Goal: Task Accomplishment & Management: Manage account settings

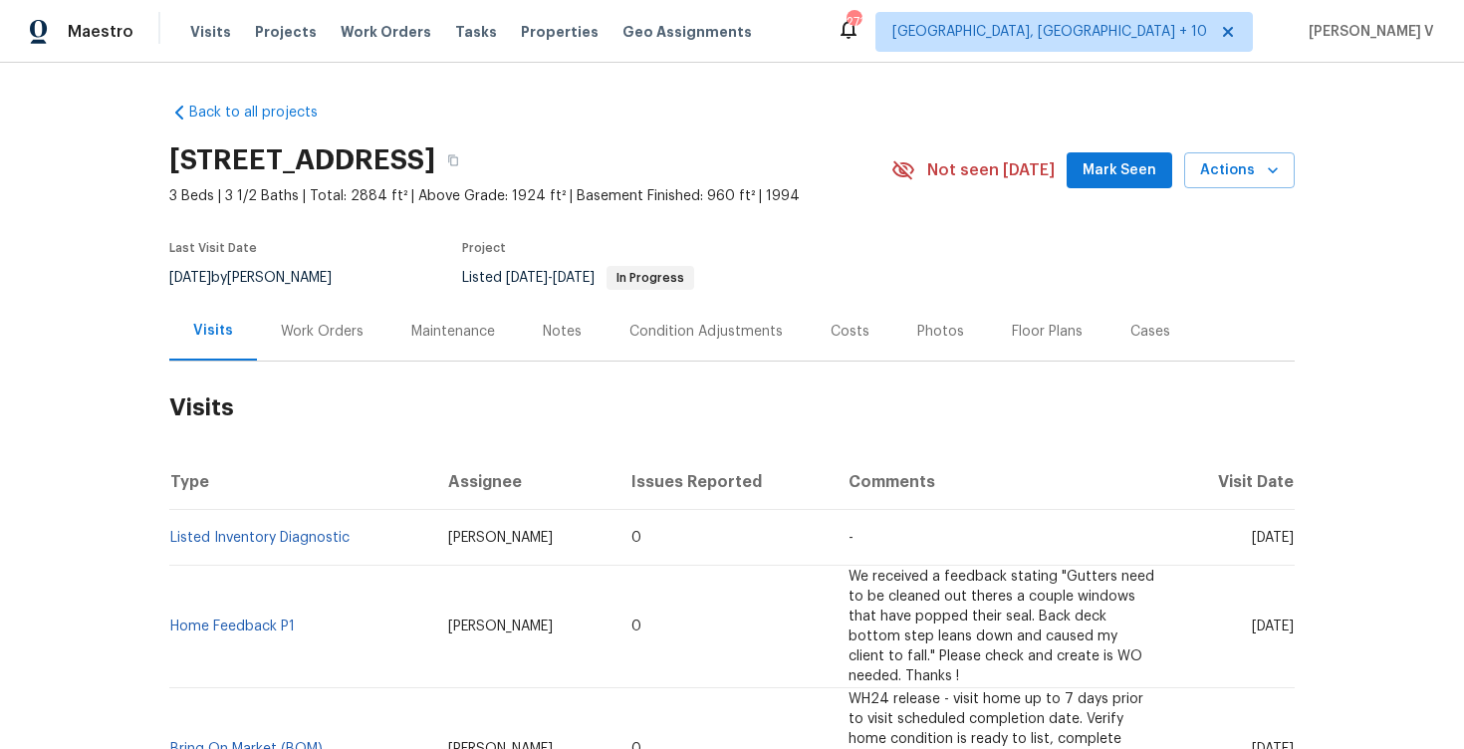
click at [321, 353] on div "Work Orders" at bounding box center [322, 331] width 130 height 59
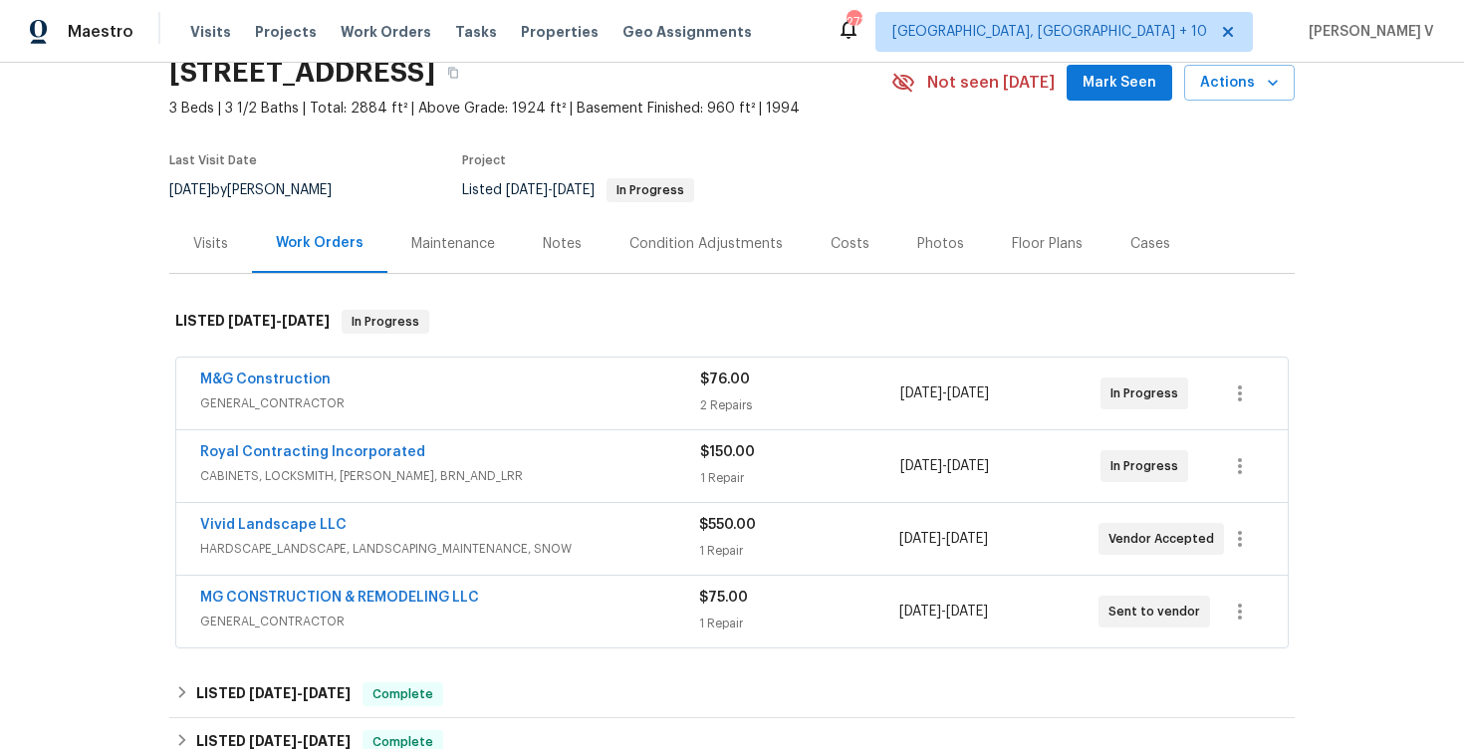
scroll to position [317, 0]
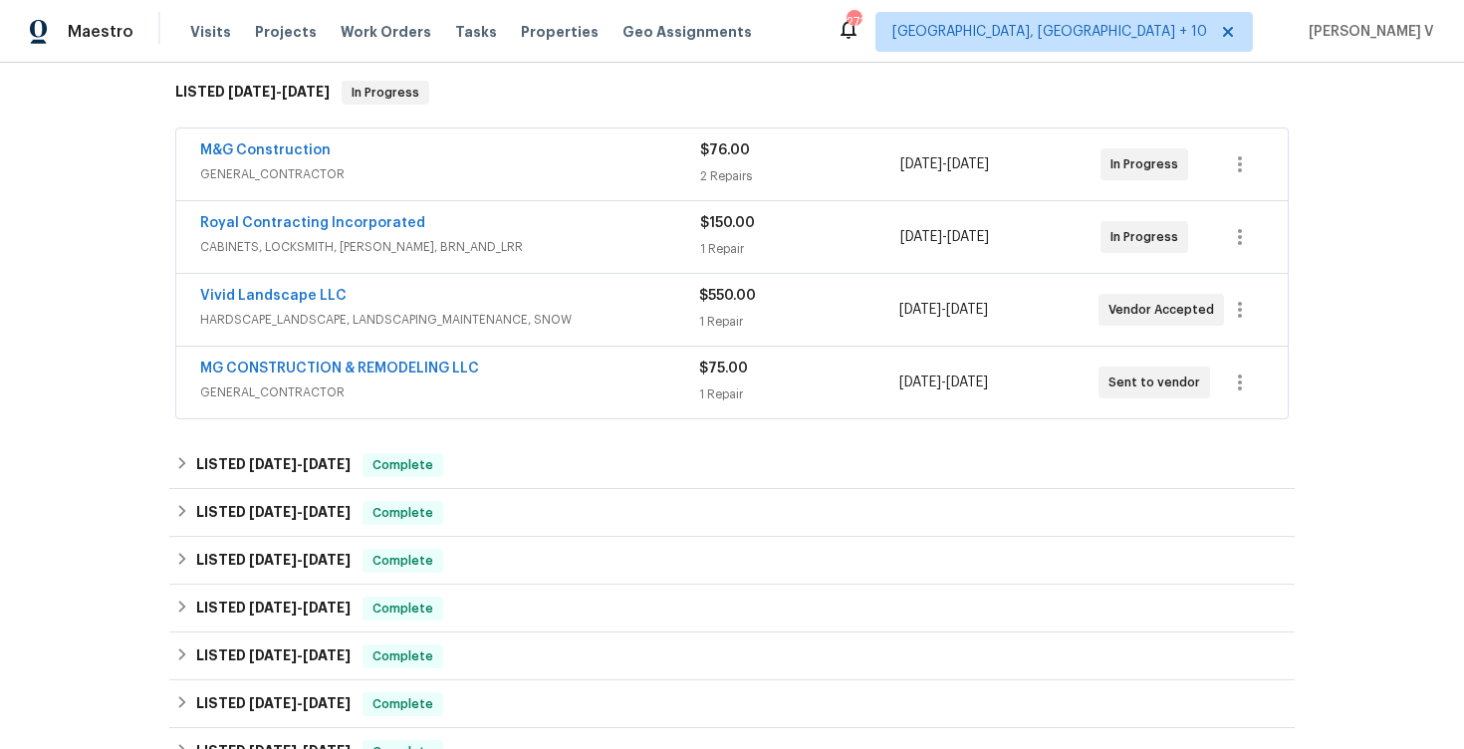
click at [568, 180] on span "GENERAL_CONTRACTOR" at bounding box center [450, 174] width 500 height 20
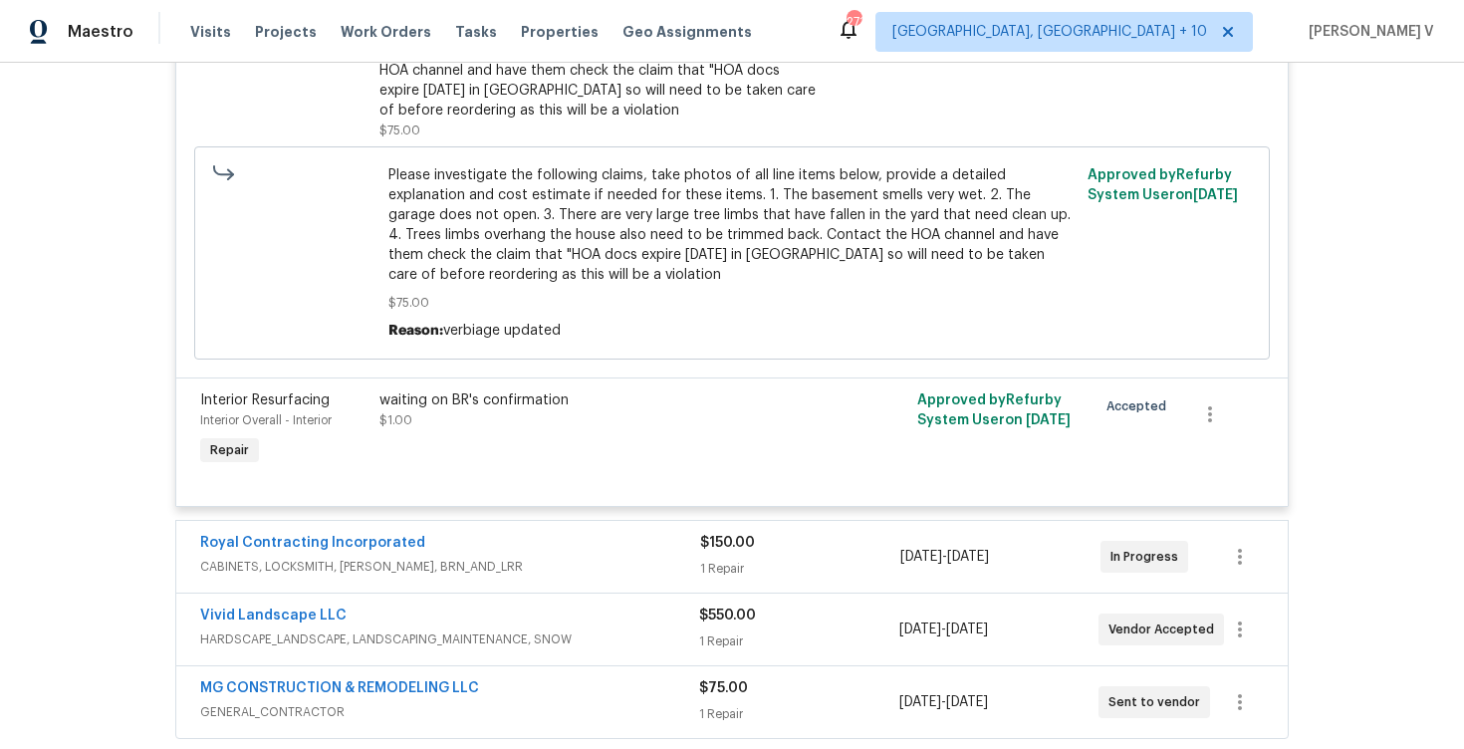
scroll to position [708, 0]
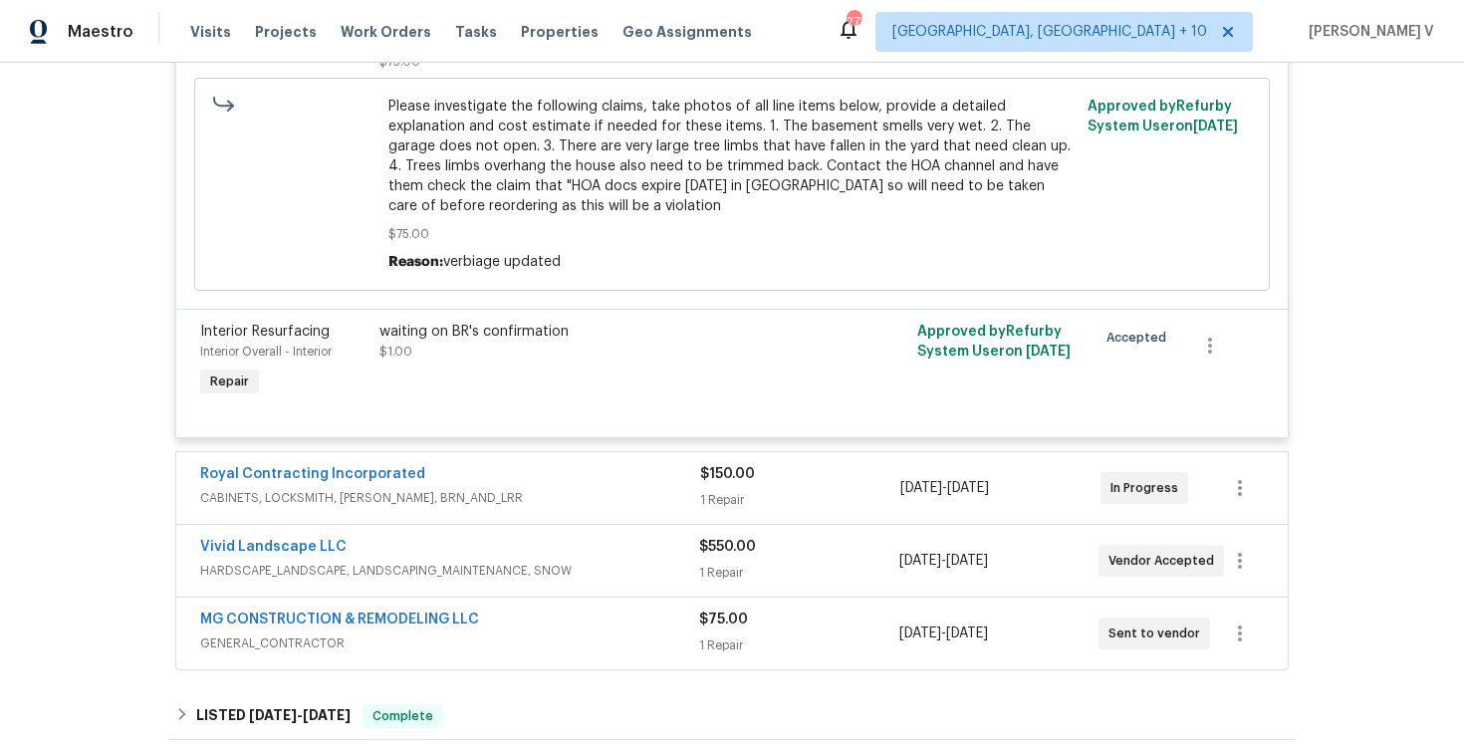
click at [614, 478] on div "Royal Contracting Incorporated" at bounding box center [450, 476] width 500 height 24
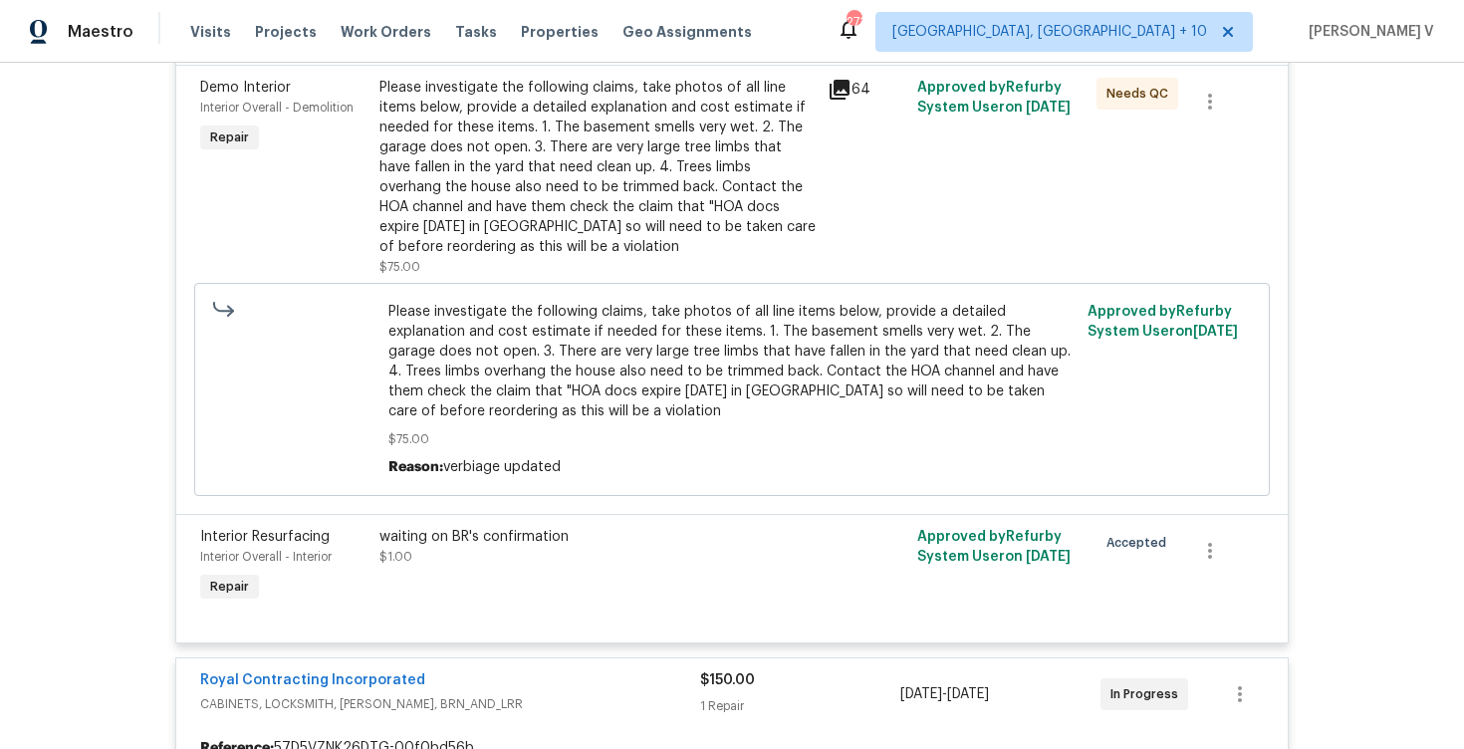
scroll to position [401, 0]
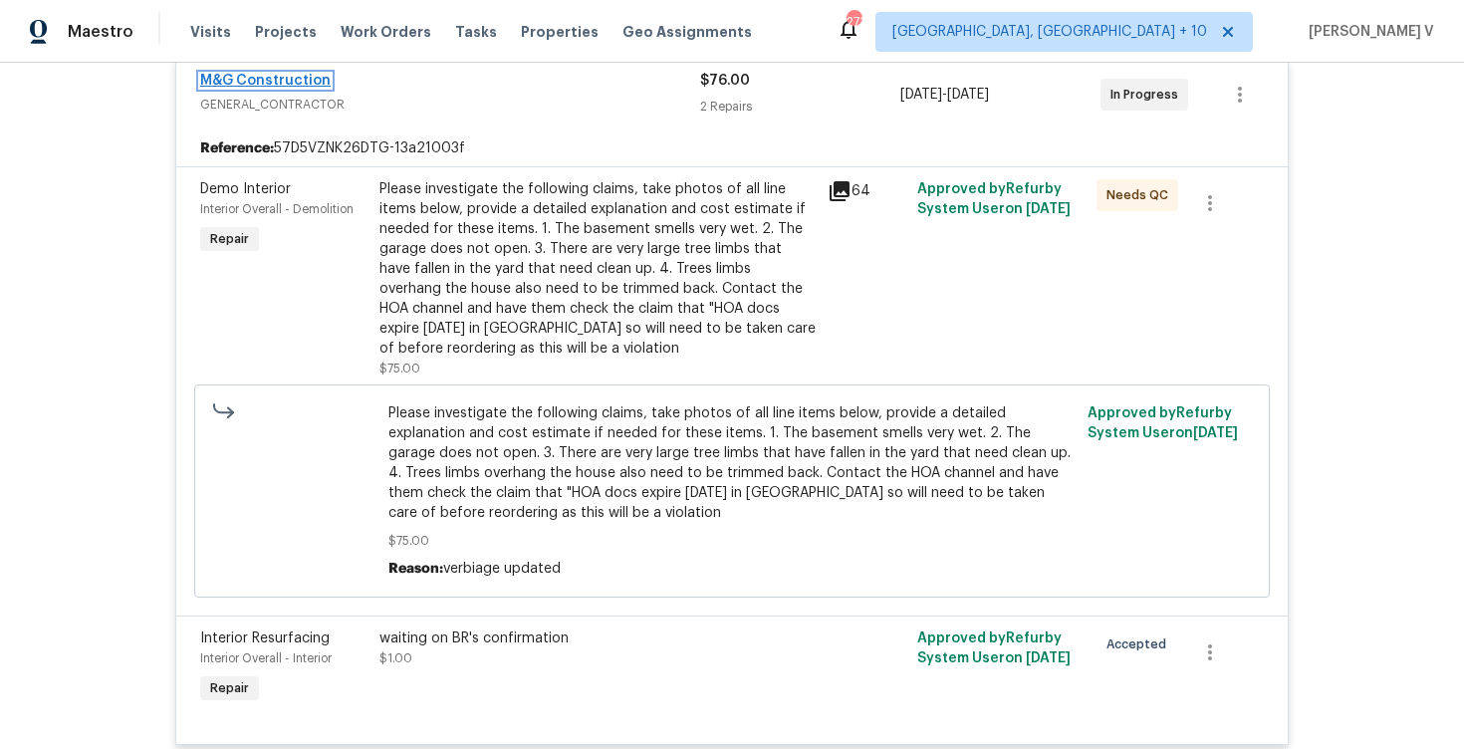
click at [260, 84] on link "M&G Construction" at bounding box center [265, 81] width 130 height 14
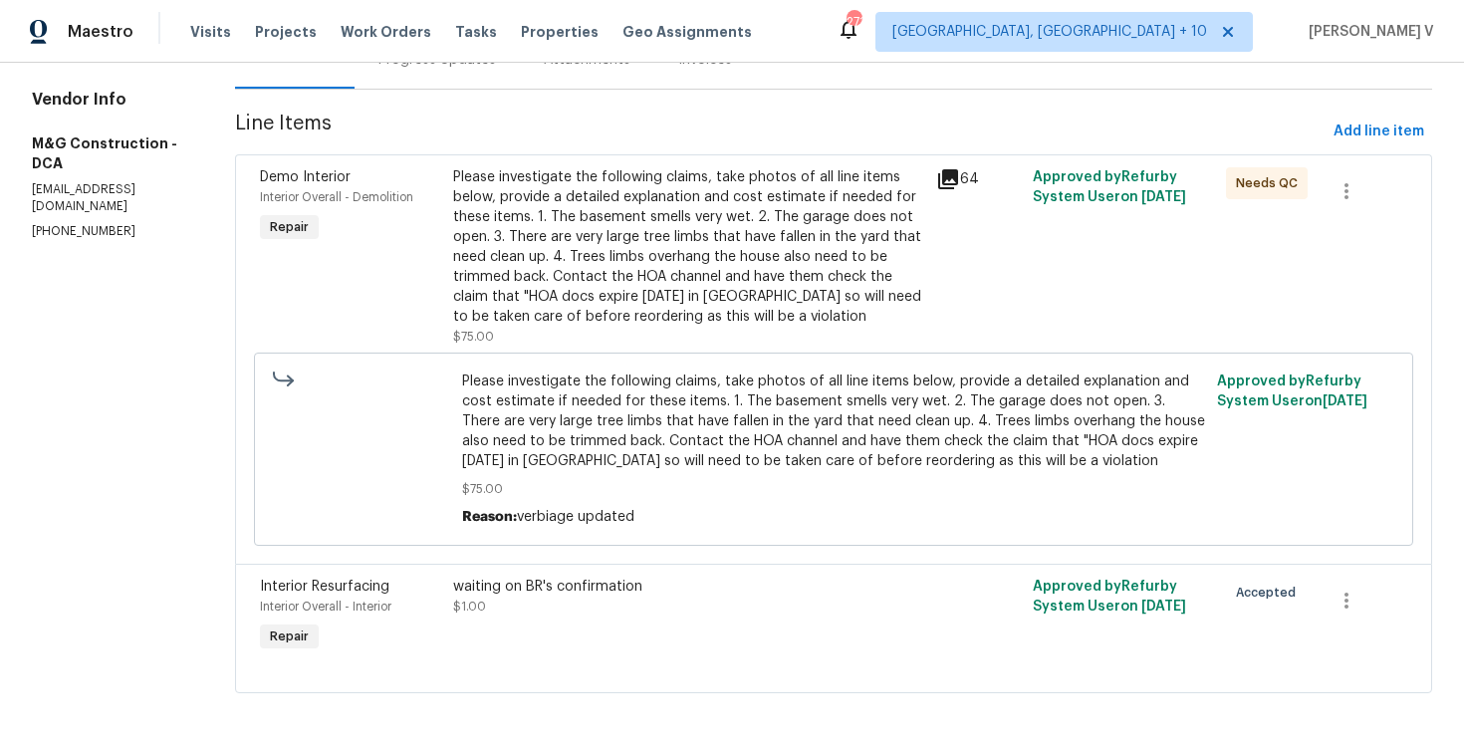
scroll to position [62, 0]
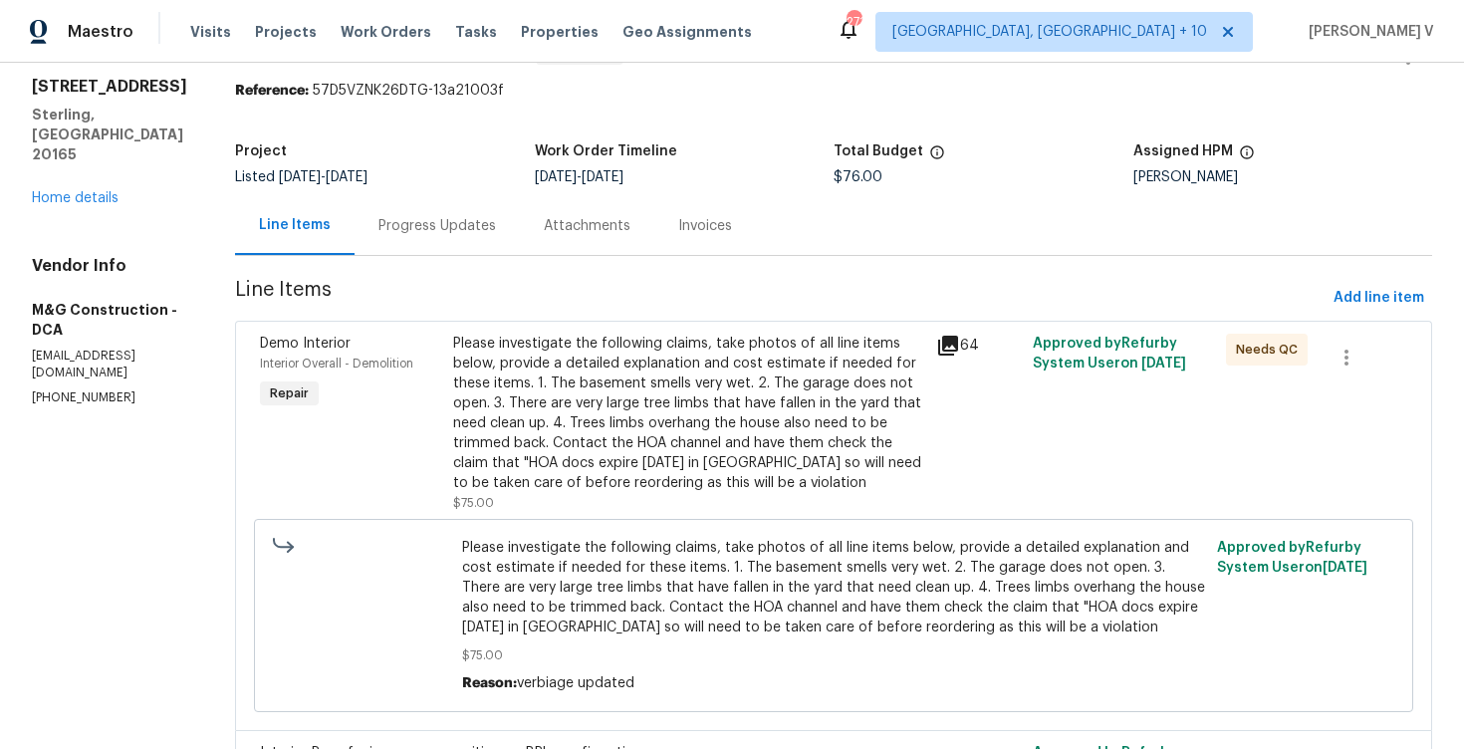
click at [453, 241] on div "Progress Updates" at bounding box center [437, 225] width 165 height 59
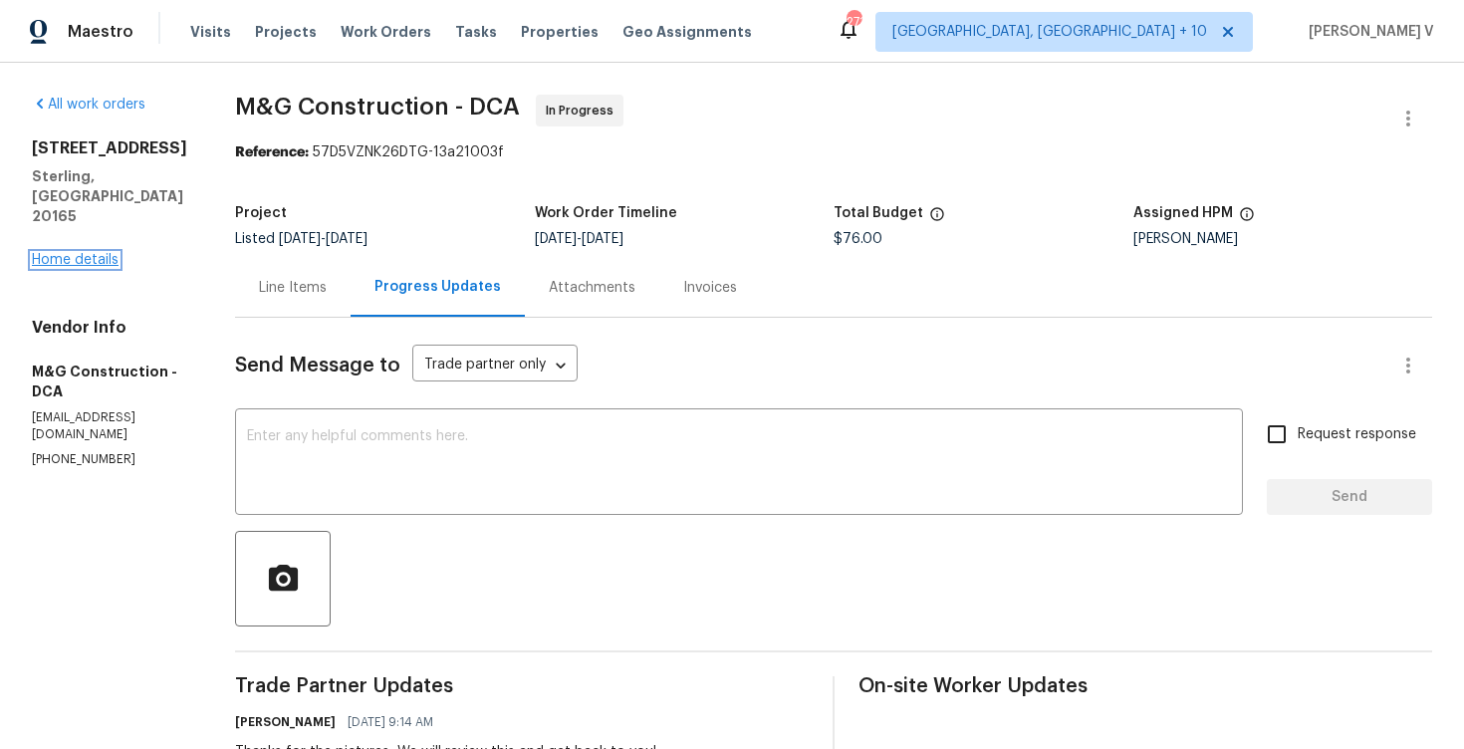
click at [81, 253] on link "Home details" at bounding box center [75, 260] width 87 height 14
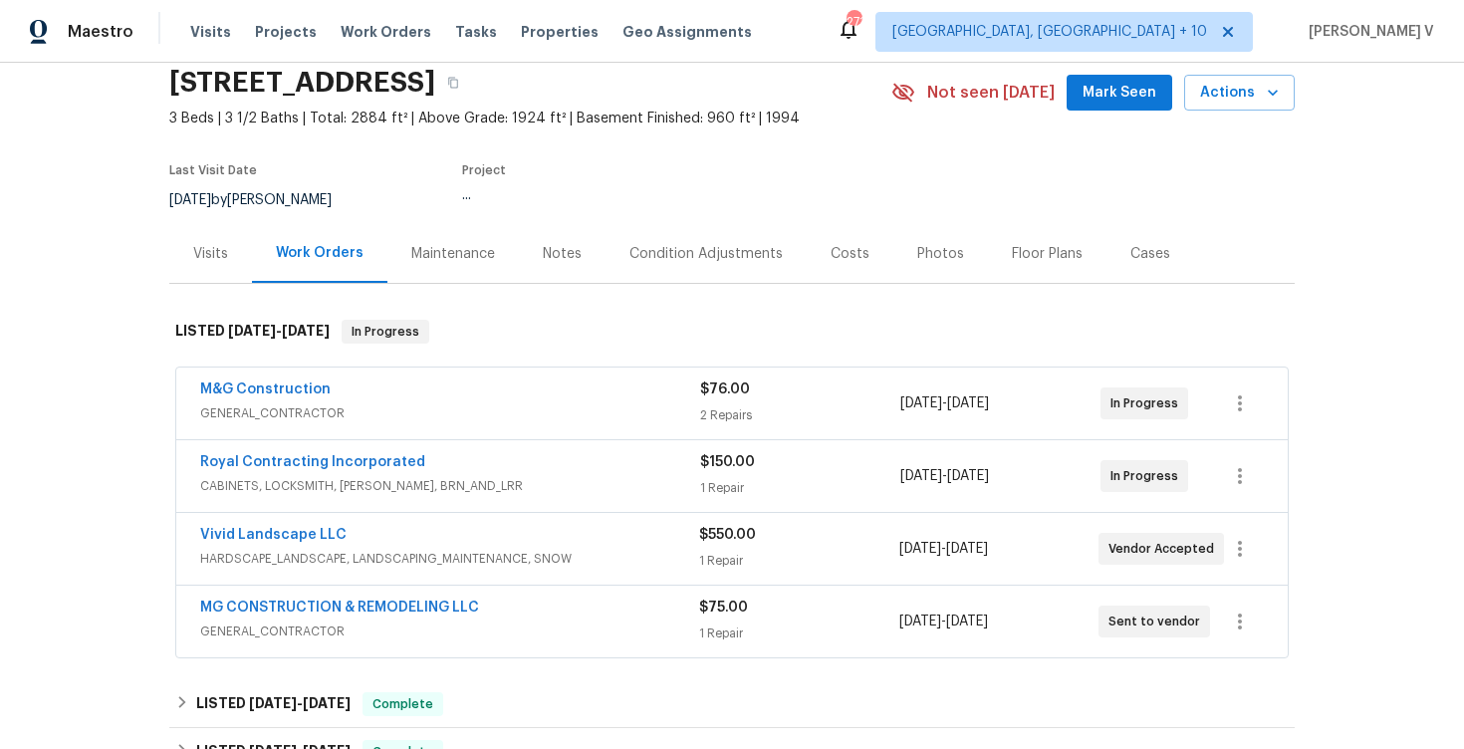
scroll to position [146, 0]
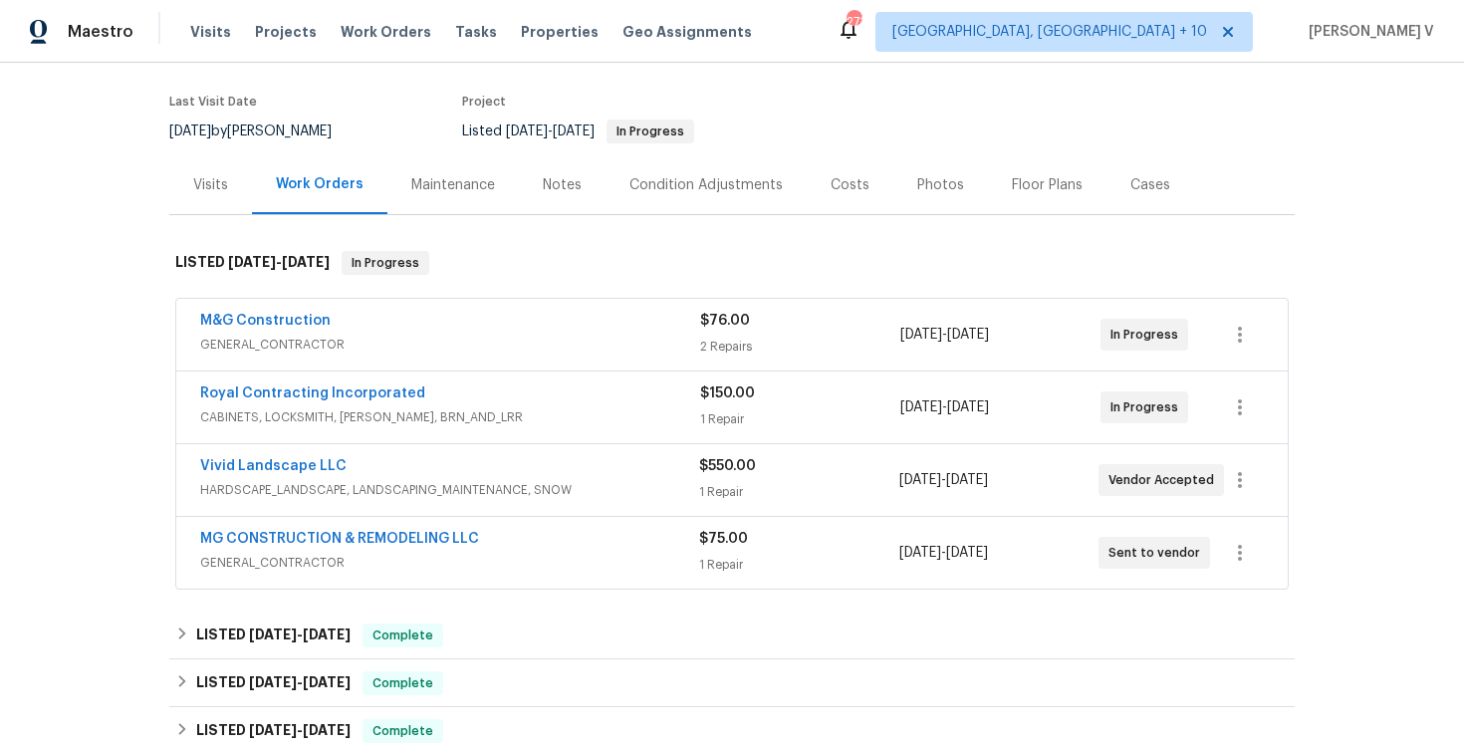
click at [521, 416] on span "CABINETS, LOCKSMITH, HANDYMAN, BRN_AND_LRR" at bounding box center [450, 417] width 500 height 20
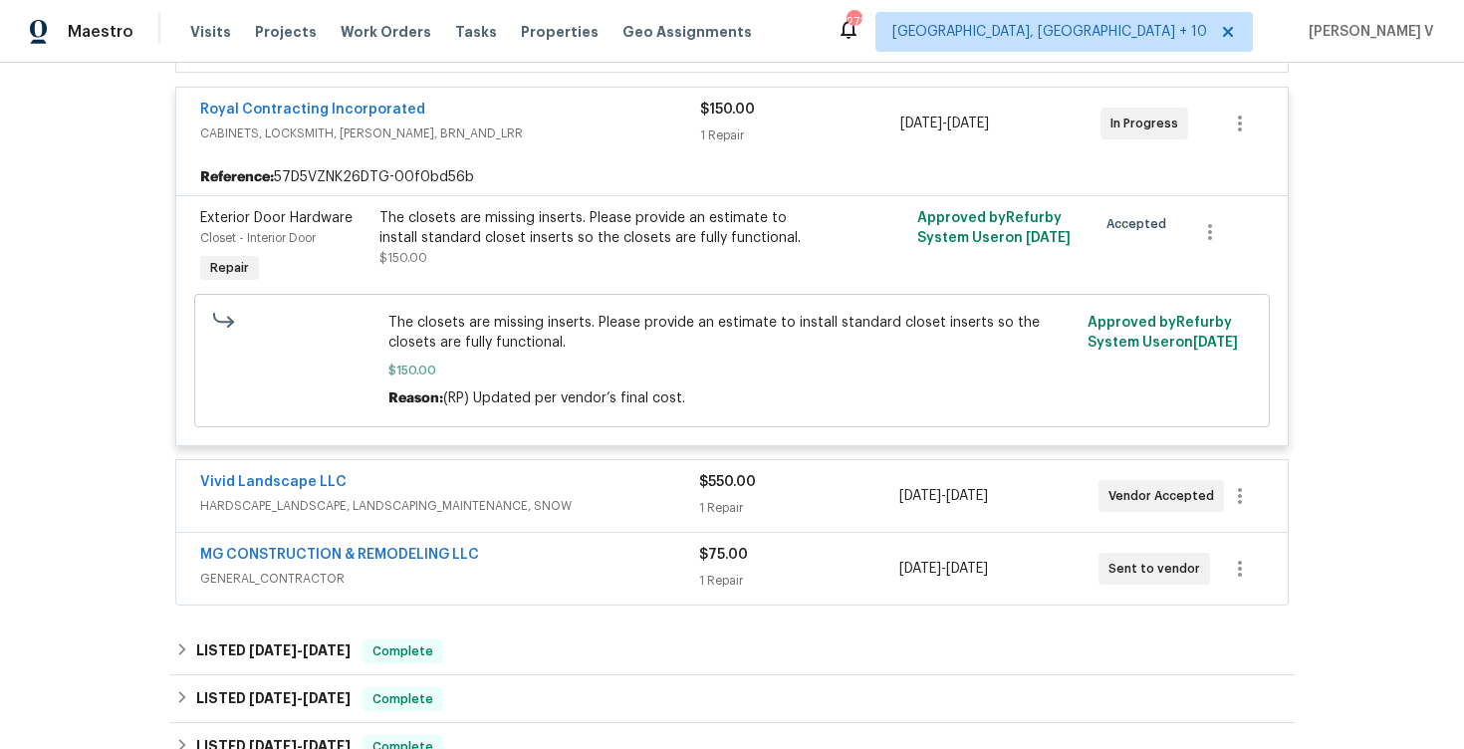
scroll to position [511, 0]
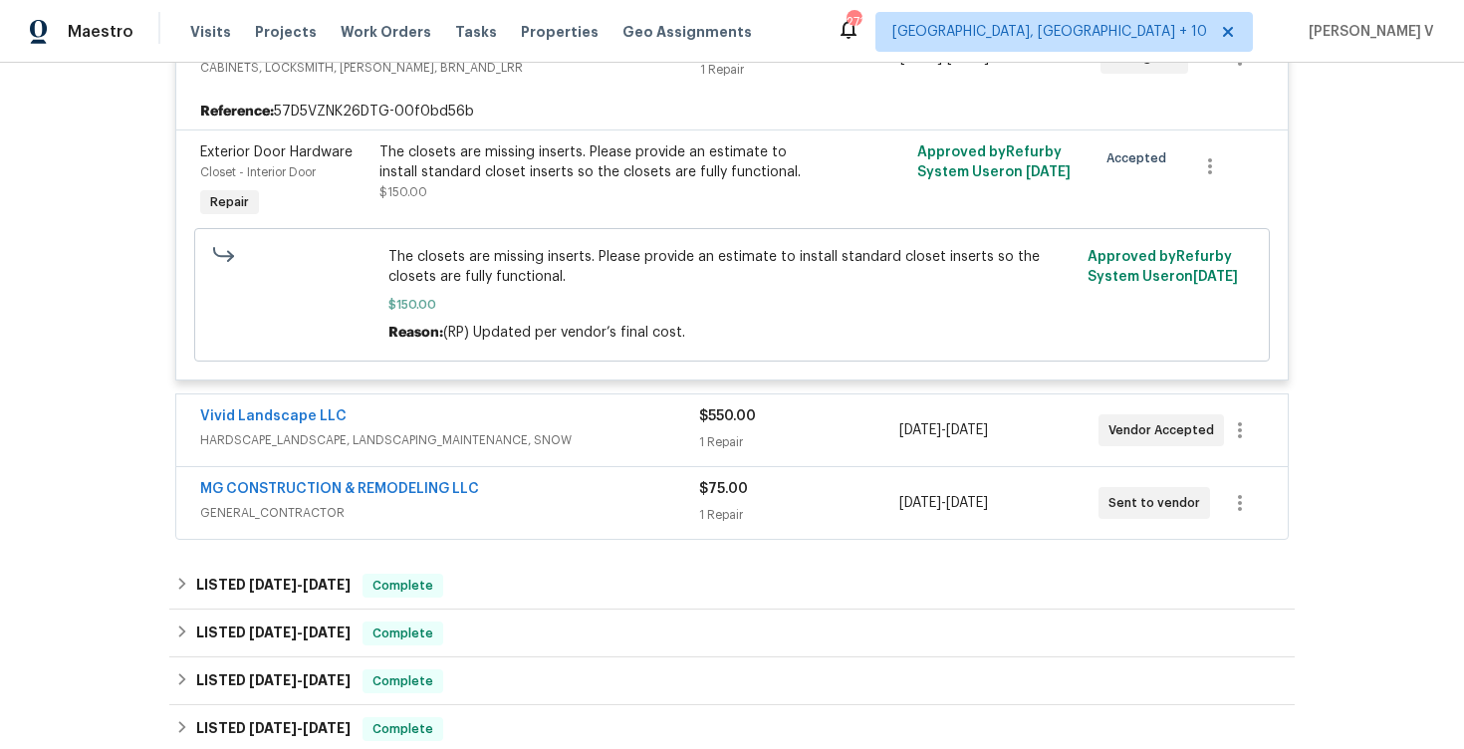
click at [572, 421] on div "Vivid Landscape LLC" at bounding box center [449, 418] width 499 height 24
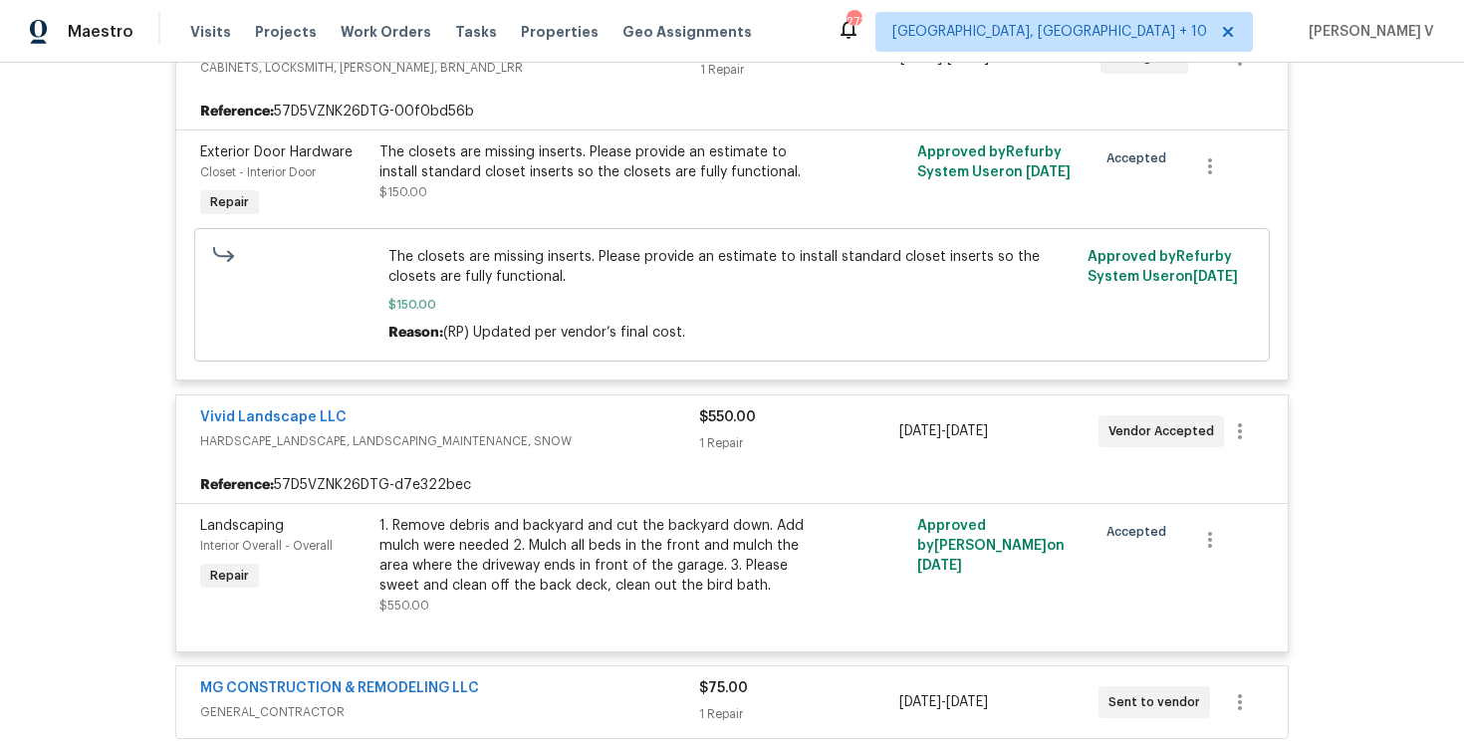
scroll to position [687, 0]
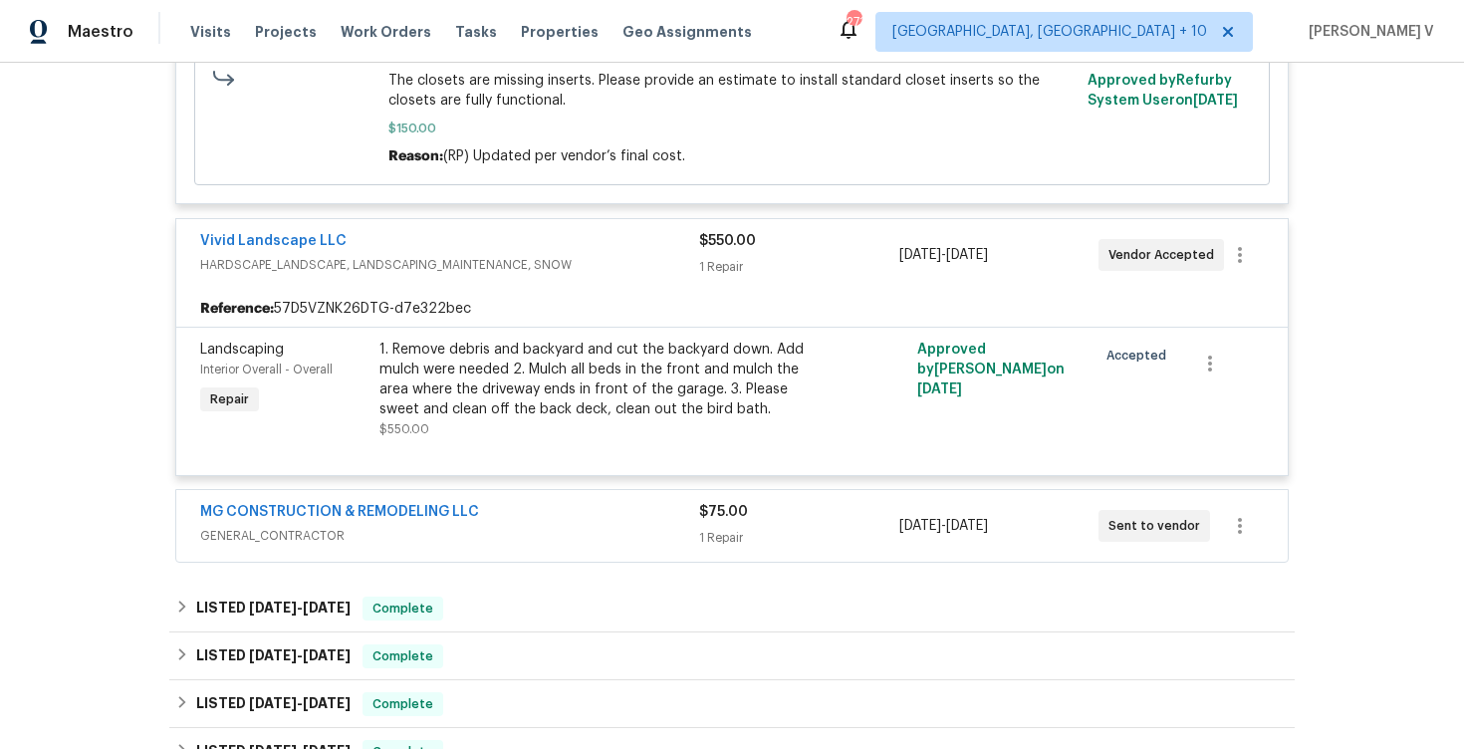
click at [546, 499] on div "MG CONSTRUCTION & REMODELING LLC GENERAL_CONTRACTOR $75.00 1 Repair 8/20/2025 -…" at bounding box center [731, 526] width 1111 height 72
click at [537, 532] on span "GENERAL_CONTRACTOR" at bounding box center [449, 536] width 499 height 20
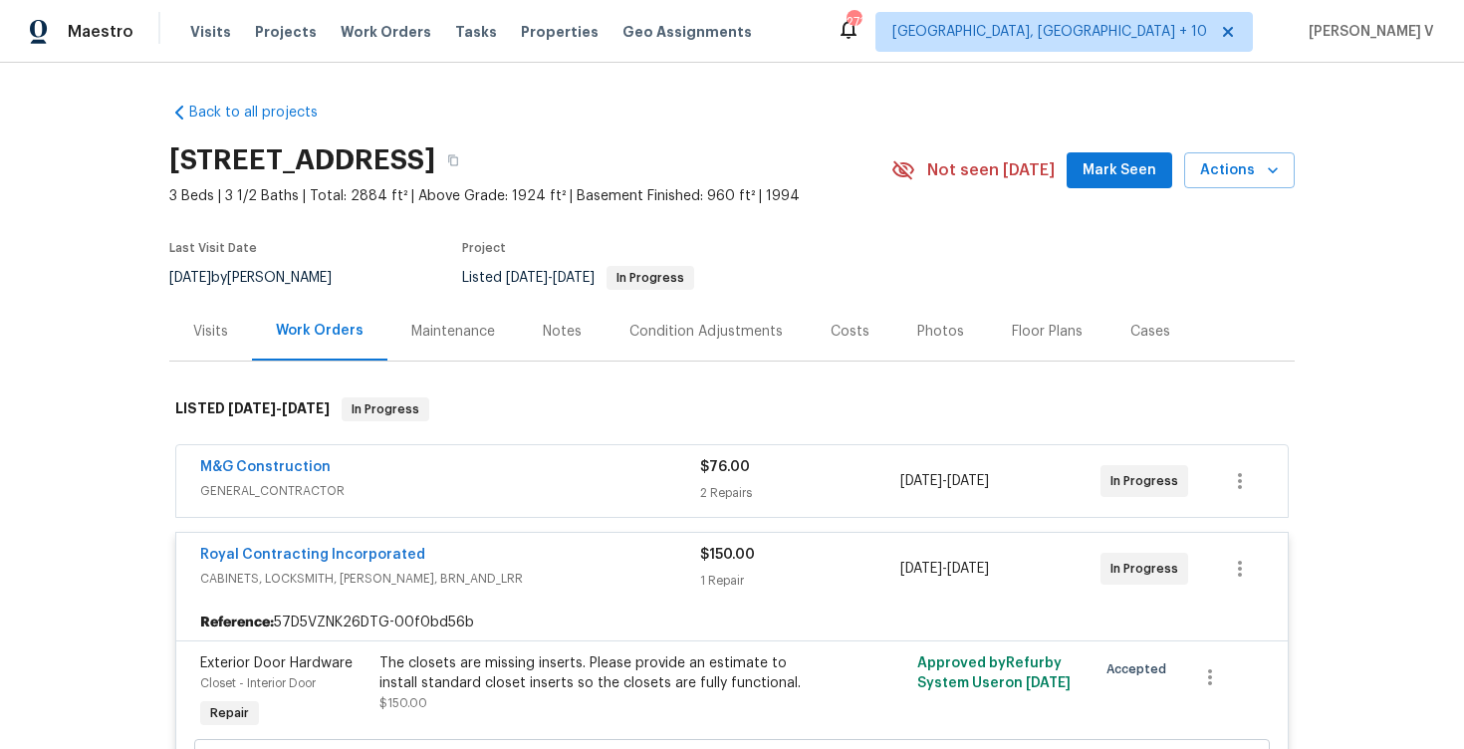
scroll to position [197, 0]
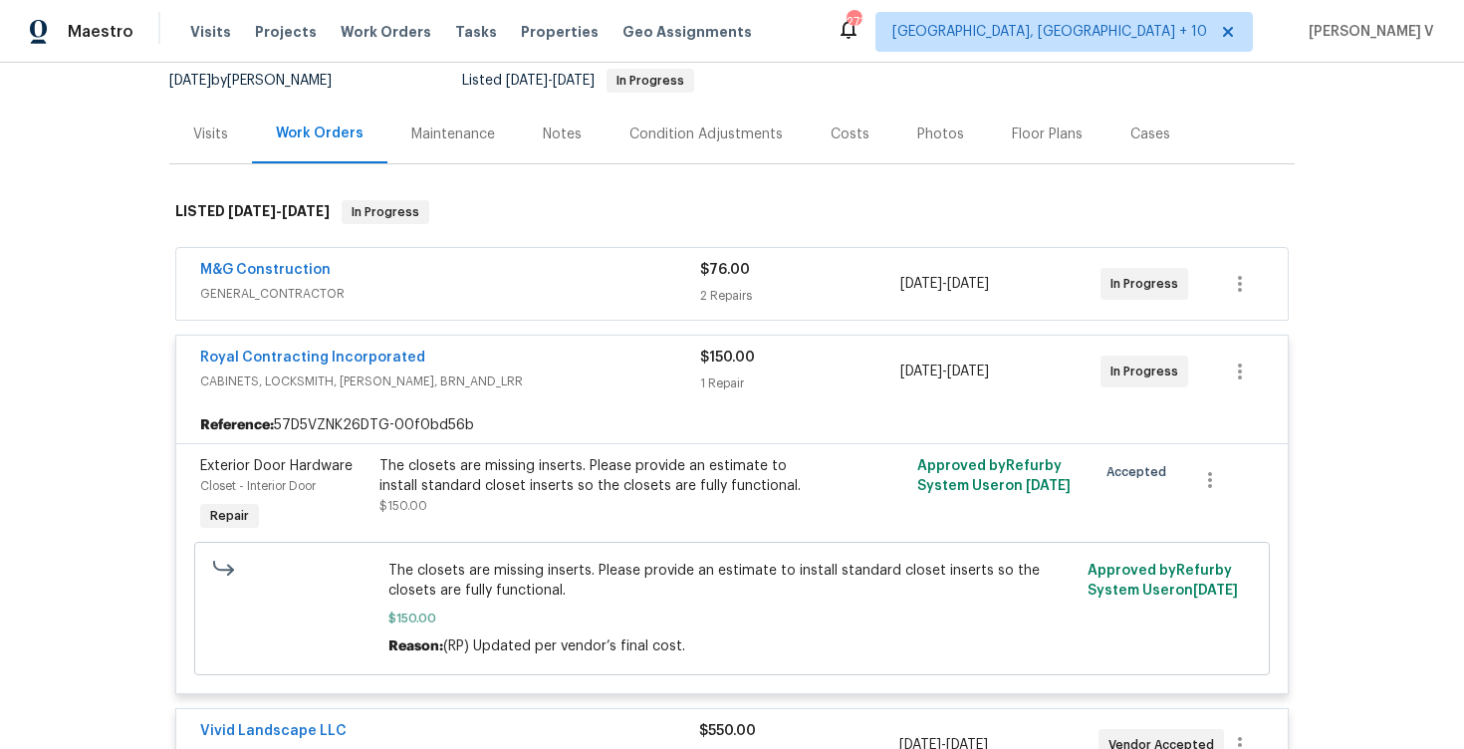
click at [586, 306] on div "M&G Construction GENERAL_CONTRACTOR" at bounding box center [450, 284] width 500 height 48
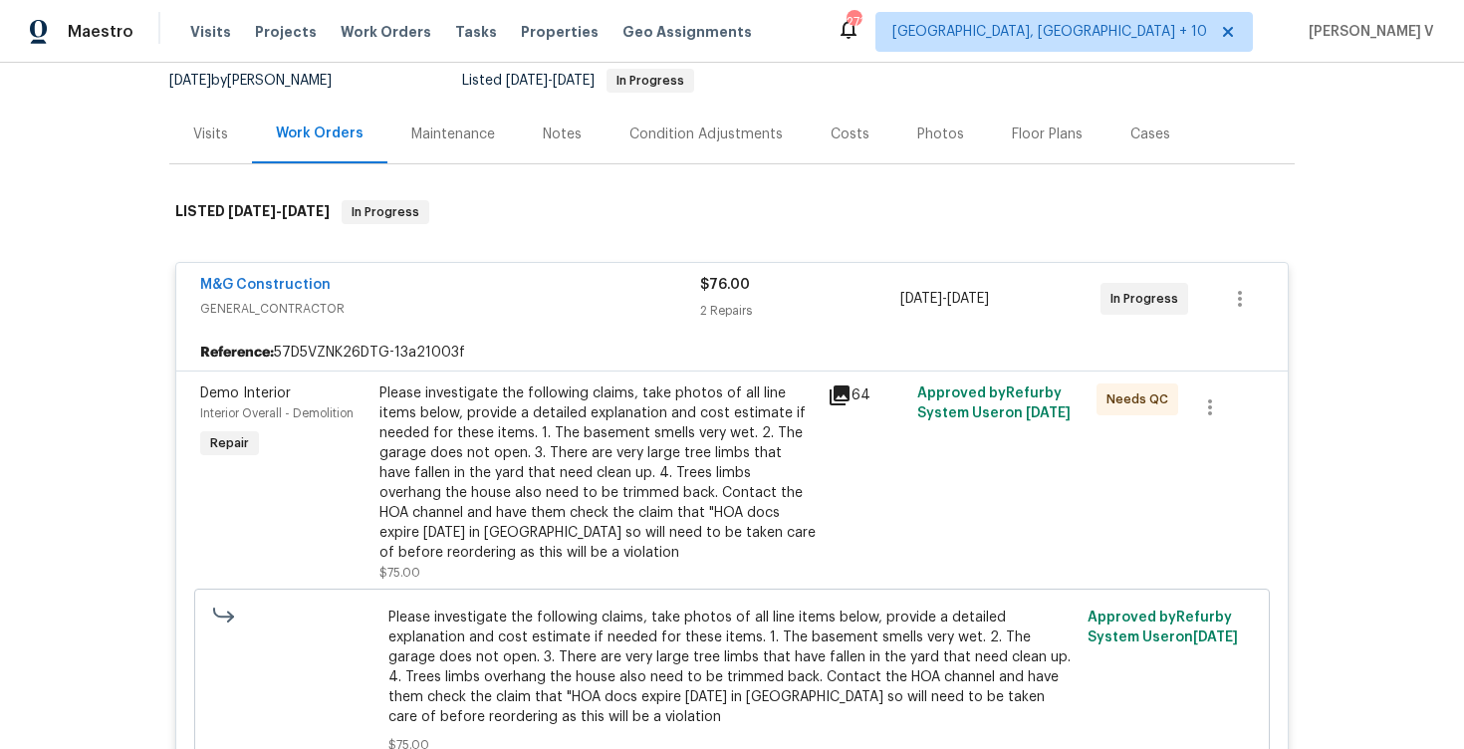
scroll to position [373, 0]
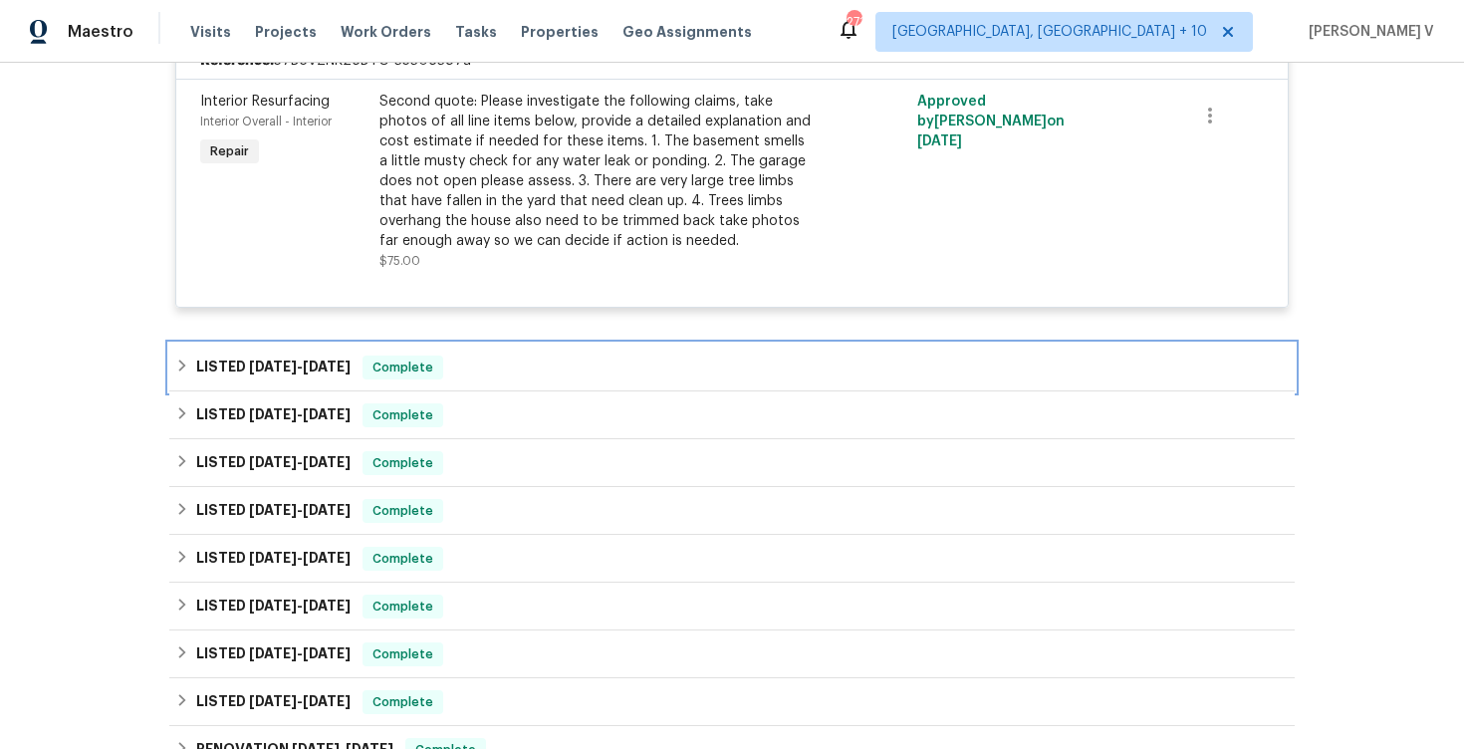
click at [604, 378] on div "LISTED 6/24/25 - 6/27/25 Complete" at bounding box center [731, 368] width 1113 height 24
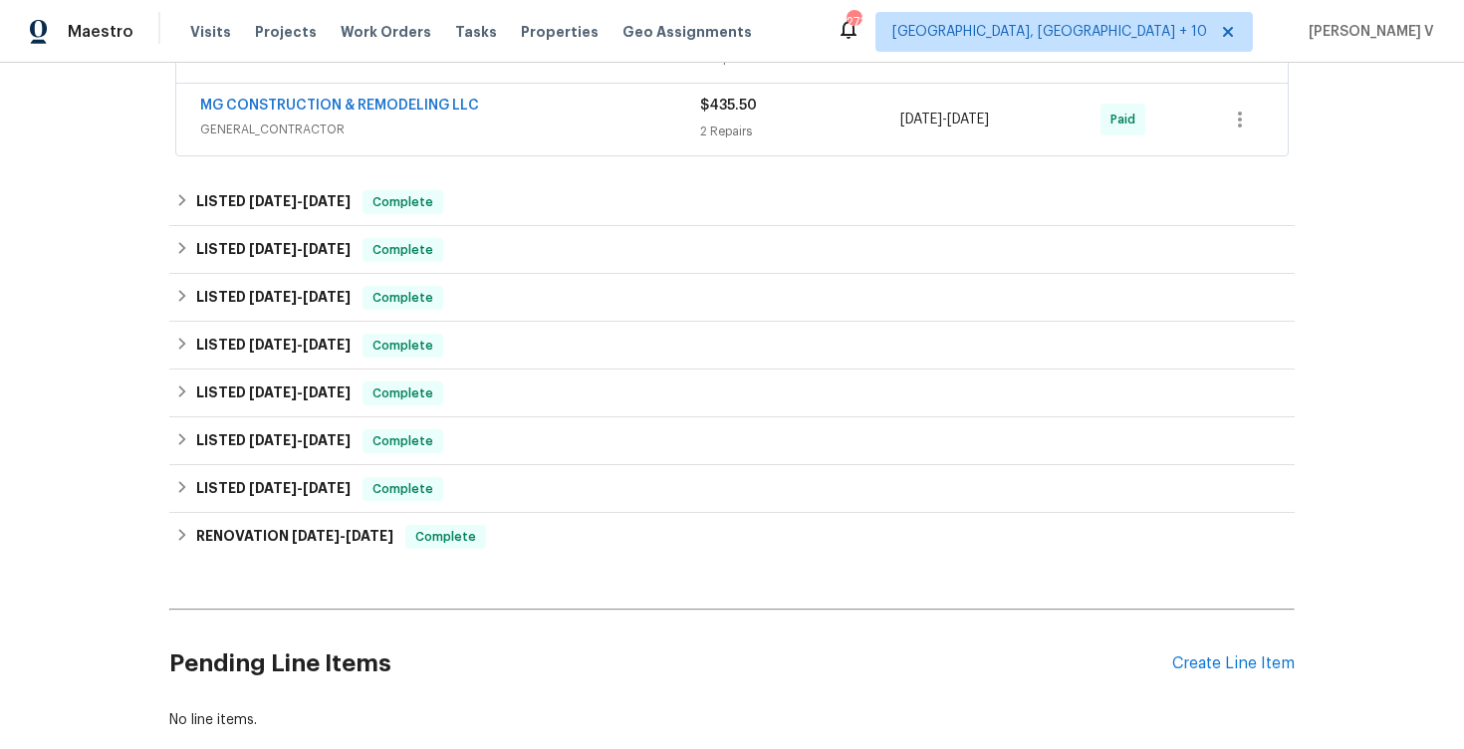
scroll to position [1932, 0]
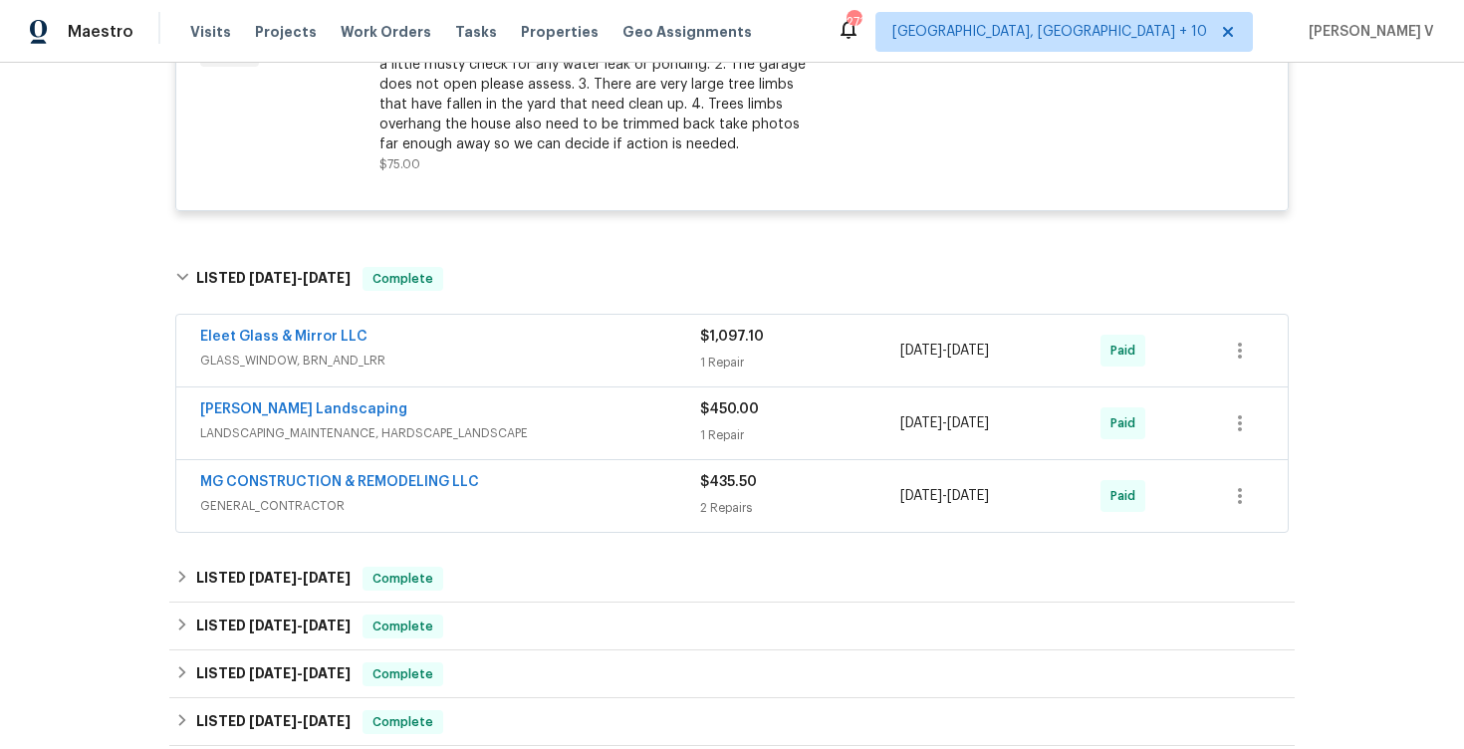
click at [589, 362] on span "GLASS_WINDOW, BRN_AND_LRR" at bounding box center [450, 361] width 500 height 20
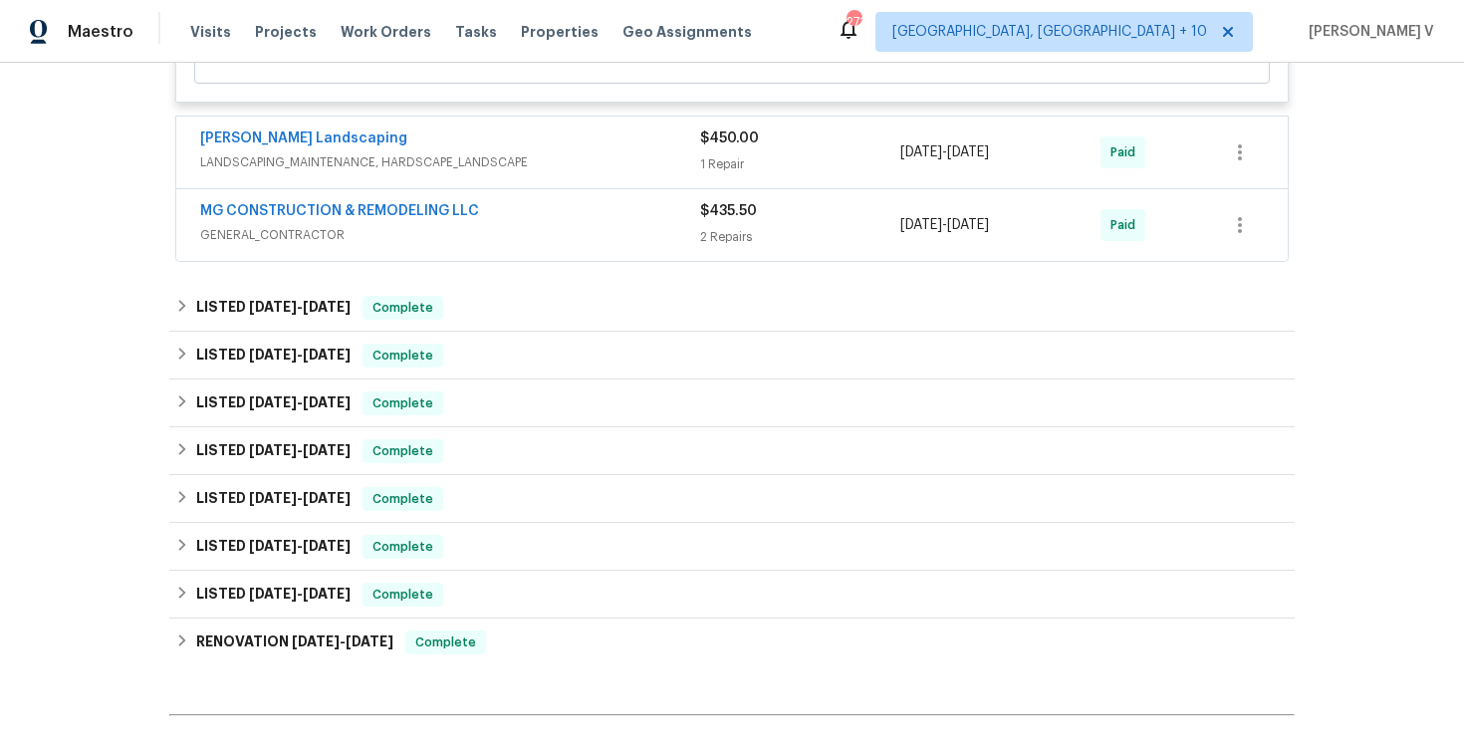
scroll to position [2732, 0]
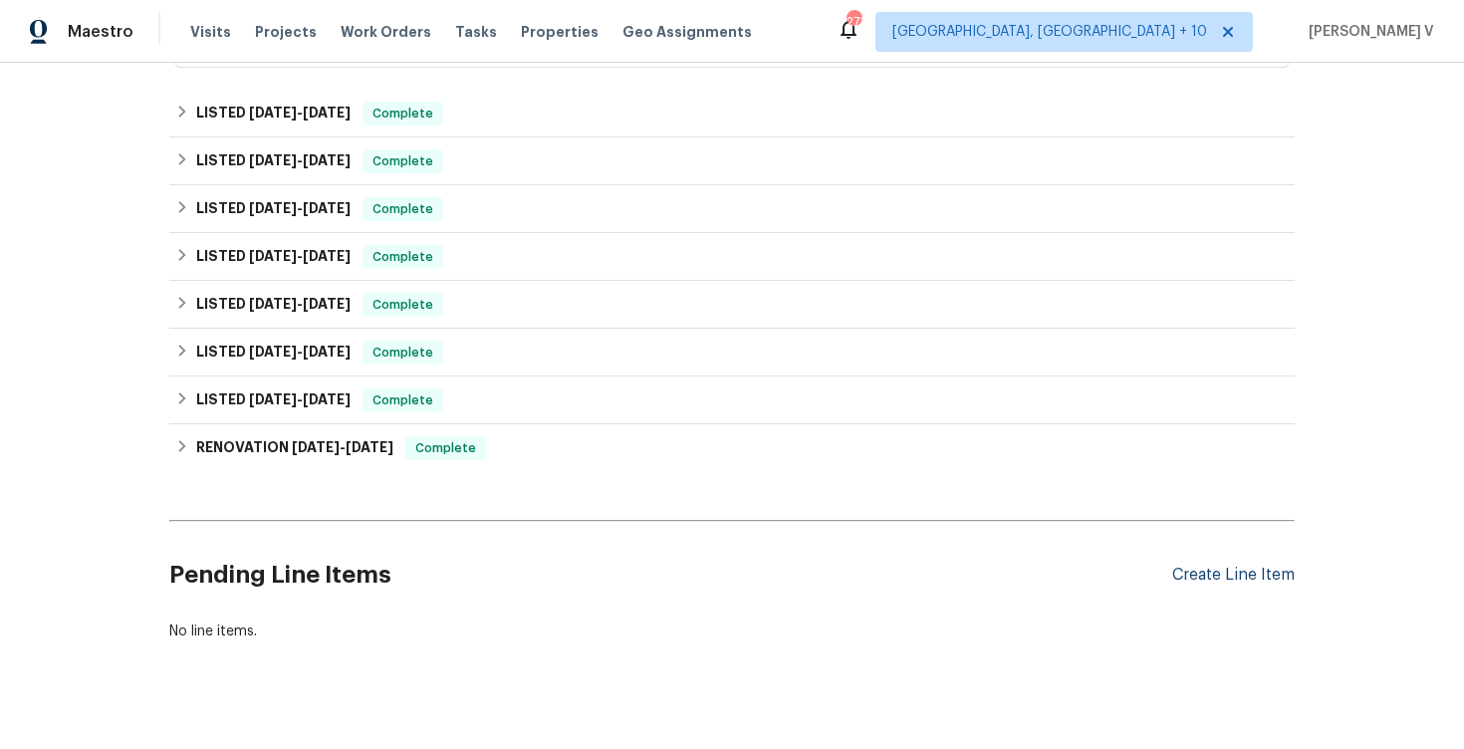
click at [1259, 585] on div "Create Line Item" at bounding box center [1233, 575] width 122 height 19
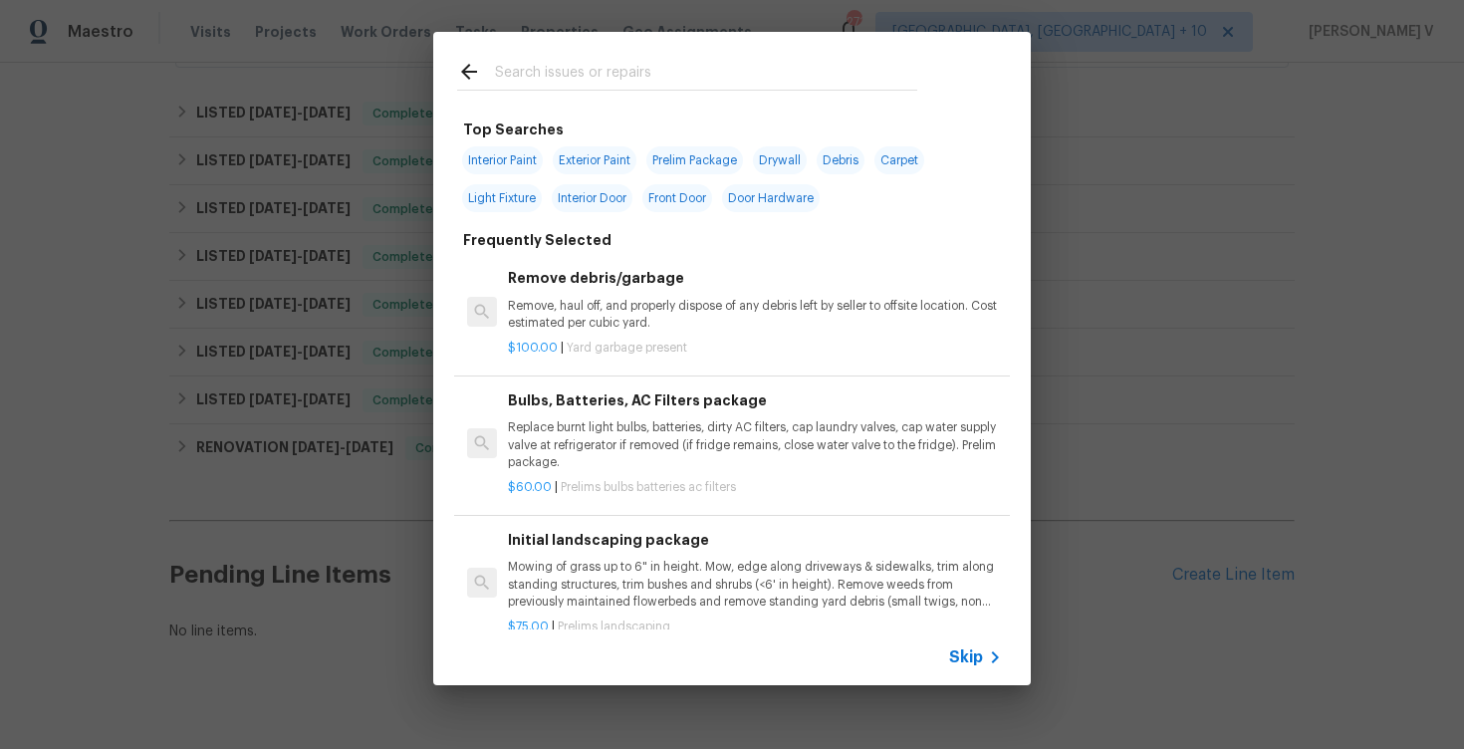
click at [999, 645] on icon at bounding box center [995, 657] width 24 height 24
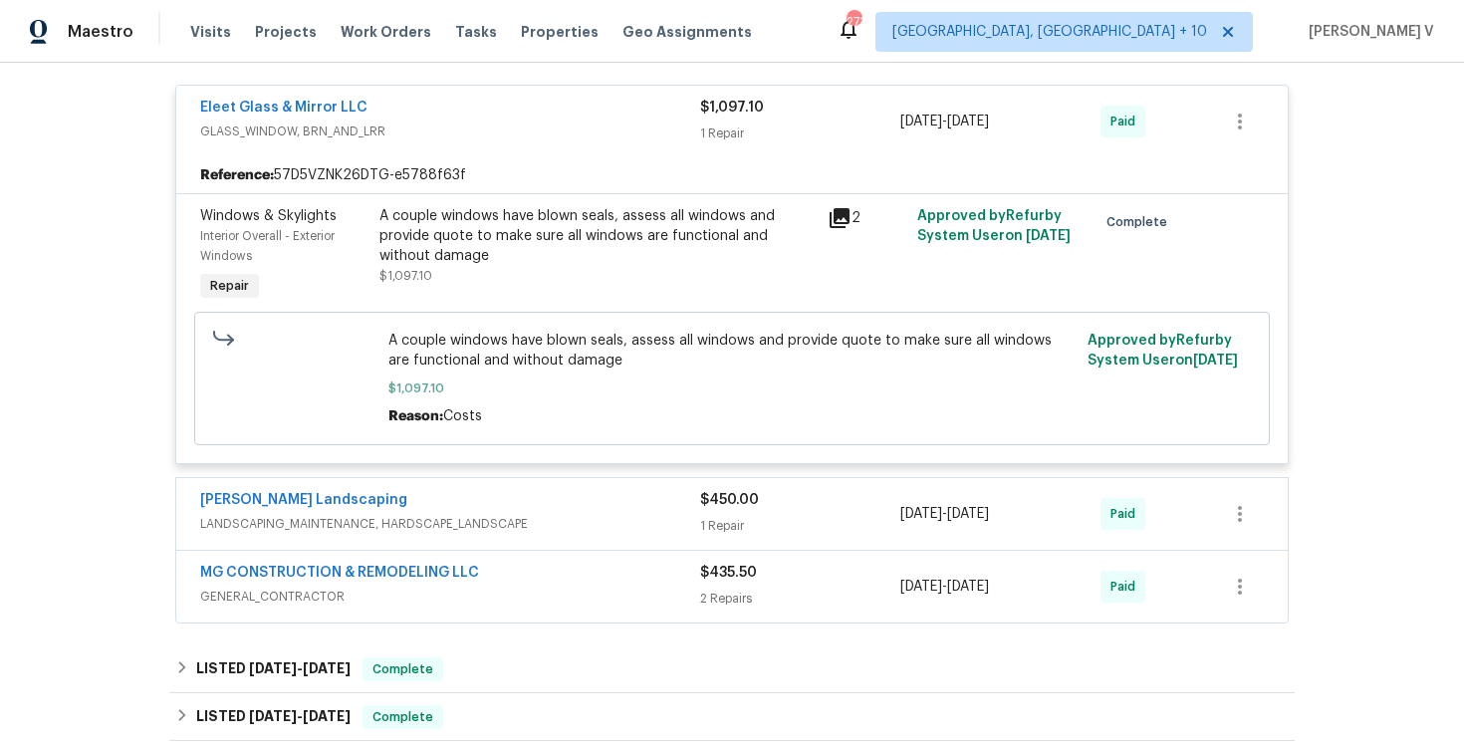
scroll to position [2168, 0]
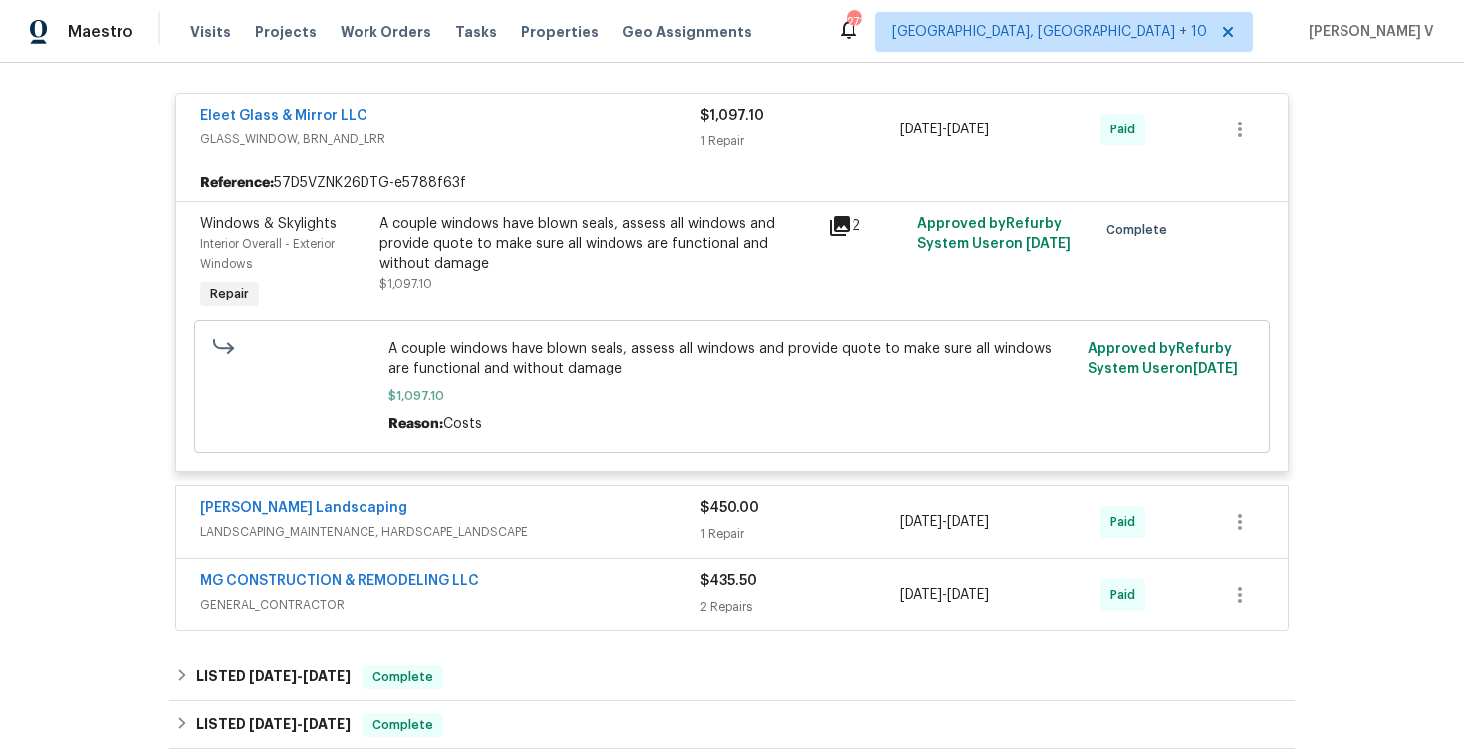
click at [646, 522] on div "Manzano Landscaping" at bounding box center [450, 510] width 500 height 24
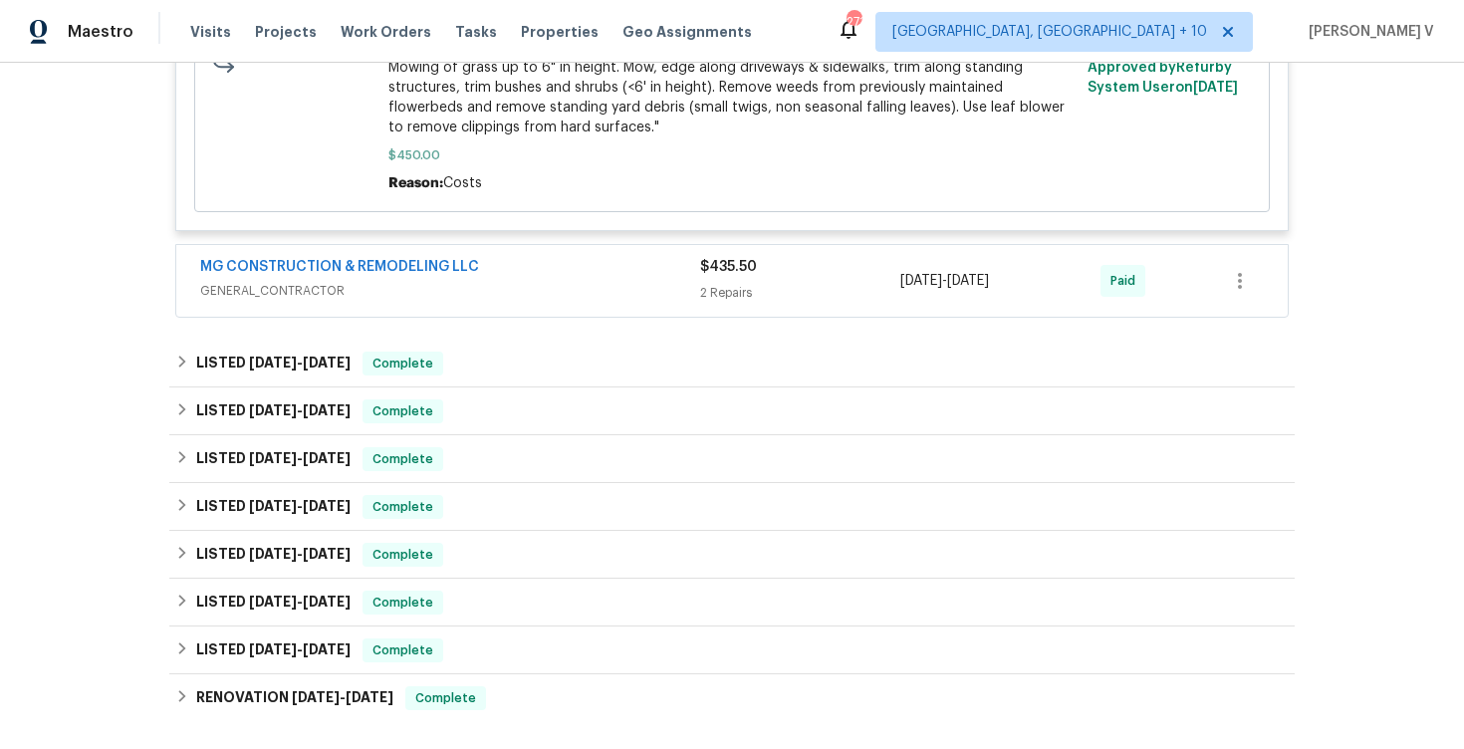
scroll to position [3166, 0]
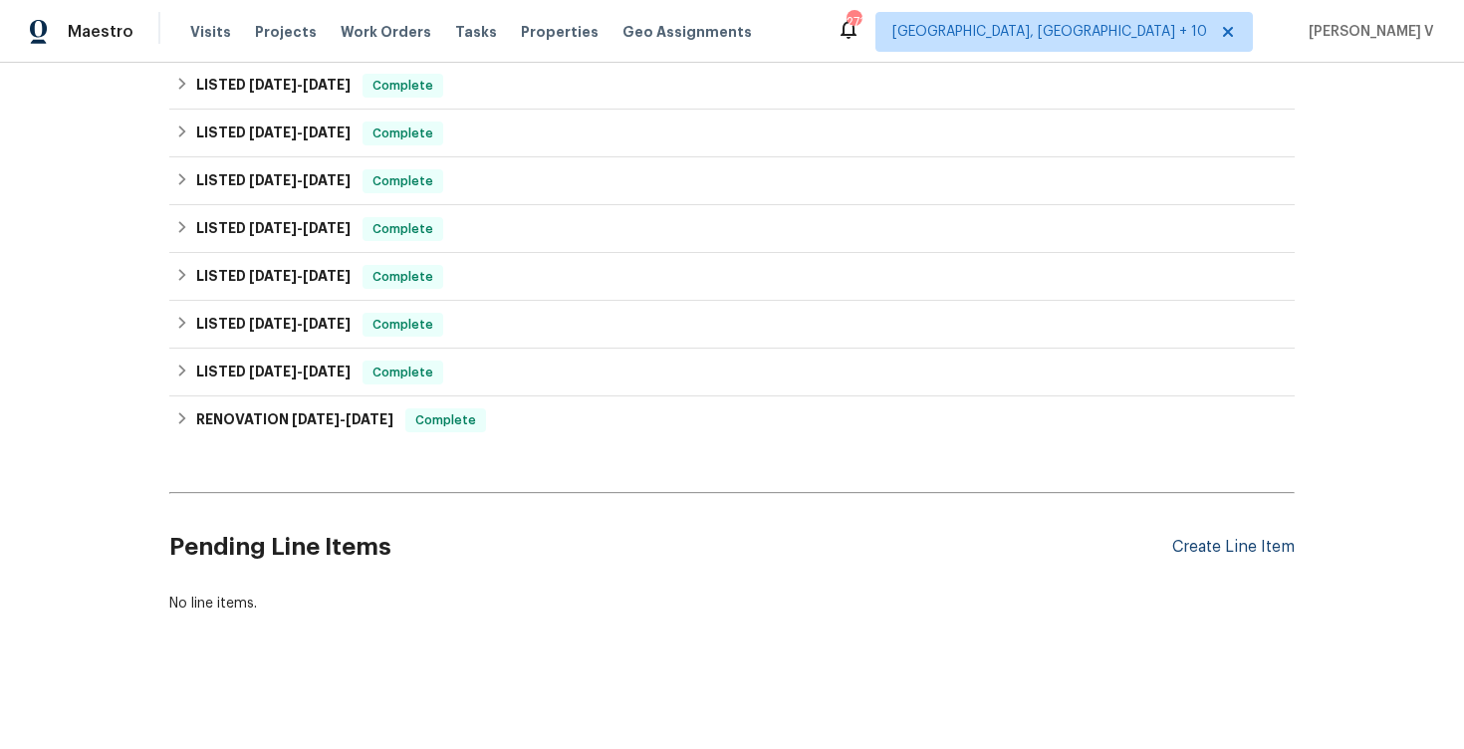
click at [1250, 547] on div "Create Line Item" at bounding box center [1233, 547] width 122 height 19
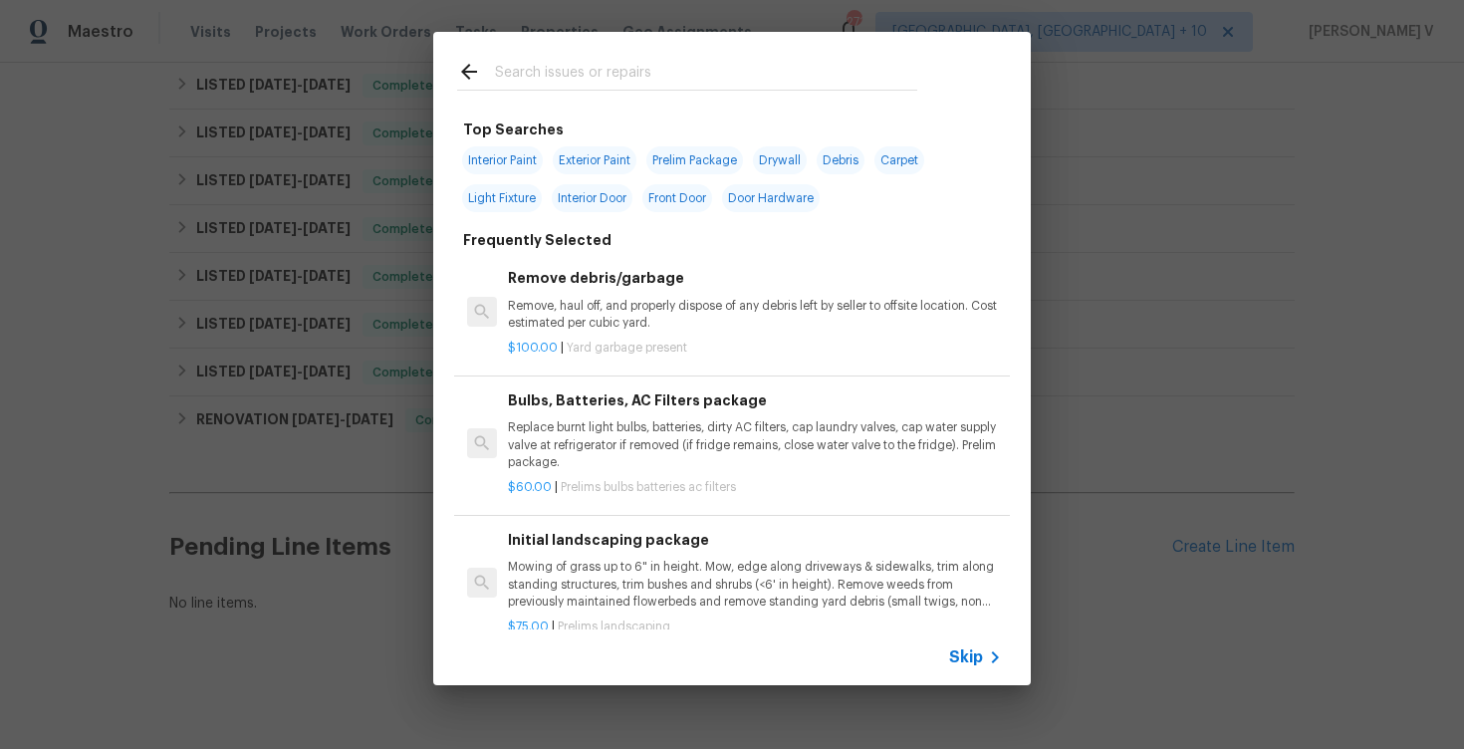
click at [973, 658] on span "Skip" at bounding box center [966, 657] width 34 height 20
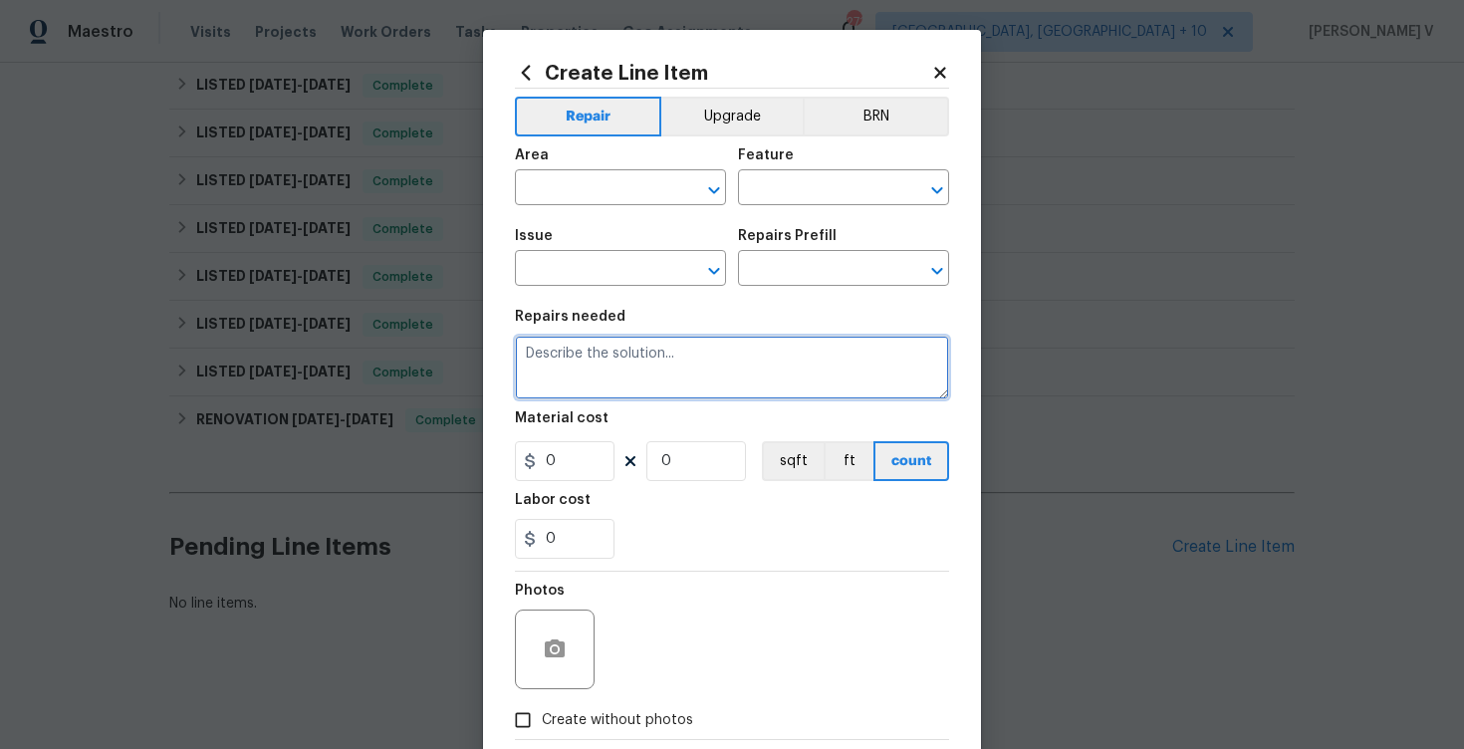
click at [685, 369] on textarea at bounding box center [732, 368] width 434 height 64
paste textarea "Inspect and repair windows with compromised seals to ensure proper operation."
type textarea "Inspect and repair windows with compromised seals to ensure proper operation."
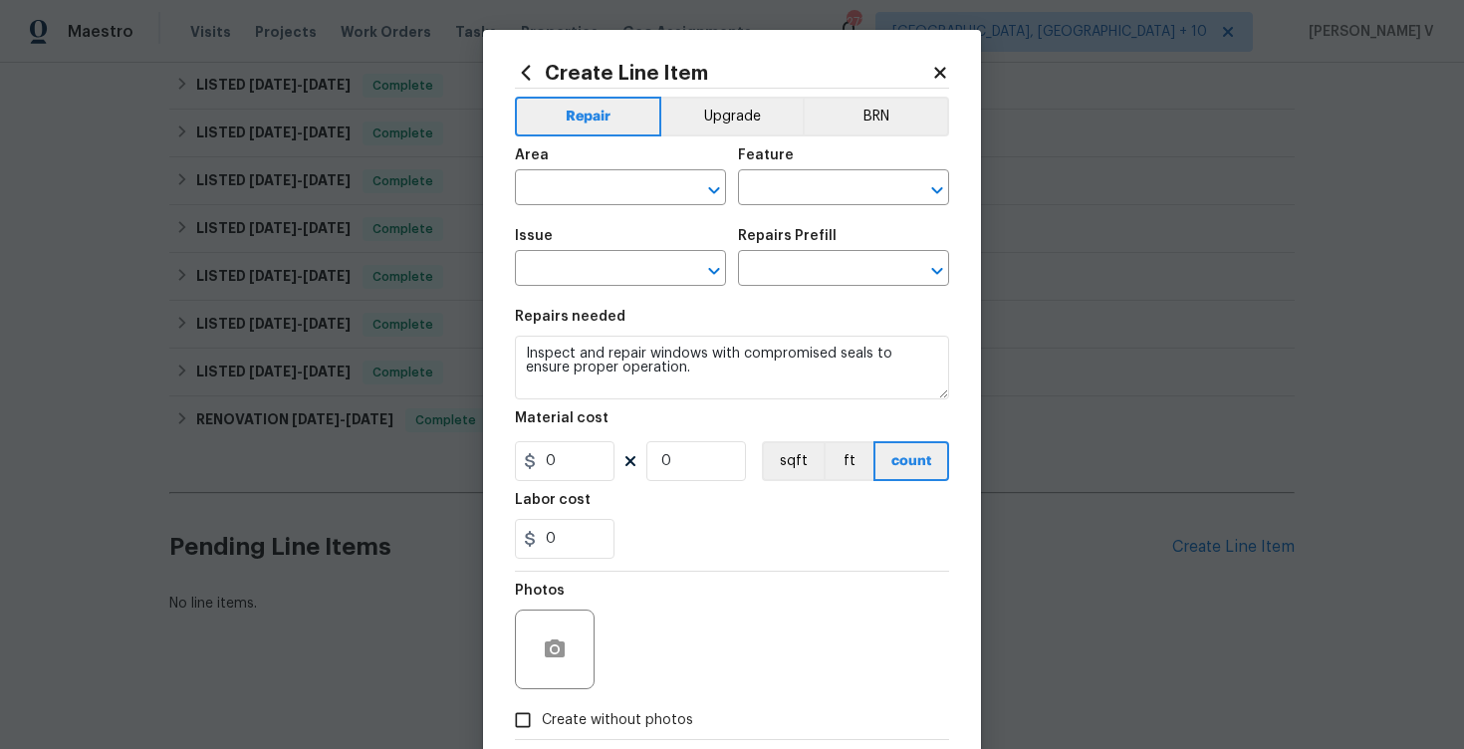
click at [587, 166] on div "Area" at bounding box center [620, 161] width 211 height 26
click at [574, 177] on input "text" at bounding box center [592, 189] width 155 height 31
type input "w"
click at [593, 253] on li "Exterior Overall" at bounding box center [620, 267] width 211 height 33
type input "Exterior Overall"
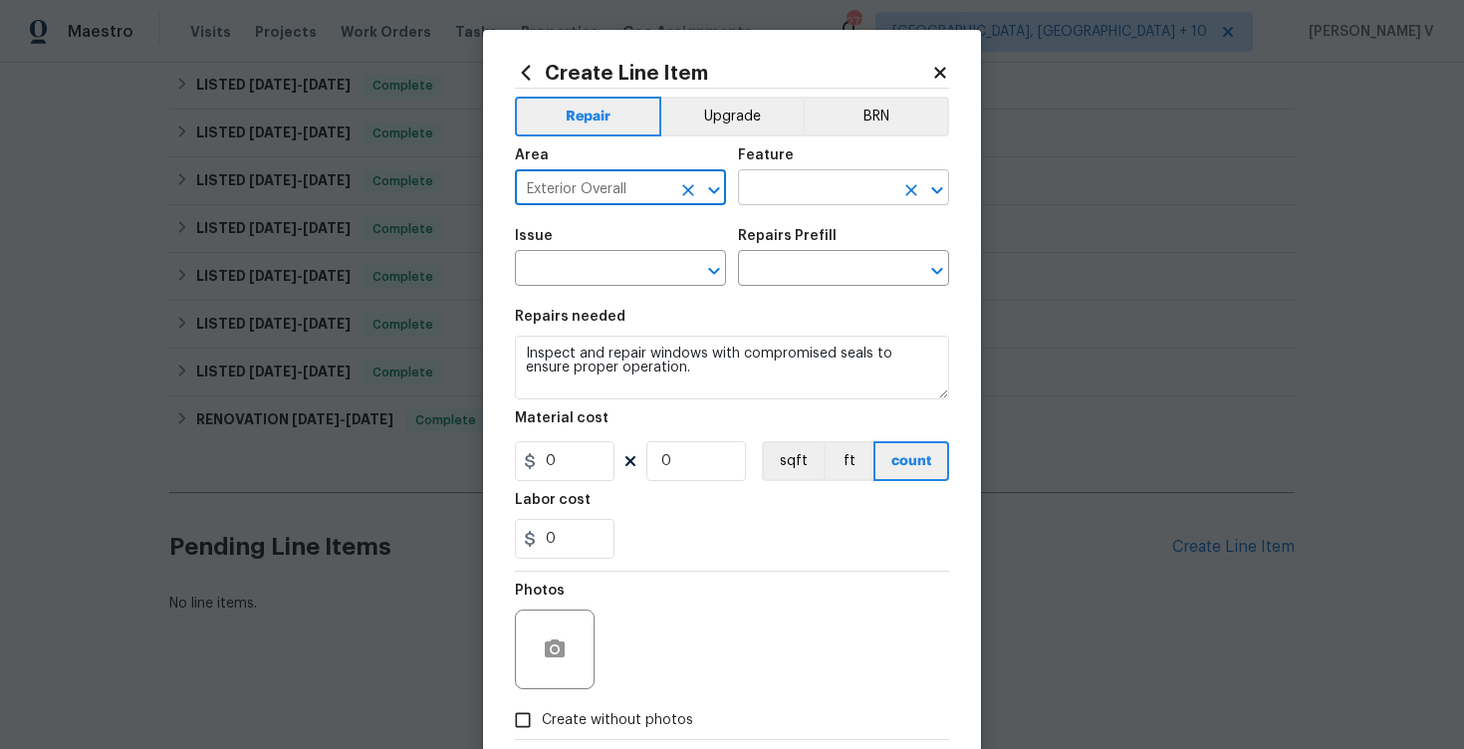
click at [783, 193] on input "text" at bounding box center [815, 189] width 155 height 31
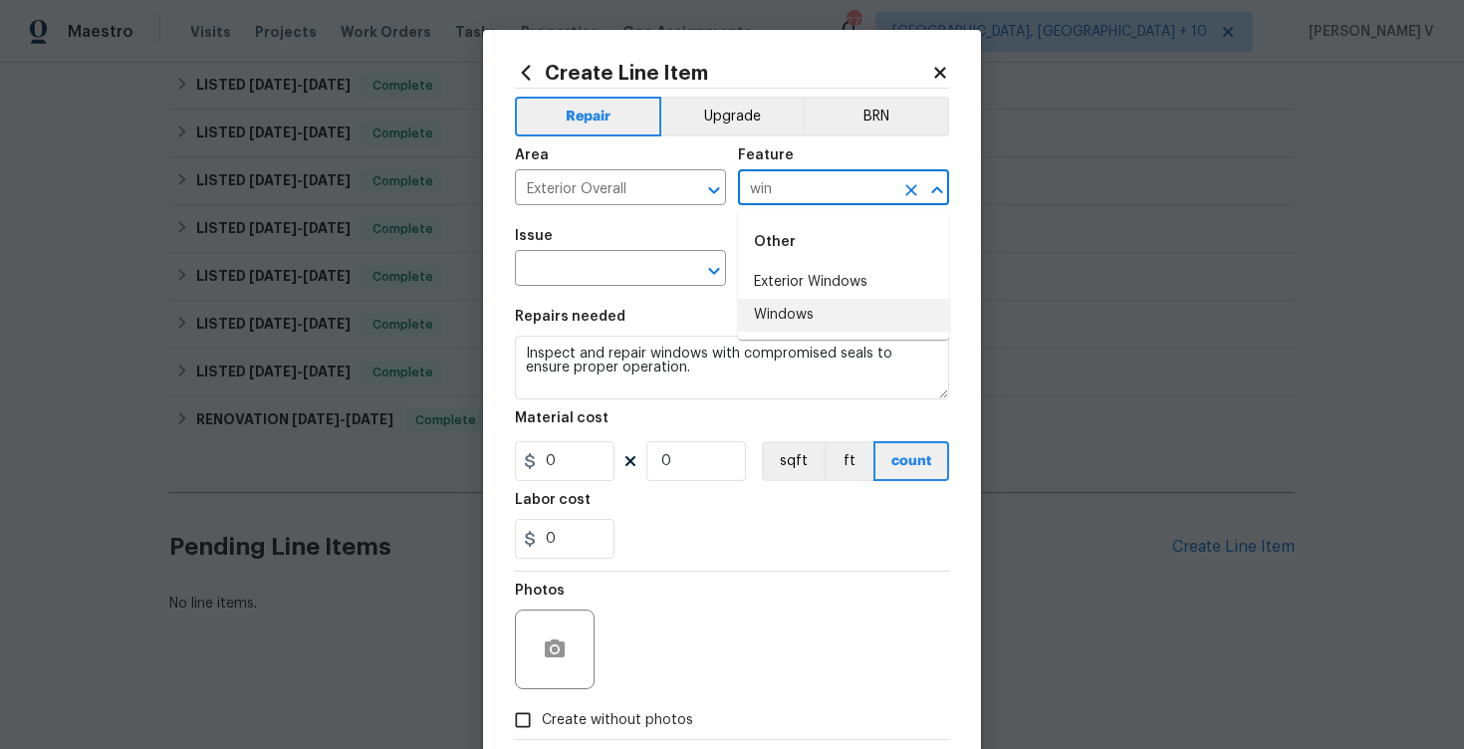
click at [805, 329] on li "Windows" at bounding box center [843, 315] width 211 height 33
type input "Windows"
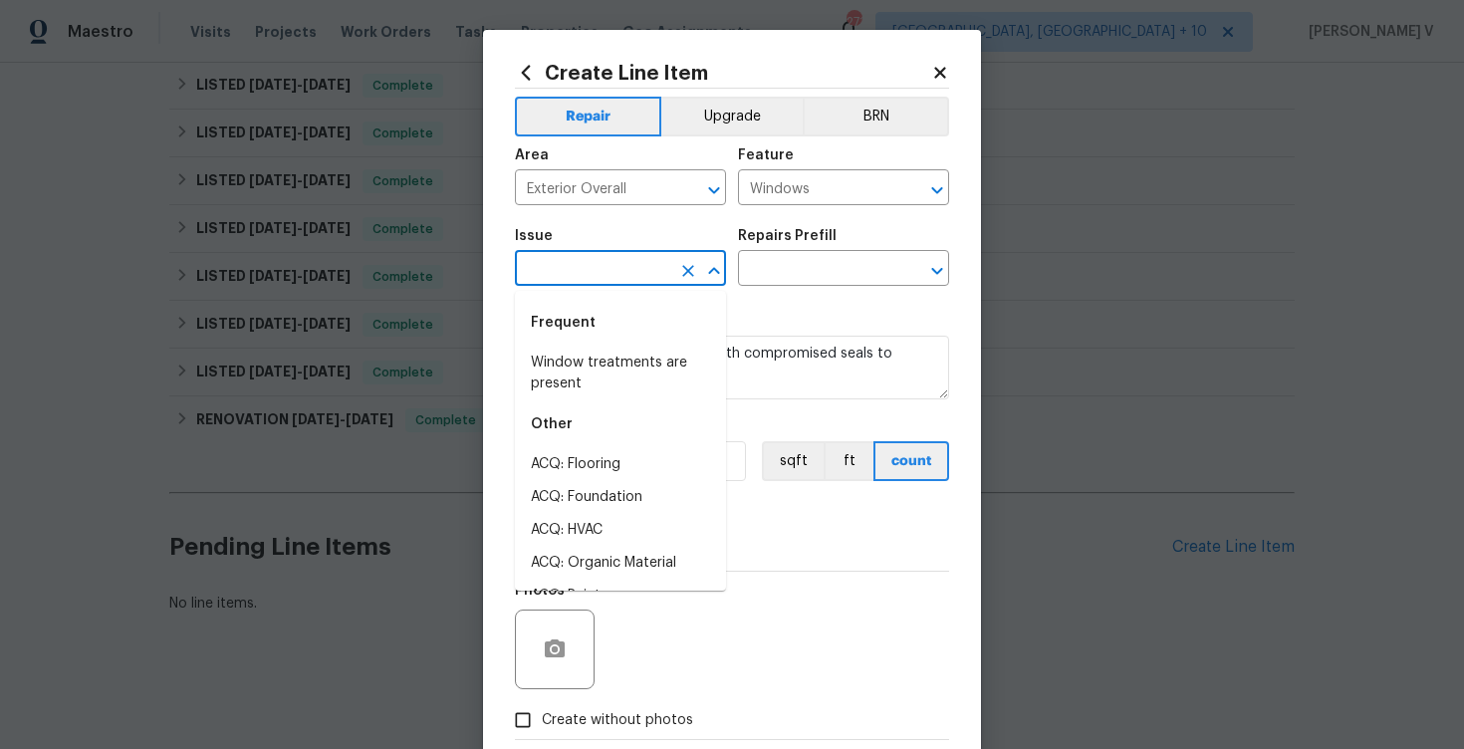
click at [648, 281] on input "text" at bounding box center [592, 270] width 155 height 31
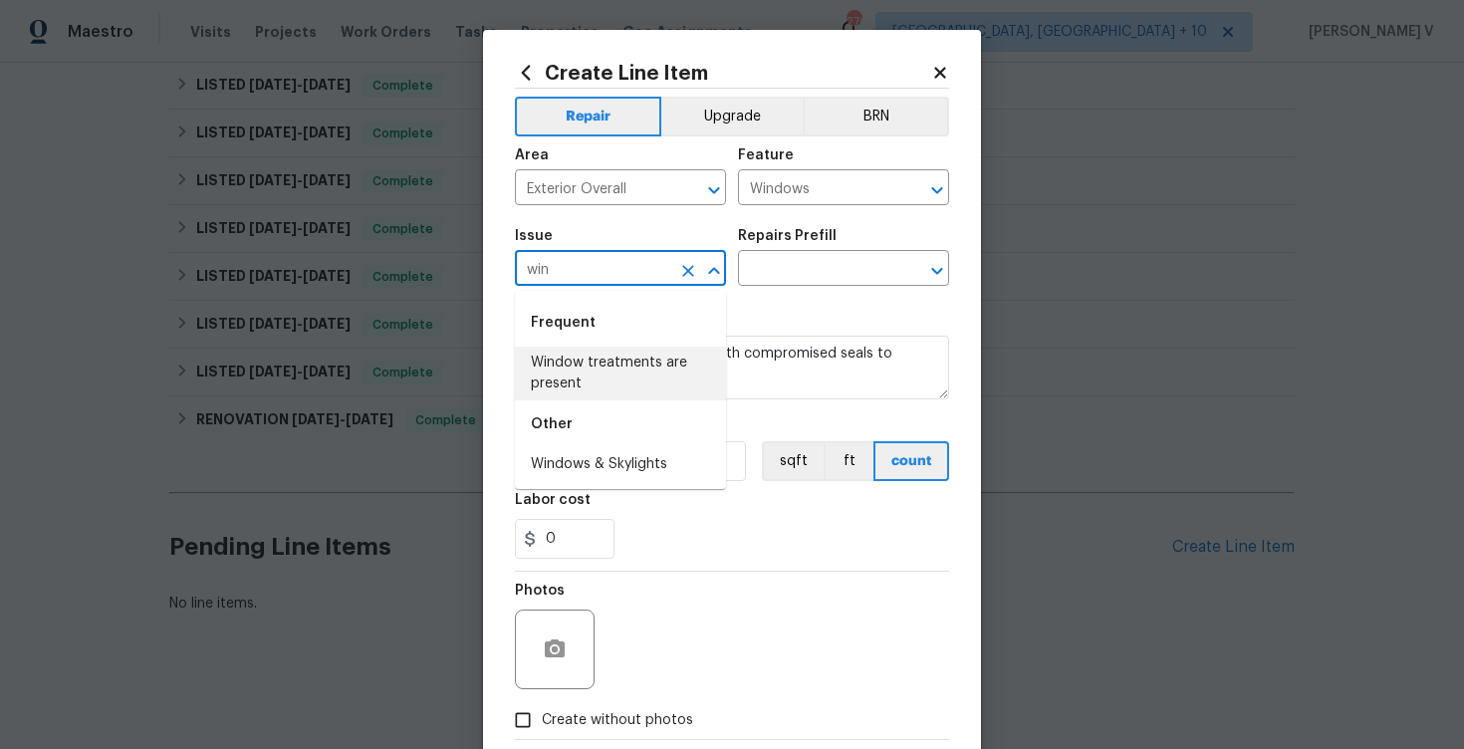
click at [637, 374] on li "Window treatments are present" at bounding box center [620, 374] width 211 height 54
type input "Window treatments are present"
click at [829, 275] on input "text" at bounding box center [815, 270] width 155 height 31
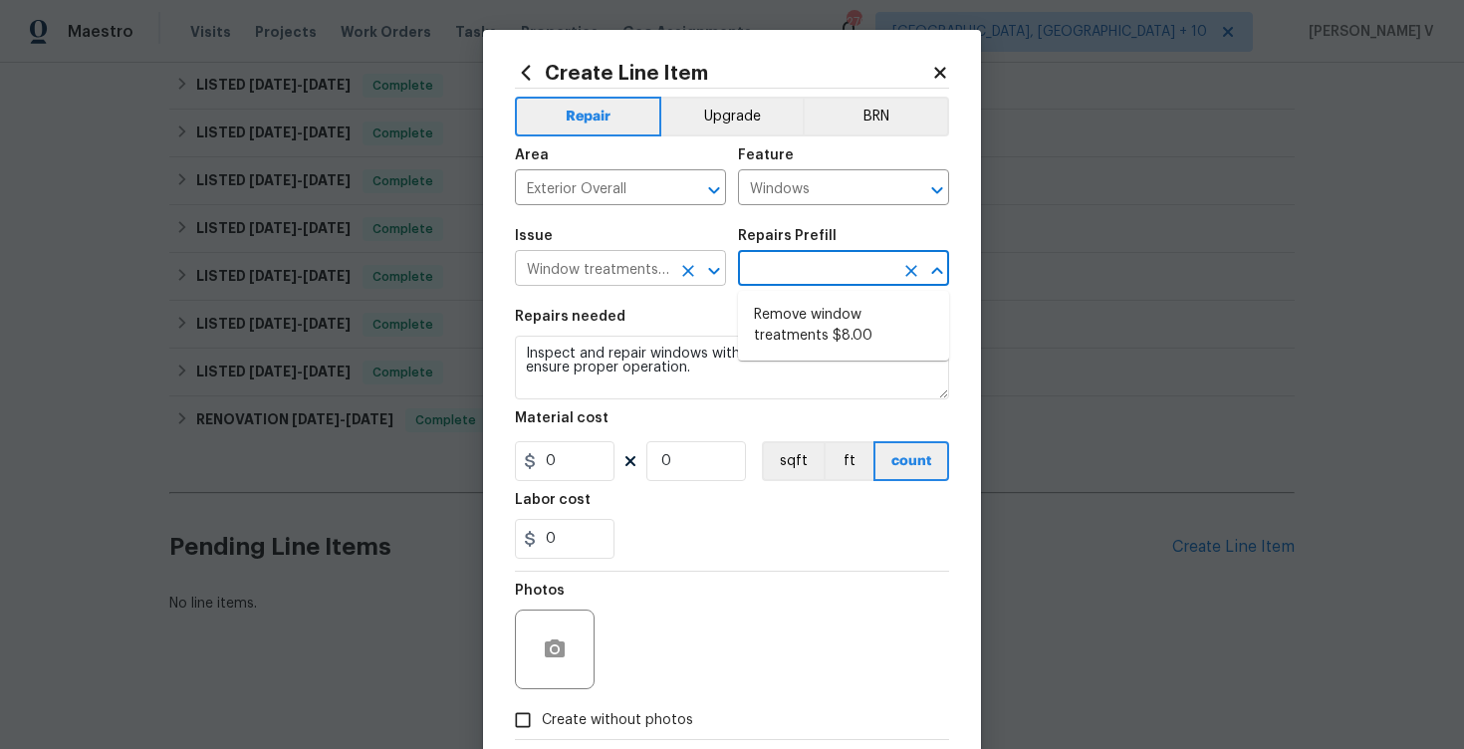
click at [631, 280] on input "Window treatments are present" at bounding box center [592, 270] width 155 height 31
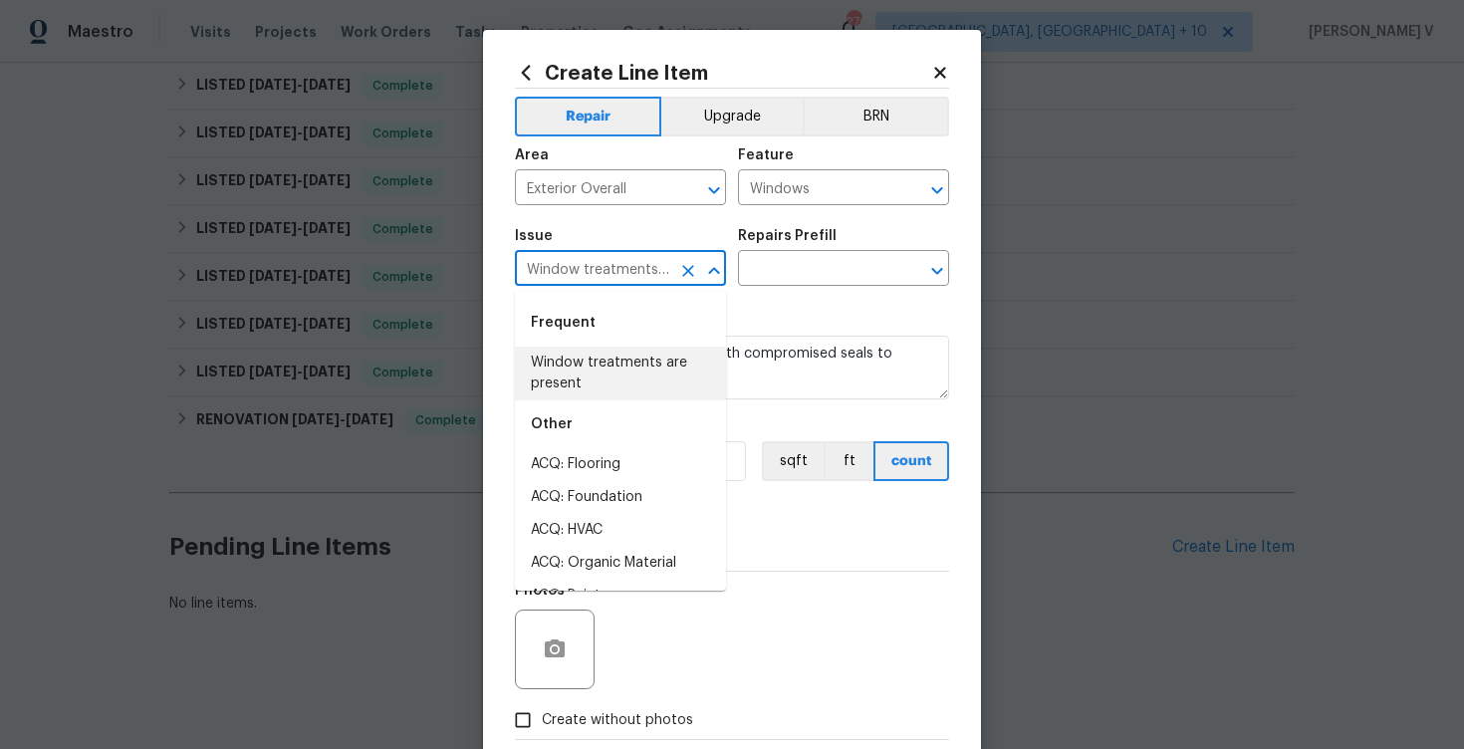
click at [713, 268] on icon "Close" at bounding box center [713, 270] width 11 height 7
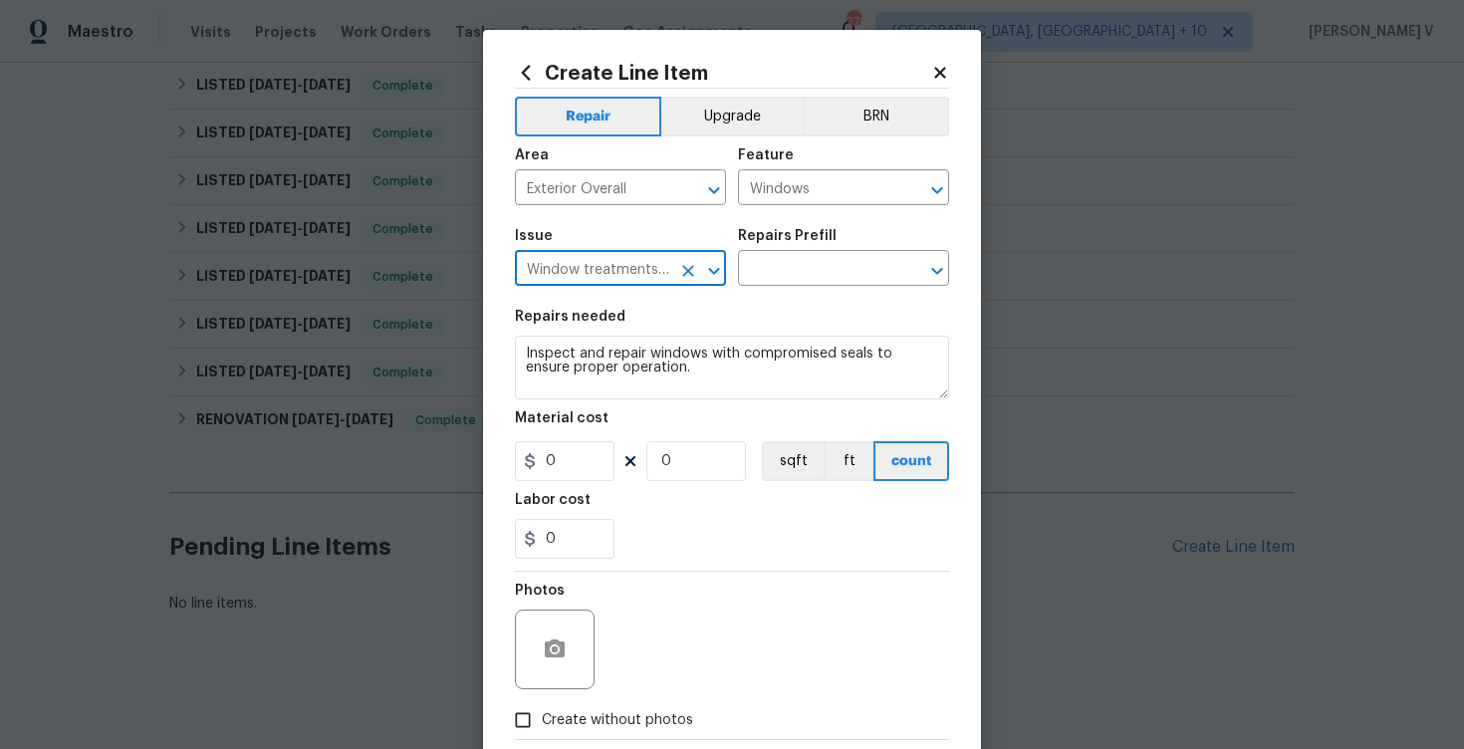
click at [700, 269] on button "Open" at bounding box center [714, 271] width 28 height 28
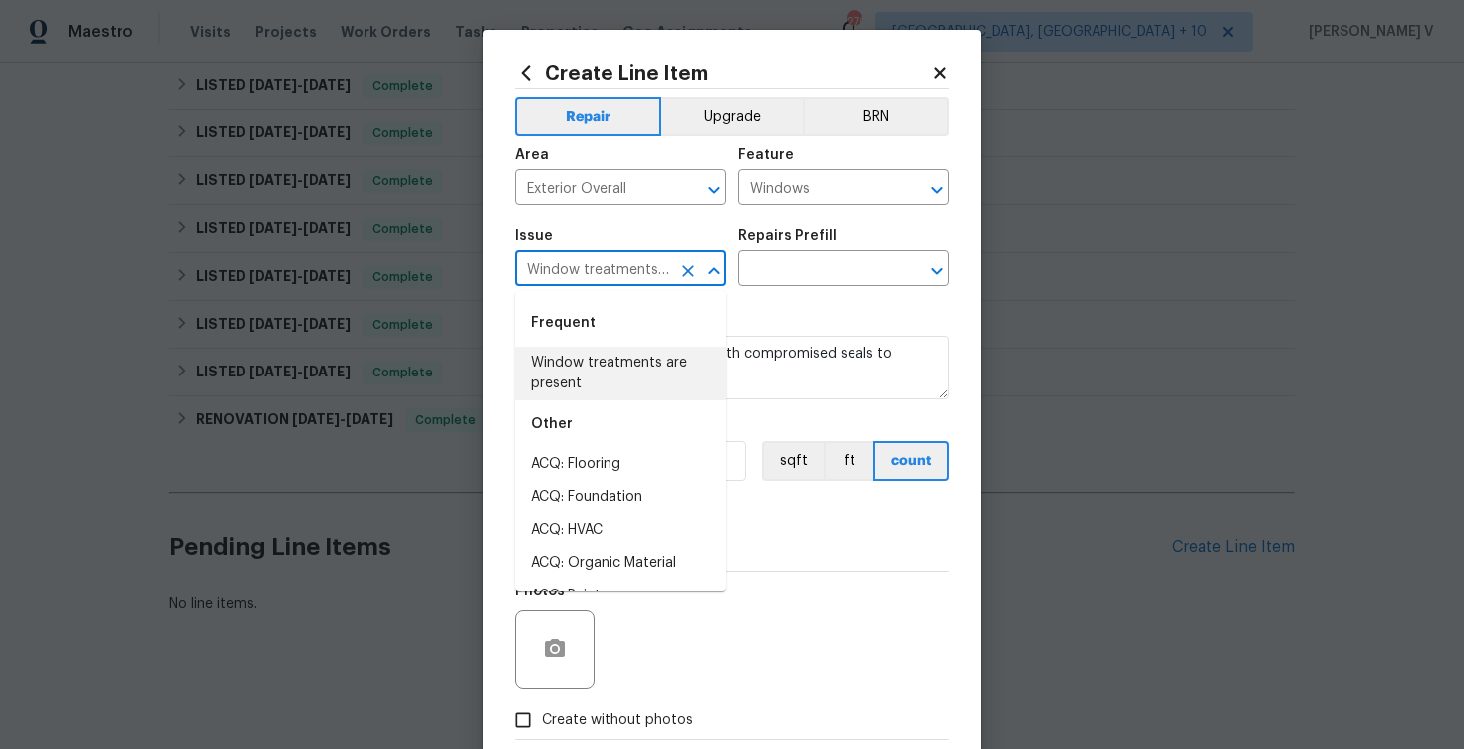
click at [687, 269] on icon "Clear" at bounding box center [688, 271] width 12 height 12
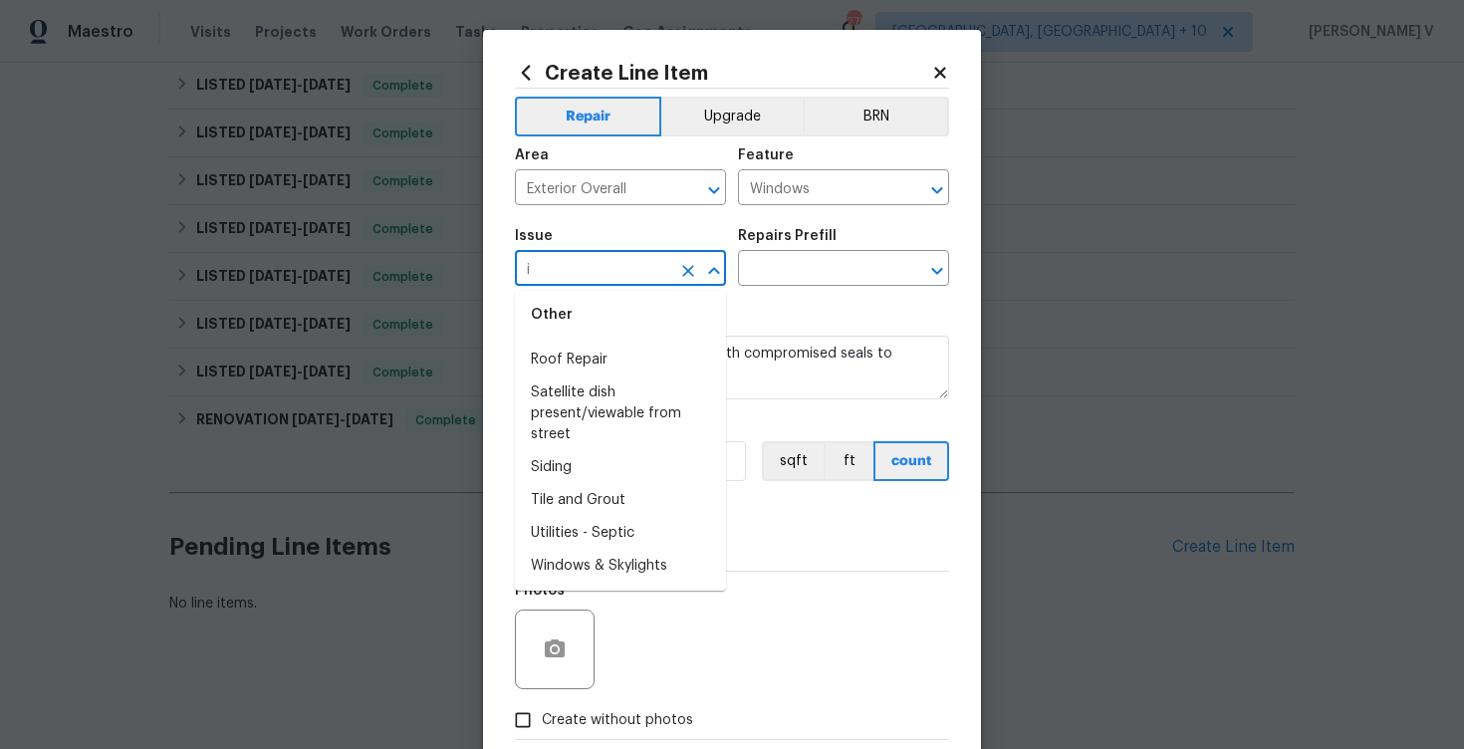
scroll to position [0, 0]
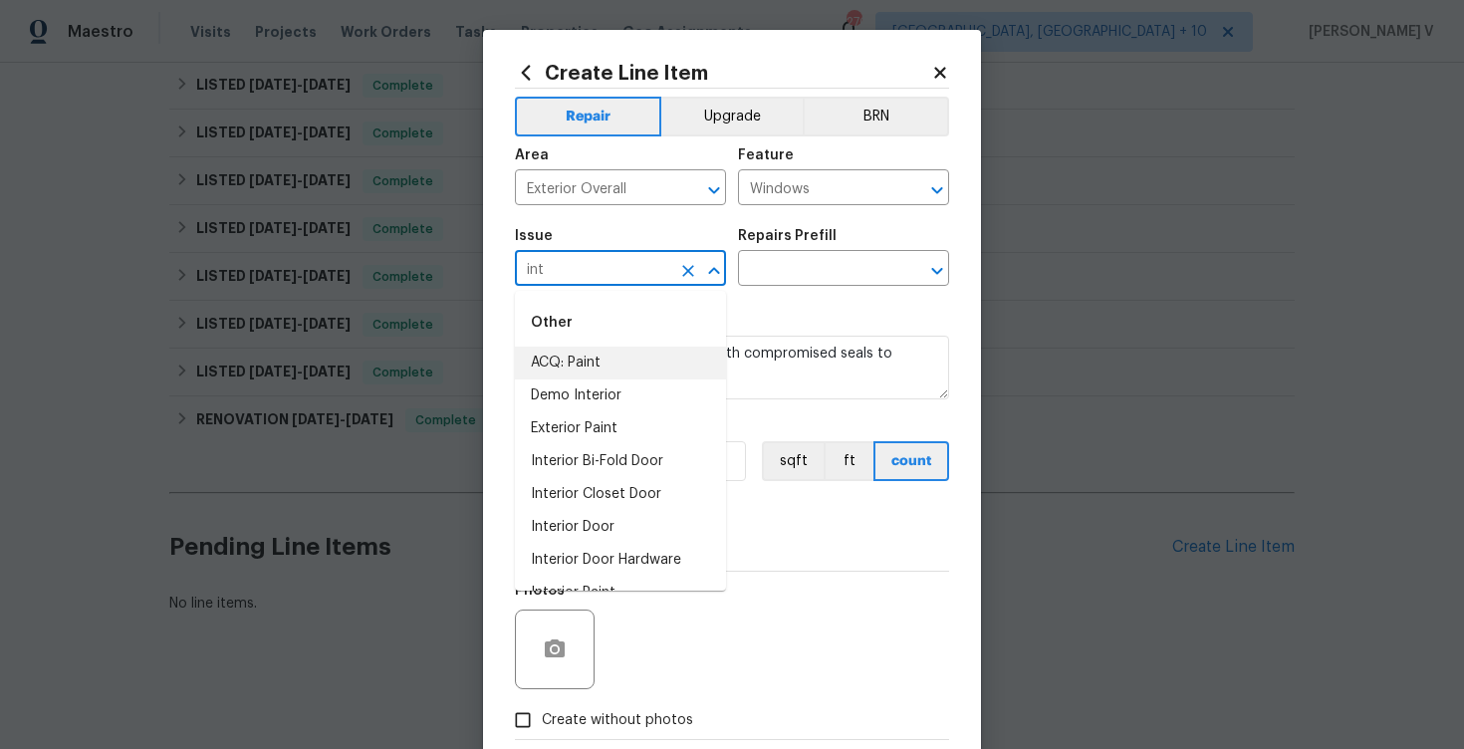
click at [599, 272] on input "int" at bounding box center [592, 270] width 155 height 31
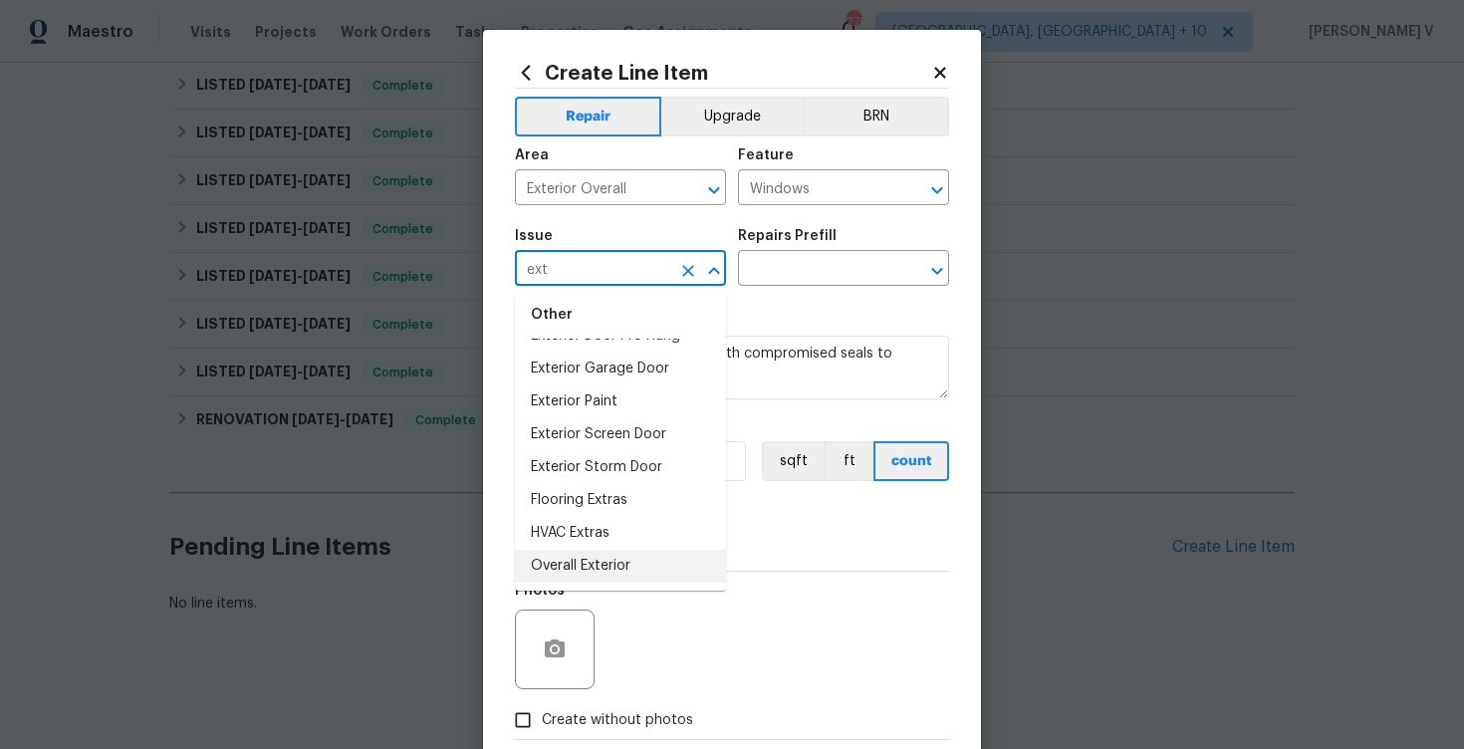
click at [589, 552] on li "Overall Exterior" at bounding box center [620, 566] width 211 height 33
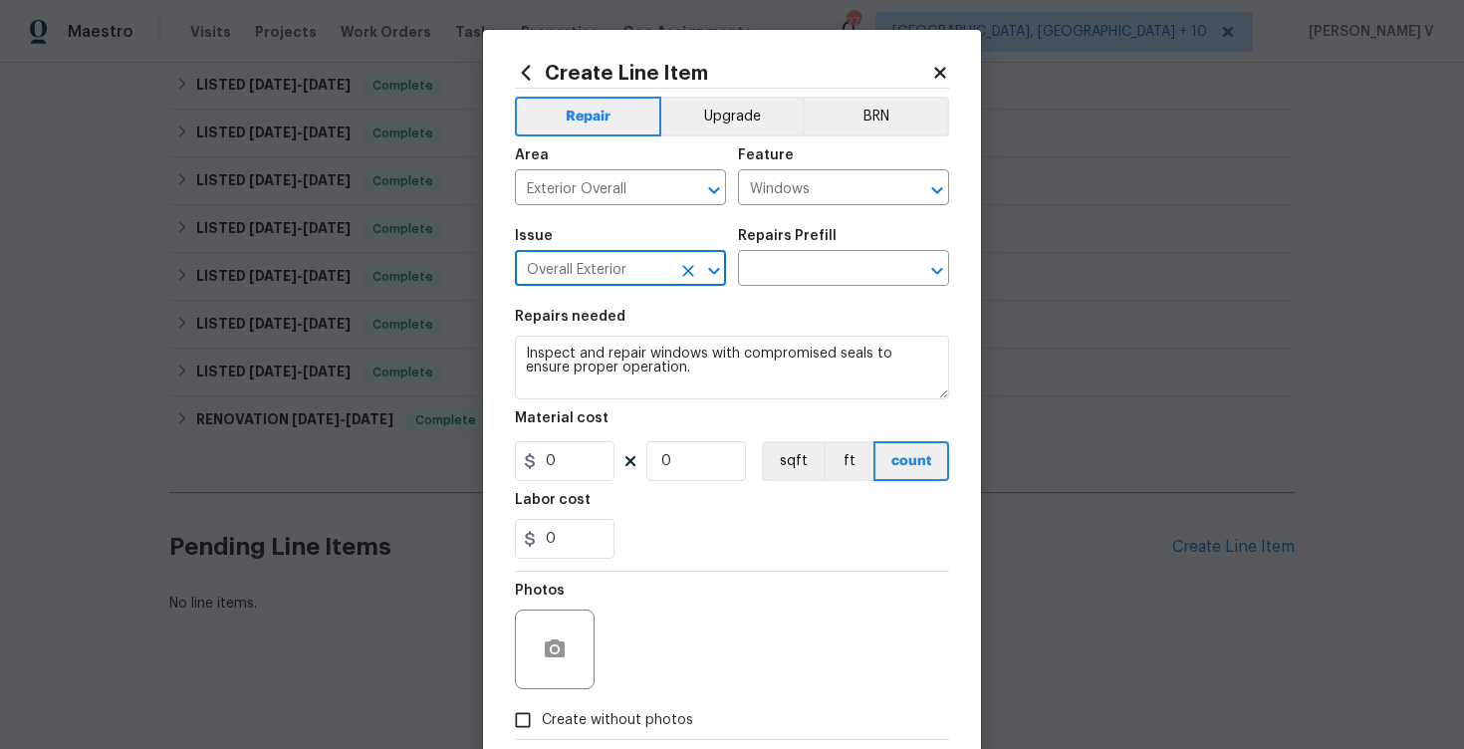
type input "Overall Exterior"
click at [846, 253] on div "Repairs Prefill" at bounding box center [843, 242] width 211 height 26
click at [820, 270] on input "text" at bounding box center [815, 270] width 155 height 31
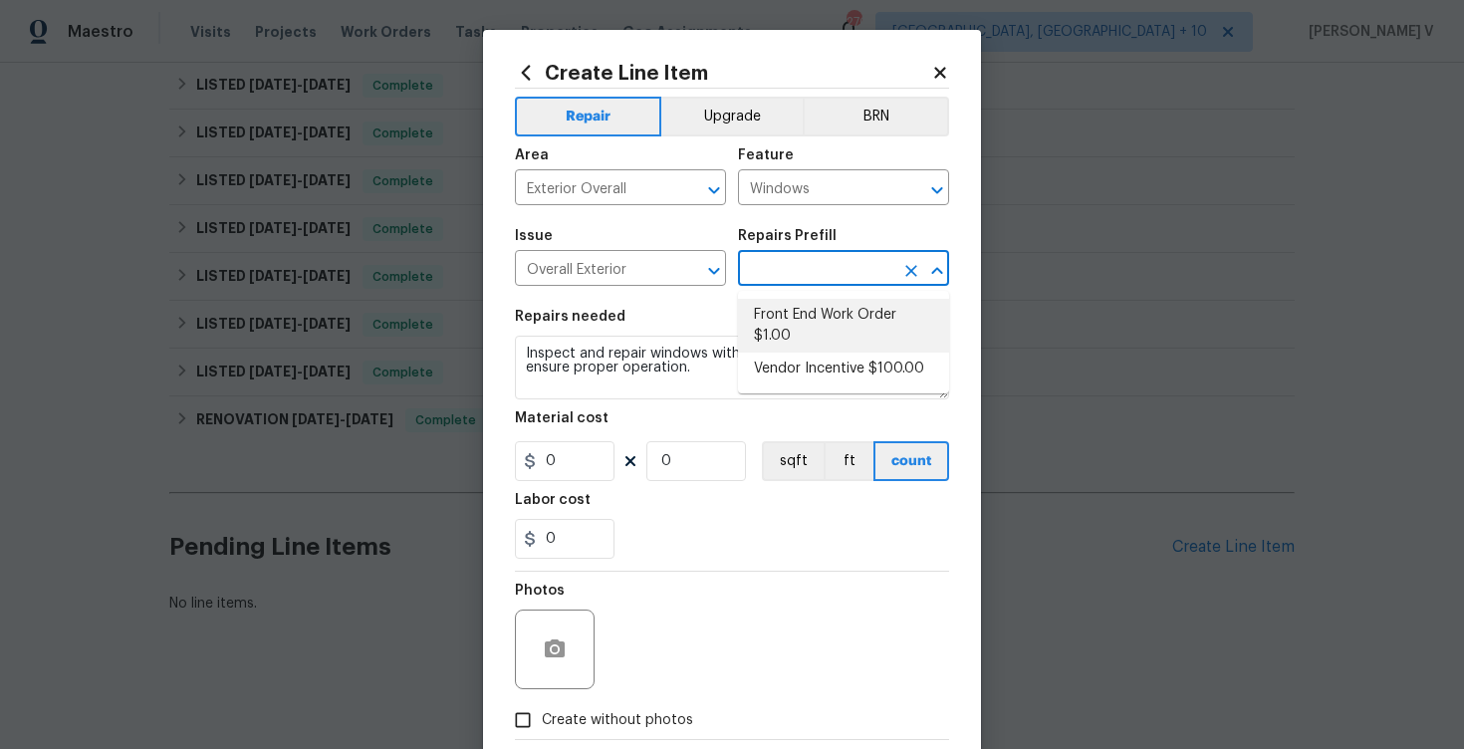
click at [782, 306] on li "Front End Work Order $1.00" at bounding box center [843, 326] width 211 height 54
type input "Front End Work Order $1.00"
type textarea "Placeholder line item for the creation of front end work orders."
type input "1"
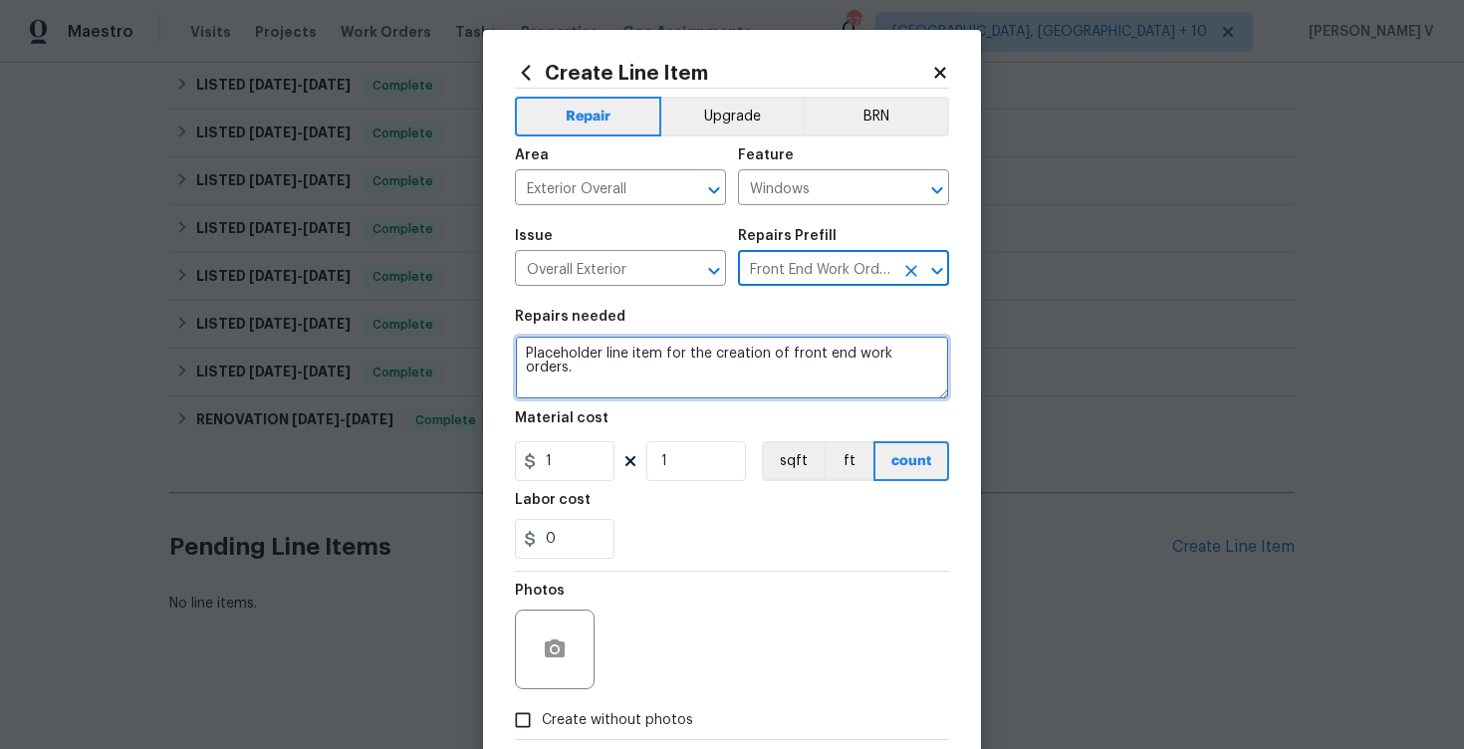
click at [692, 345] on textarea "Placeholder line item for the creation of front end work orders." at bounding box center [732, 368] width 434 height 64
paste textarea "Inspect and repair windows with compromised seals to ensure proper operation."
type textarea "Inspect and repair windows with compromised seals to ensure proper operation."
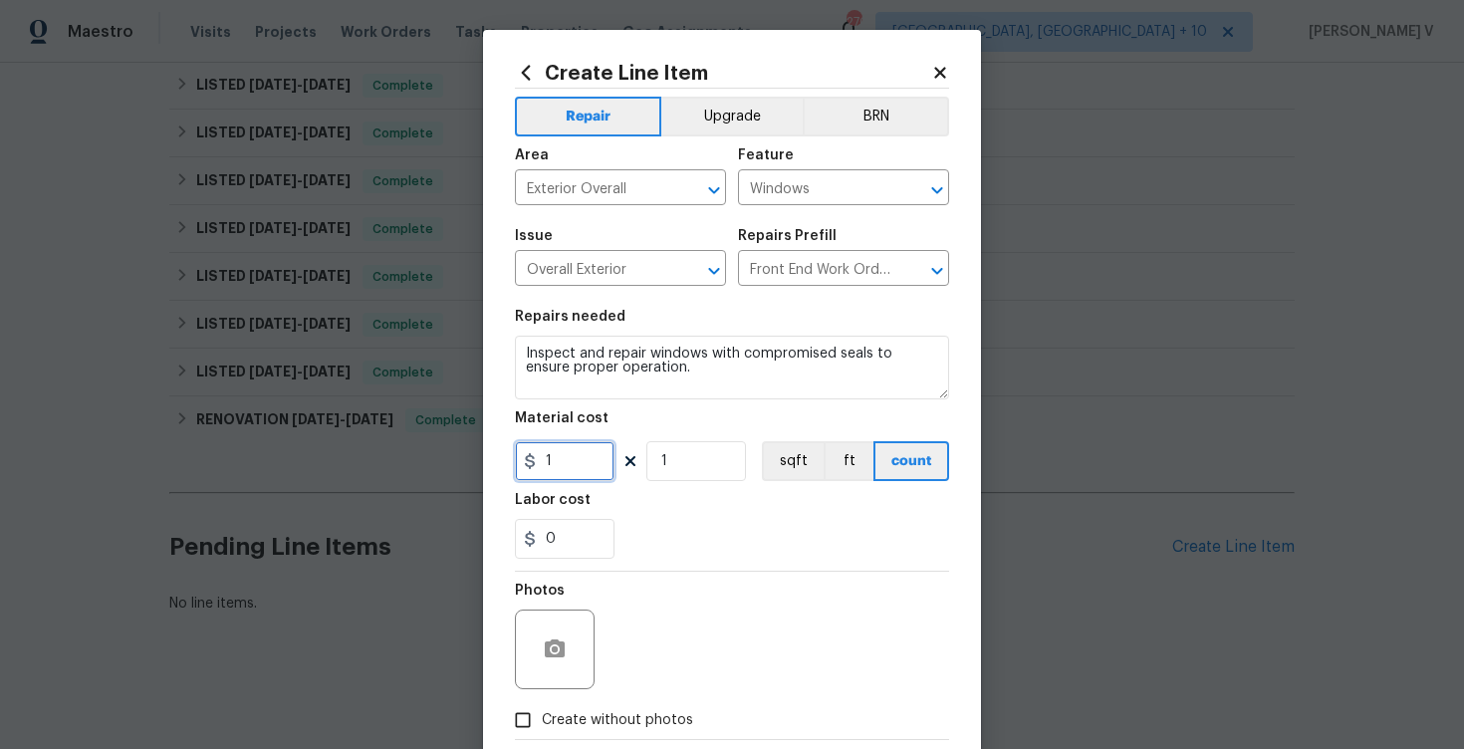
click at [594, 455] on input "1" at bounding box center [565, 461] width 100 height 40
type input "75"
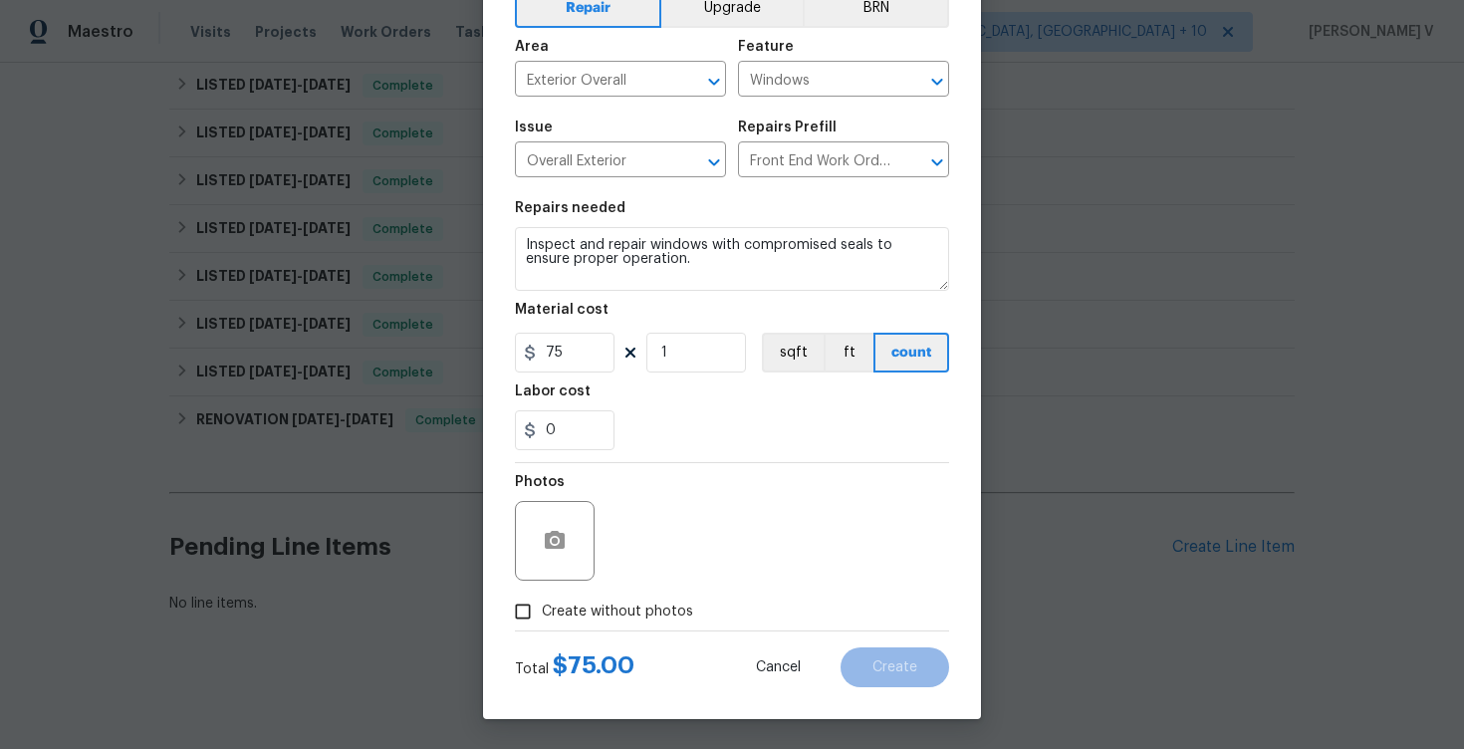
click at [531, 607] on input "Create without photos" at bounding box center [523, 612] width 38 height 38
checkbox input "true"
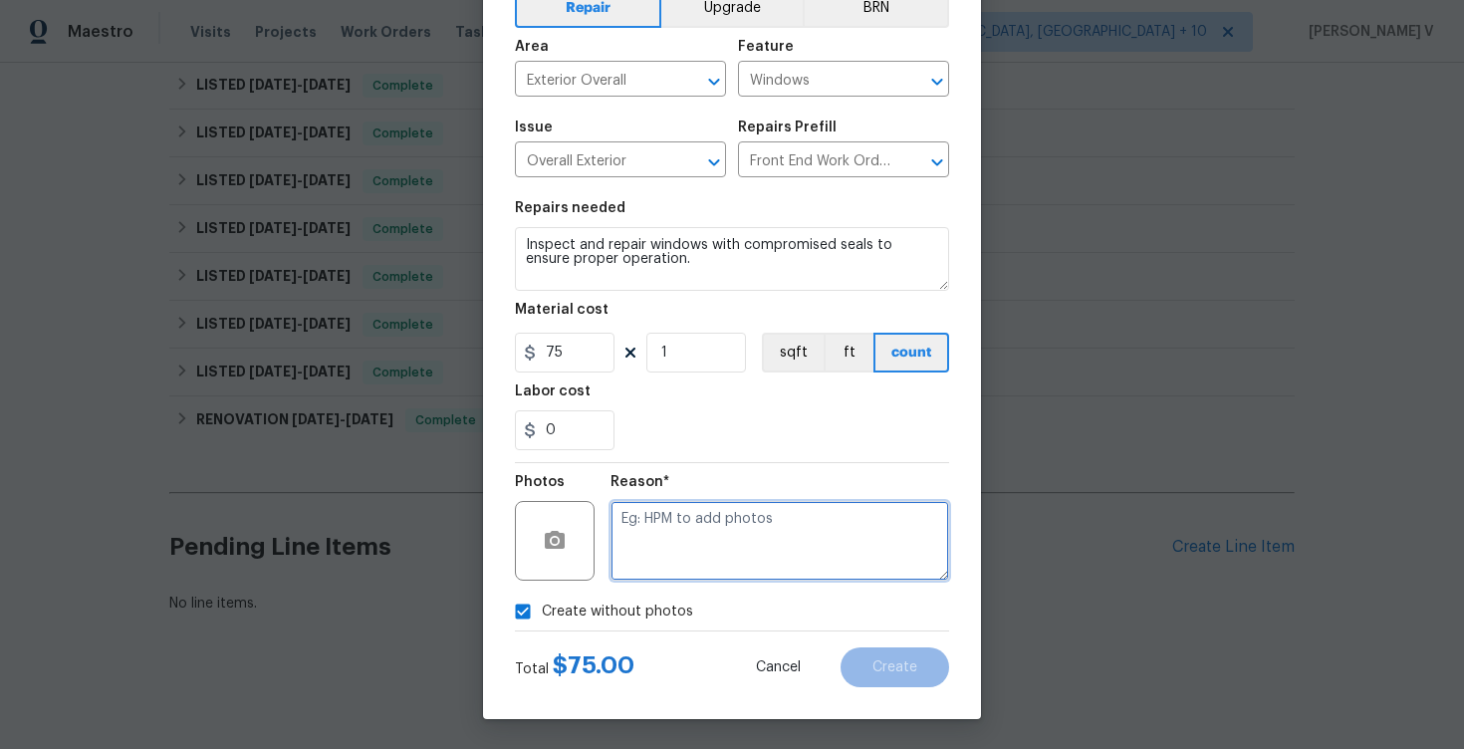
click at [723, 545] on textarea at bounding box center [779, 541] width 339 height 80
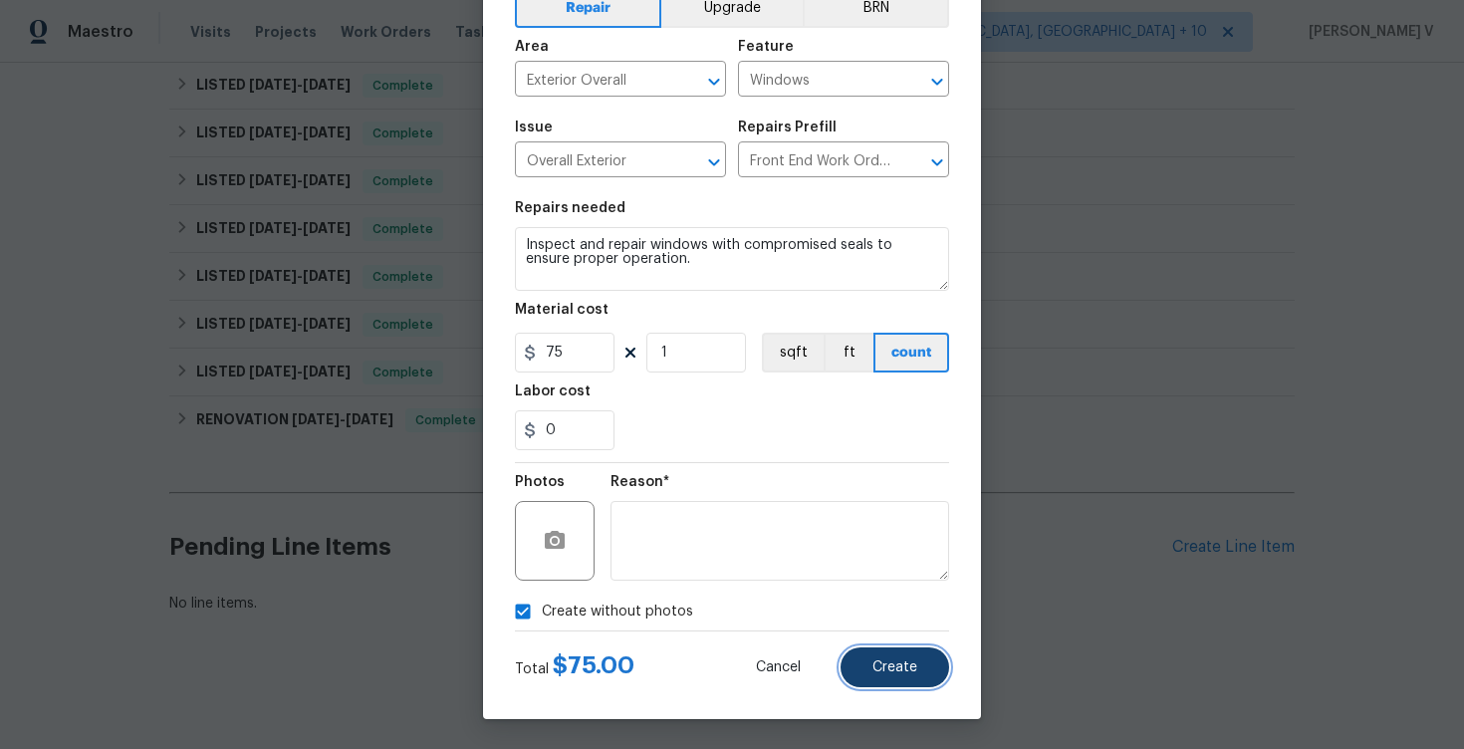
click at [867, 676] on button "Create" at bounding box center [895, 667] width 109 height 40
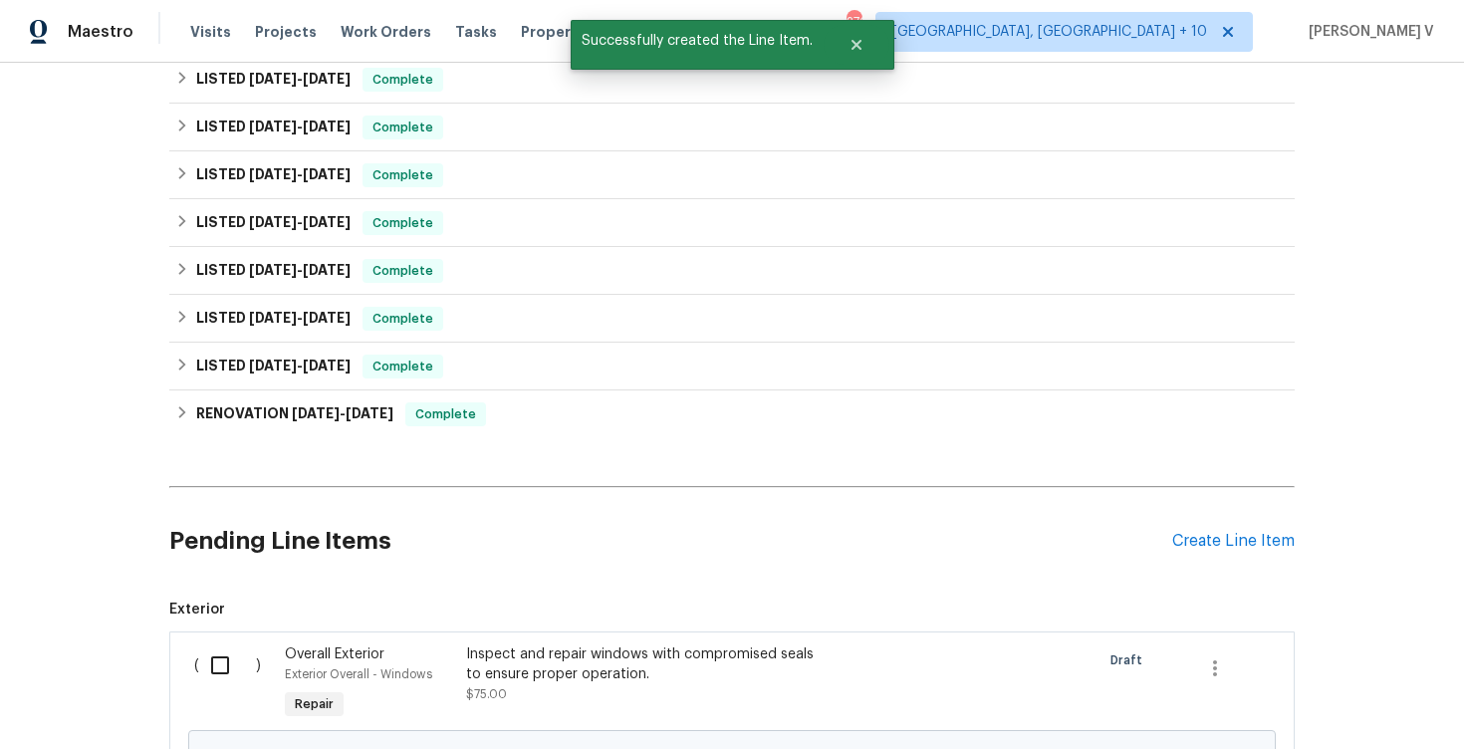
click at [221, 679] on input "checkbox" at bounding box center [227, 665] width 57 height 42
checkbox input "true"
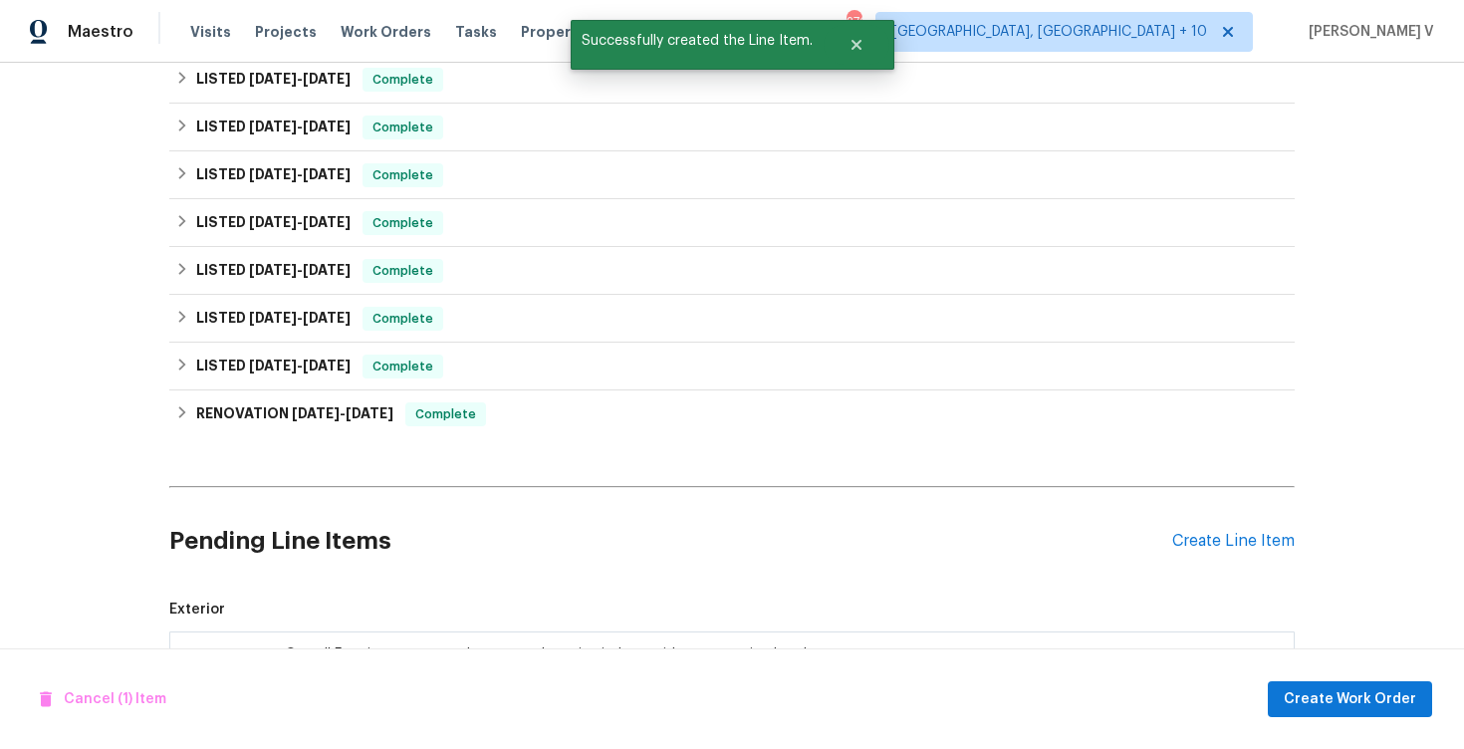
scroll to position [3393, 0]
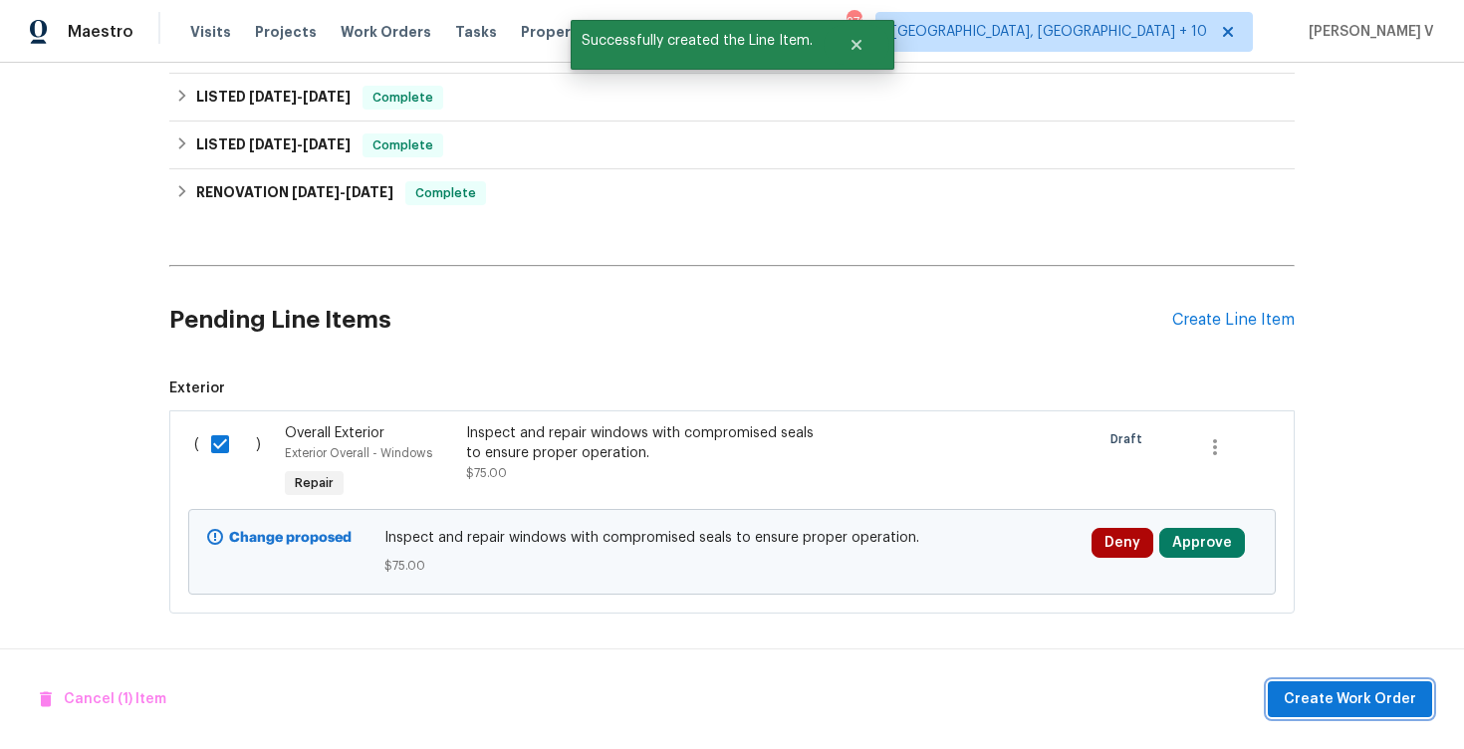
click at [1350, 692] on span "Create Work Order" at bounding box center [1350, 699] width 132 height 25
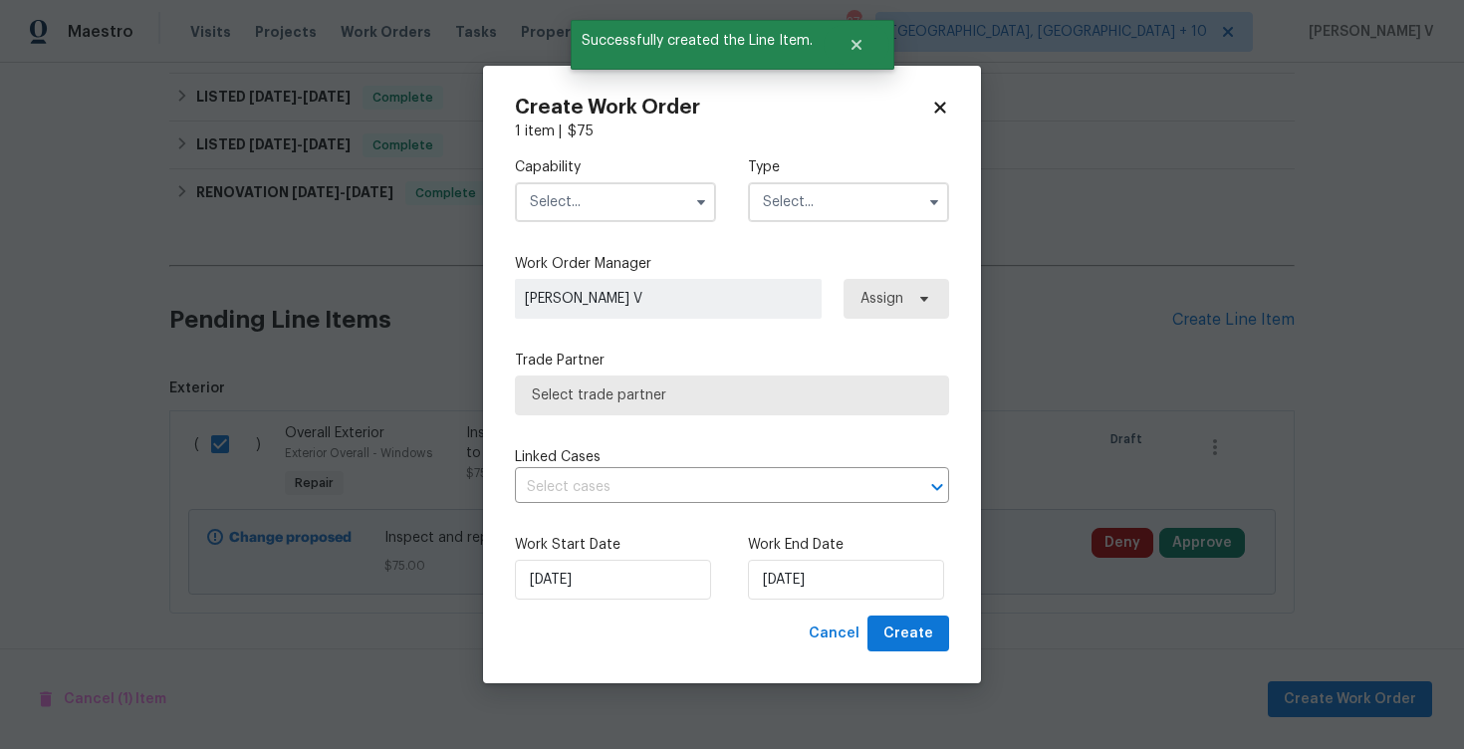
click at [644, 201] on input "text" at bounding box center [615, 202] width 201 height 40
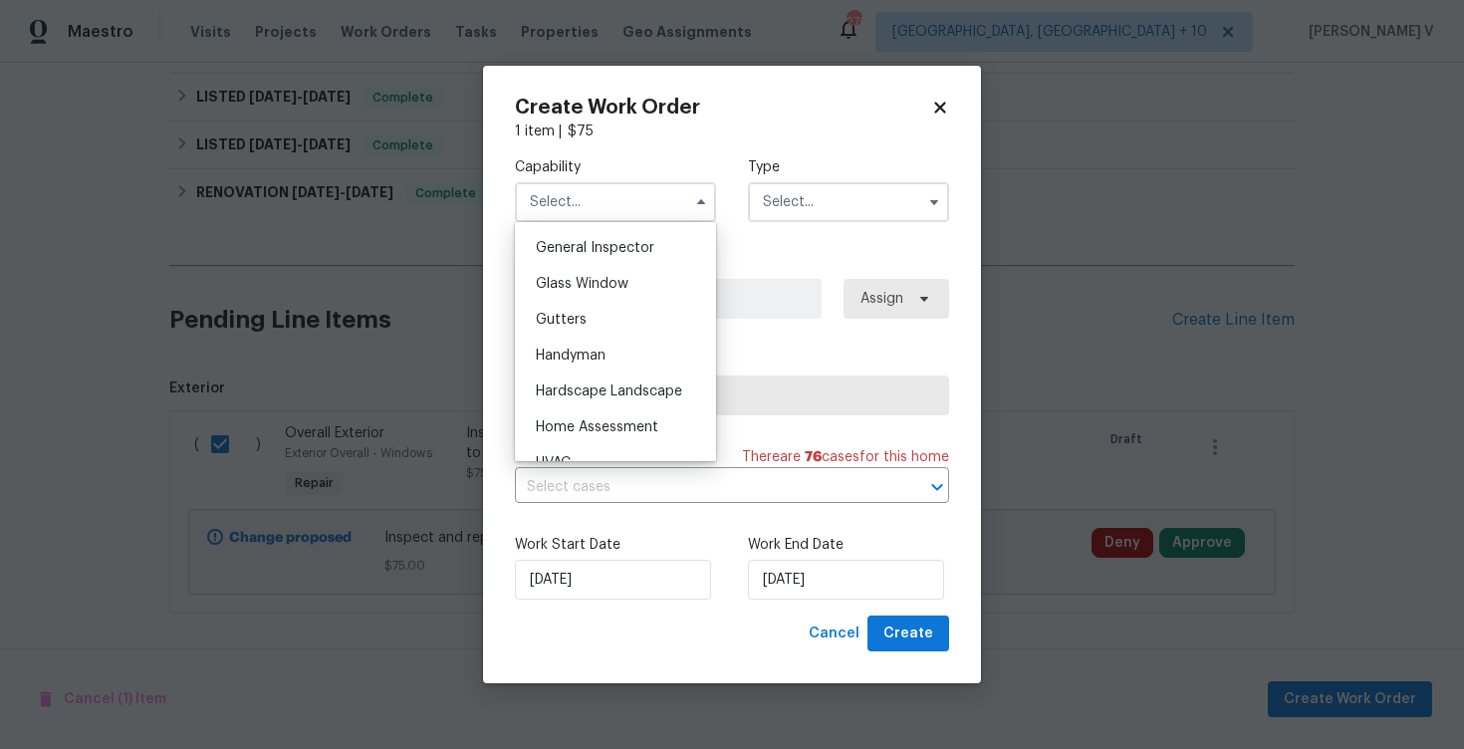
scroll to position [934, 0]
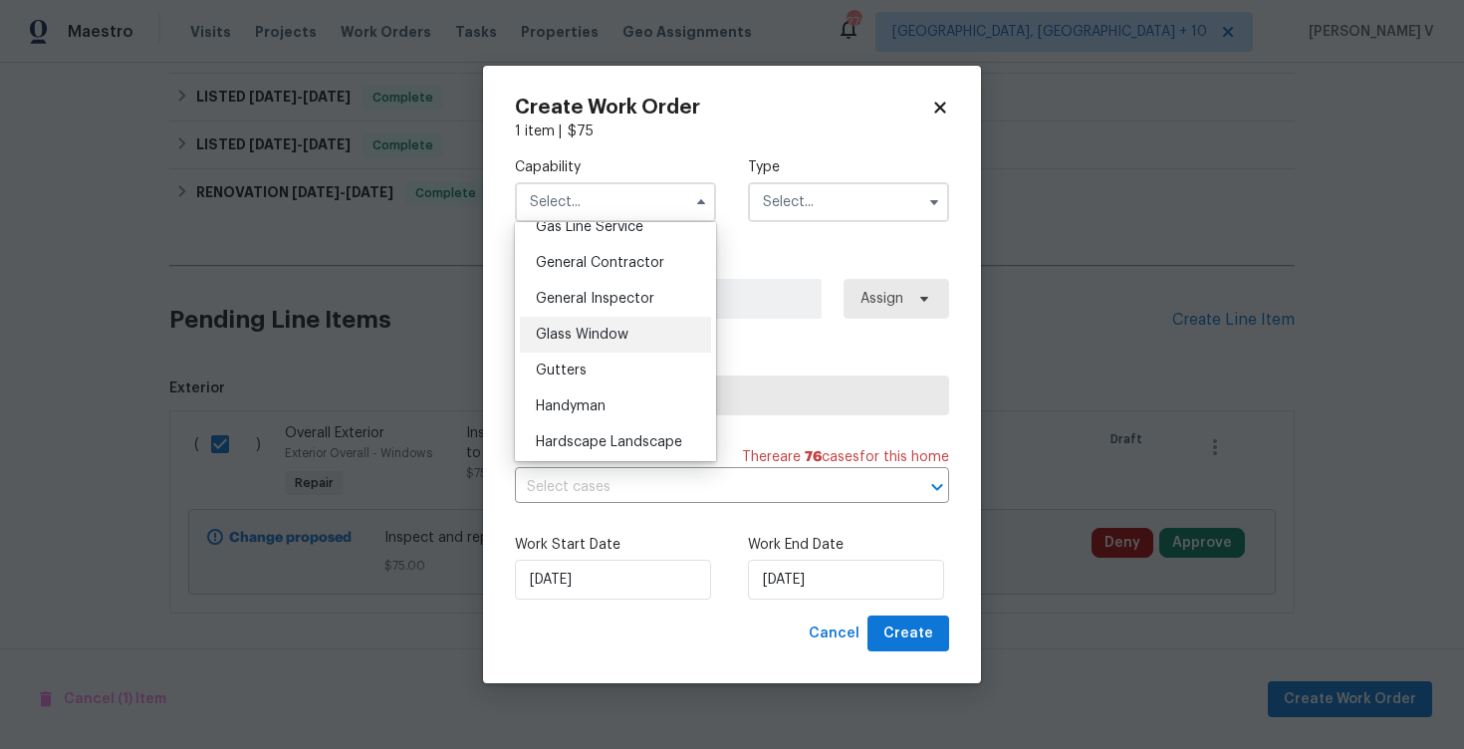
click at [604, 326] on div "Glass Window" at bounding box center [615, 335] width 191 height 36
type input "Glass Window"
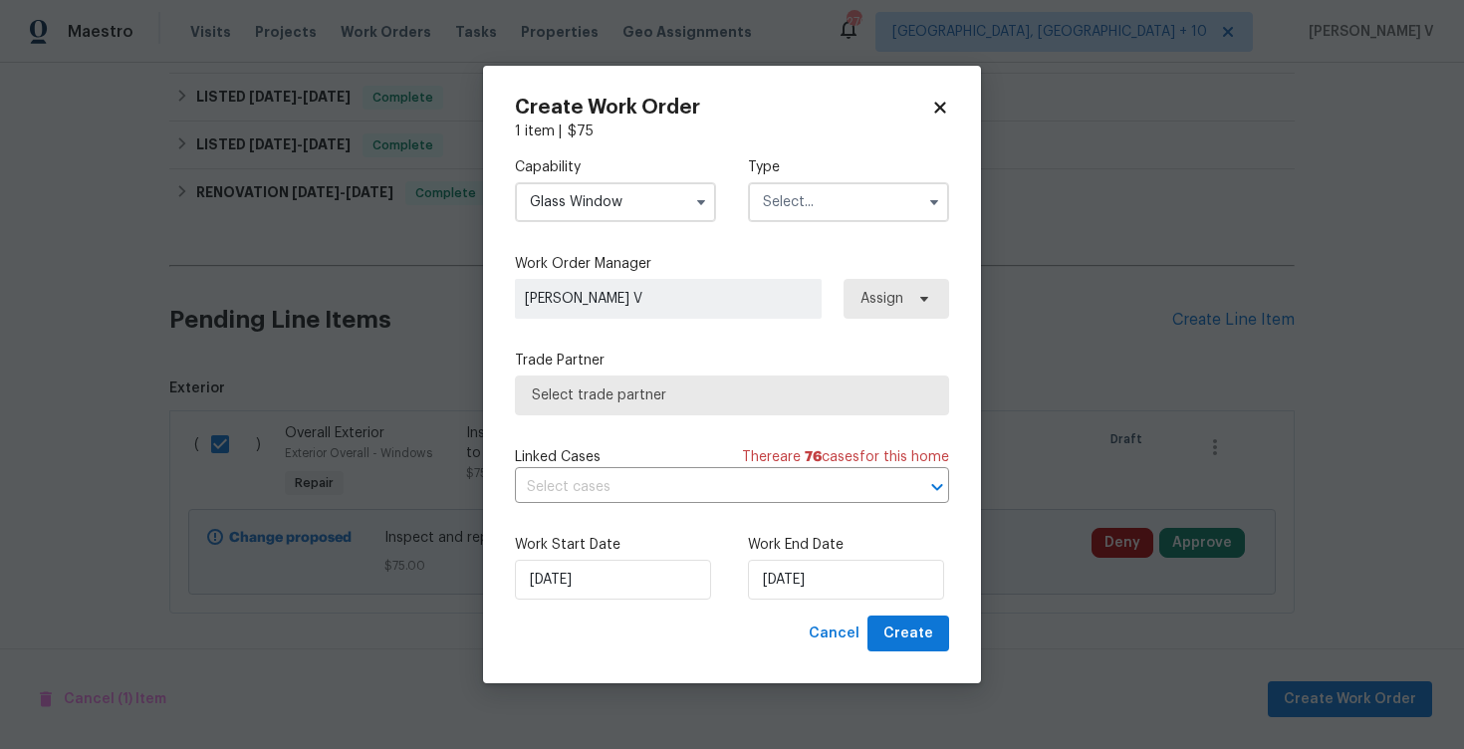
click at [843, 221] on div "Capability Glass Window Type" at bounding box center [732, 189] width 434 height 97
click at [820, 220] on input "text" at bounding box center [848, 202] width 201 height 40
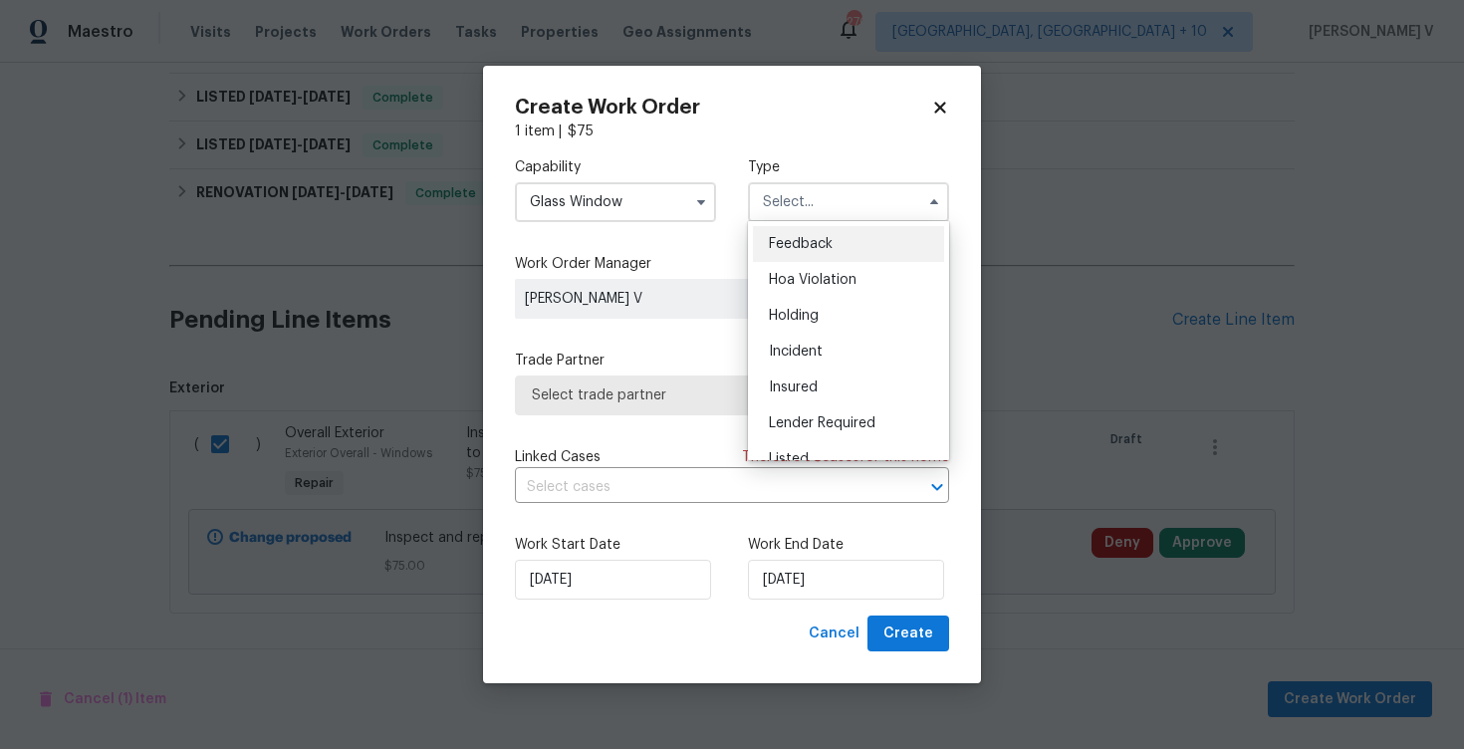
click at [790, 243] on span "Feedback" at bounding box center [801, 244] width 64 height 14
type input "Feedback"
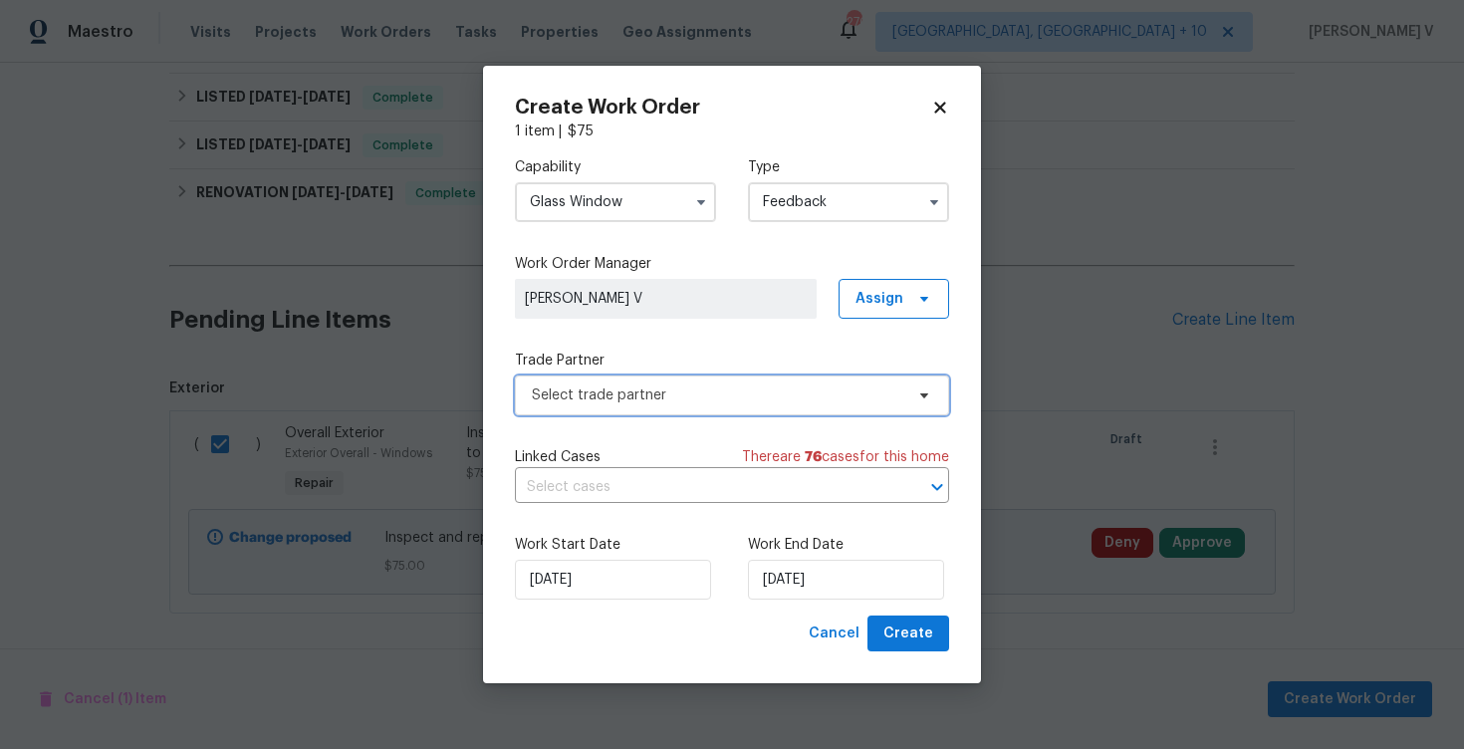
click at [634, 397] on span "Select trade partner" at bounding box center [717, 395] width 371 height 20
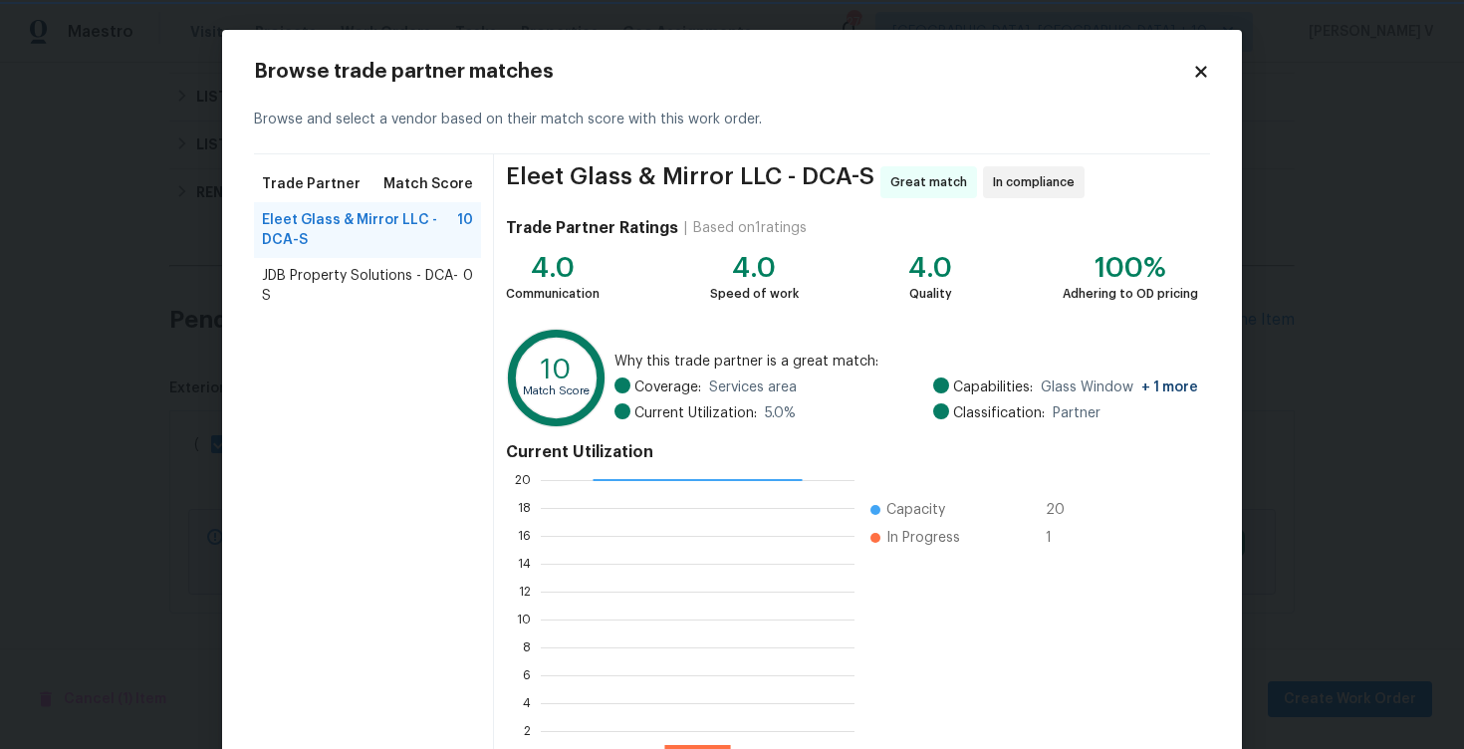
scroll to position [129, 0]
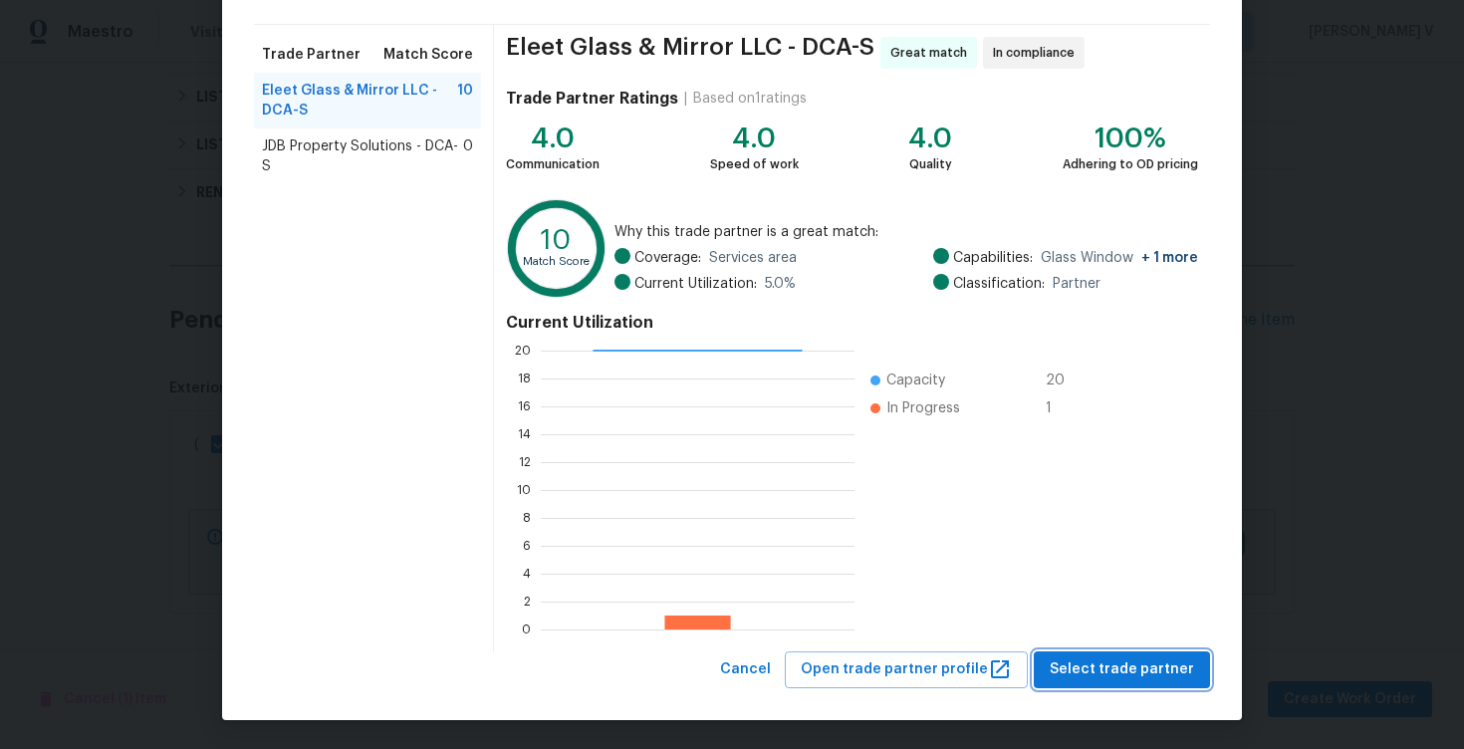
click at [1134, 654] on button "Select trade partner" at bounding box center [1122, 669] width 176 height 37
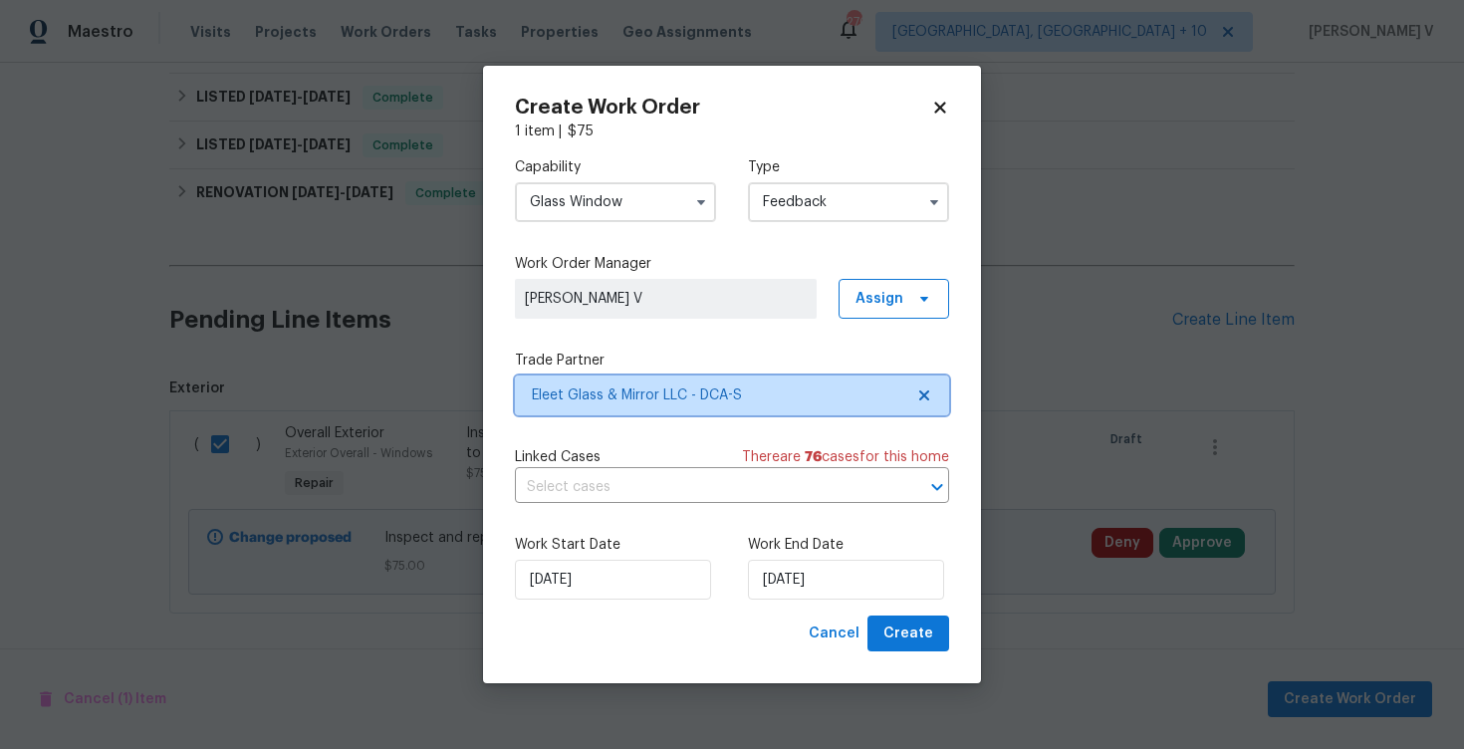
scroll to position [0, 0]
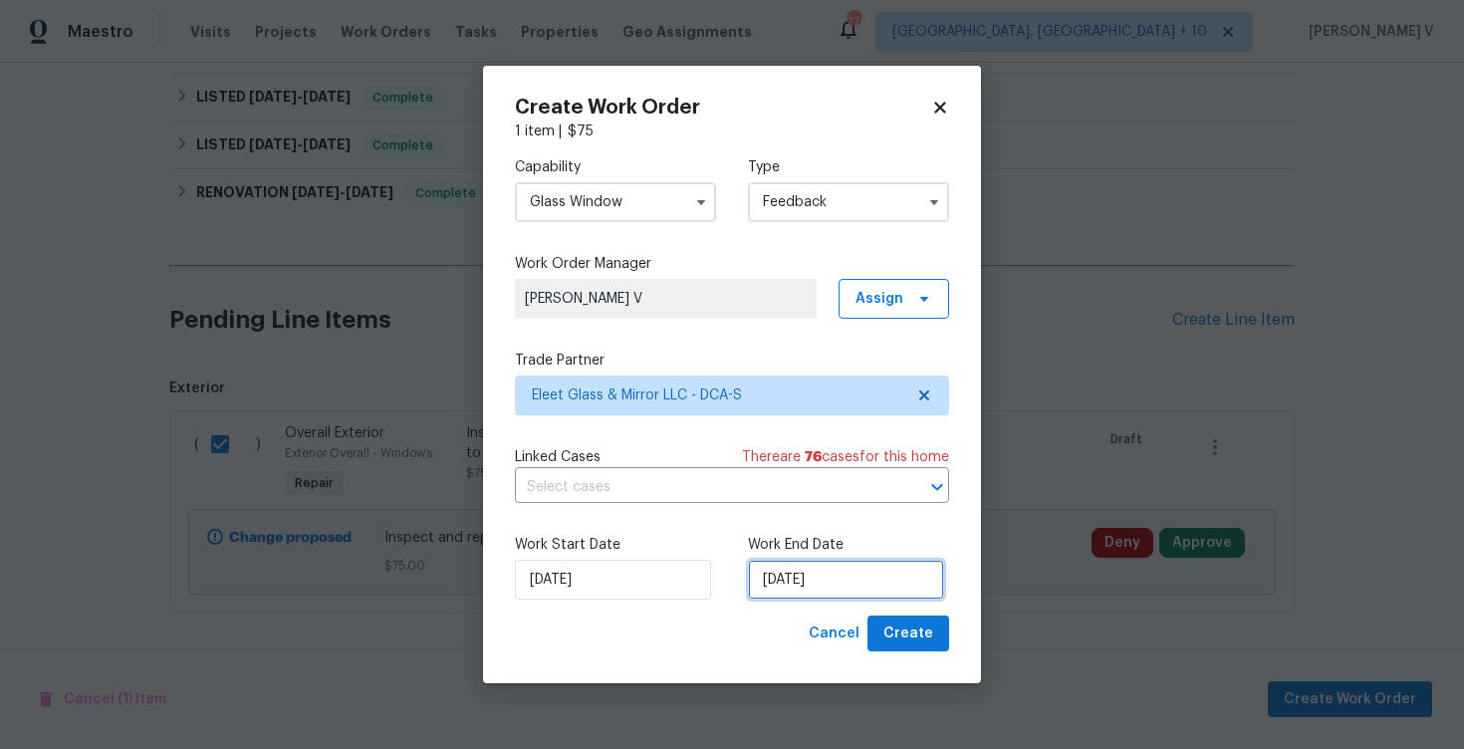
click at [880, 588] on input "20/08/2025" at bounding box center [846, 580] width 196 height 40
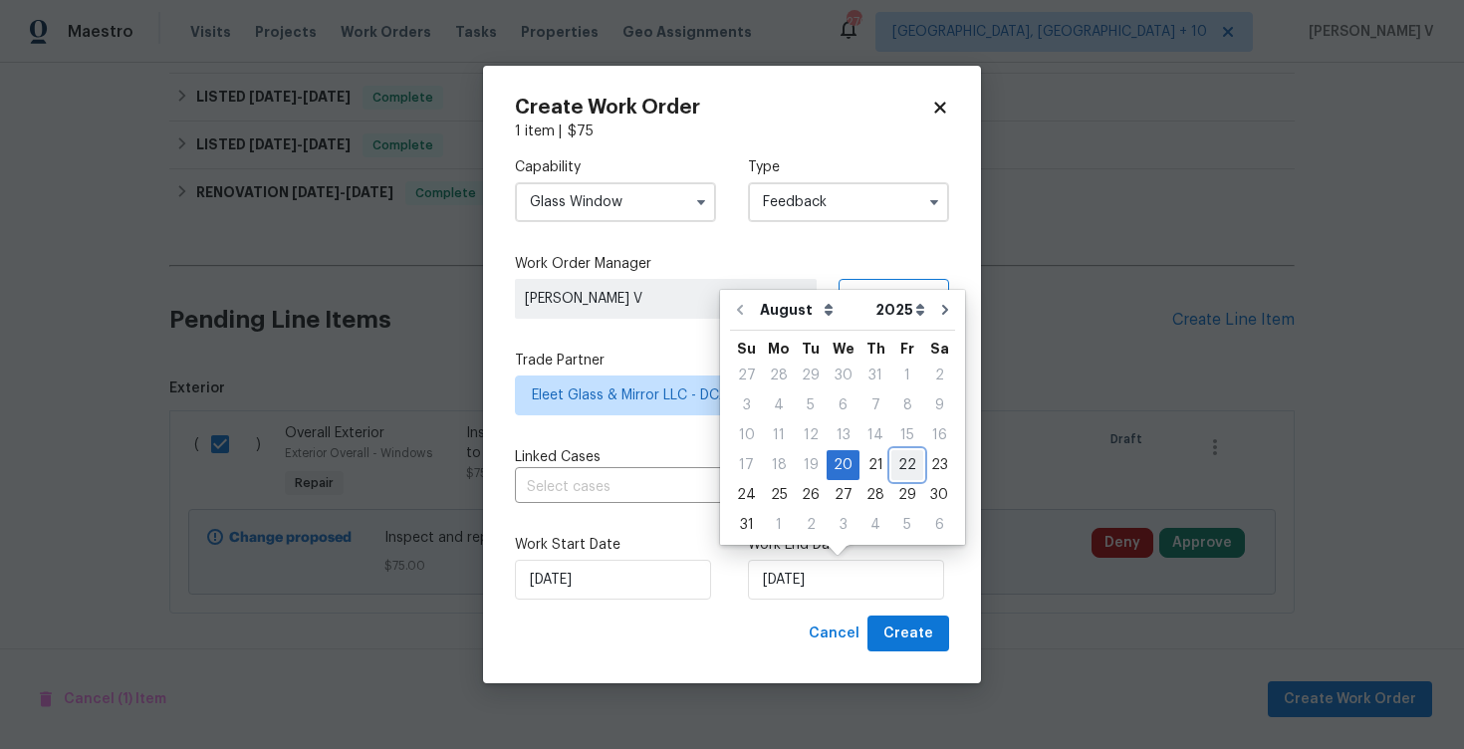
click at [892, 460] on div "22" at bounding box center [907, 465] width 32 height 28
type input "22/08/2025"
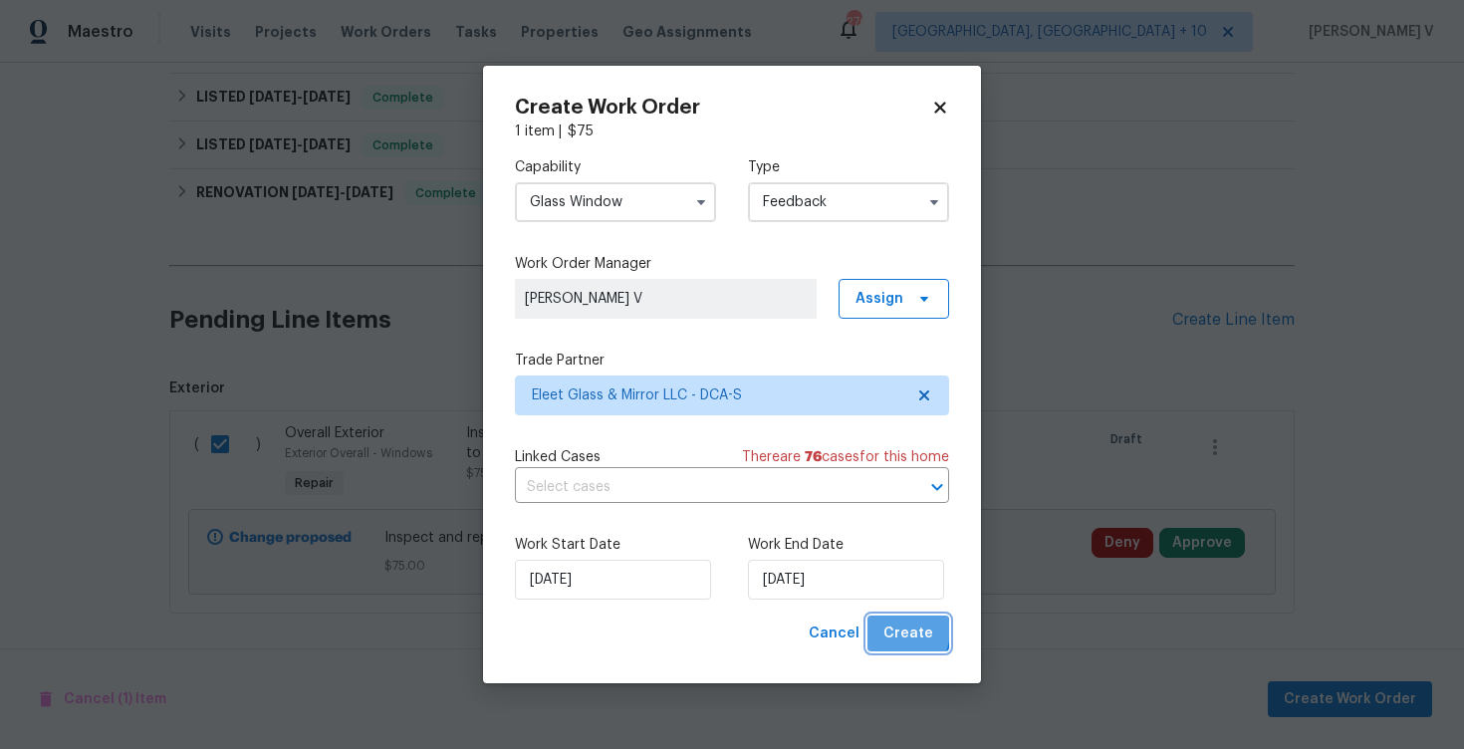
click at [898, 630] on span "Create" at bounding box center [908, 633] width 50 height 25
checkbox input "false"
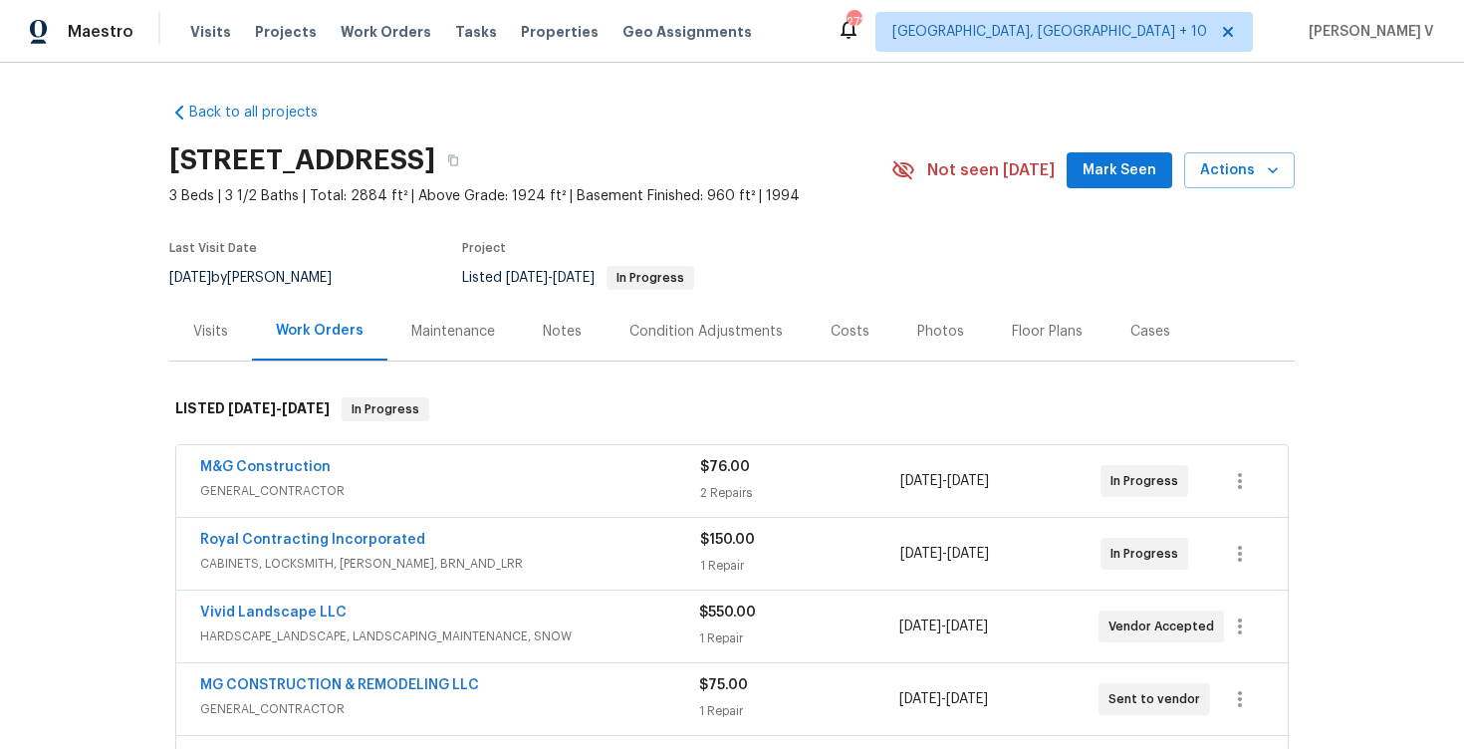
scroll to position [295, 0]
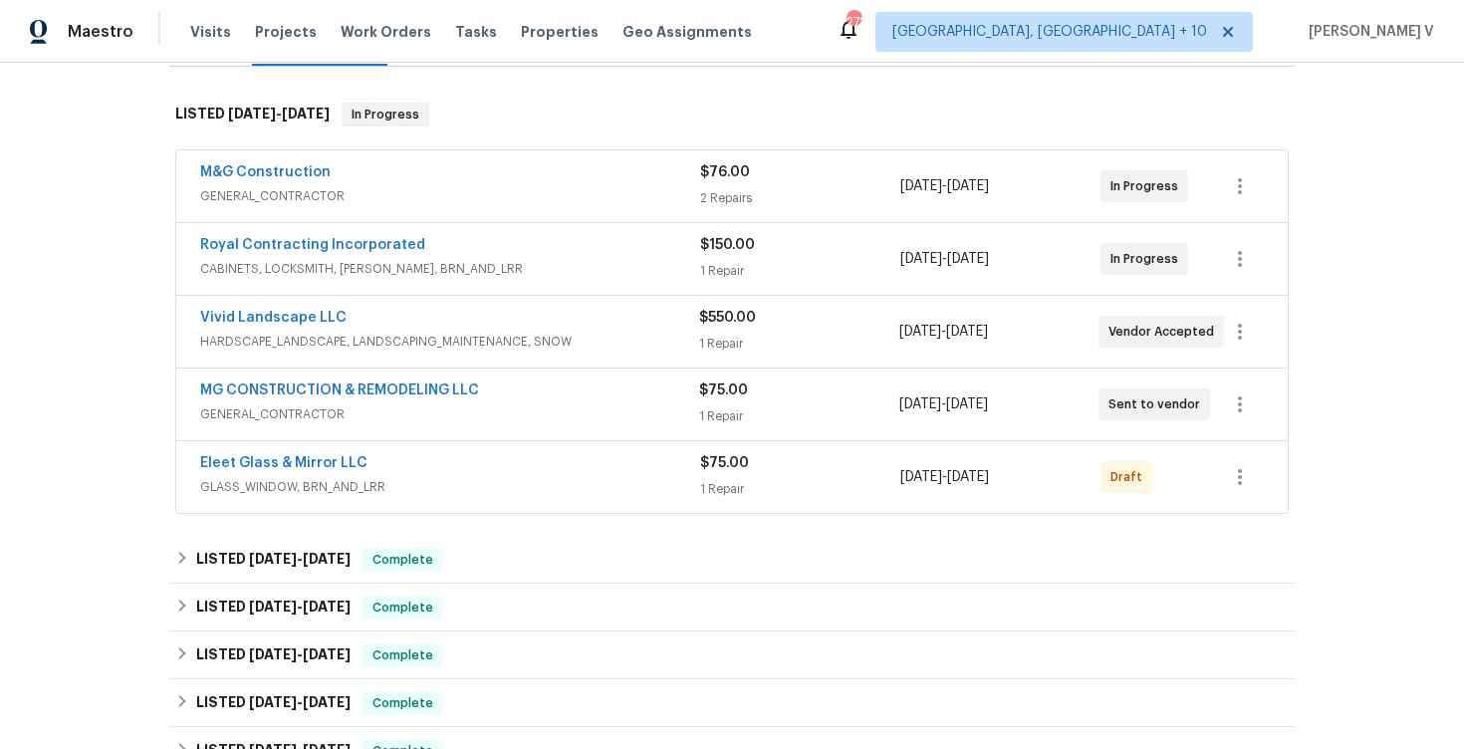
click at [307, 470] on span "Eleet Glass & Mirror LLC" at bounding box center [283, 463] width 167 height 20
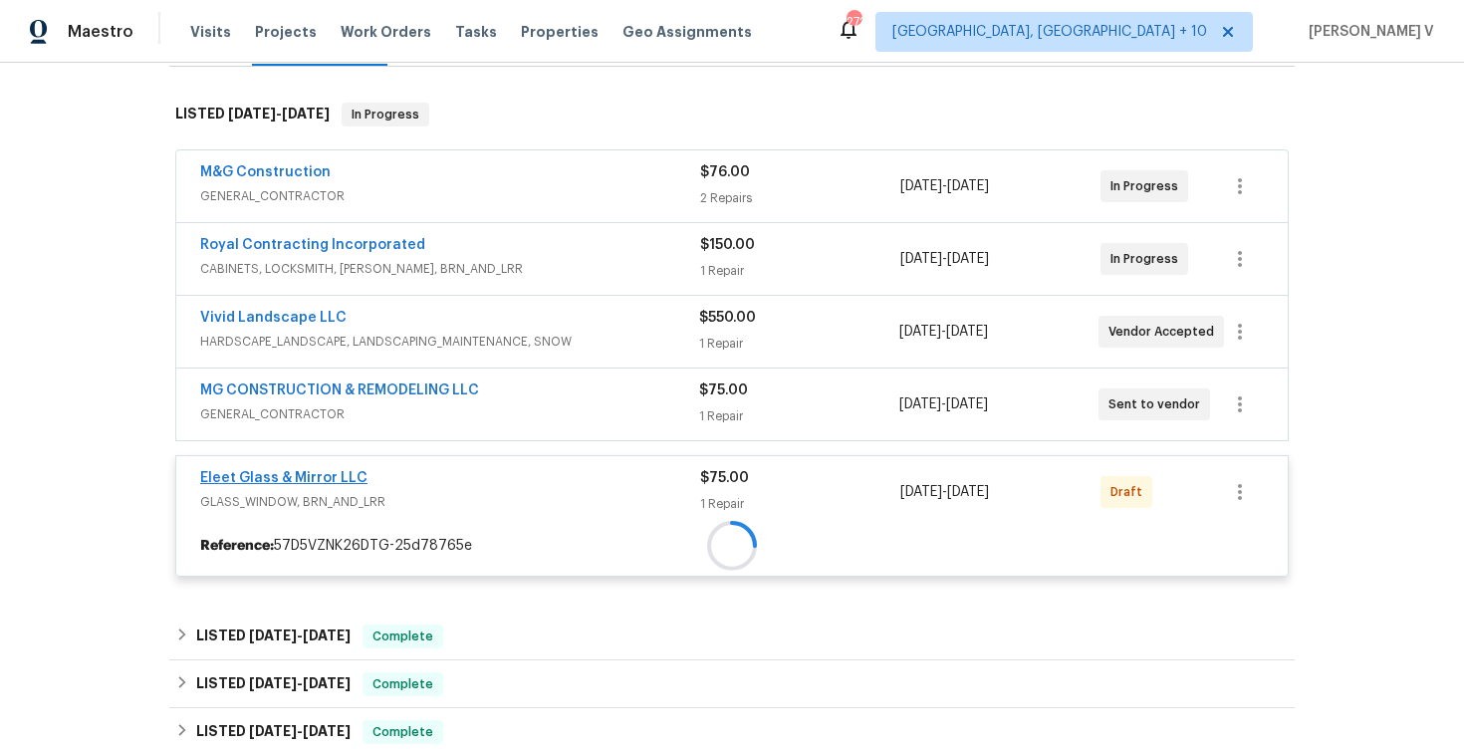
click at [314, 528] on div at bounding box center [731, 546] width 1111 height 36
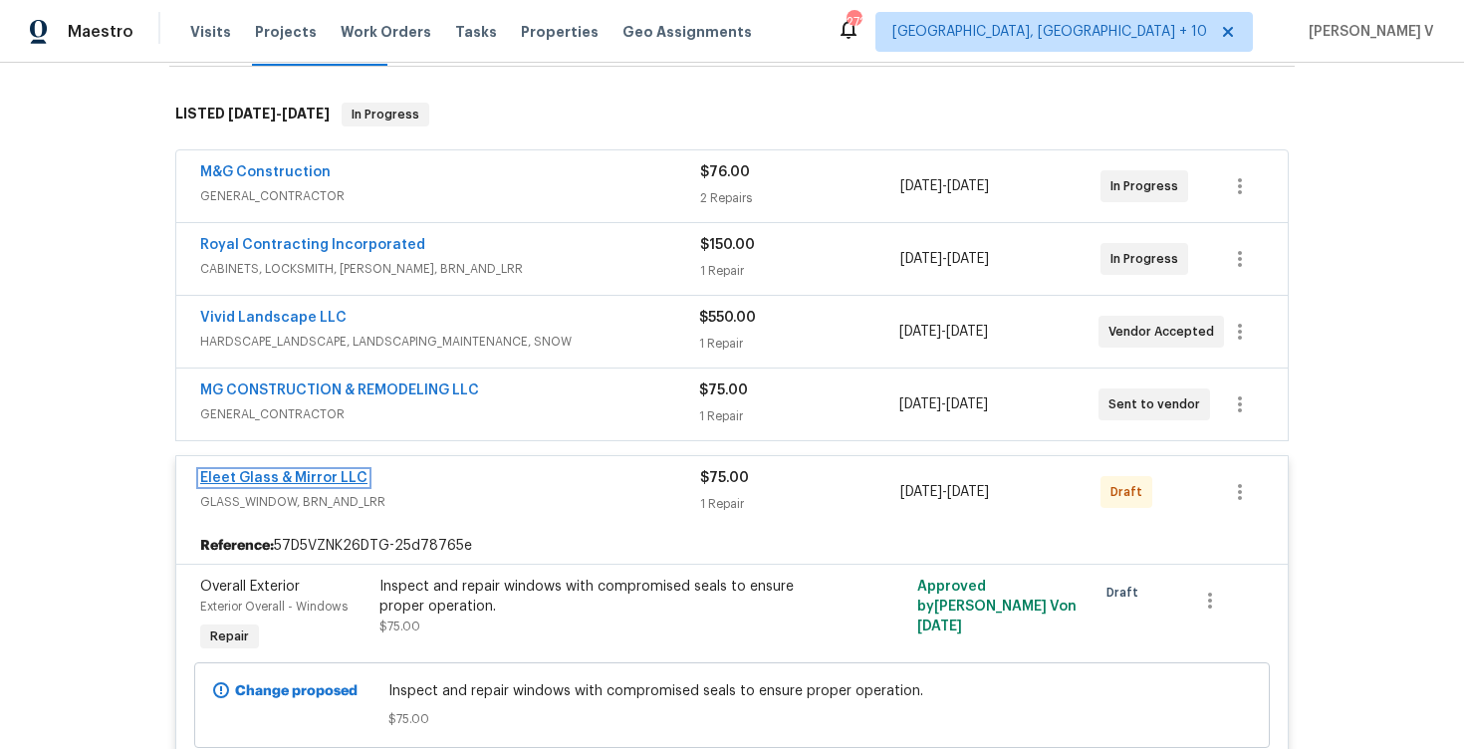
click at [312, 480] on link "Eleet Glass & Mirror LLC" at bounding box center [283, 478] width 167 height 14
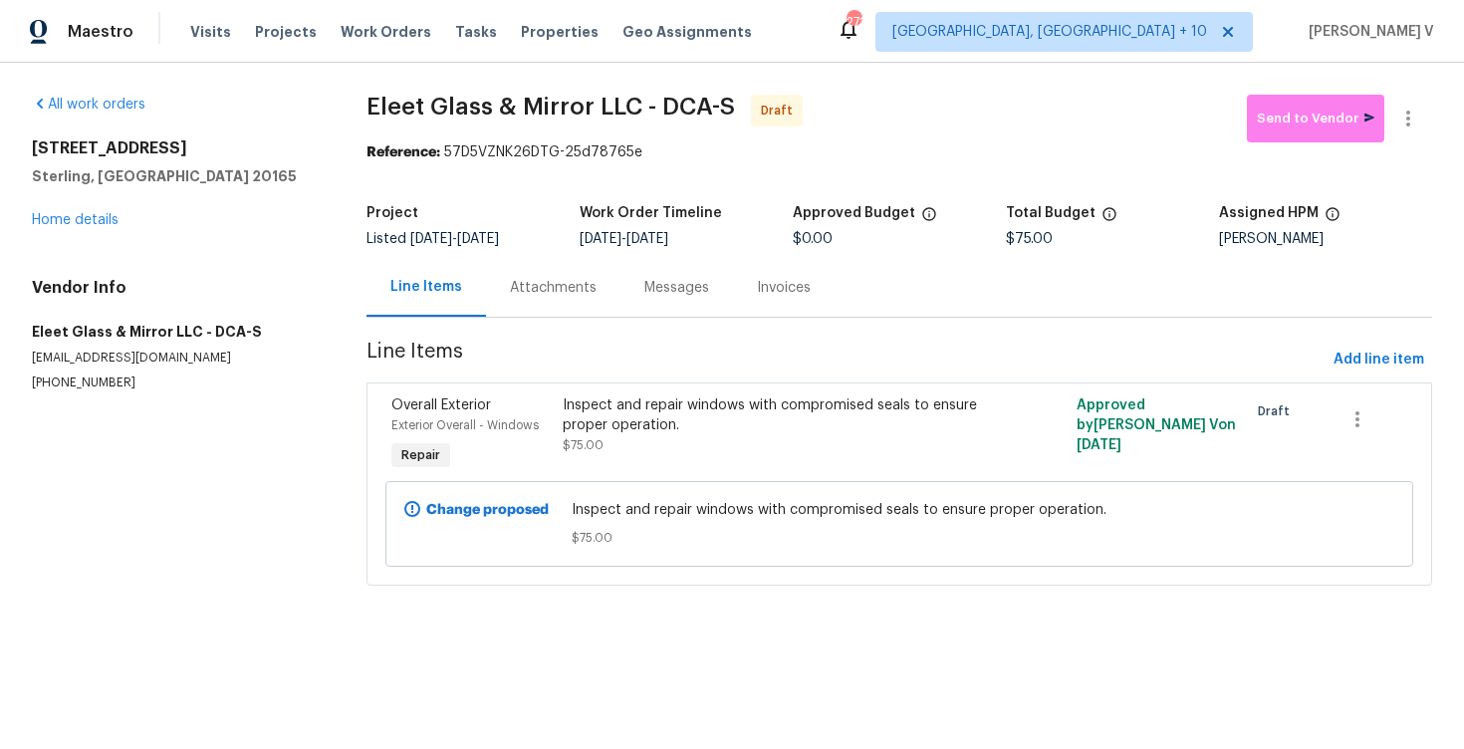
click at [644, 288] on div "Messages" at bounding box center [676, 288] width 65 height 20
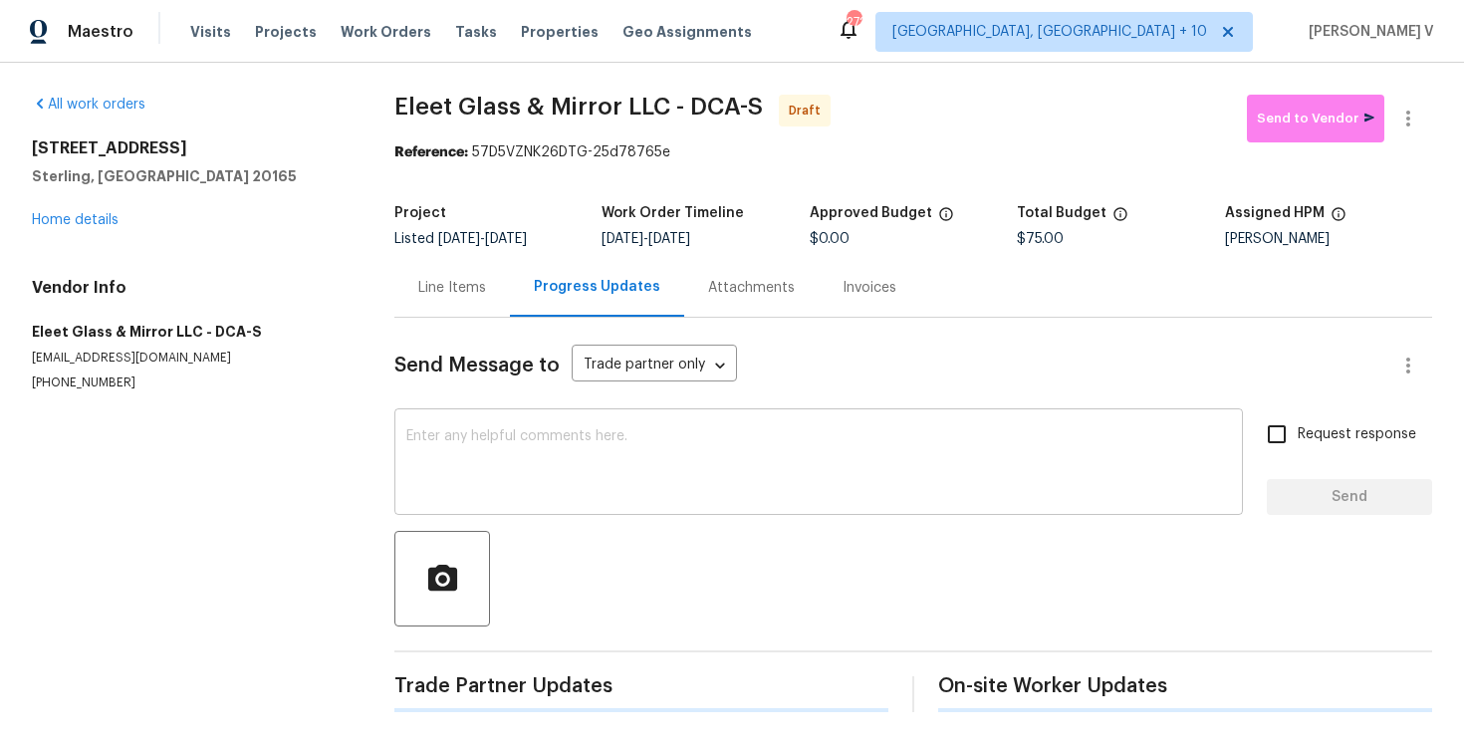
click at [566, 445] on textarea at bounding box center [818, 464] width 825 height 70
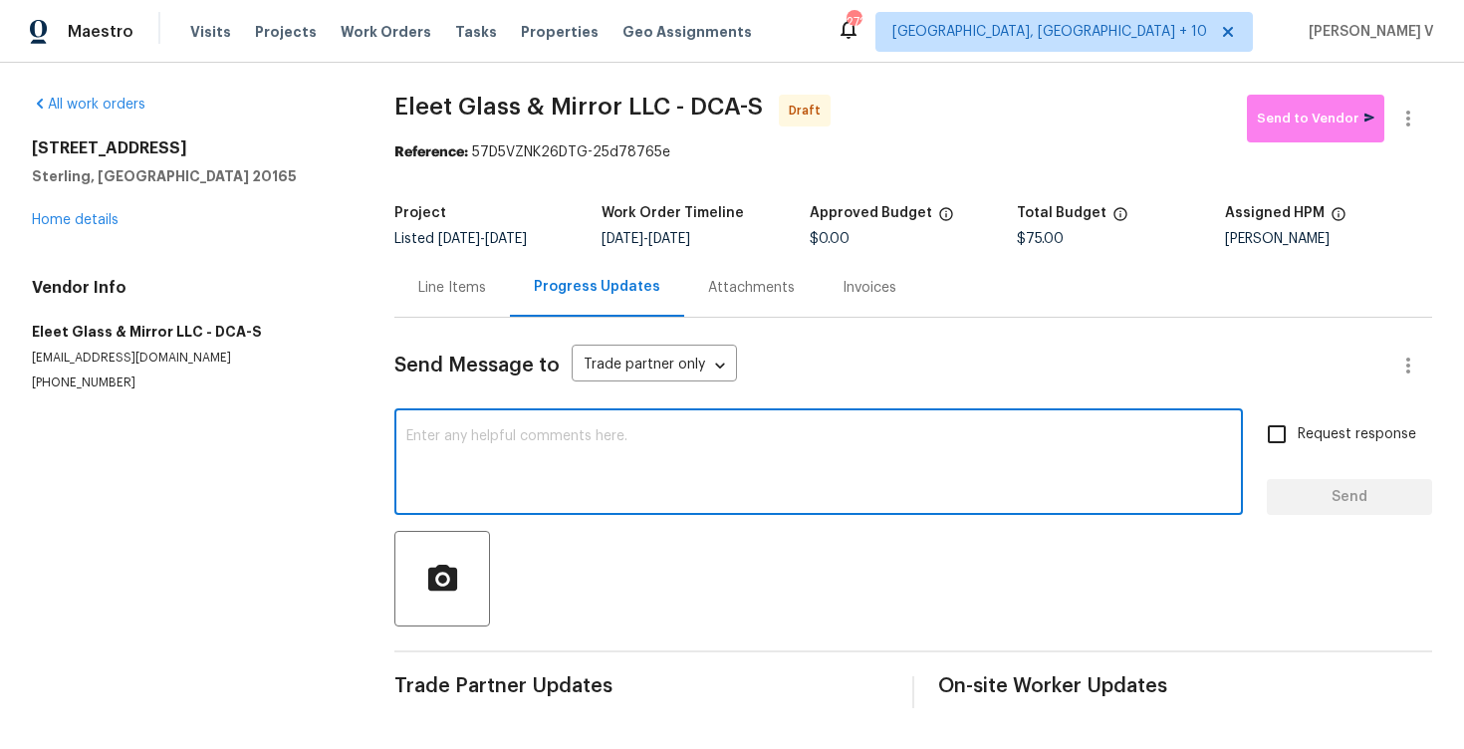
paste textarea "Hi, this is Divya with Opendoor. I’m confirming you received the WO for the pro…"
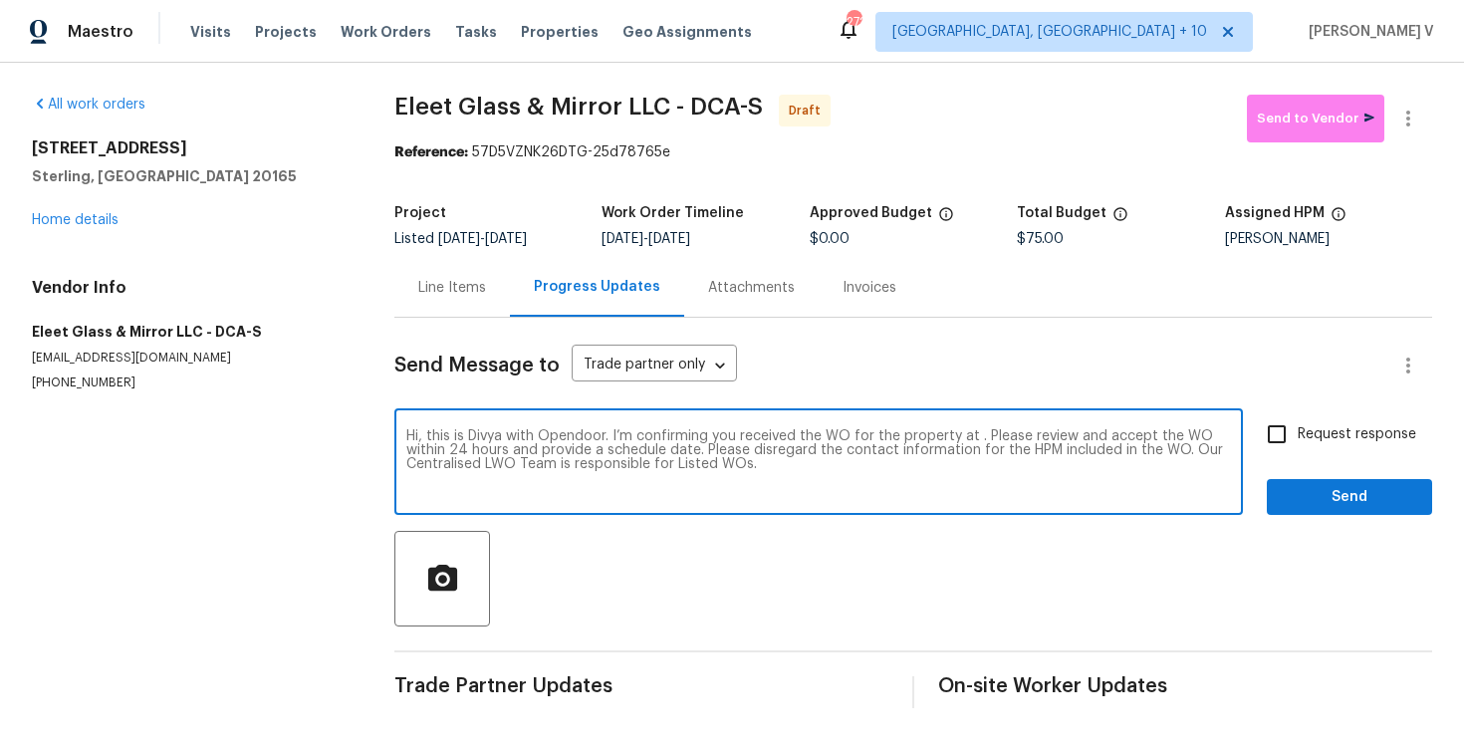
click at [975, 438] on textarea "Hi, this is Divya with Opendoor. I’m confirming you received the WO for the pro…" at bounding box center [818, 464] width 825 height 70
paste textarea "[STREET_ADDRESS]"
type textarea "Hi, this is Divya with Opendoor. I’m confirming you received the WO for the pro…"
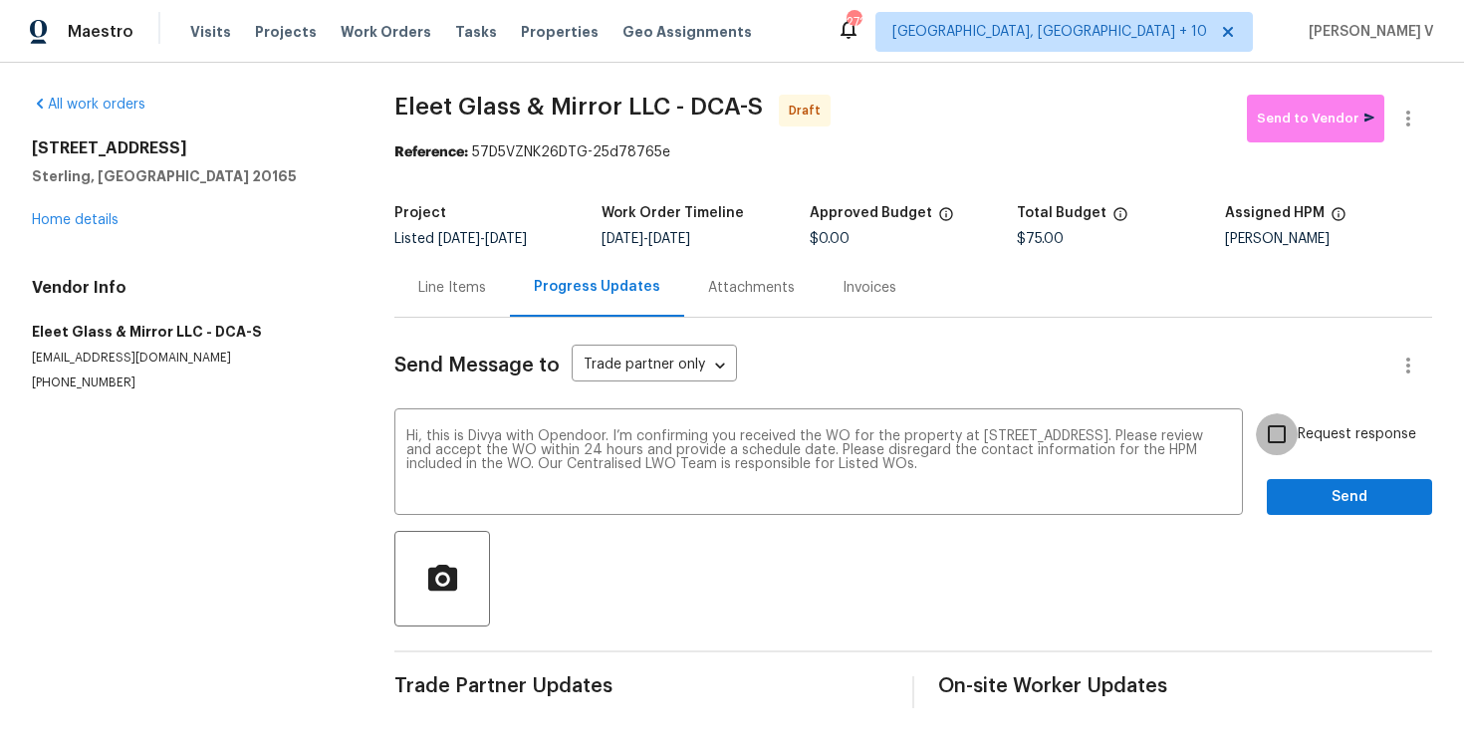
click at [1277, 433] on input "Request response" at bounding box center [1277, 434] width 42 height 42
checkbox input "true"
click at [1306, 502] on span "Send" at bounding box center [1349, 497] width 133 height 25
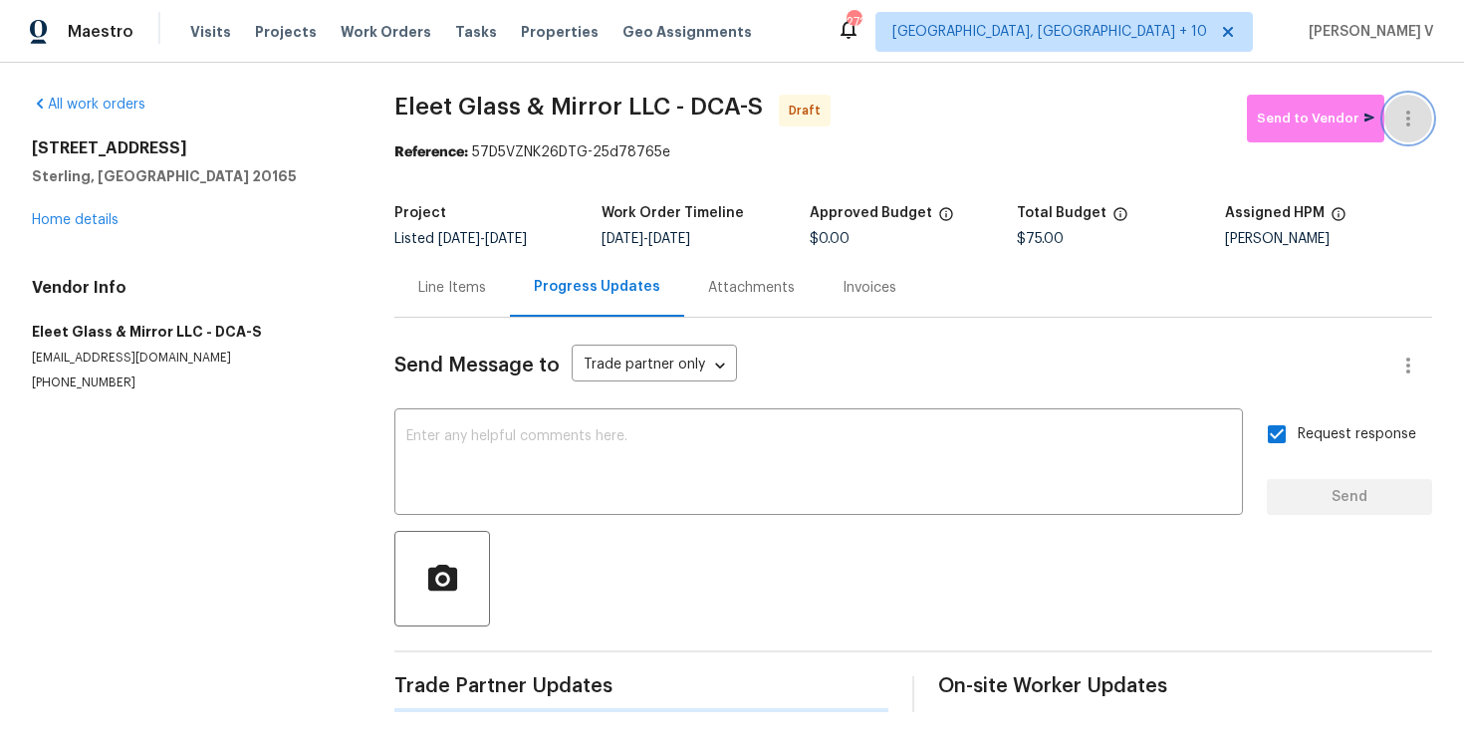
click at [1414, 134] on button "button" at bounding box center [1408, 119] width 48 height 48
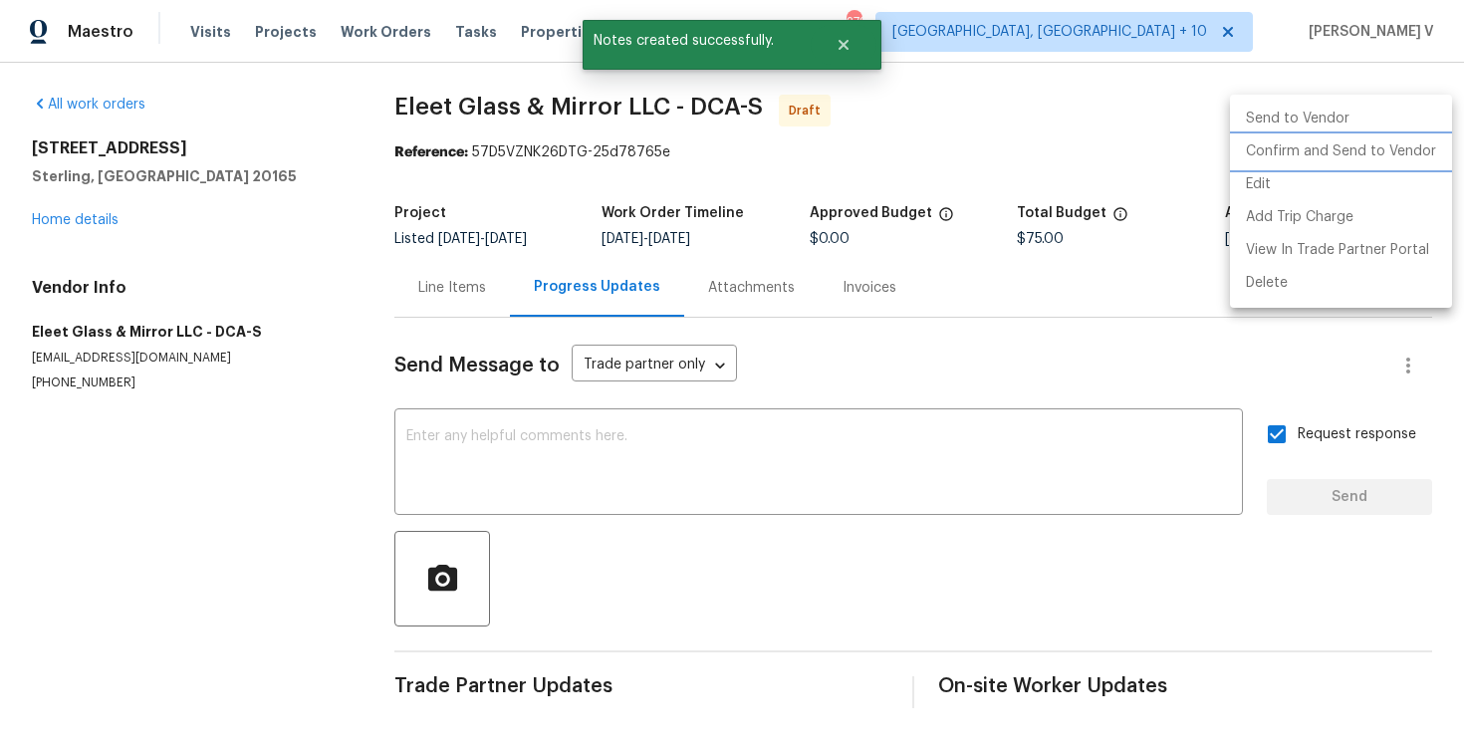
click at [1332, 153] on li "Confirm and Send to Vendor" at bounding box center [1341, 151] width 222 height 33
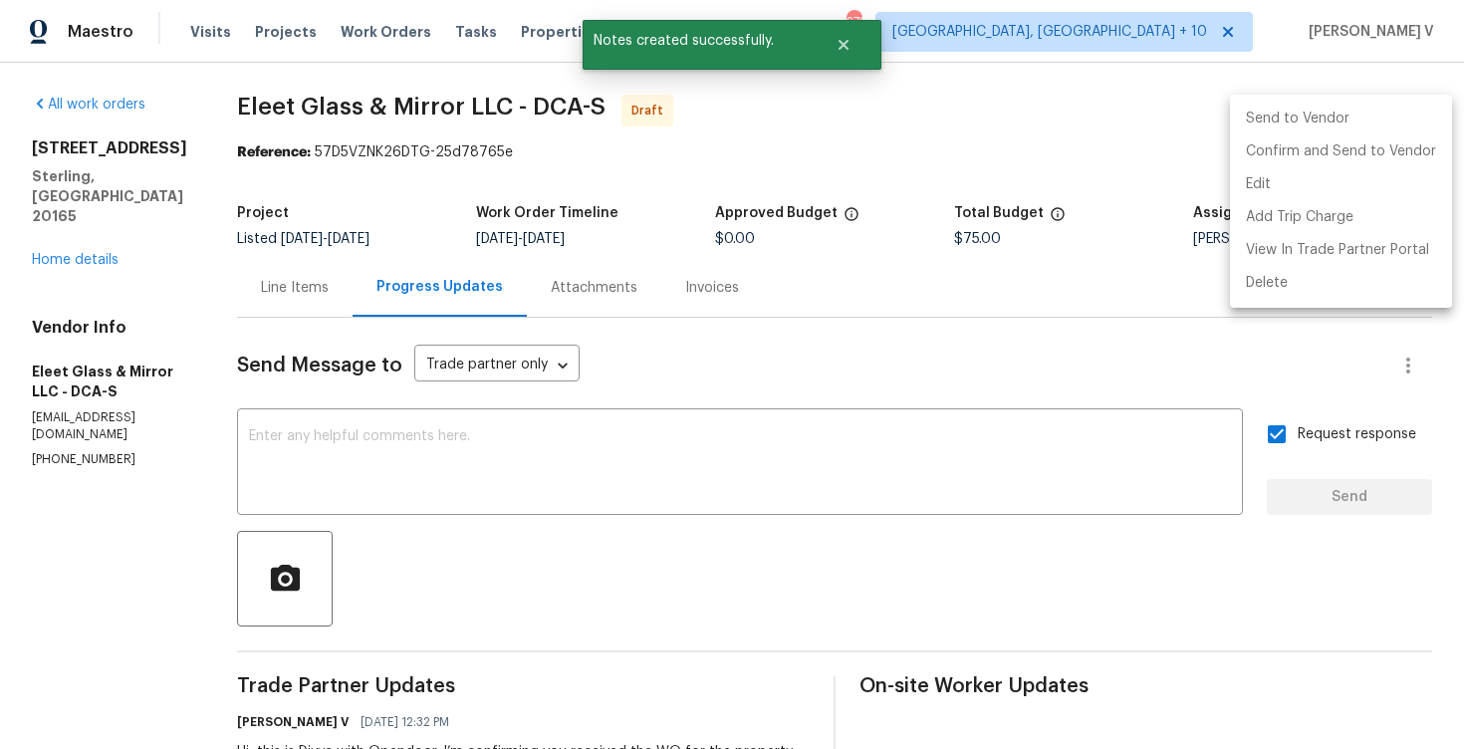
click at [449, 218] on div at bounding box center [732, 374] width 1464 height 749
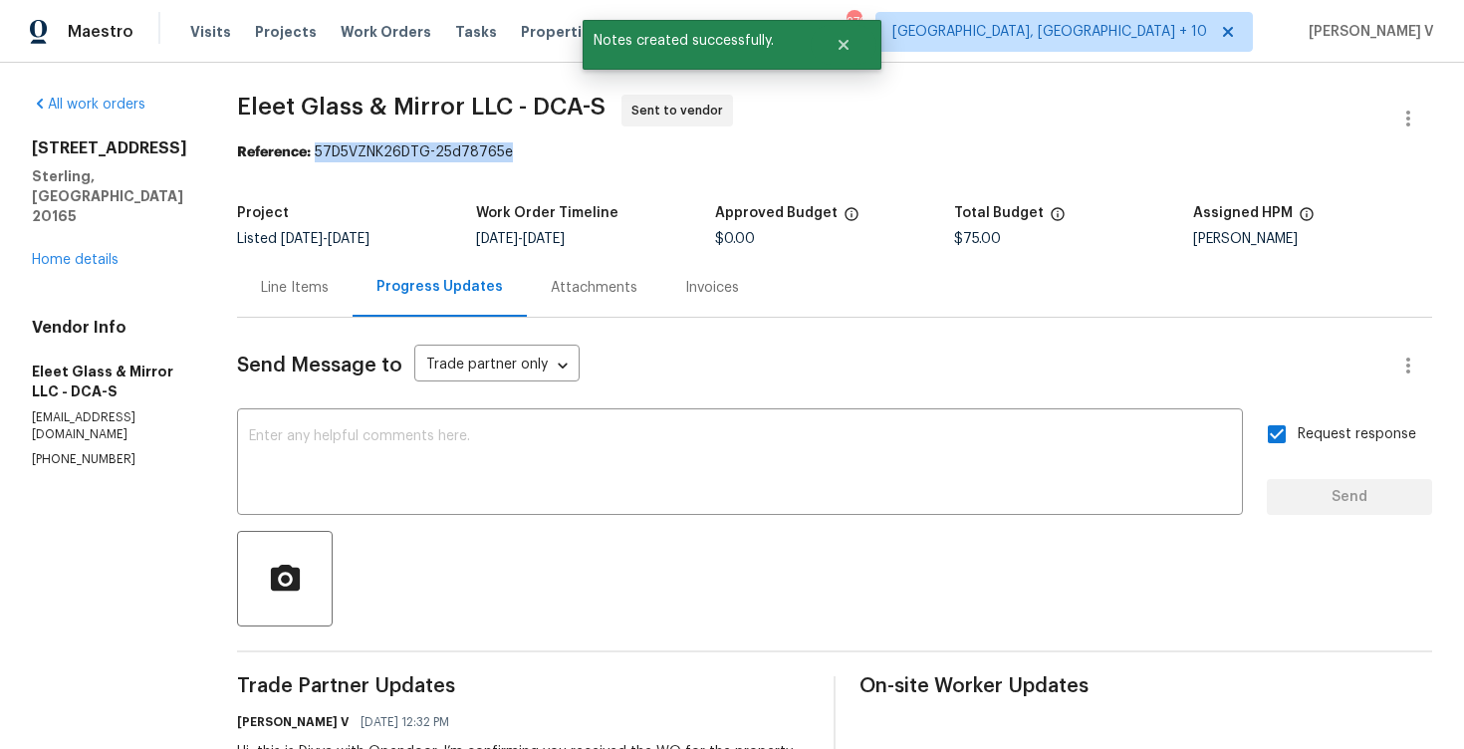
drag, startPoint x: 313, startPoint y: 157, endPoint x: 607, endPoint y: 156, distance: 294.8
click at [607, 156] on div "Reference: 57D5VZNK26DTG-25d78765e" at bounding box center [834, 152] width 1195 height 20
copy div "57D5VZNK26DTG-25d78765e"
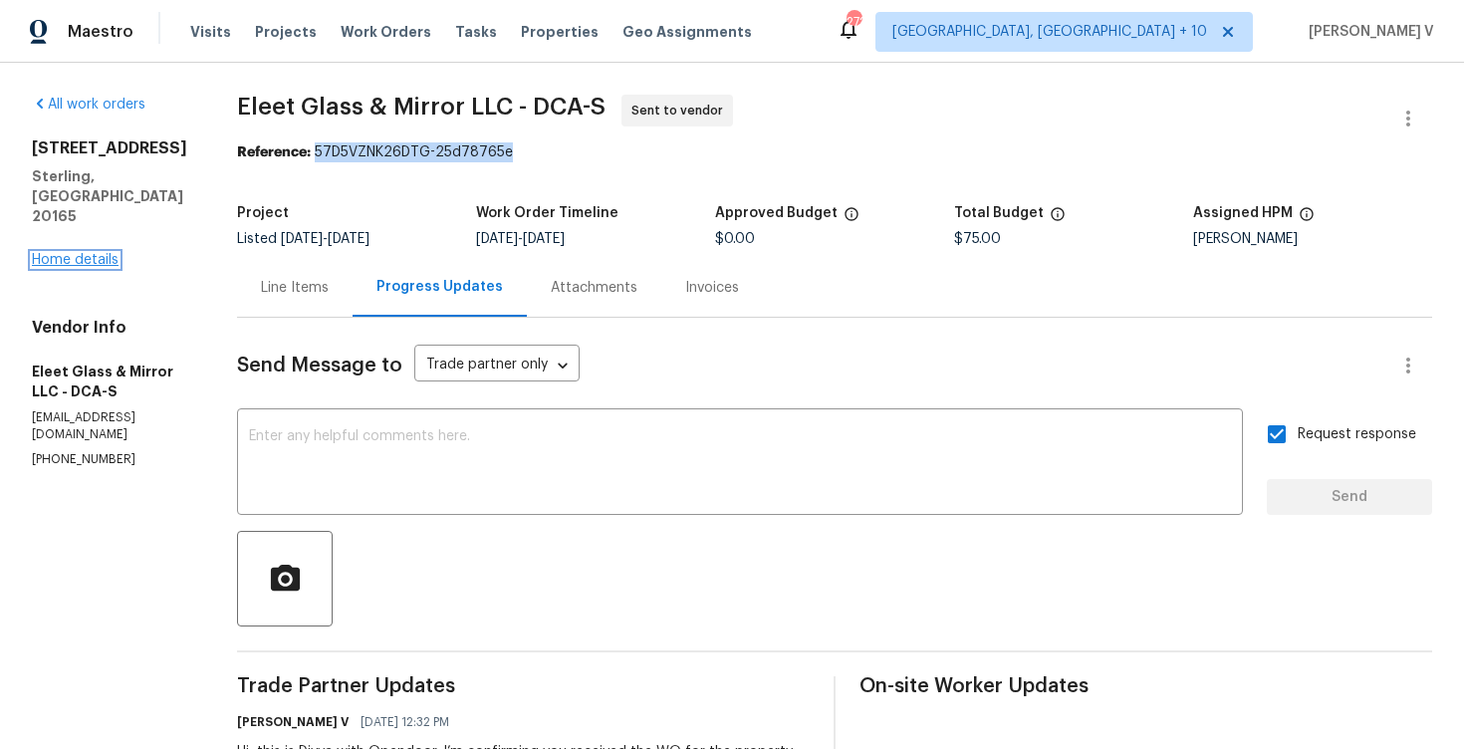
click at [104, 253] on link "Home details" at bounding box center [75, 260] width 87 height 14
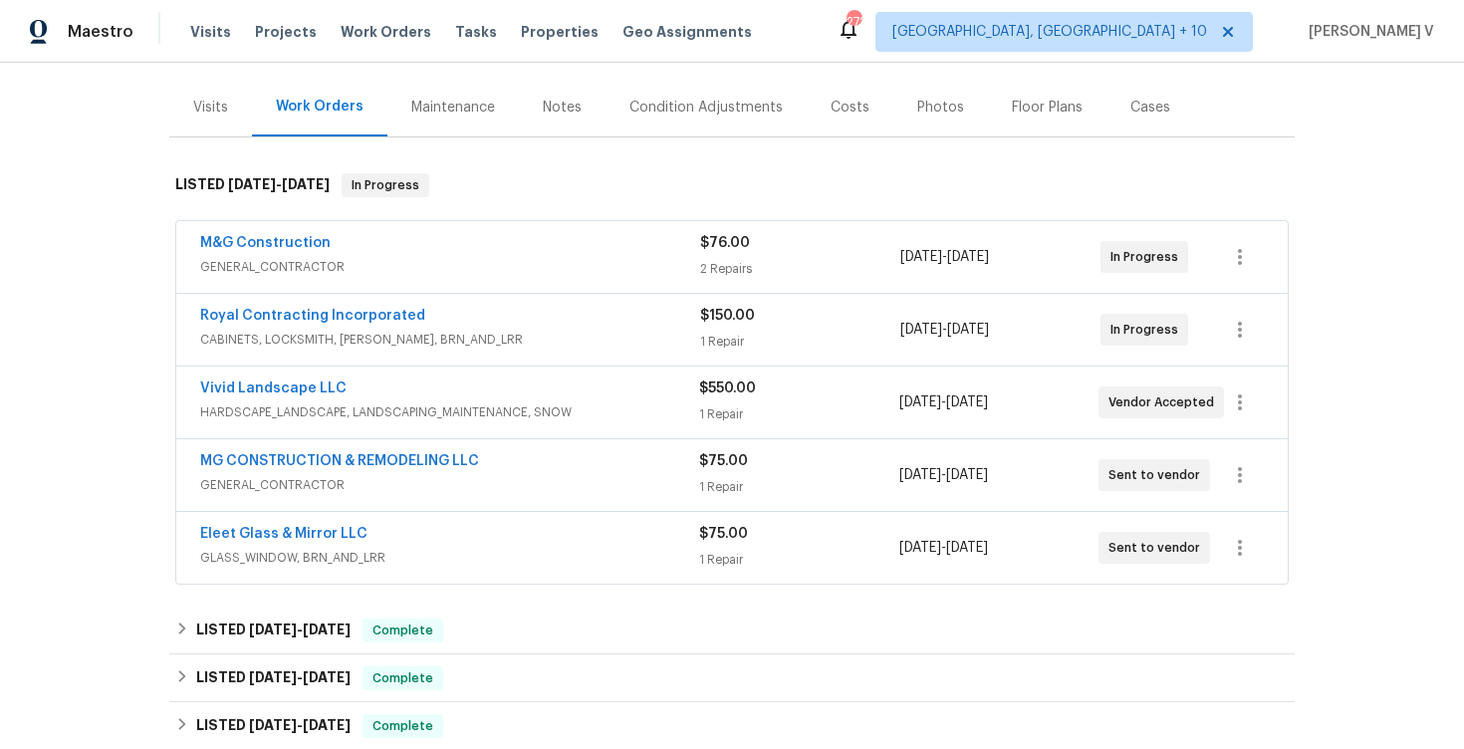
scroll to position [244, 0]
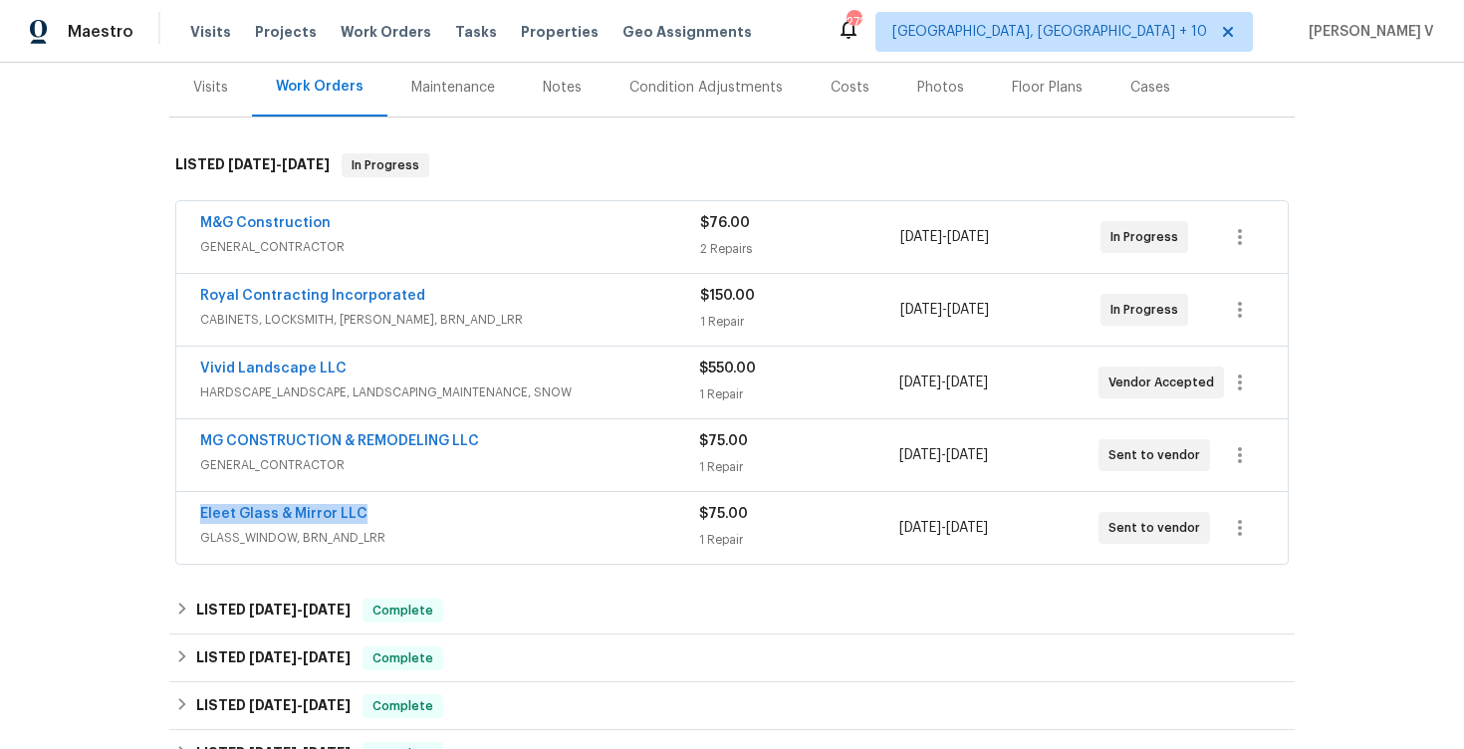
drag, startPoint x: 223, startPoint y: 508, endPoint x: 444, endPoint y: 508, distance: 221.1
click at [444, 508] on div "Eleet Glass & Mirror LLC GLASS_WINDOW, BRN_AND_LRR $75.00 1 Repair 8/20/2025 - …" at bounding box center [731, 528] width 1111 height 72
copy link "Eleet Glass & Mirror LLC"
click at [307, 519] on link "Eleet Glass & Mirror LLC" at bounding box center [283, 514] width 167 height 14
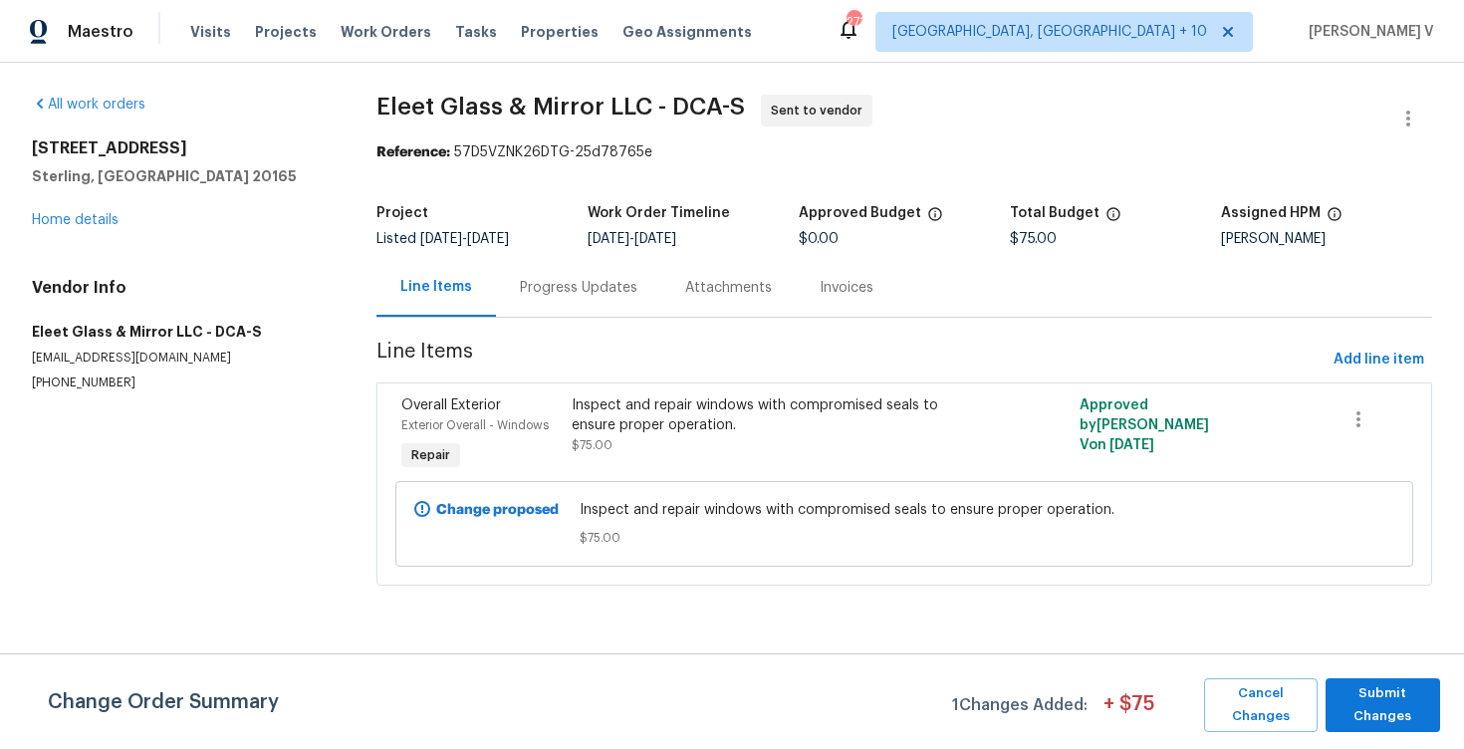
click at [589, 278] on div "Progress Updates" at bounding box center [579, 288] width 118 height 20
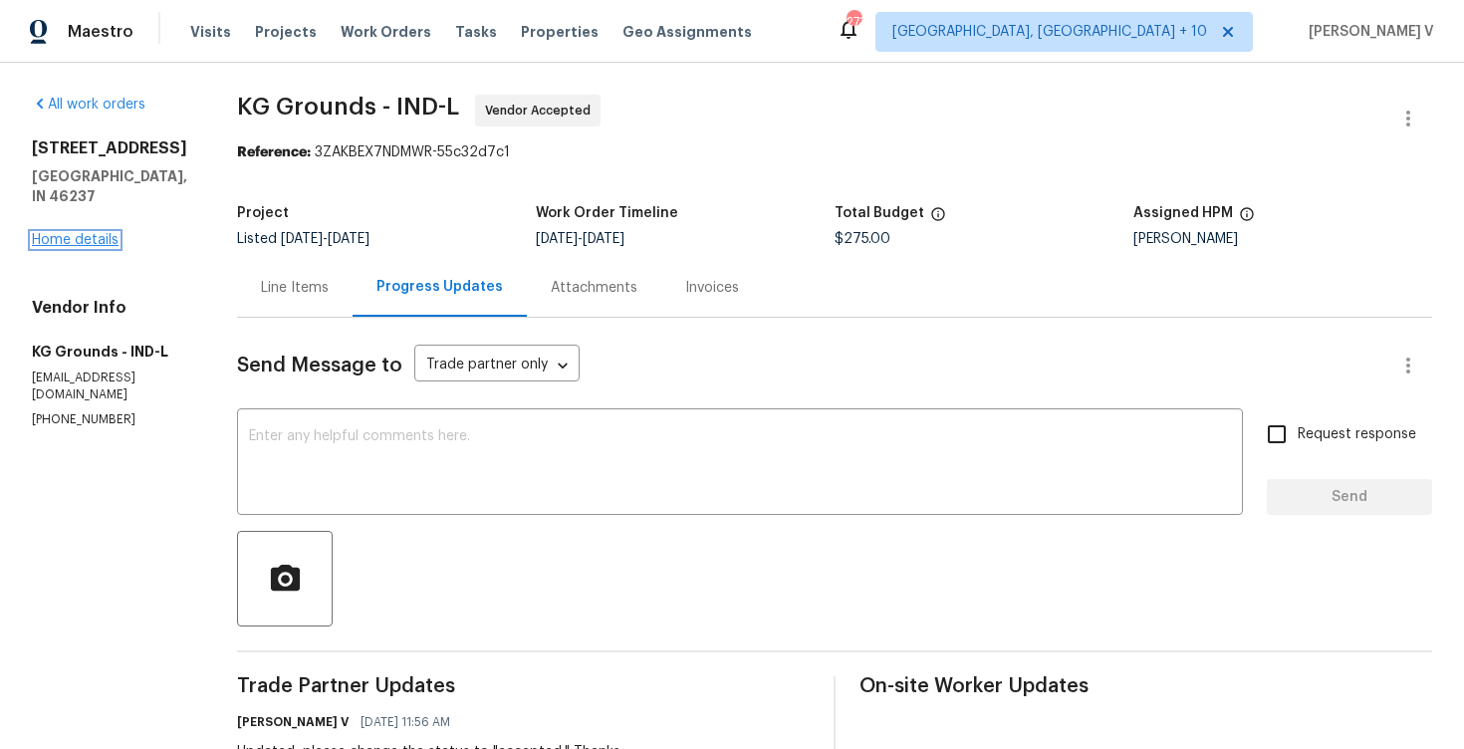
click at [81, 241] on link "Home details" at bounding box center [75, 240] width 87 height 14
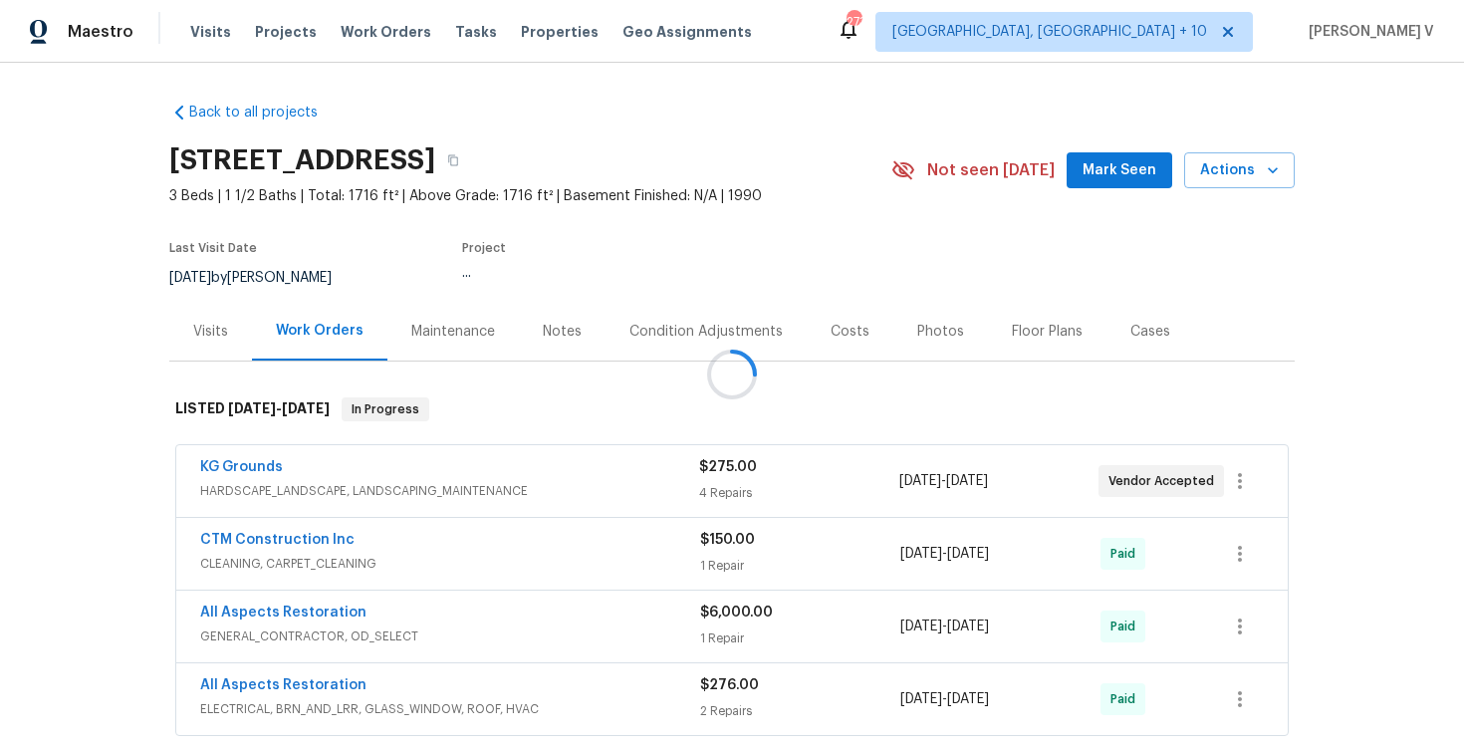
click at [799, 169] on div at bounding box center [732, 374] width 1464 height 749
click at [471, 167] on button "button" at bounding box center [453, 160] width 36 height 36
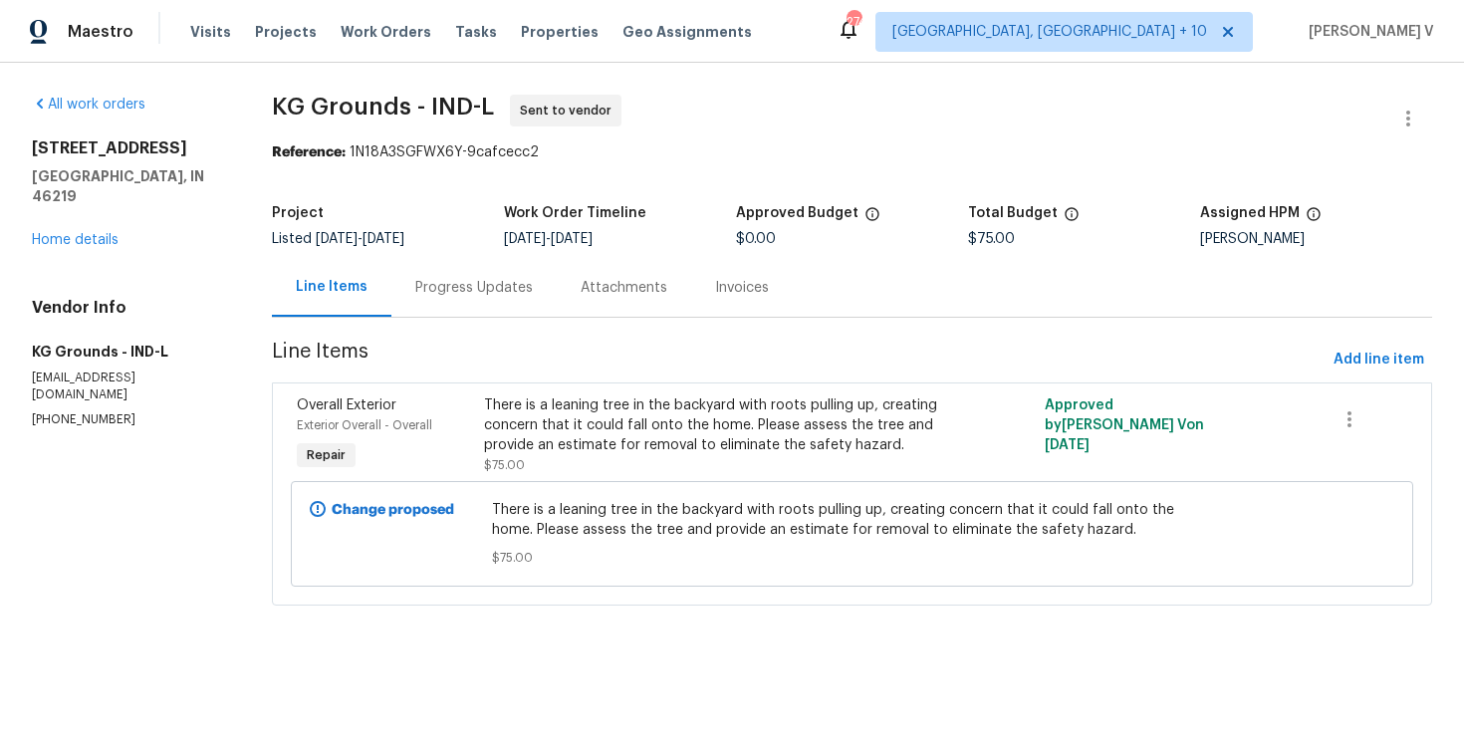
click at [490, 265] on div "Progress Updates" at bounding box center [473, 287] width 165 height 59
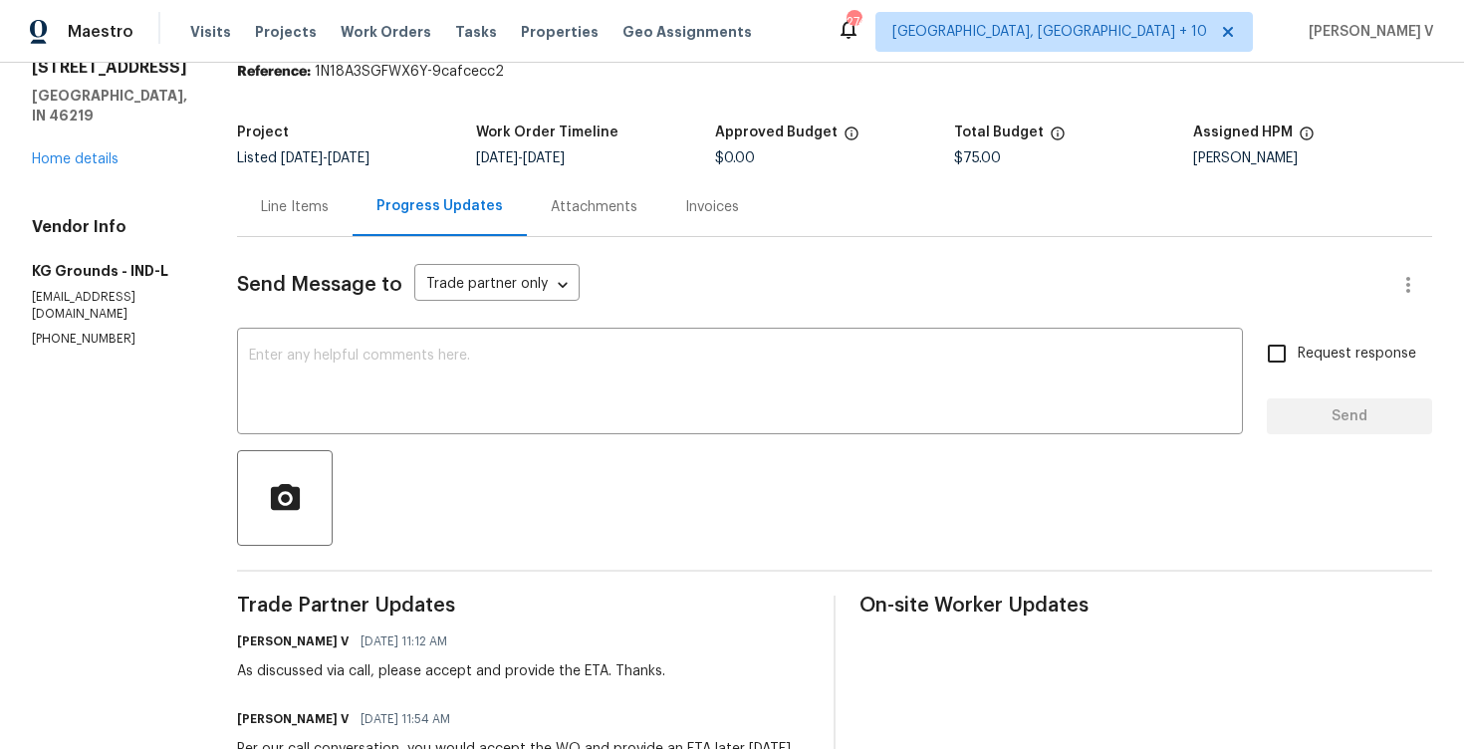
scroll to position [100, 0]
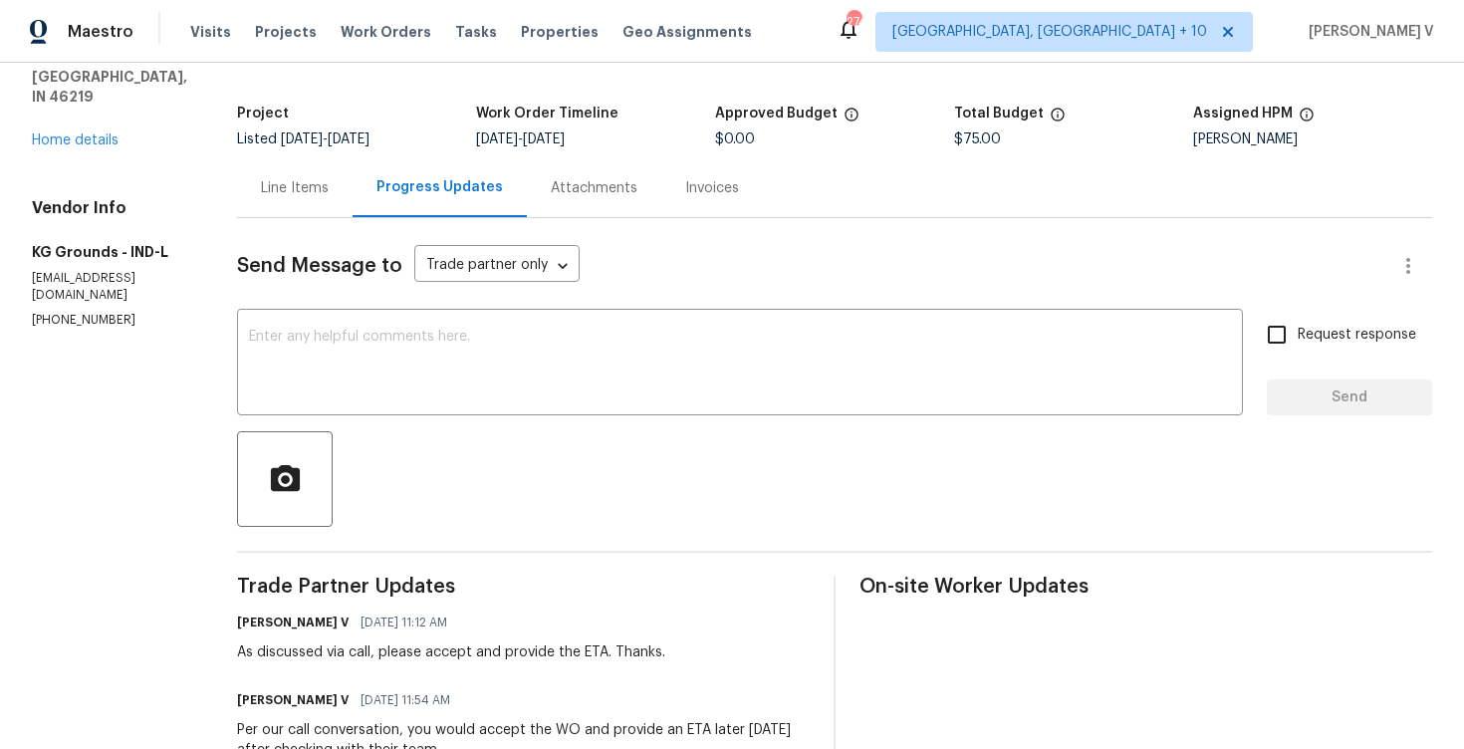
click at [110, 312] on p "[PHONE_NUMBER]" at bounding box center [110, 320] width 157 height 17
copy p "[PHONE_NUMBER]"
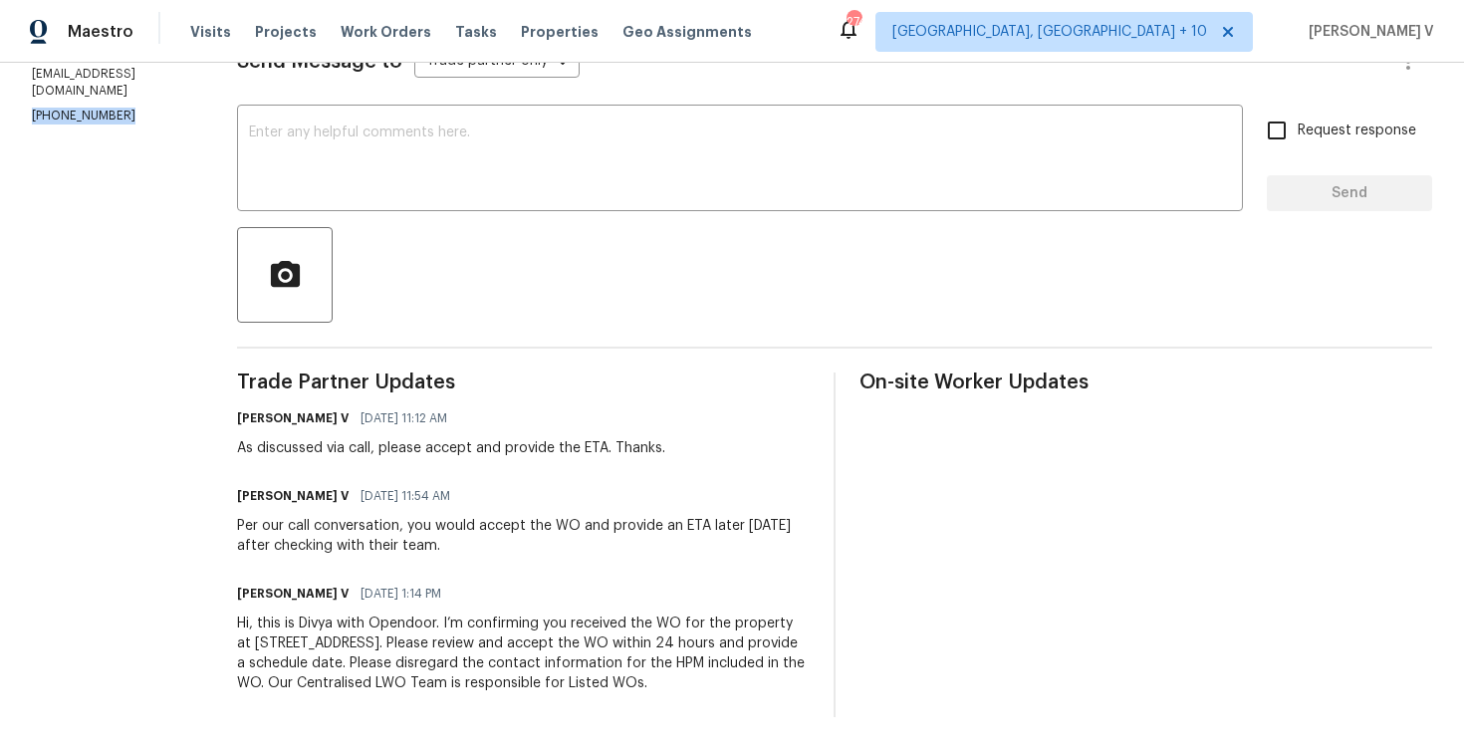
scroll to position [0, 0]
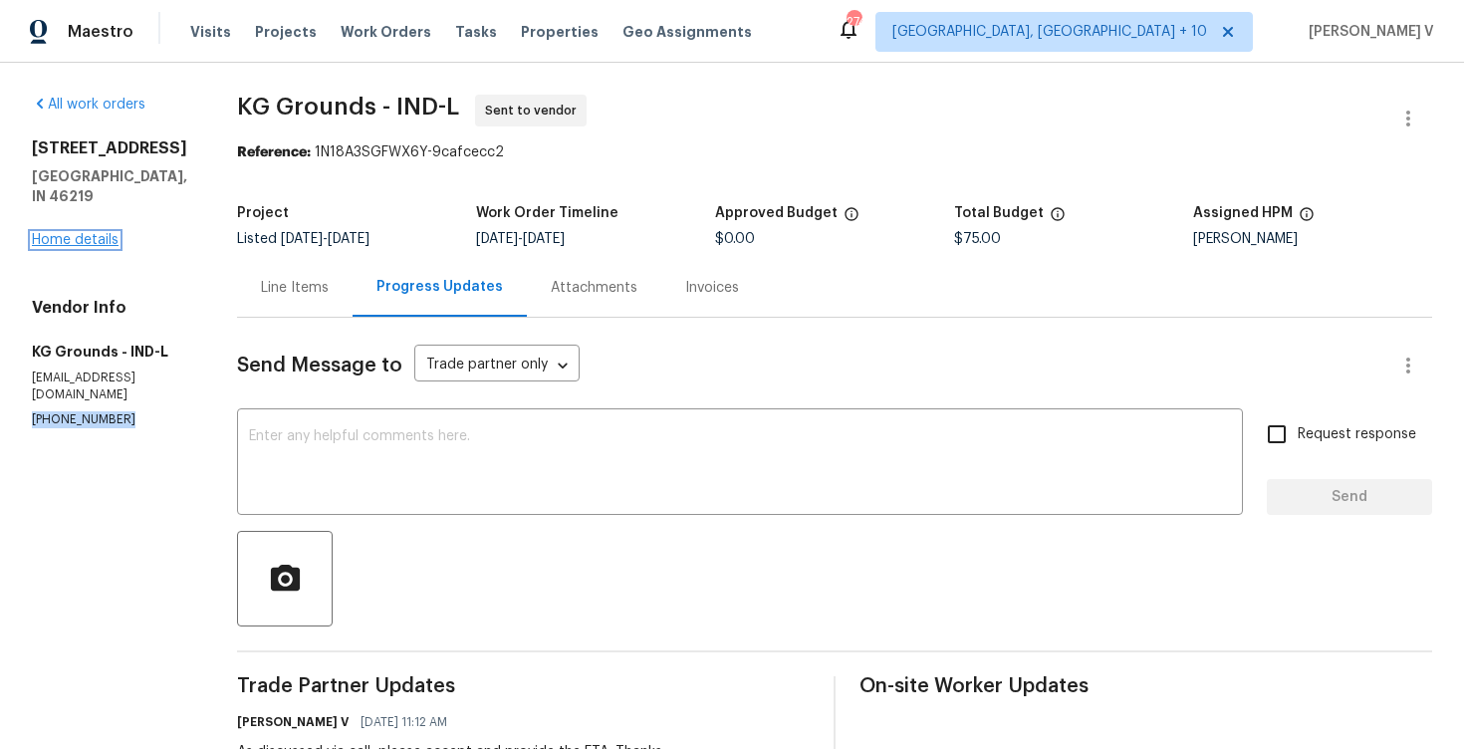
click at [99, 233] on link "Home details" at bounding box center [75, 240] width 87 height 14
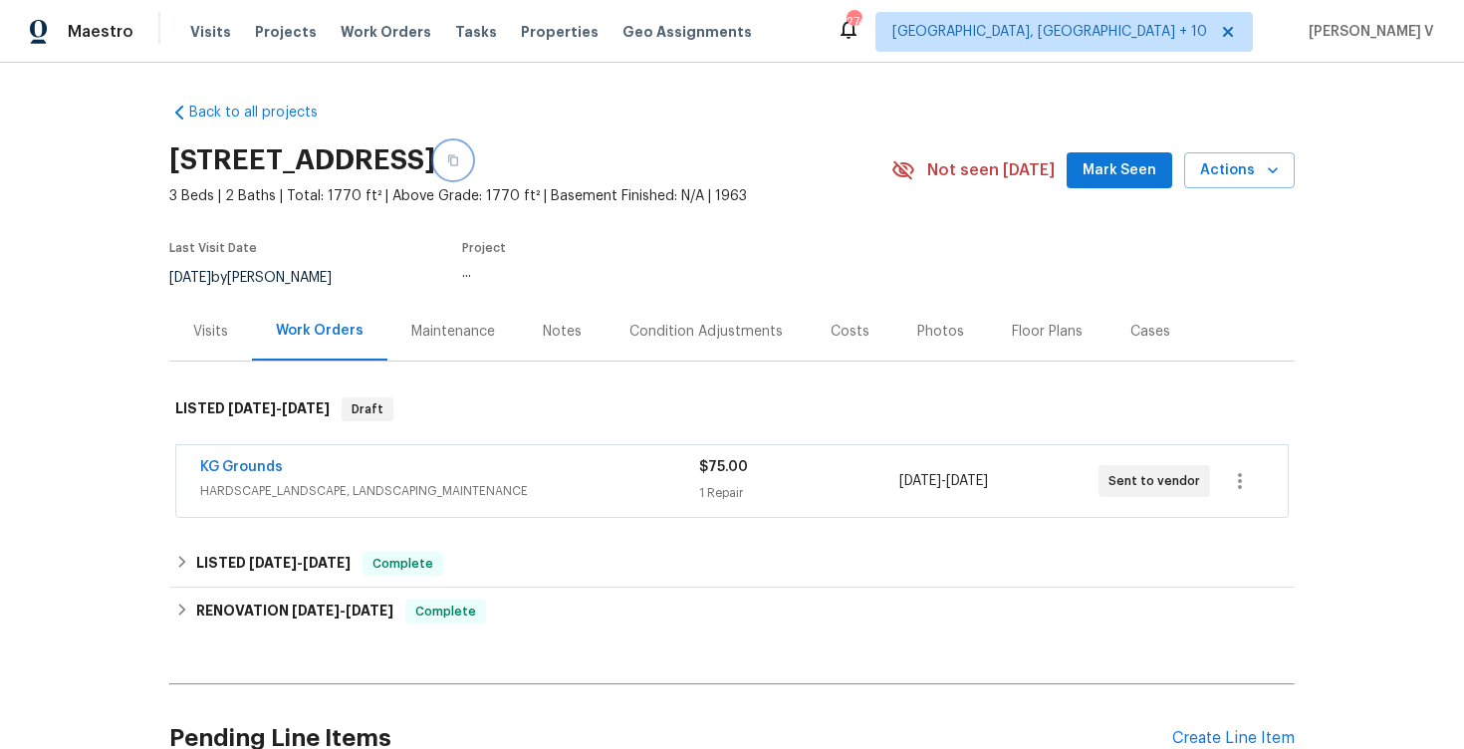
click at [471, 152] on button "button" at bounding box center [453, 160] width 36 height 36
click at [258, 460] on link "KG Grounds" at bounding box center [241, 467] width 83 height 14
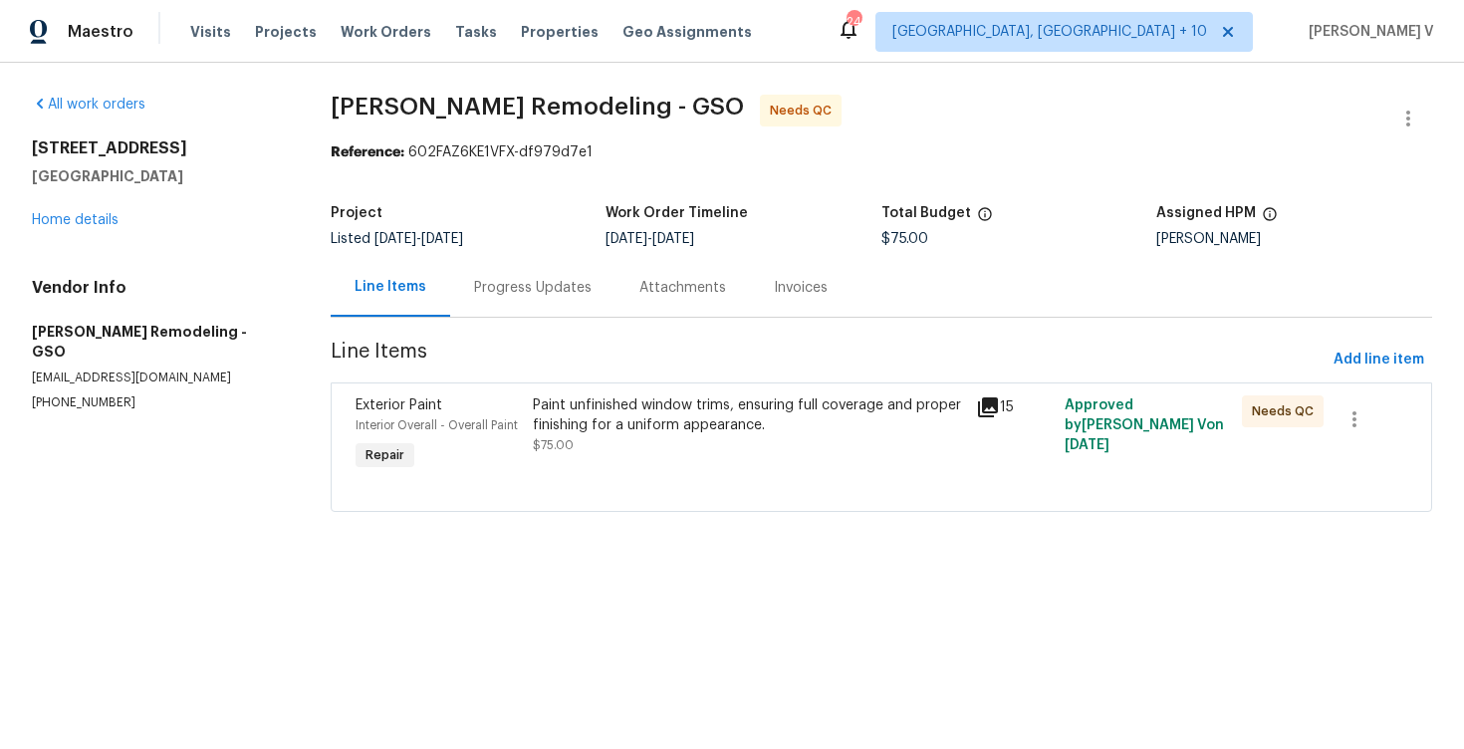
click at [495, 291] on div "Progress Updates" at bounding box center [533, 288] width 118 height 20
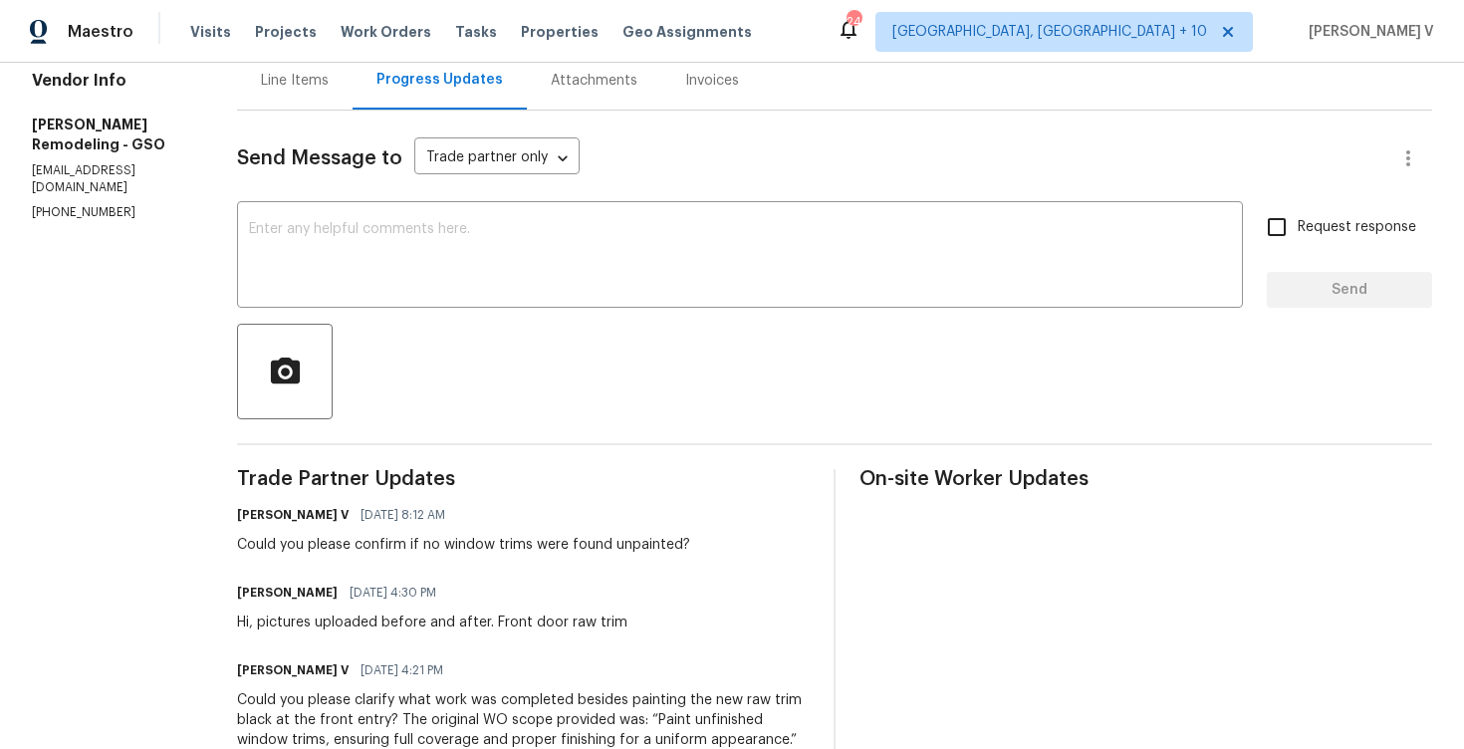
scroll to position [41, 0]
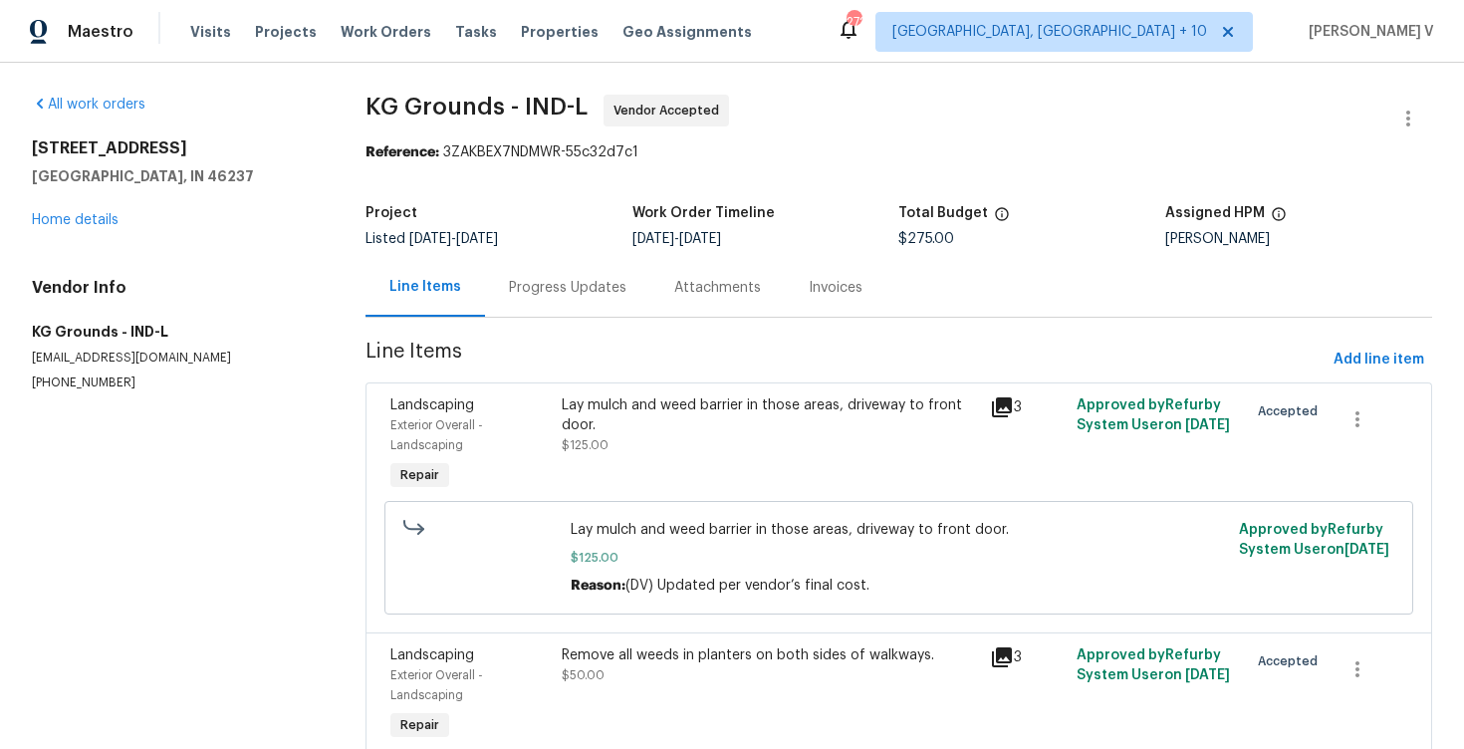
click at [547, 263] on div "Progress Updates" at bounding box center [567, 287] width 165 height 59
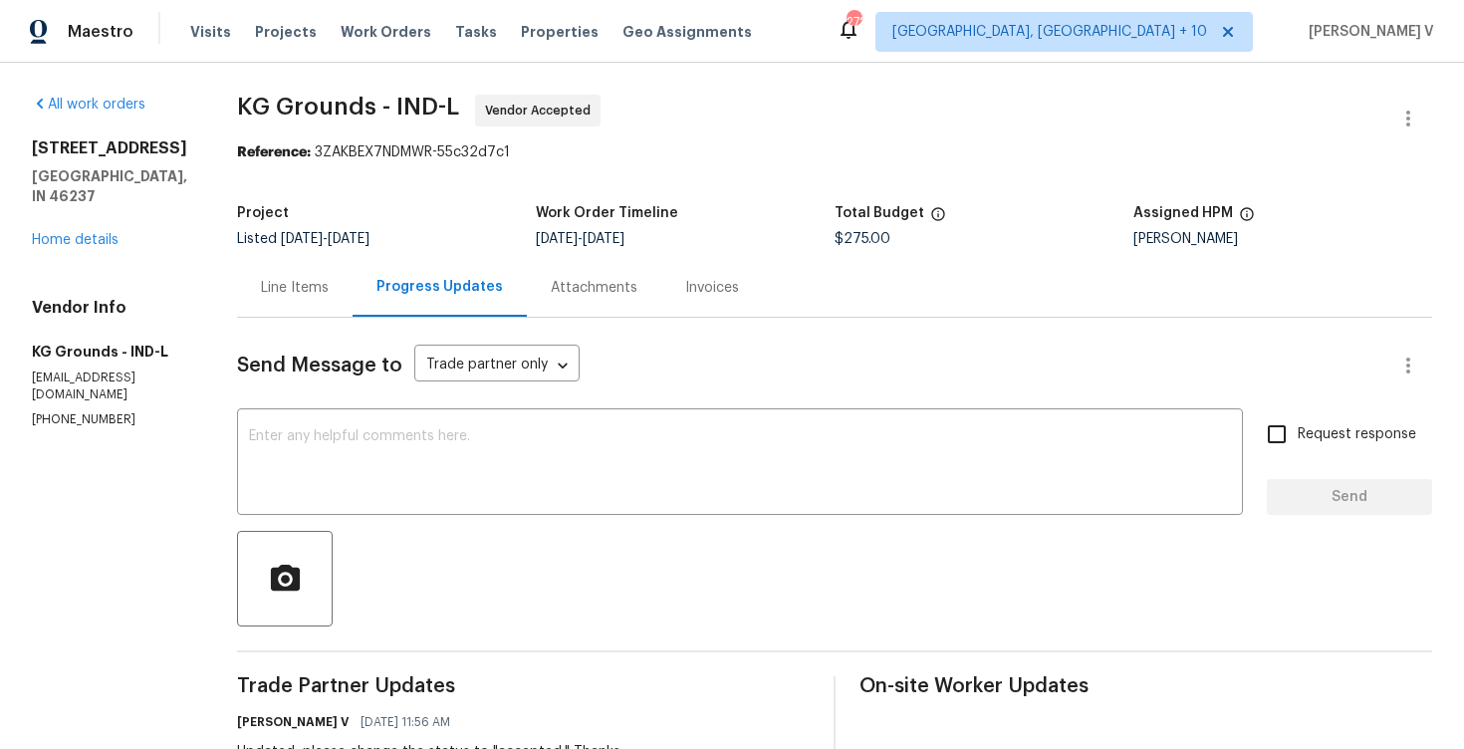
scroll to position [381, 0]
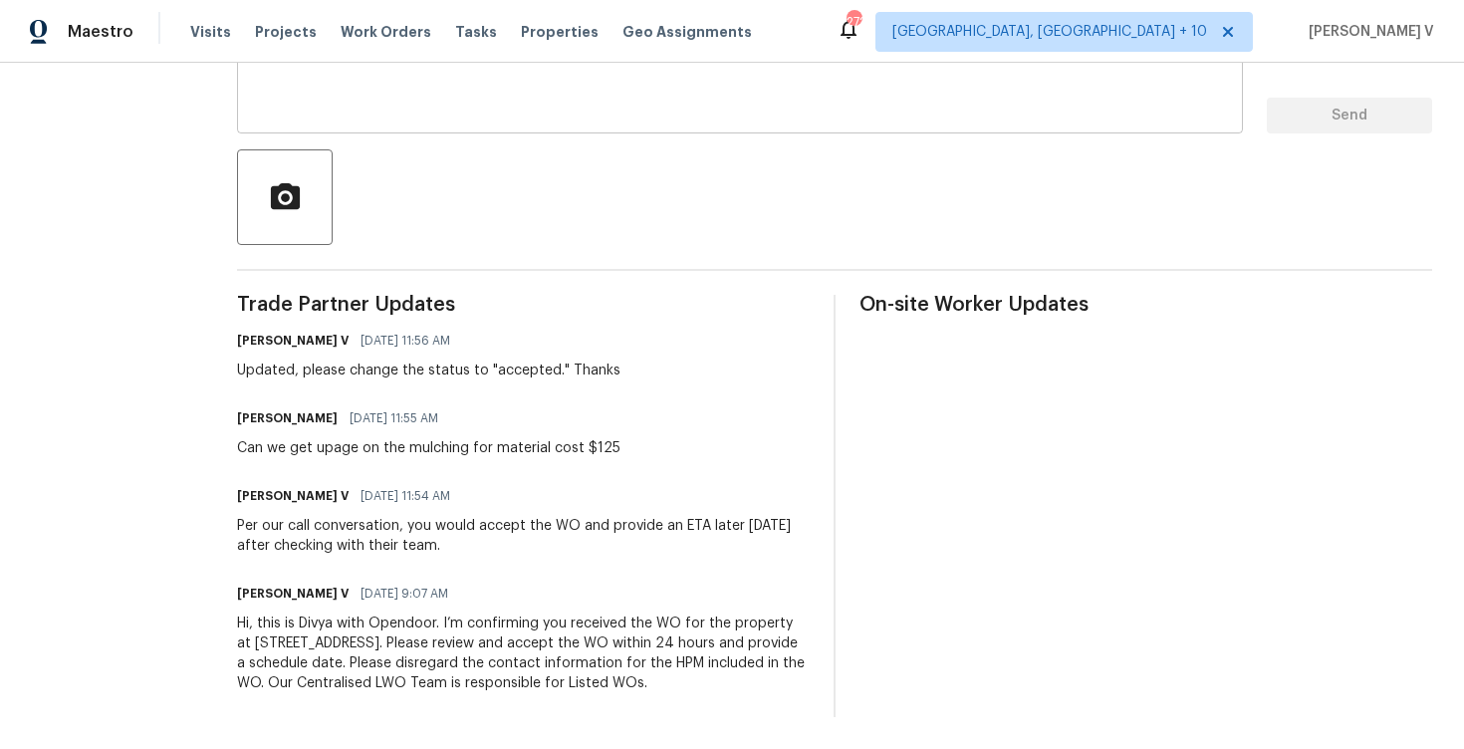
click at [515, 106] on textarea at bounding box center [740, 83] width 982 height 70
paste textarea "Hello! We've sent you a text to get an update on the work order. Could you plea…"
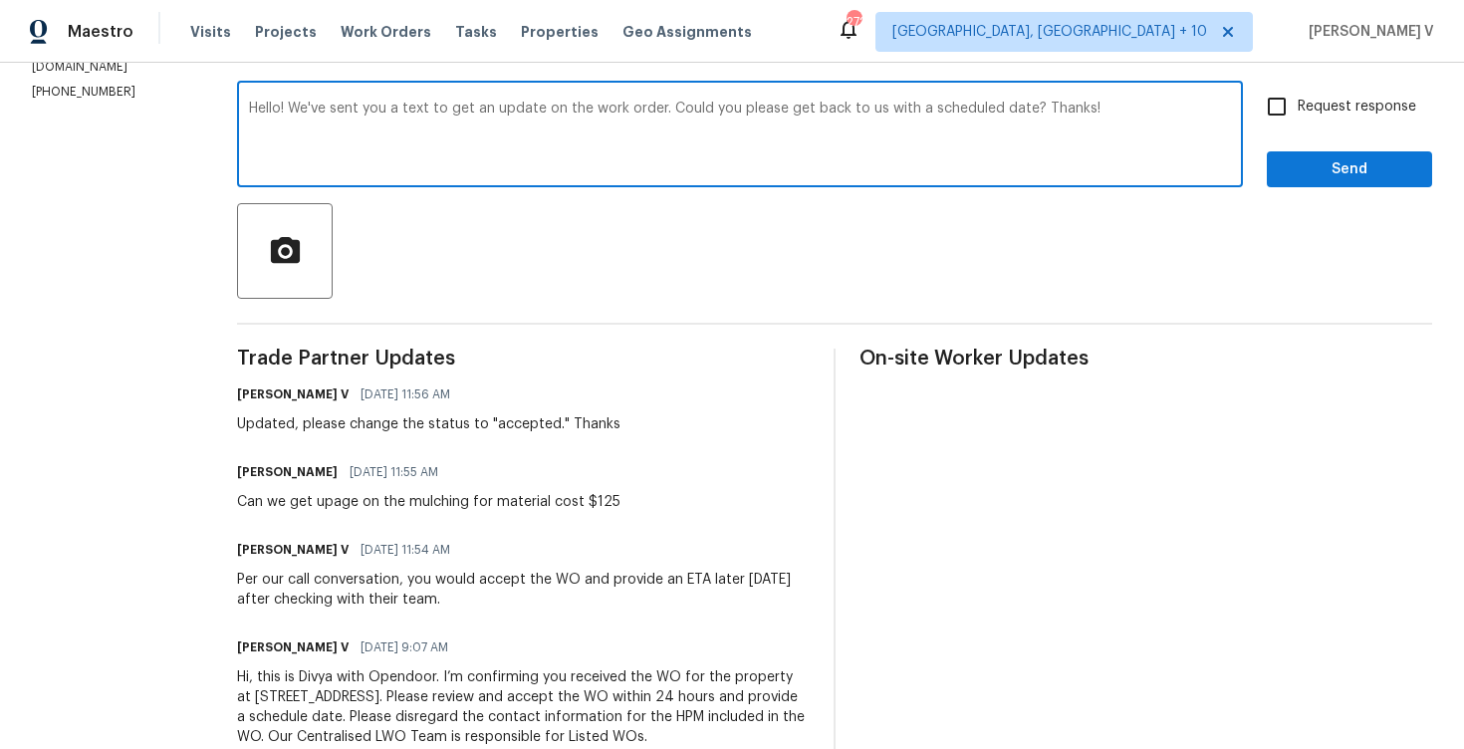
scroll to position [264, 0]
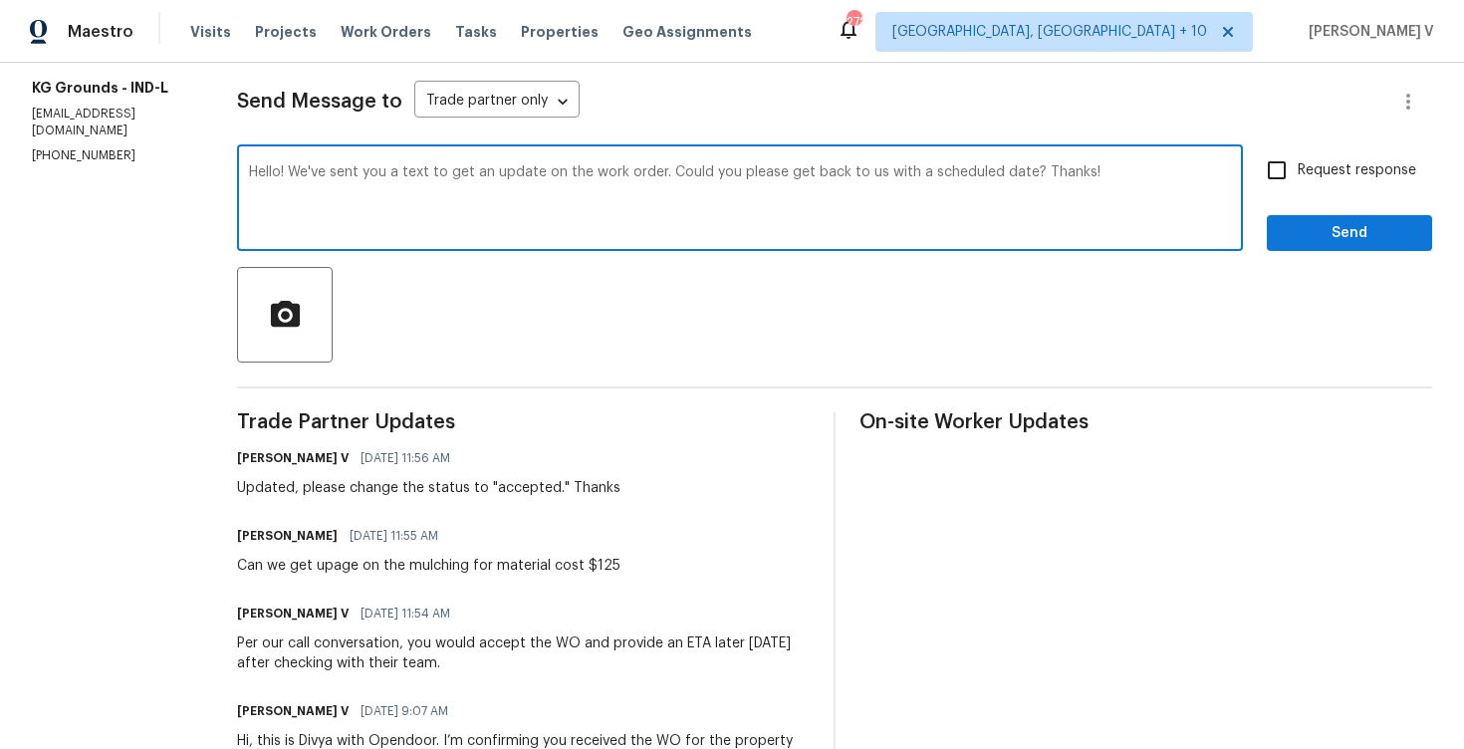
type textarea "Hello! We've sent you a text to get an update on the work order. Could you plea…"
click at [1302, 161] on span "Request response" at bounding box center [1357, 170] width 119 height 21
click at [1298, 161] on input "Request response" at bounding box center [1277, 170] width 42 height 42
checkbox input "true"
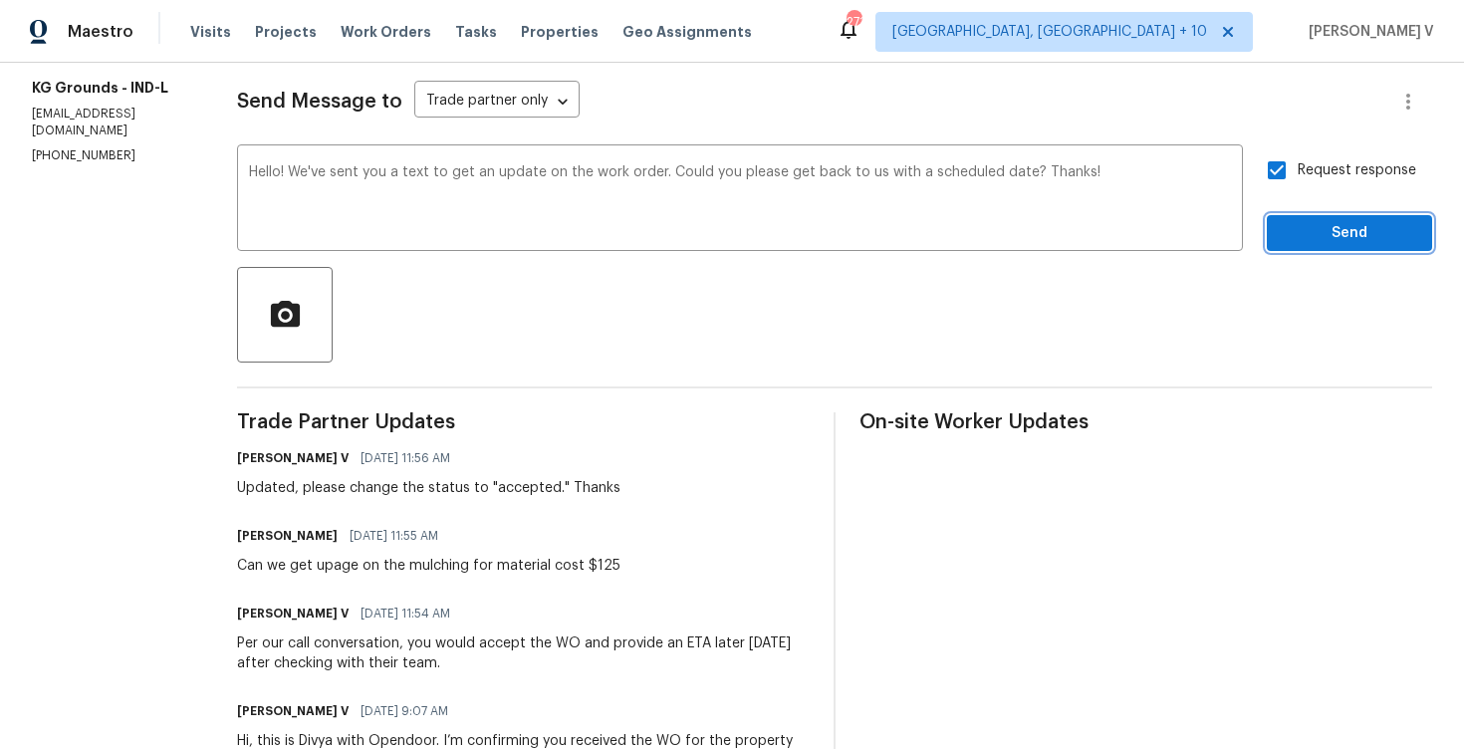
click at [1309, 229] on span "Send" at bounding box center [1349, 233] width 133 height 25
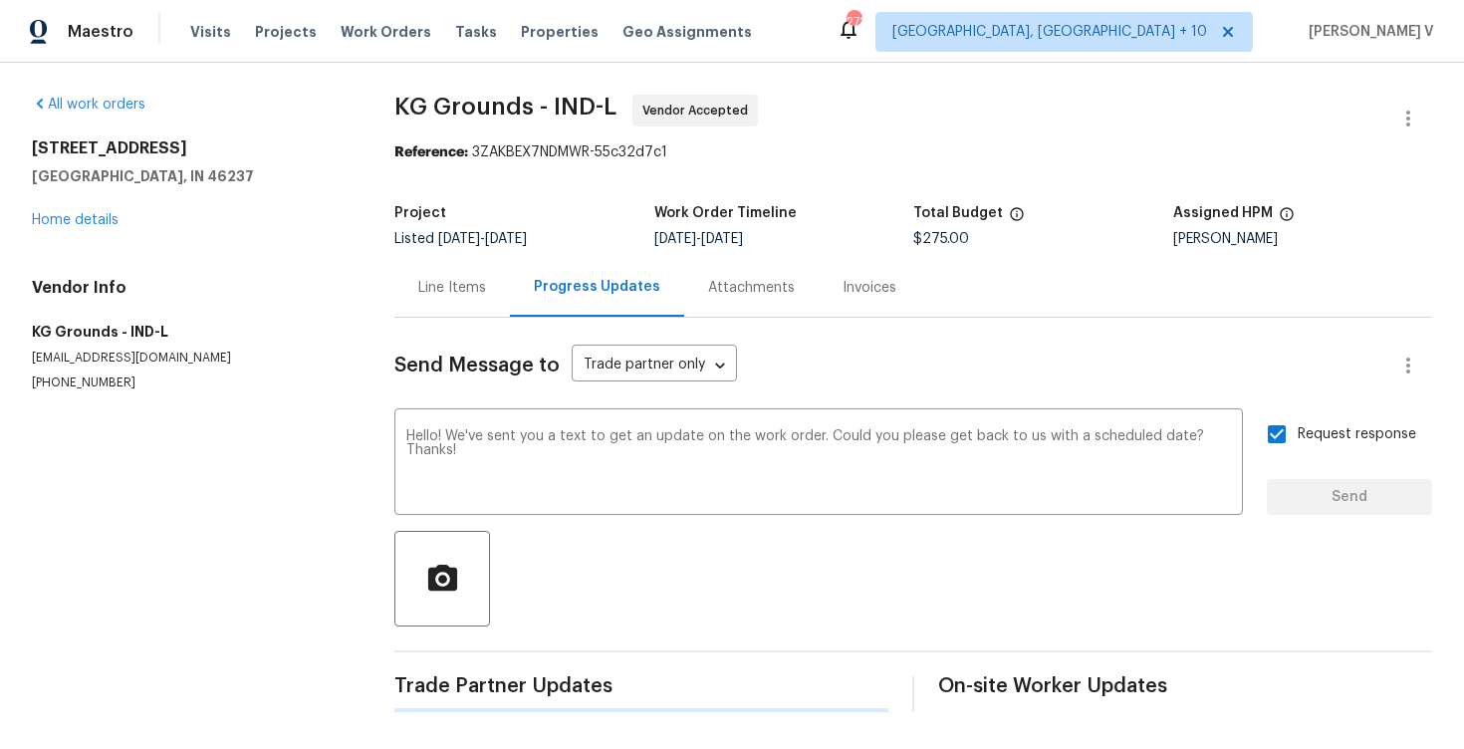
scroll to position [0, 0]
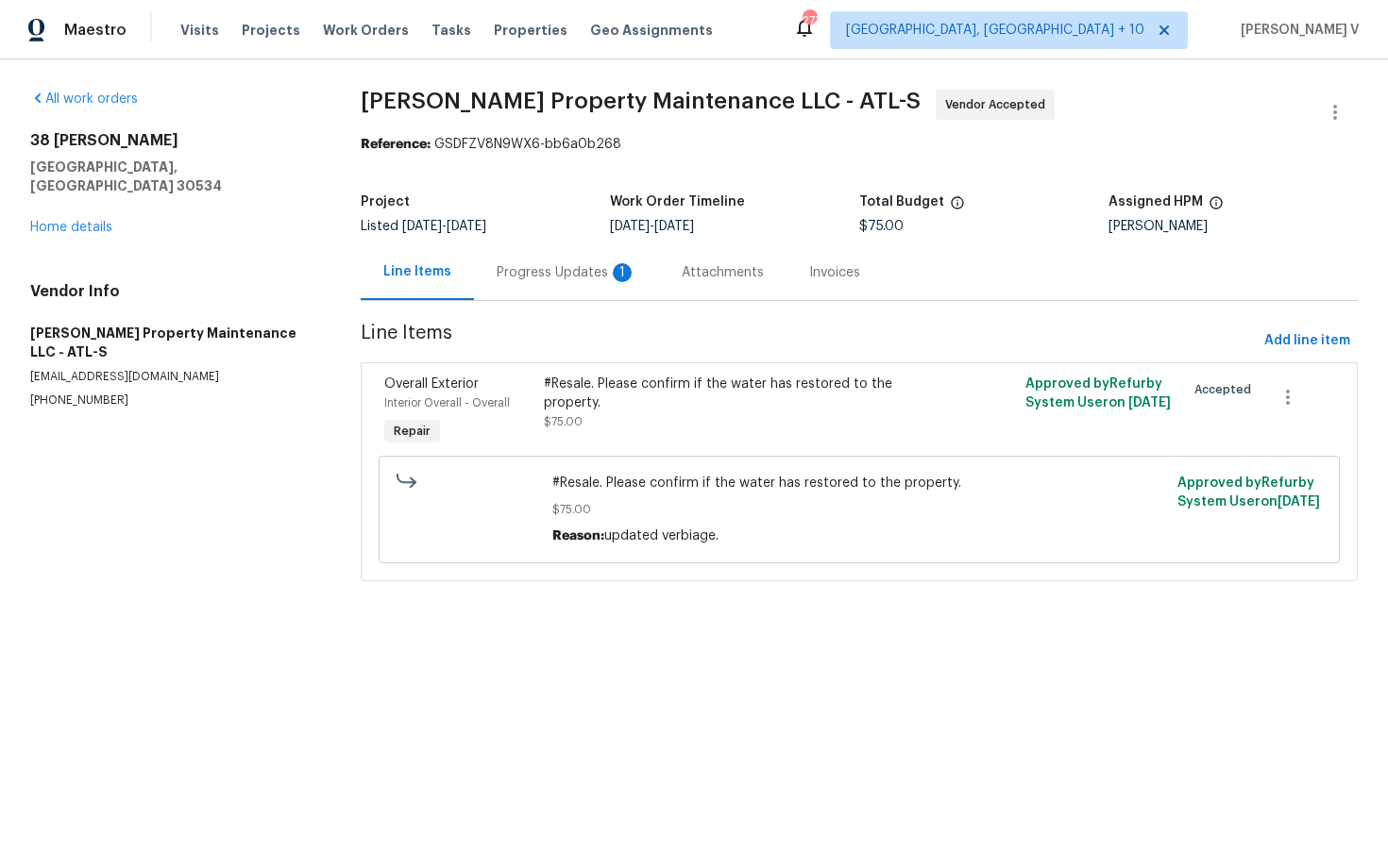
click at [542, 274] on div "Progress Updates 1" at bounding box center [566, 273] width 139 height 19
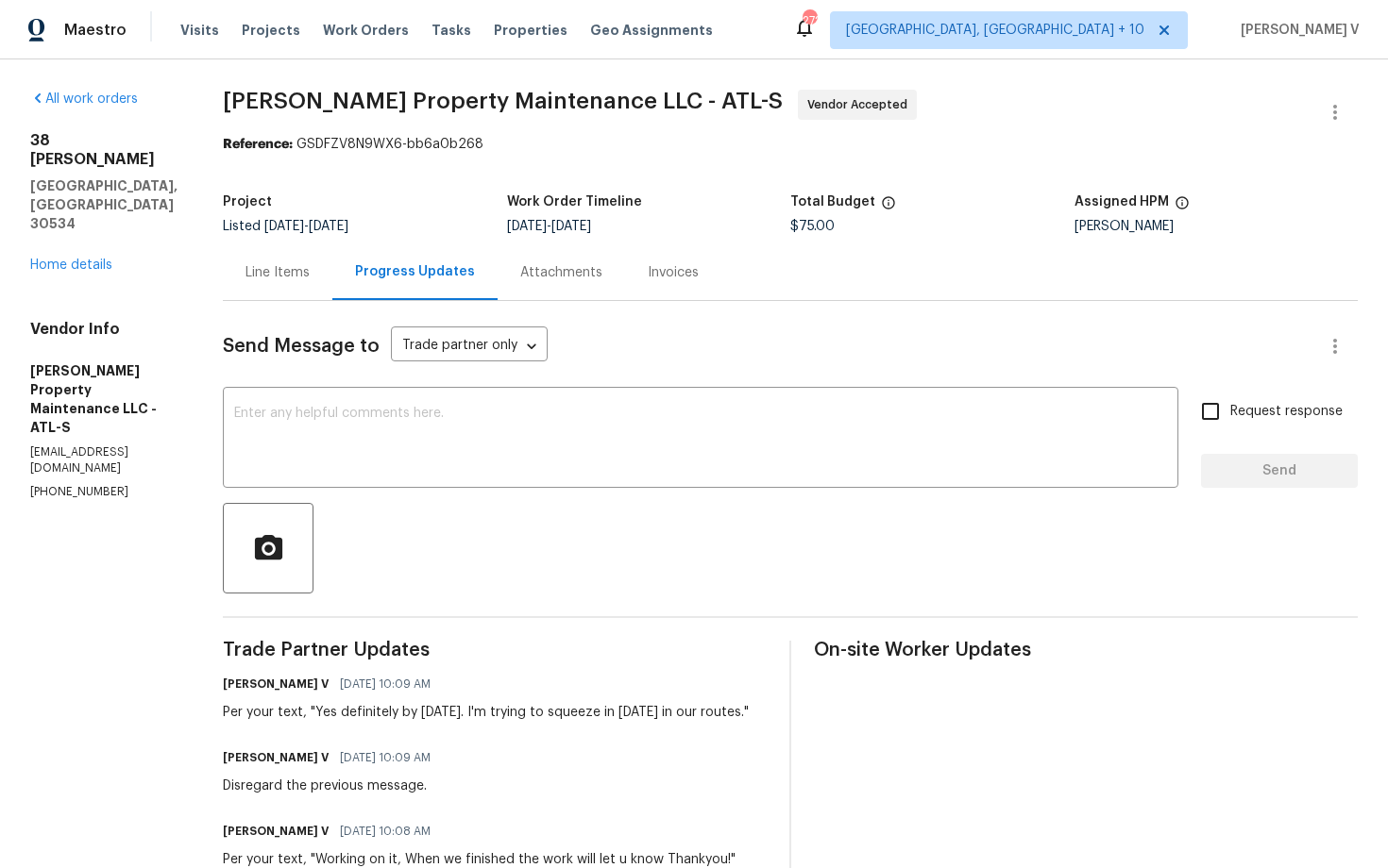
click at [276, 269] on div "Line Items" at bounding box center [278, 273] width 64 height 19
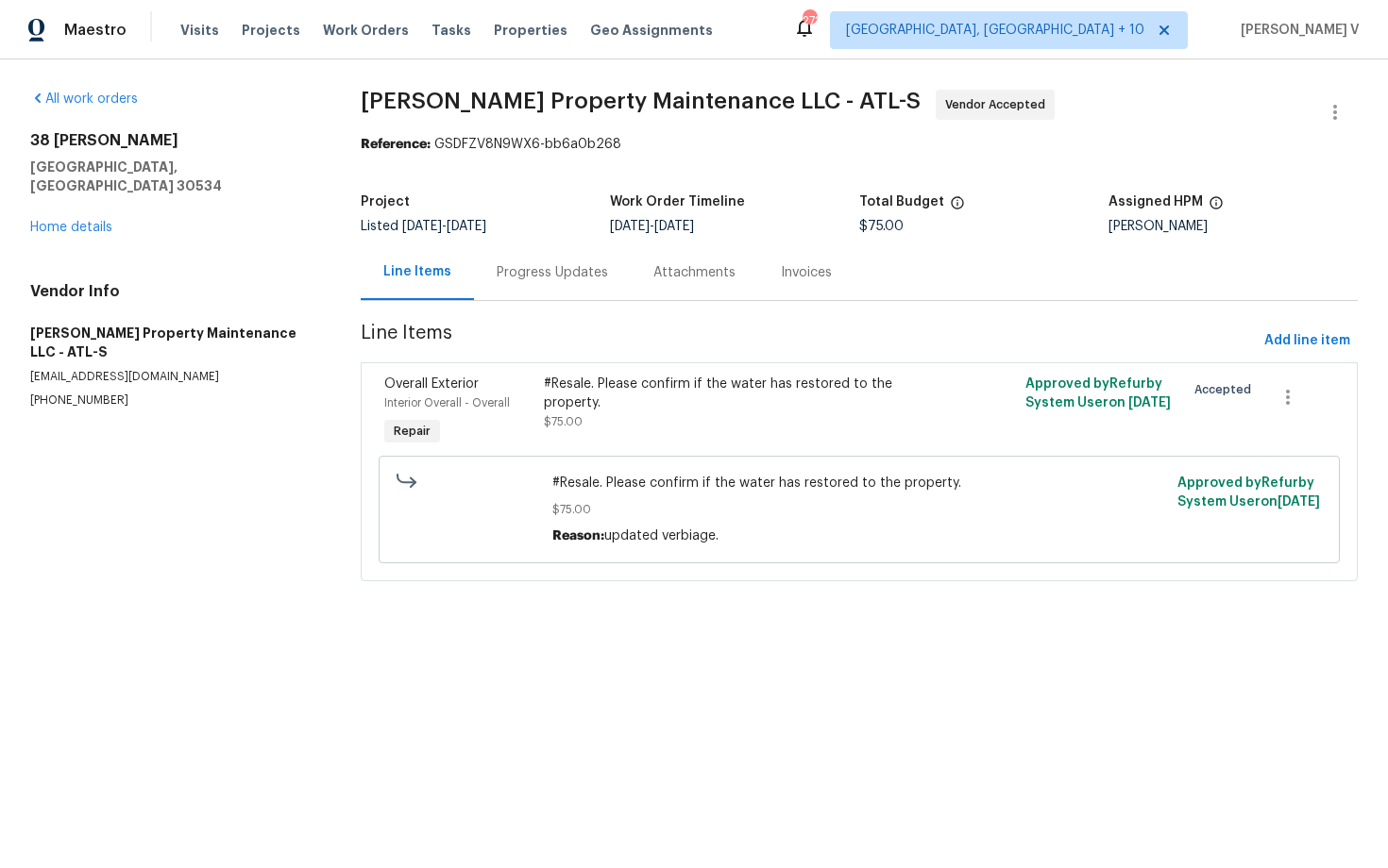
click at [532, 319] on section "Glen Property Maintenance LLC - ATL-S Vendor Accepted Reference: GSDFZV8N9WX6-b…" at bounding box center [859, 347] width 997 height 515
click at [564, 278] on div "Progress Updates" at bounding box center [553, 273] width 112 height 19
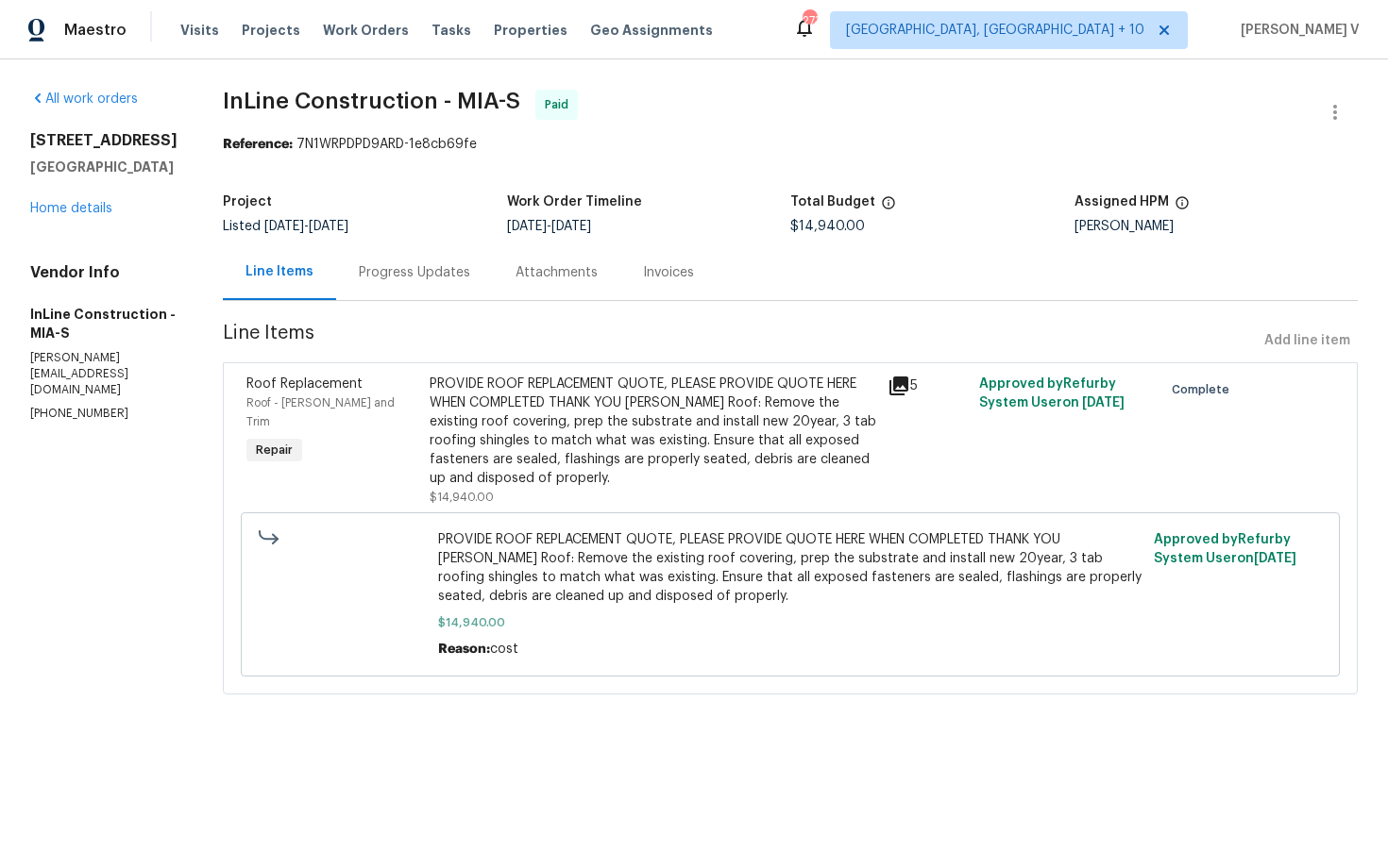
click at [421, 272] on div "Progress Updates" at bounding box center [414, 273] width 112 height 19
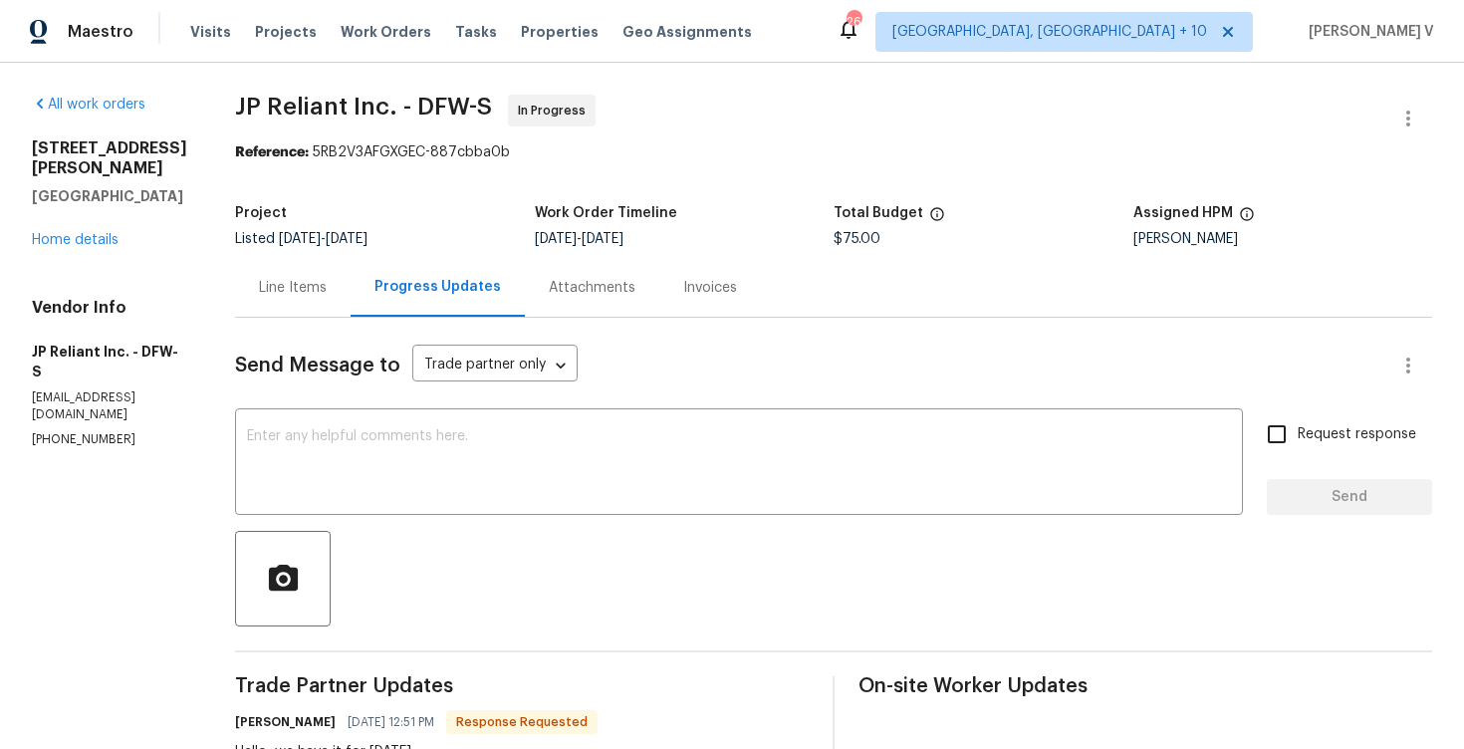
click at [303, 289] on div "Line Items" at bounding box center [293, 288] width 68 height 20
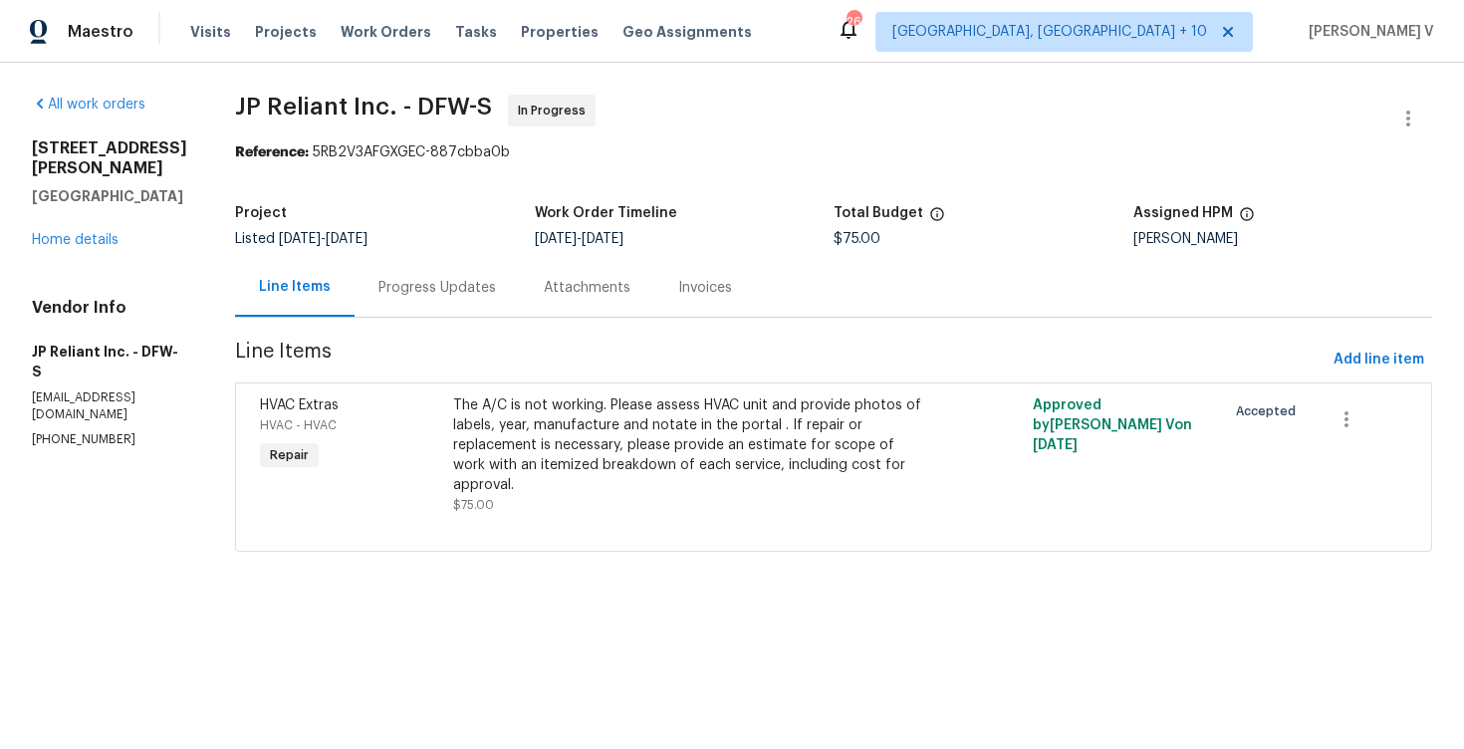
click at [472, 311] on div "Progress Updates" at bounding box center [437, 287] width 165 height 59
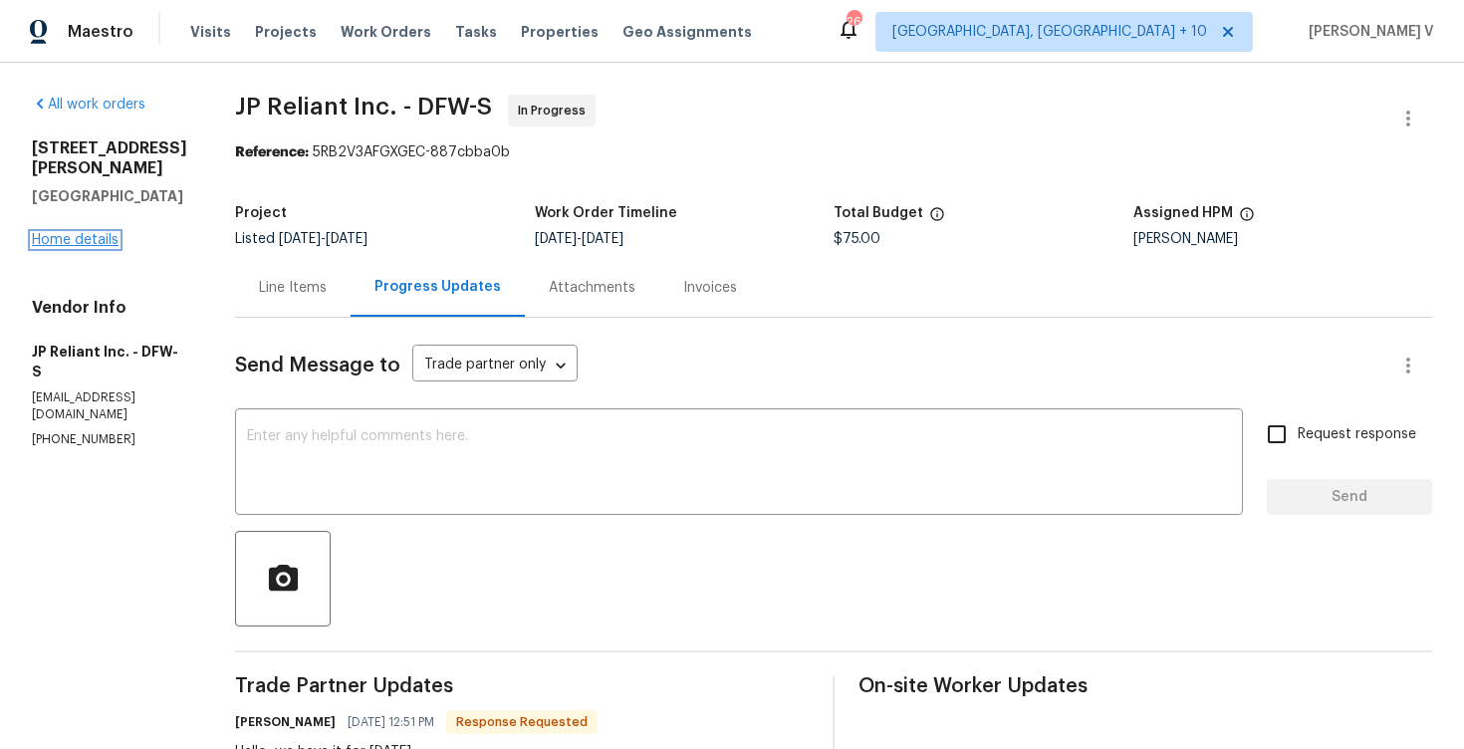
click at [54, 233] on link "Home details" at bounding box center [75, 240] width 87 height 14
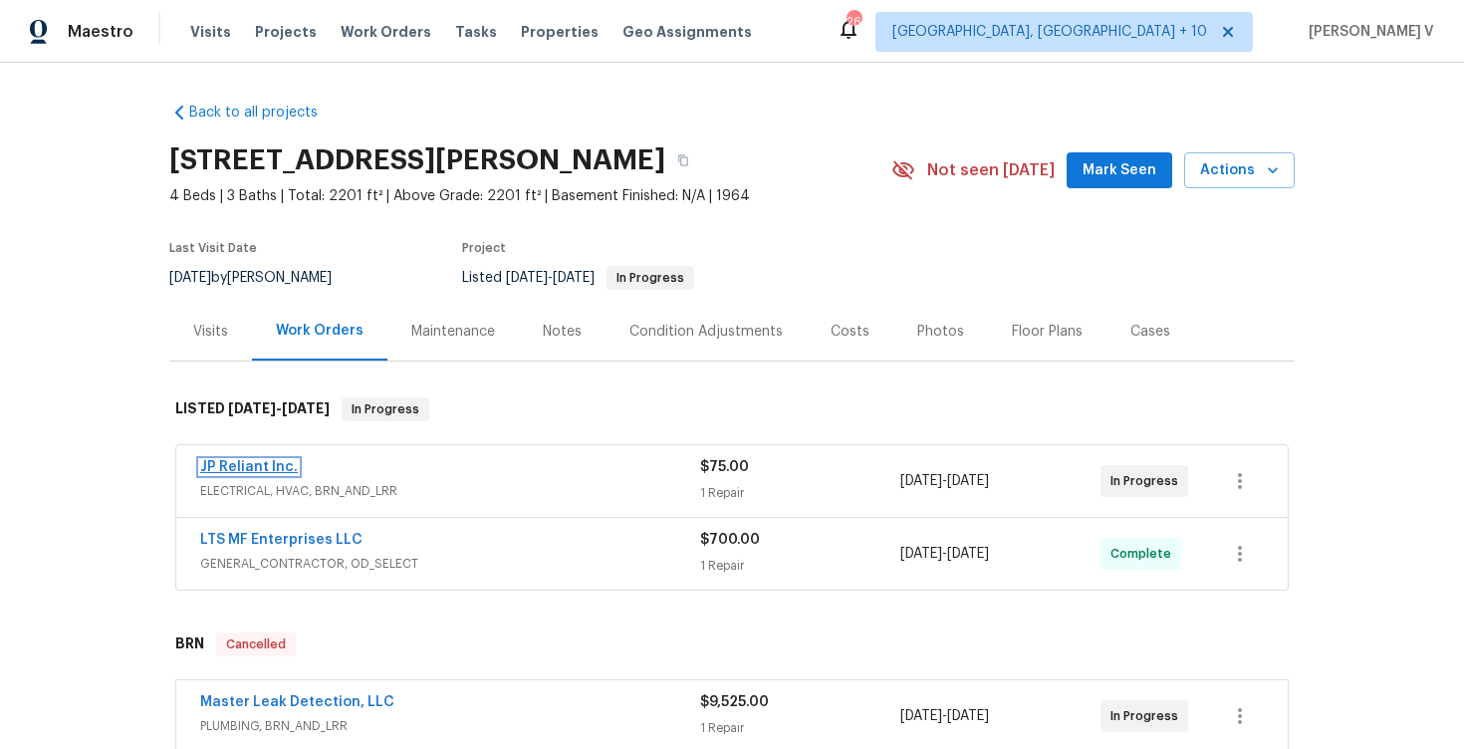
click at [251, 463] on link "JP Reliant Inc." at bounding box center [249, 467] width 98 height 14
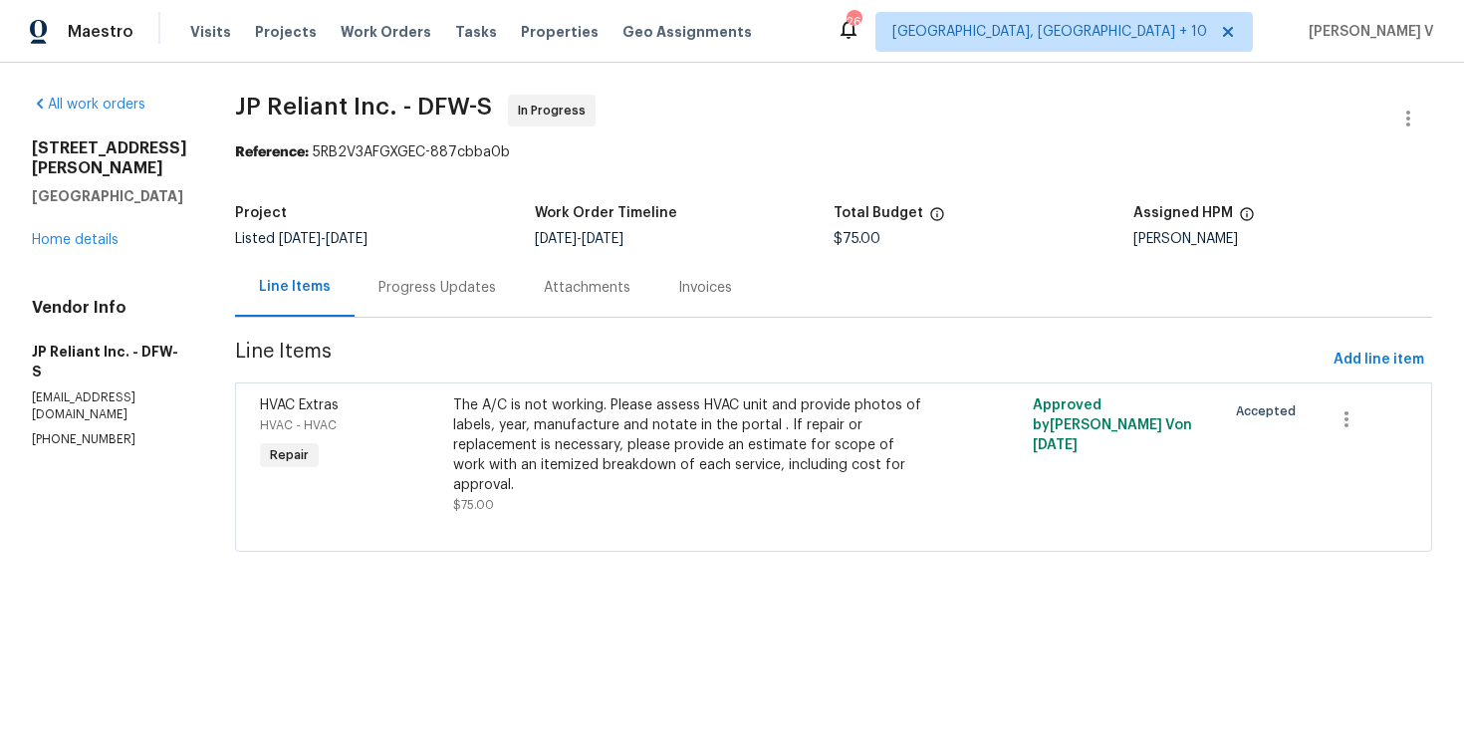
click at [422, 298] on div "Progress Updates" at bounding box center [437, 287] width 165 height 59
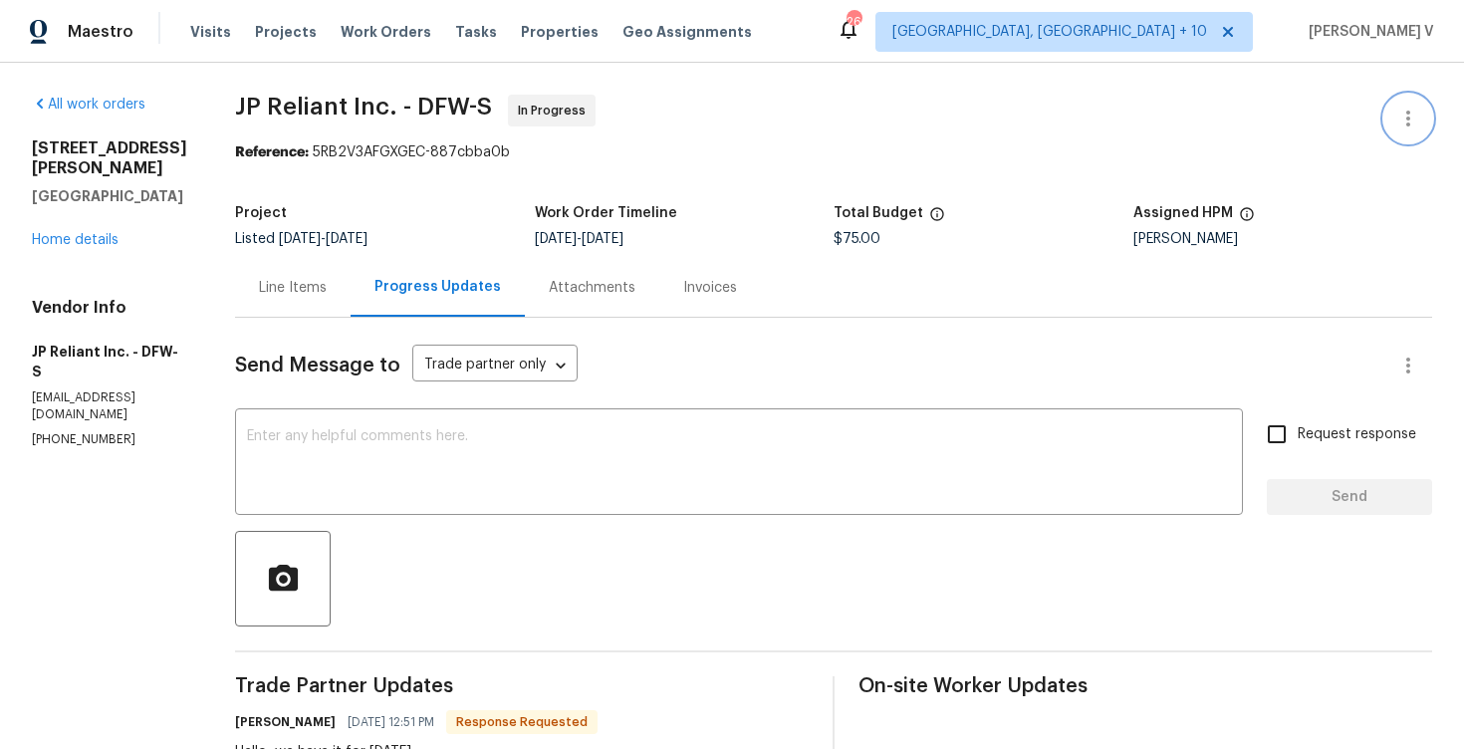
click at [1406, 118] on icon "button" at bounding box center [1408, 119] width 4 height 16
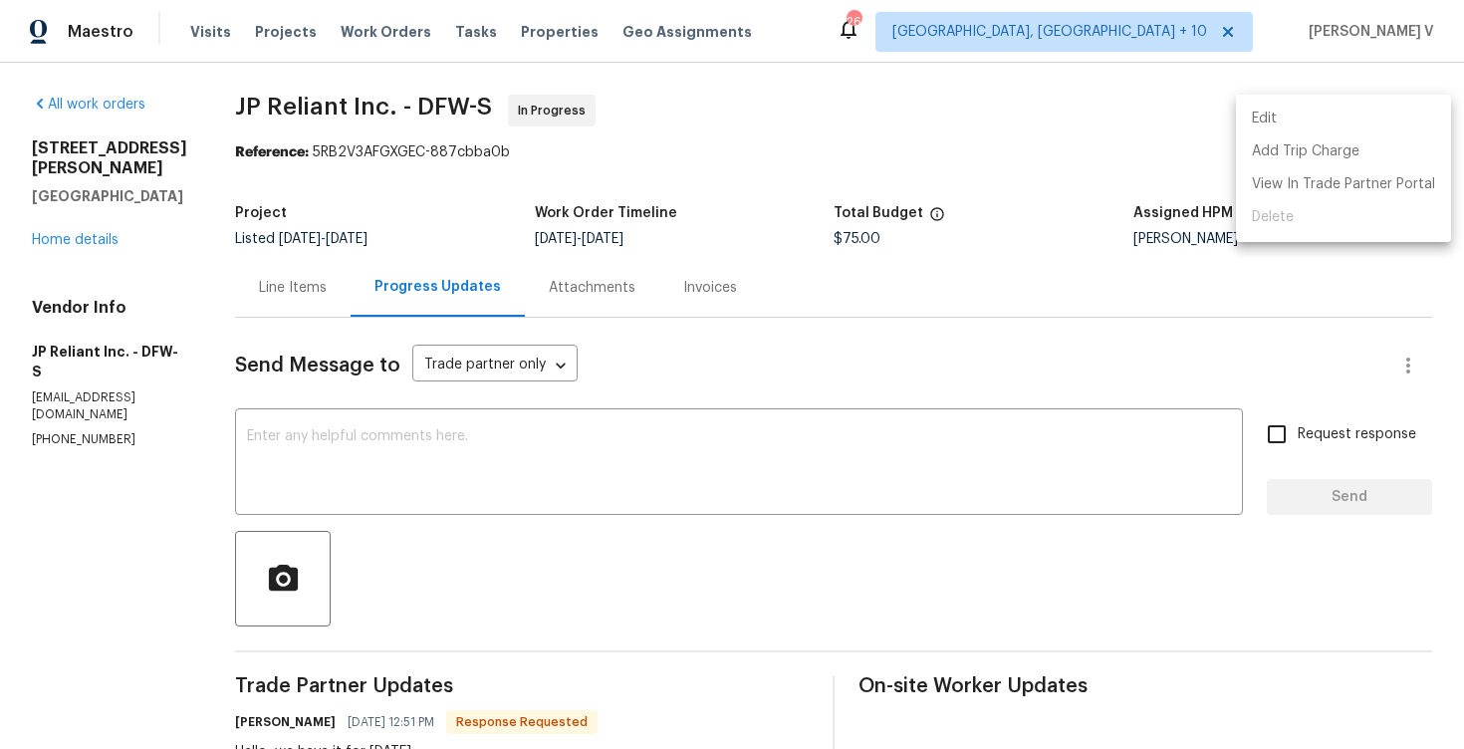
click at [1332, 122] on li "Edit" at bounding box center [1343, 119] width 215 height 33
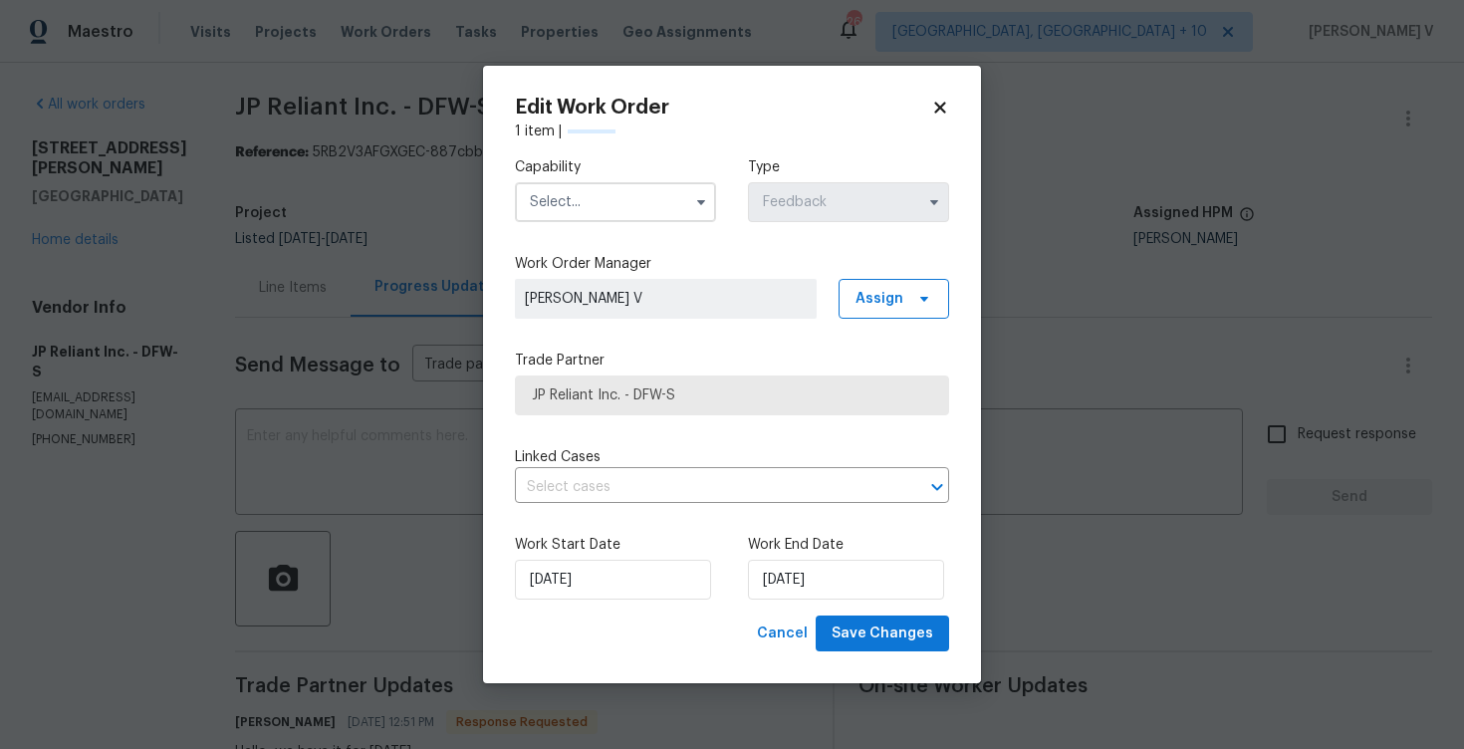
click at [600, 164] on label "Capability" at bounding box center [615, 167] width 201 height 20
click at [587, 189] on input "text" at bounding box center [615, 202] width 201 height 40
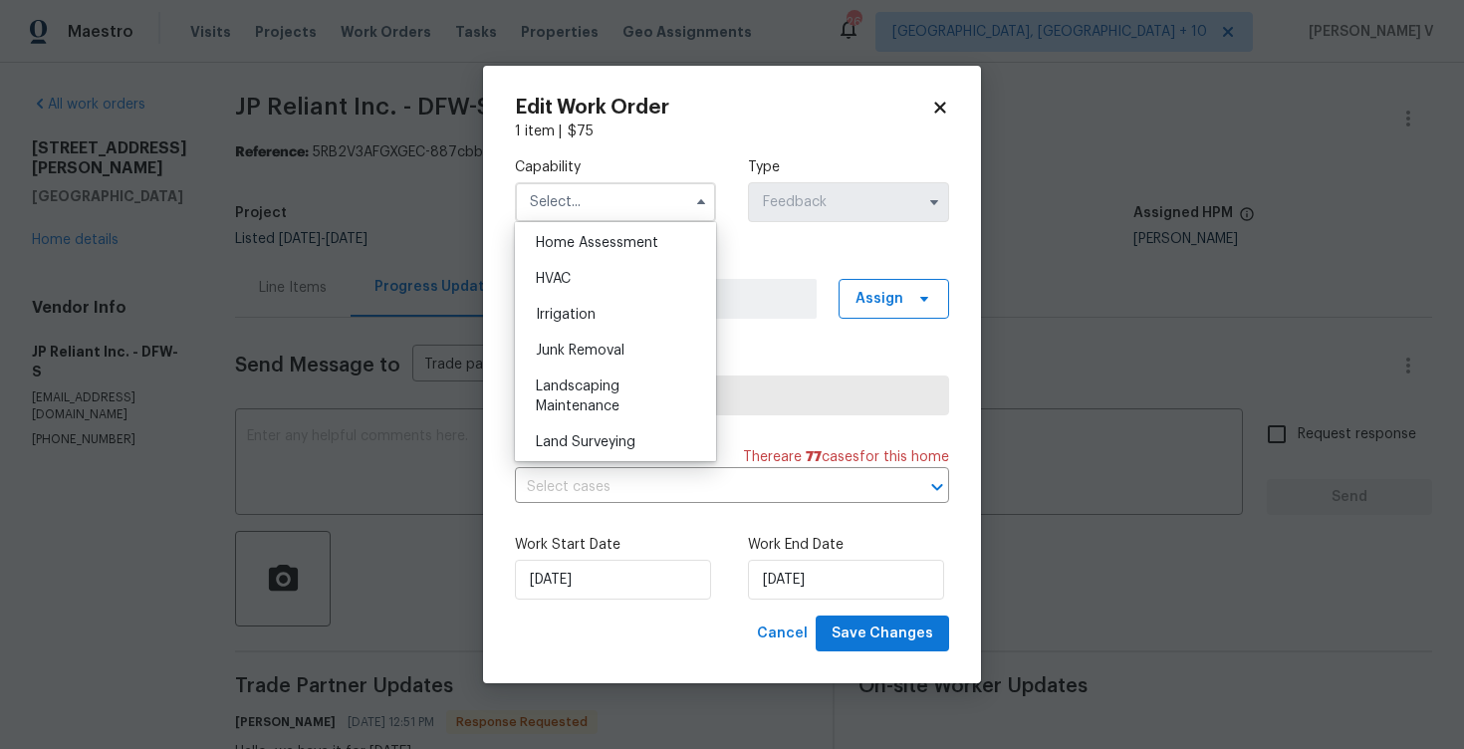
scroll to position [1134, 0]
click at [583, 333] on div "Irrigation" at bounding box center [615, 350] width 191 height 36
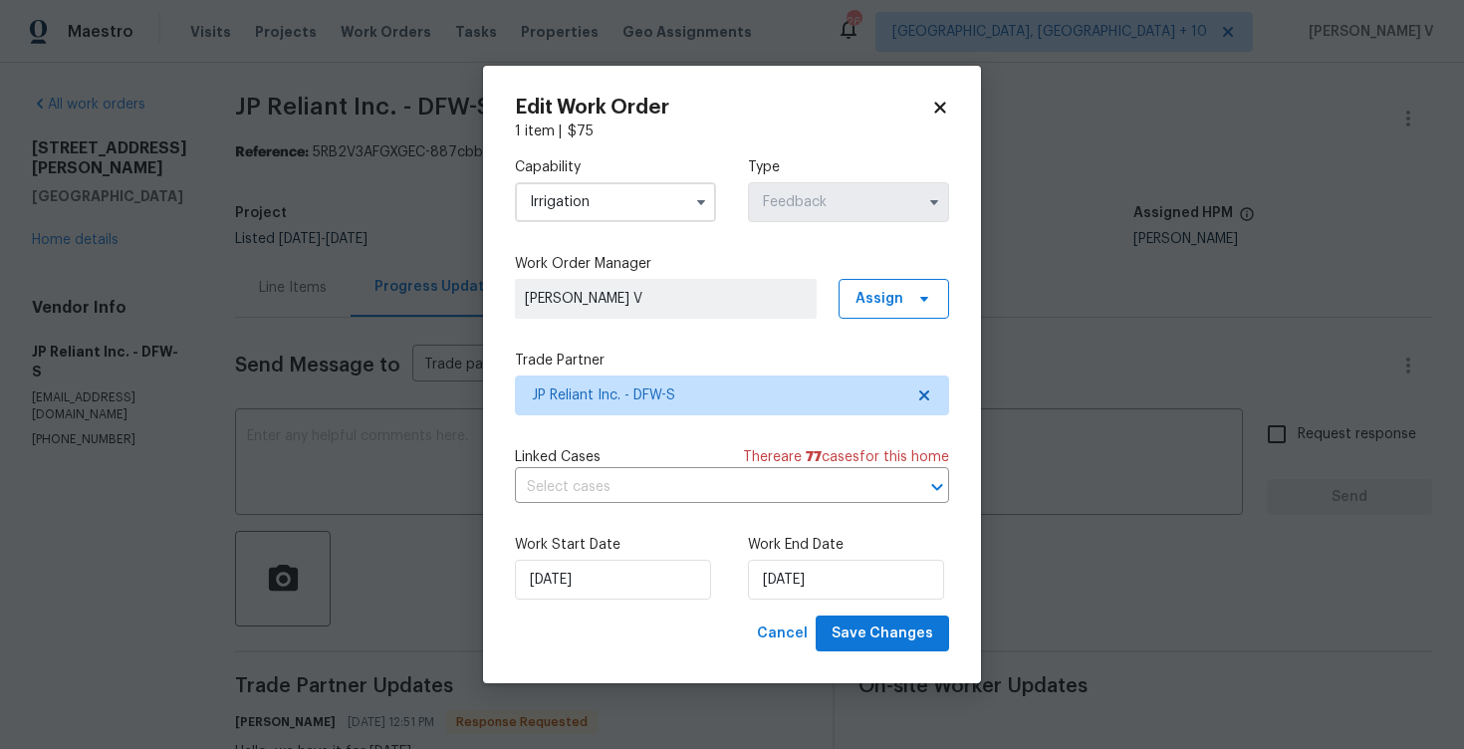
click at [599, 219] on input "Irrigation" at bounding box center [615, 202] width 201 height 40
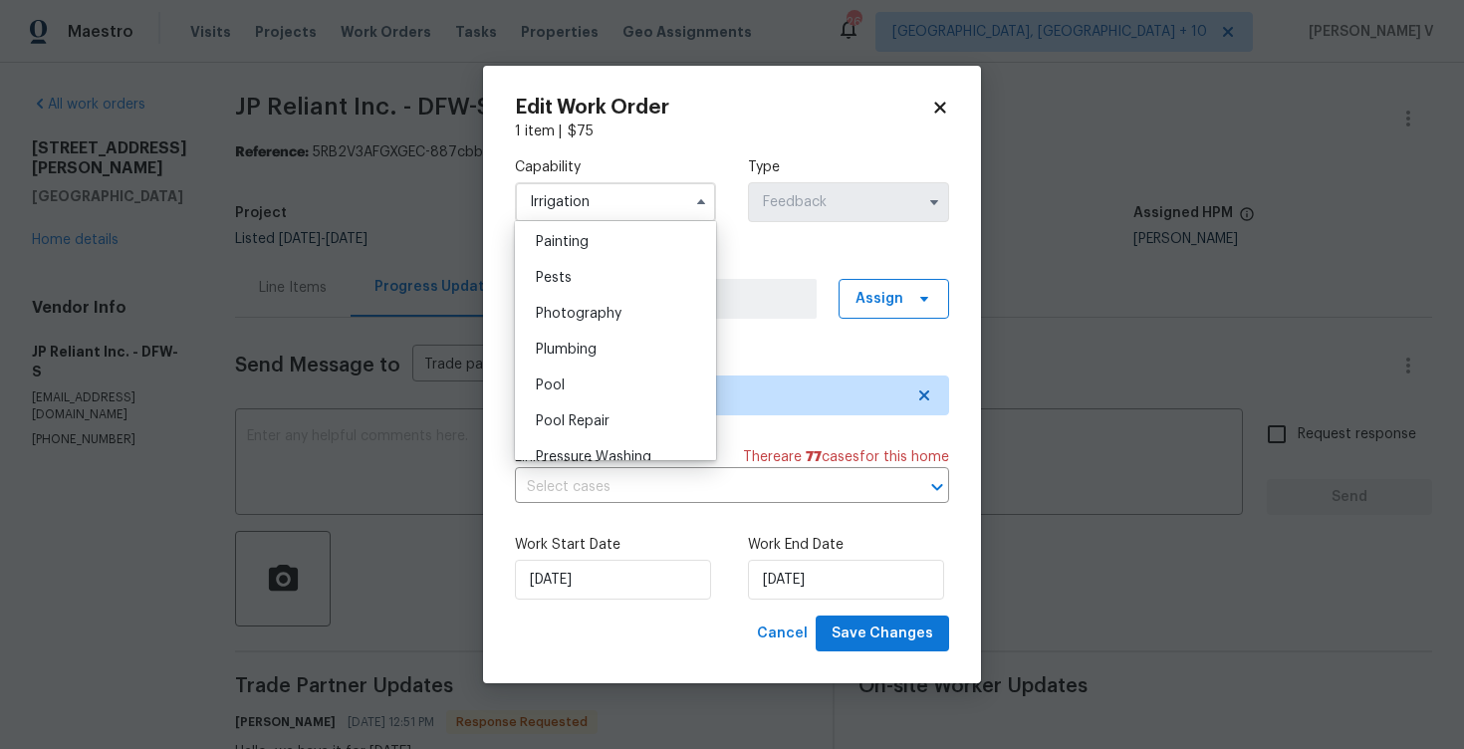
scroll to position [1159, 0]
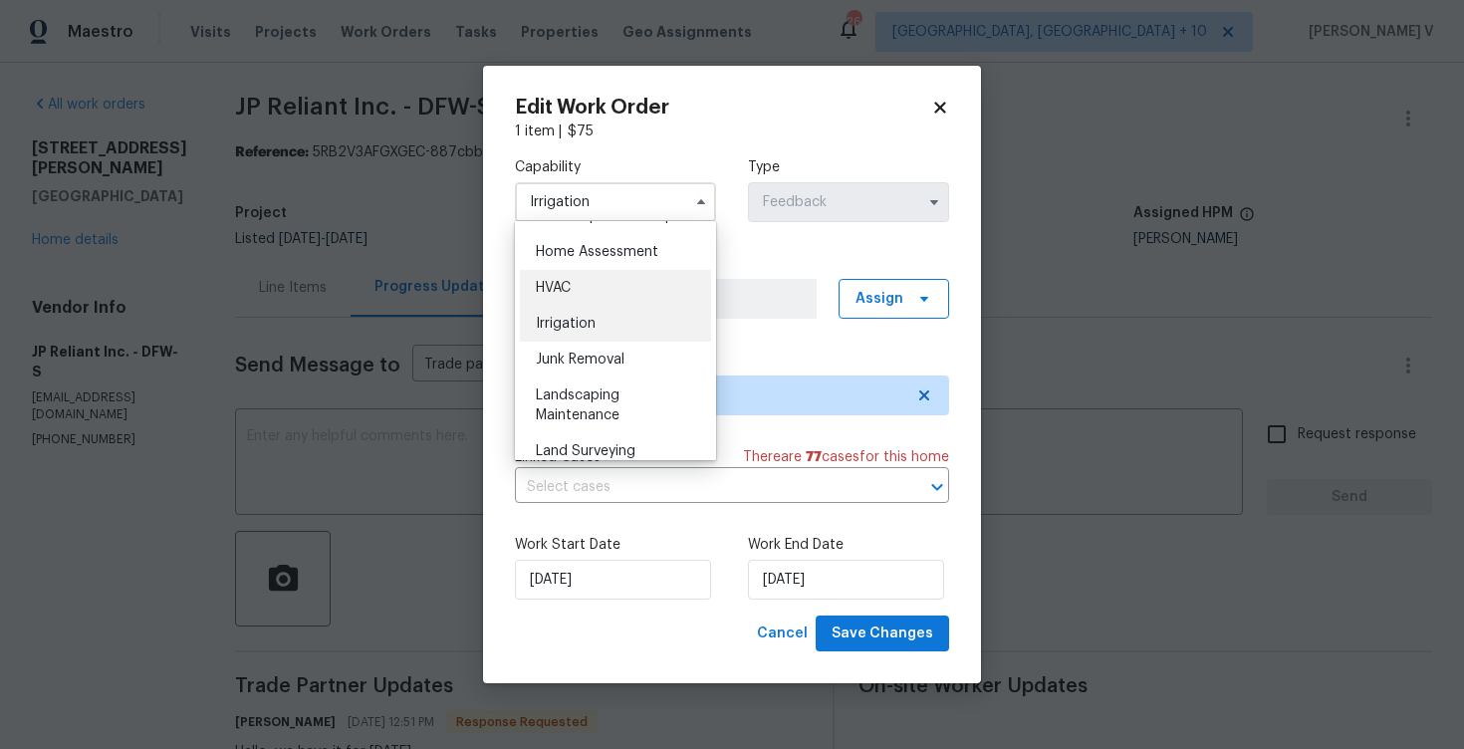
click at [586, 278] on div "HVAC" at bounding box center [615, 288] width 191 height 36
type input "HVAC"
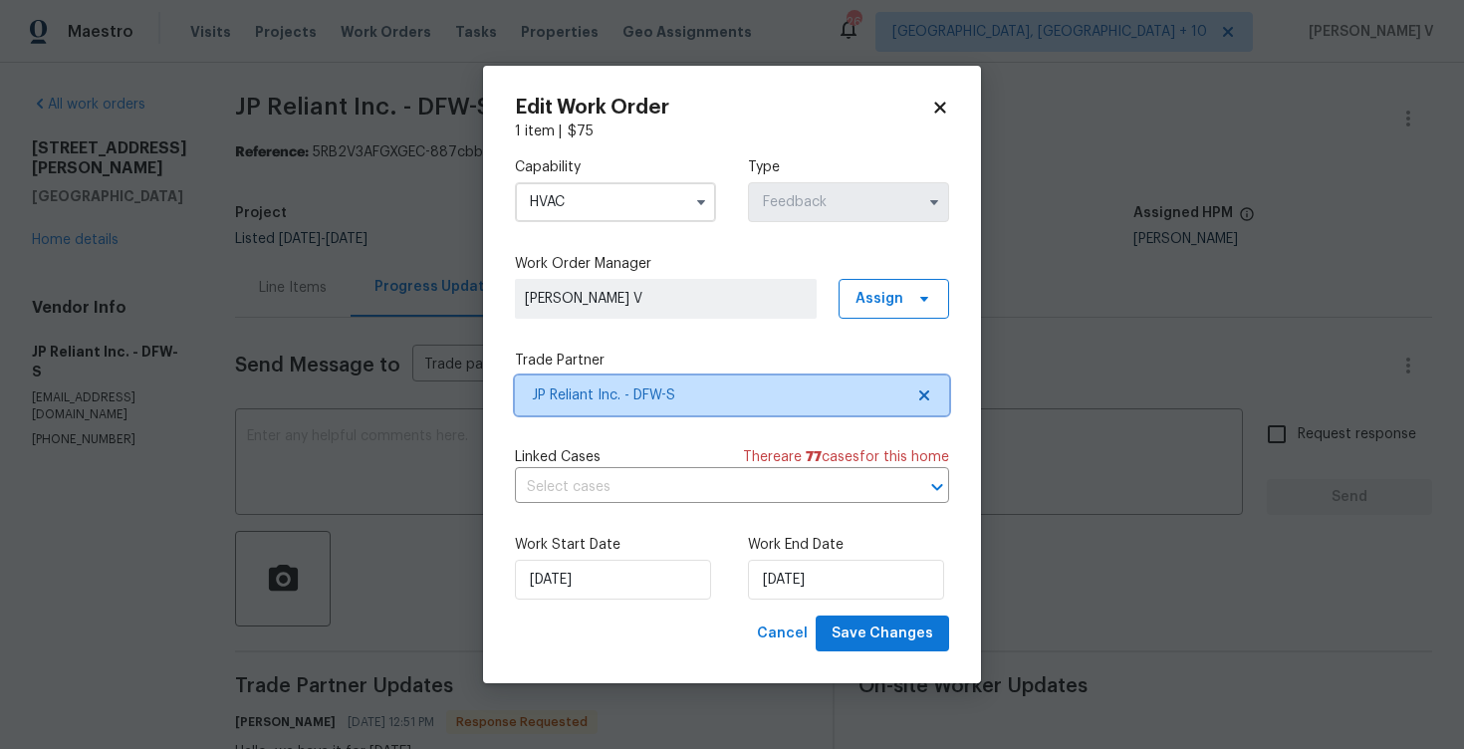
click at [916, 403] on span "JP Reliant Inc. - DFW-S" at bounding box center [732, 395] width 434 height 40
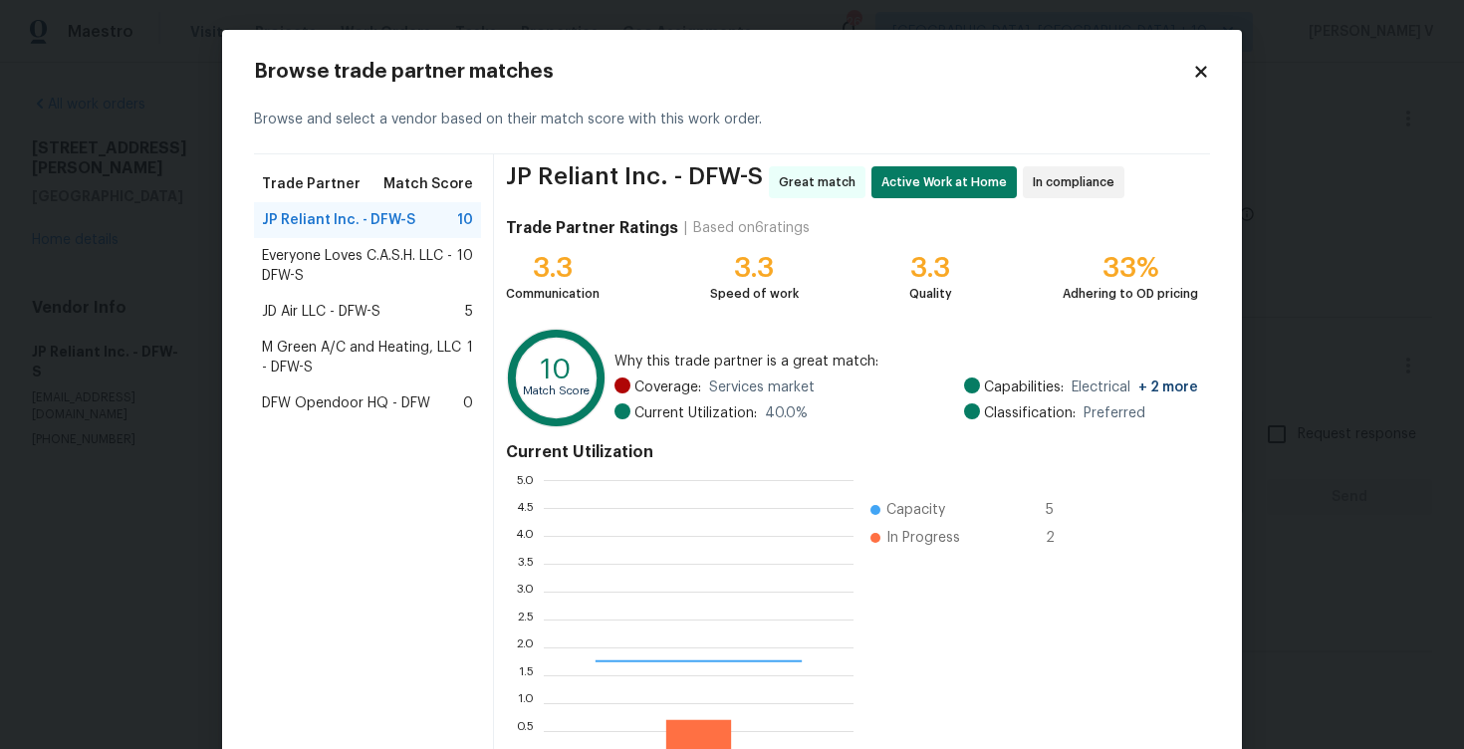
scroll to position [279, 310]
click at [606, 280] on div "3.3 Communication 3.3 Speed of work 3.3 Quality 33% Adhering to OD pricing" at bounding box center [852, 278] width 692 height 52
click at [359, 325] on div "JD Air LLC - DFW-S 5" at bounding box center [367, 312] width 227 height 36
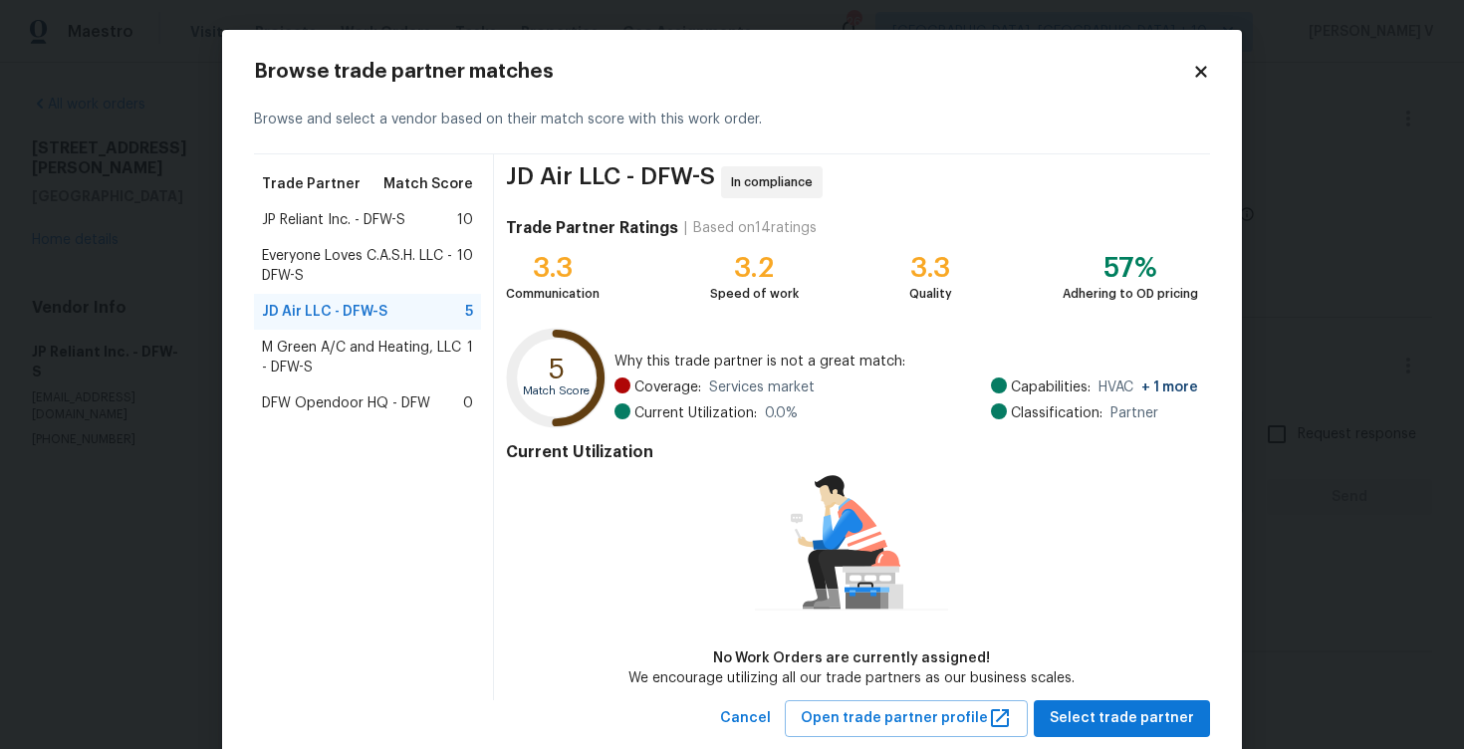
click at [347, 349] on span "M Green A/C and Heating, LLC - DFW-S" at bounding box center [364, 358] width 205 height 40
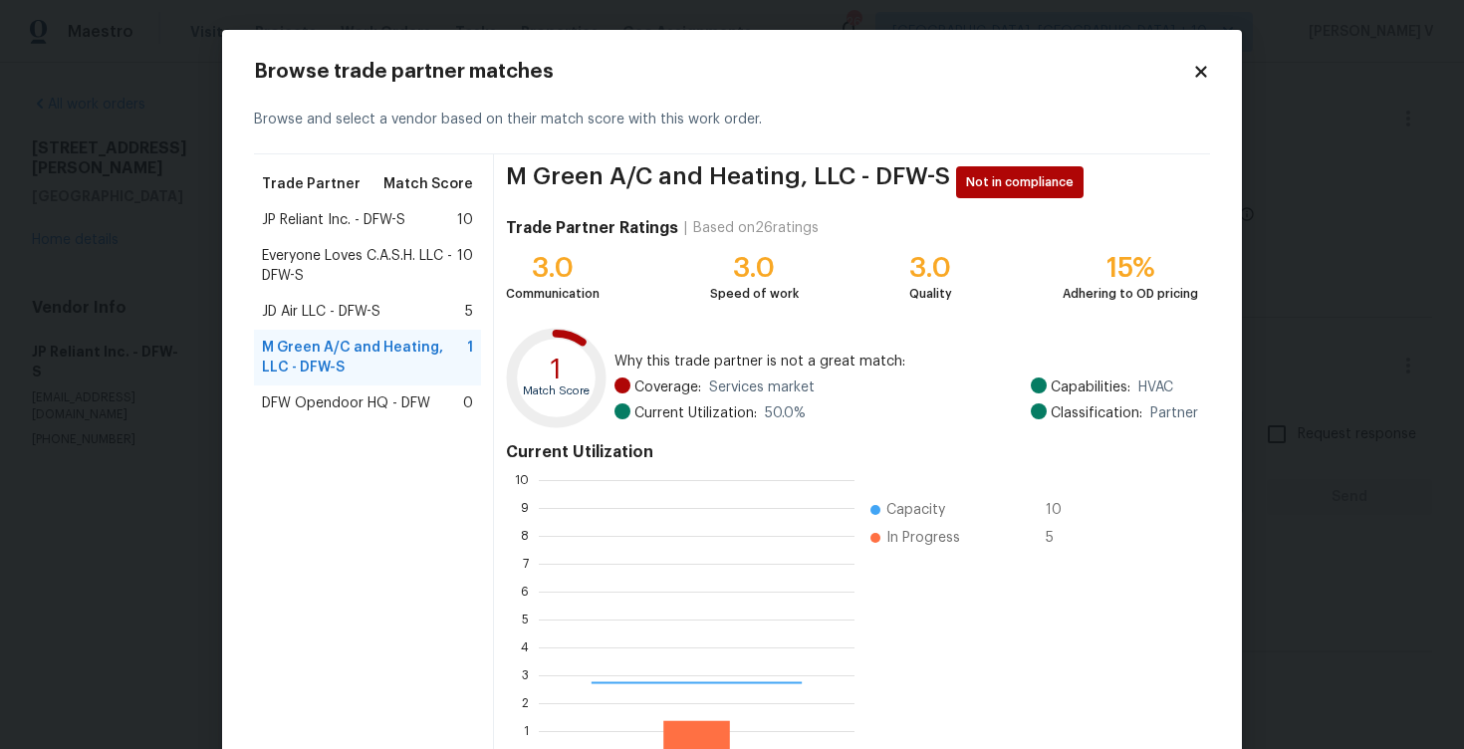
scroll to position [279, 316]
click at [373, 280] on span "Everyone Loves C.A.S.H. LLC - DFW-S" at bounding box center [359, 266] width 195 height 40
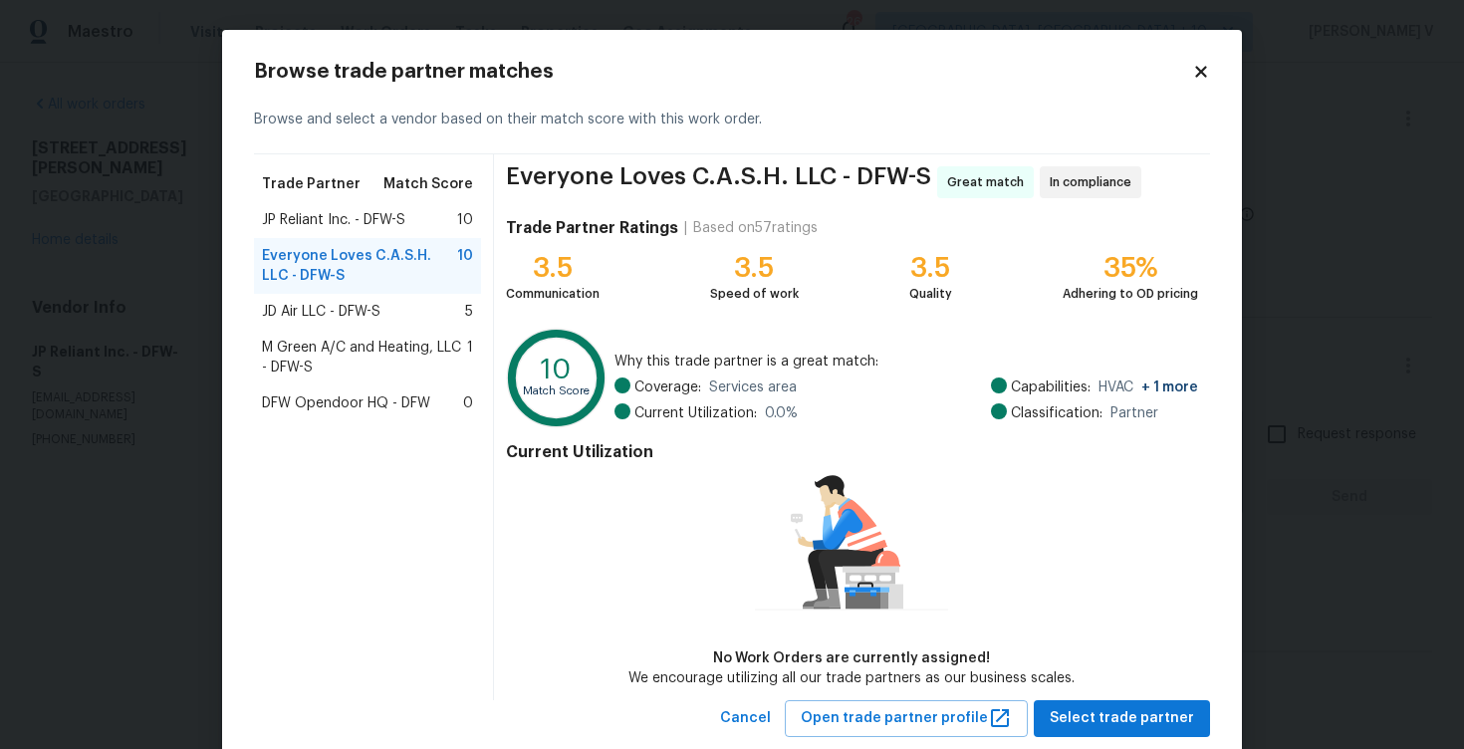
click at [120, 148] on body "Maestro Visits Projects Work Orders Tasks Properties Geo Assignments 269 Cincin…" at bounding box center [732, 374] width 1464 height 749
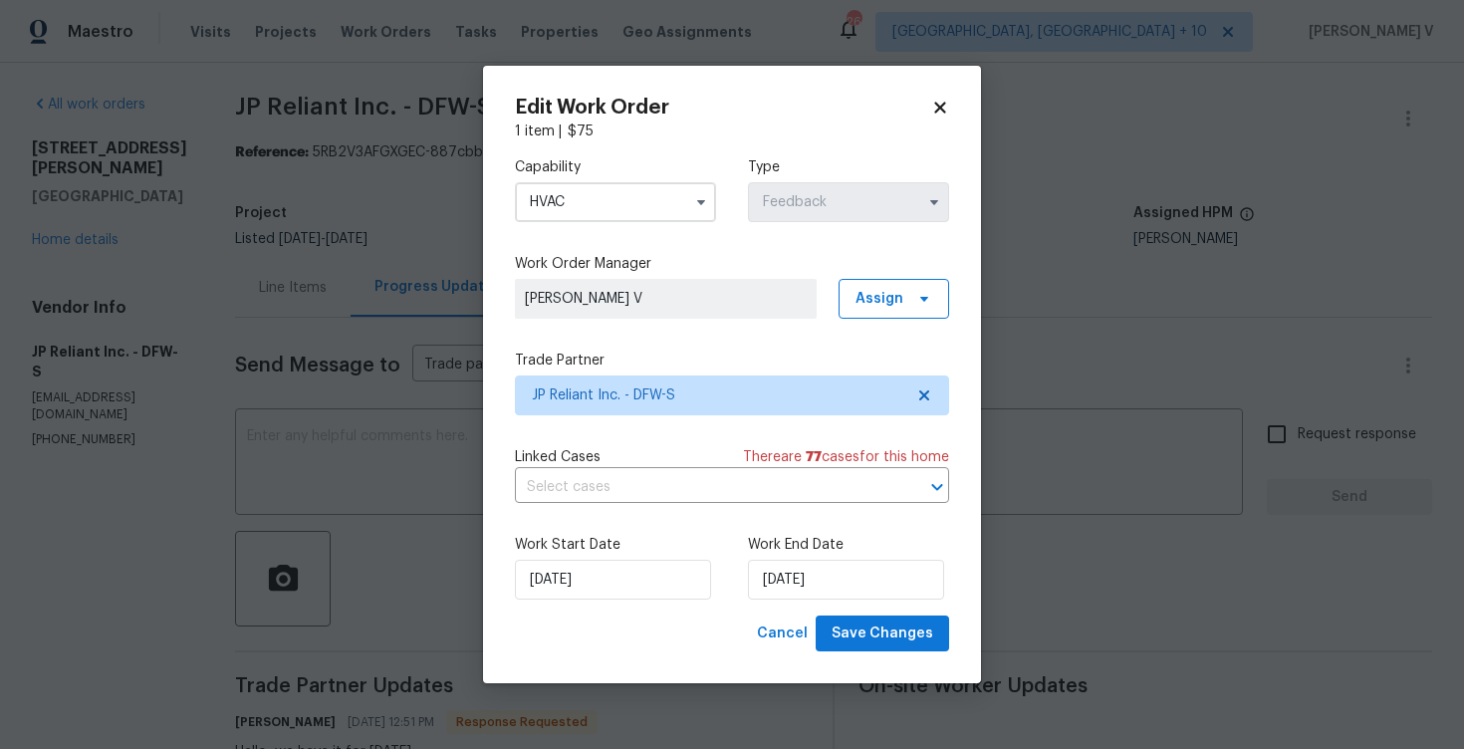
click at [327, 397] on body "Maestro Visits Projects Work Orders Tasks Properties Geo Assignments 269 Cincin…" at bounding box center [732, 374] width 1464 height 749
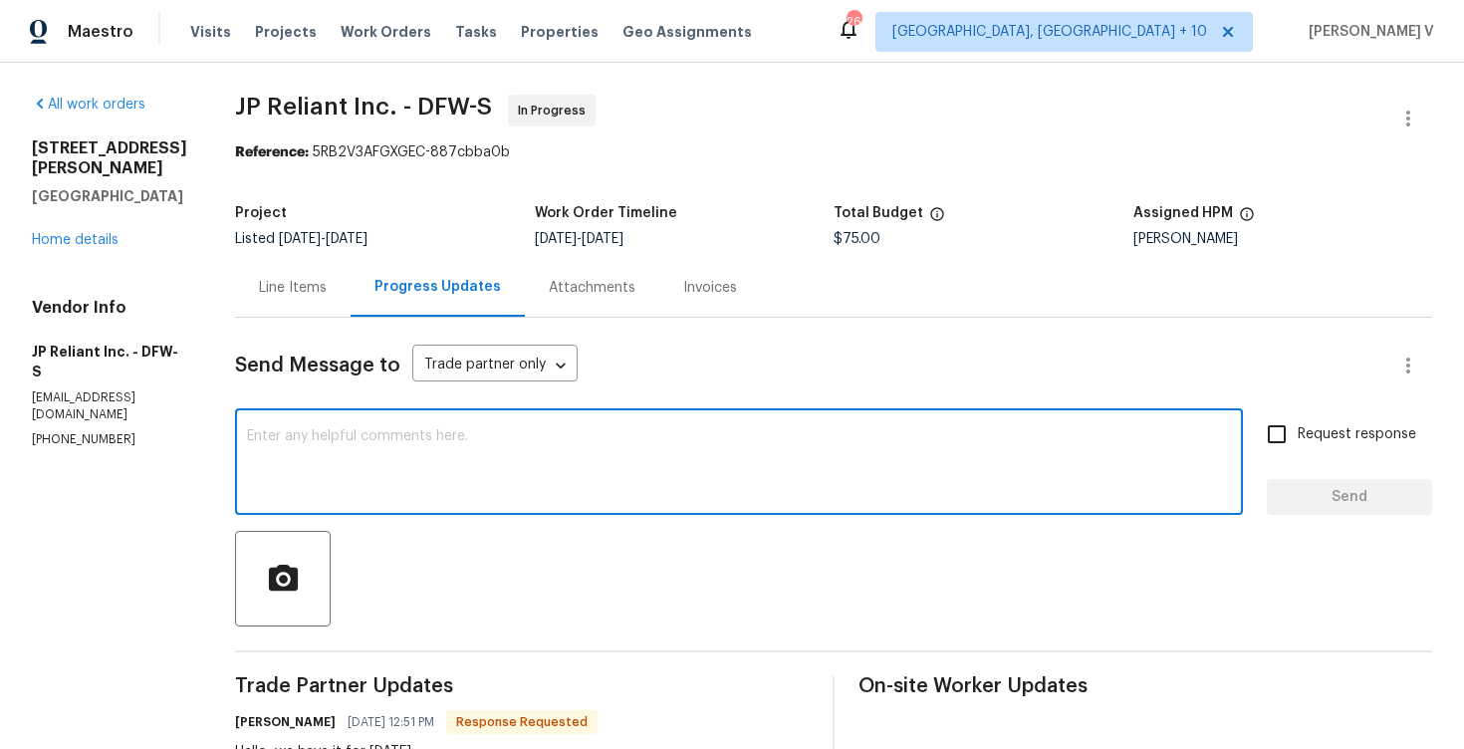
click at [320, 437] on textarea at bounding box center [739, 464] width 984 height 70
paste textarea "Can we get an earlier schedule for this?"
click at [257, 436] on textarea "Can we get an earlier schedule for this?" at bounding box center [739, 464] width 984 height 70
type textarea "Oh! Can we get an earlier schedule for this?"
click at [1311, 463] on div "Request response Send" at bounding box center [1349, 464] width 165 height 102
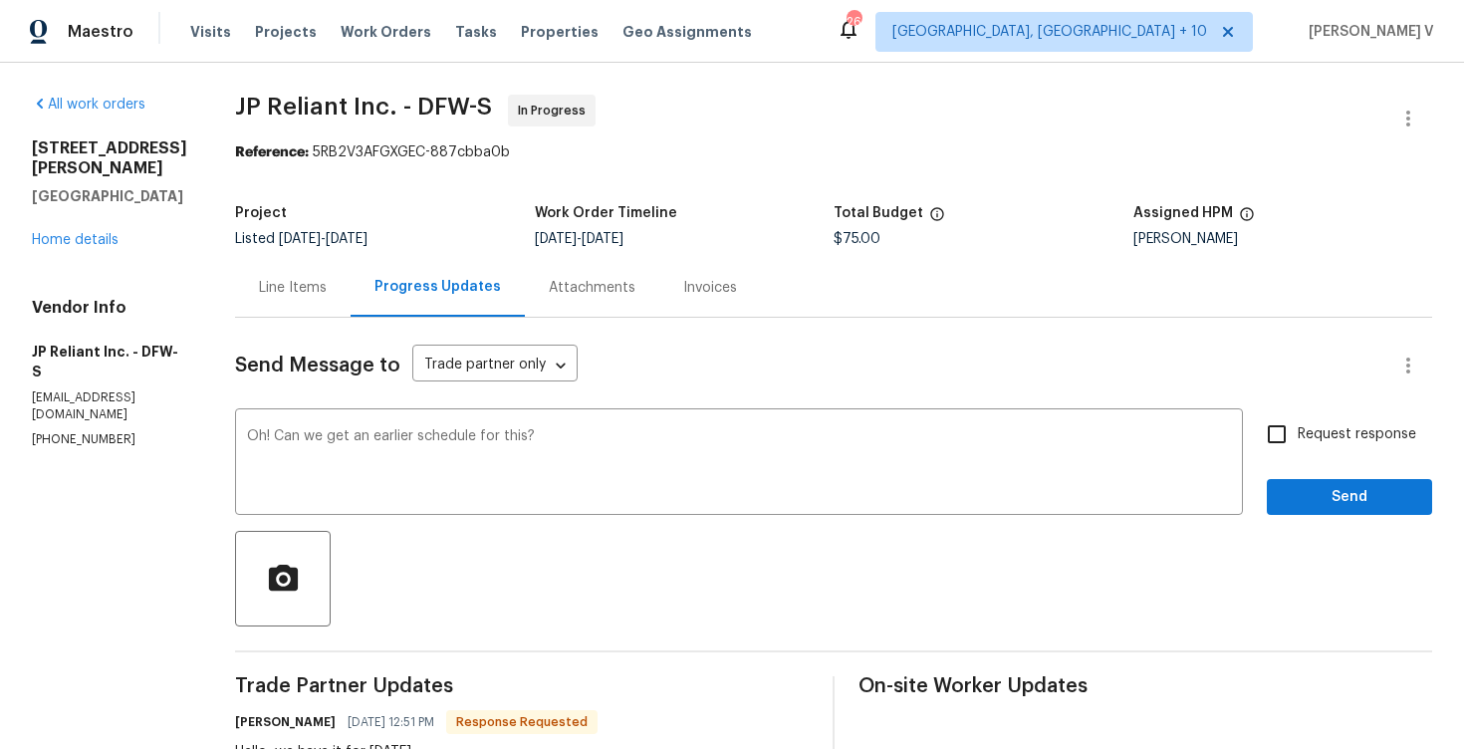
click at [1292, 427] on input "Request response" at bounding box center [1277, 434] width 42 height 42
checkbox input "true"
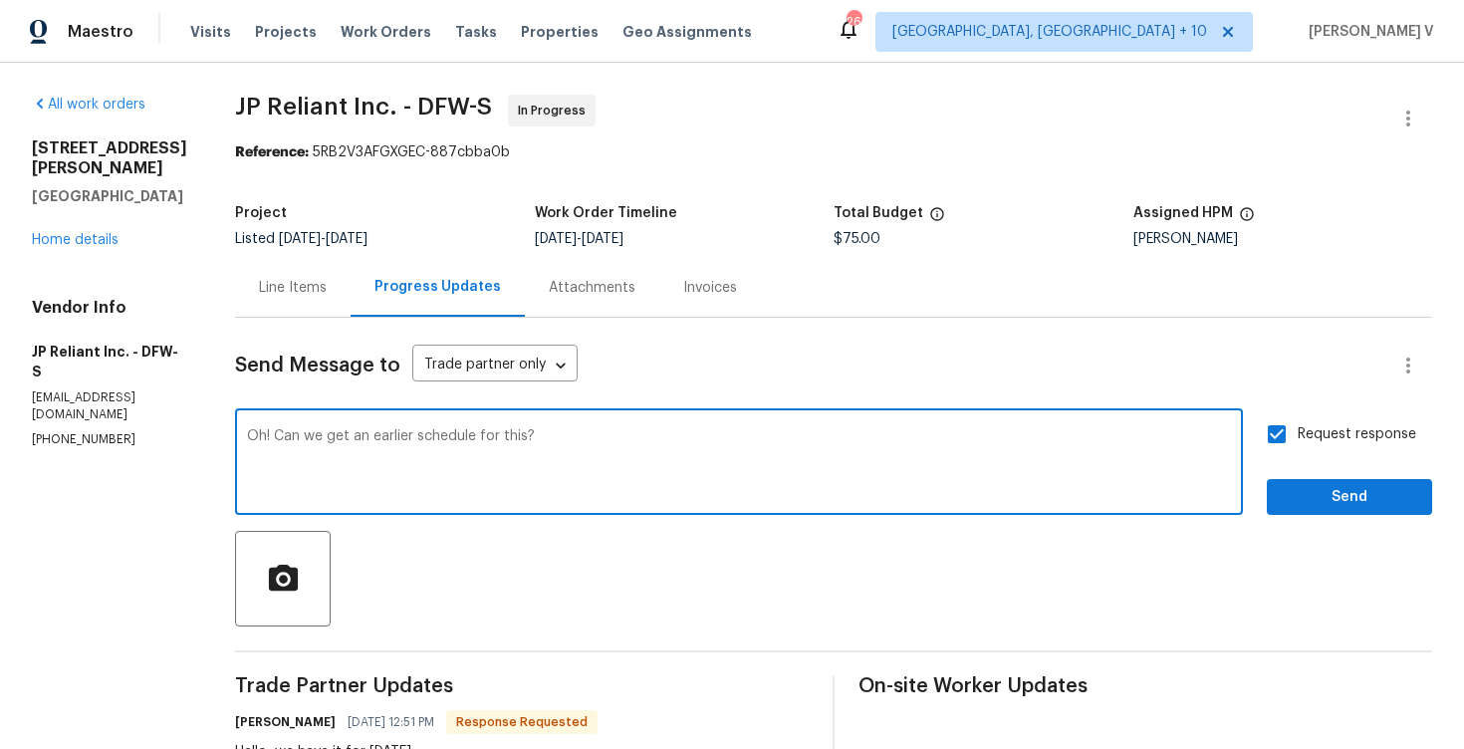
click at [530, 430] on textarea "Oh! Can we get an earlier schedule for this?" at bounding box center [739, 464] width 984 height 70
type textarea "Oh! Can we get an earlier schedule for this, please?"
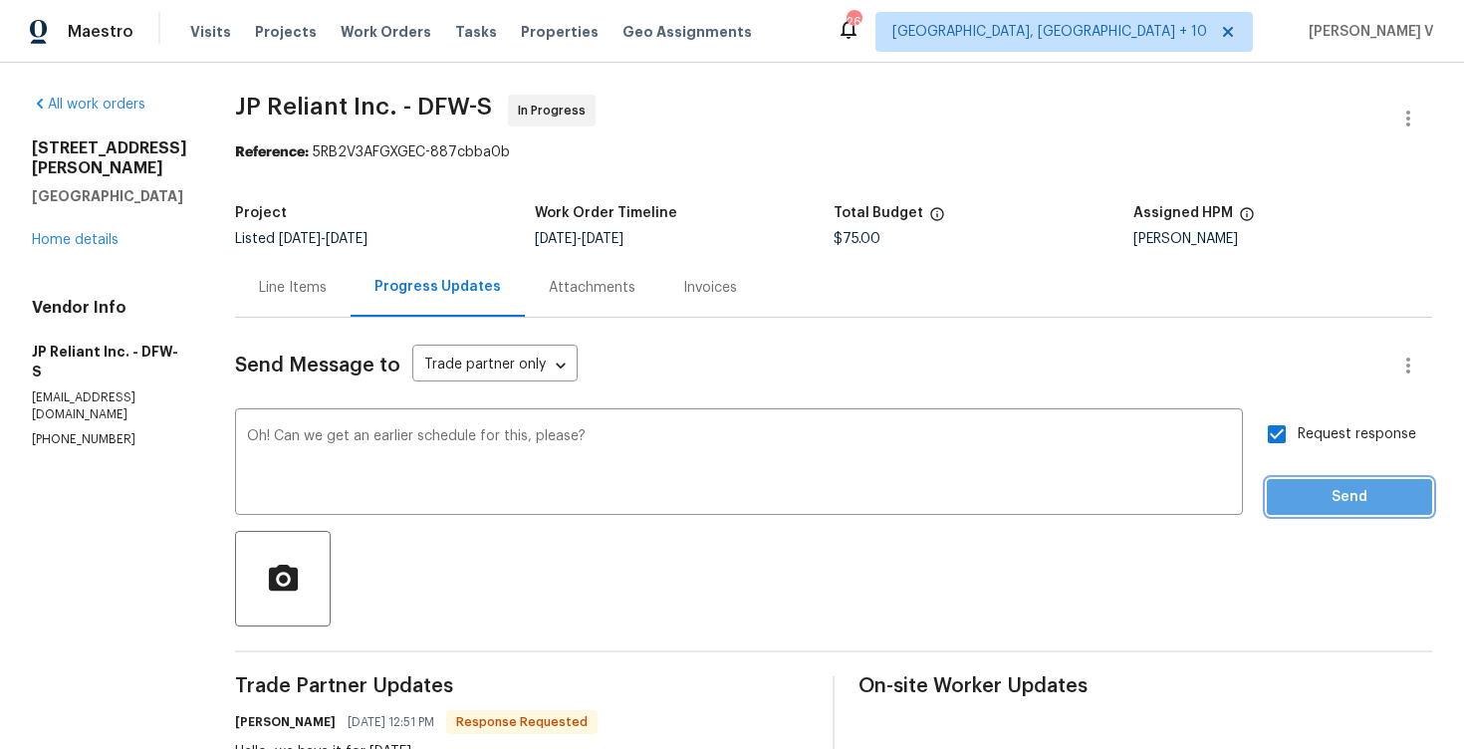
click at [1333, 494] on span "Send" at bounding box center [1349, 497] width 133 height 25
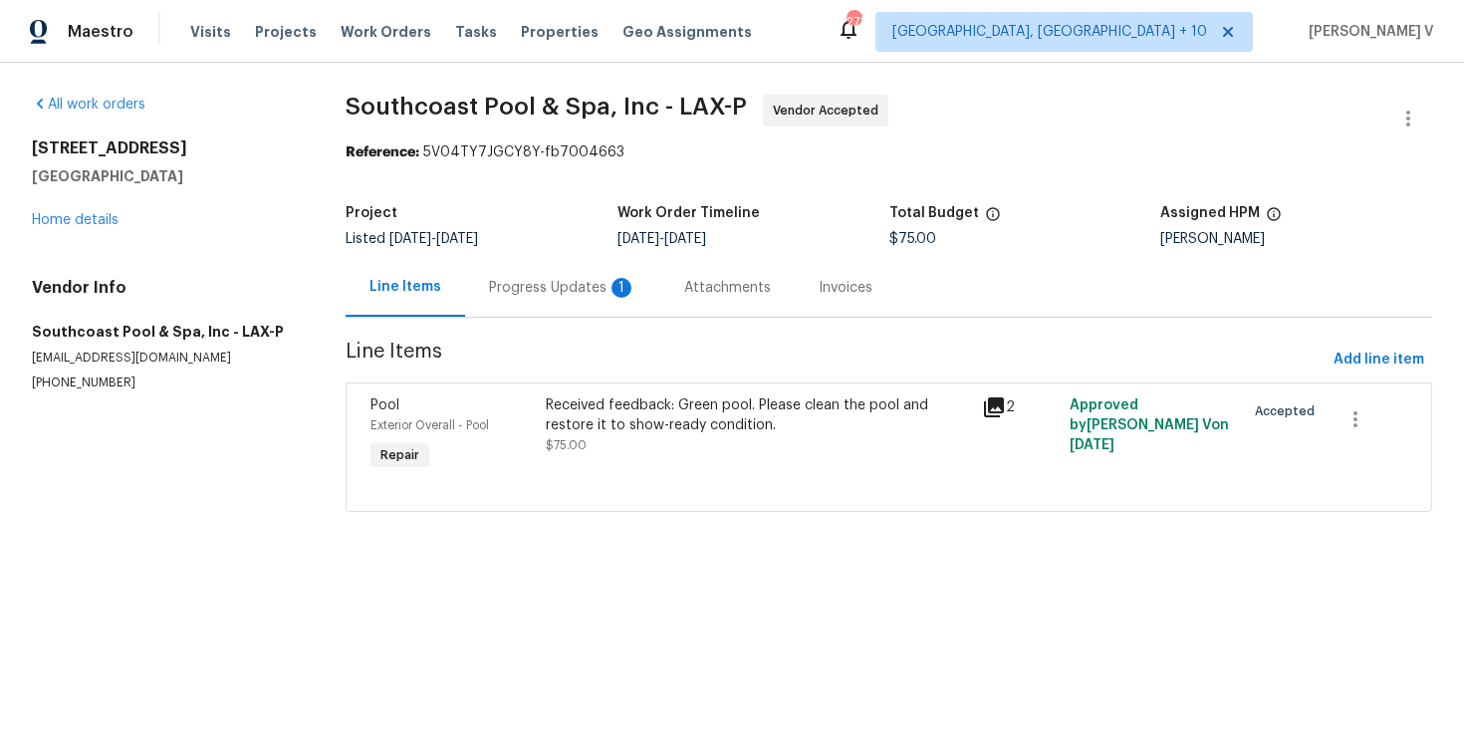
click at [492, 269] on div "Progress Updates 1" at bounding box center [562, 287] width 195 height 59
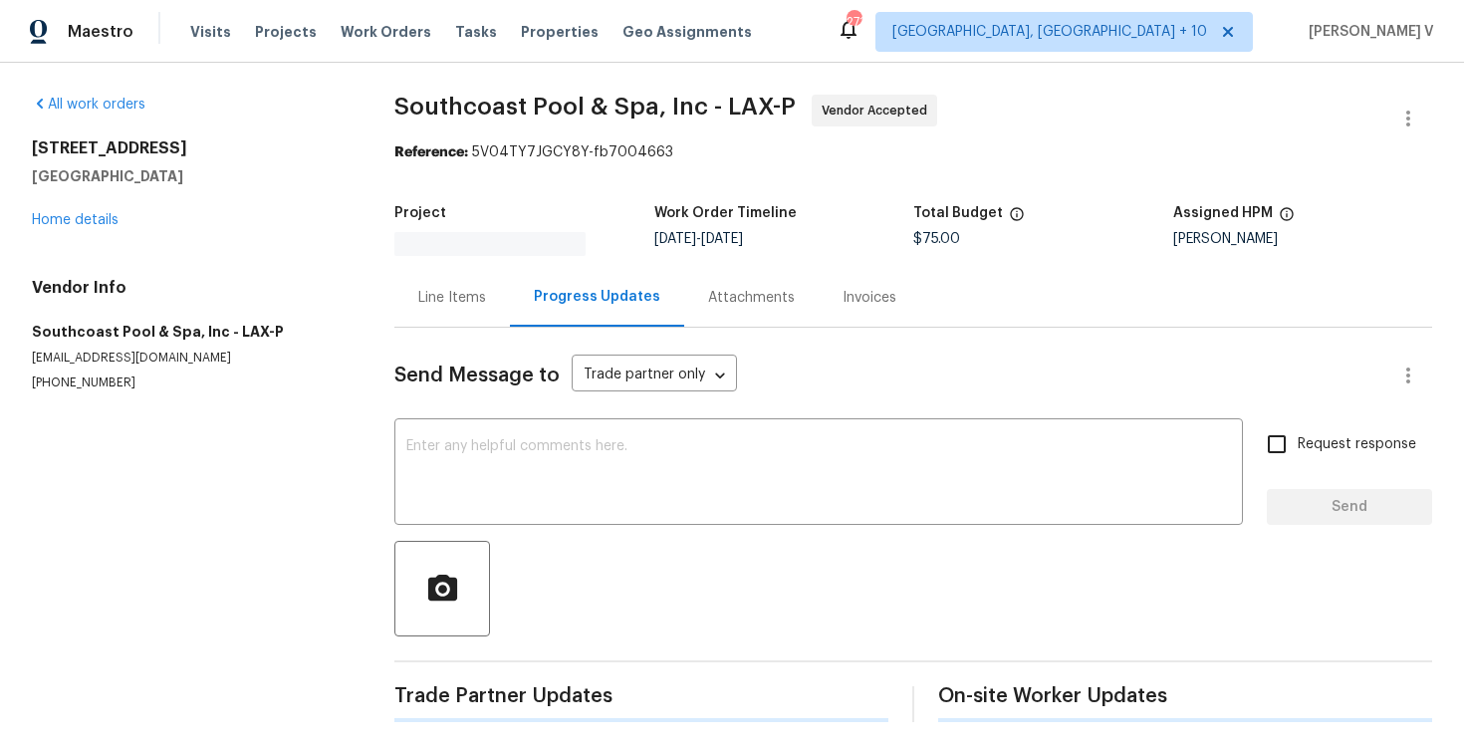
click at [107, 378] on p "(805) 582-1087" at bounding box center [189, 382] width 315 height 17
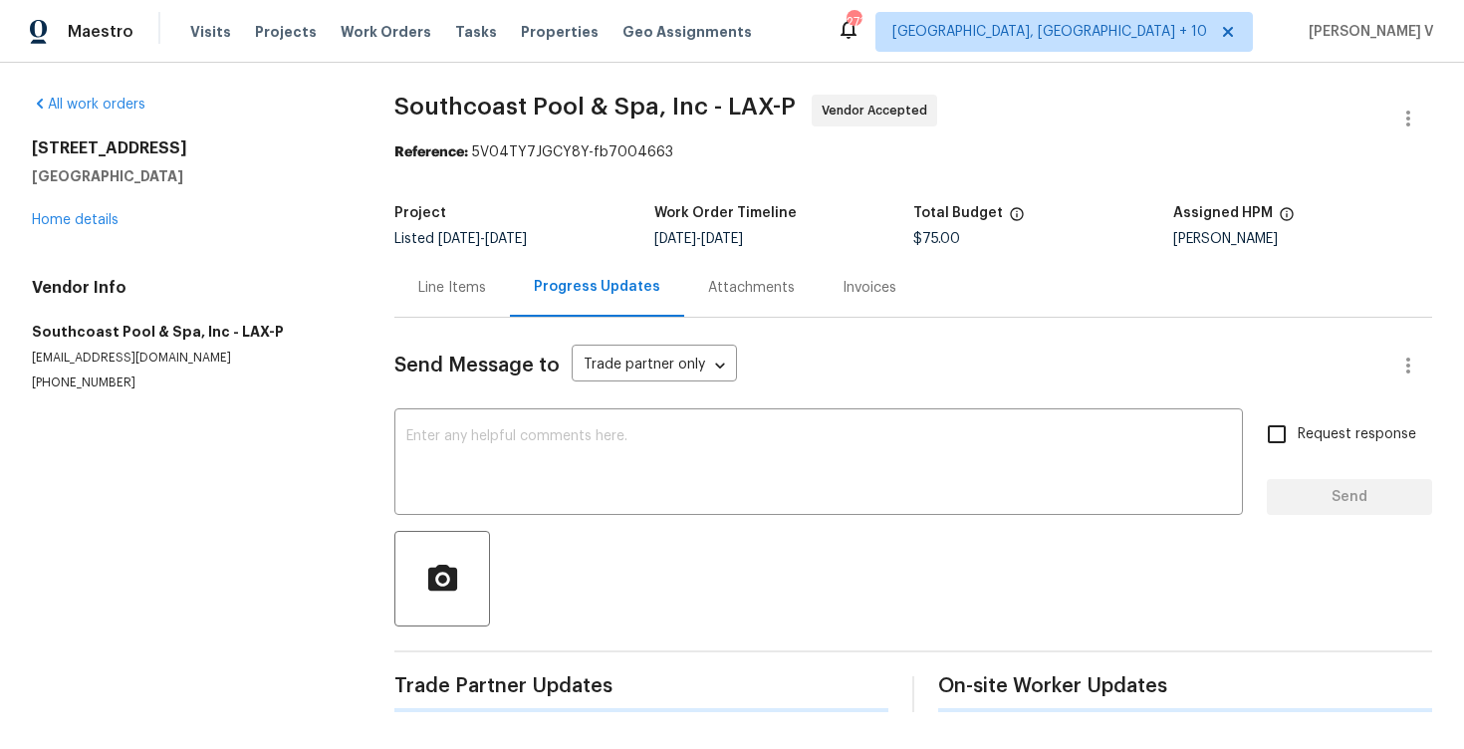
click at [107, 342] on h5 "Southcoast Pool & Spa, Inc - LAX-P" at bounding box center [189, 332] width 315 height 20
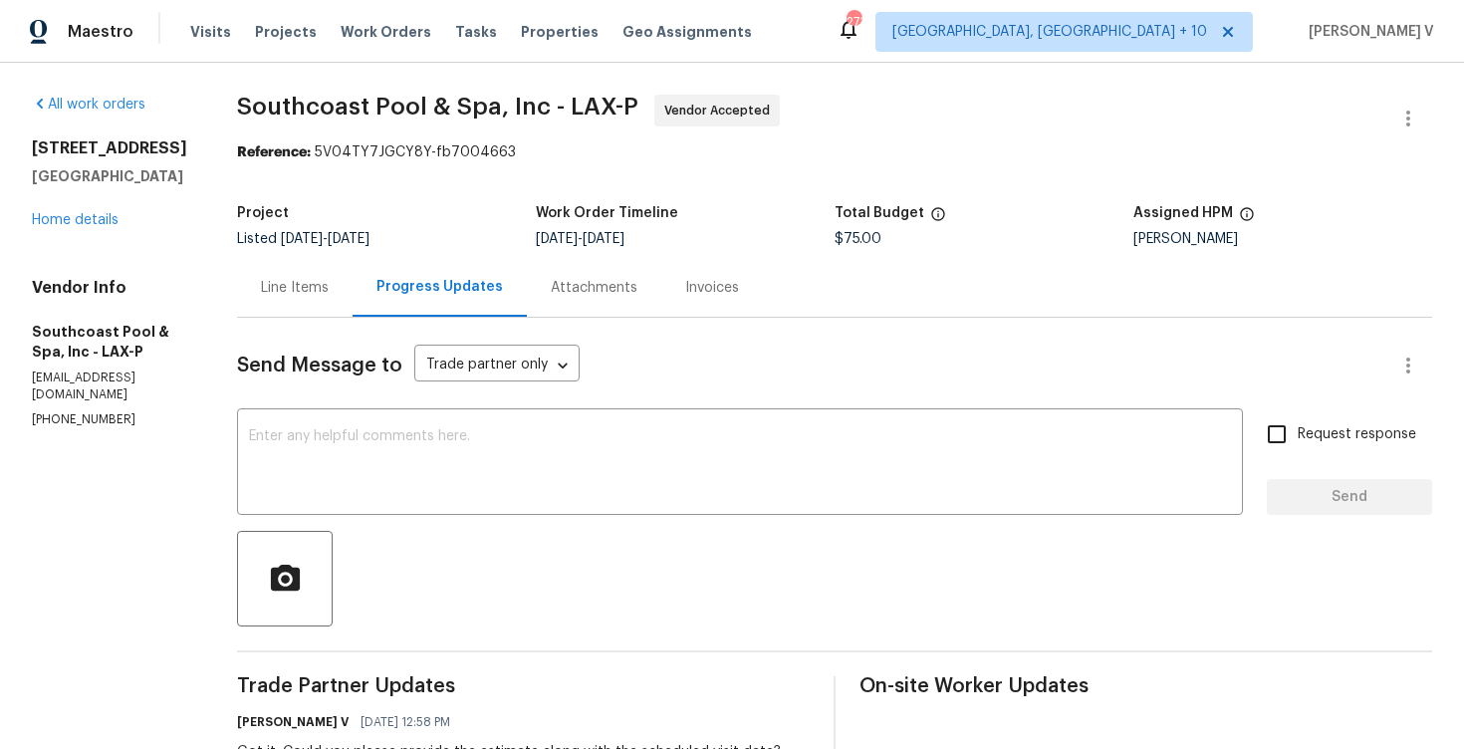
click at [107, 362] on h5 "Southcoast Pool & Spa, Inc - LAX-P" at bounding box center [110, 342] width 157 height 40
click at [90, 414] on p "(805) 582-1087" at bounding box center [110, 419] width 157 height 17
copy p "(805) 582-1087"
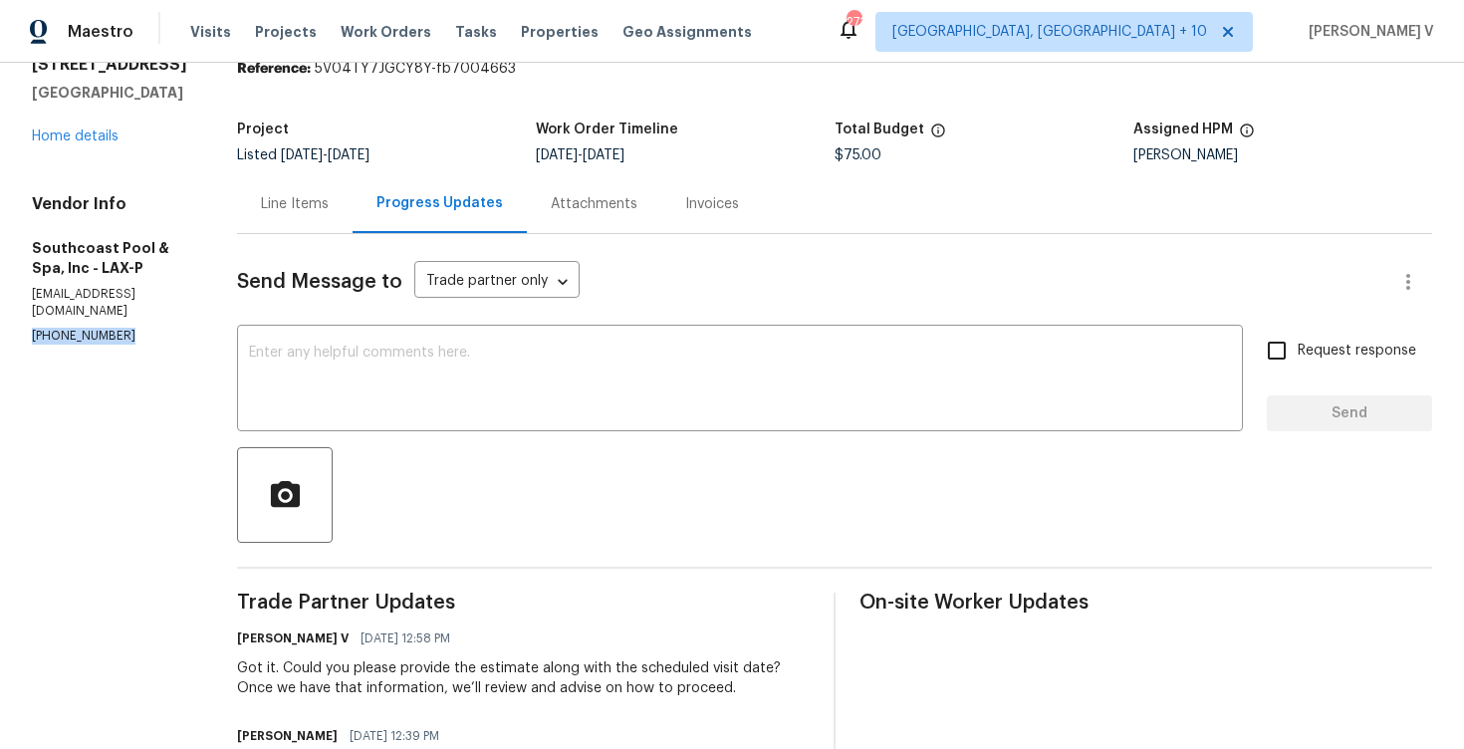
scroll to position [117, 0]
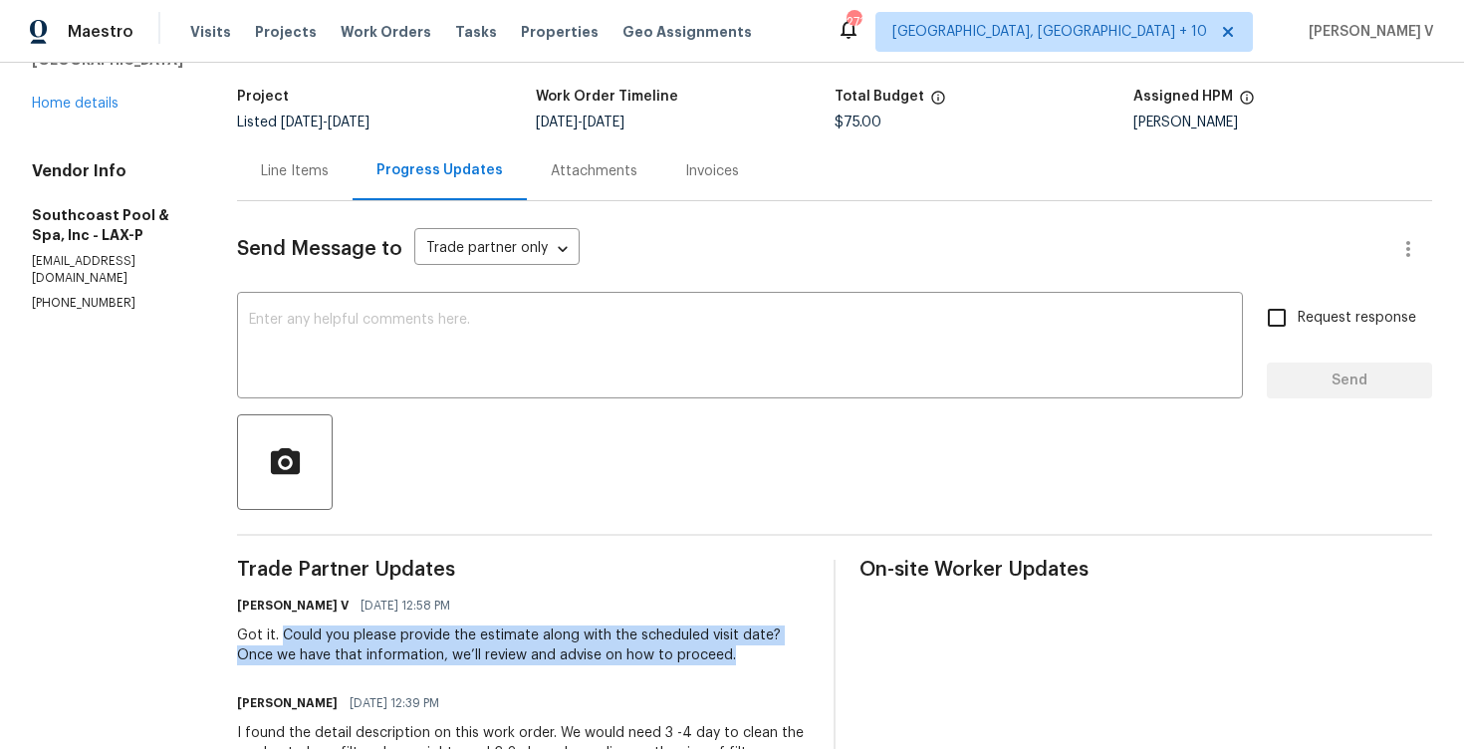
drag, startPoint x: 283, startPoint y: 634, endPoint x: 731, endPoint y: 657, distance: 448.7
click at [731, 657] on div "Got it. Could you please provide the estimate along with the scheduled visit da…" at bounding box center [523, 645] width 573 height 40
copy div "Could you please provide the estimate along with the scheduled visit date? Once…"
click at [347, 393] on div "x ​" at bounding box center [740, 348] width 1006 height 102
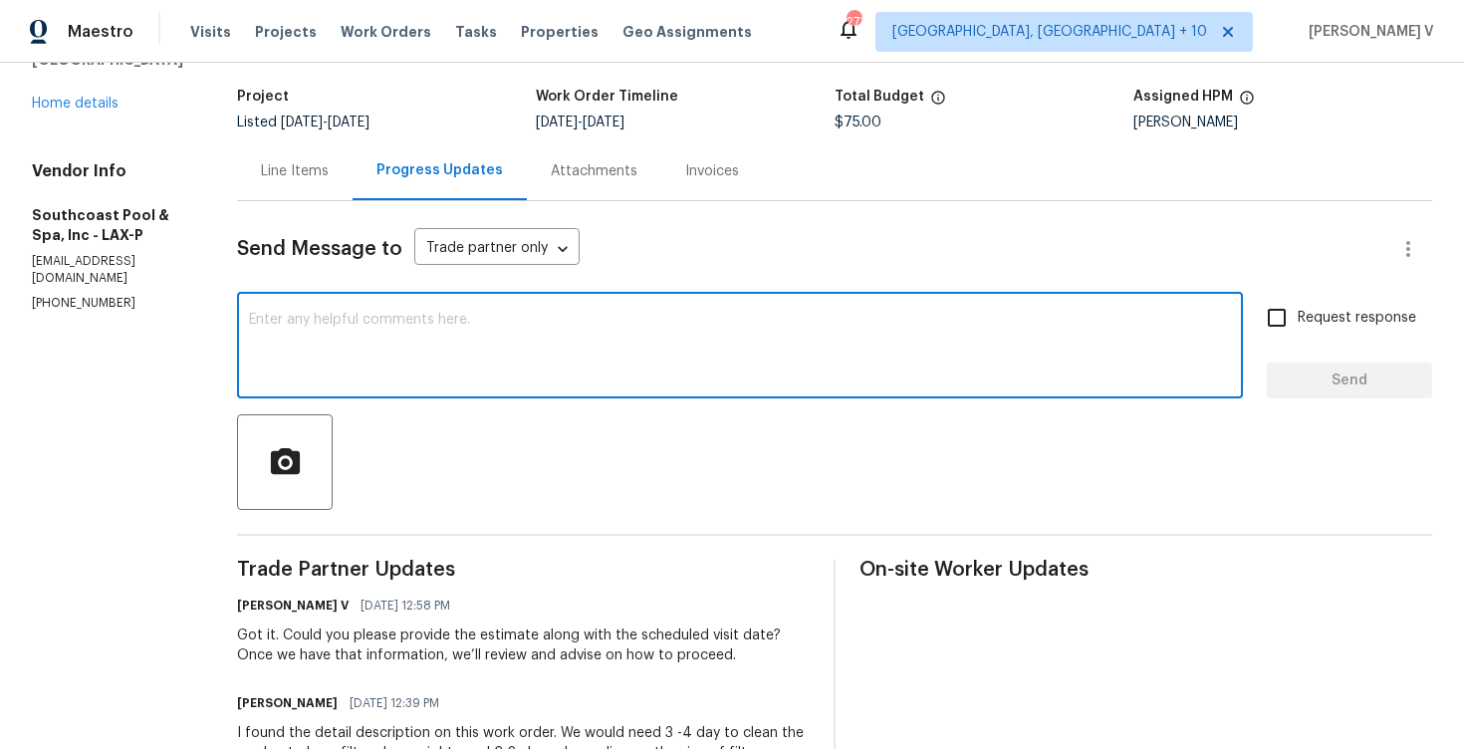
click at [366, 346] on textarea at bounding box center [740, 348] width 982 height 70
paste textarea "Hello! We've sent you a text to get an update on the work order. Could you plea…"
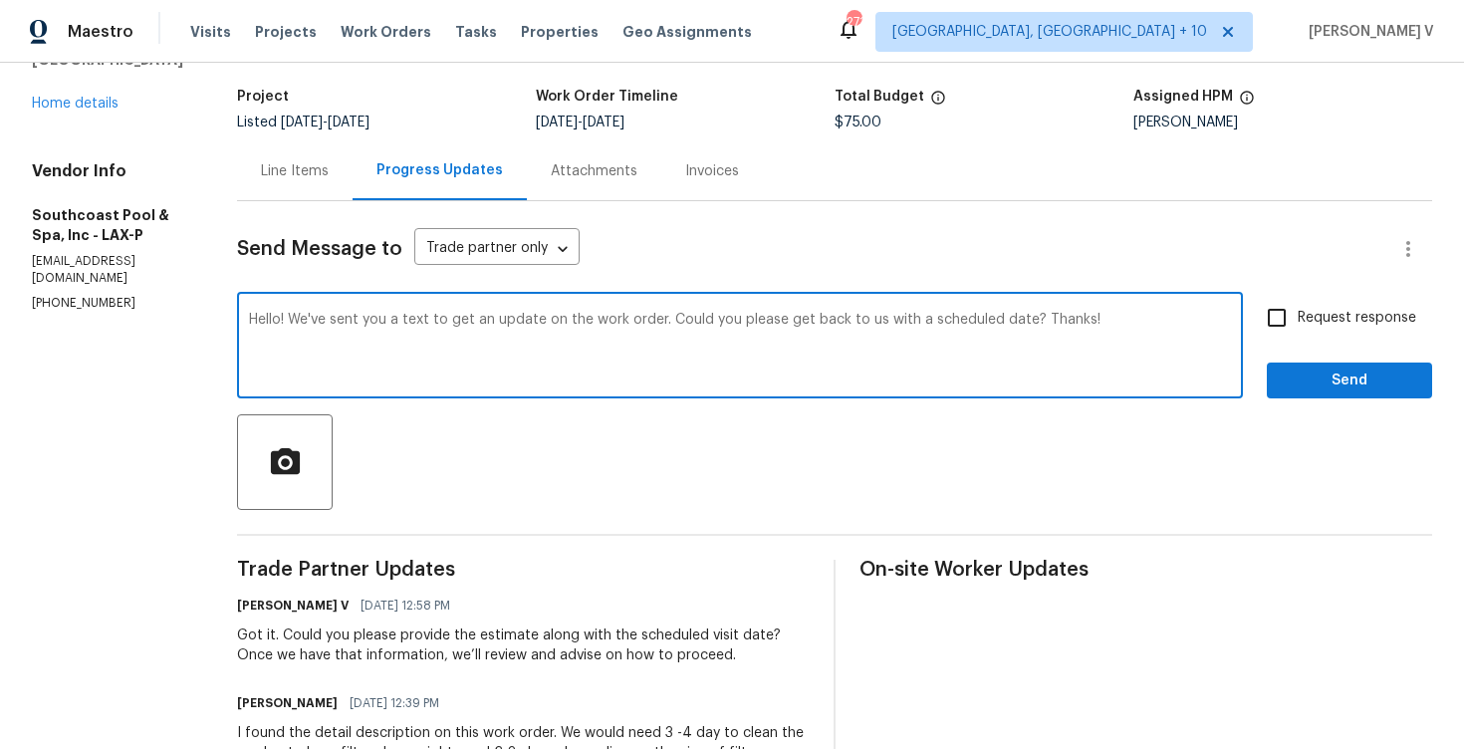
type textarea "Hello! We've sent you a text to get an update on the work order. Could you plea…"
click at [1305, 332] on label "Request response" at bounding box center [1336, 318] width 160 height 42
click at [1298, 332] on input "Request response" at bounding box center [1277, 318] width 42 height 42
checkbox input "true"
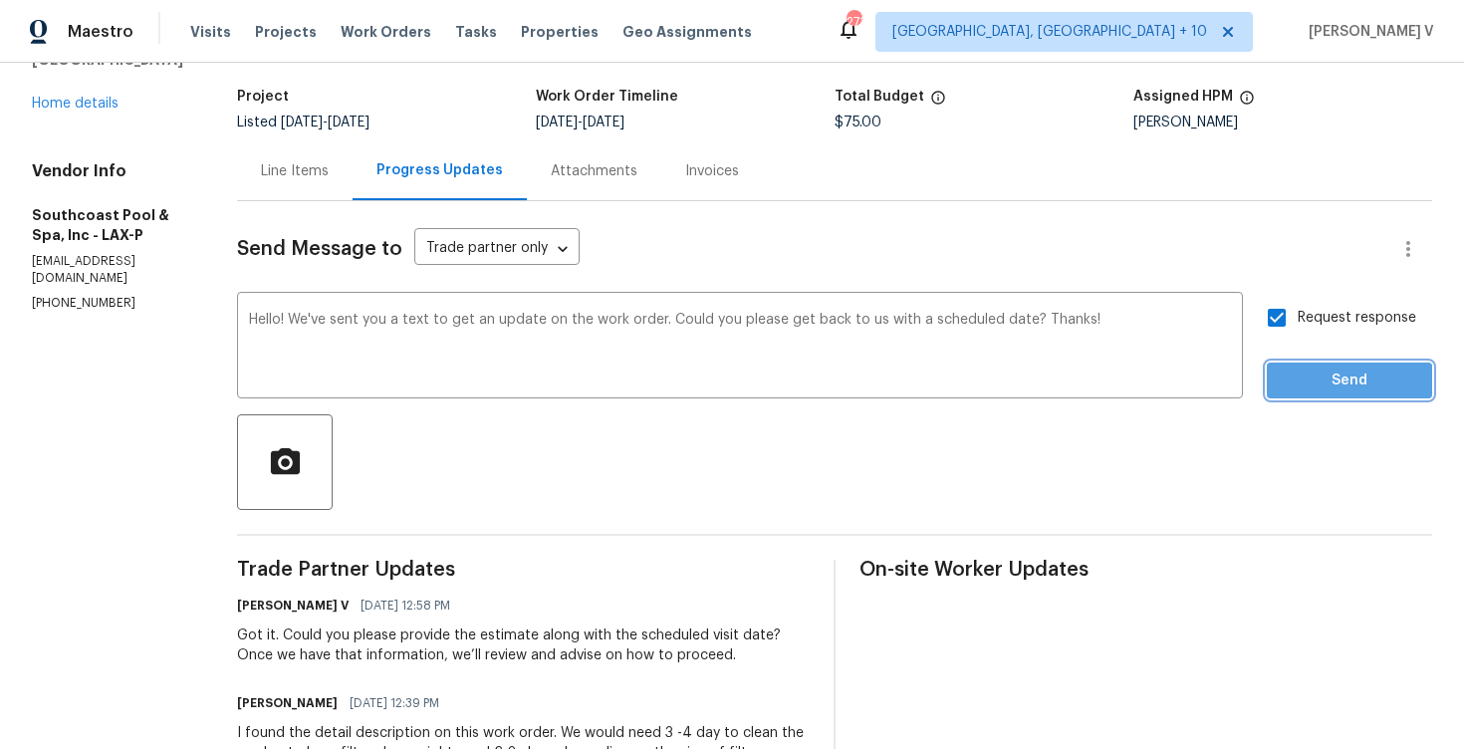
click at [1311, 382] on span "Send" at bounding box center [1349, 380] width 133 height 25
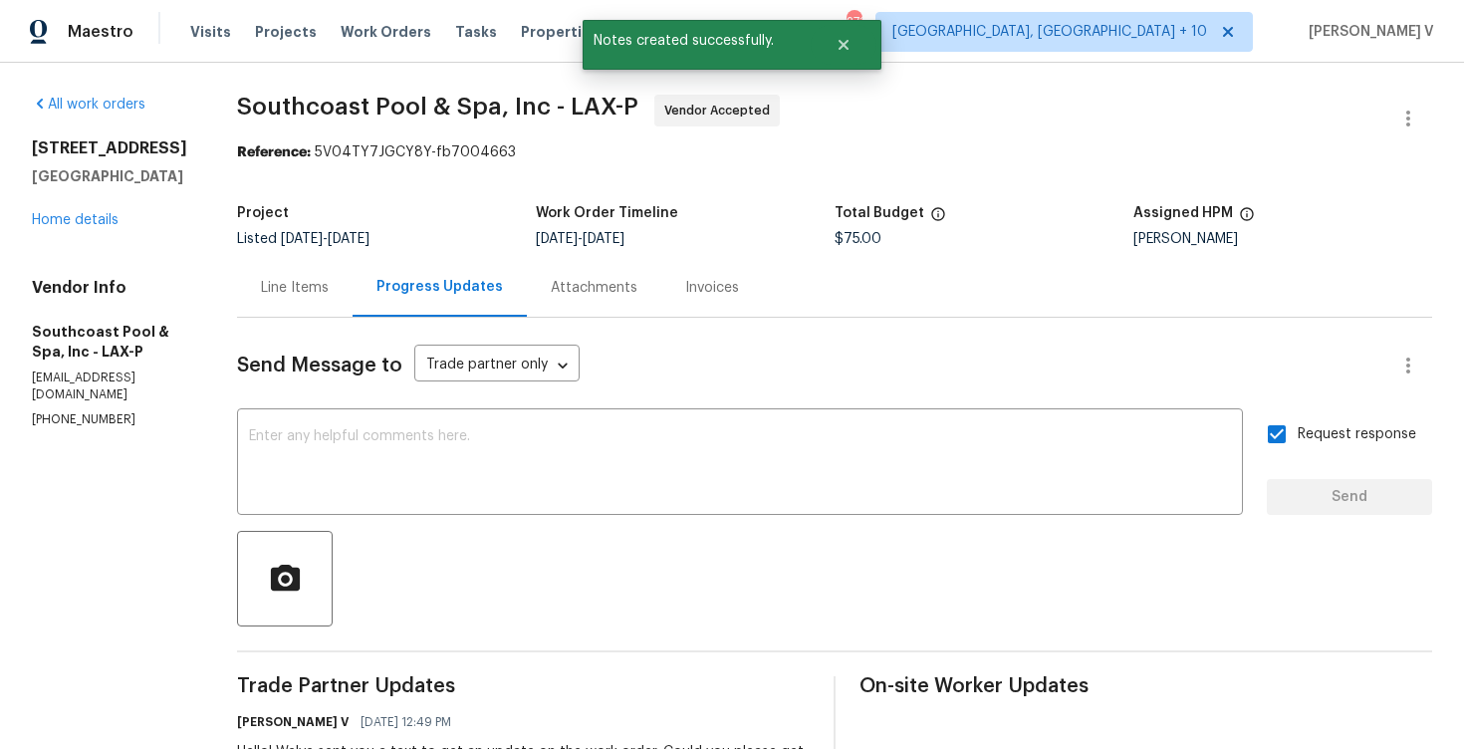
scroll to position [272, 0]
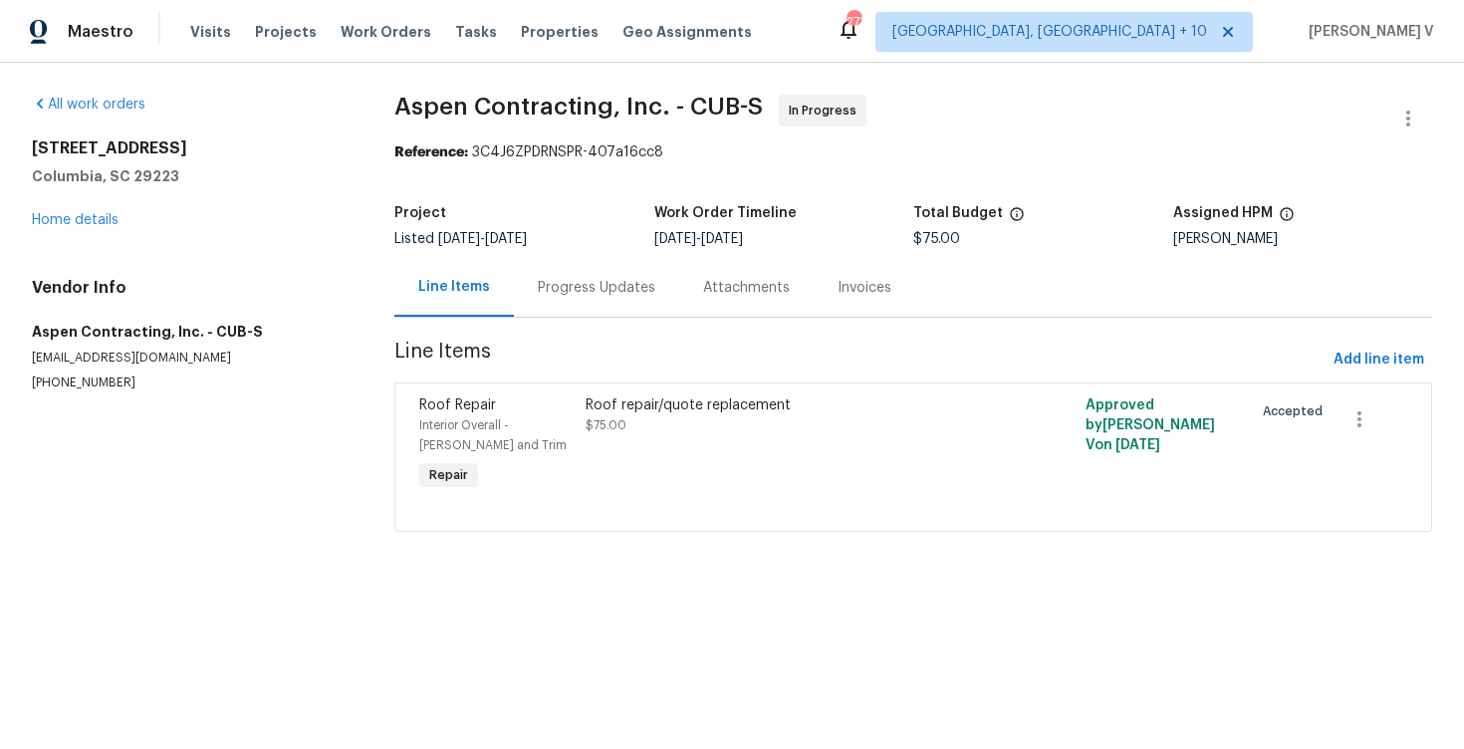
click at [556, 307] on div "Progress Updates" at bounding box center [596, 287] width 165 height 59
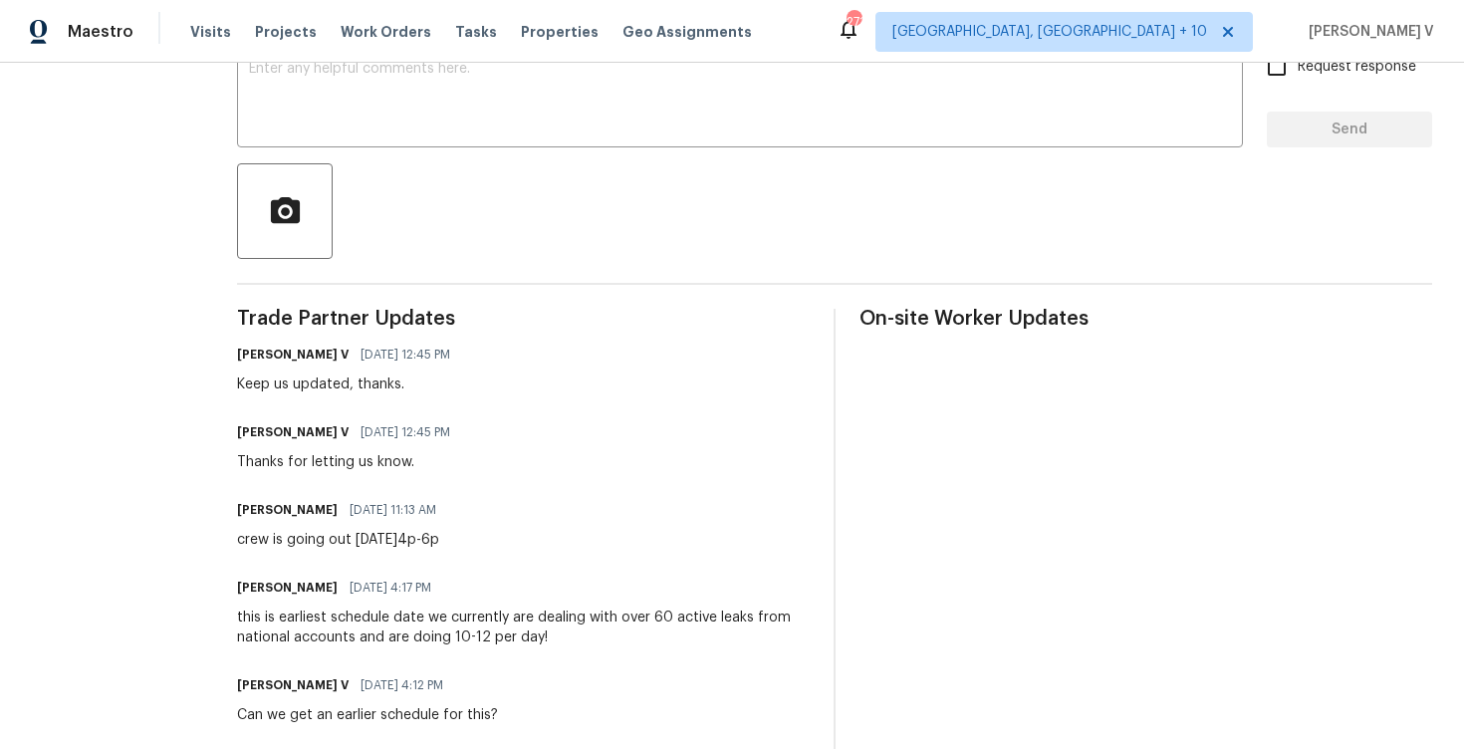
scroll to position [125, 0]
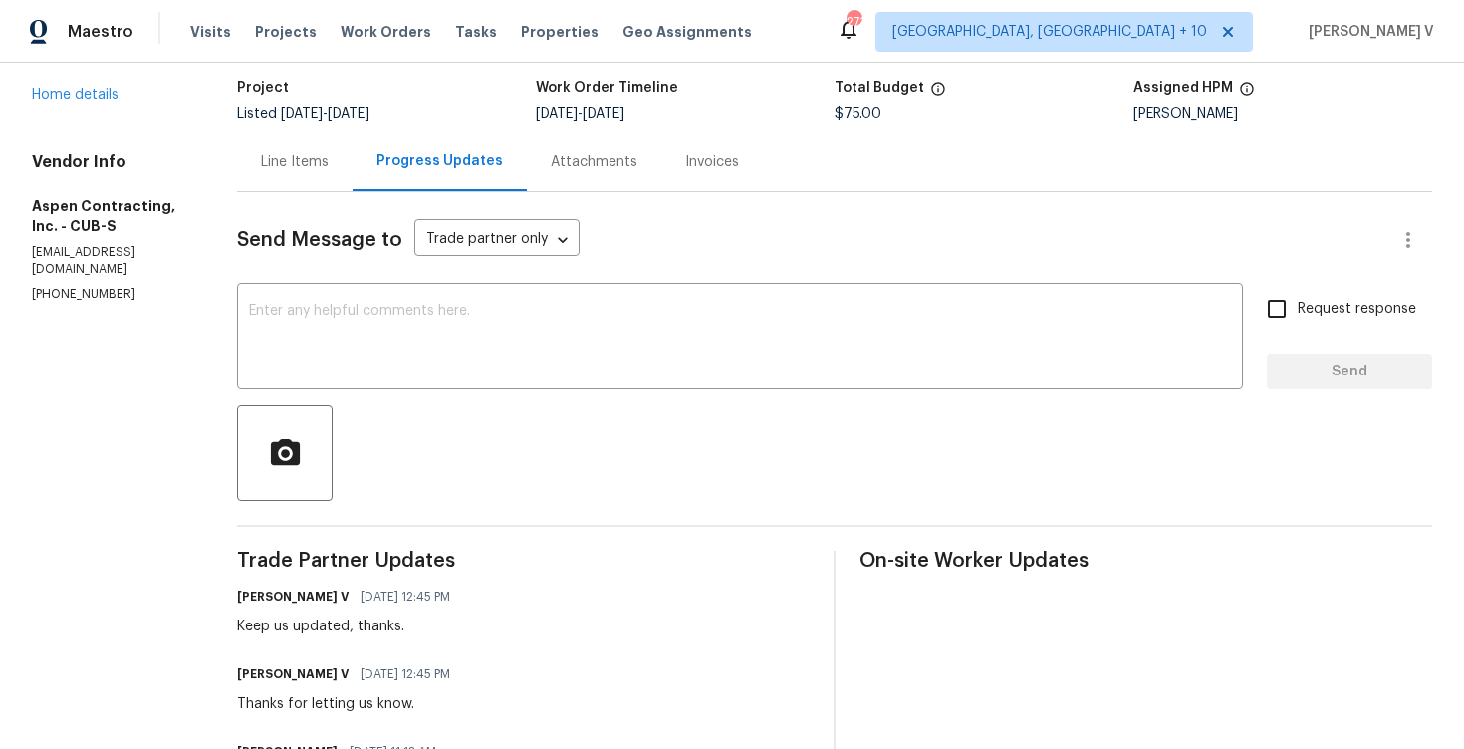
click at [84, 267] on div "Vendor Info Aspen Contracting, Inc. - CUB-S [EMAIL_ADDRESS][DOMAIN_NAME] [PHONE…" at bounding box center [110, 227] width 157 height 150
copy p "[PHONE_NUMBER]"
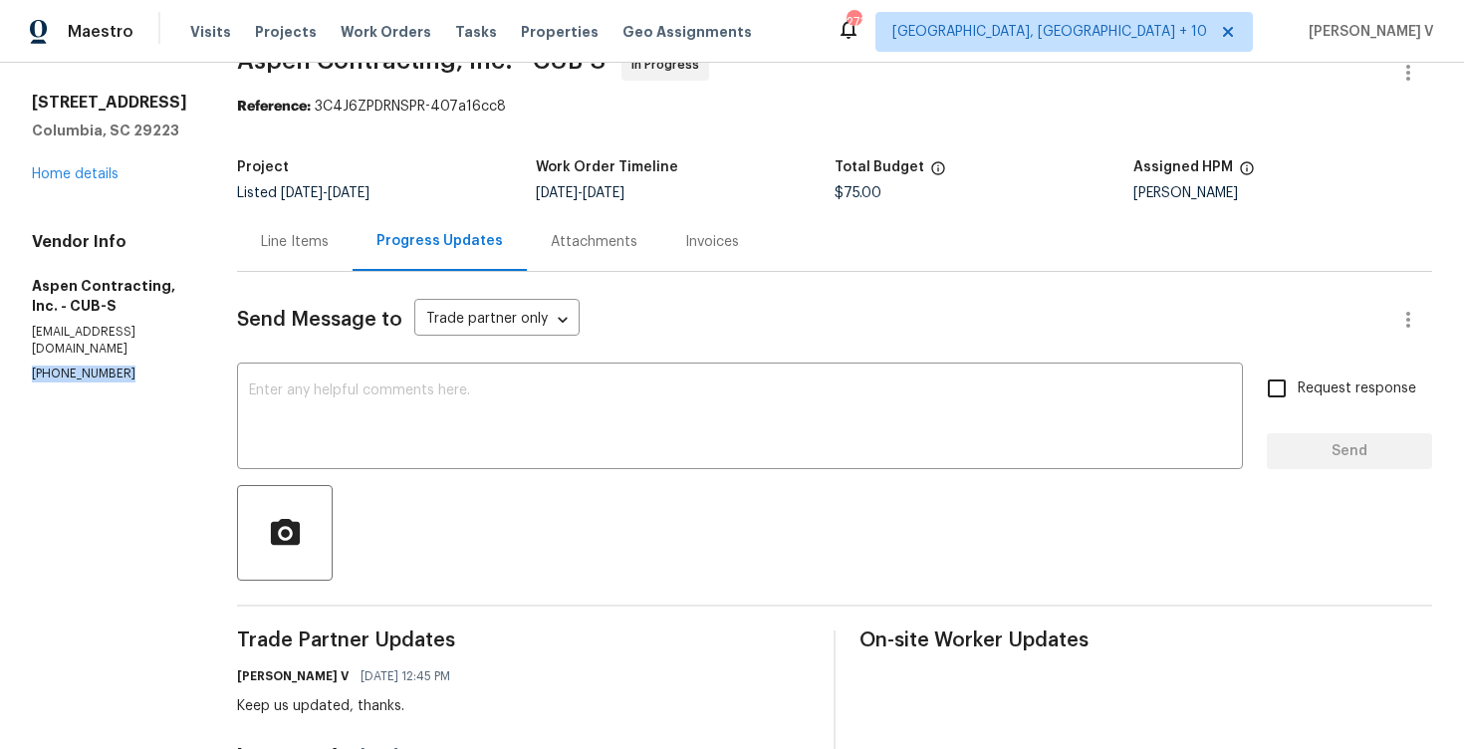
scroll to position [78, 0]
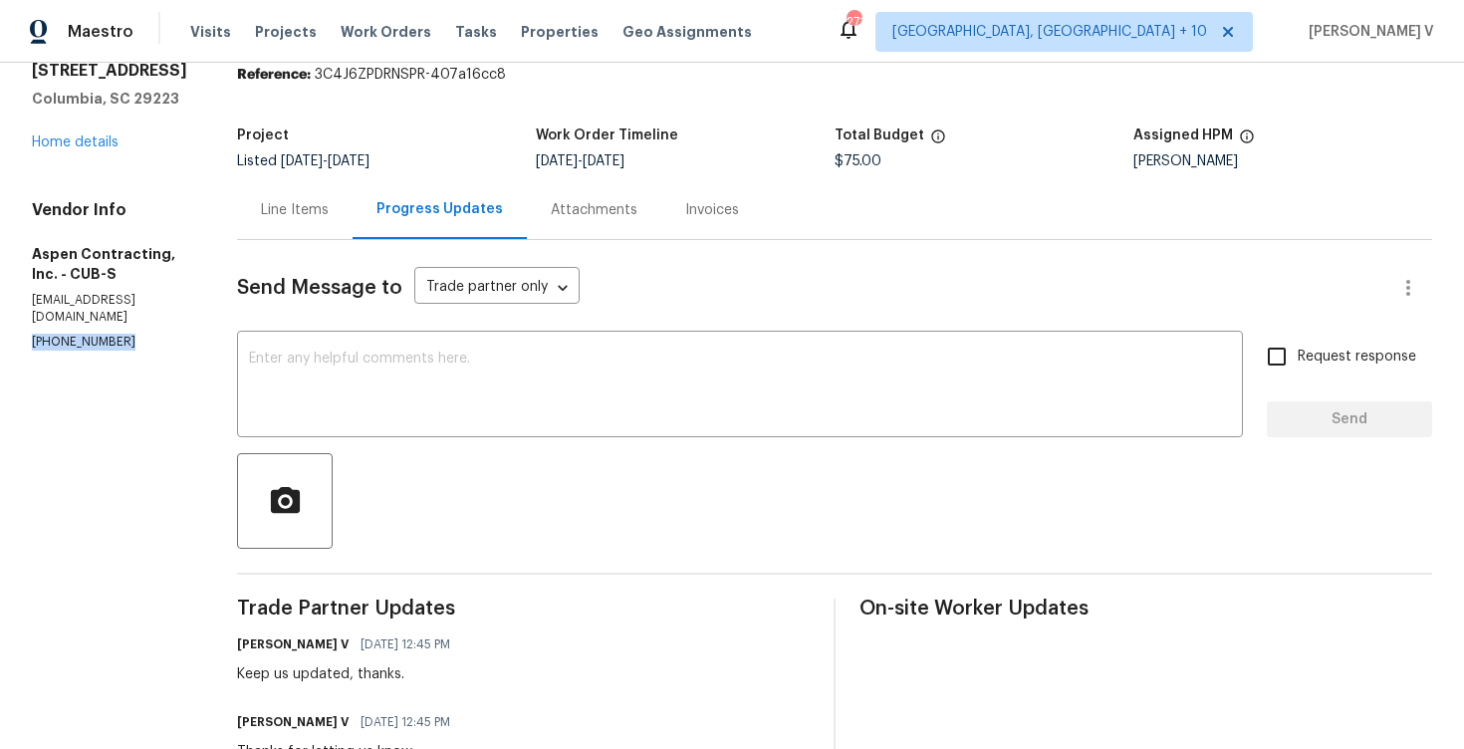
click at [328, 350] on div "x ​" at bounding box center [740, 387] width 1006 height 102
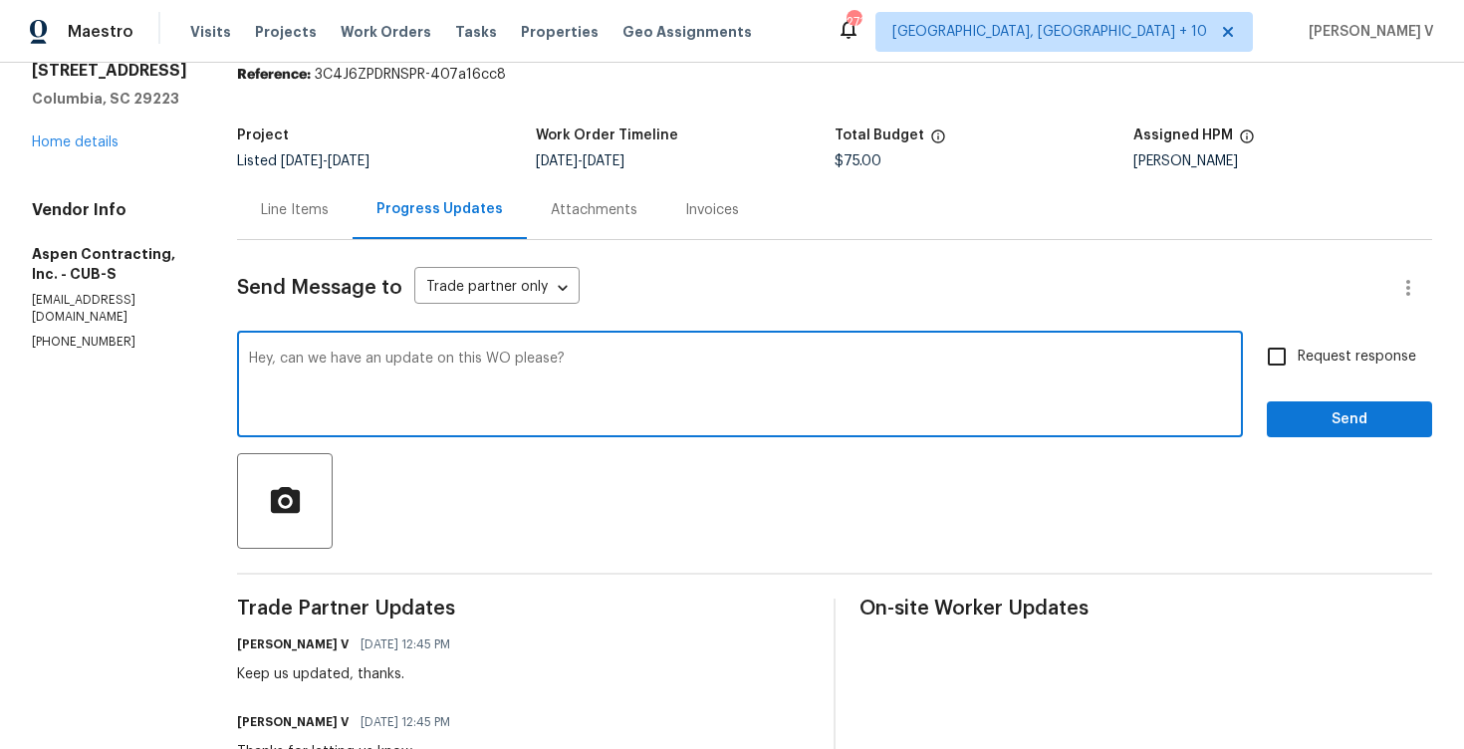
type textarea "Hey, can we have an update on this WO please?"
click at [1424, 354] on div "Request response Send" at bounding box center [1349, 387] width 165 height 102
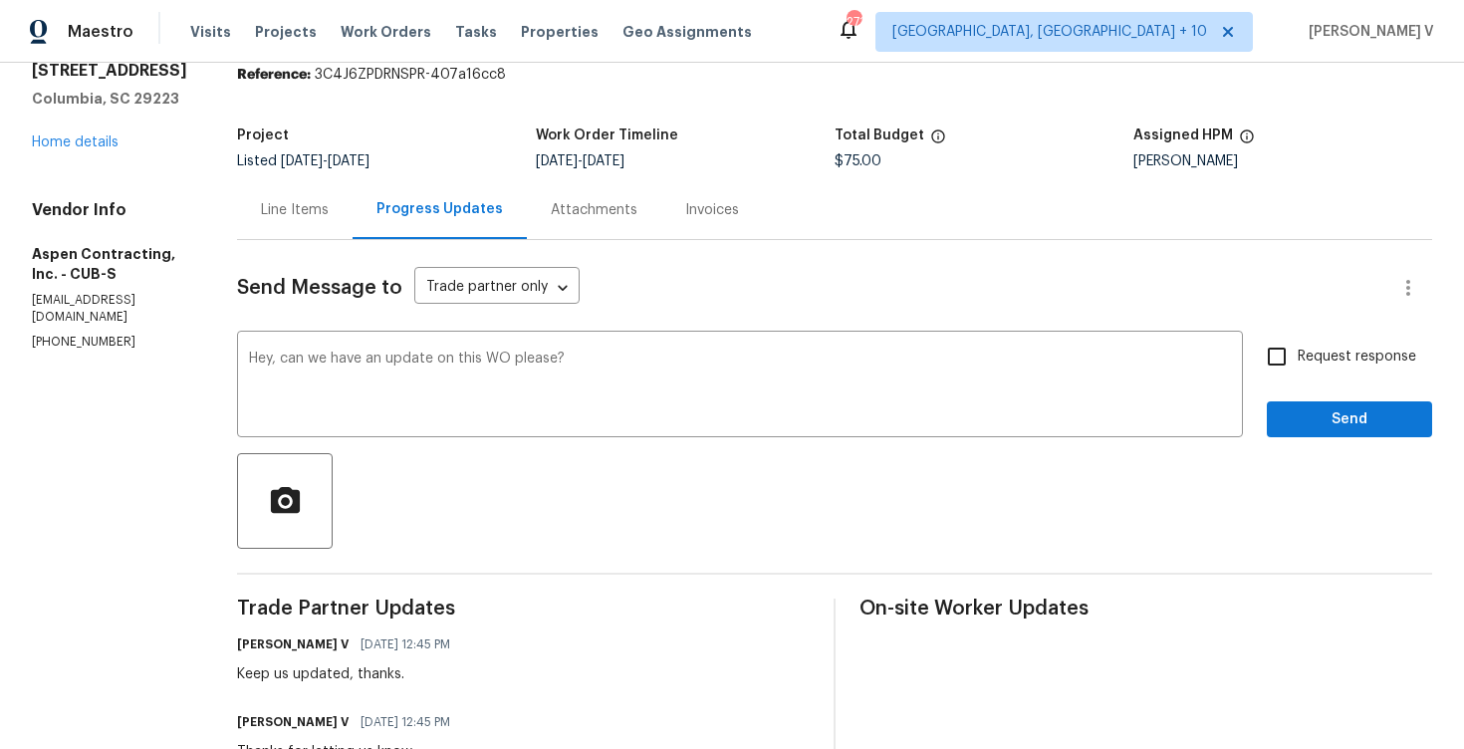
click at [1292, 351] on input "Request response" at bounding box center [1277, 357] width 42 height 42
checkbox input "true"
click at [1320, 407] on span "Send" at bounding box center [1349, 419] width 133 height 25
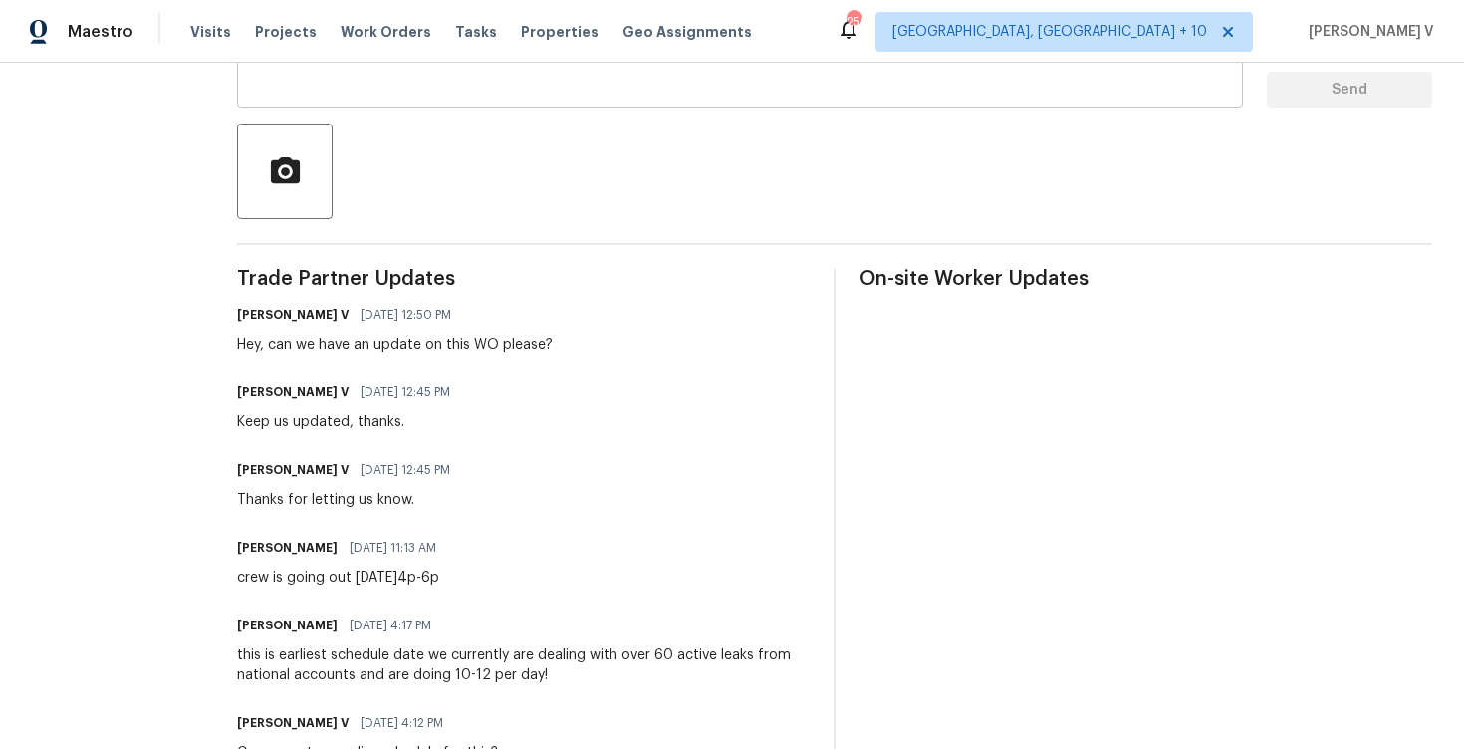
scroll to position [0, 0]
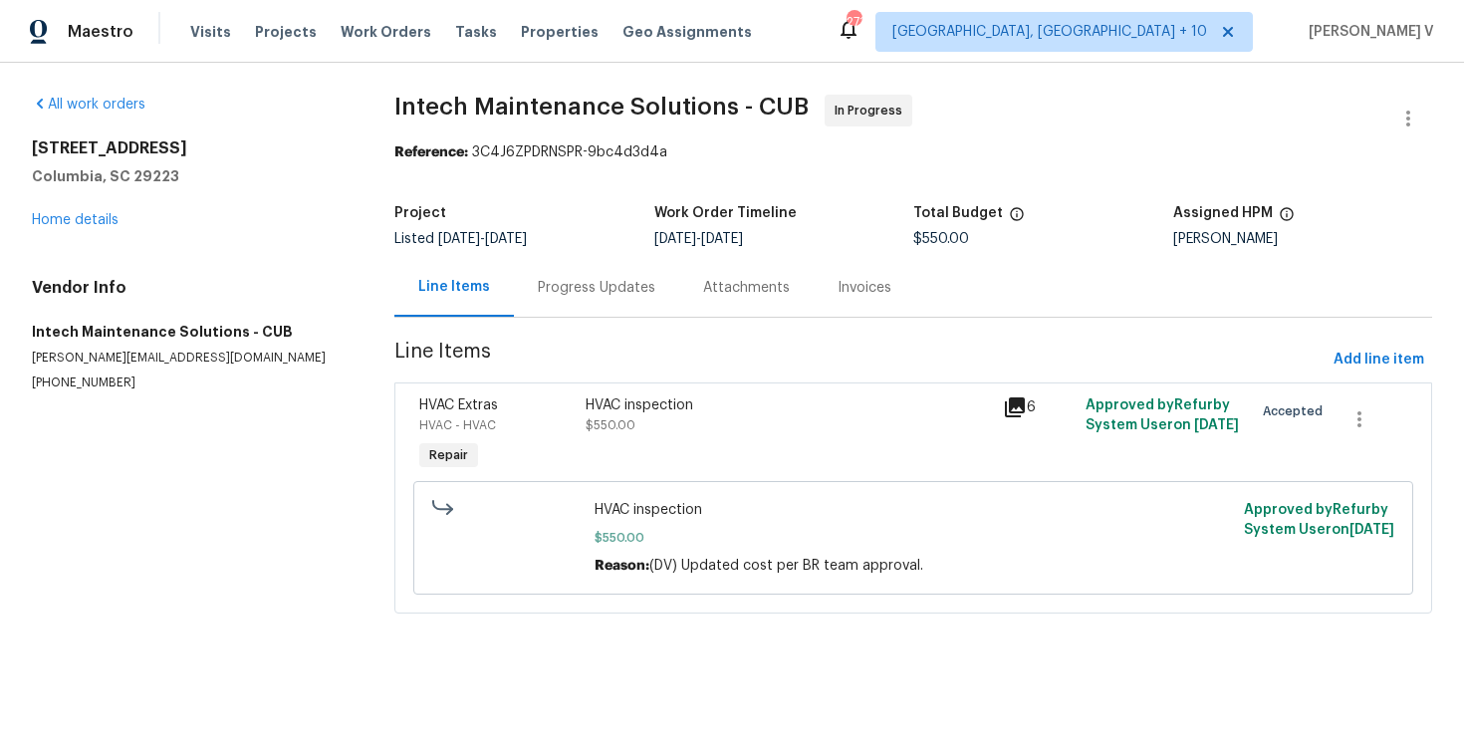
click at [553, 273] on div "Progress Updates" at bounding box center [596, 287] width 165 height 59
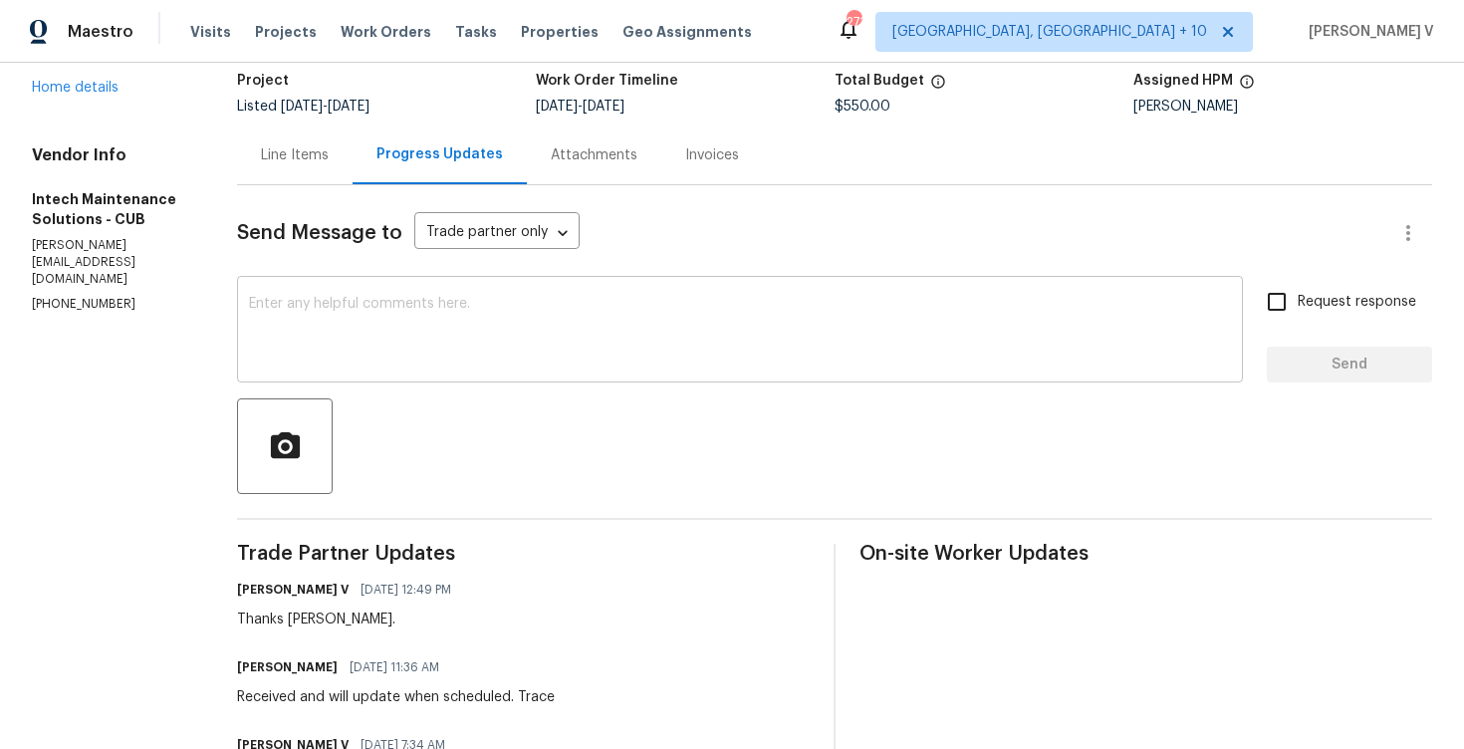
scroll to position [116, 0]
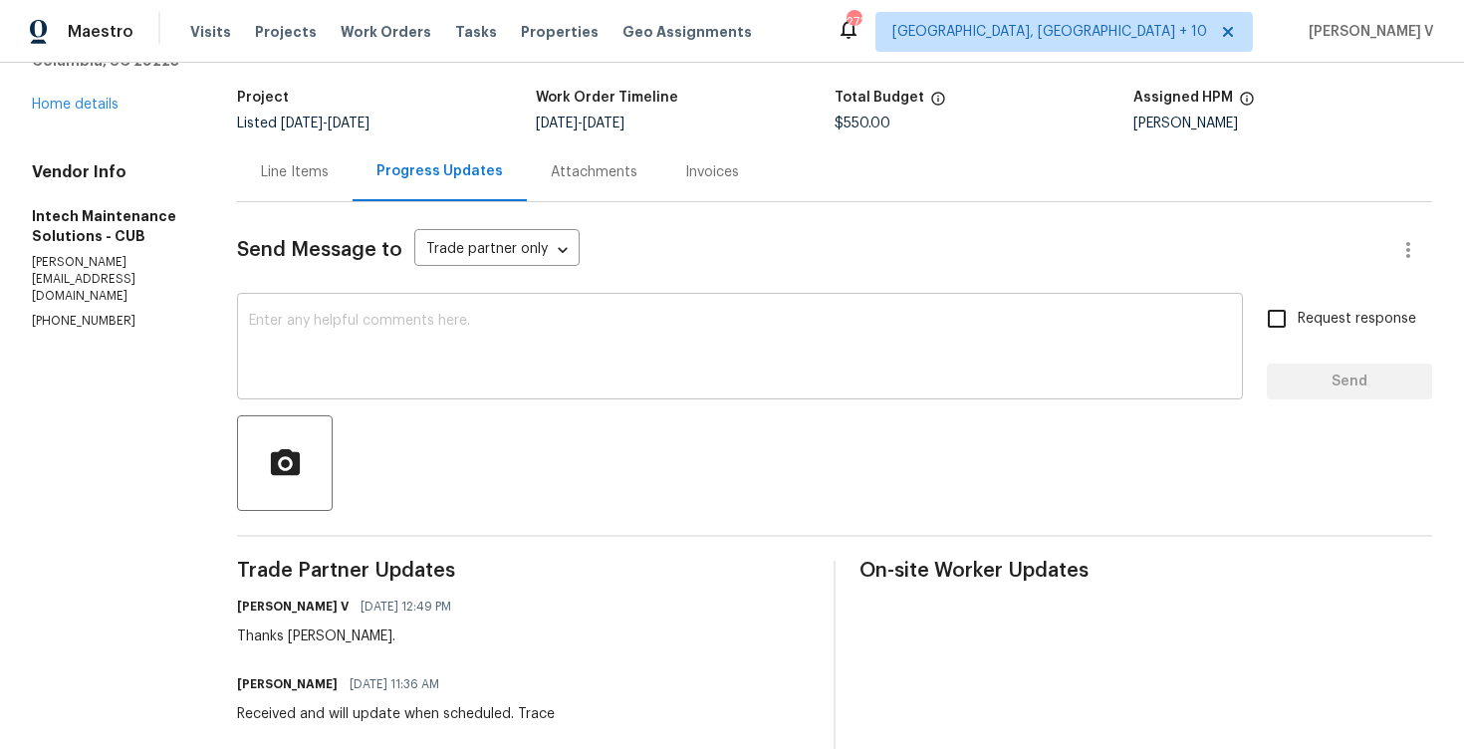
click at [369, 379] on textarea at bounding box center [740, 349] width 982 height 70
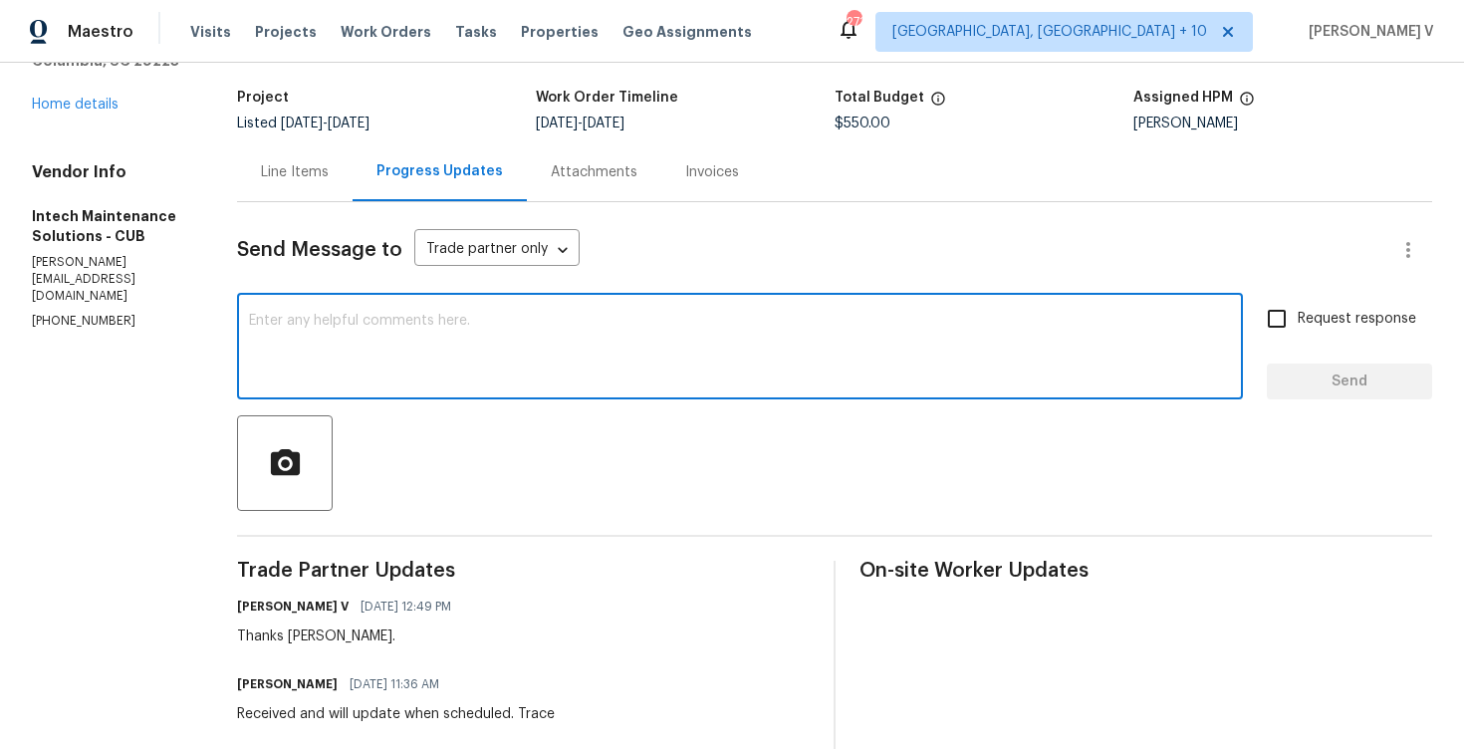
click at [241, 675] on h6 "[PERSON_NAME]" at bounding box center [287, 684] width 101 height 20
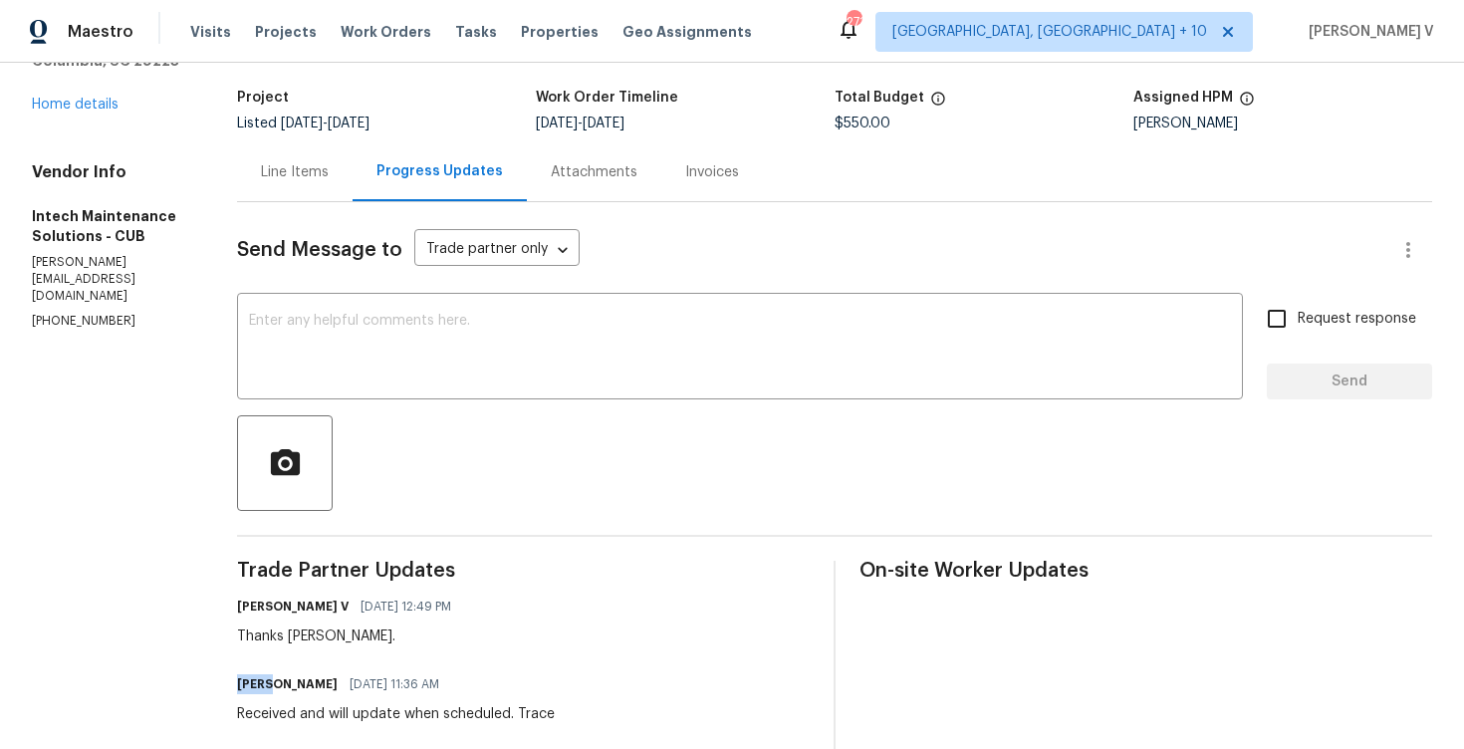
copy h6 "[PERSON_NAME]"
click at [362, 362] on textarea at bounding box center [740, 349] width 982 height 70
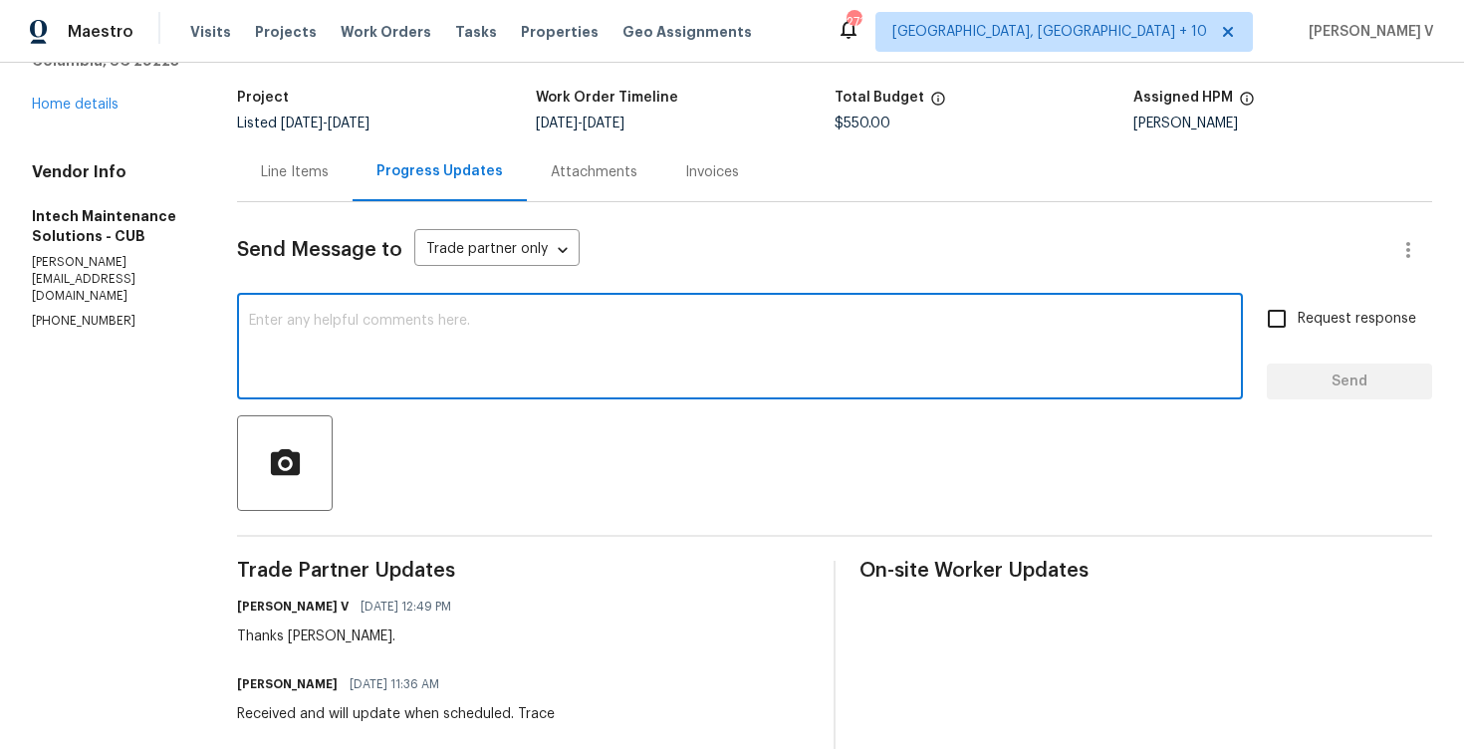
paste textarea "[PERSON_NAME]"
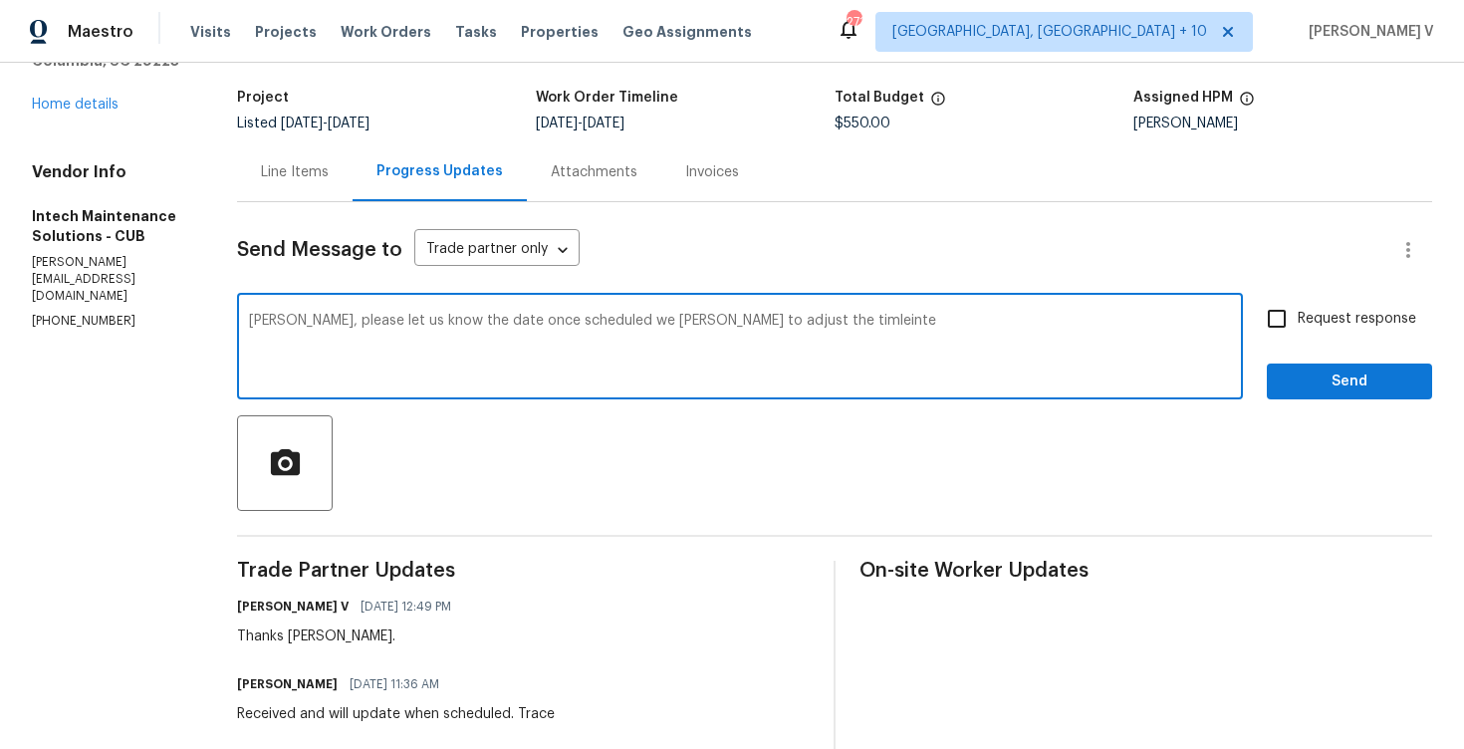
click at [676, 309] on div "[PERSON_NAME], please let us know the date once scheduled we [PERSON_NAME] to a…" at bounding box center [740, 349] width 1006 height 102
click at [711, 341] on textarea "[PERSON_NAME], please let us know the date once scheduled we [PERSON_NAME] to a…" at bounding box center [740, 349] width 982 height 70
click at [720, 338] on textarea "[PERSON_NAME], please let us know the date once scheduled we [PERSON_NAME] to a…" at bounding box center [740, 349] width 982 height 70
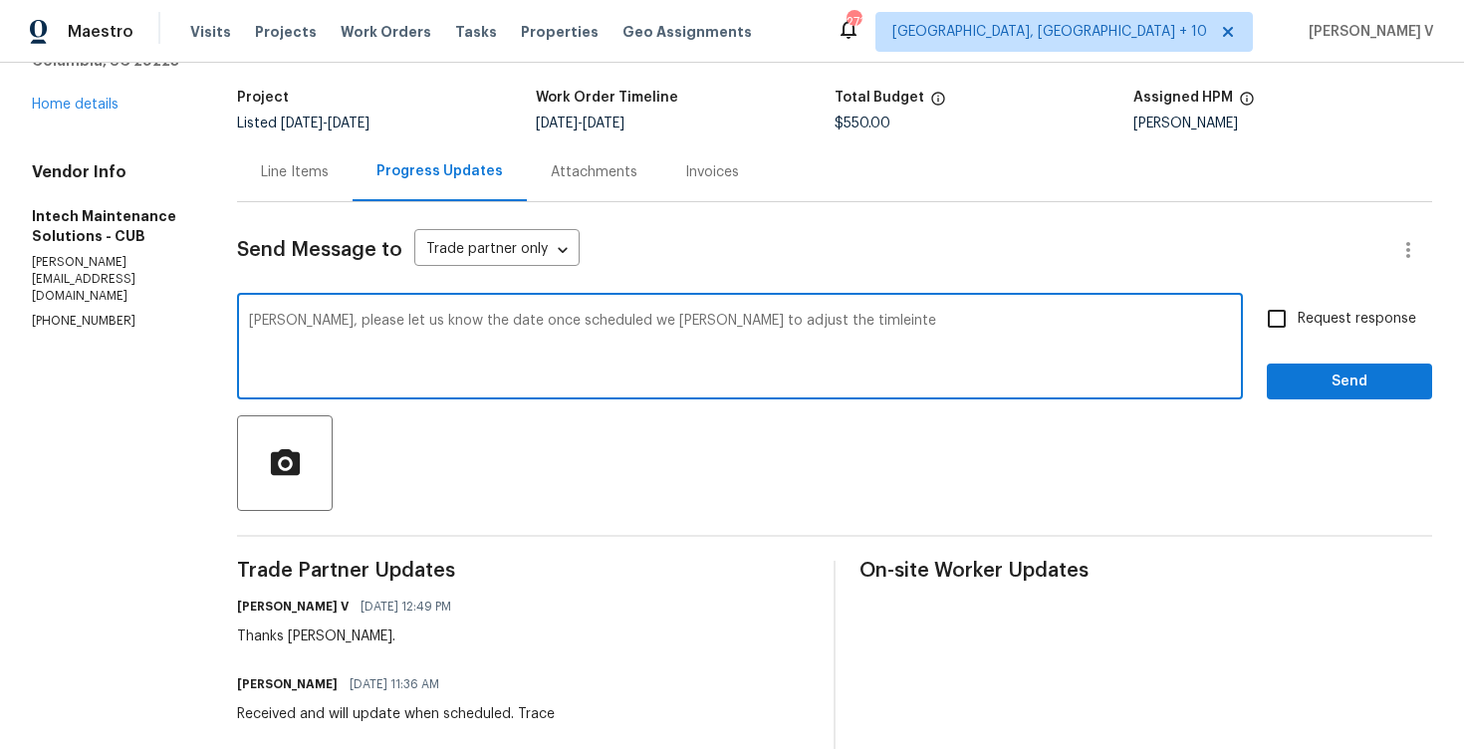
click at [720, 338] on textarea "[PERSON_NAME], please let us know the date once scheduled we [PERSON_NAME] to a…" at bounding box center [740, 349] width 982 height 70
paste textarea "once the date is scheduled so we can adjust the timeline accordingly."
type textarea "[PERSON_NAME], please let us know once the date is scheduled so we can adjust t…"
click at [1296, 321] on input "Request response" at bounding box center [1277, 319] width 42 height 42
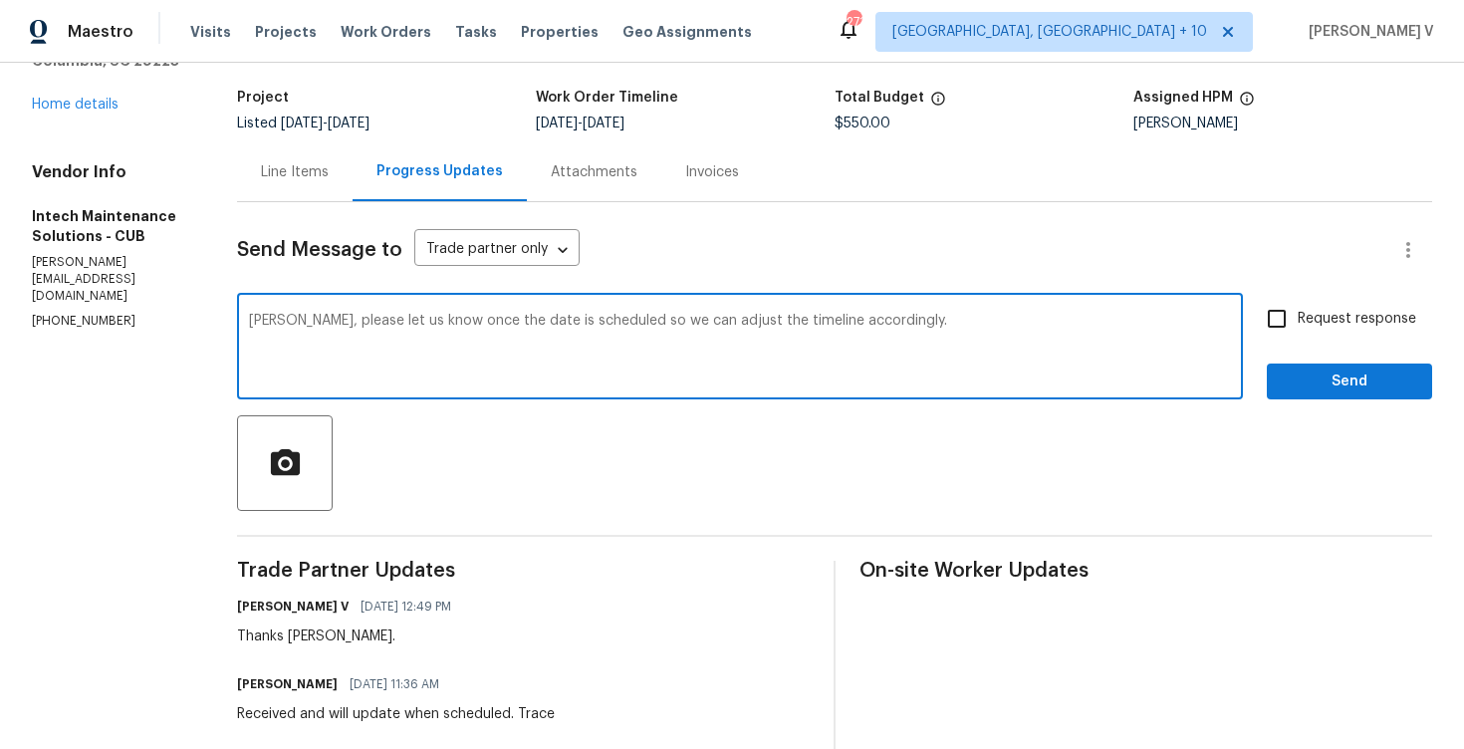
checkbox input "true"
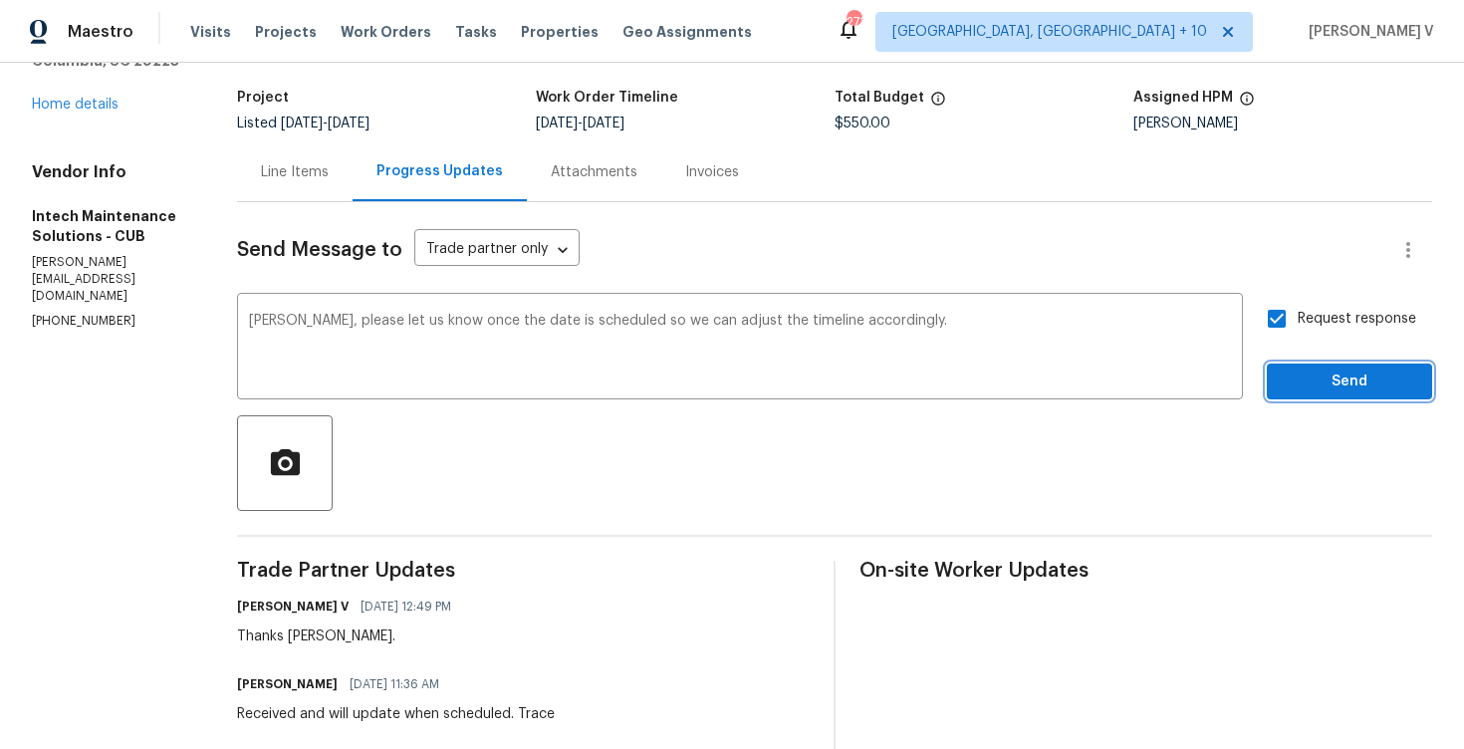
click at [1345, 399] on button "Send" at bounding box center [1349, 381] width 165 height 37
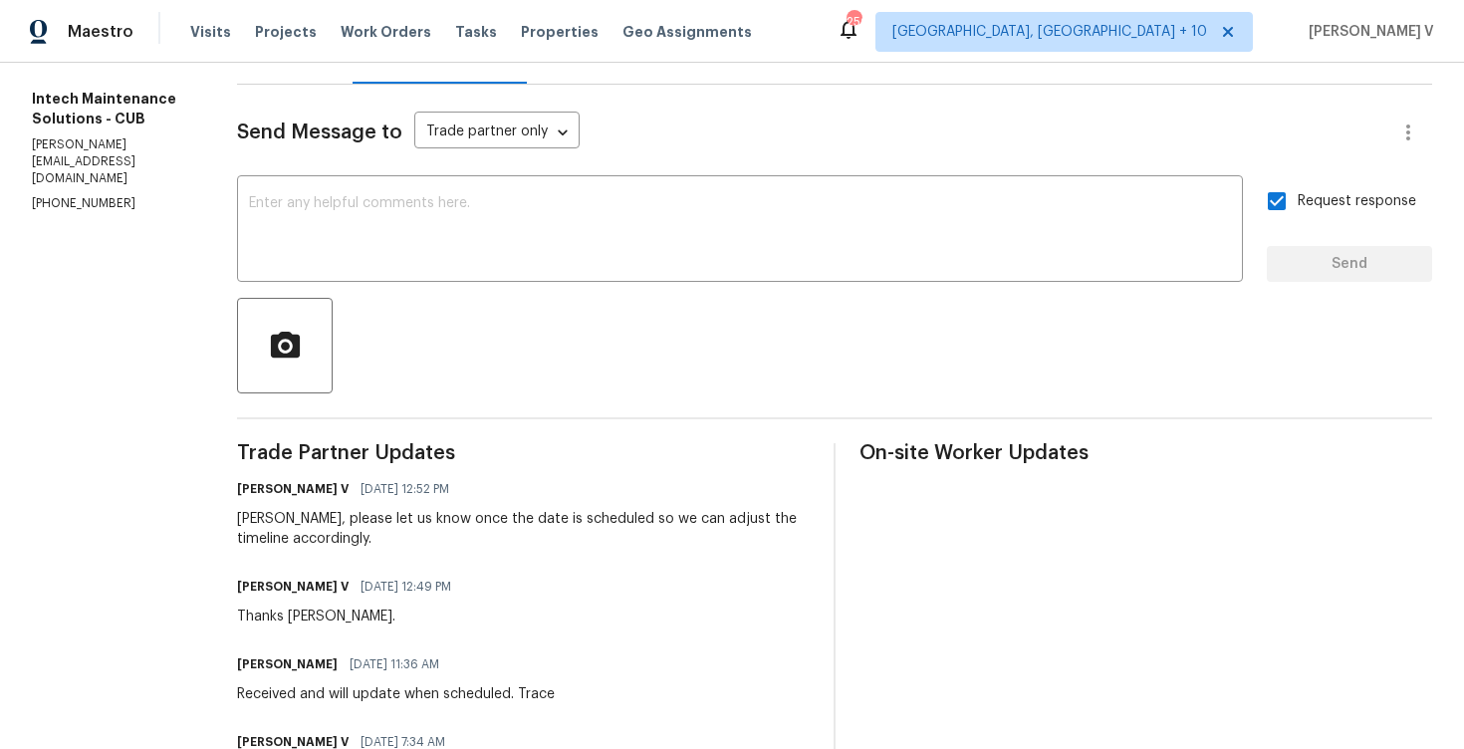
scroll to position [488, 0]
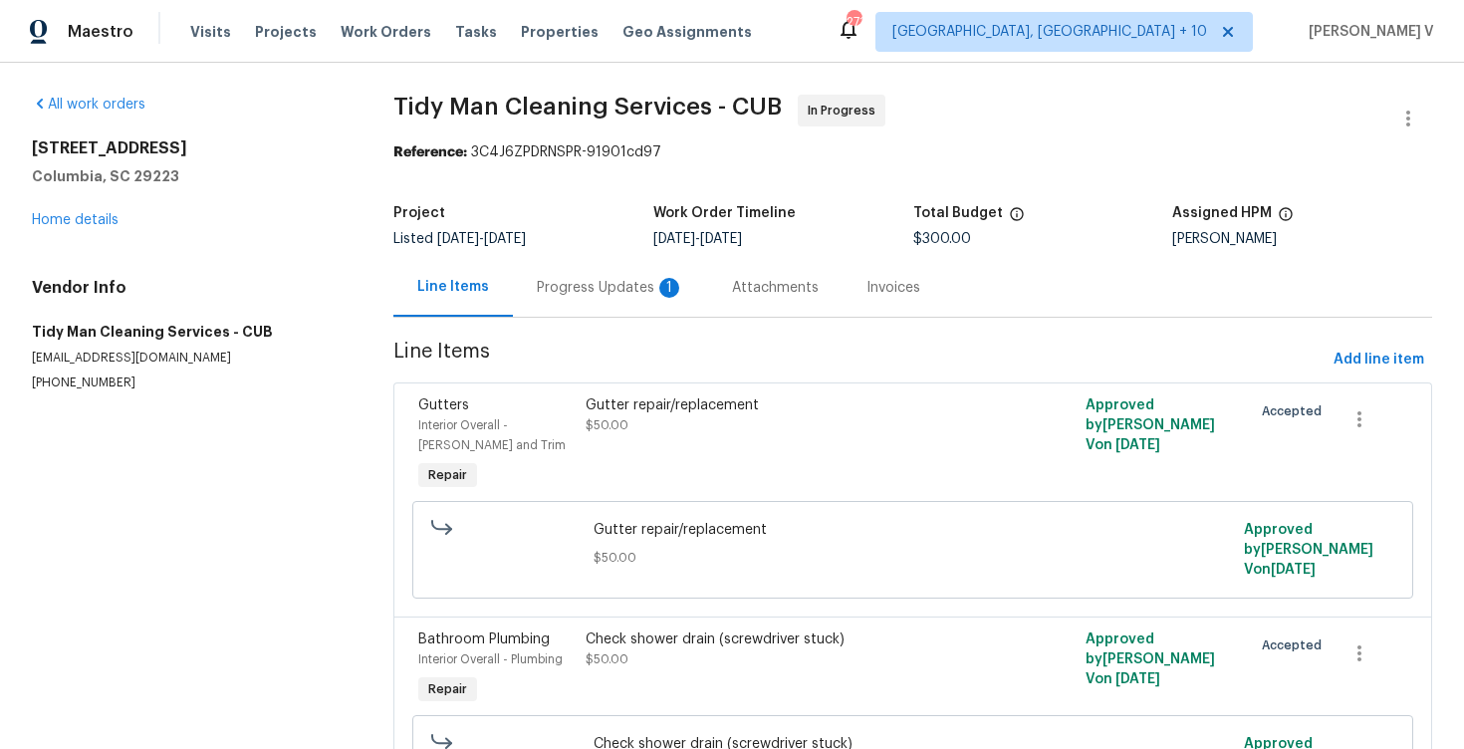
click at [552, 316] on div "Progress Updates 1" at bounding box center [610, 287] width 195 height 59
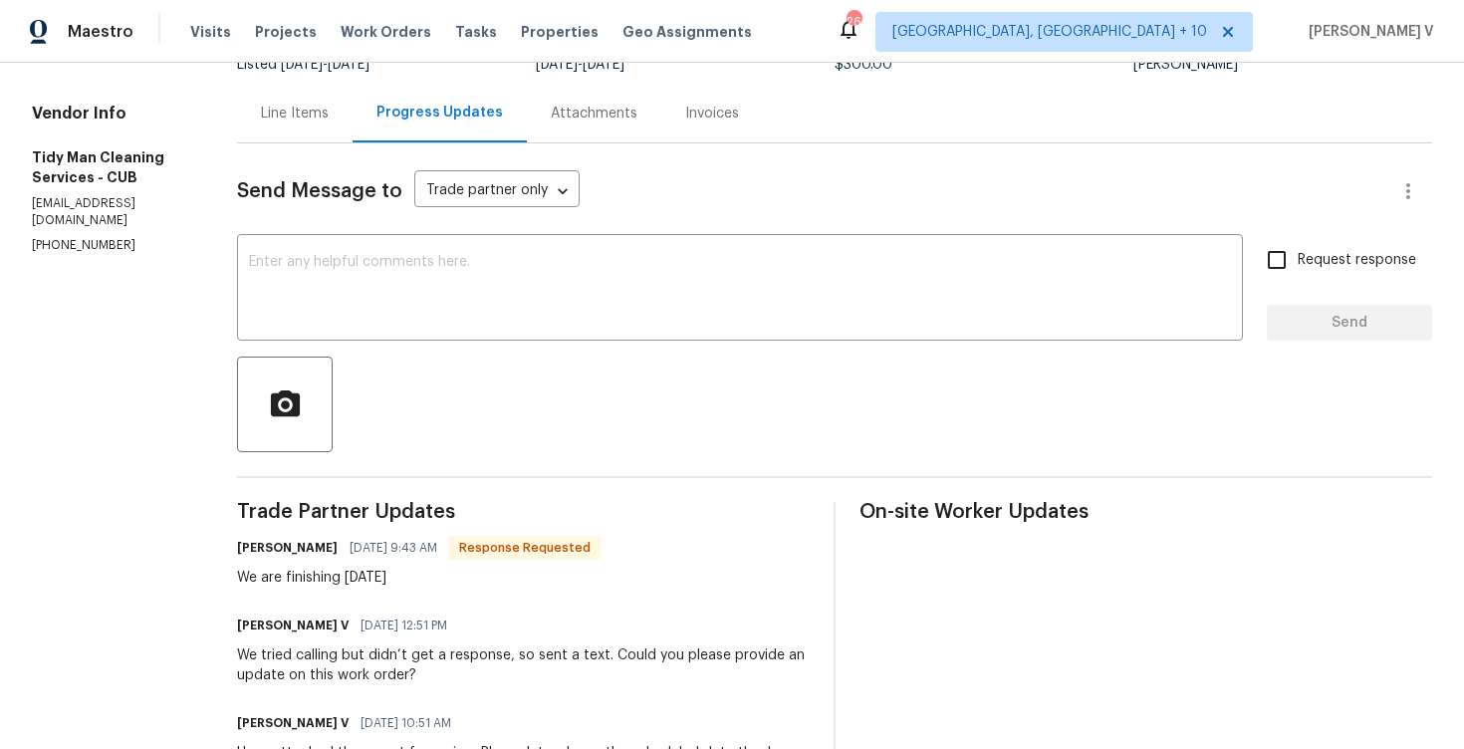
scroll to position [343, 0]
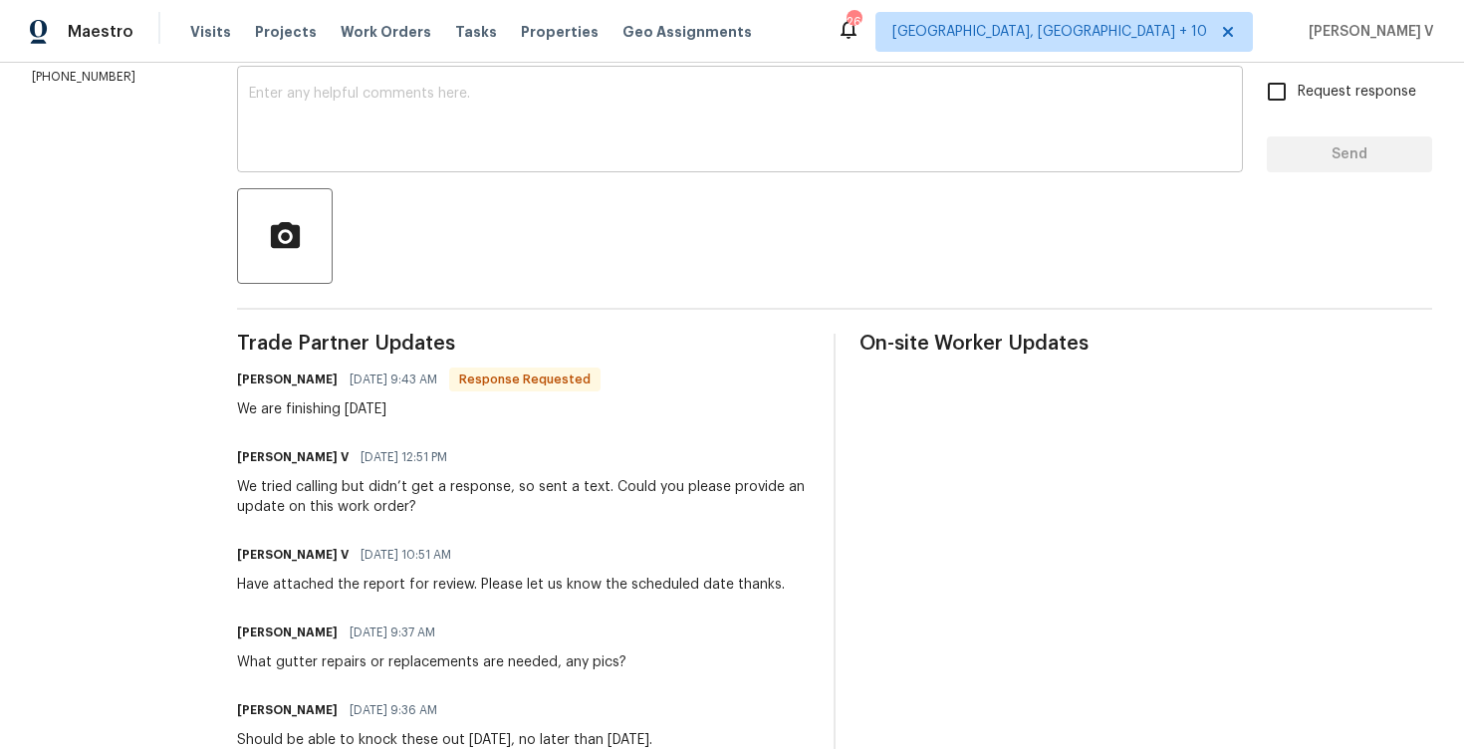
click div "x ​"
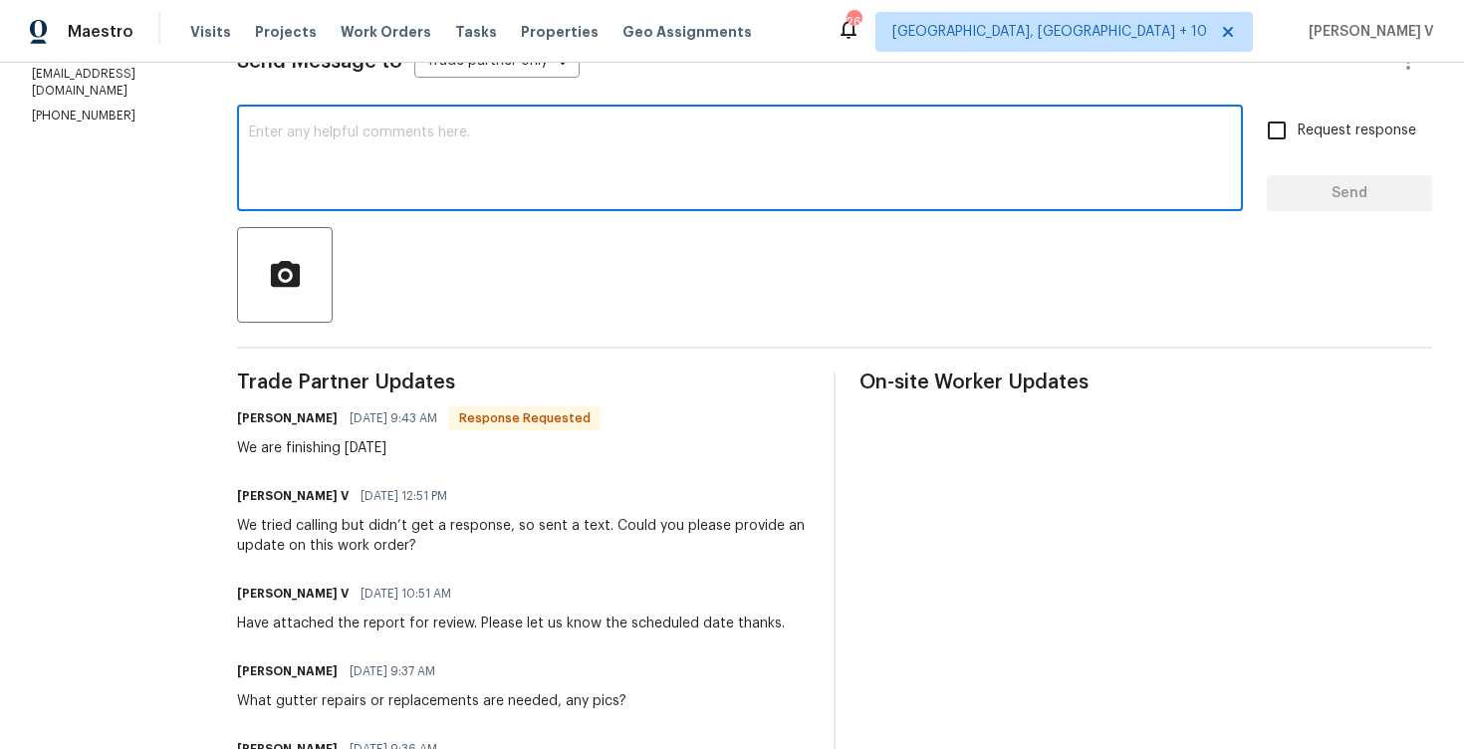
scroll to position [0, 0]
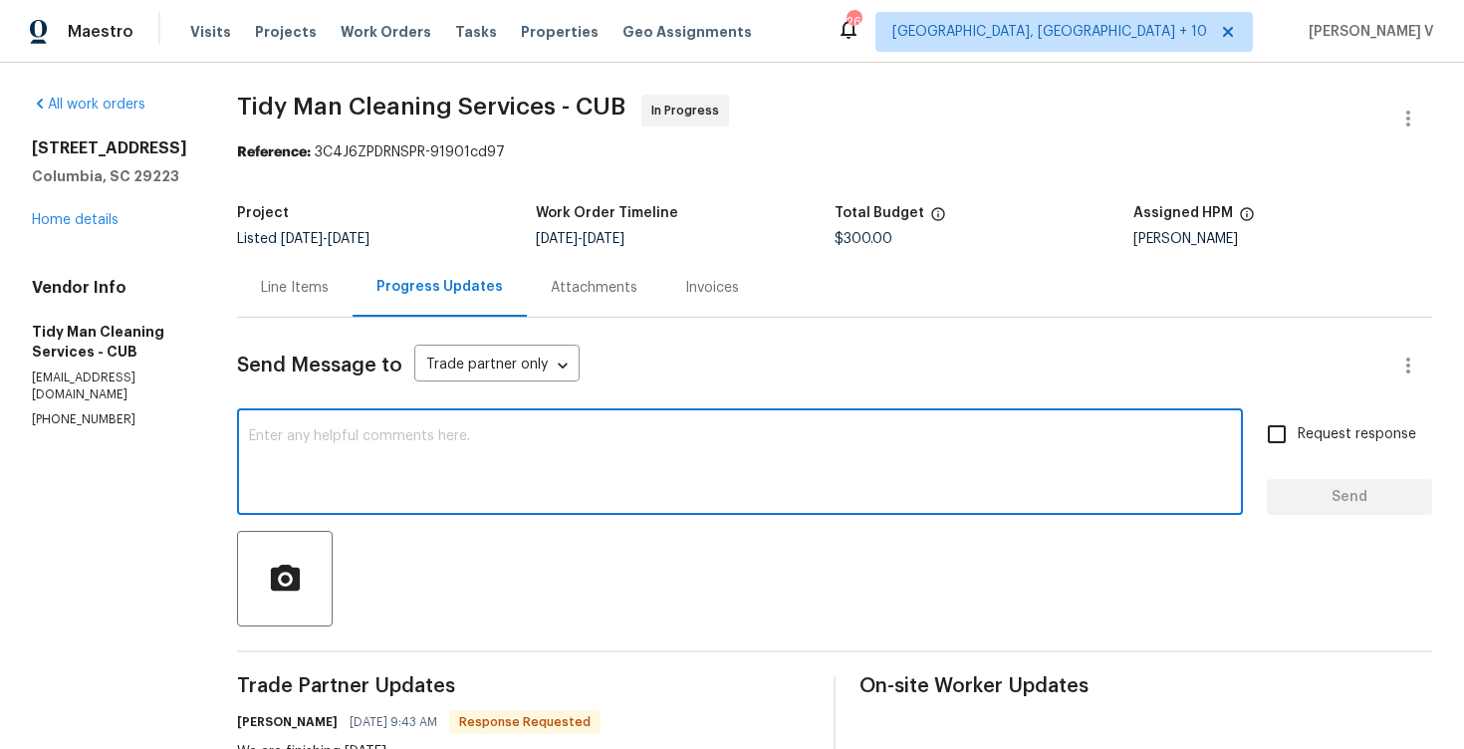
click div "Line Items"
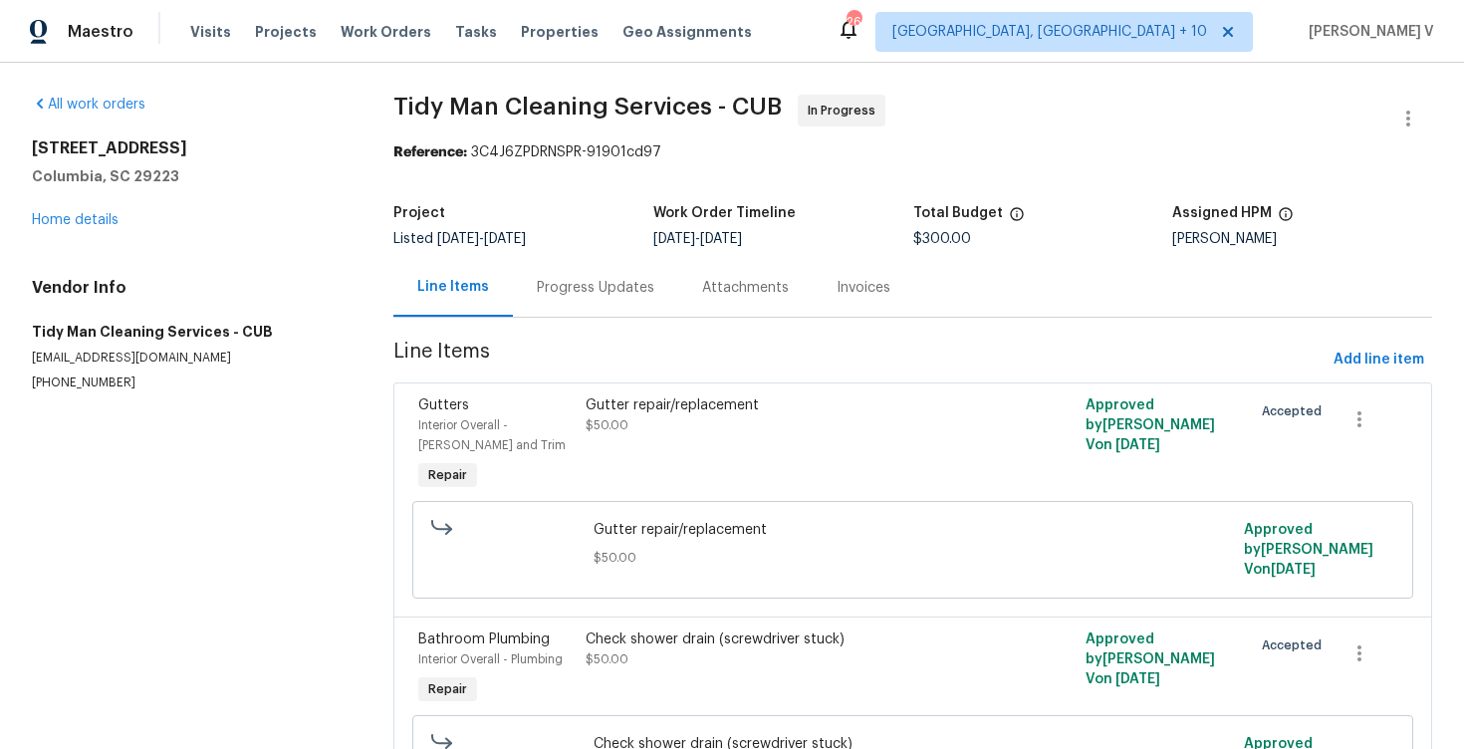
click div "Progress Updates"
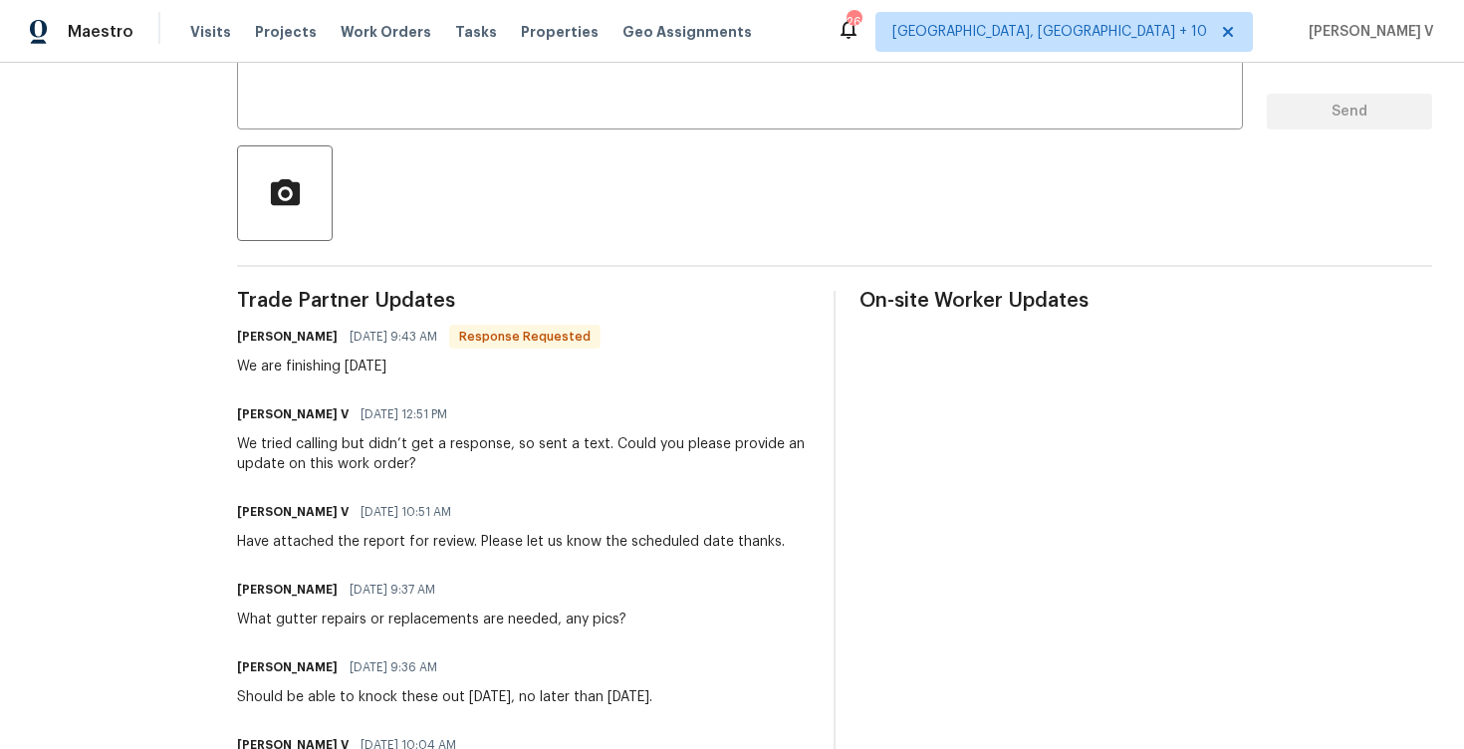
click div
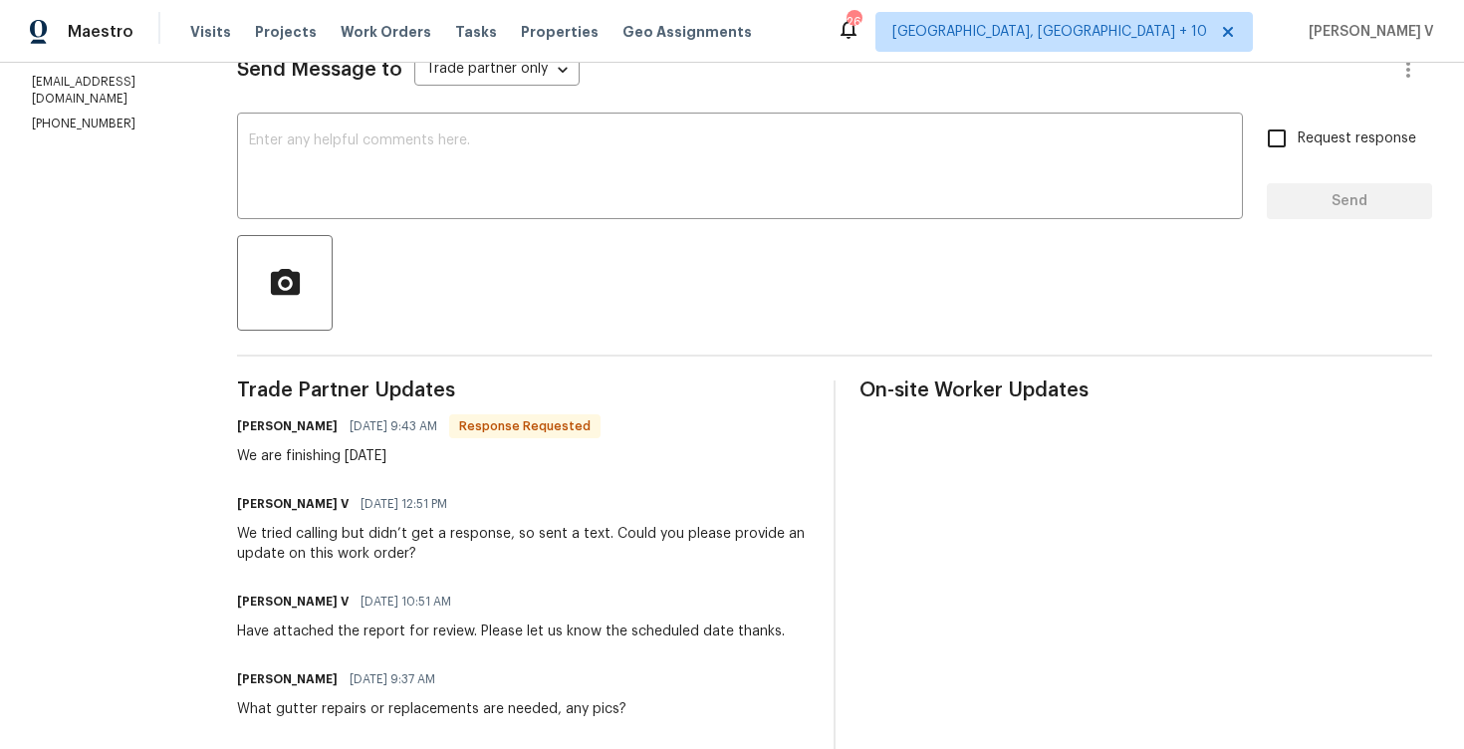
scroll to position [250, 0]
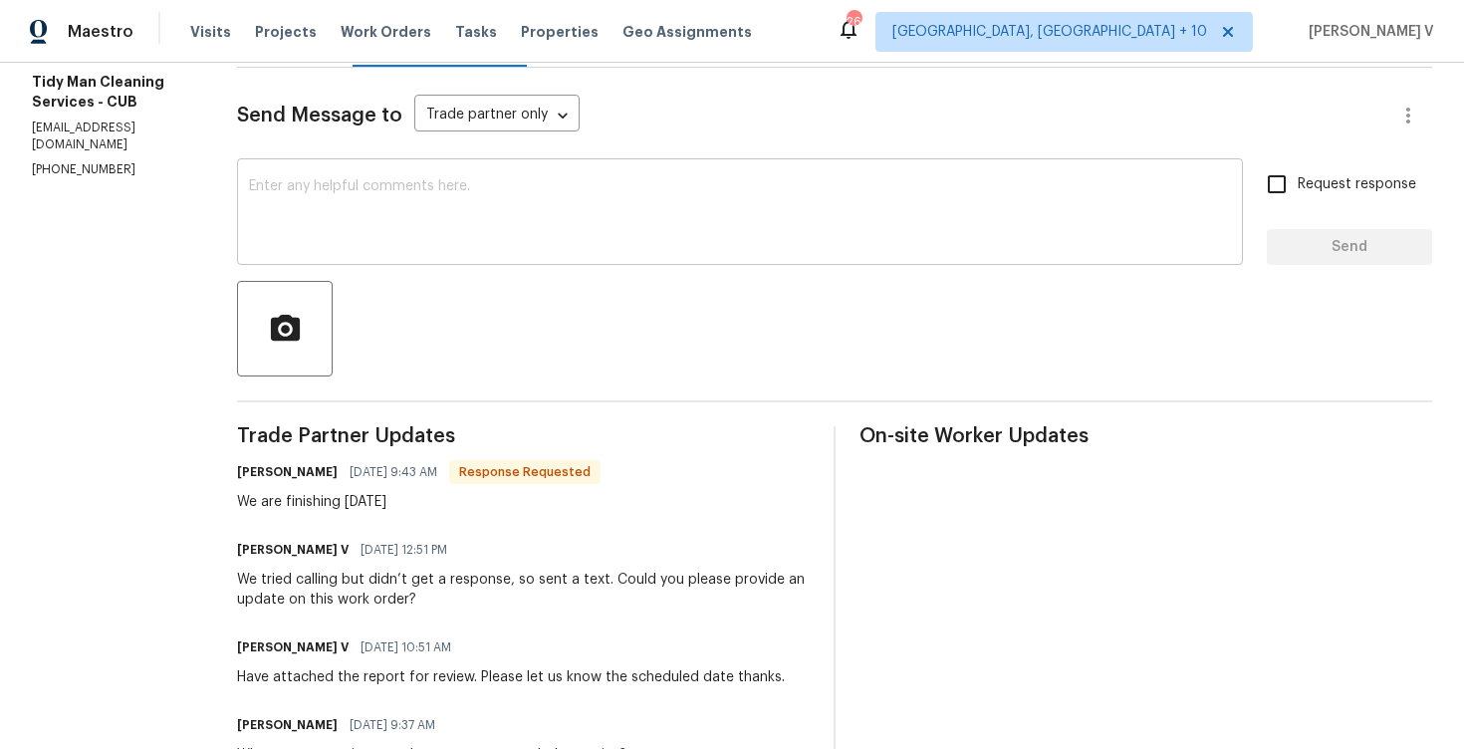
click textarea
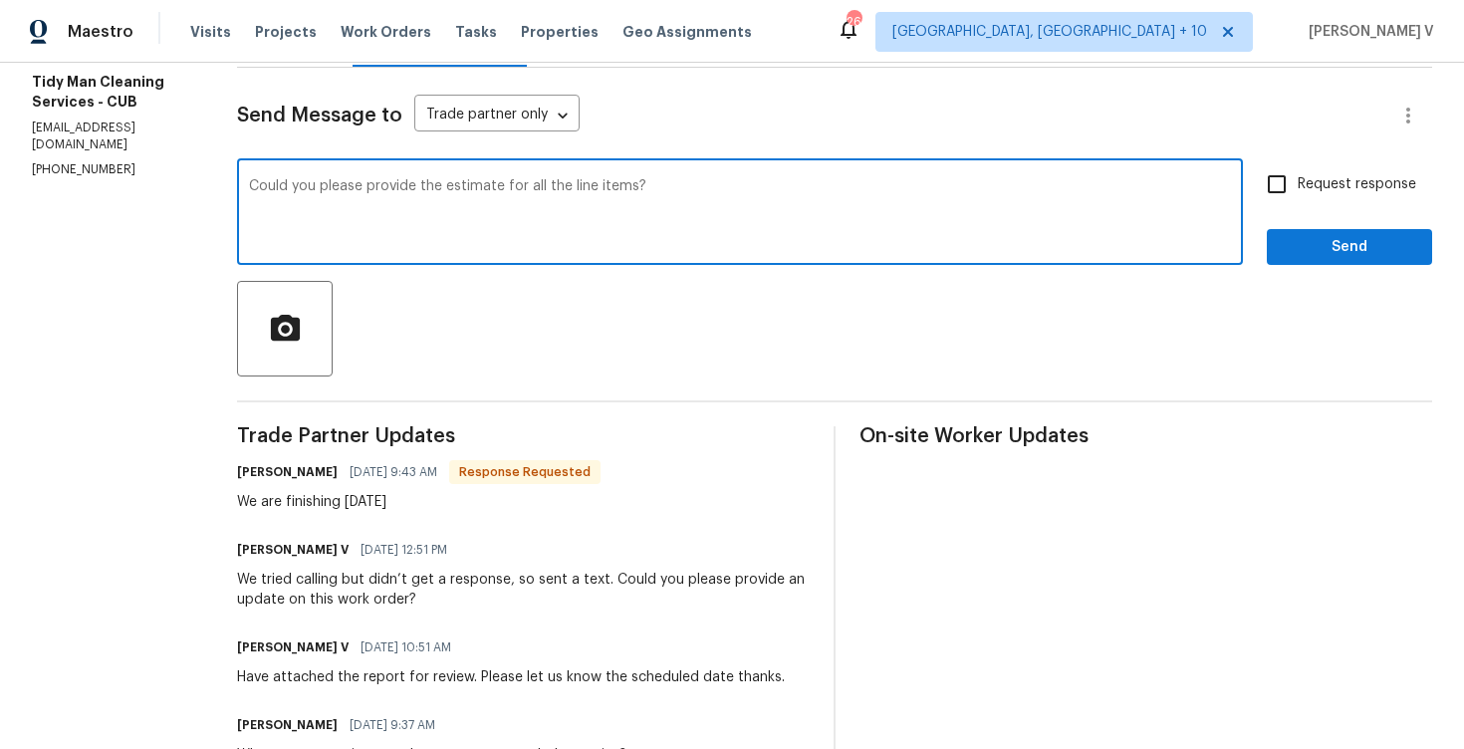
click textarea "Could you please provide the estimate for all the line items?"
type textarea "Great, Could you please provide the estimate for all the line items?"
click input "Request response"
checkbox input "true"
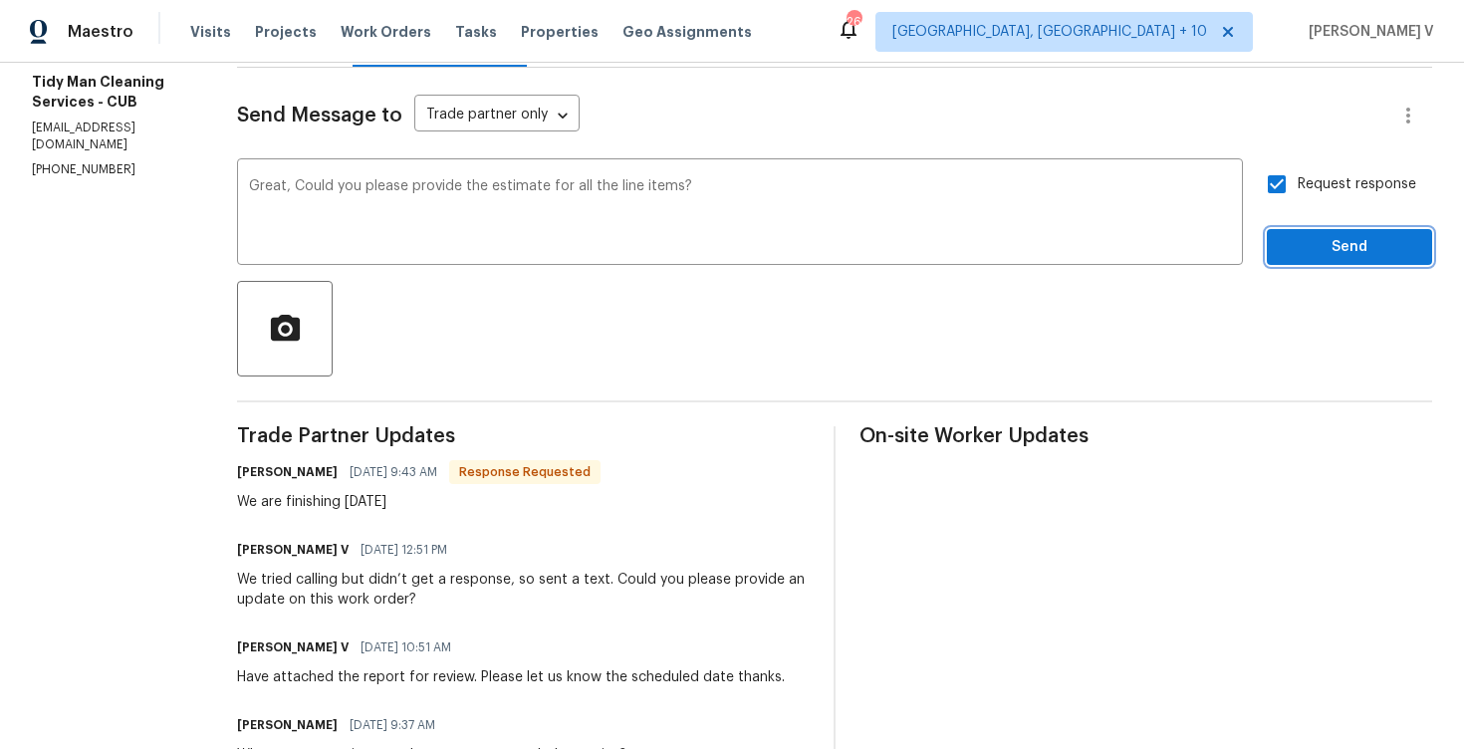
click button "Send"
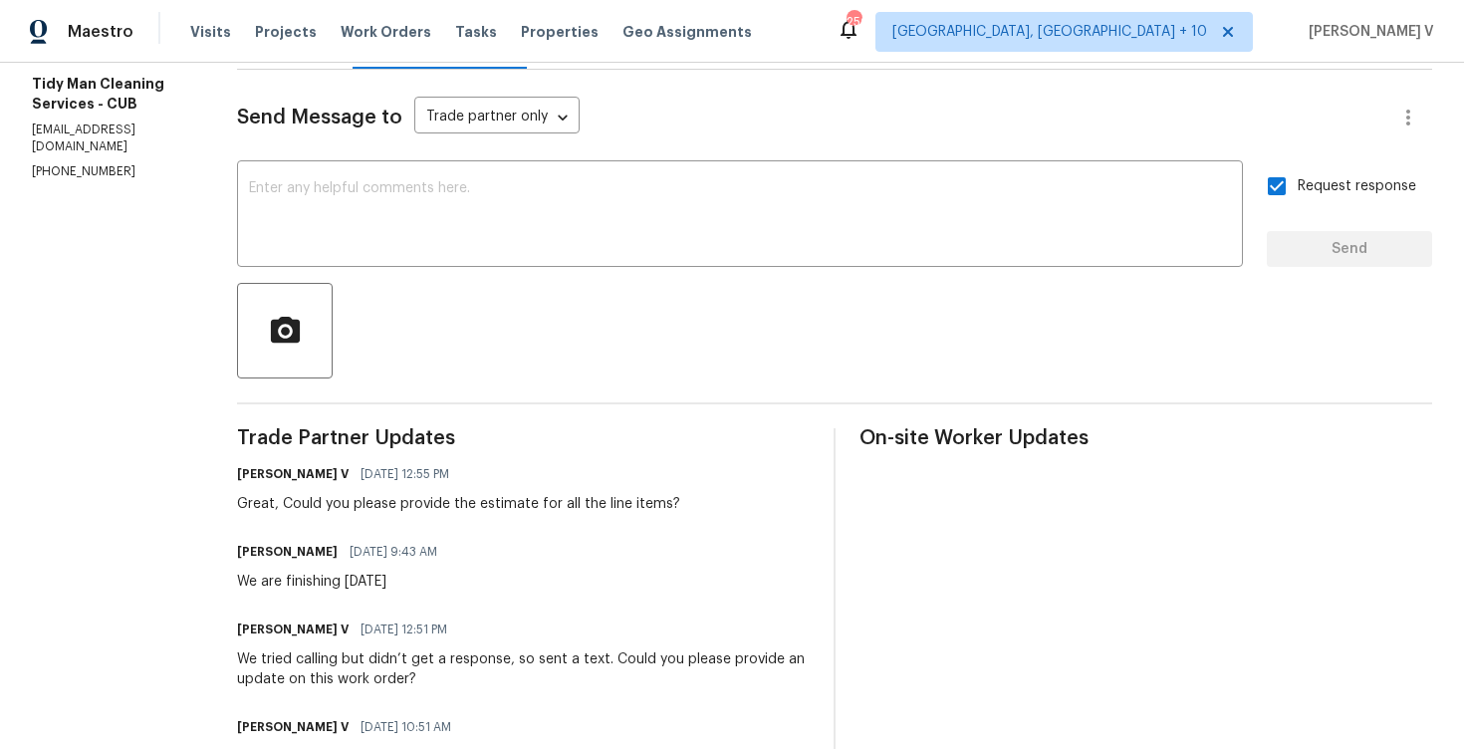
scroll to position [0, 0]
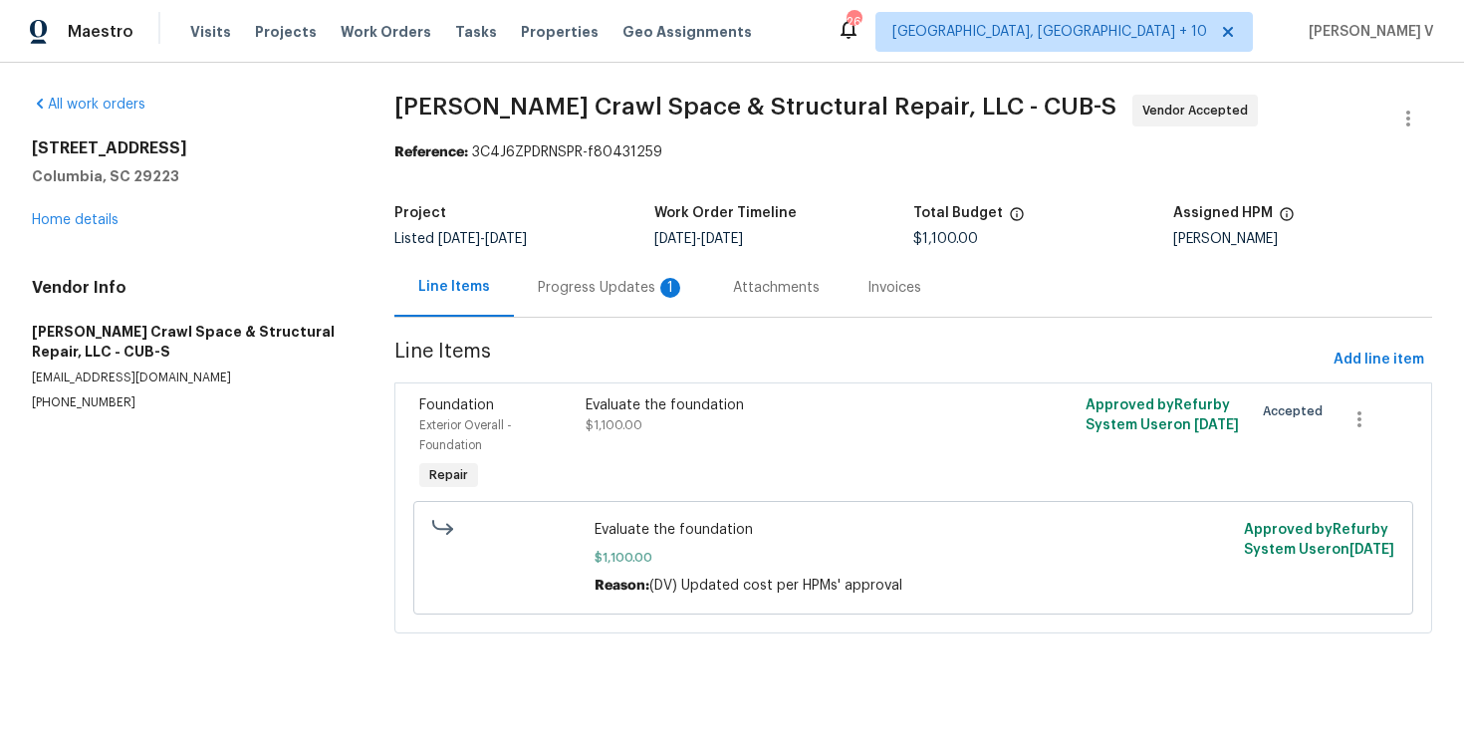
click at [574, 287] on div "Progress Updates 1" at bounding box center [611, 288] width 147 height 20
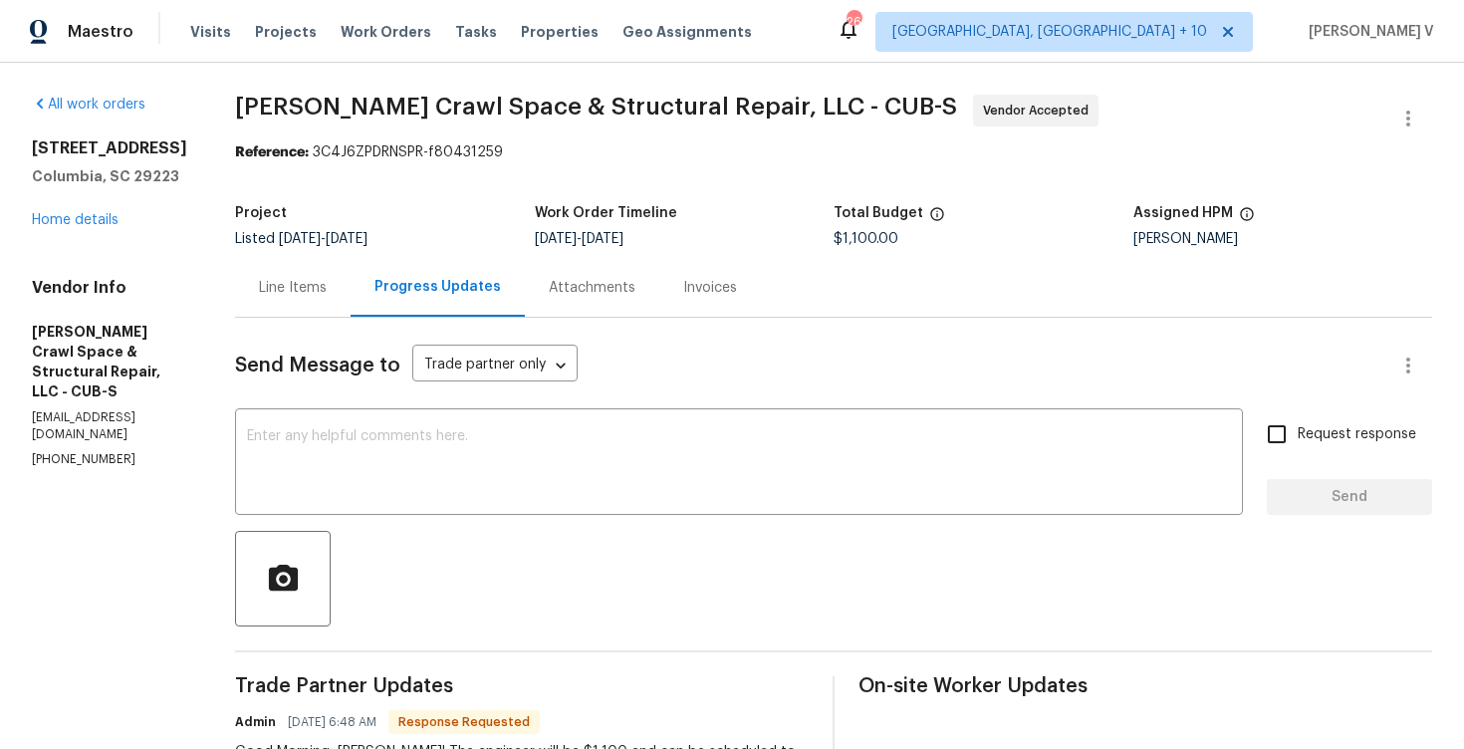
click at [311, 311] on div "Line Items" at bounding box center [293, 287] width 116 height 59
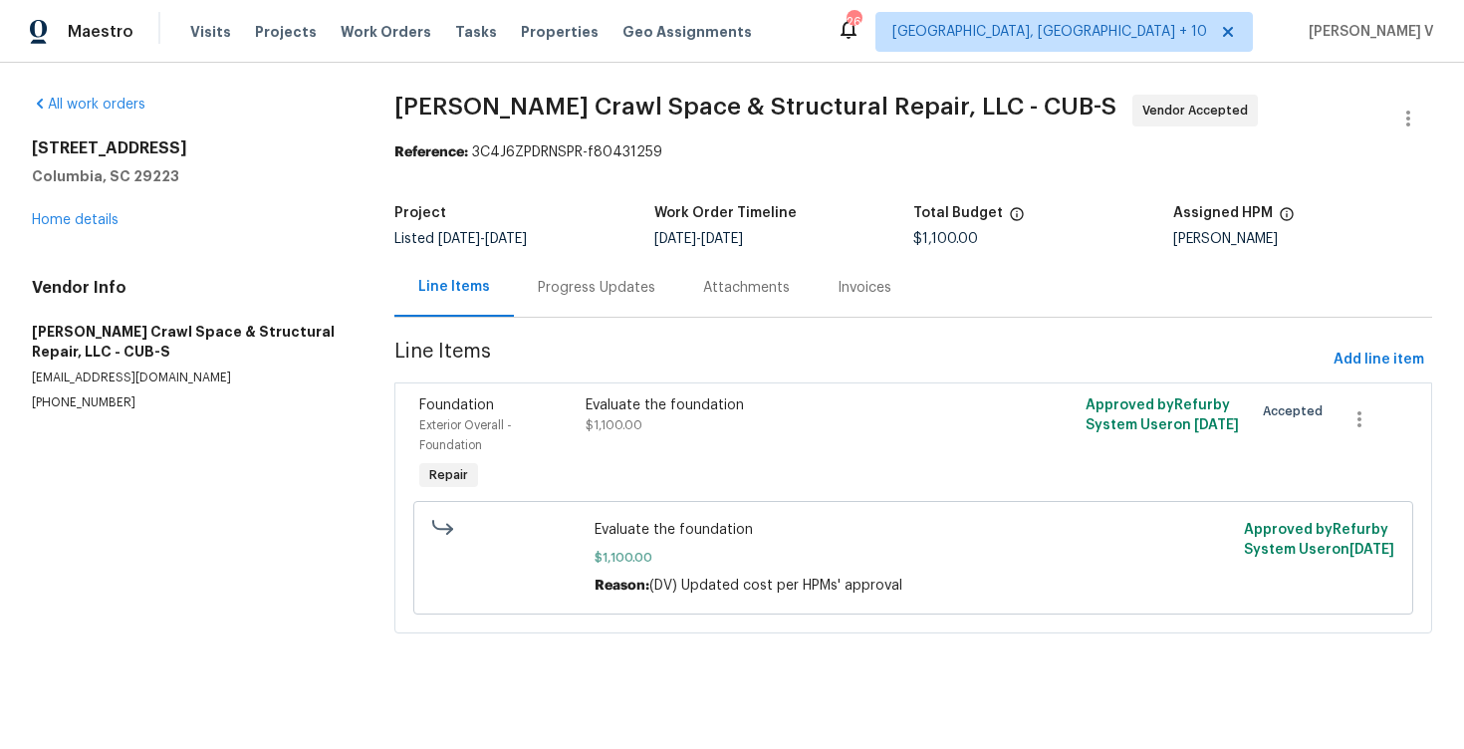
click at [595, 311] on div "Progress Updates" at bounding box center [596, 287] width 165 height 59
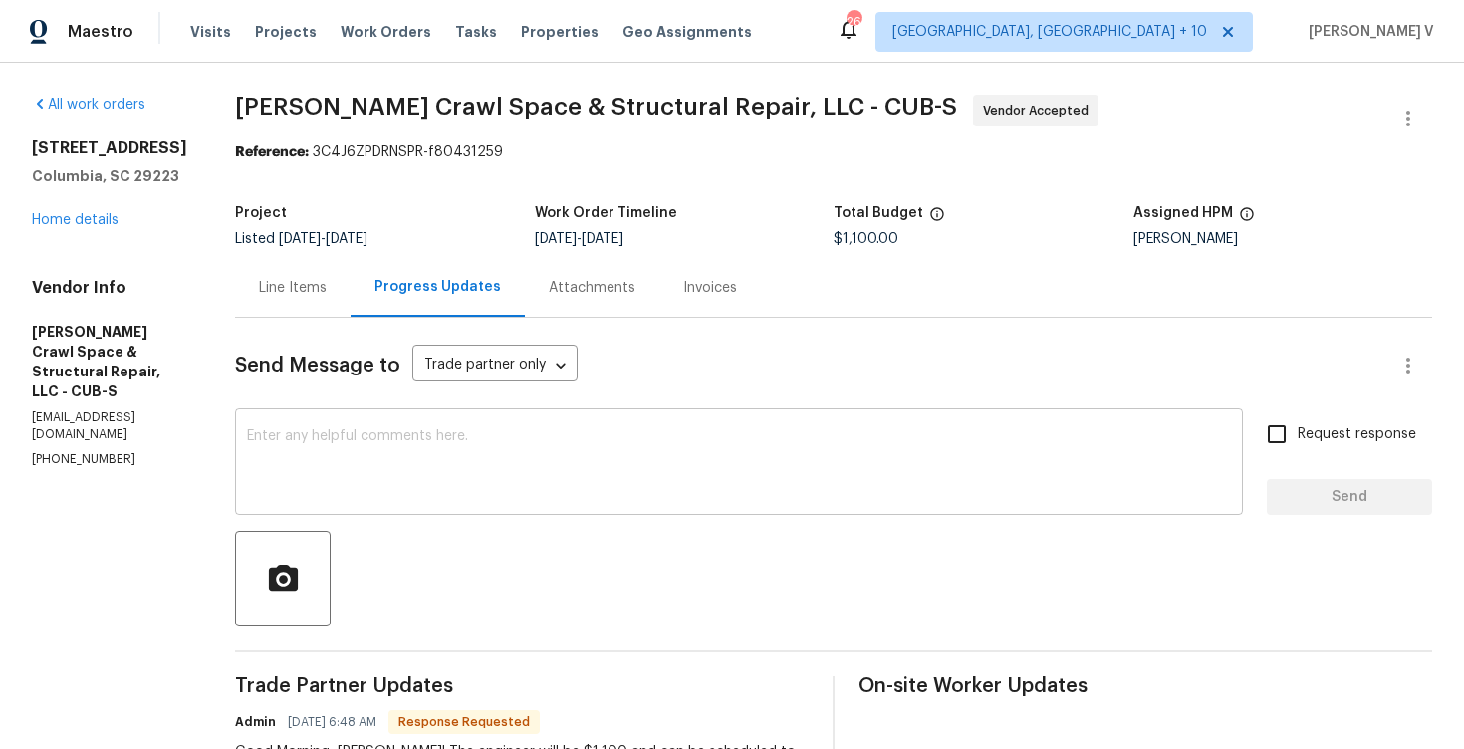
scroll to position [421, 0]
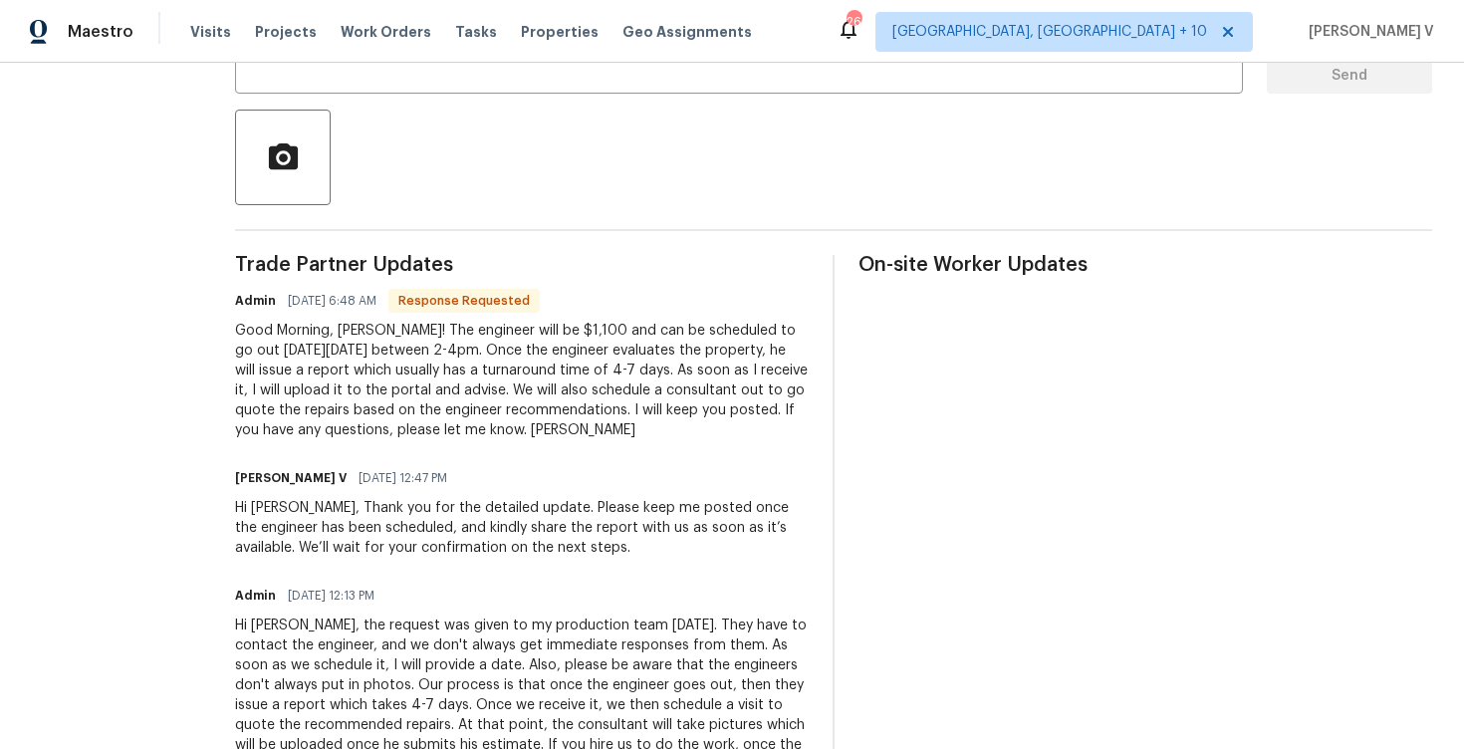
click at [450, 391] on div "Good Morning, Divya! The engineer will be $1,100 and can be scheduled to go out…" at bounding box center [522, 381] width 574 height 120
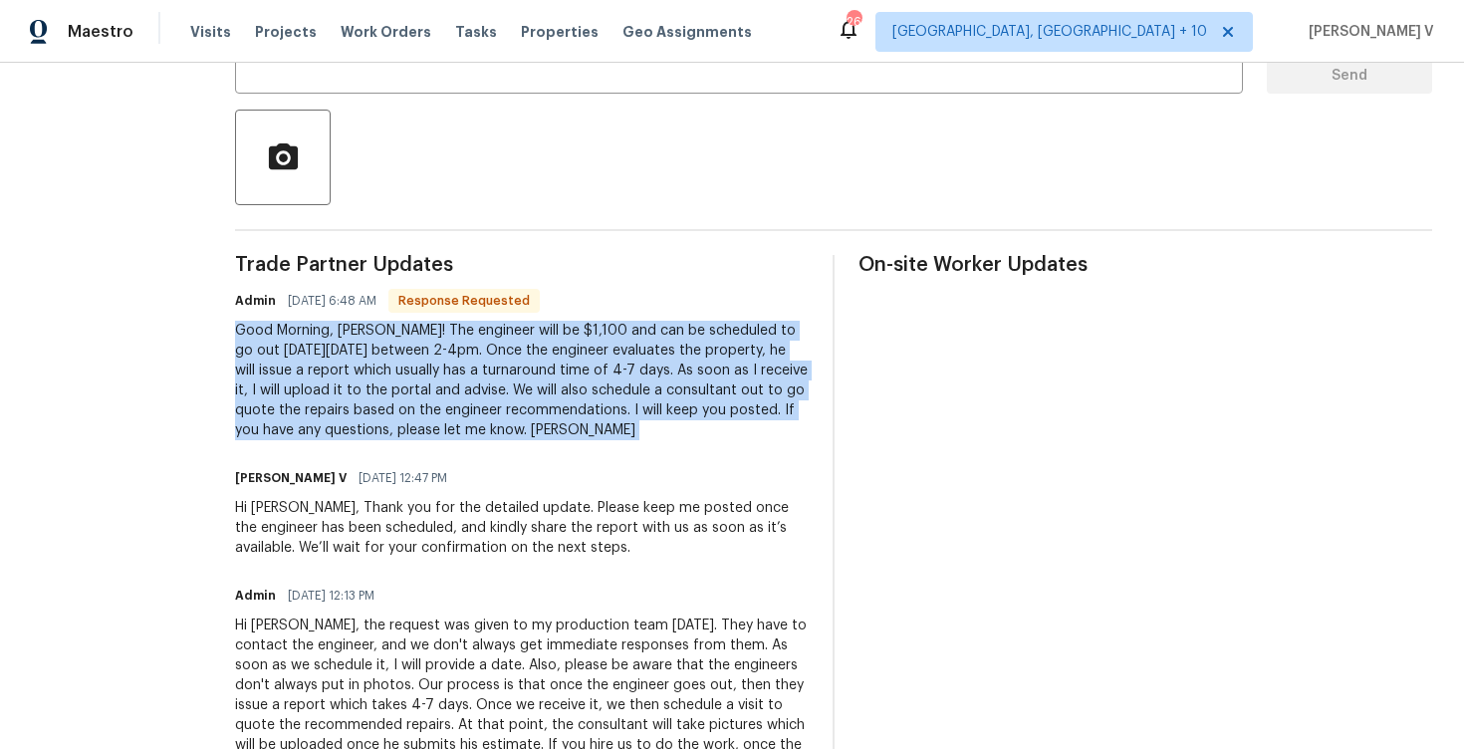
copy div "Good Morning, Divya! The engineer will be $1,100 and can be scheduled to go out…"
click at [640, 386] on div "Good Morning, Divya! The engineer will be $1,100 and can be scheduled to go out…" at bounding box center [522, 381] width 574 height 120
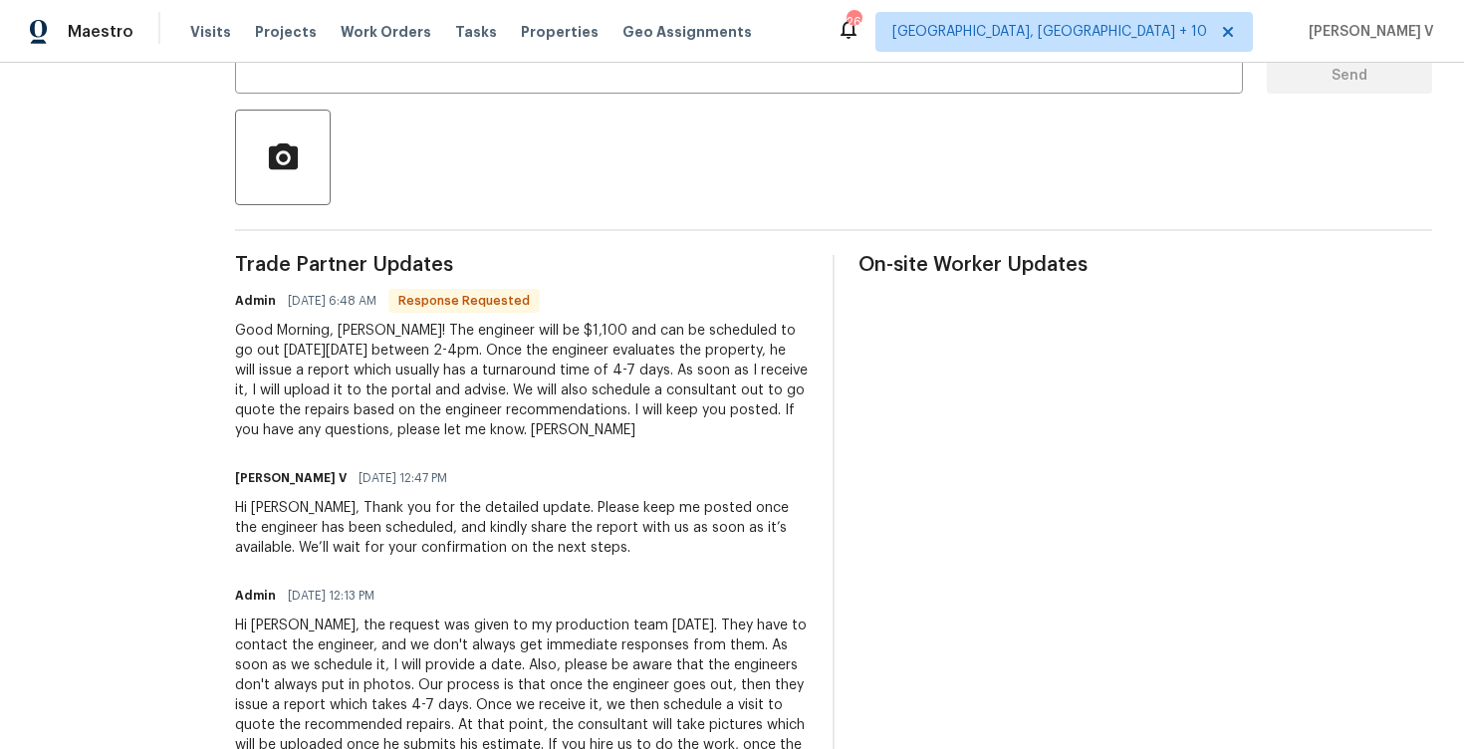
click at [640, 386] on div "Good Morning, Divya! The engineer will be $1,100 and can be scheduled to go out…" at bounding box center [522, 381] width 574 height 120
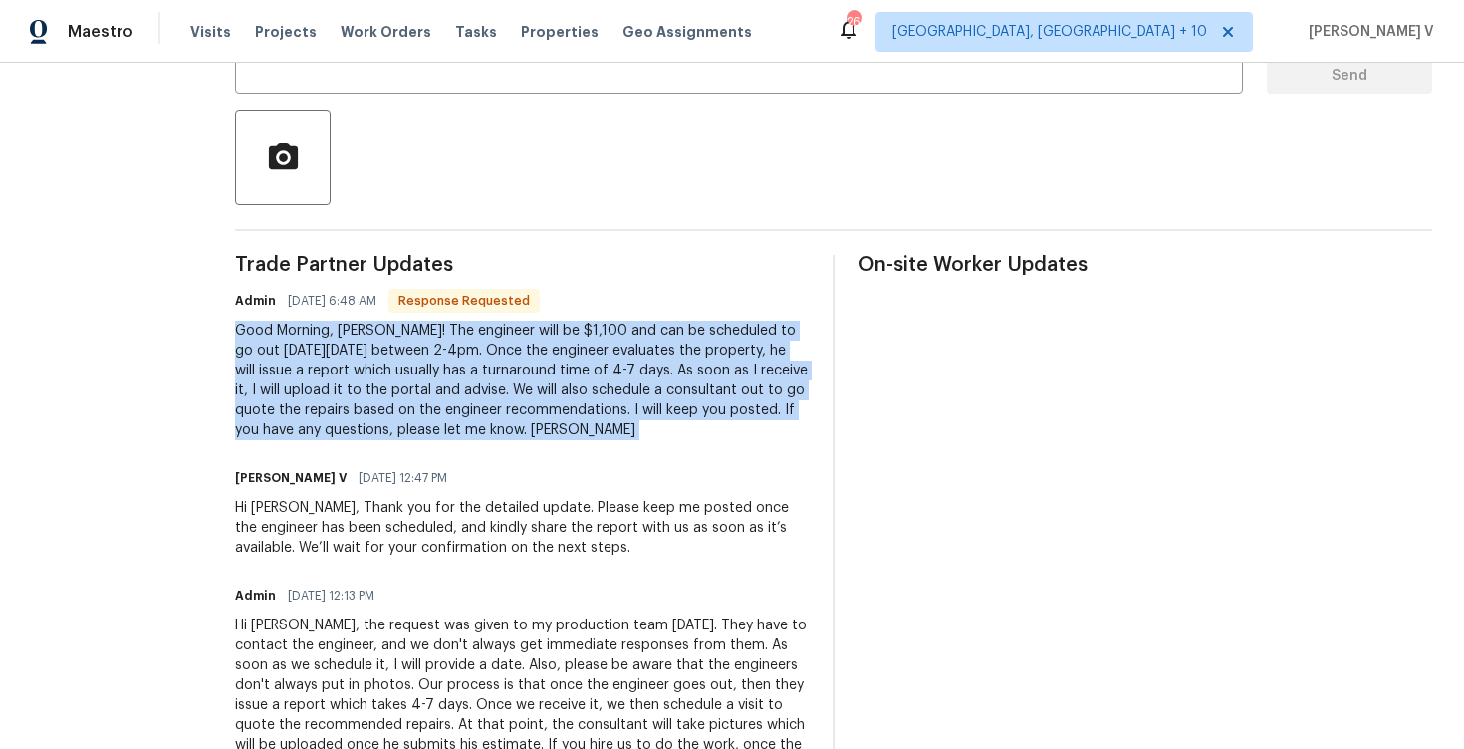
copy div "Good Morning, Divya! The engineer will be $1,100 and can be scheduled to go out…"
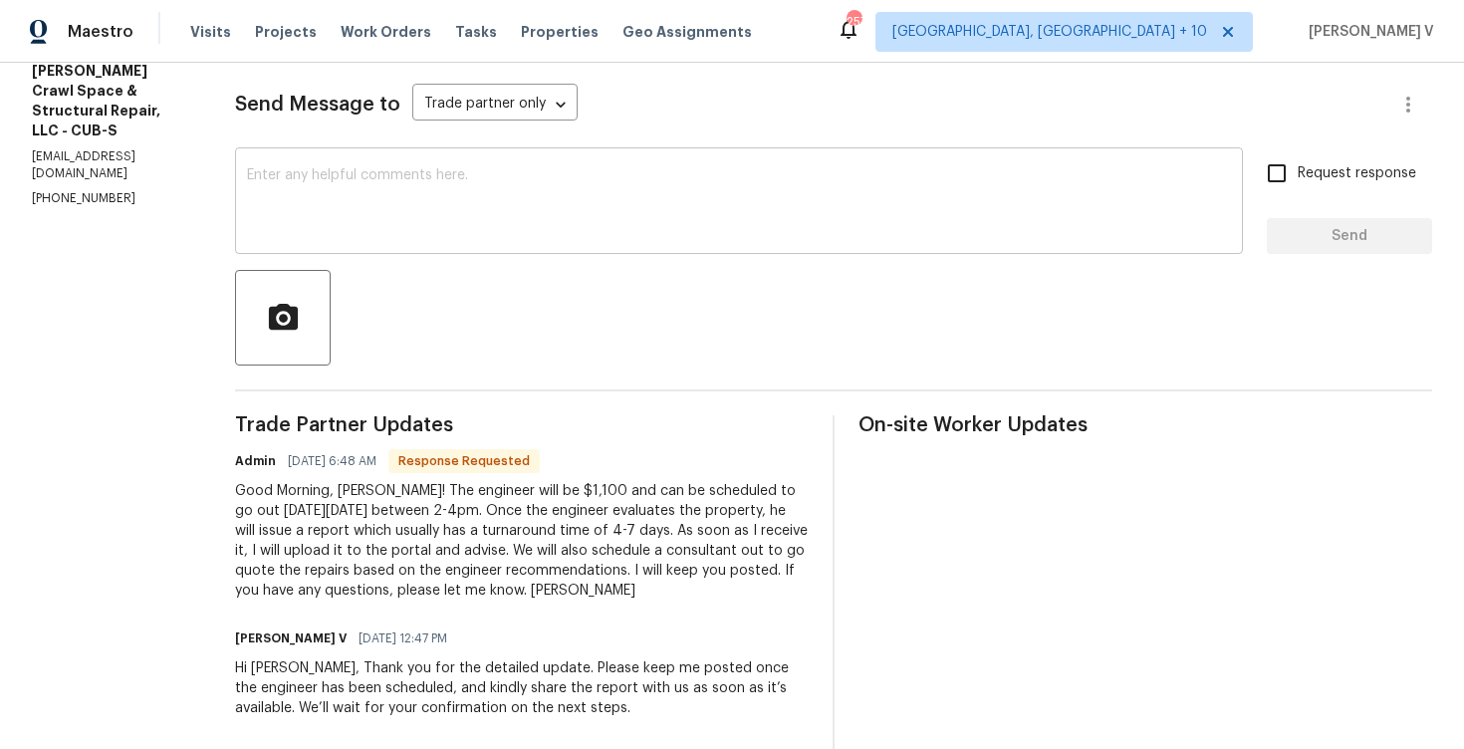
click at [429, 224] on textarea at bounding box center [739, 203] width 984 height 70
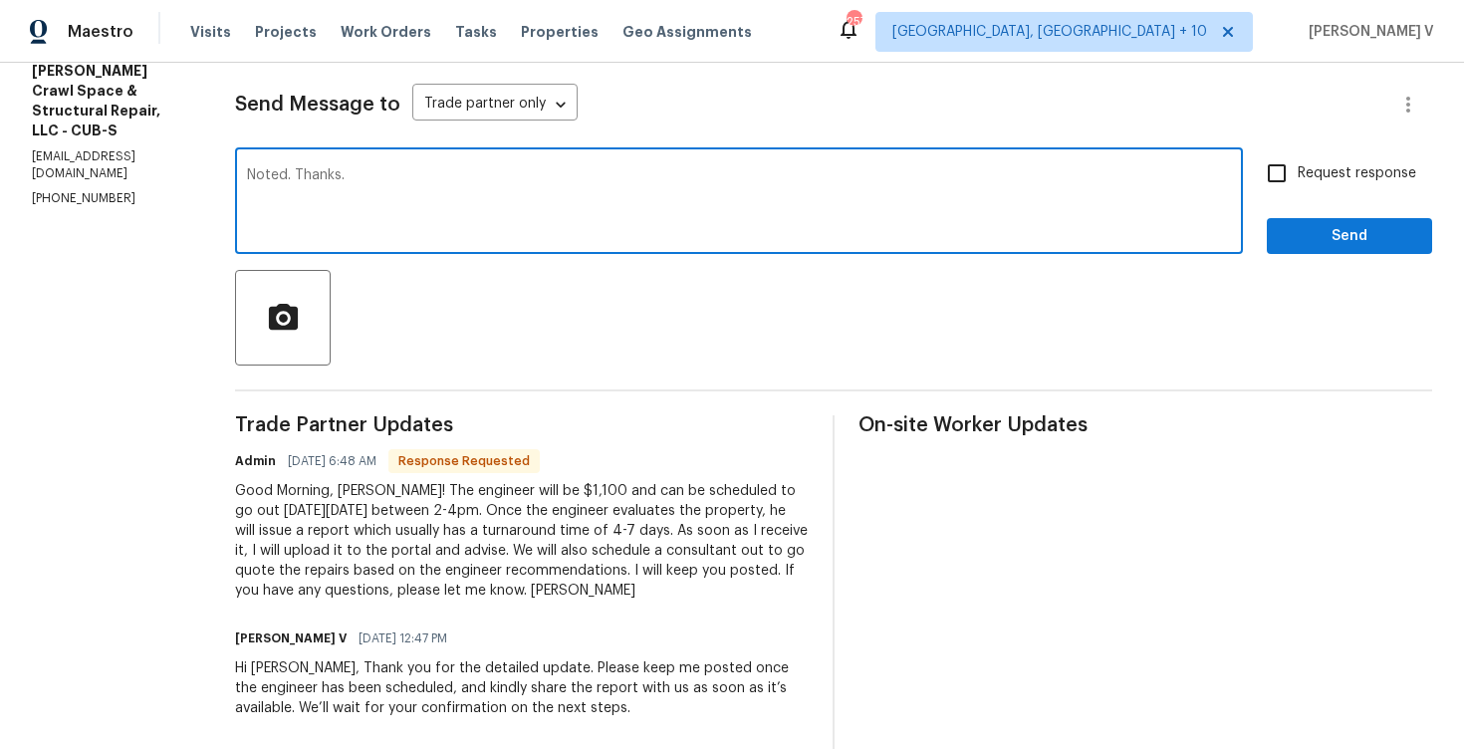
type textarea "Noted. Thanks."
click at [1304, 227] on span "Send" at bounding box center [1349, 236] width 133 height 25
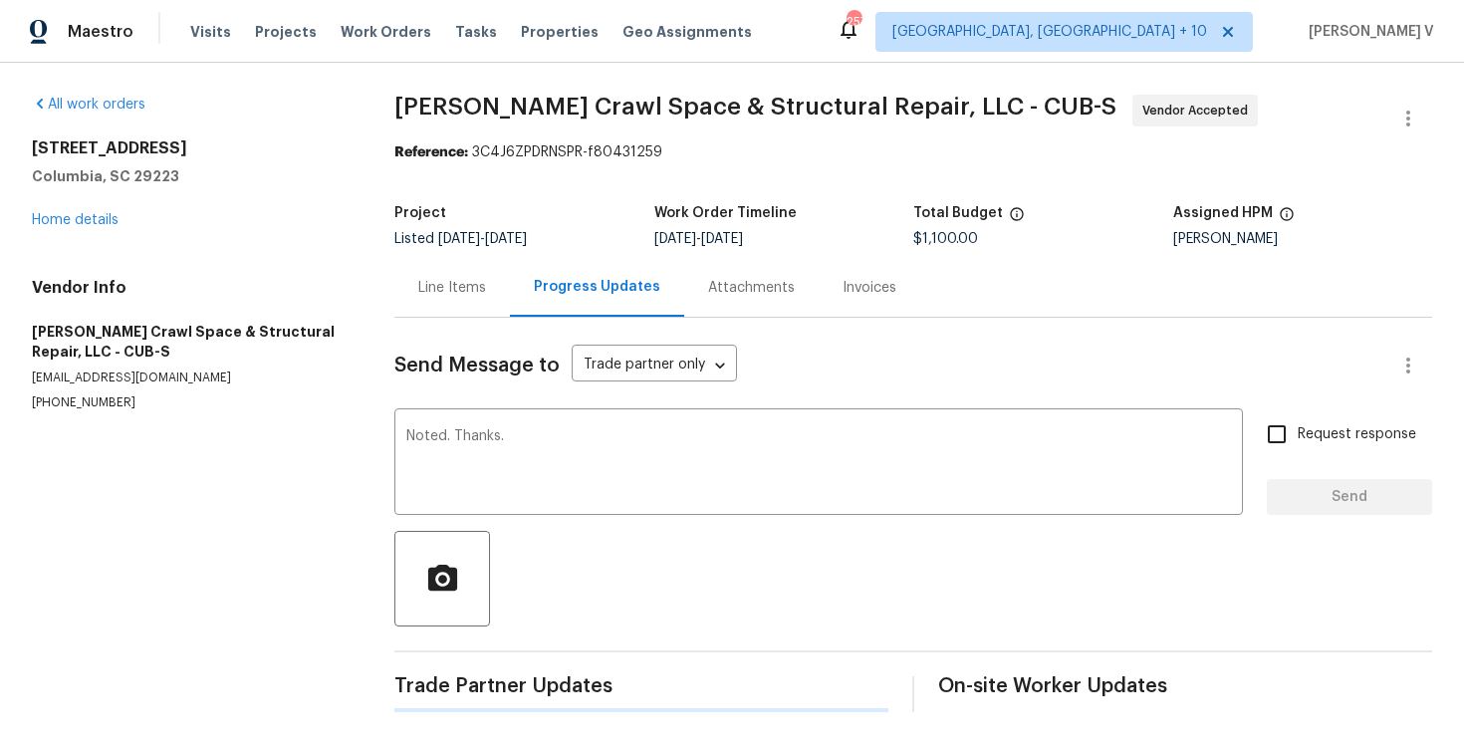
scroll to position [0, 0]
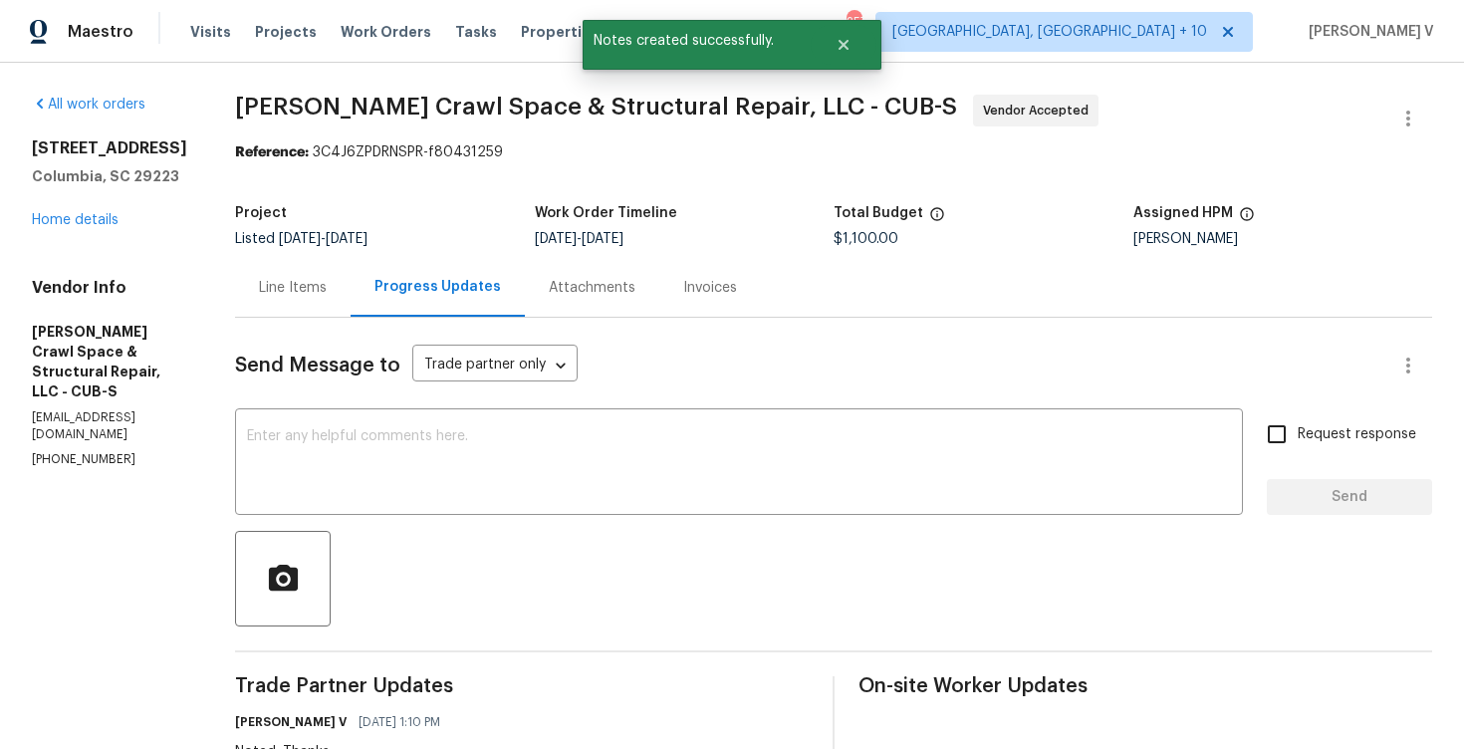
click at [351, 300] on div "Line Items" at bounding box center [293, 287] width 116 height 59
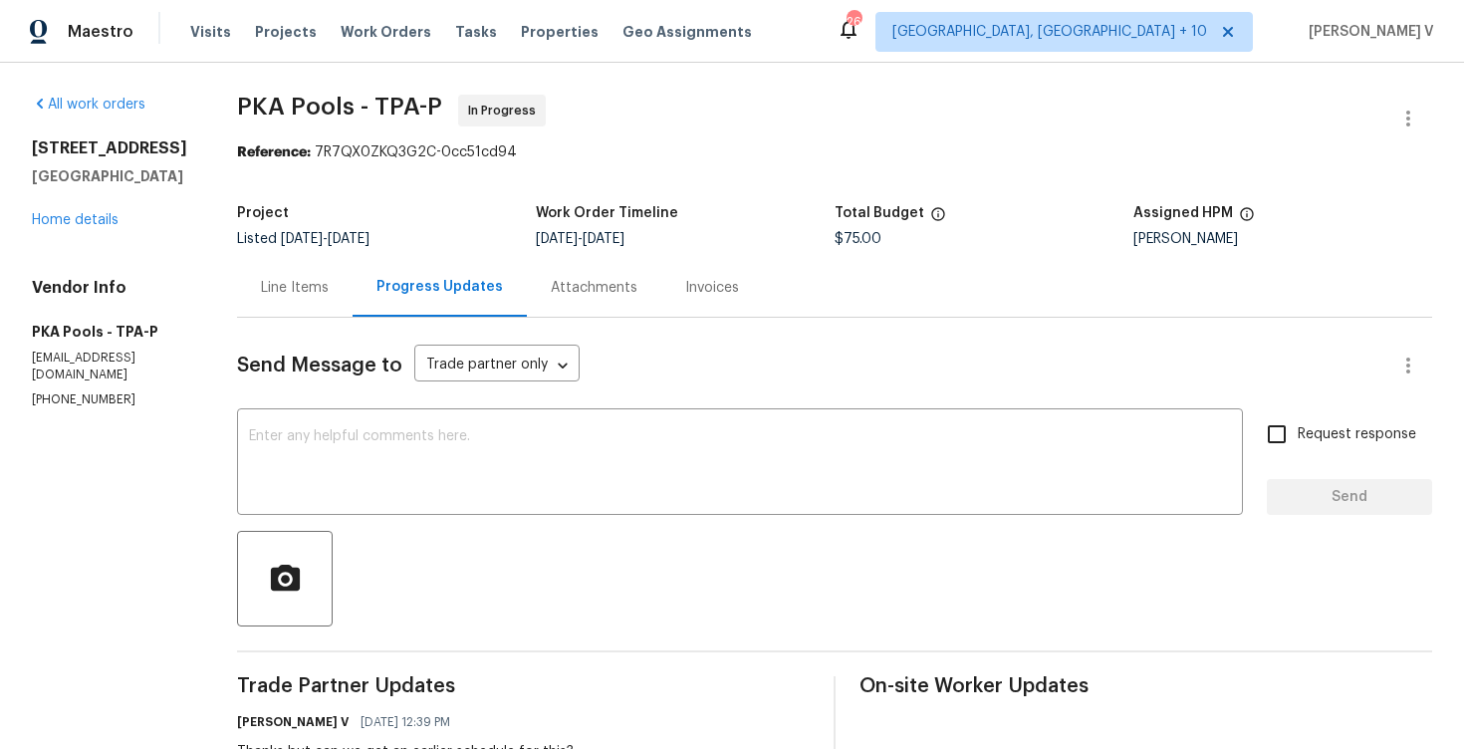
click at [293, 326] on div "Send Message to Trade partner only Trade partner only ​ x ​ Request response Se…" at bounding box center [834, 708] width 1195 height 781
click at [303, 310] on div "Line Items" at bounding box center [295, 287] width 116 height 59
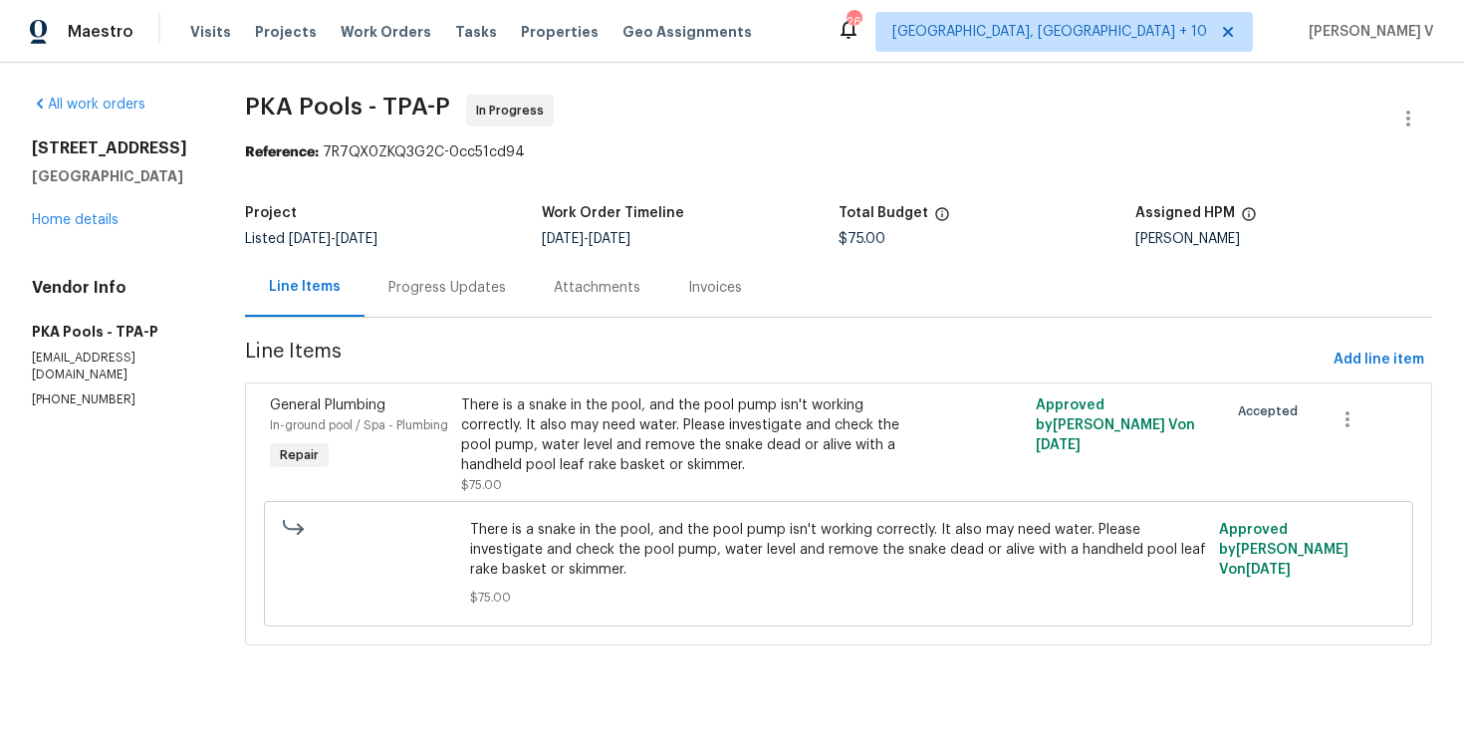
click at [519, 301] on div "Progress Updates" at bounding box center [446, 287] width 165 height 59
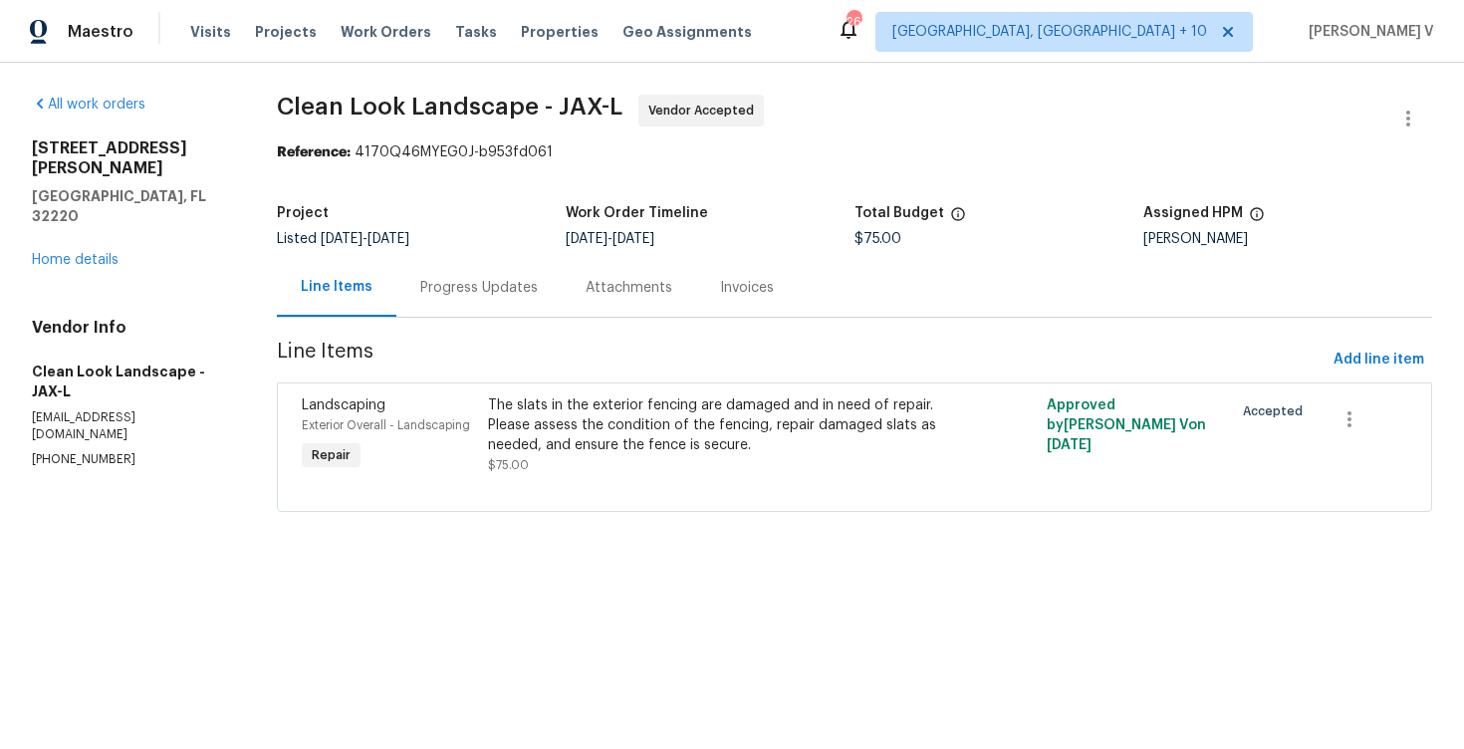
click at [474, 290] on div "Progress Updates" at bounding box center [479, 288] width 118 height 20
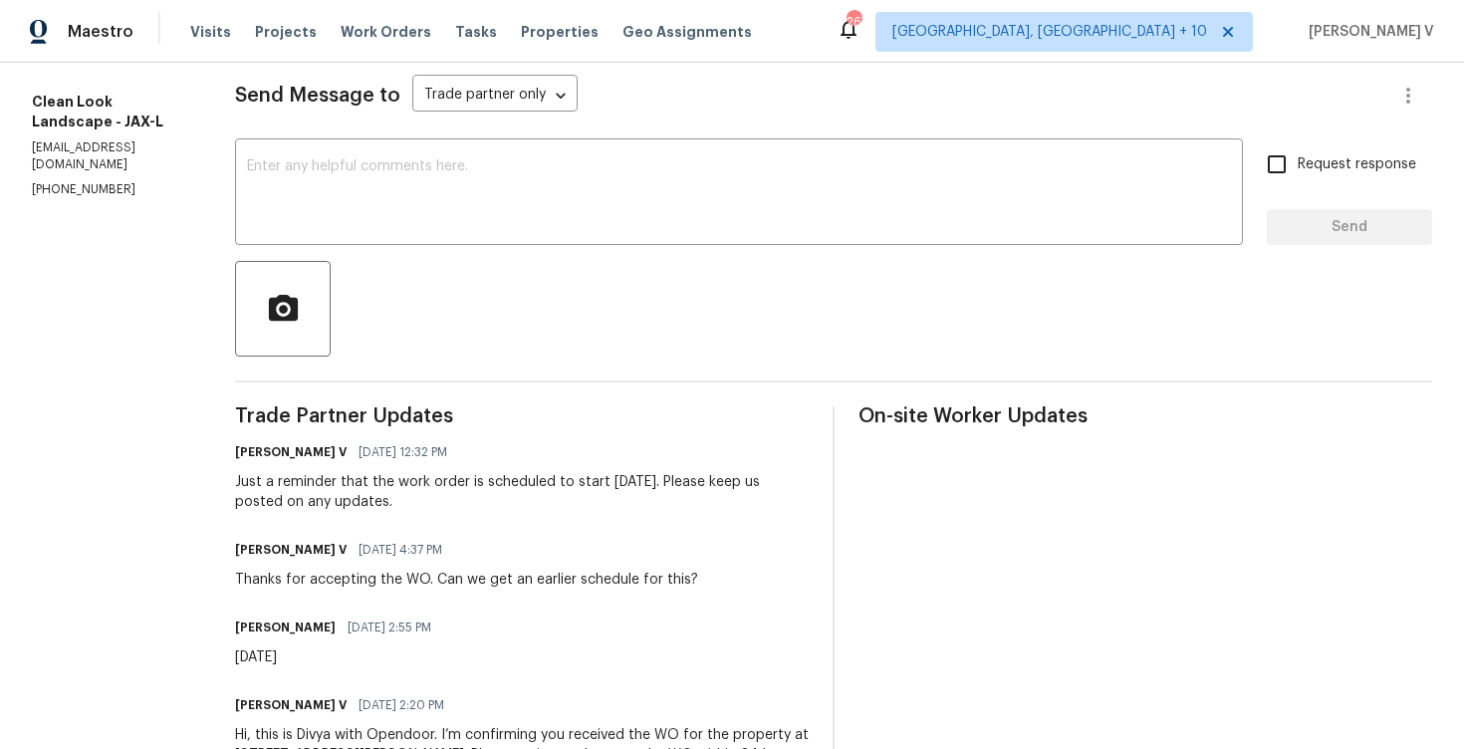
scroll to position [257, 0]
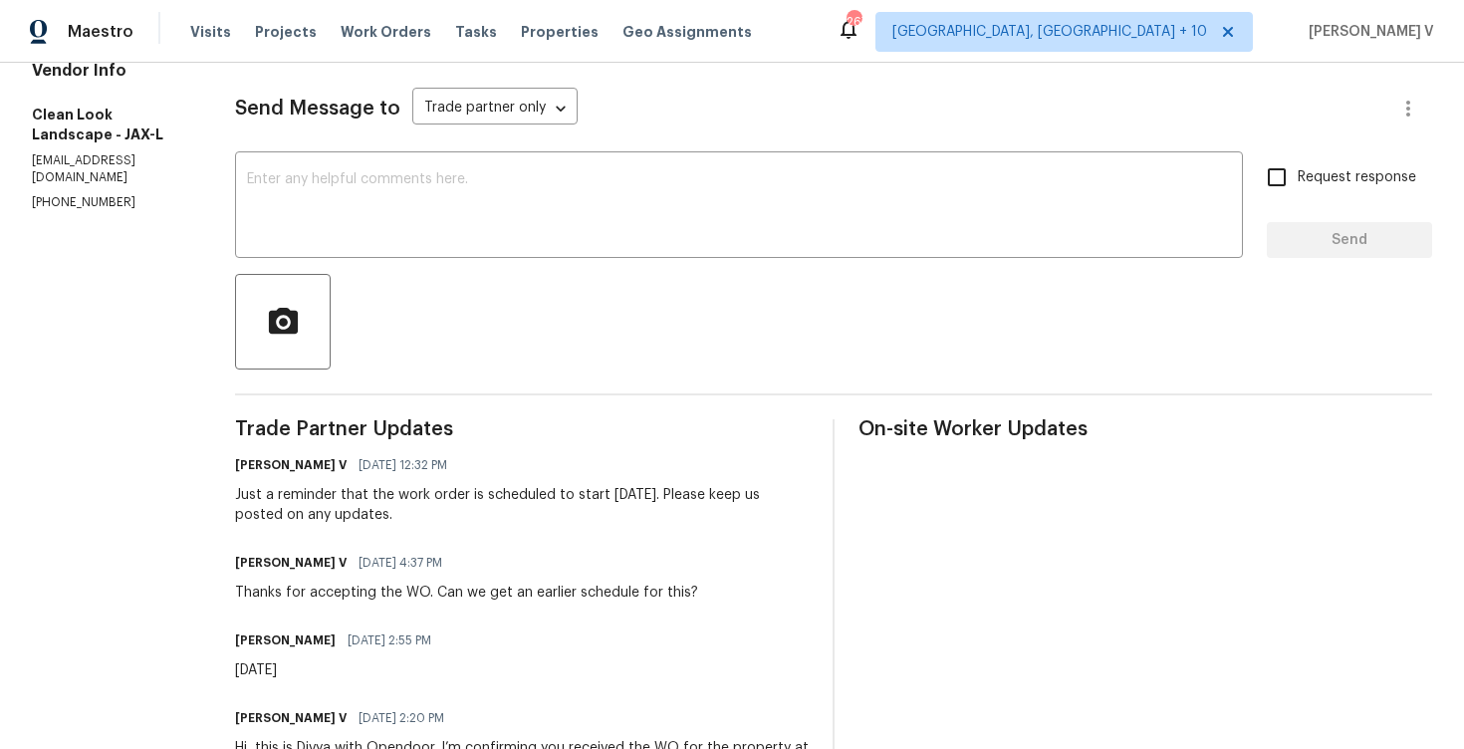
click at [95, 194] on p "[PHONE_NUMBER]" at bounding box center [109, 202] width 155 height 17
copy p "[PHONE_NUMBER]"
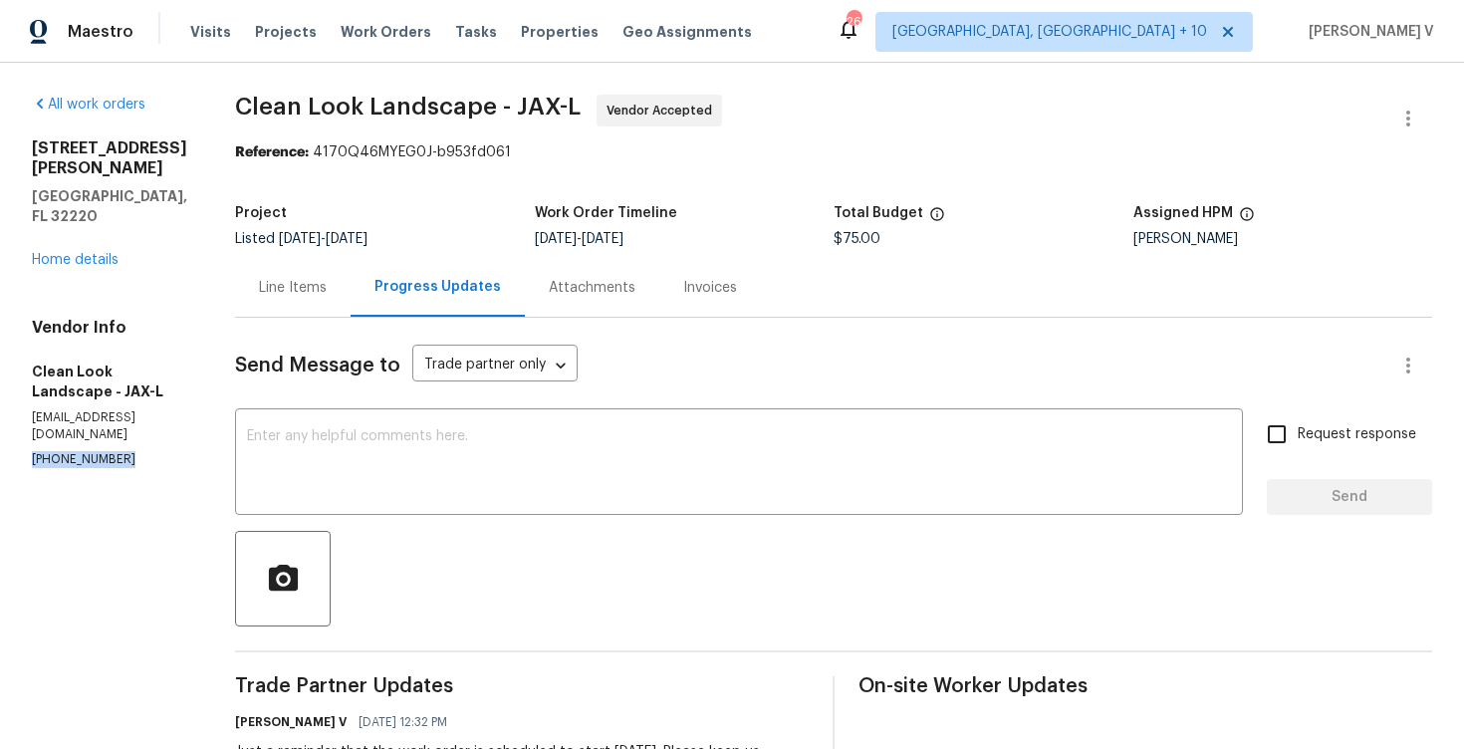
click at [327, 294] on div "Line Items" at bounding box center [293, 288] width 68 height 20
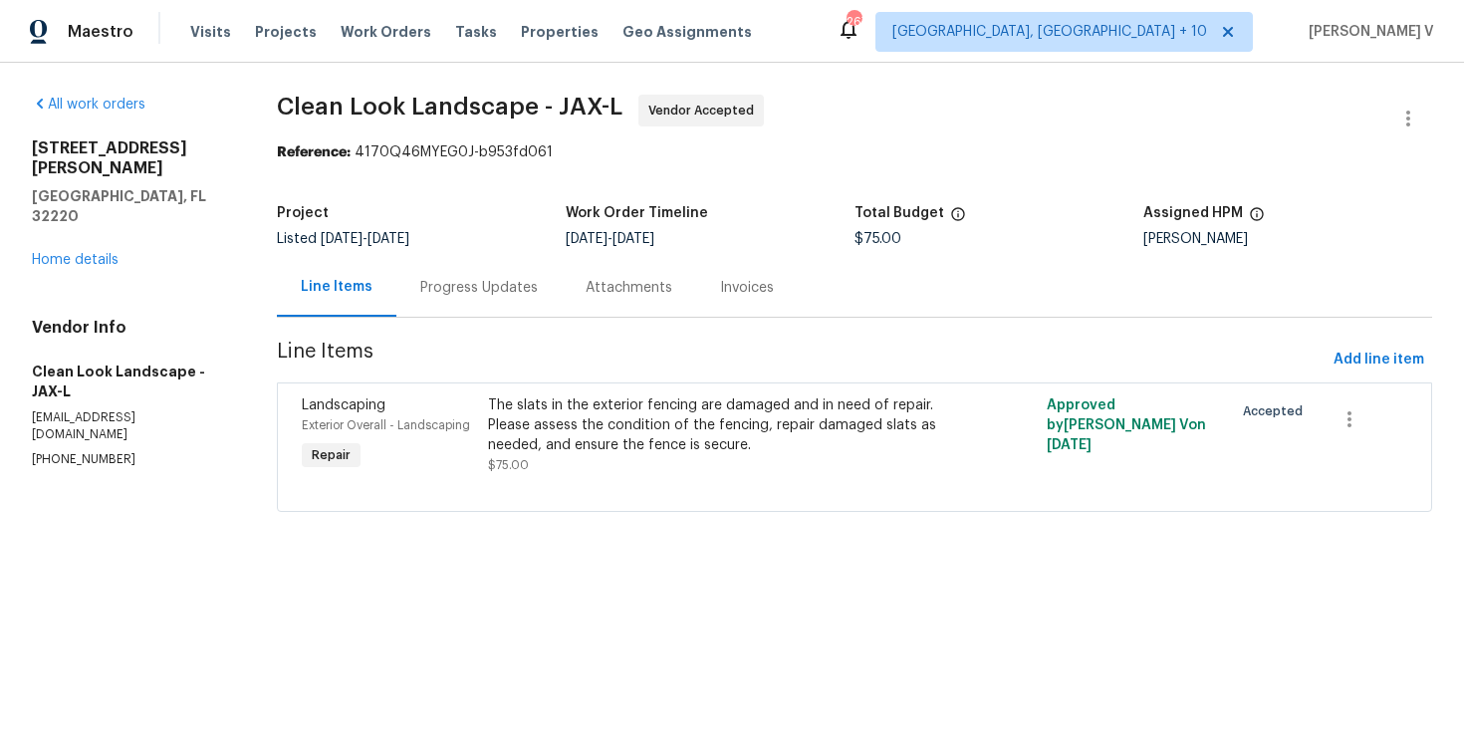
click at [424, 325] on section "Clean Look Landscape - JAX-L Vendor Accepted Reference: 4170Q46MYEG0J-b953fd061…" at bounding box center [854, 315] width 1155 height 441
click at [443, 313] on div "Progress Updates" at bounding box center [478, 287] width 165 height 59
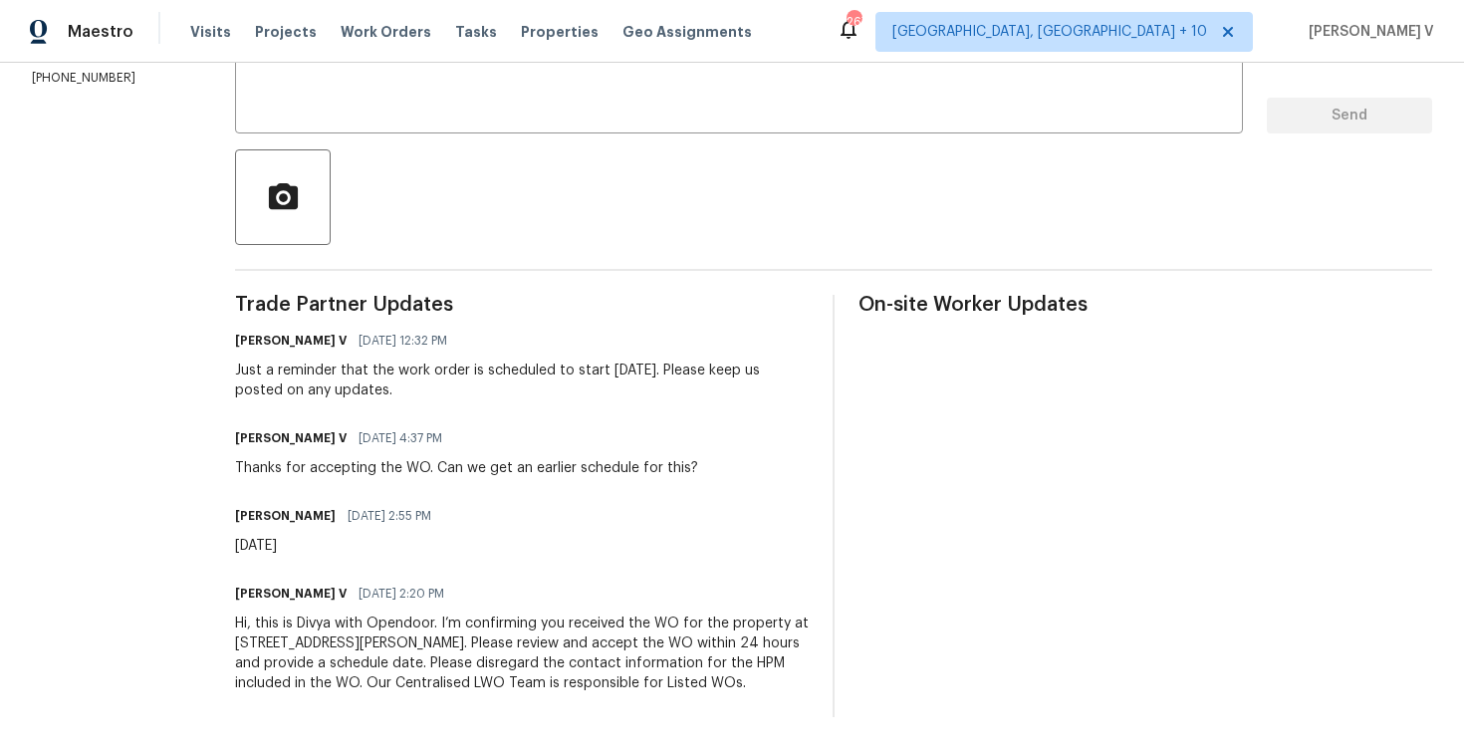
scroll to position [210, 0]
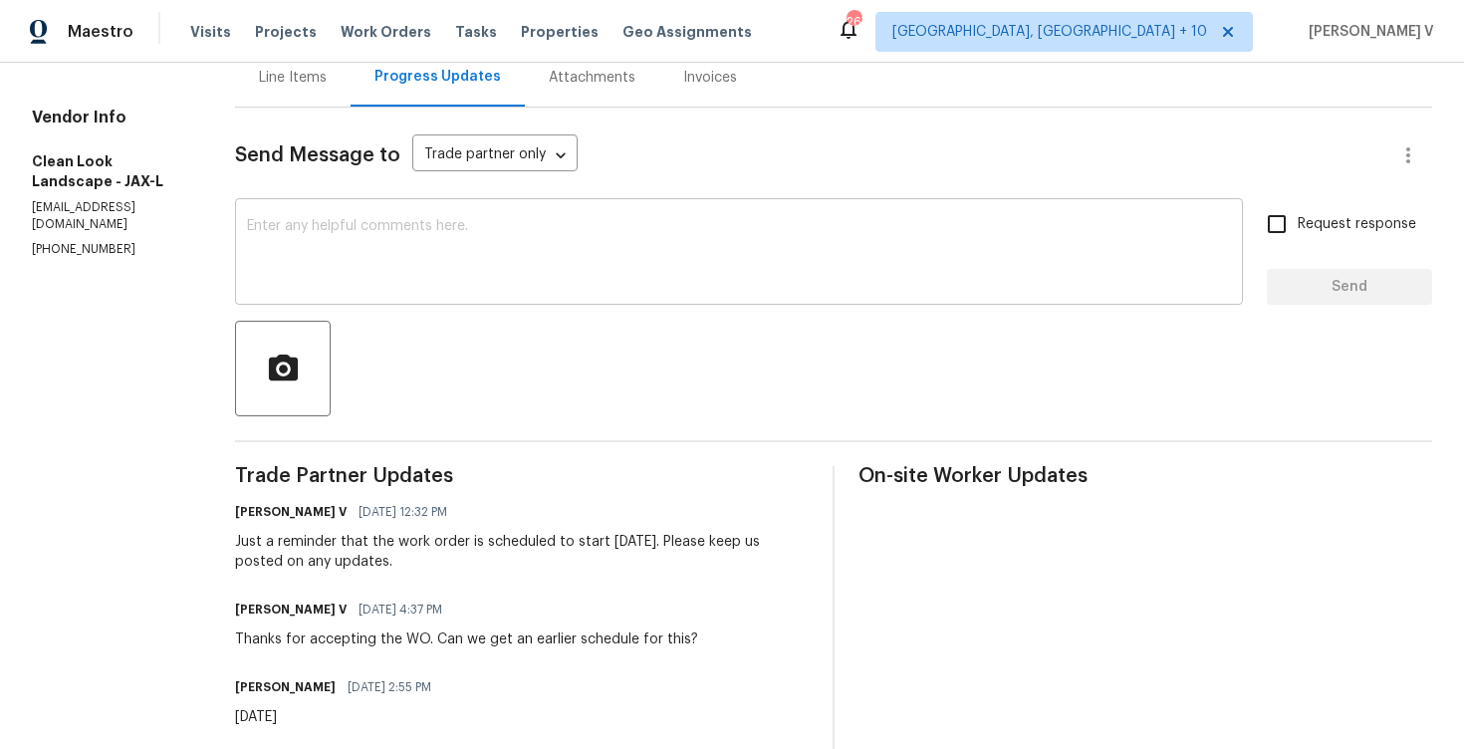
click at [402, 255] on textarea at bounding box center [739, 254] width 984 height 70
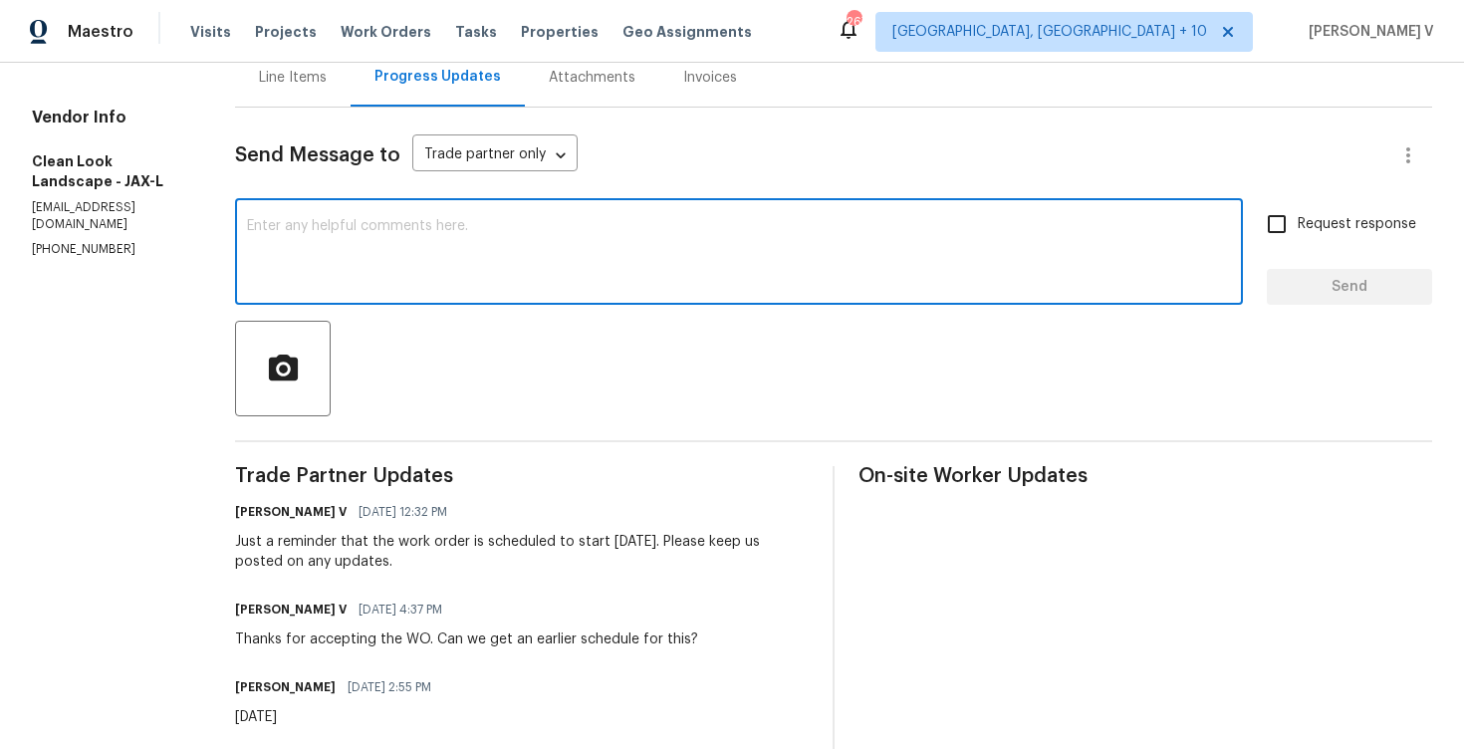
paste textarea "We tried calling but didn’t get a response, so sent a text. Could you please pr…"
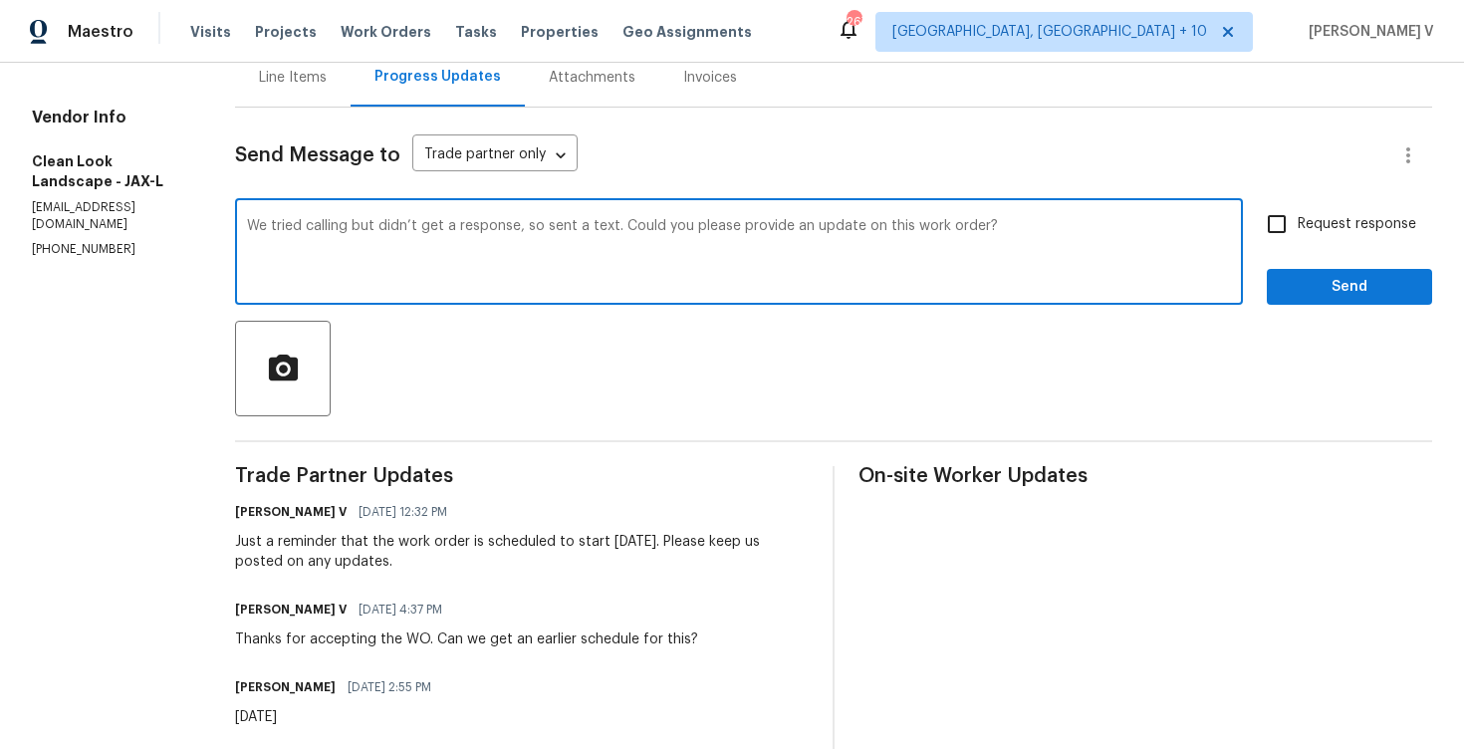
click at [1031, 224] on textarea "We tried calling but didn’t get a response, so sent a text. Could you please pr…" at bounding box center [739, 254] width 984 height 70
paste textarea "Please let us know if there’s any progress or if the team is already on site [D…"
click at [641, 247] on textarea "We tried calling but didn’t get a response, so sent a text. Could you please pr…" at bounding box center [739, 254] width 984 height 70
click at [629, 242] on textarea "We tried calling but didn’t get a response, so sent a text. Could you please pr…" at bounding box center [739, 254] width 984 height 70
paste textarea "Please ensure before photos are taken, as they are mandatory."
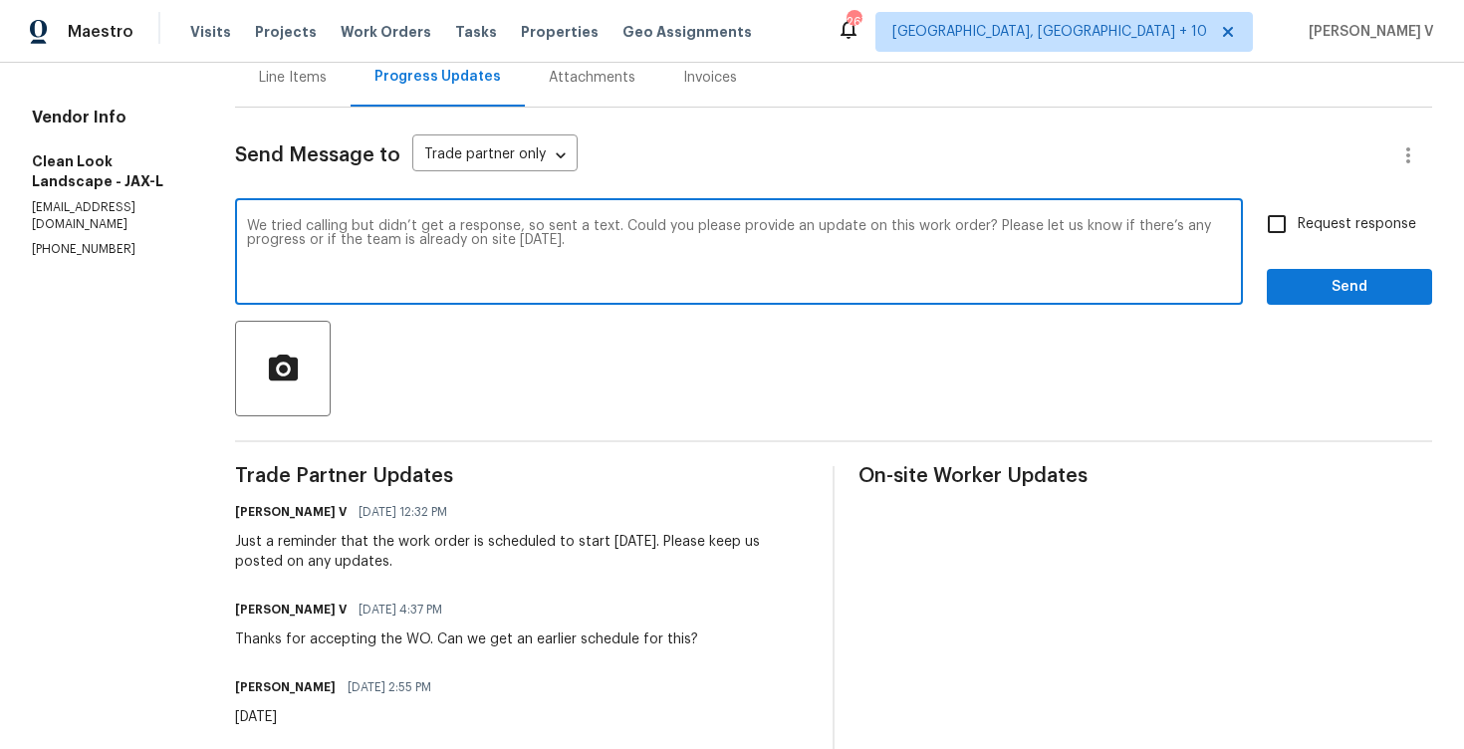
type textarea "We tried calling but didn’t get a response, so sent a text. Could you please pr…"
click at [624, 242] on textarea "We tried calling but didn’t get a response, so sent a text. Could you please pr…" at bounding box center [739, 254] width 984 height 70
click at [322, 69] on div "Line Items" at bounding box center [293, 78] width 68 height 20
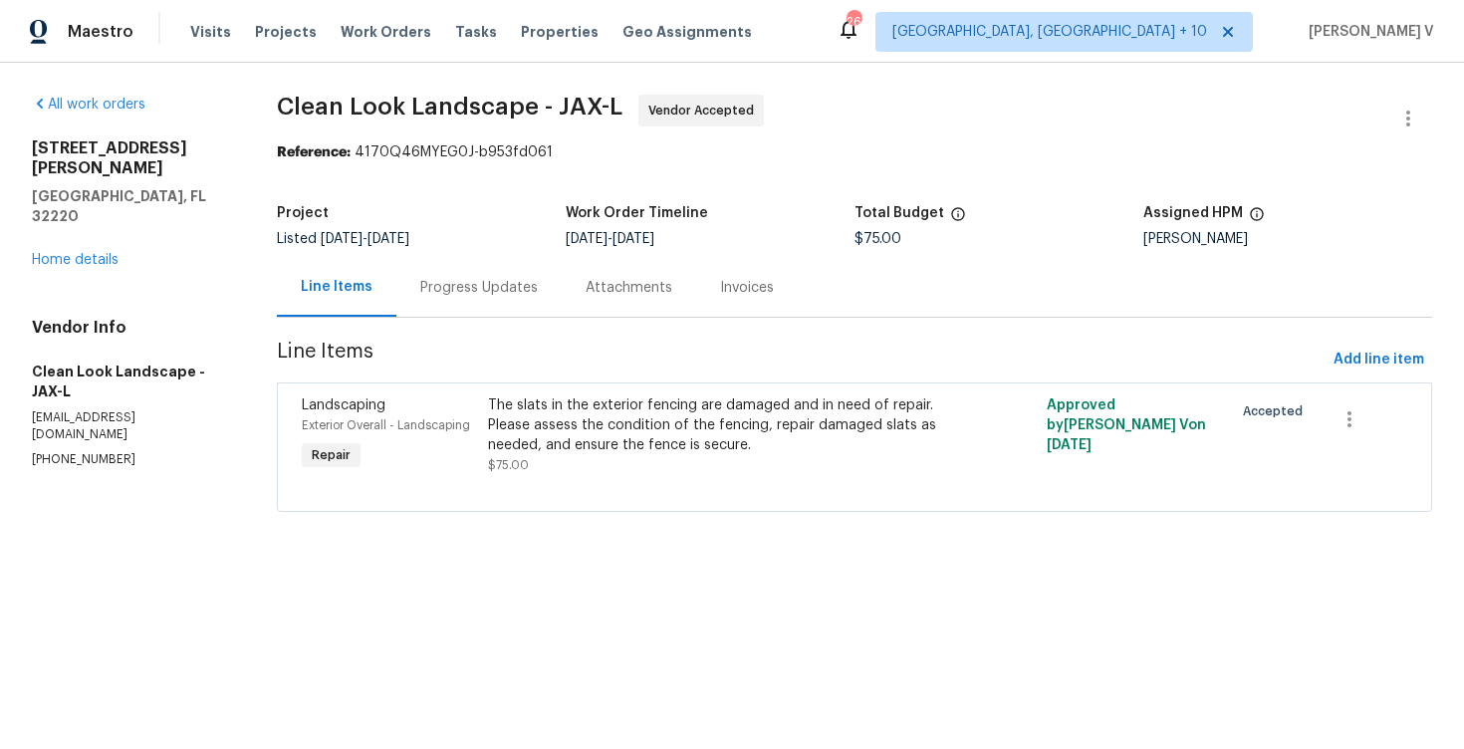
click at [459, 222] on div "Project" at bounding box center [421, 219] width 289 height 26
click at [467, 326] on section "Clean Look Landscape - JAX-L Vendor Accepted Reference: 4170Q46MYEG0J-b953fd061…" at bounding box center [854, 315] width 1155 height 441
click at [505, 303] on div "Progress Updates" at bounding box center [478, 287] width 165 height 59
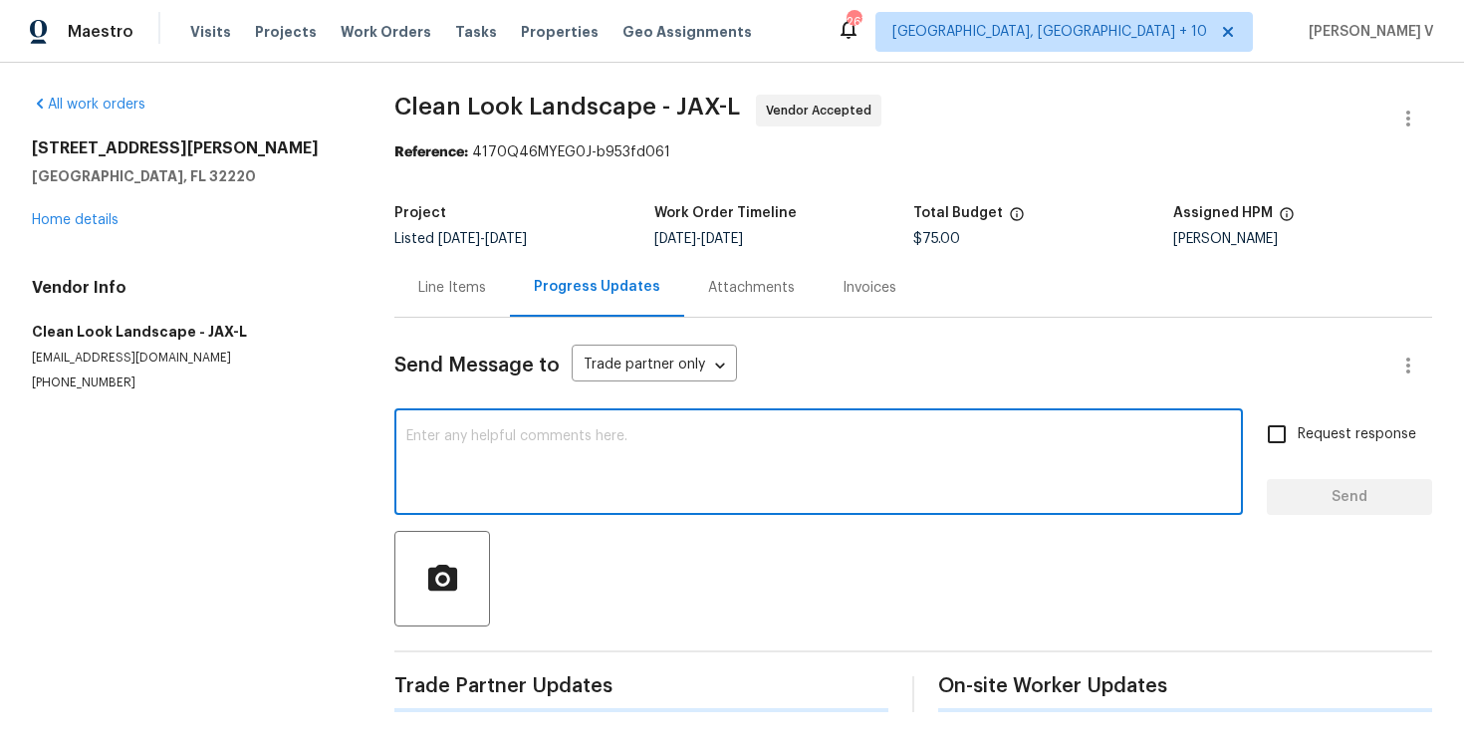
click at [566, 437] on textarea at bounding box center [818, 464] width 825 height 70
paste textarea "We tried calling but didn’t get a response, so sent a text. Could you please pr…"
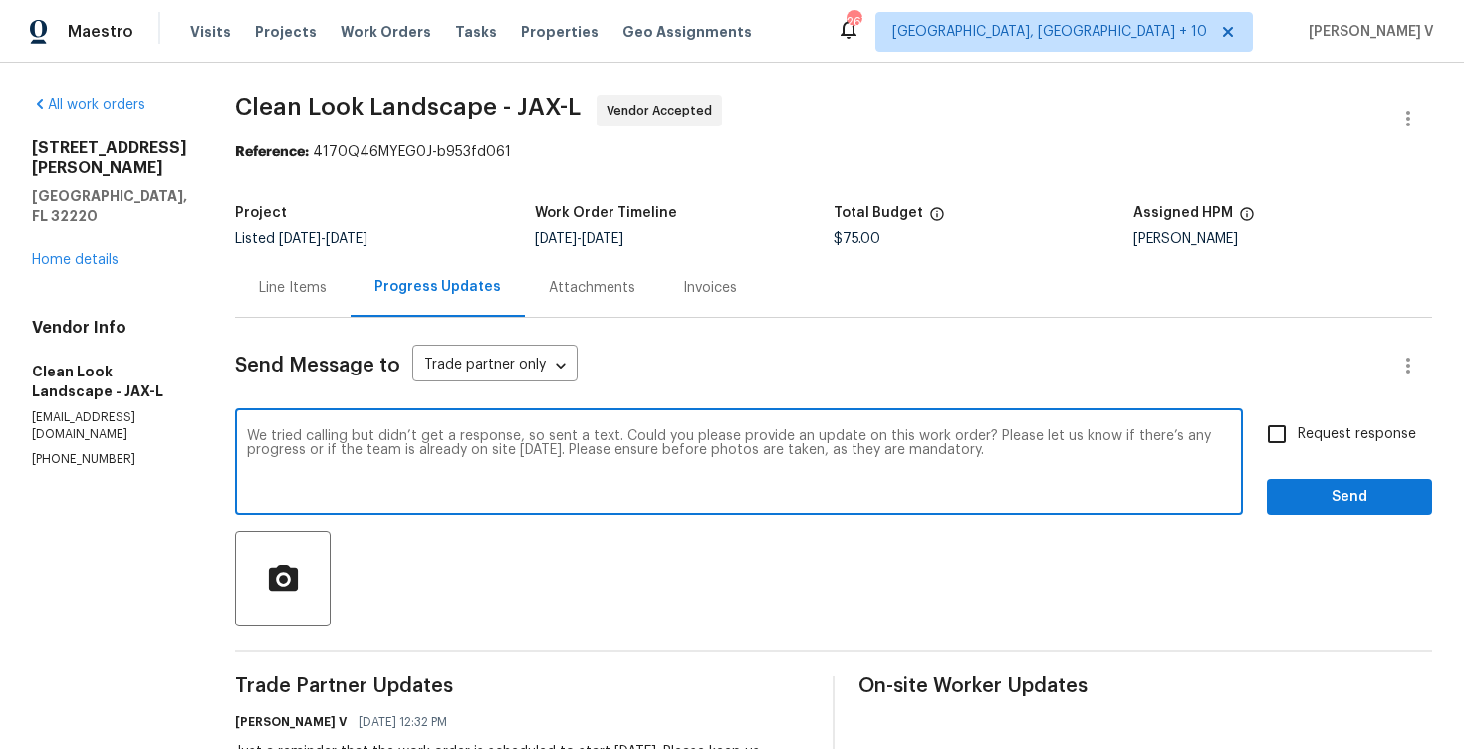
click at [992, 451] on textarea "We tried calling but didn’t get a response, so sent a text. Could you please pr…" at bounding box center [739, 464] width 984 height 70
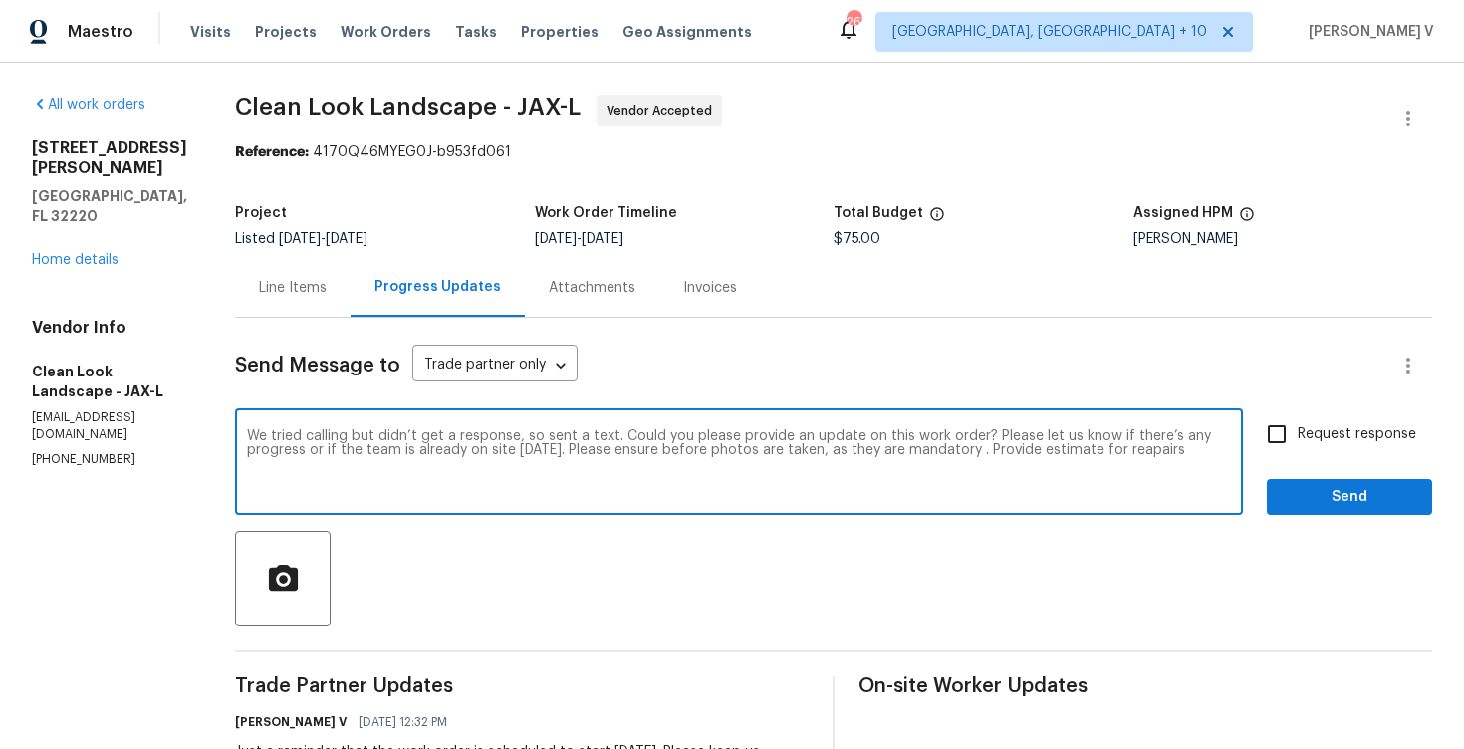
paste textarea "we sent a text. Could you please provide an update on this work order? Kindly c…"
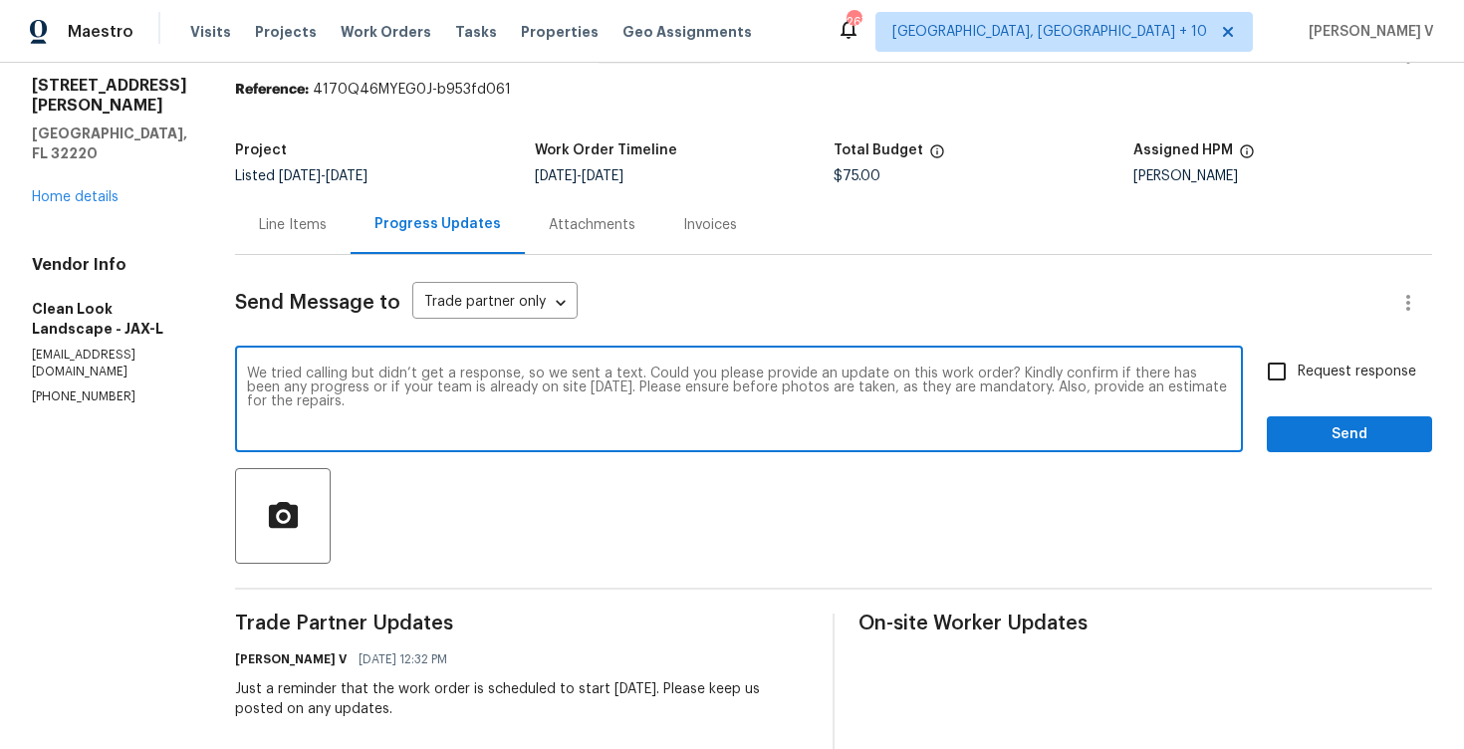
type textarea "We tried calling but didn’t get a response, so we sent a text. Could you please…"
click at [1312, 381] on span "Request response" at bounding box center [1357, 372] width 119 height 21
click at [1298, 381] on input "Request response" at bounding box center [1277, 372] width 42 height 42
checkbox input "true"
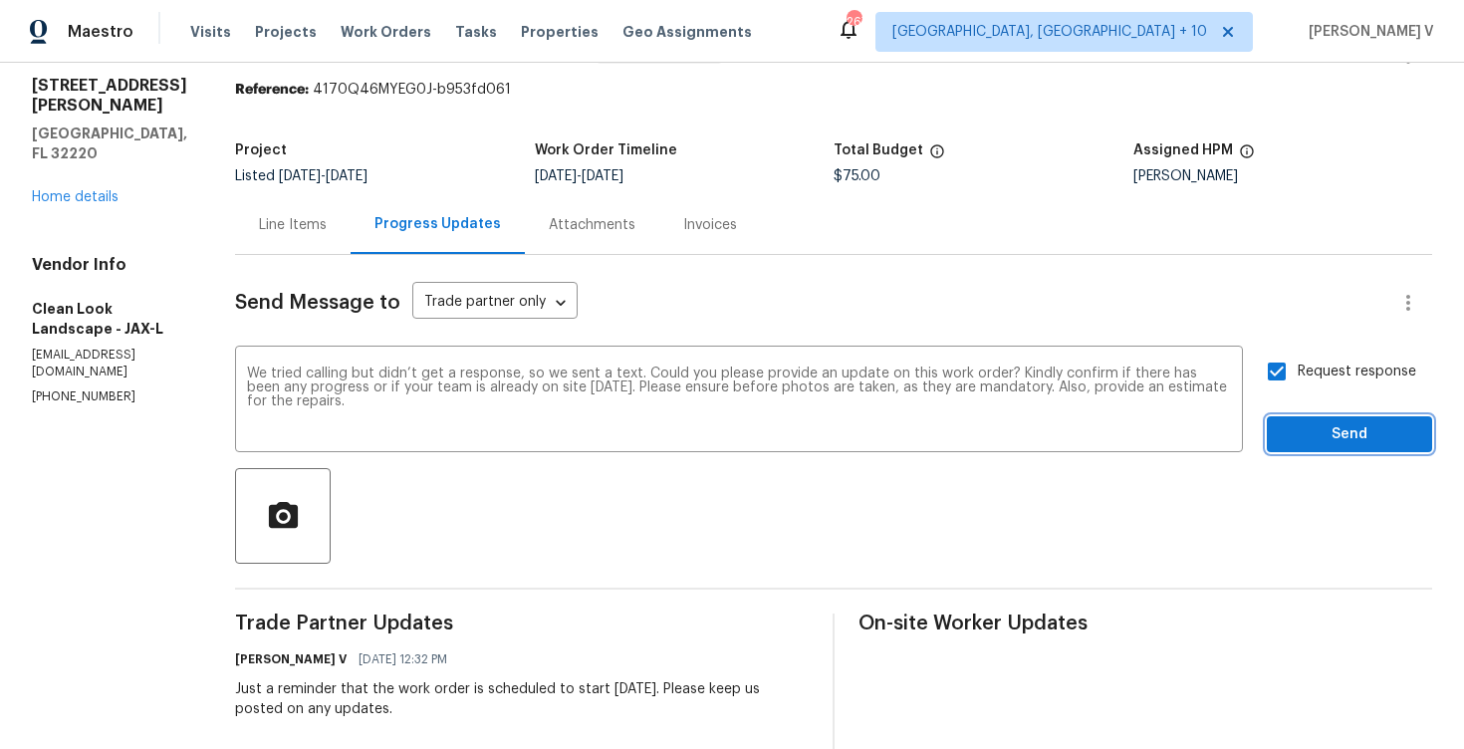
click at [1337, 440] on span "Send" at bounding box center [1349, 434] width 133 height 25
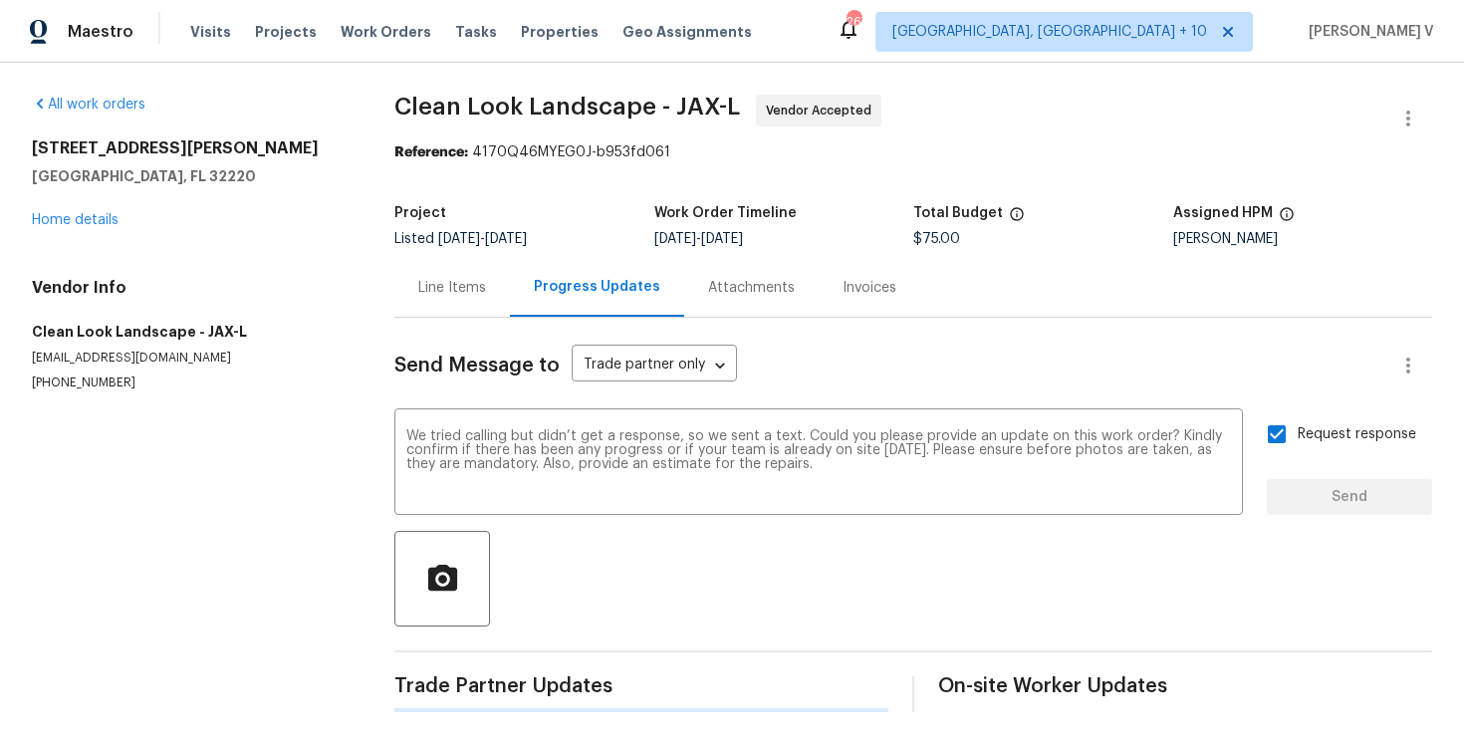
scroll to position [0, 0]
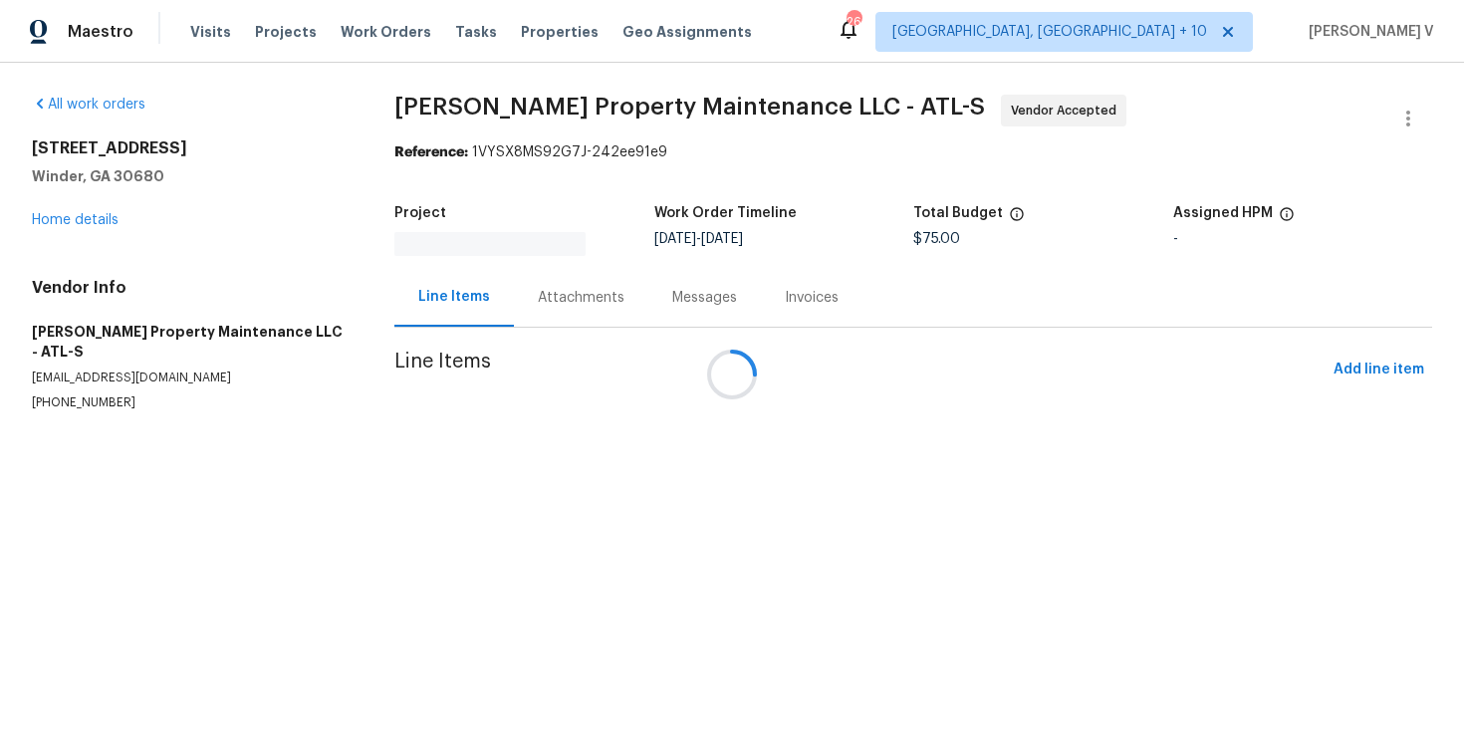
click at [545, 286] on div at bounding box center [732, 374] width 1464 height 749
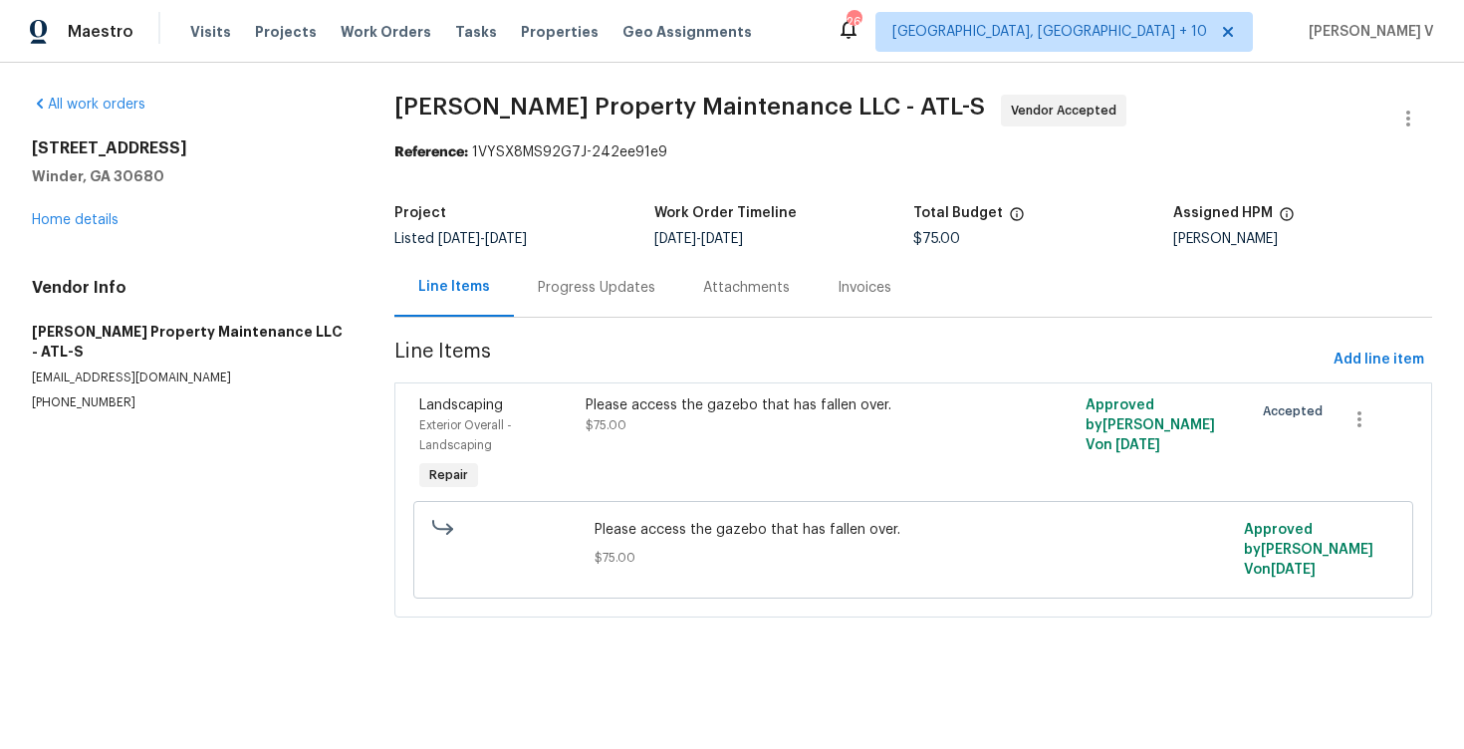
click at [545, 286] on div "Progress Updates" at bounding box center [597, 288] width 118 height 20
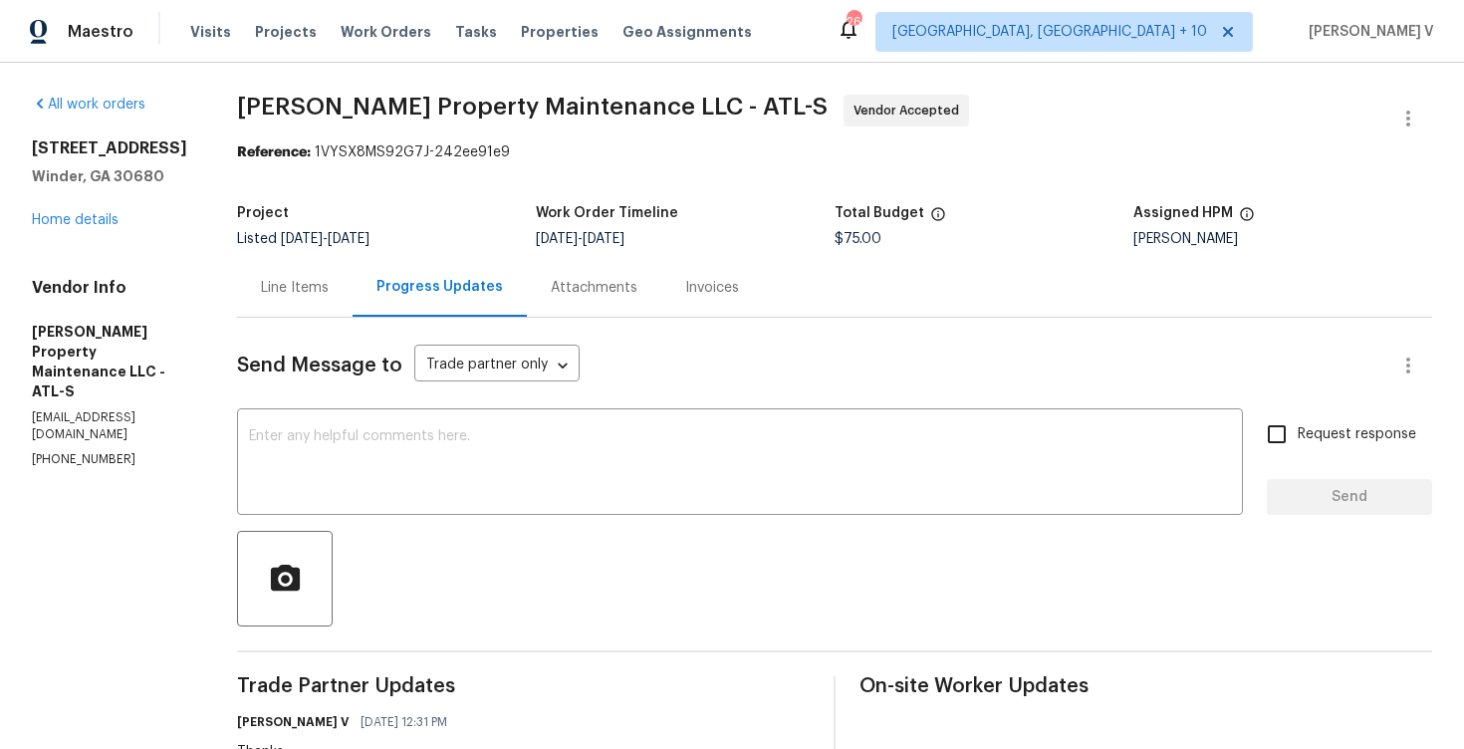
scroll to position [284, 0]
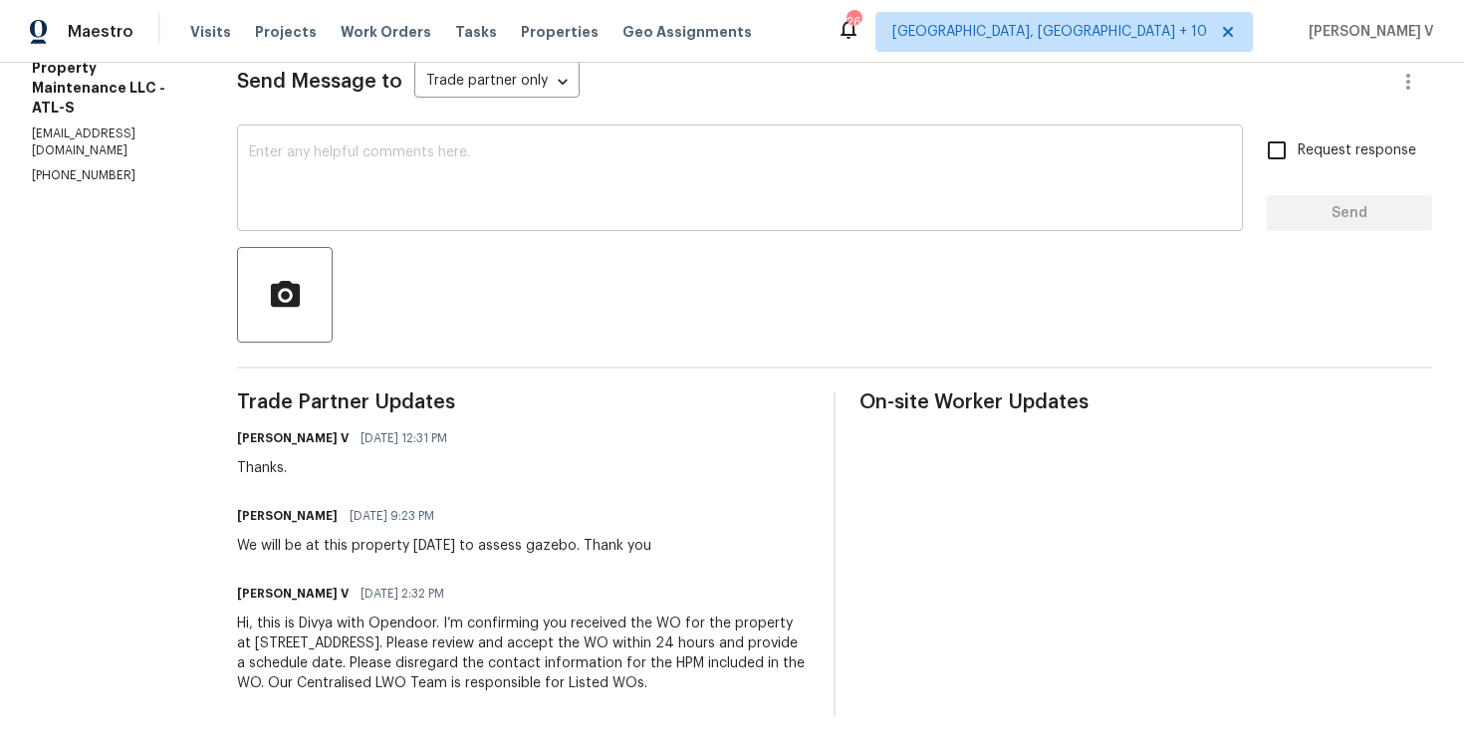
click at [581, 208] on textarea at bounding box center [740, 180] width 982 height 70
paste textarea "Hi, hope everything is on track with the WO scheduled for [DATE]. Please let us…"
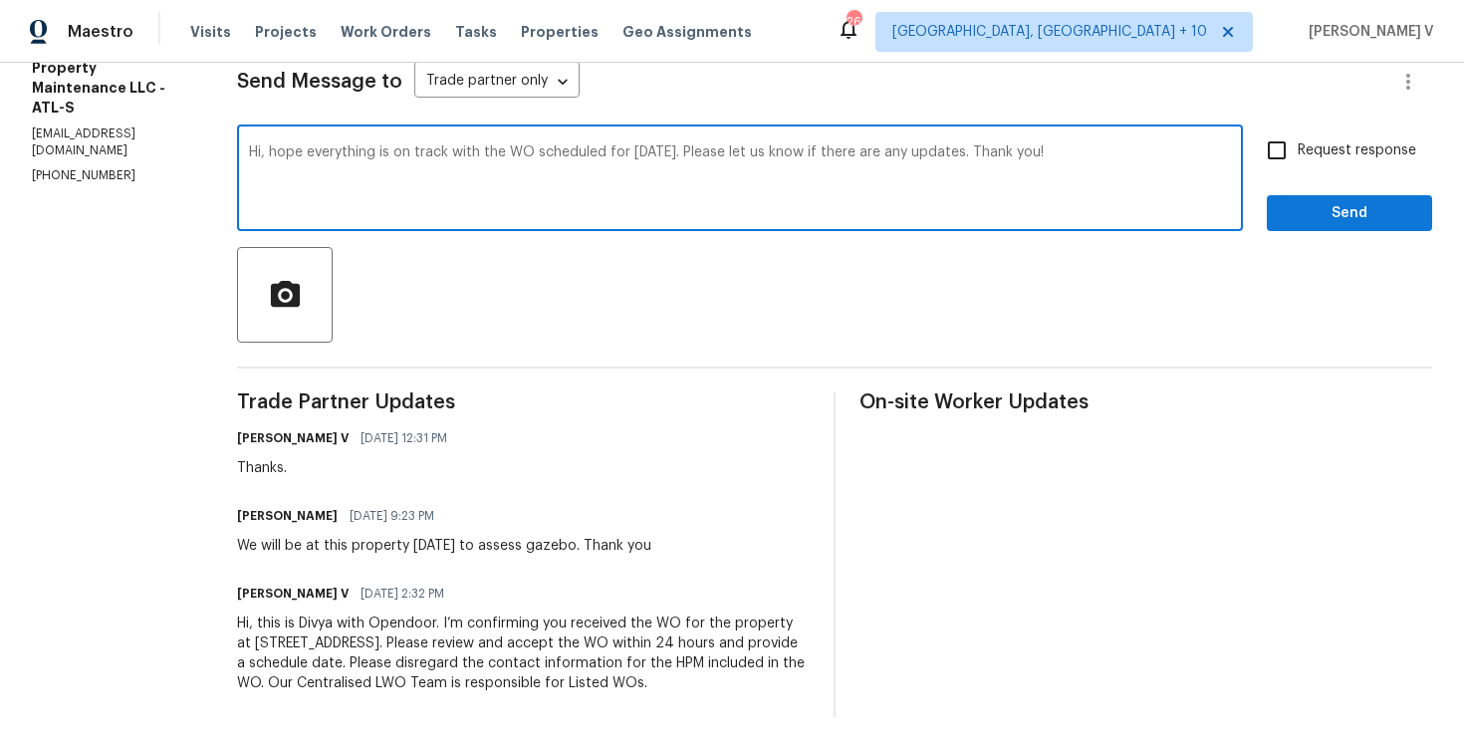
type textarea "Hi, hope everything is on track with the WO scheduled for [DATE]. Please let us…"
click at [1286, 144] on input "Request response" at bounding box center [1277, 150] width 42 height 42
checkbox input "true"
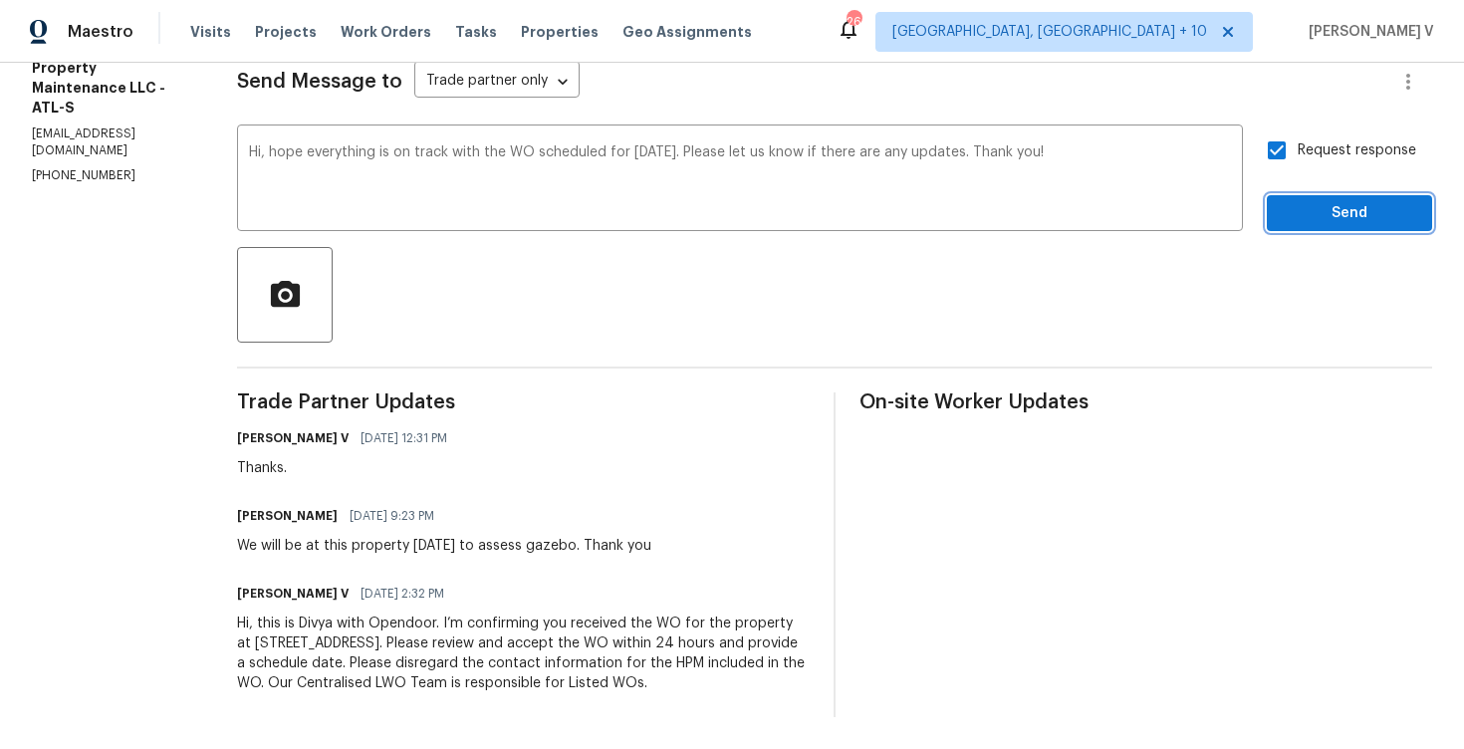
click at [1307, 202] on span "Send" at bounding box center [1349, 213] width 133 height 25
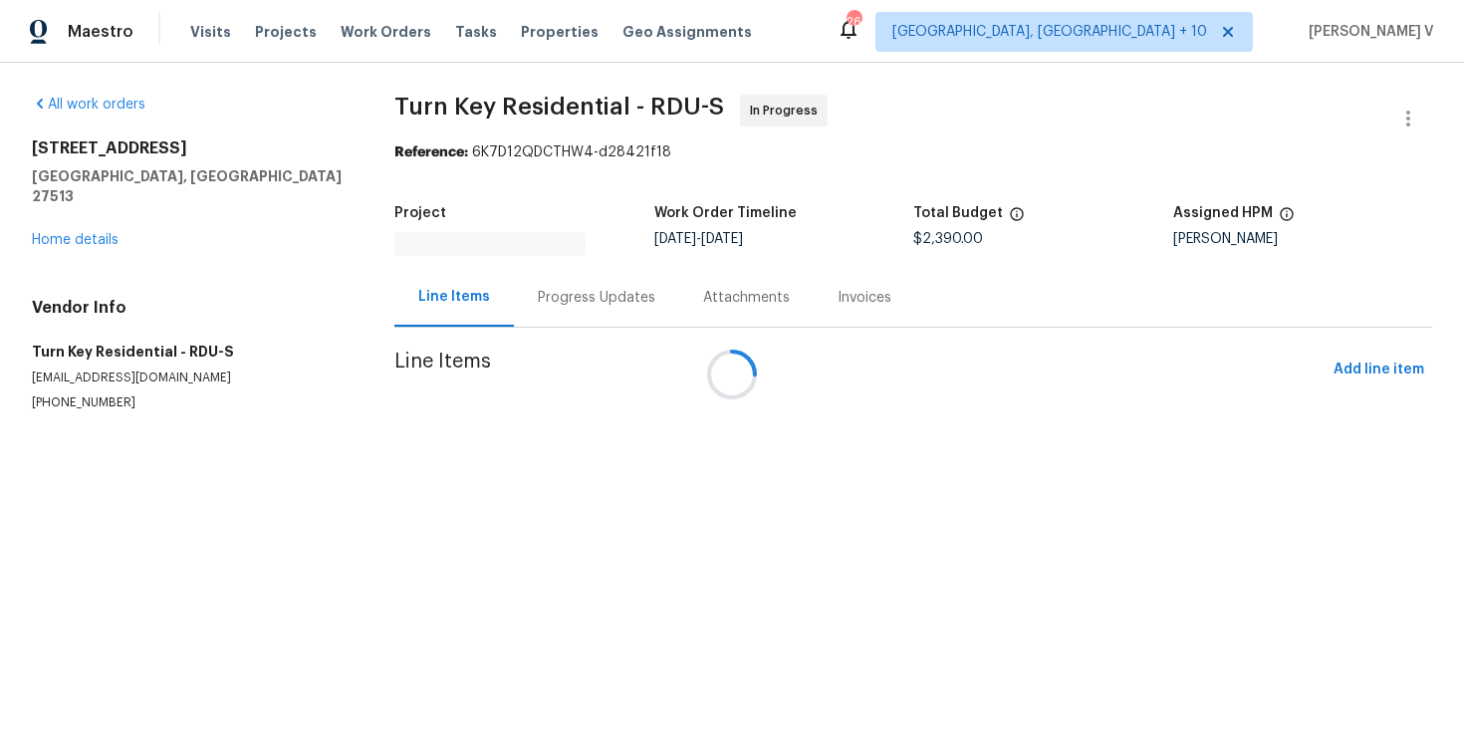
click at [513, 289] on div at bounding box center [732, 374] width 1464 height 749
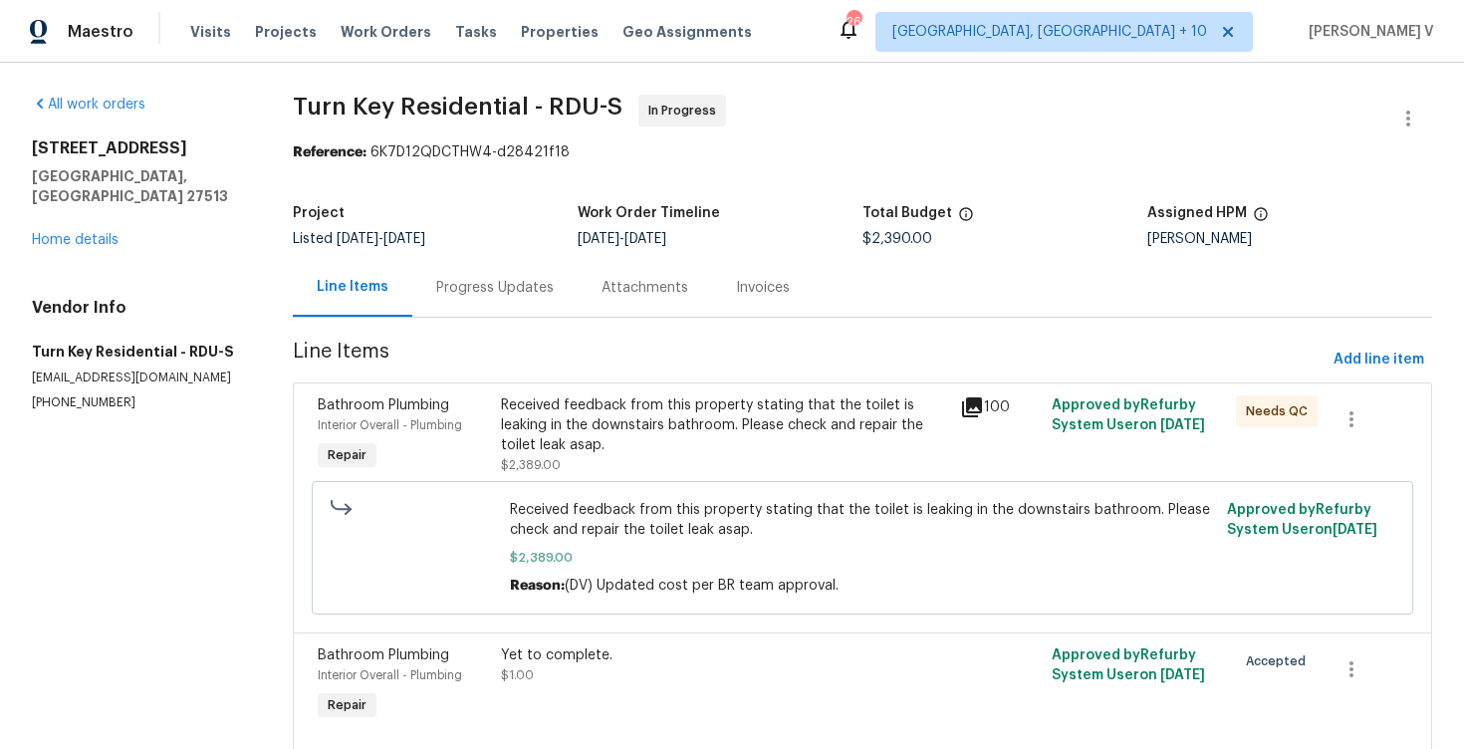
click at [544, 297] on div "Progress Updates" at bounding box center [495, 288] width 118 height 20
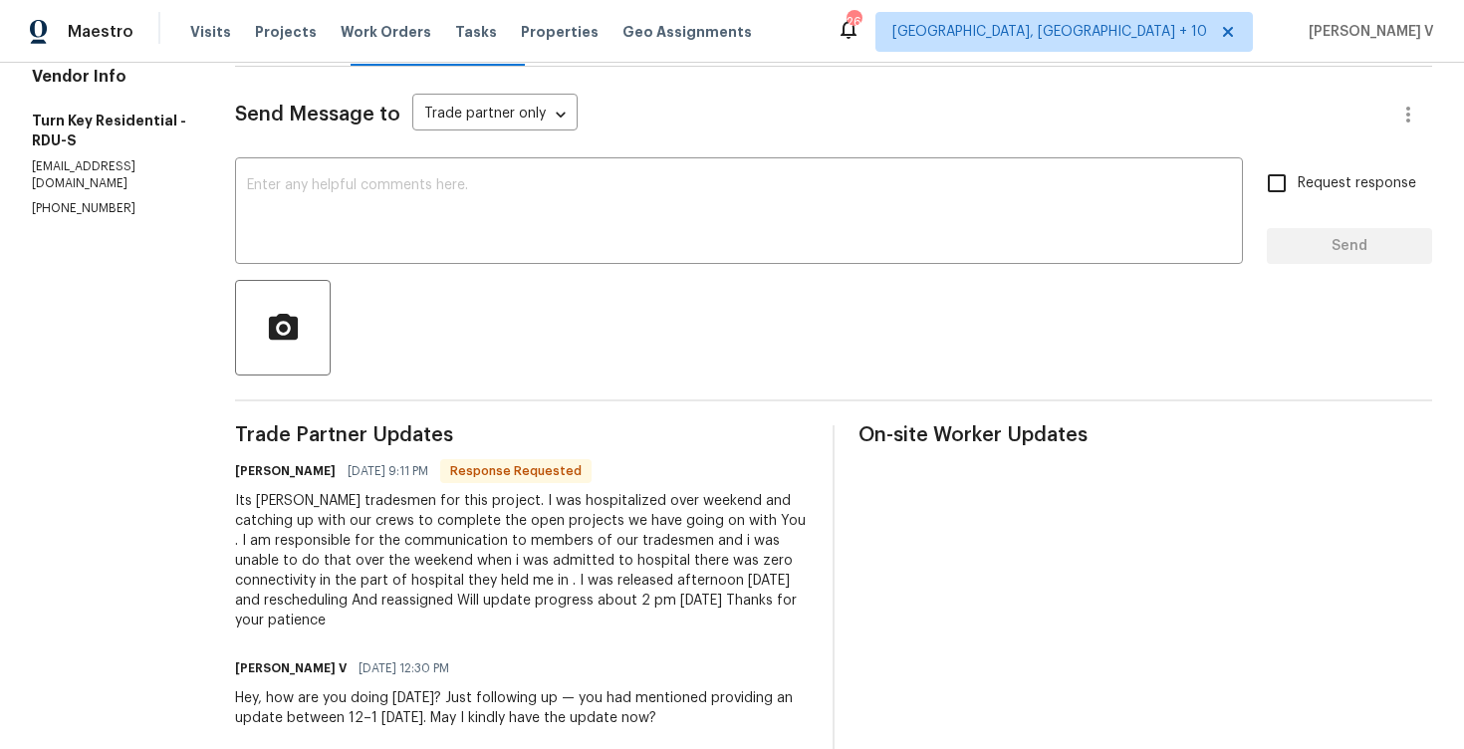
scroll to position [200, 0]
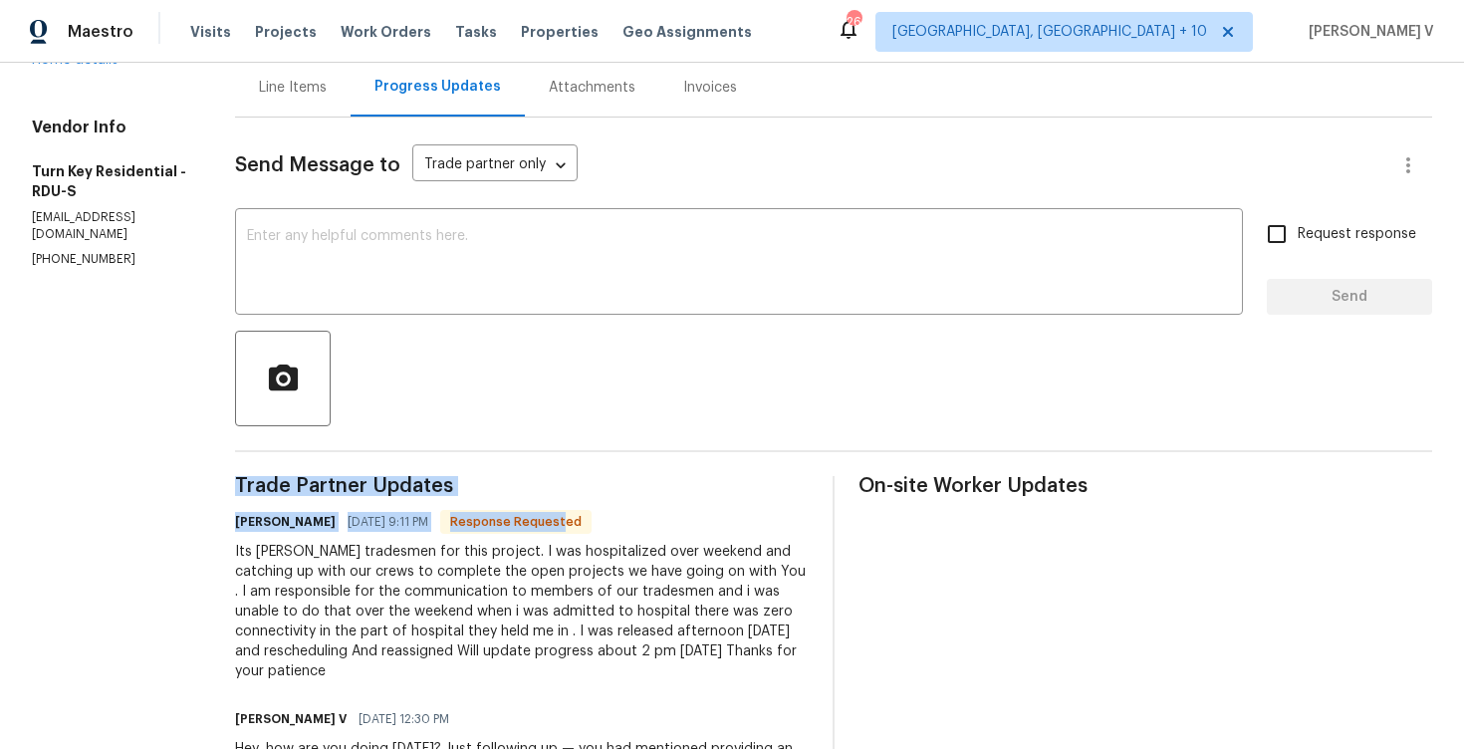
drag, startPoint x: 611, startPoint y: 519, endPoint x: 618, endPoint y: 467, distance: 52.3
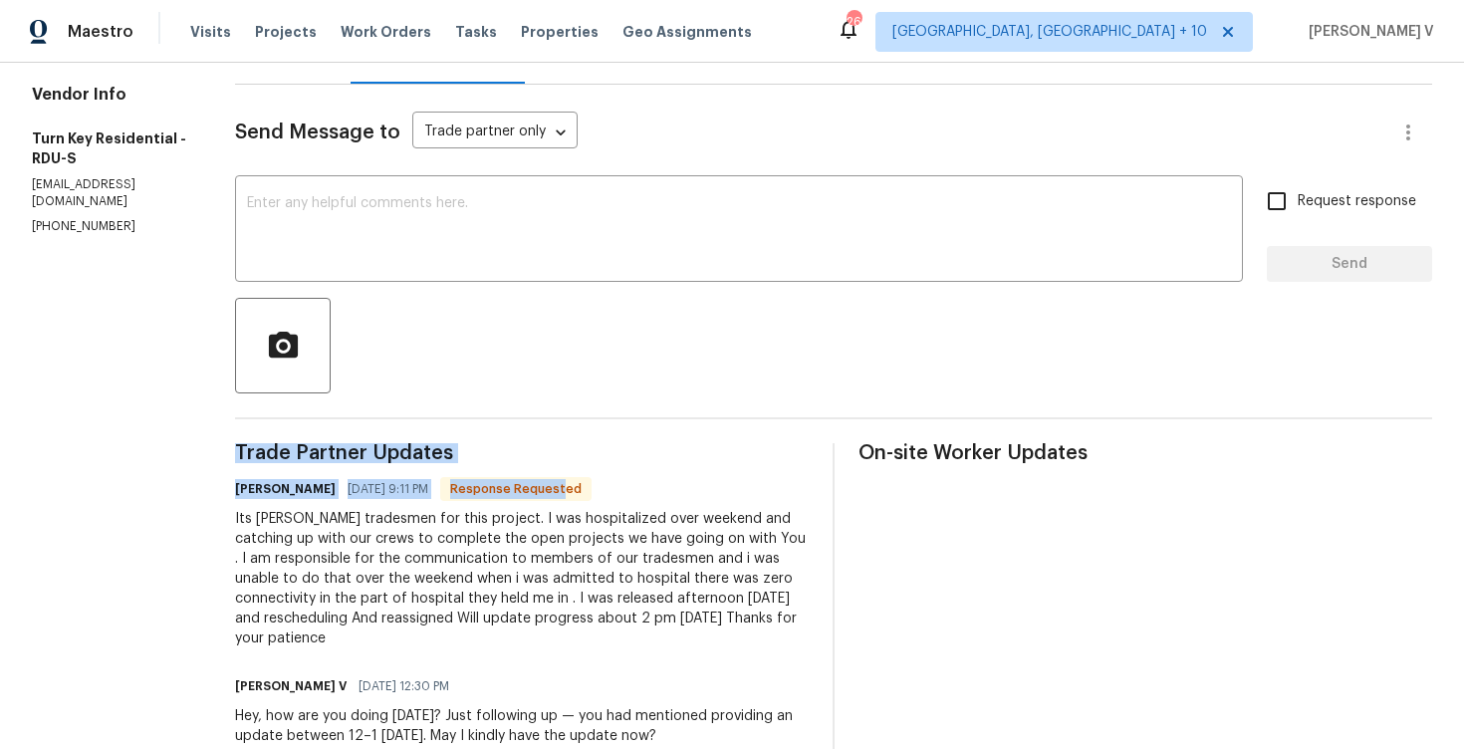
scroll to position [251, 0]
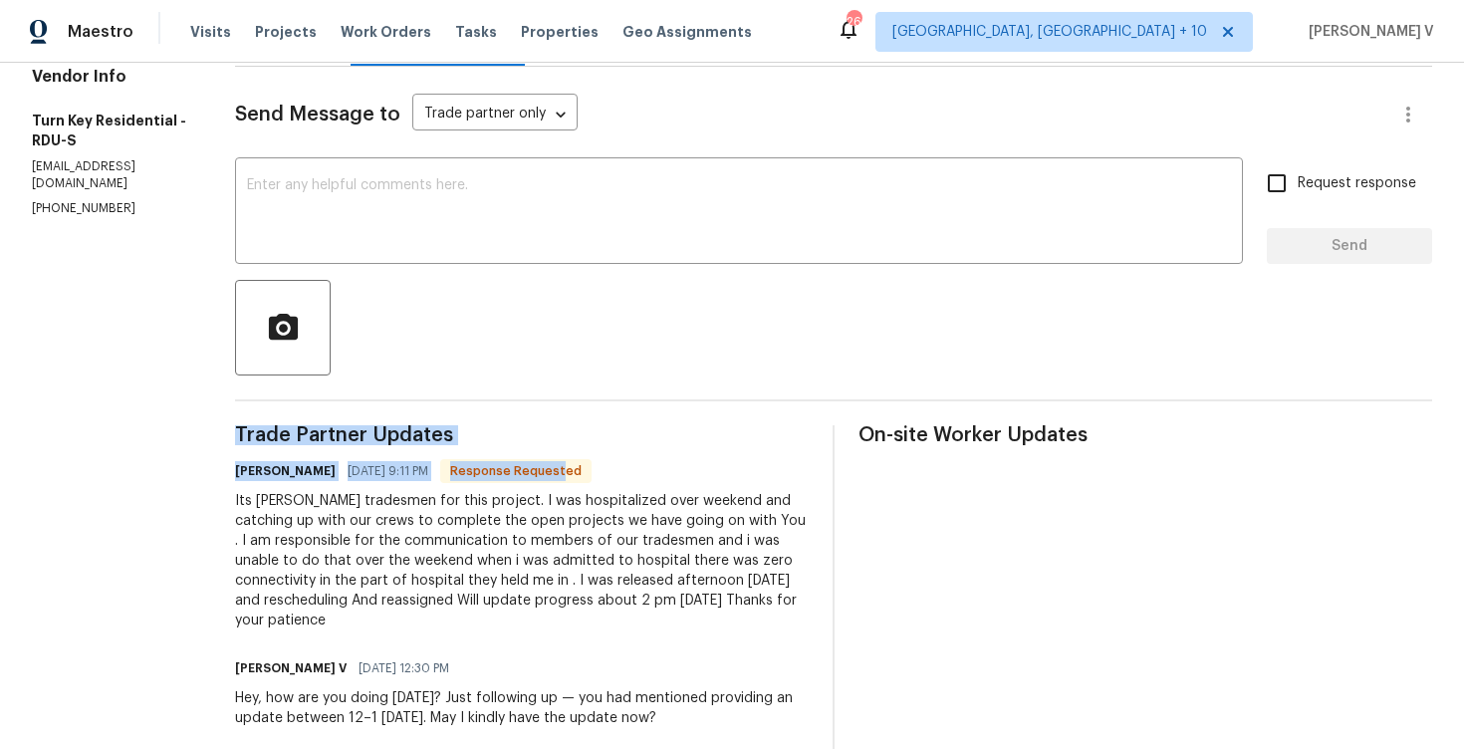
click at [431, 603] on div "Its [PERSON_NAME] tradesmen for this project. I was hospitalized over weekend a…" at bounding box center [522, 560] width 574 height 139
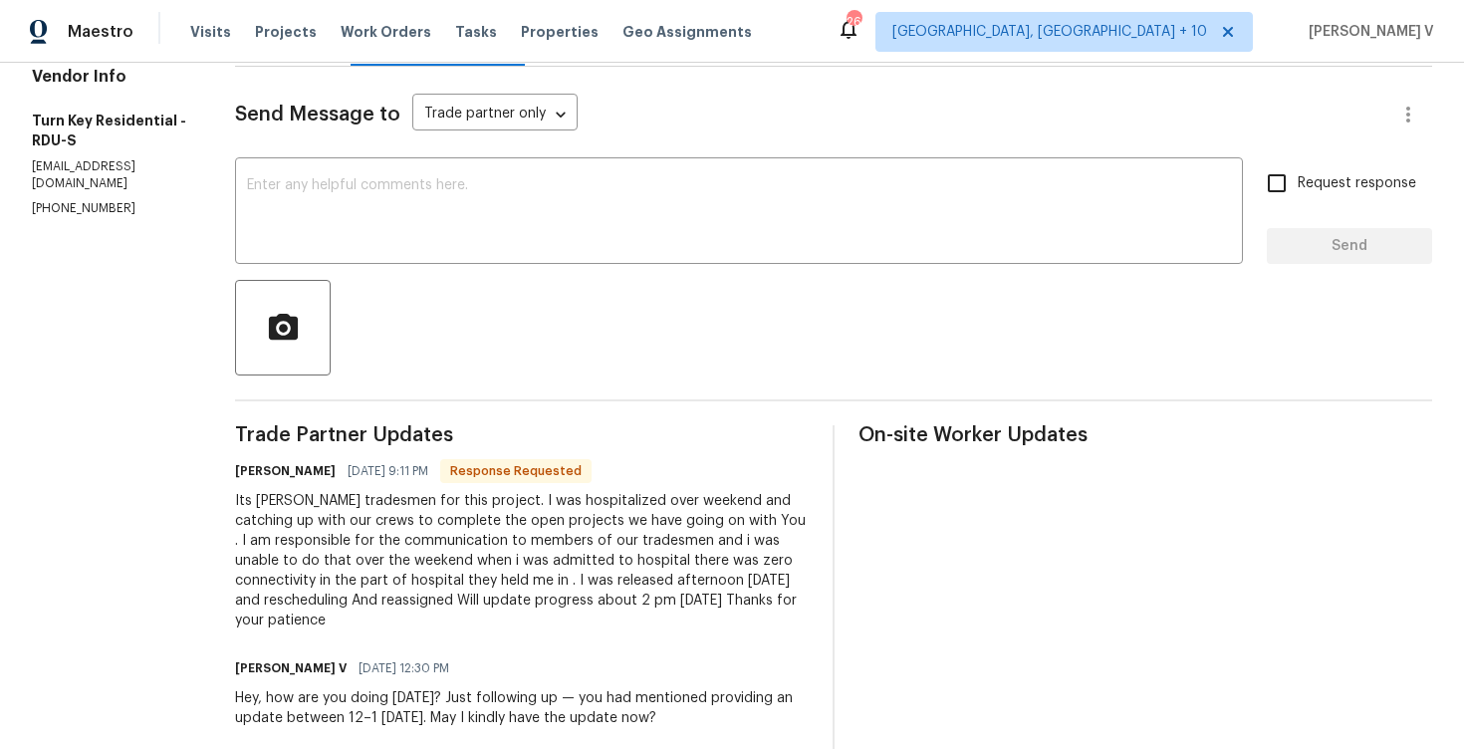
click at [431, 603] on div "Its [PERSON_NAME] tradesmen for this project. I was hospitalized over weekend a…" at bounding box center [522, 560] width 574 height 139
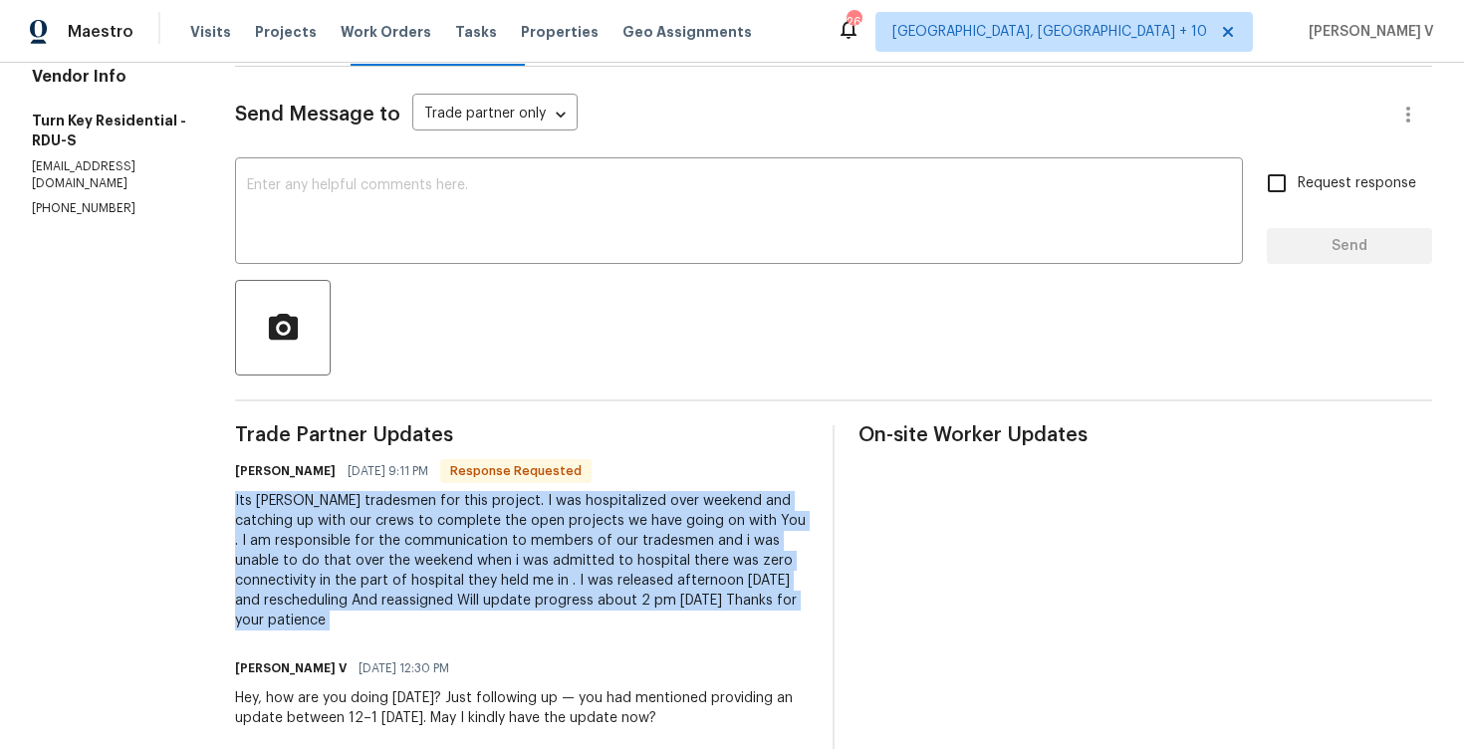
copy div "Its [PERSON_NAME] tradesmen for this project. I was hospitalized over weekend a…"
click at [467, 232] on textarea at bounding box center [739, 213] width 984 height 70
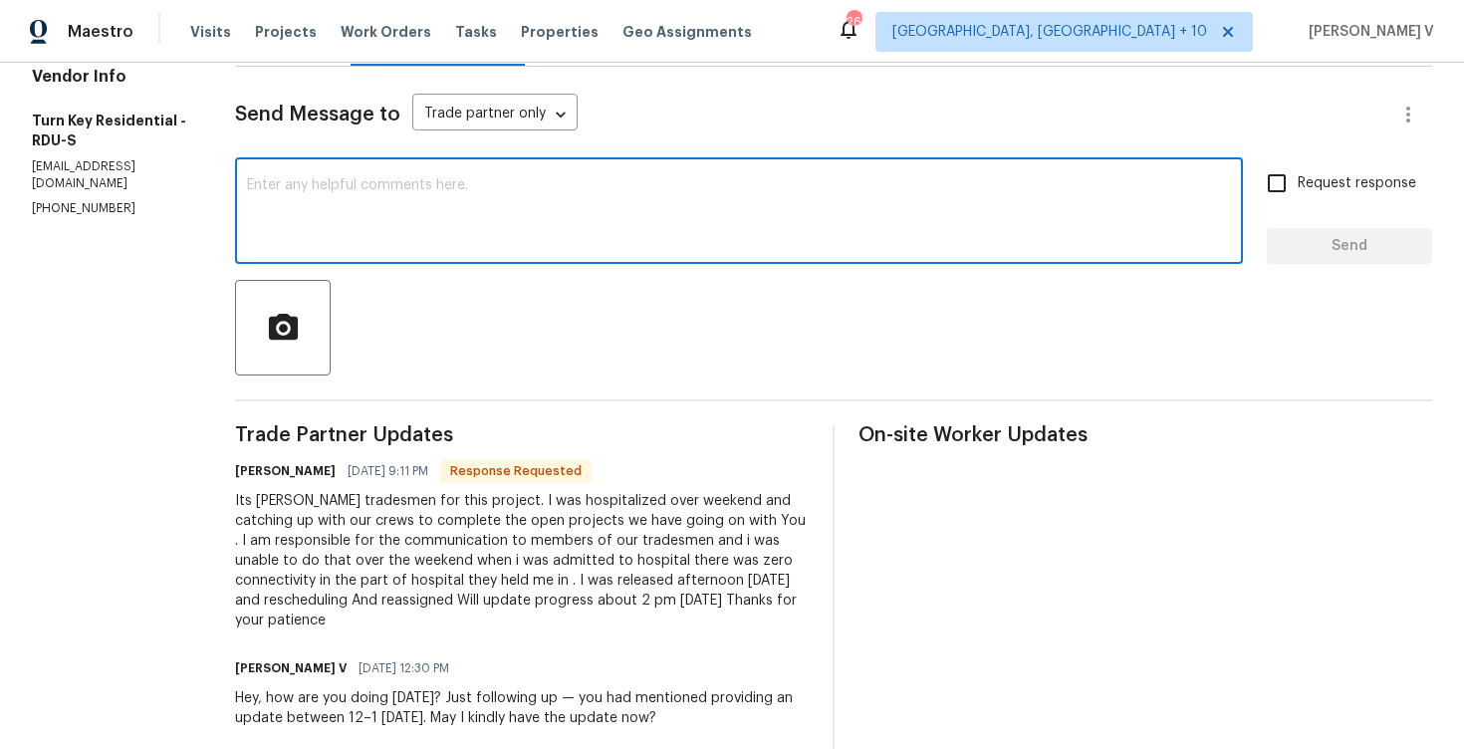
paste textarea "Hi [PERSON_NAME], thank you for the update and I hope you’re feeling better. Yo…"
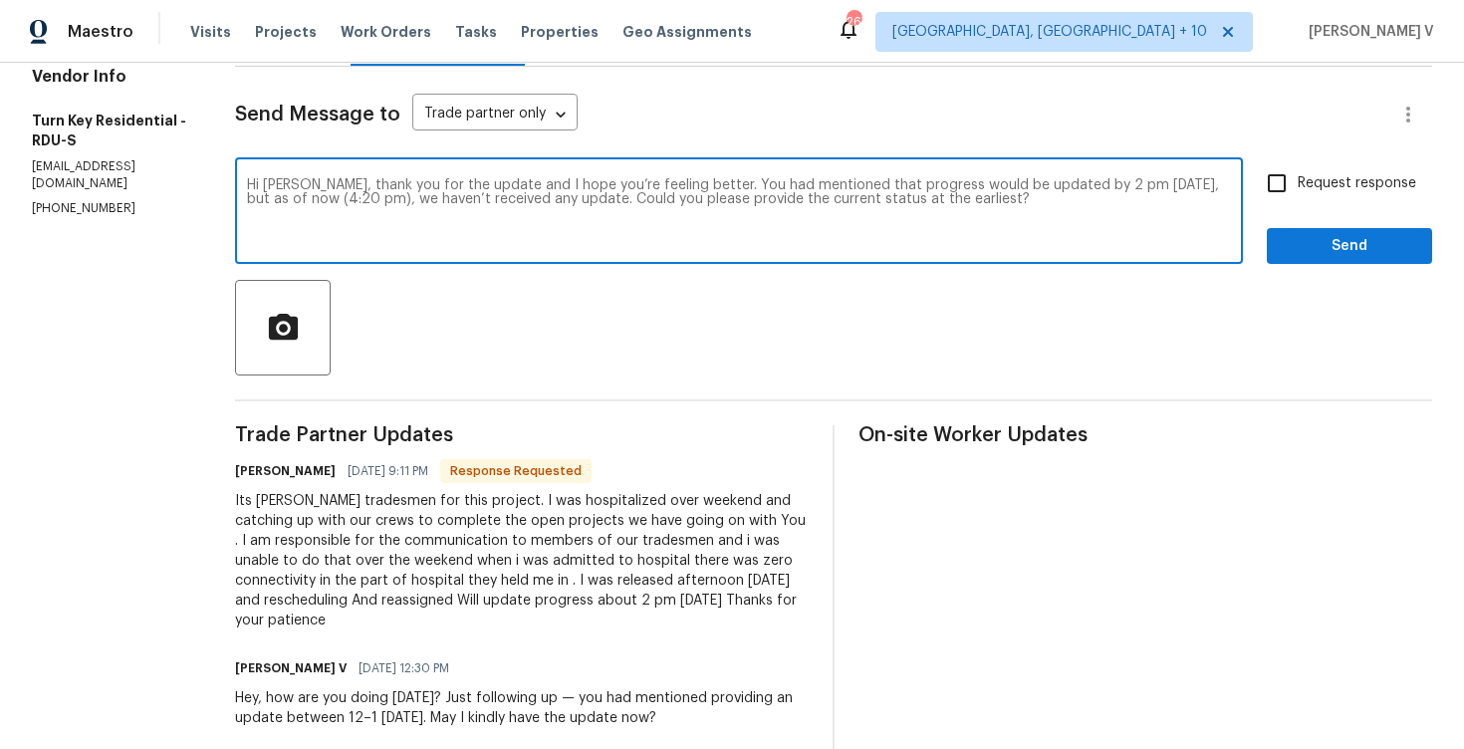
type textarea "Hi [PERSON_NAME], thank you for the update and I hope you’re feeling better. Yo…"
click at [1323, 171] on label "Request response" at bounding box center [1336, 183] width 160 height 42
click at [1298, 171] on input "Request response" at bounding box center [1277, 183] width 42 height 42
checkbox input "true"
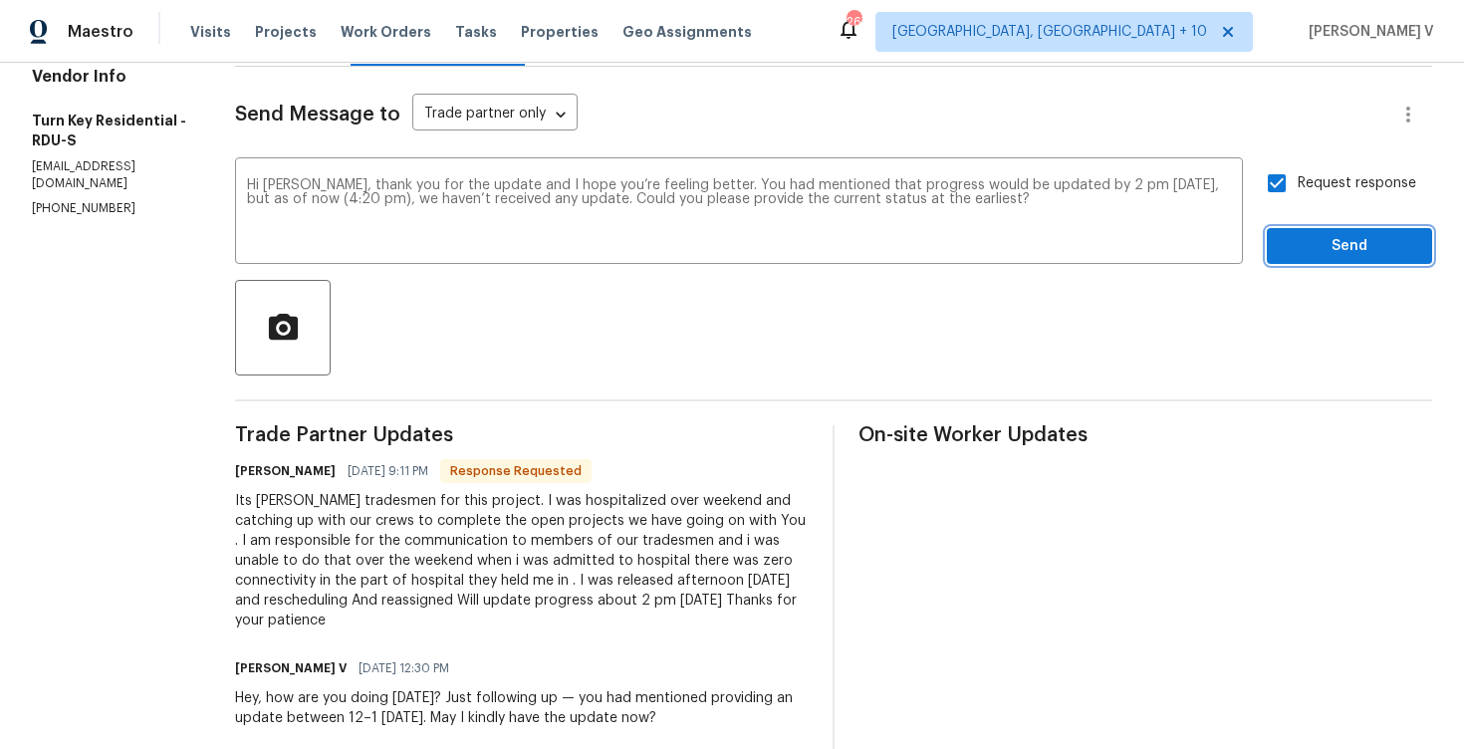
click at [1331, 250] on span "Send" at bounding box center [1349, 246] width 133 height 25
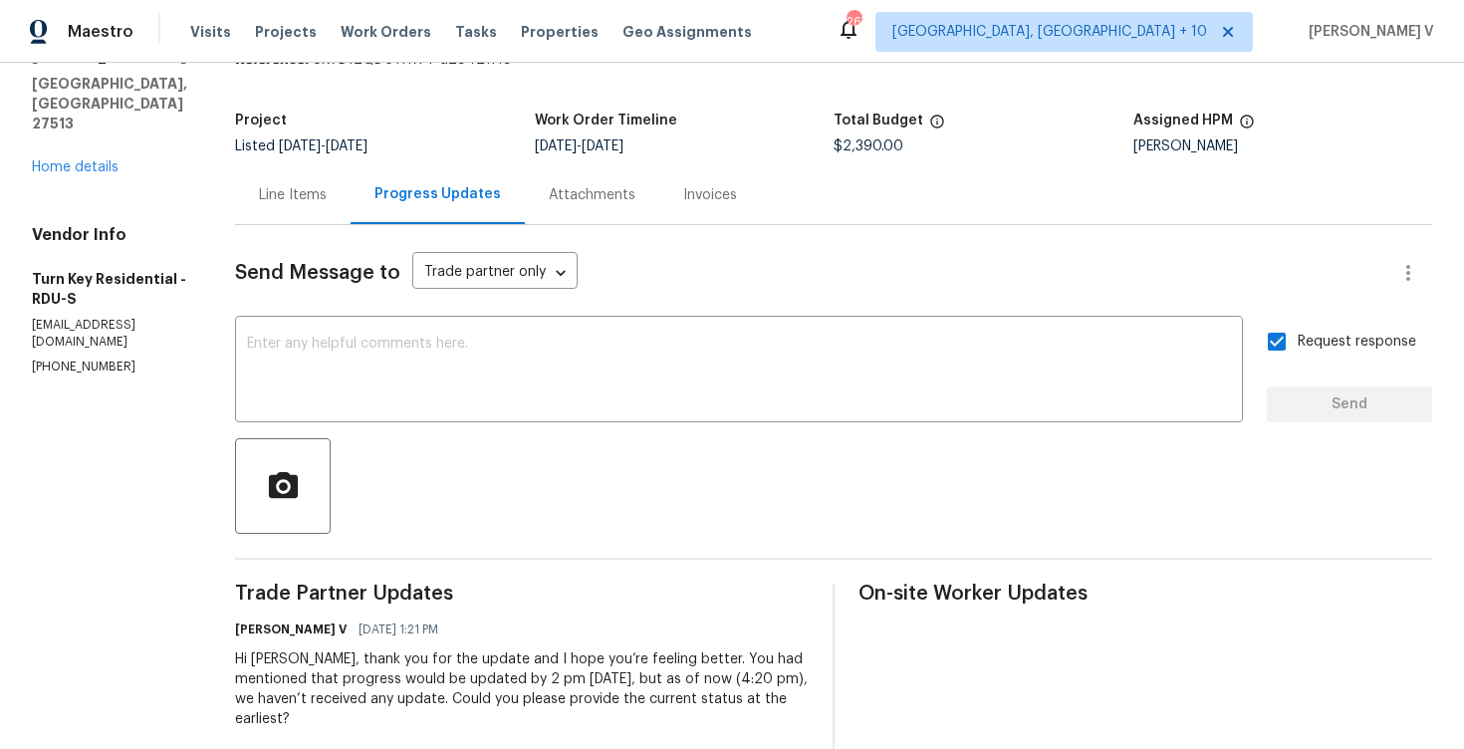
scroll to position [276, 0]
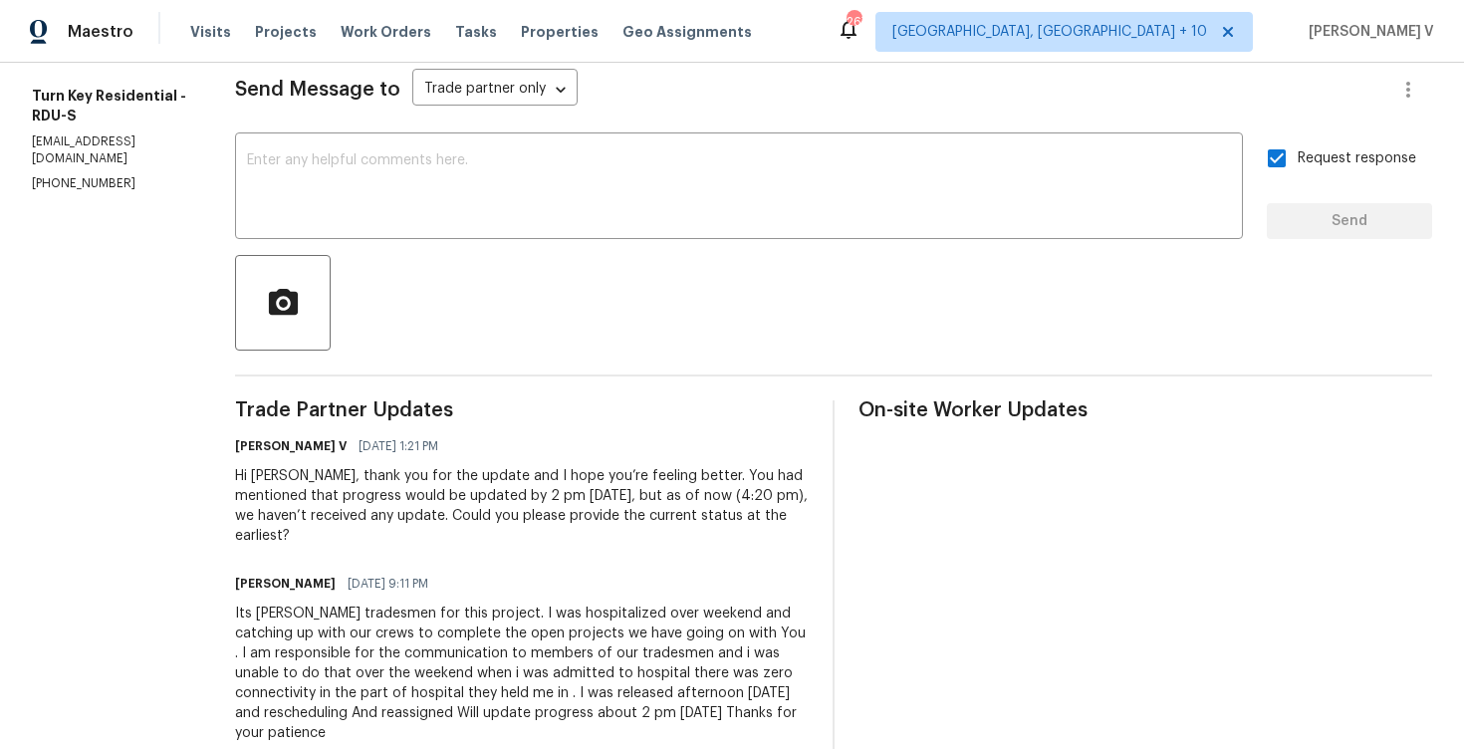
click at [360, 643] on div "Its [PERSON_NAME] tradesmen for this project. I was hospitalized over weekend a…" at bounding box center [522, 673] width 574 height 139
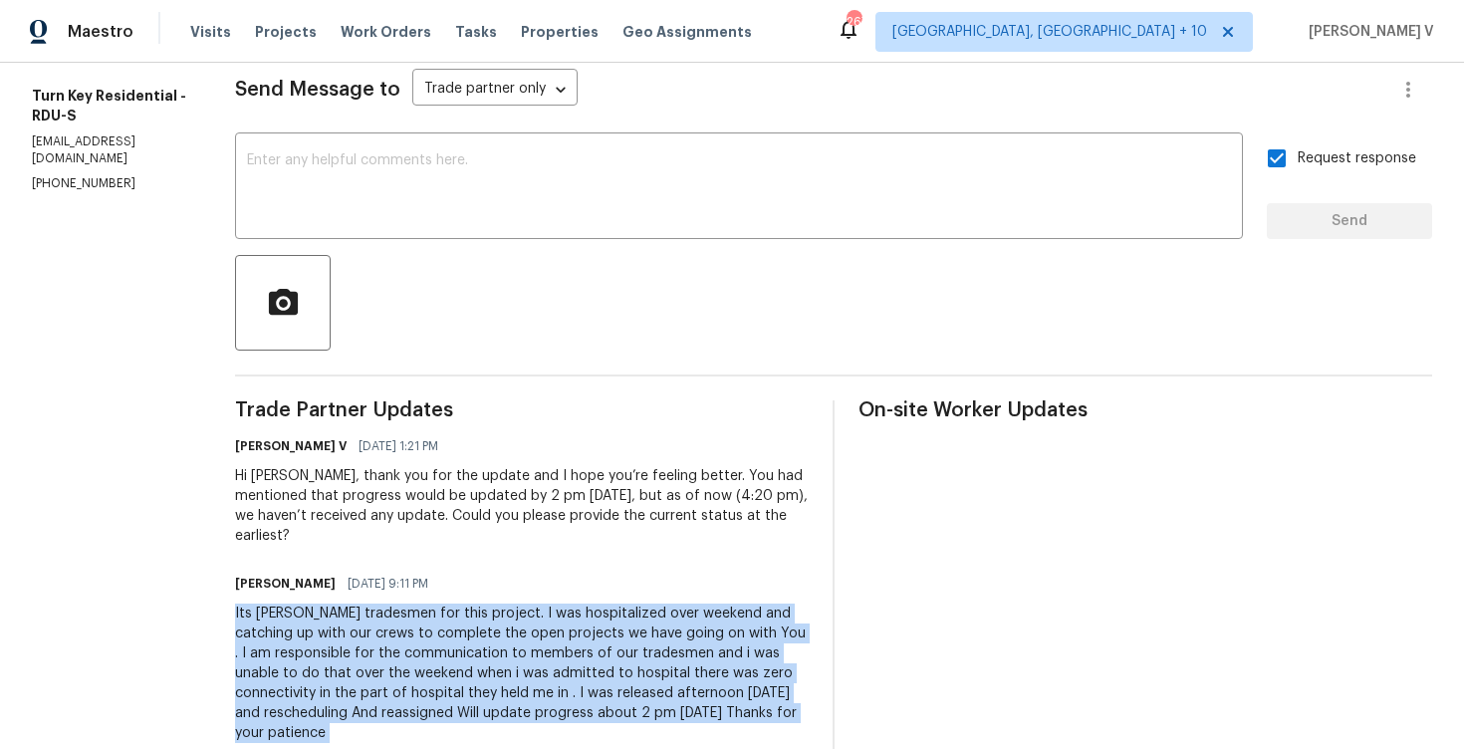
copy div "Its [PERSON_NAME] tradesmen for this project. I was hospitalized over weekend a…"
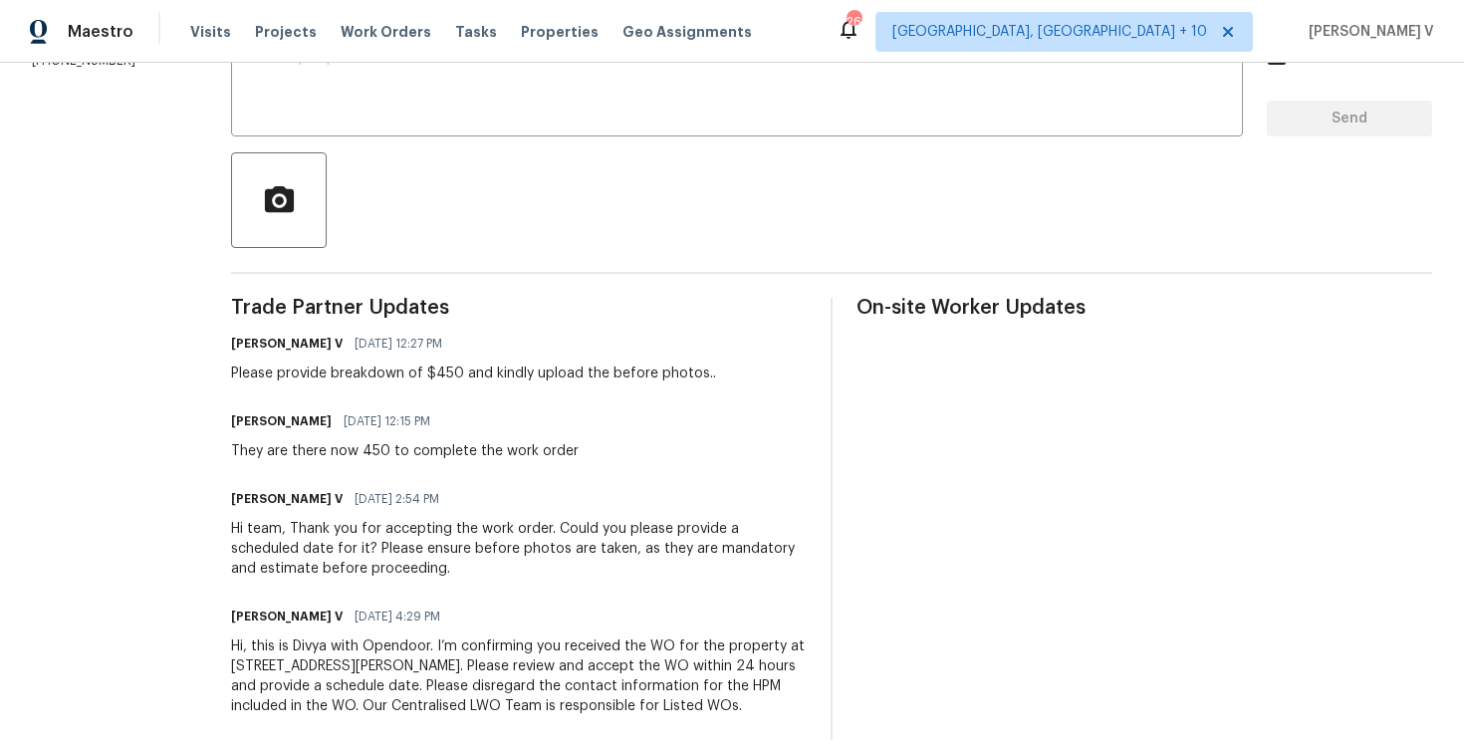
scroll to position [57, 0]
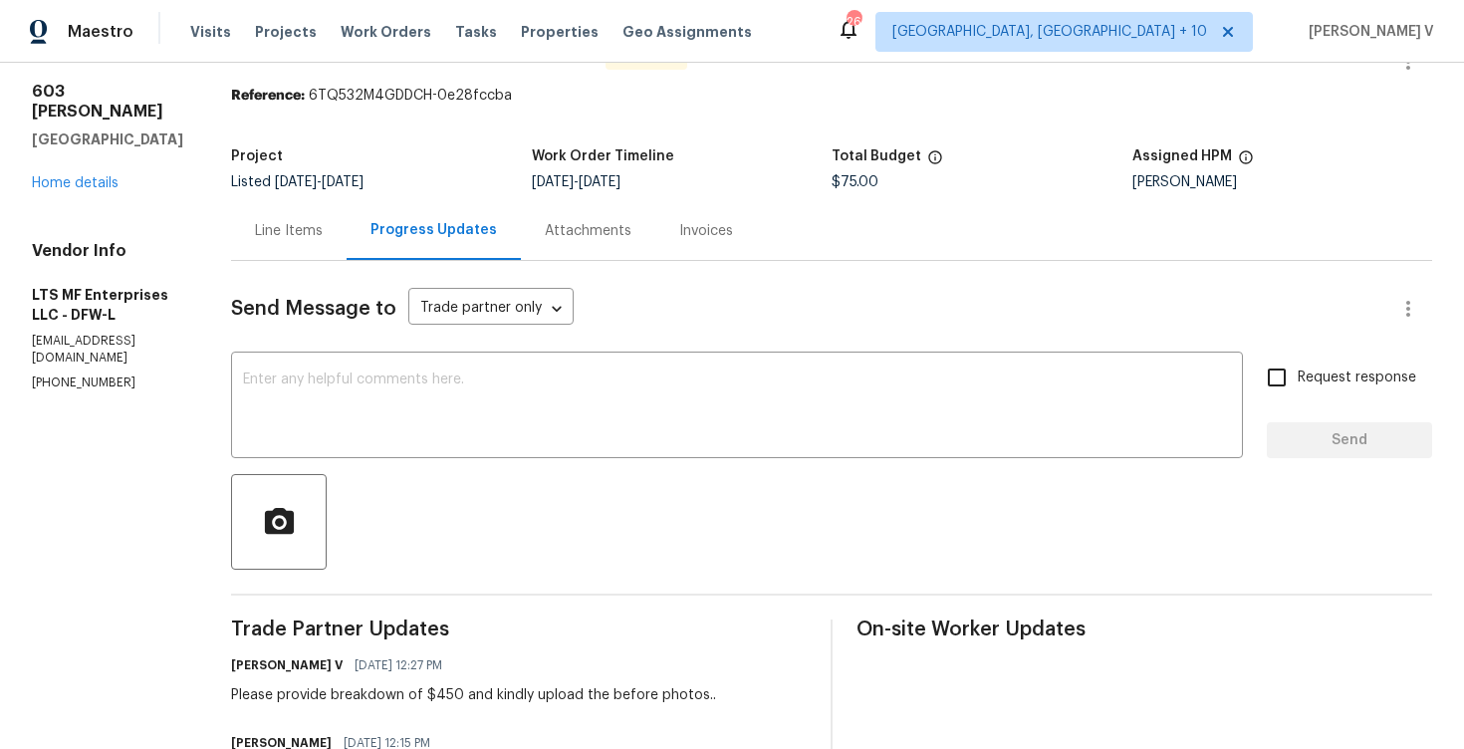
click at [248, 219] on div "Line Items" at bounding box center [289, 230] width 116 height 59
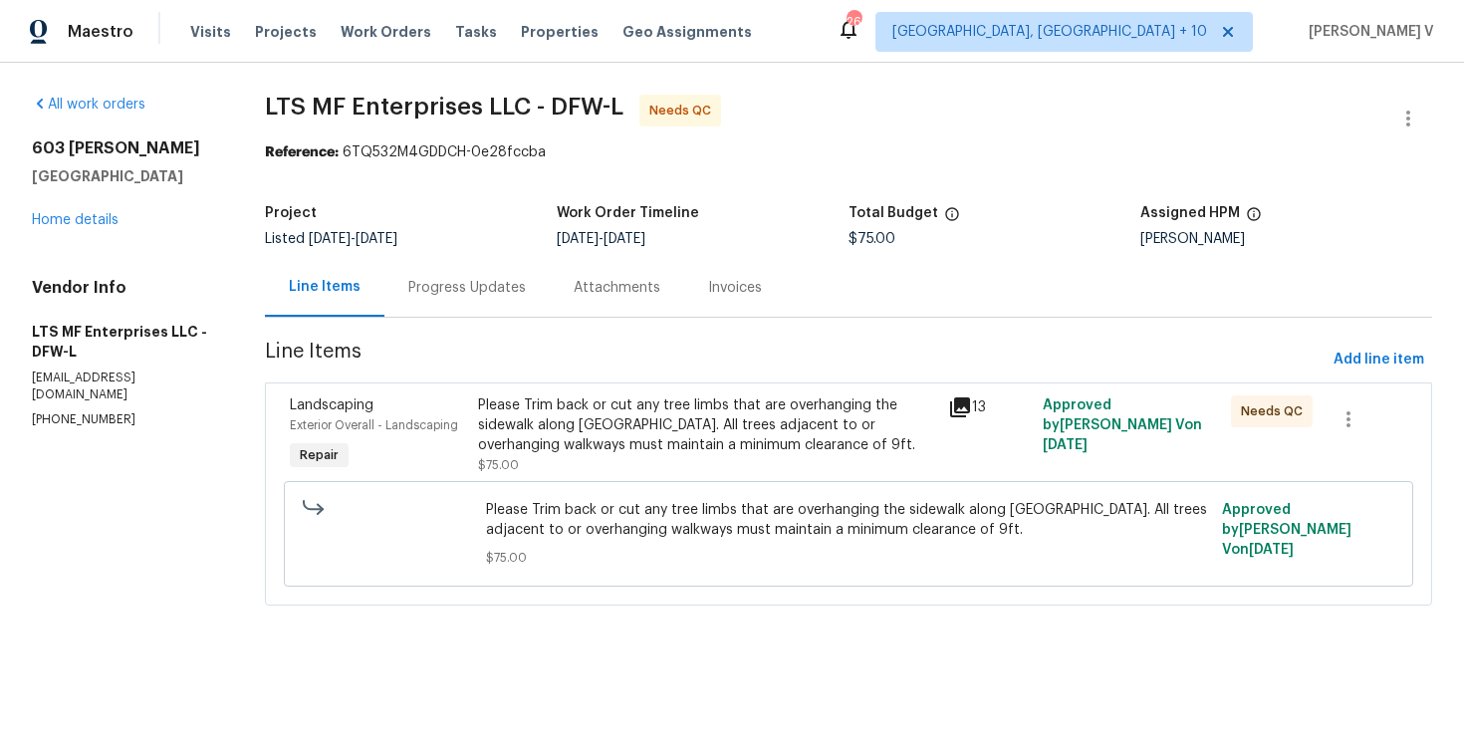
click at [640, 402] on div "Please Trim back or cut any tree limbs that are overhanging the sidewalk along …" at bounding box center [707, 425] width 459 height 60
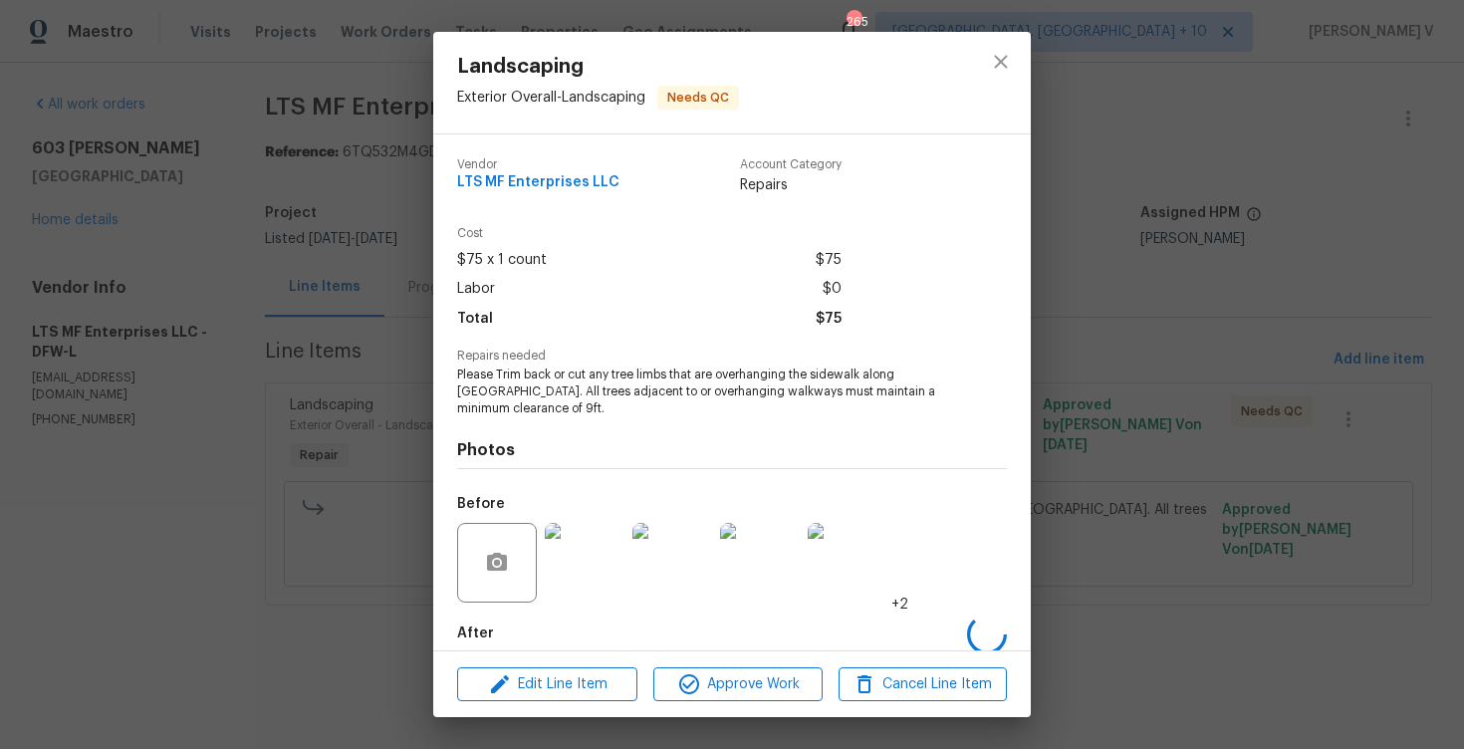
scroll to position [102, 0]
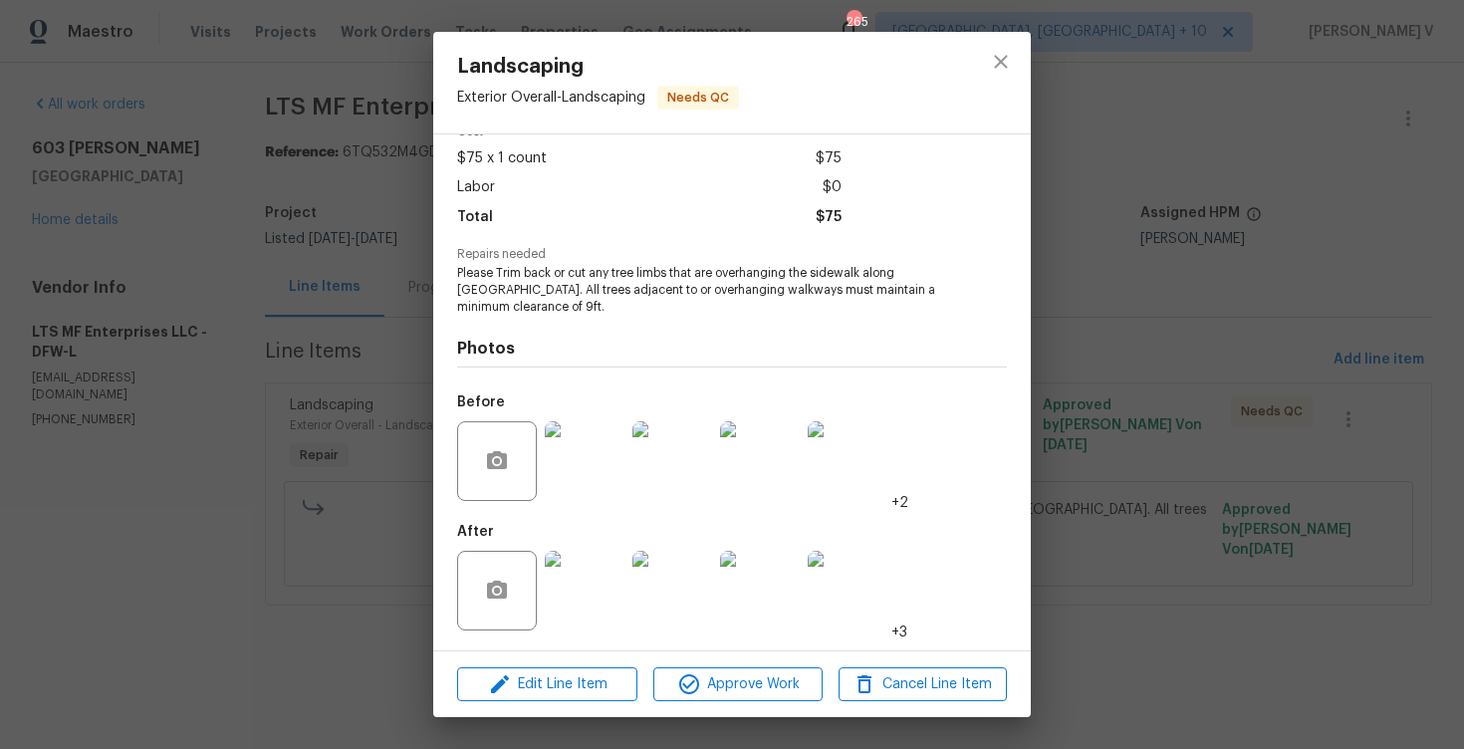
click at [587, 450] on img at bounding box center [585, 461] width 80 height 80
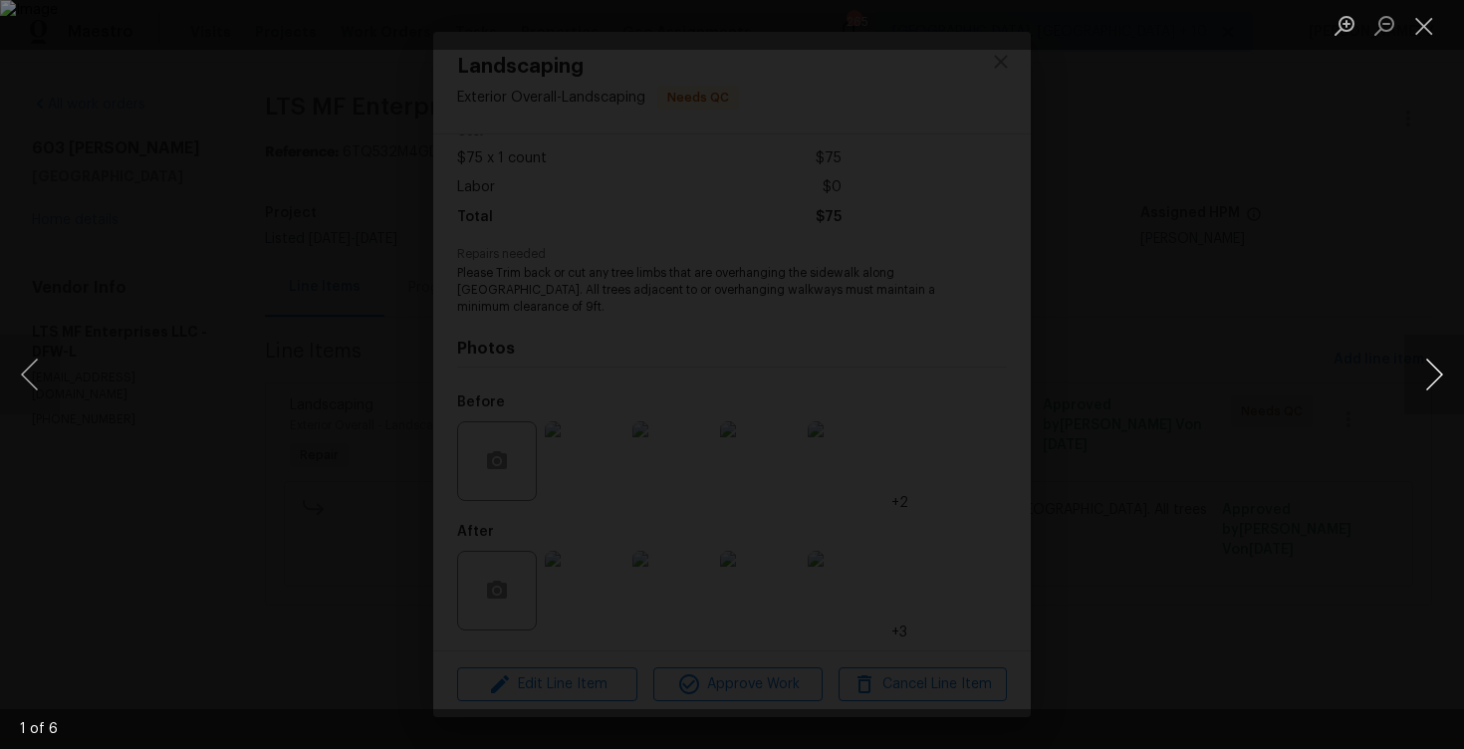
click at [1439, 364] on button "Next image" at bounding box center [1434, 375] width 60 height 80
click at [1268, 169] on div "Lightbox" at bounding box center [732, 374] width 1464 height 749
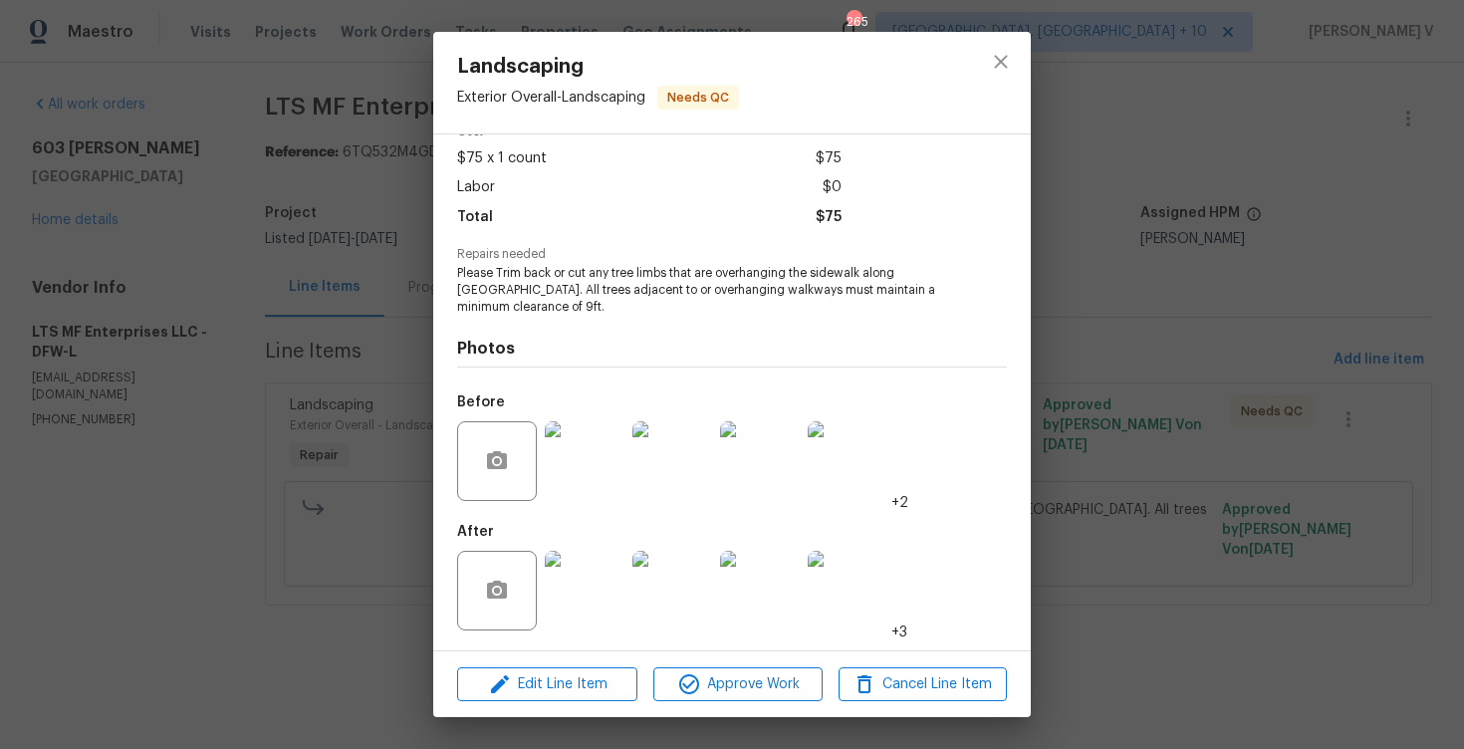
click at [1268, 169] on div "Landscaping Exterior Overall - Landscaping Needs QC Vendor LTS MF Enterprises L…" at bounding box center [732, 374] width 1464 height 749
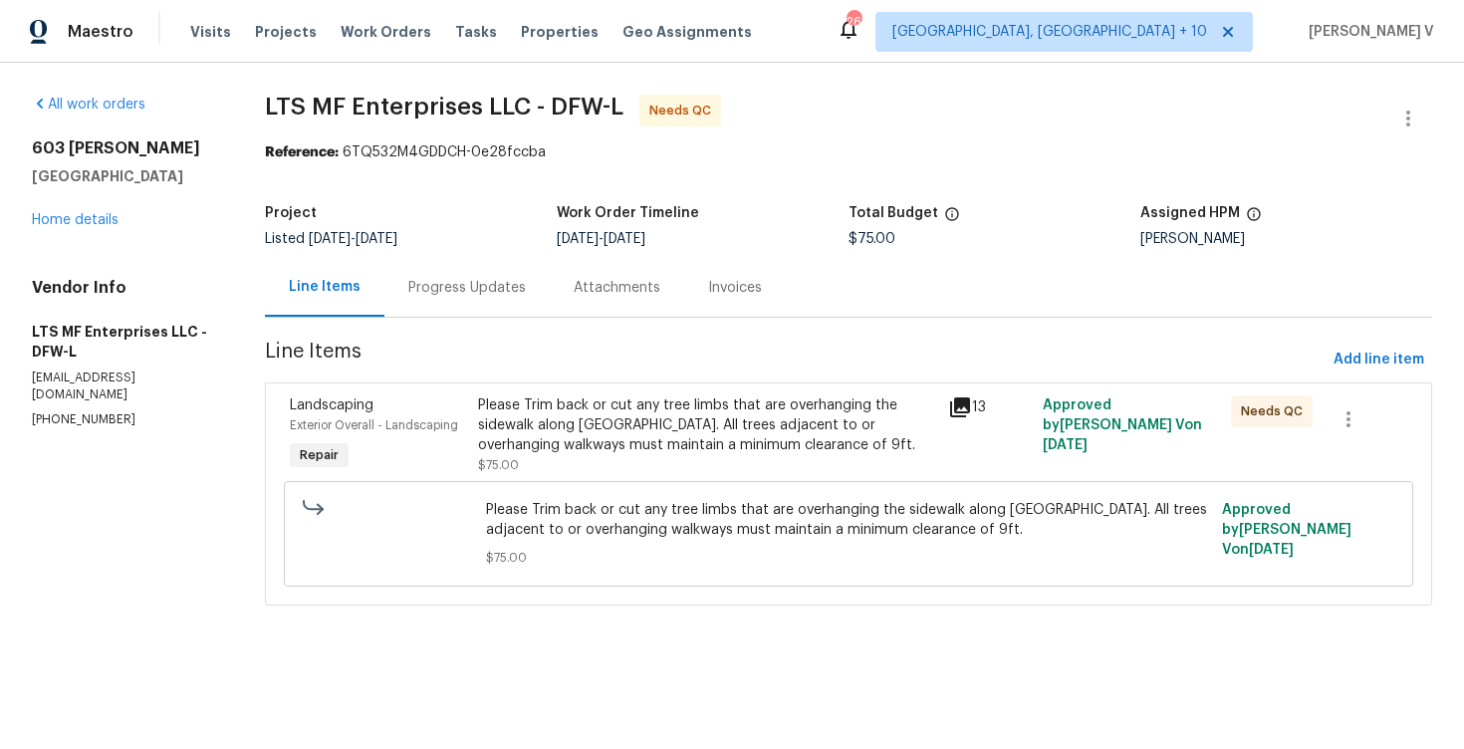
click at [478, 289] on div "Progress Updates" at bounding box center [467, 288] width 118 height 20
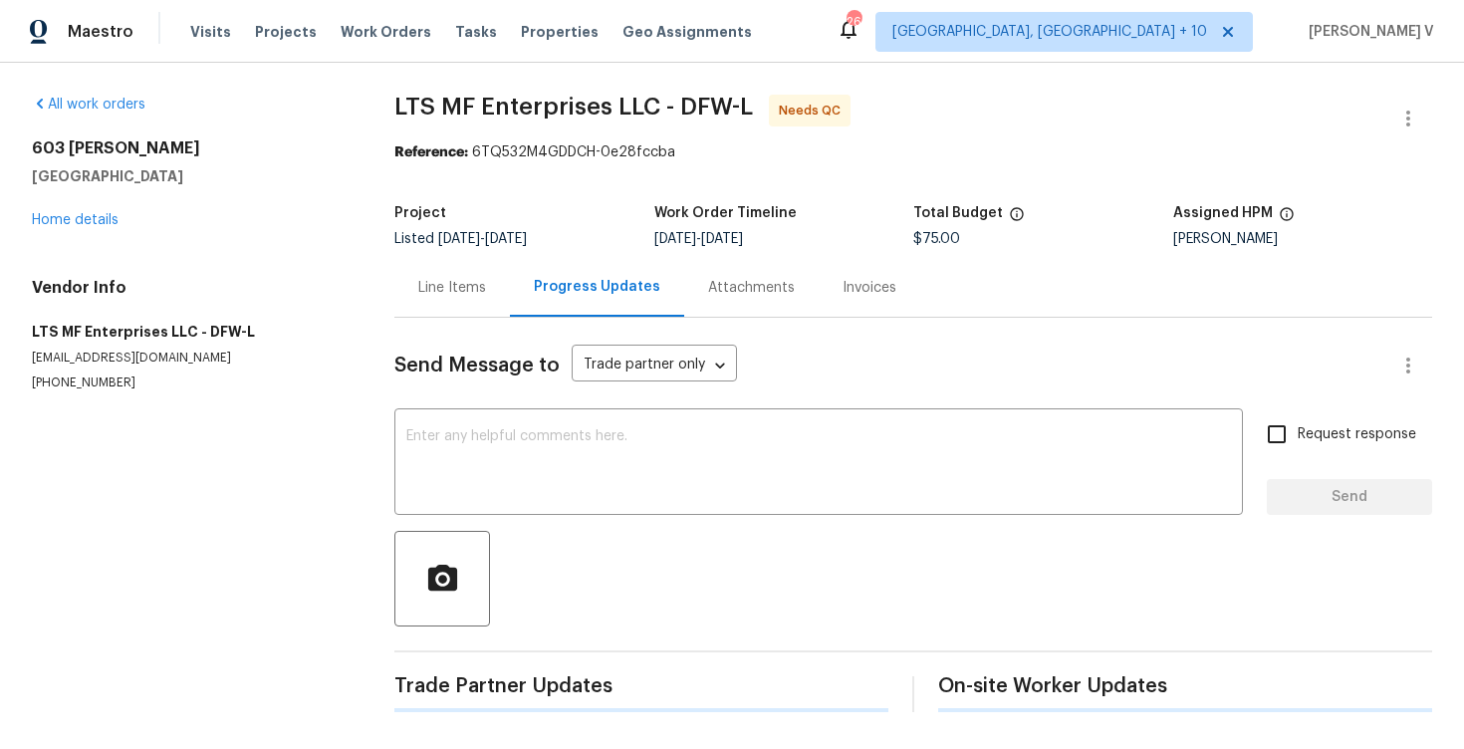
click at [82, 366] on p "[EMAIL_ADDRESS][DOMAIN_NAME]" at bounding box center [189, 358] width 315 height 17
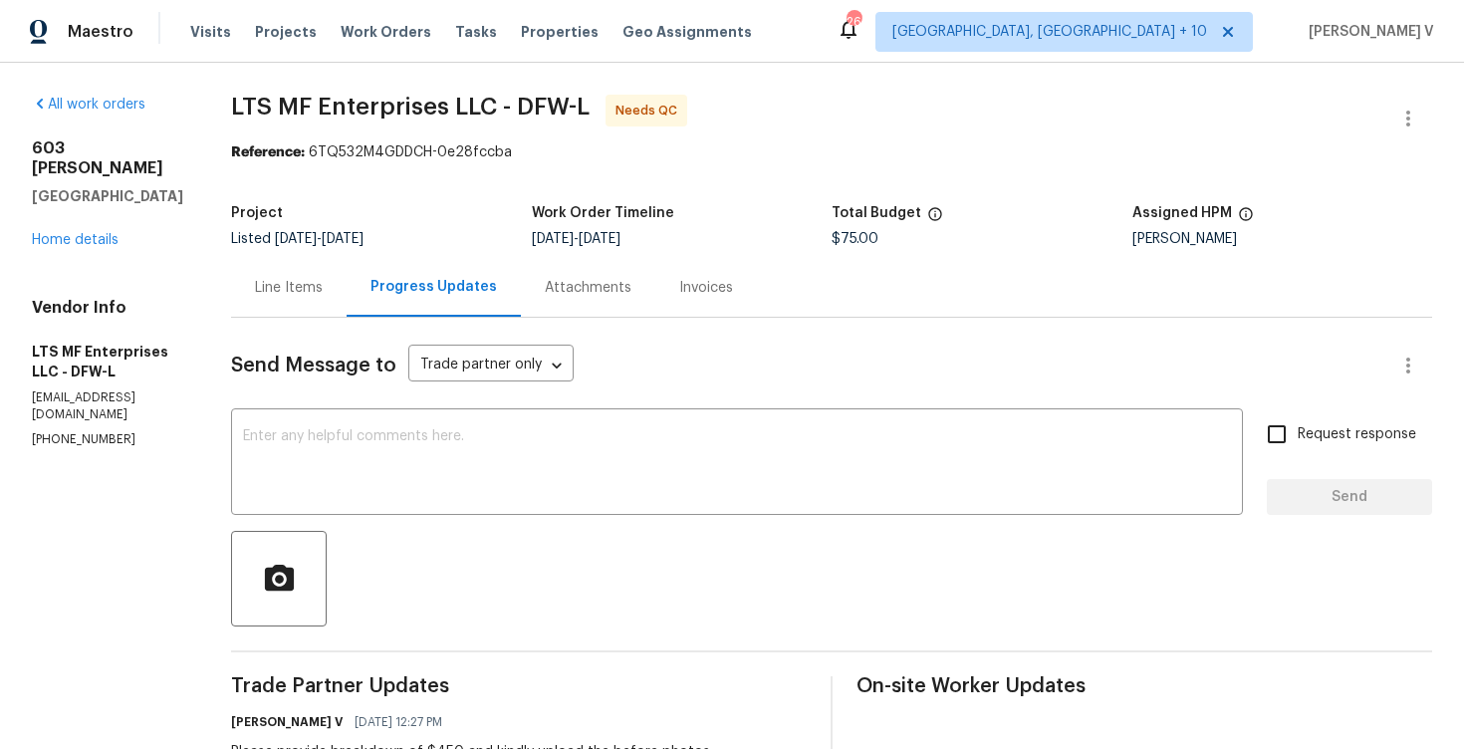
click at [82, 389] on p "[EMAIL_ADDRESS][DOMAIN_NAME]" at bounding box center [107, 406] width 151 height 34
click at [74, 413] on section "All work orders [STREET_ADDRESS][PERSON_NAME] Home details Vendor Info LTS MF E…" at bounding box center [107, 607] width 151 height 1024
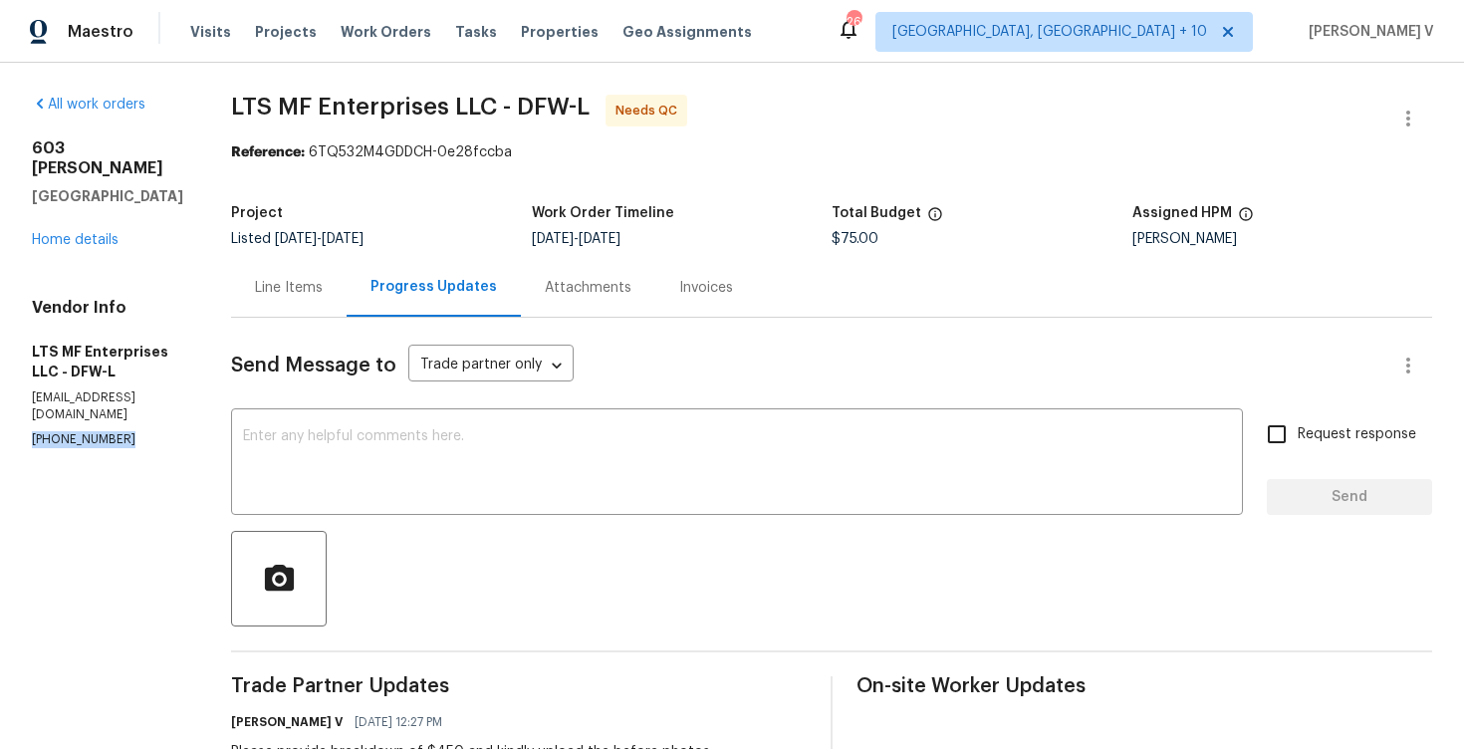
copy p "[PHONE_NUMBER]"
click at [286, 284] on div "Line Items" at bounding box center [289, 288] width 68 height 20
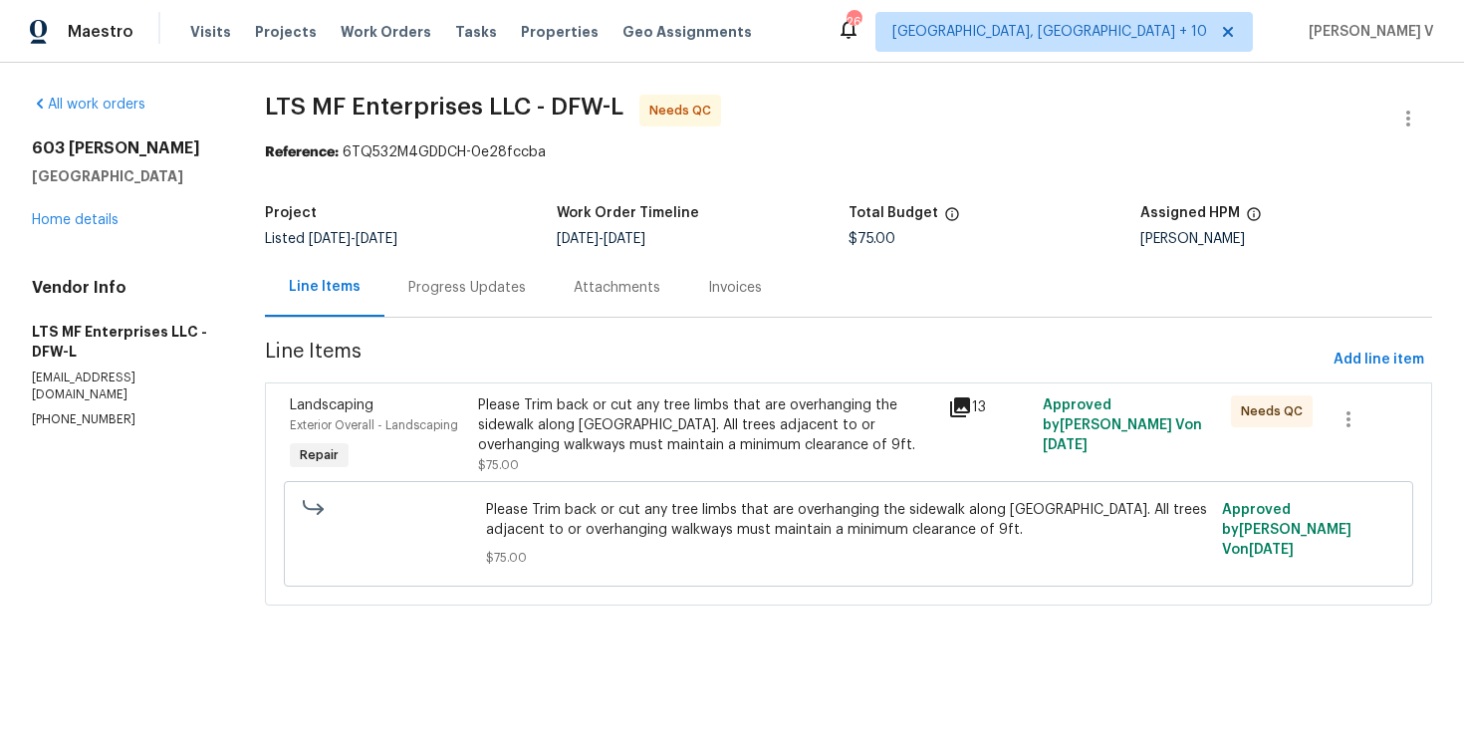
click at [515, 308] on div "Progress Updates" at bounding box center [466, 287] width 165 height 59
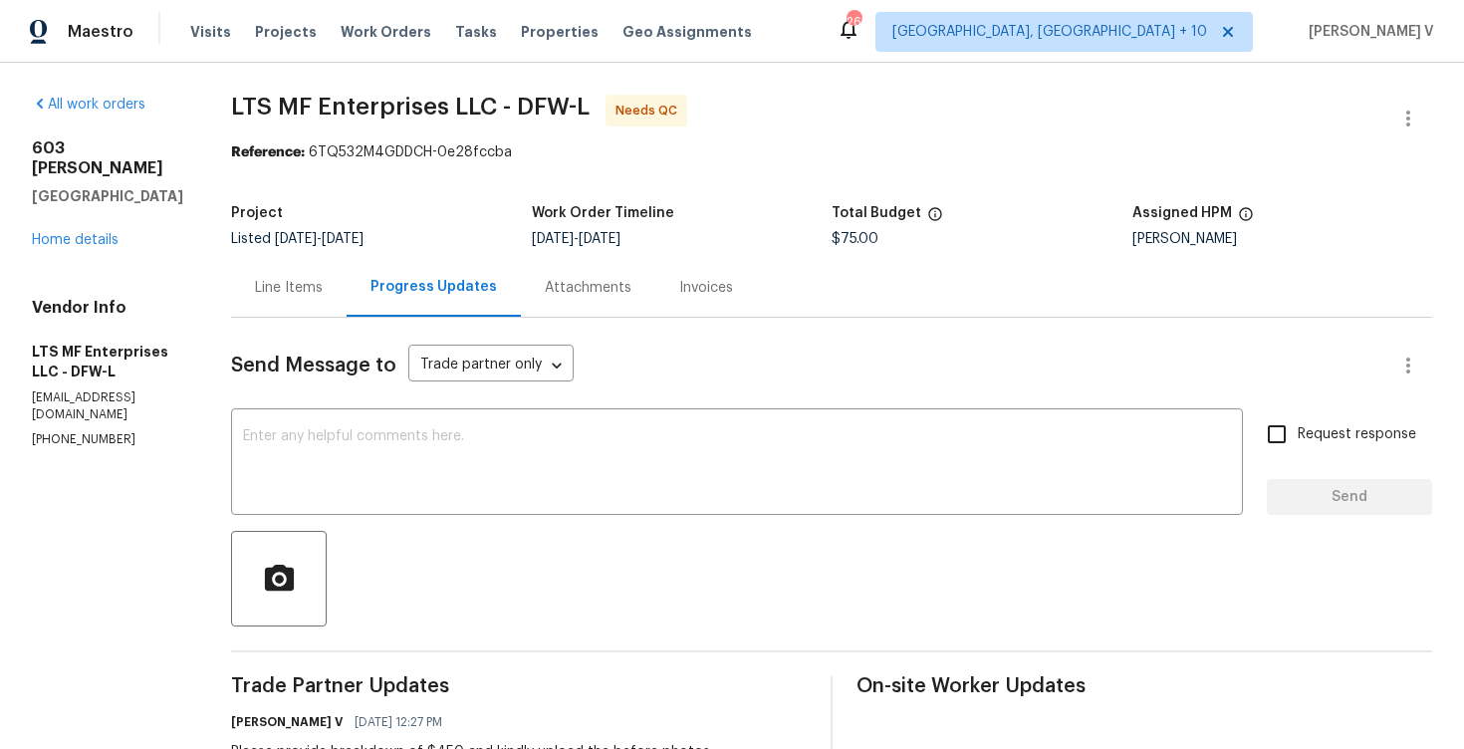
click at [300, 294] on div "Line Items" at bounding box center [289, 288] width 68 height 20
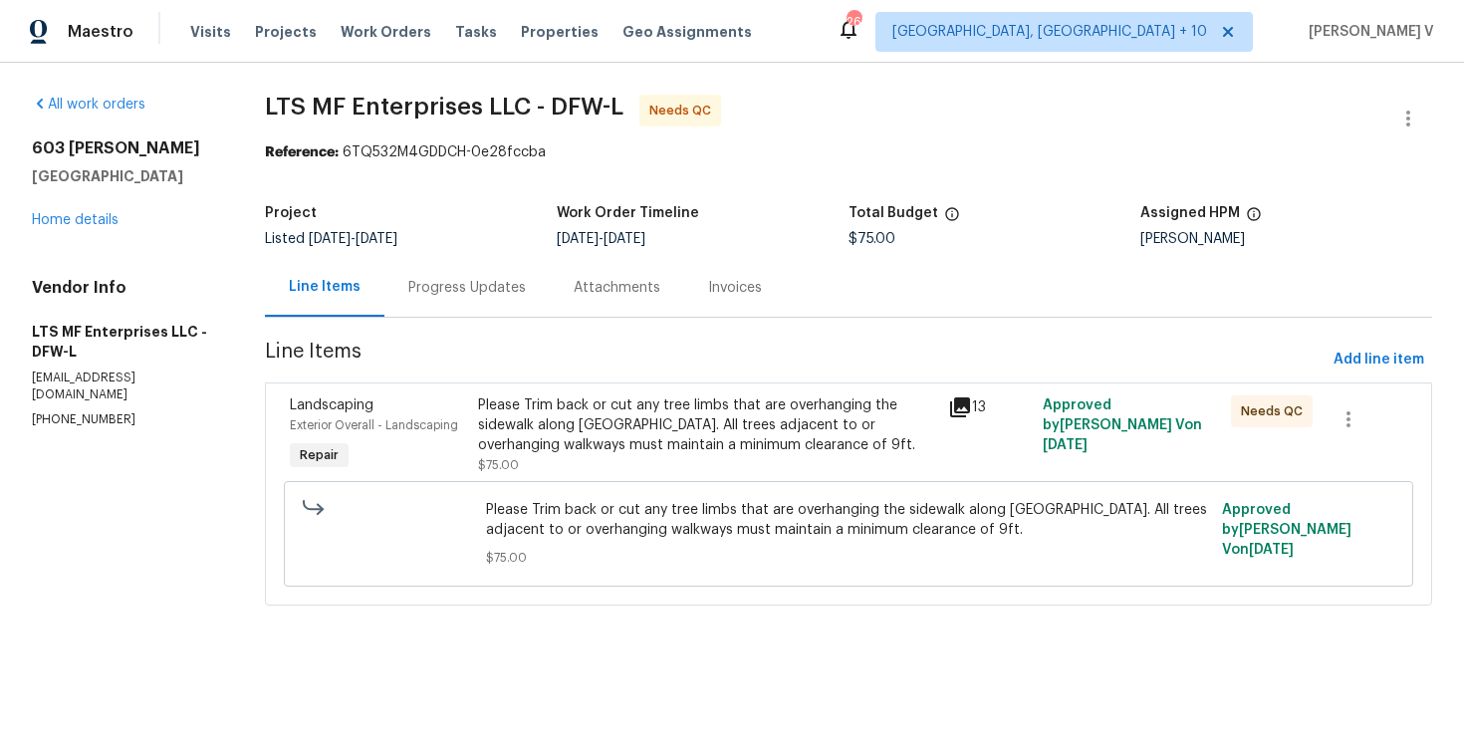
click at [530, 399] on div "Please Trim back or cut any tree limbs that are overhanging the sidewalk along …" at bounding box center [707, 425] width 459 height 60
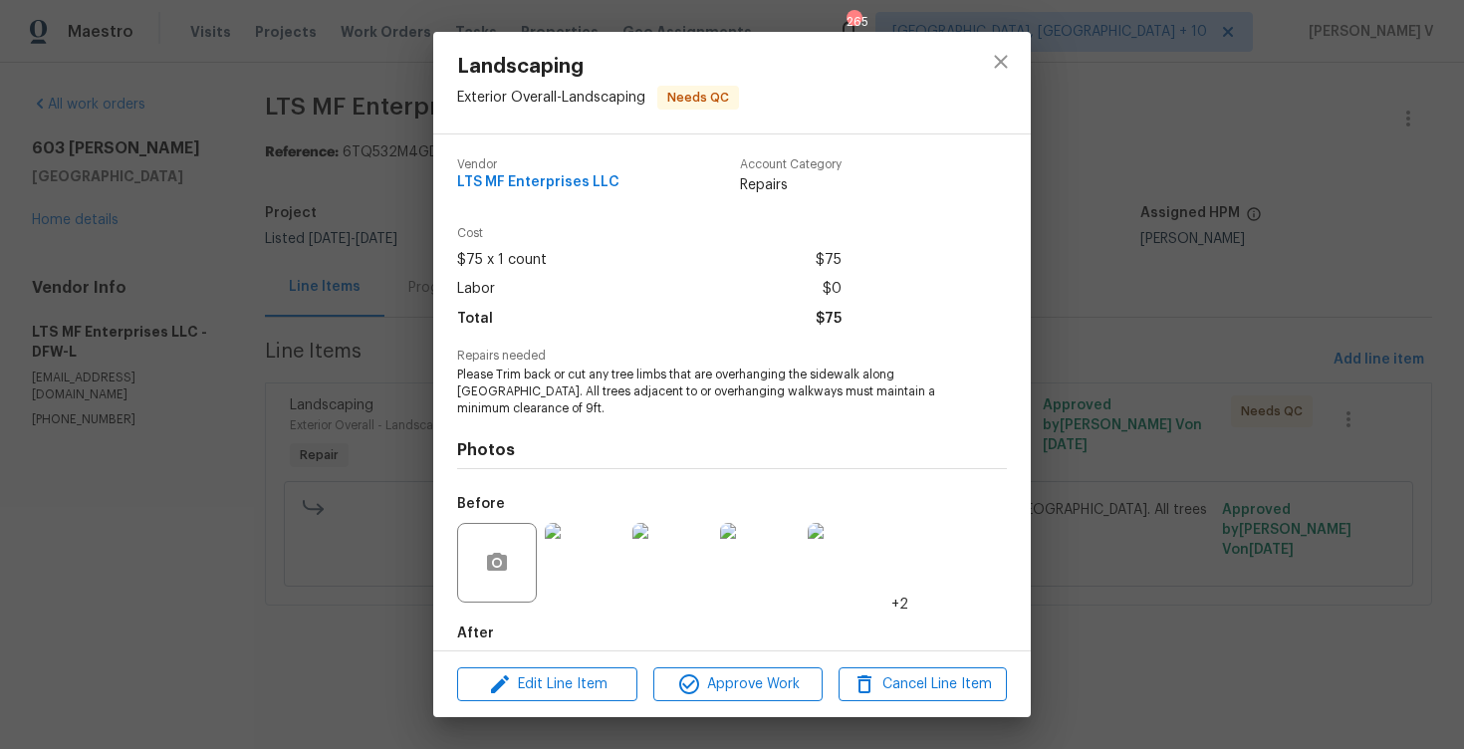
scroll to position [102, 0]
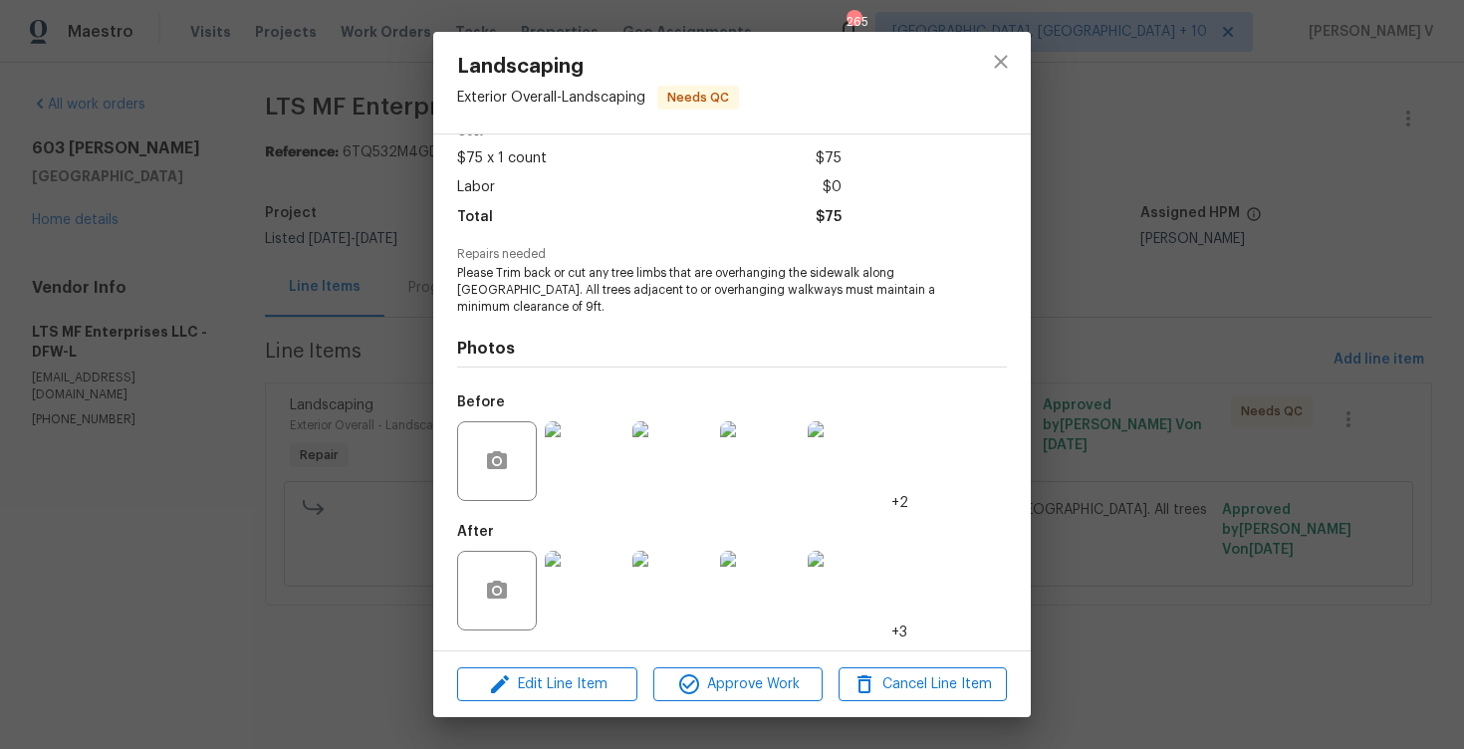
click at [632, 569] on img at bounding box center [672, 591] width 80 height 80
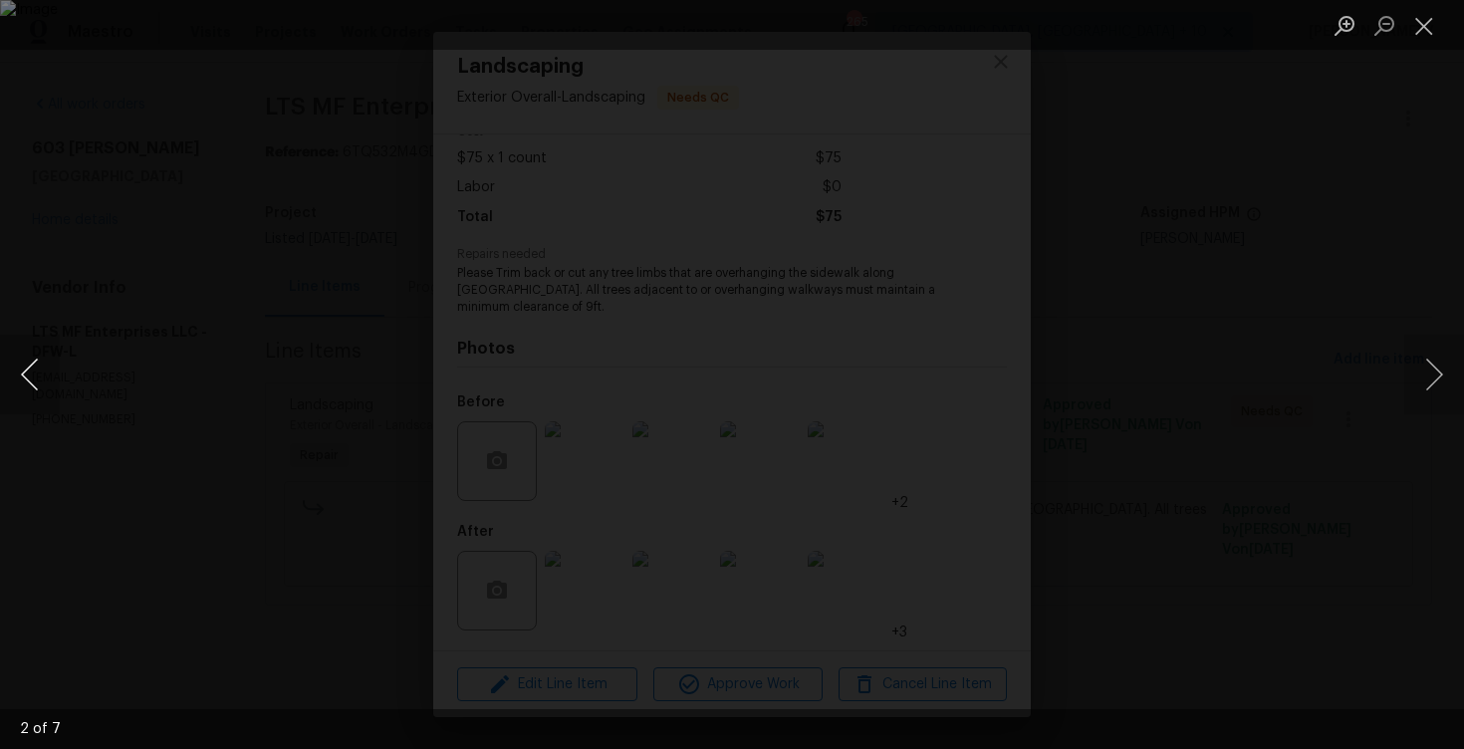
click at [34, 354] on button "Previous image" at bounding box center [30, 375] width 60 height 80
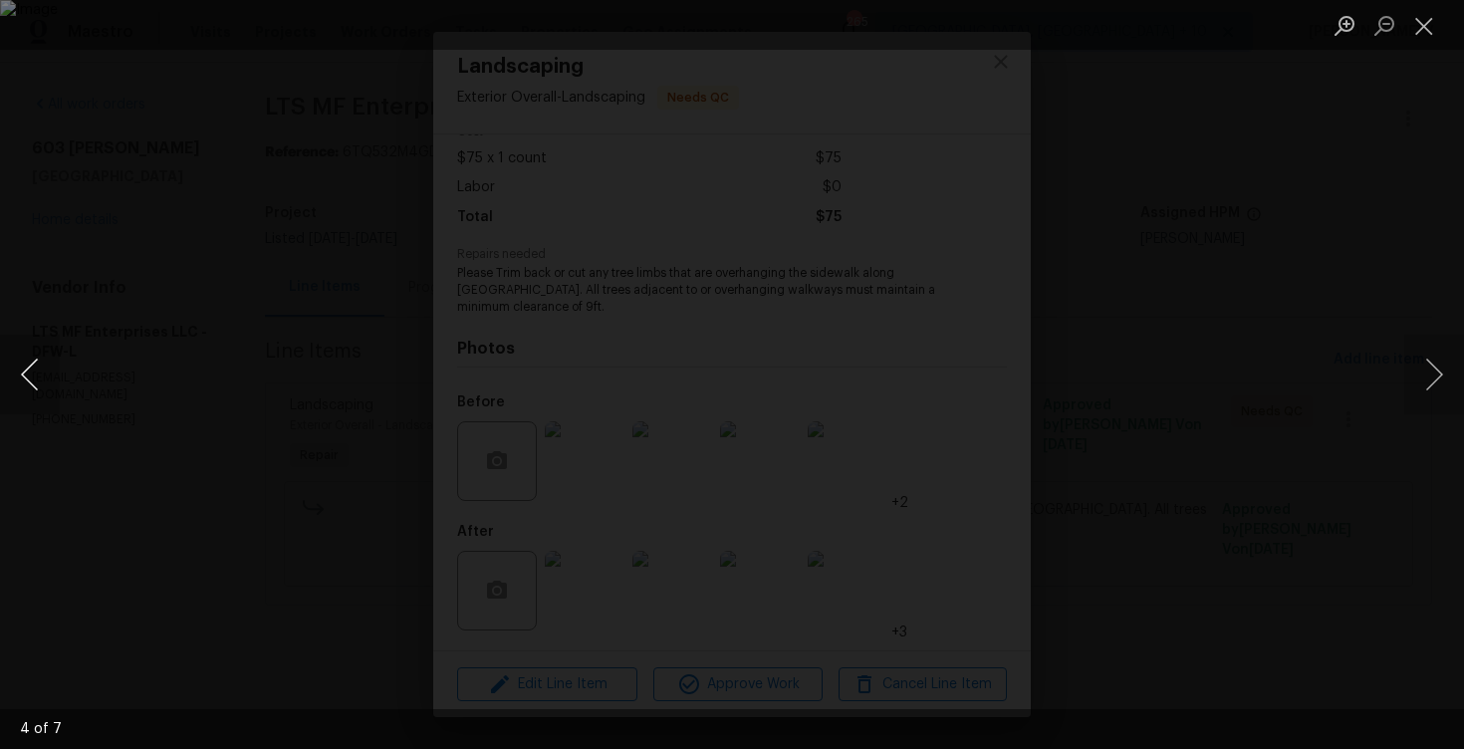
click at [34, 354] on button "Previous image" at bounding box center [30, 375] width 60 height 80
click at [183, 217] on img "Lightbox" at bounding box center [1075, 214] width 5396 height 2761
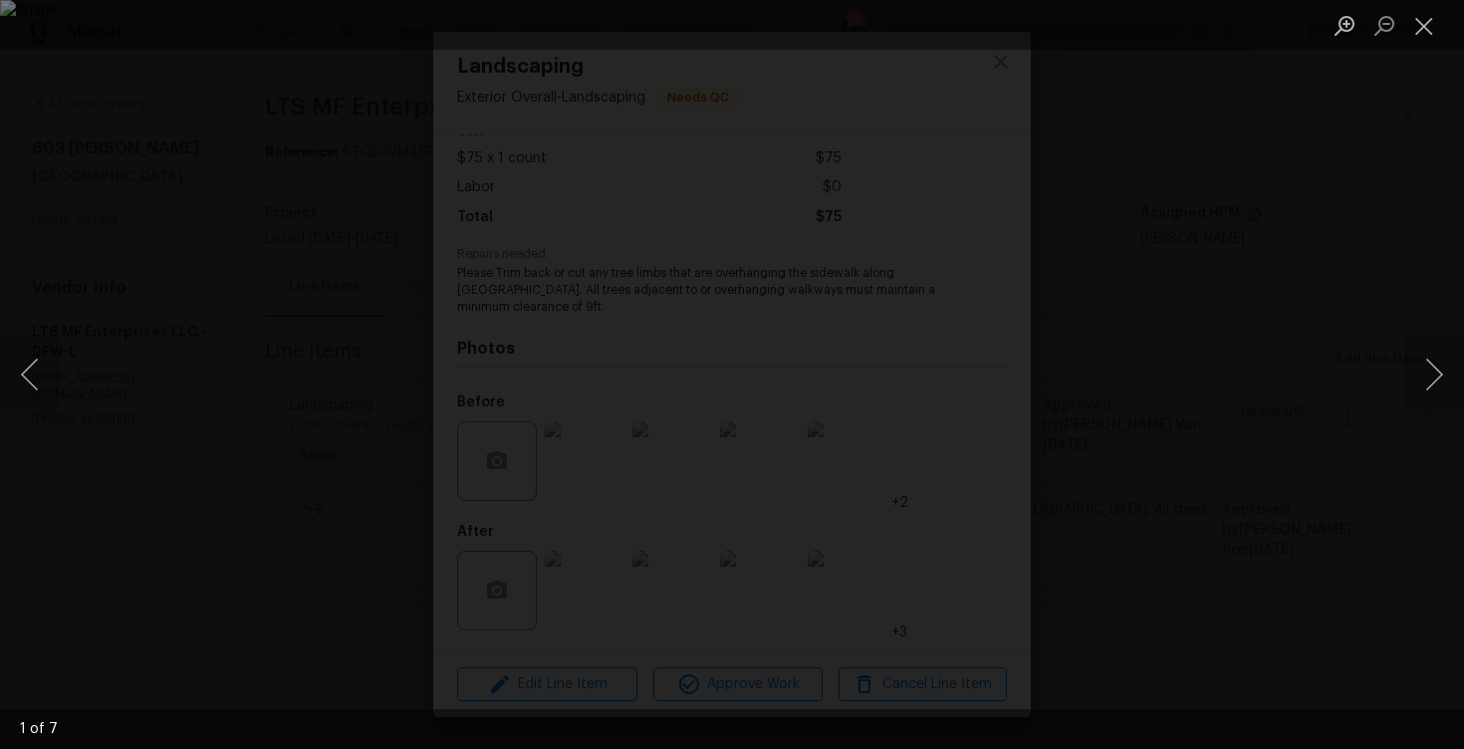
click at [183, 217] on div "Lightbox" at bounding box center [732, 374] width 1464 height 749
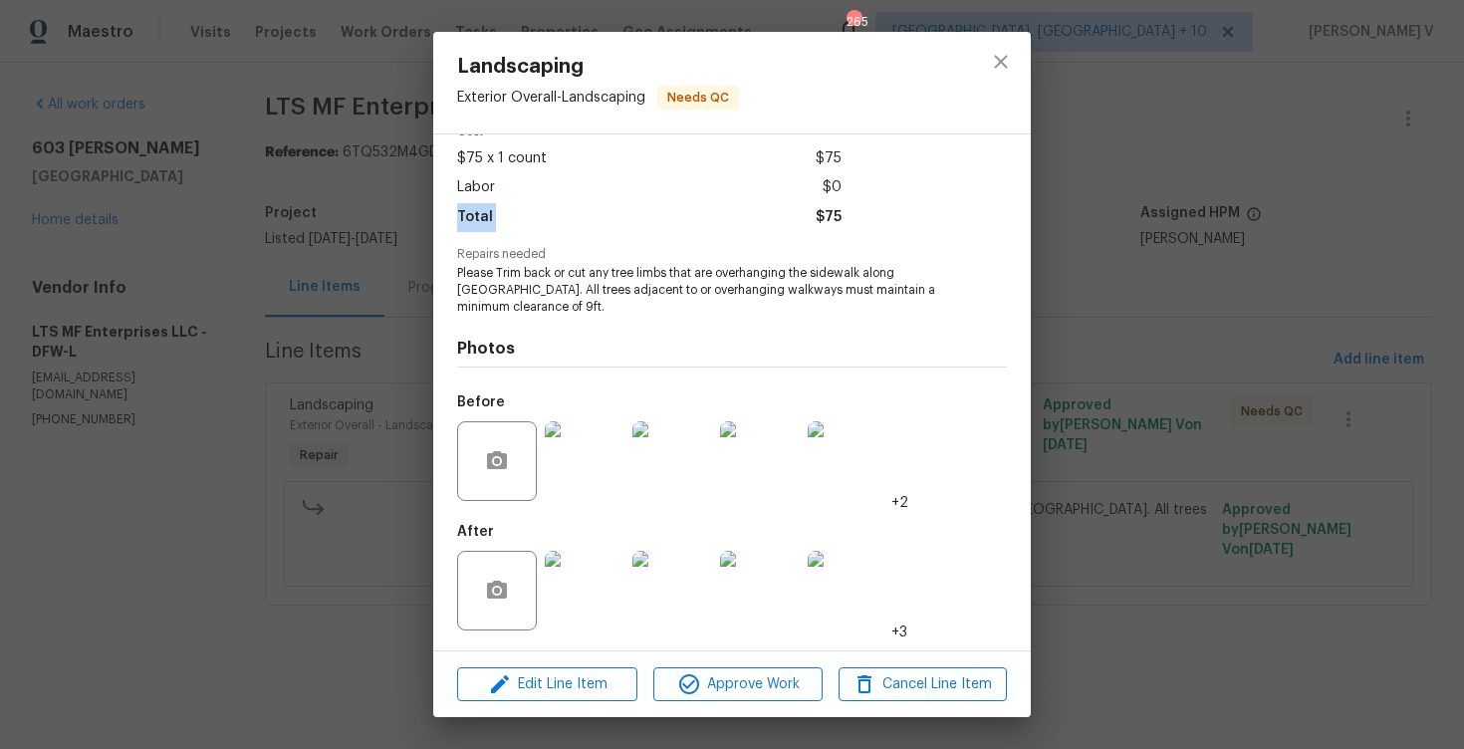
click at [183, 217] on div "Landscaping Exterior Overall - Landscaping Needs QC Vendor LTS MF Enterprises L…" at bounding box center [732, 374] width 1464 height 749
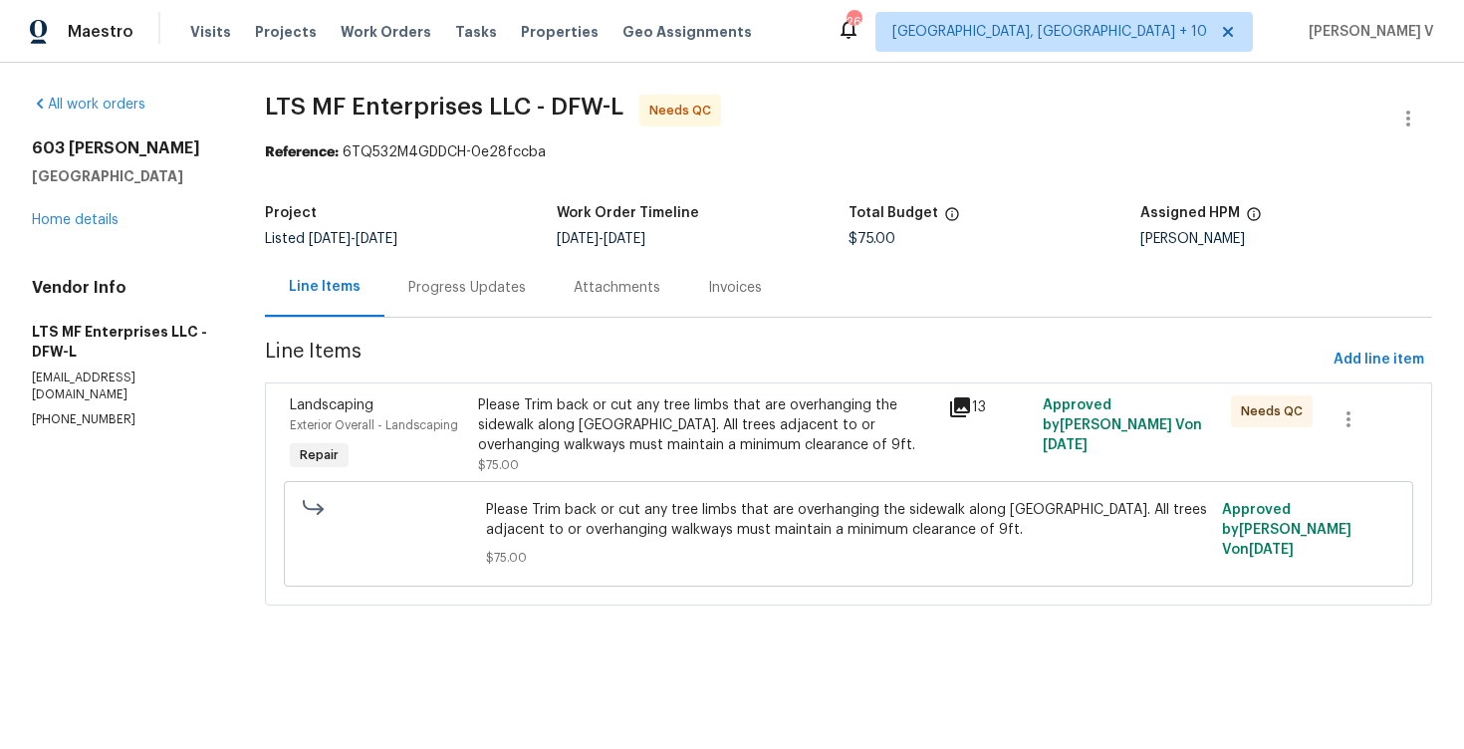
click at [481, 258] on div "Progress Updates" at bounding box center [466, 287] width 165 height 59
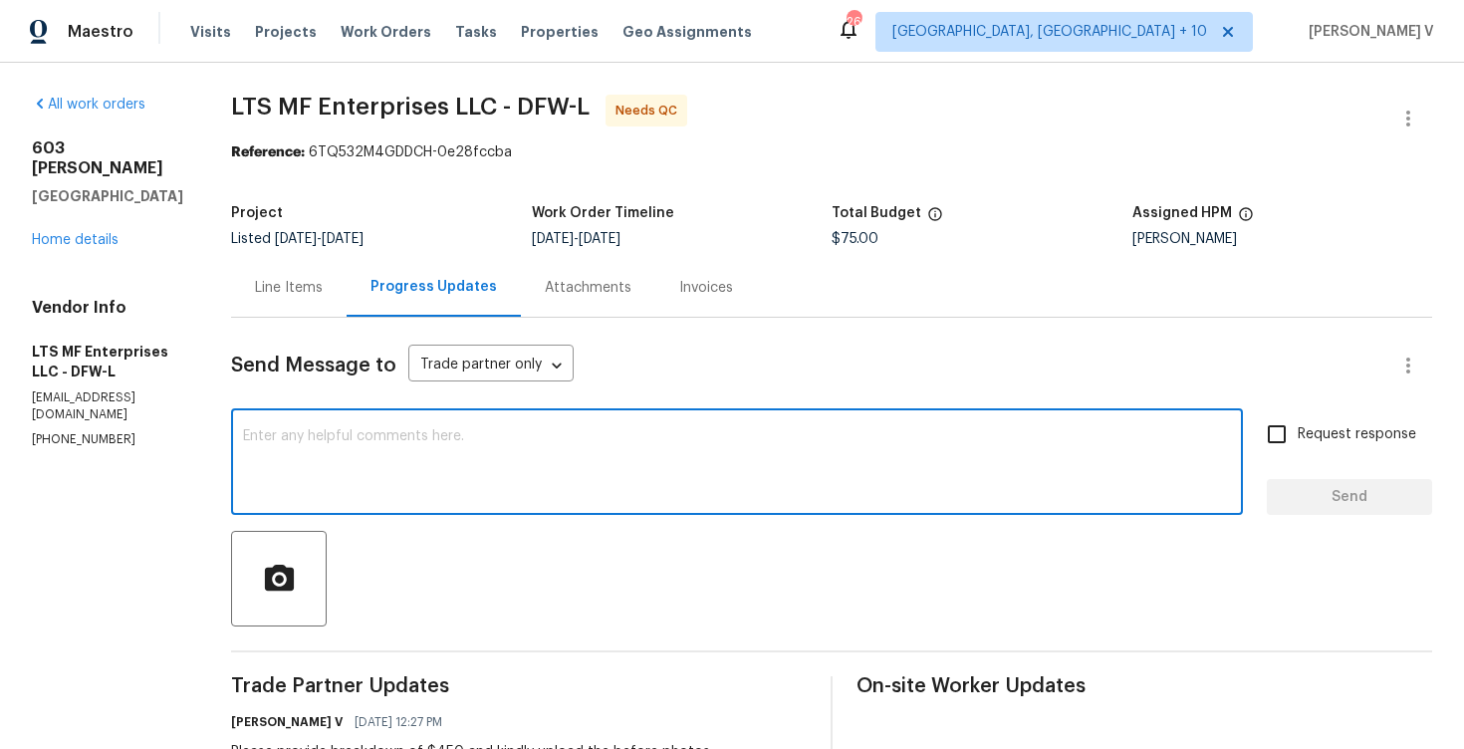
click at [348, 454] on textarea at bounding box center [737, 464] width 988 height 70
click at [452, 494] on textarea at bounding box center [737, 464] width 988 height 70
paste textarea "Hello! We've sent you a text to get an update on the work order. Could you plea…"
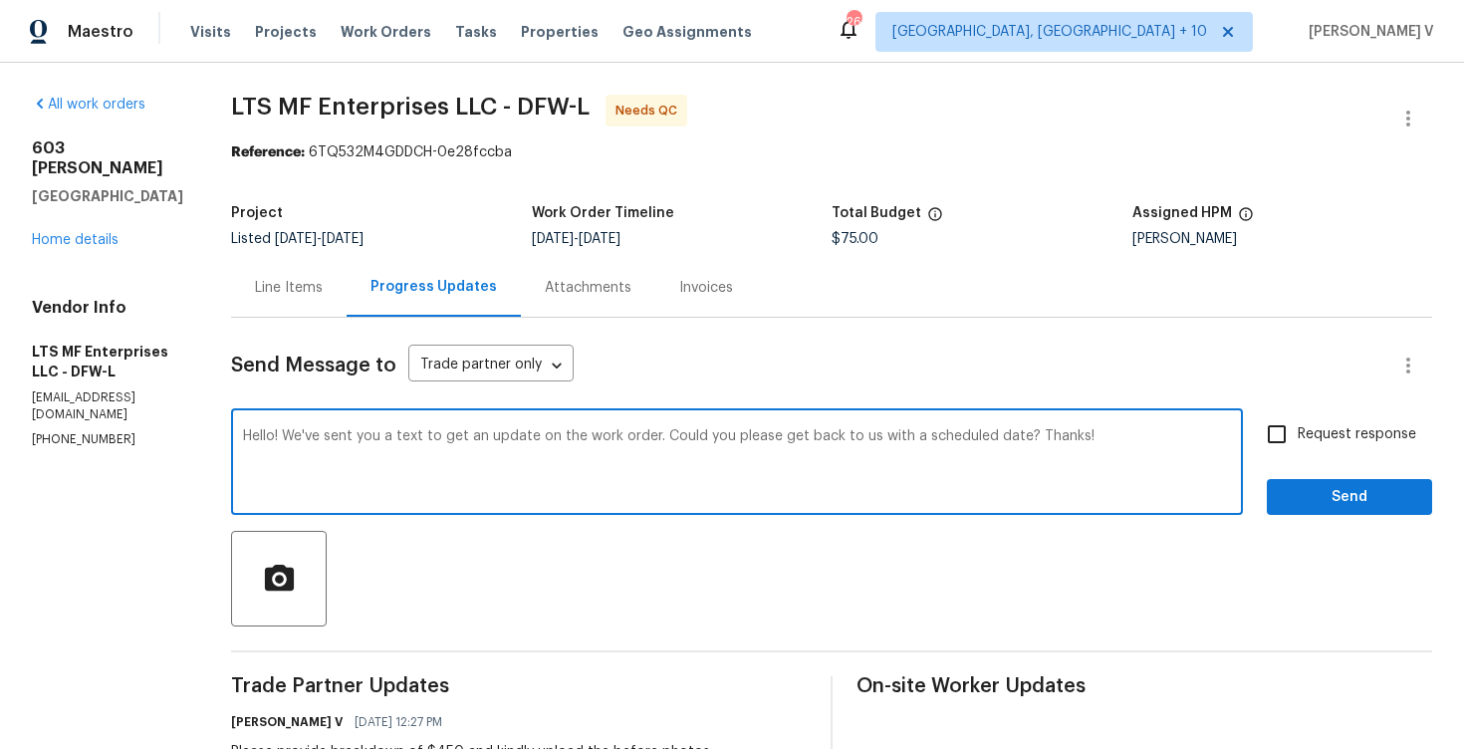
drag, startPoint x: 906, startPoint y: 436, endPoint x: 1114, endPoint y: 449, distance: 208.5
click at [1117, 451] on textarea "Hello! We've sent you a text to get an update on the work order. Could you plea…" at bounding box center [737, 464] width 988 height 70
type textarea "Hello! We've sent you a text to get an update on the work order. Could you plea…"
click at [1272, 454] on input "Request response" at bounding box center [1277, 434] width 42 height 42
checkbox input "true"
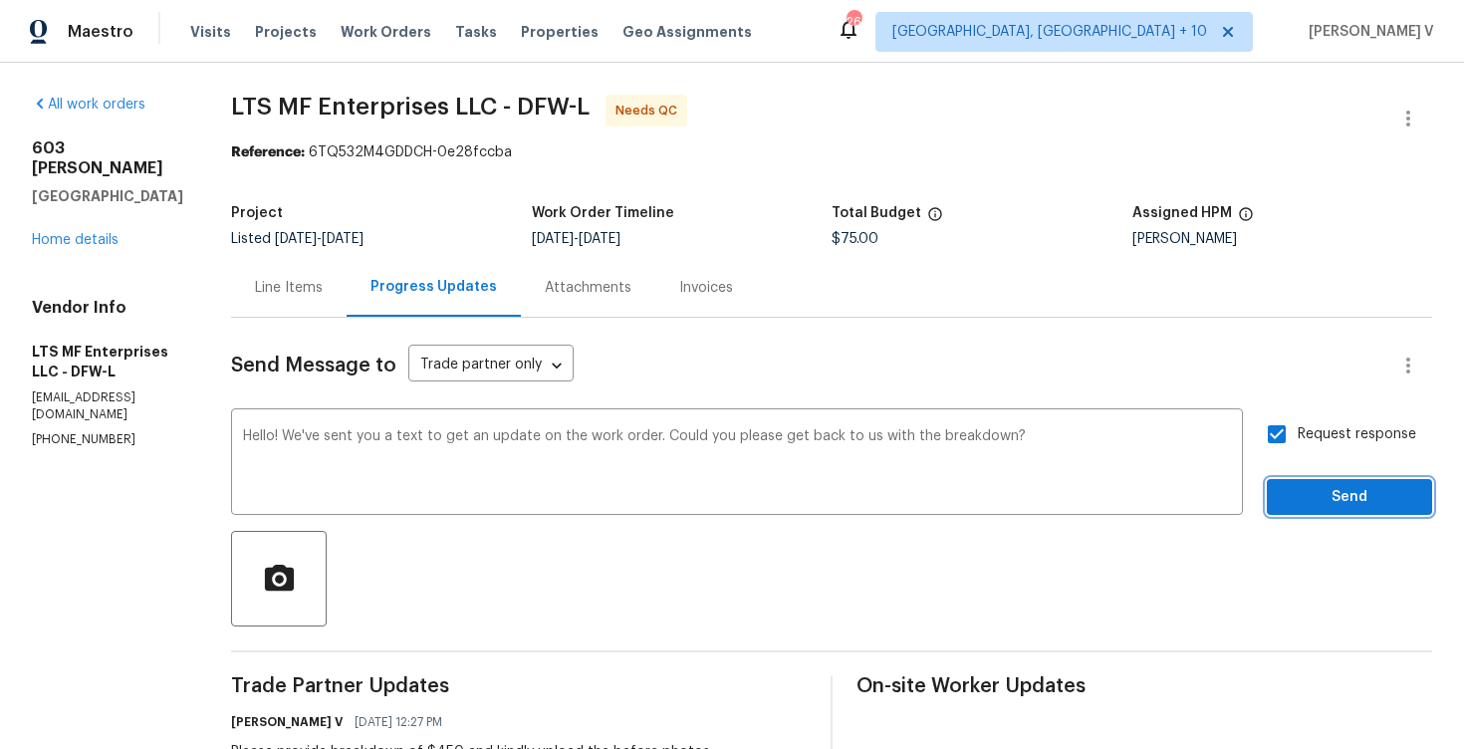
click at [1310, 496] on span "Send" at bounding box center [1349, 497] width 133 height 25
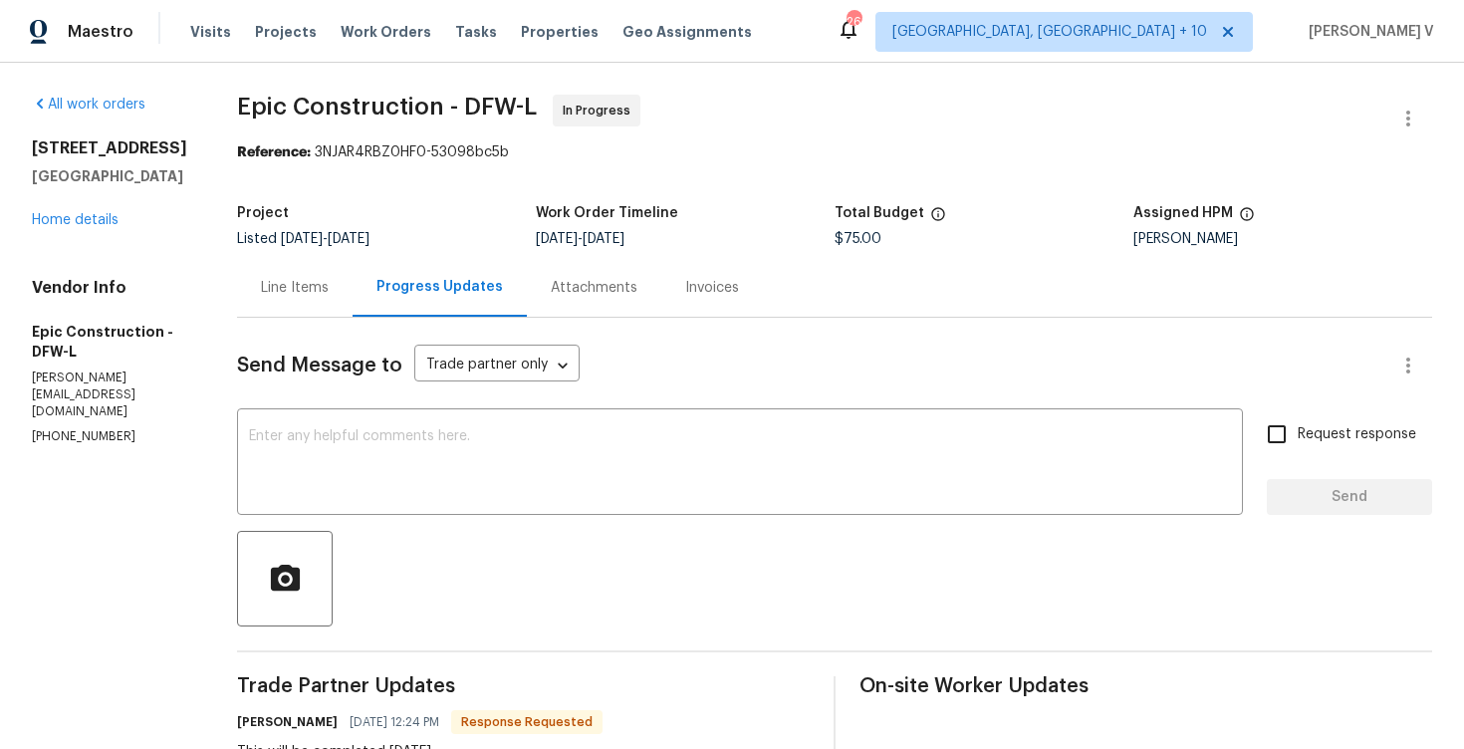
click at [282, 287] on div "Line Items" at bounding box center [295, 288] width 68 height 20
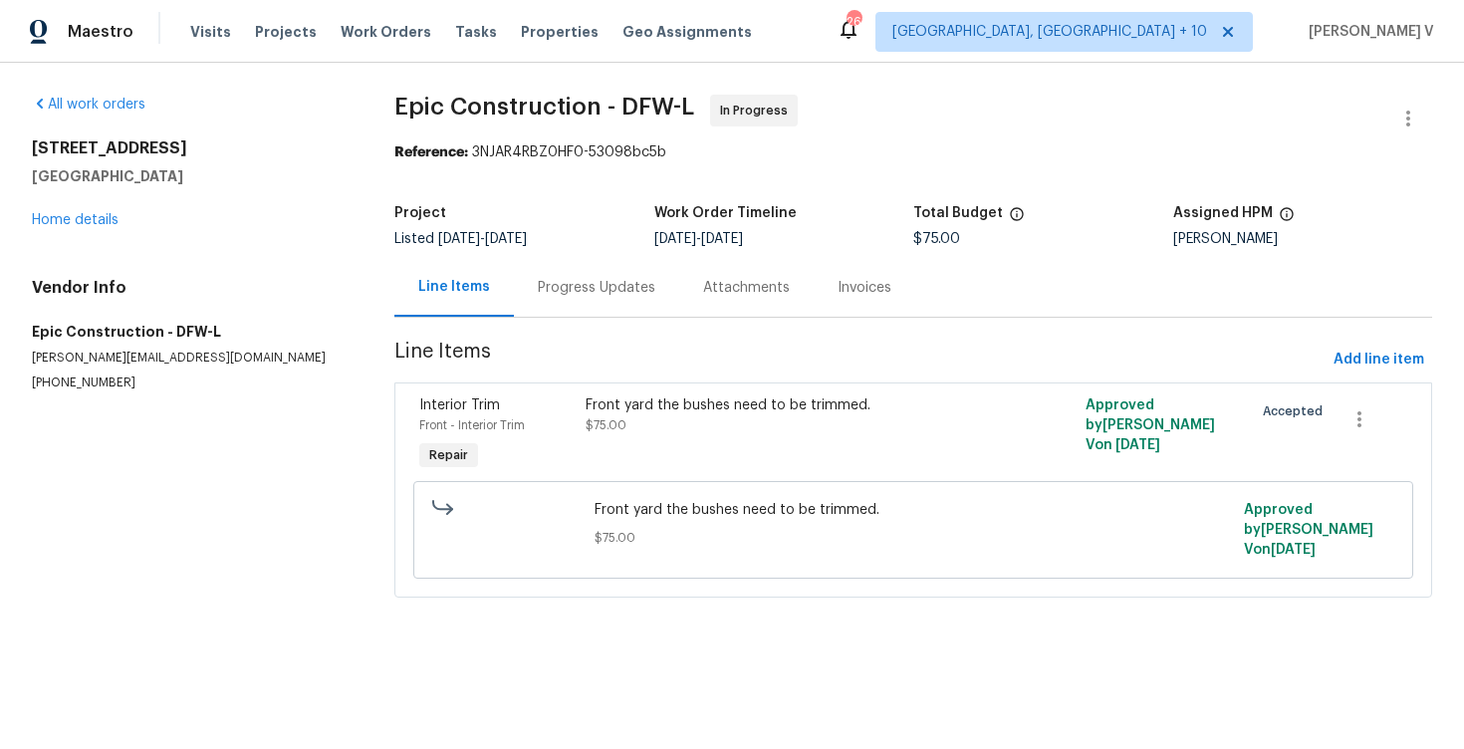
click at [573, 304] on div "Progress Updates" at bounding box center [596, 287] width 165 height 59
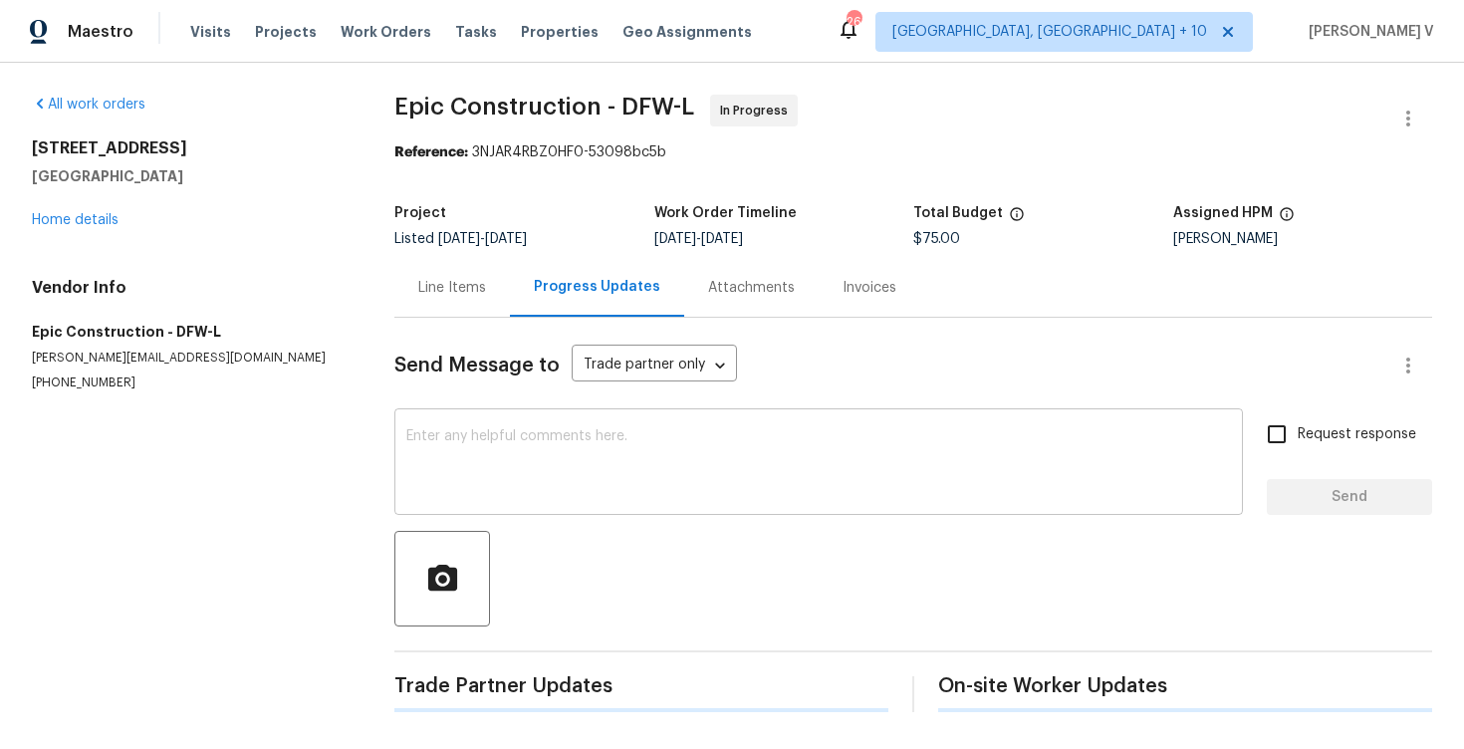
click at [550, 453] on textarea at bounding box center [818, 464] width 825 height 70
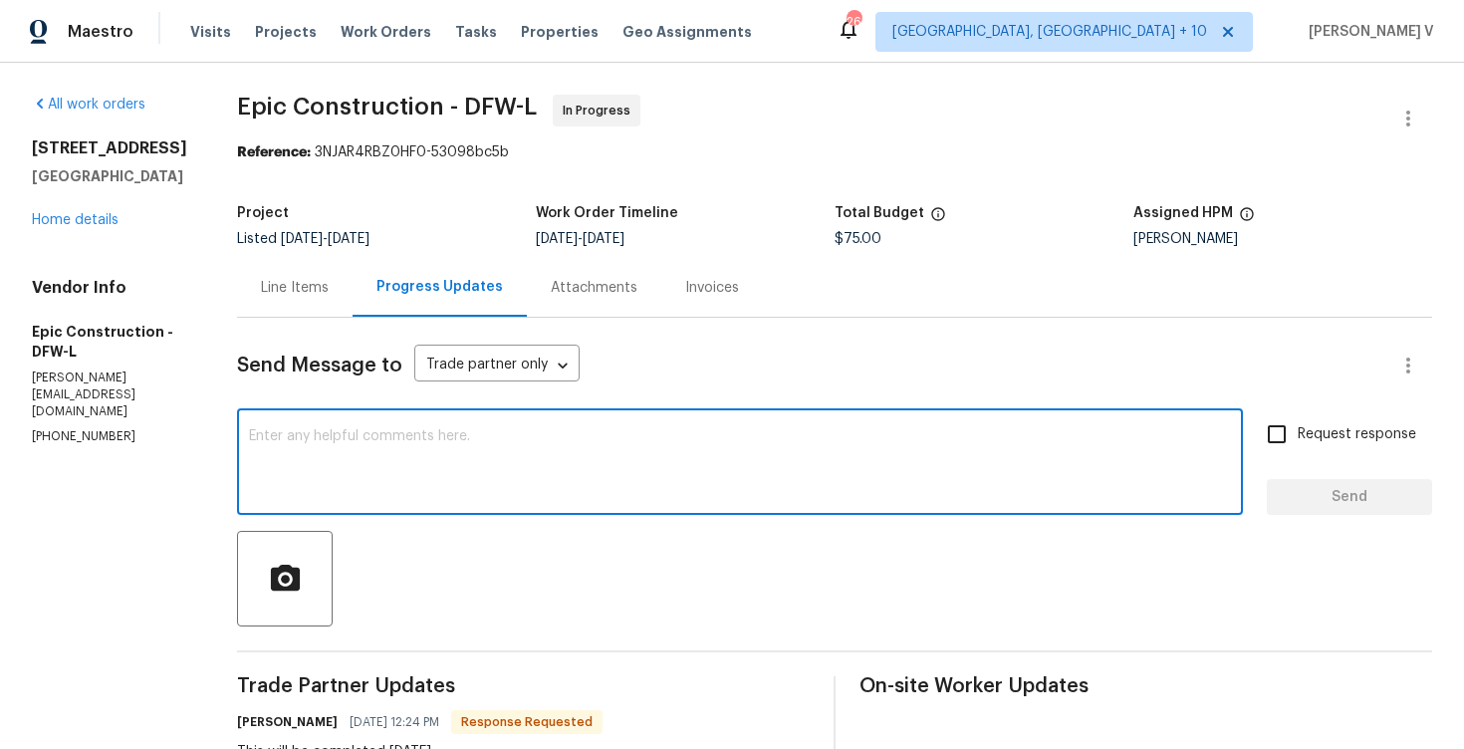
paste textarea "Hi, hope everything is on track with the WO scheduled for today. Please let us …"
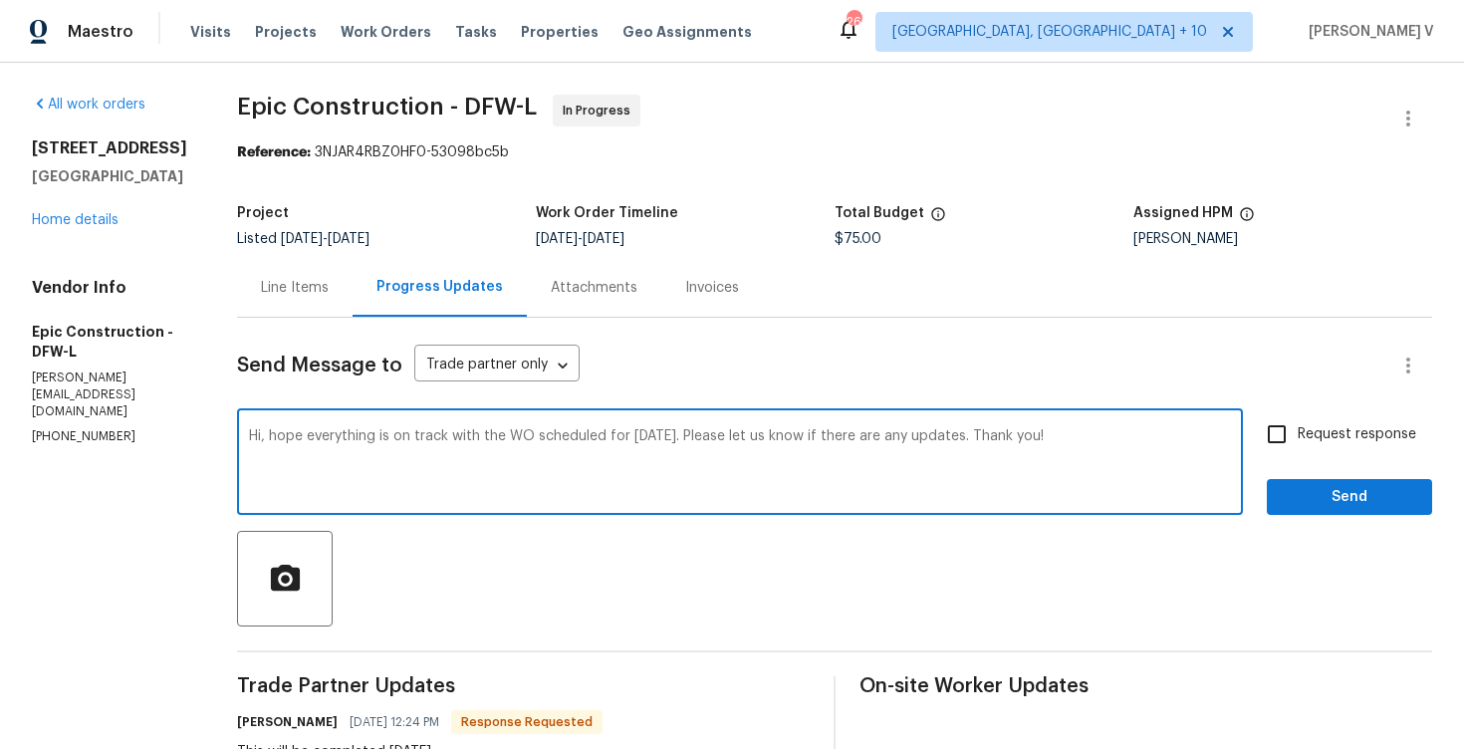
drag, startPoint x: 948, startPoint y: 435, endPoint x: 1133, endPoint y: 437, distance: 185.2
click at [1133, 437] on textarea "Hi, hope everything is on track with the WO scheduled for today. Please let us …" at bounding box center [740, 464] width 982 height 70
type textarea "Hi, hope everything is on track with the WO scheduled for today. Please let us …"
click at [1291, 424] on input "Request response" at bounding box center [1277, 434] width 42 height 42
checkbox input "true"
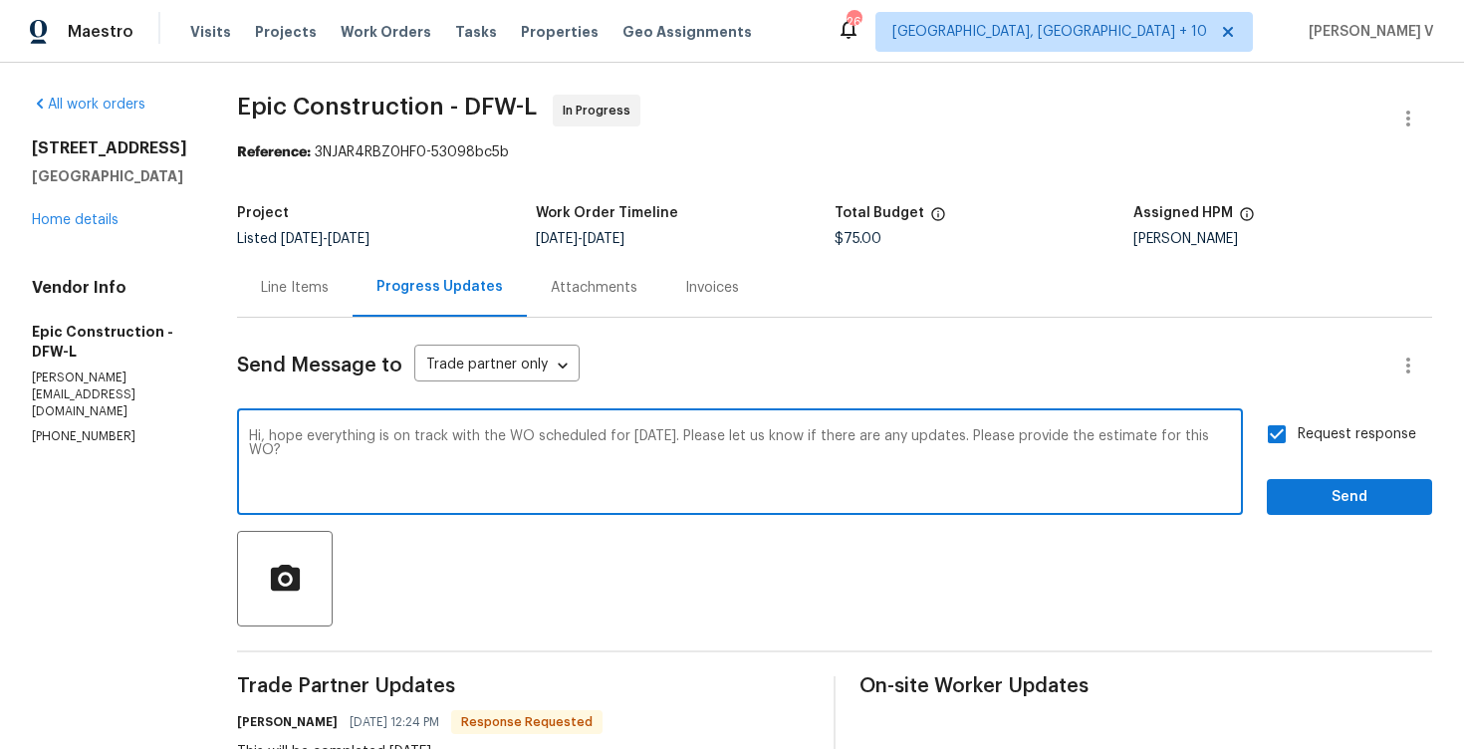
drag, startPoint x: 717, startPoint y: 434, endPoint x: 673, endPoint y: 440, distance: 44.2
click at [673, 440] on textarea "Hi, hope everything is on track with the WO scheduled for today. Please let us …" at bounding box center [740, 464] width 982 height 70
type textarea "Hi, hope everything is on track with the WO scheduled for today. Let us know if…"
click at [1353, 484] on button "Send" at bounding box center [1349, 497] width 165 height 37
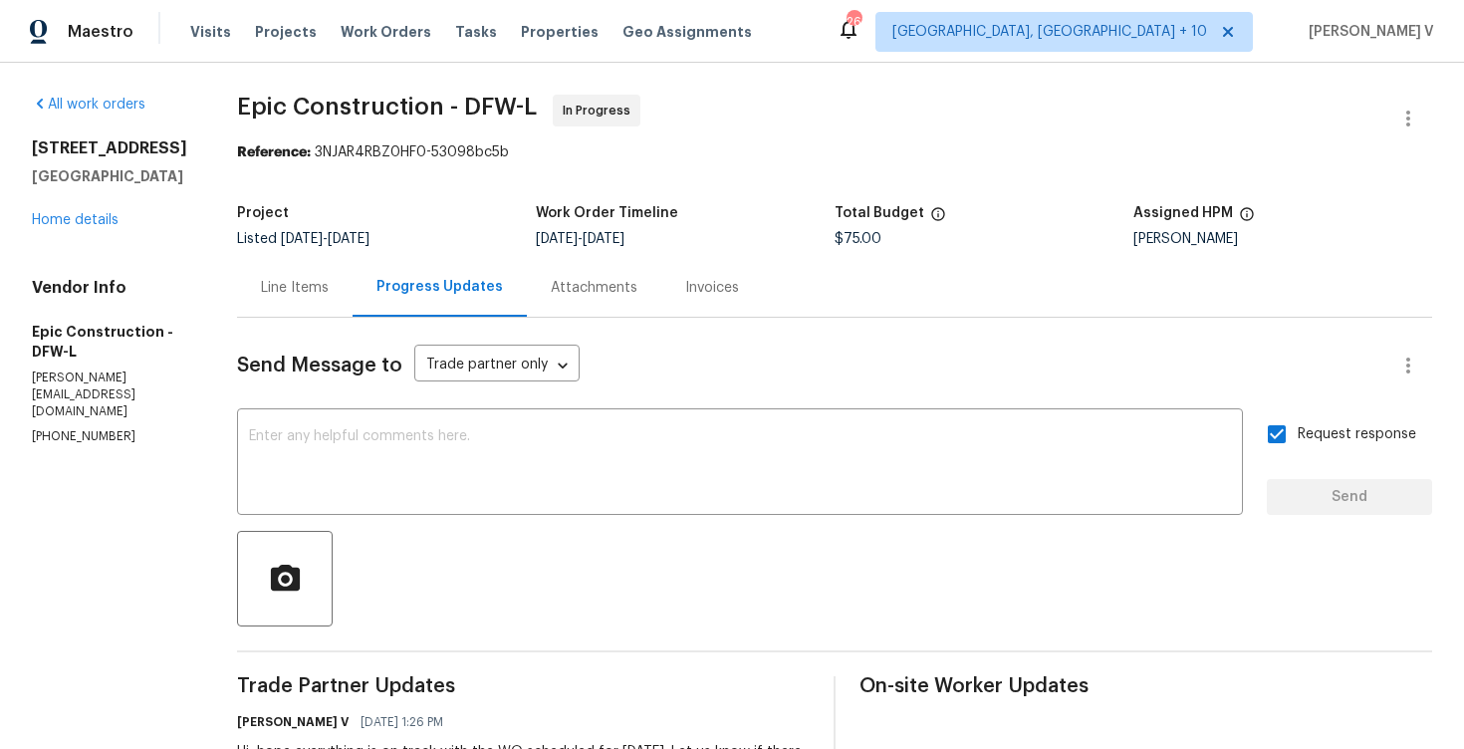
scroll to position [392, 0]
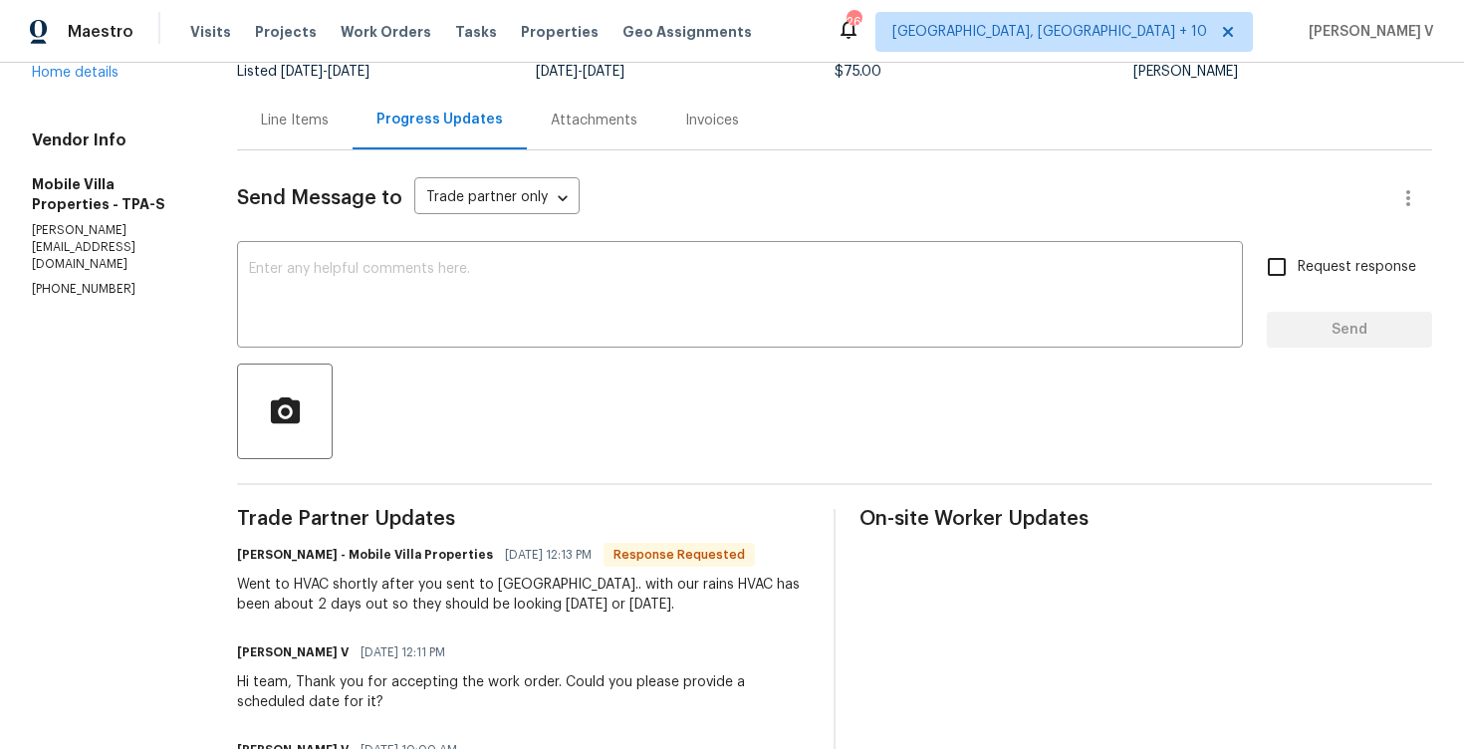
scroll to position [311, 0]
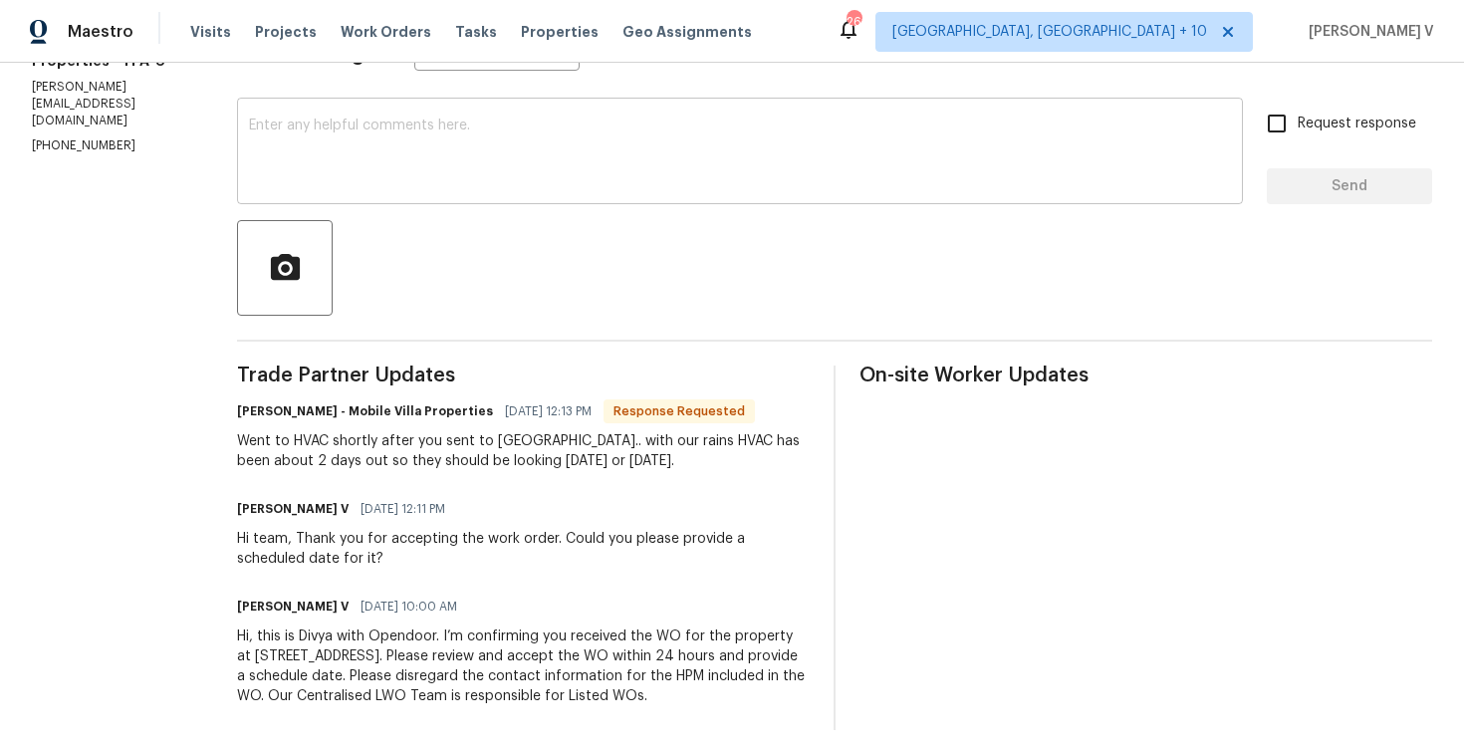
click at [388, 188] on div "x ​" at bounding box center [740, 154] width 1006 height 102
paste textarea "Please let us know if there’s any progress or if the team is already on site to…"
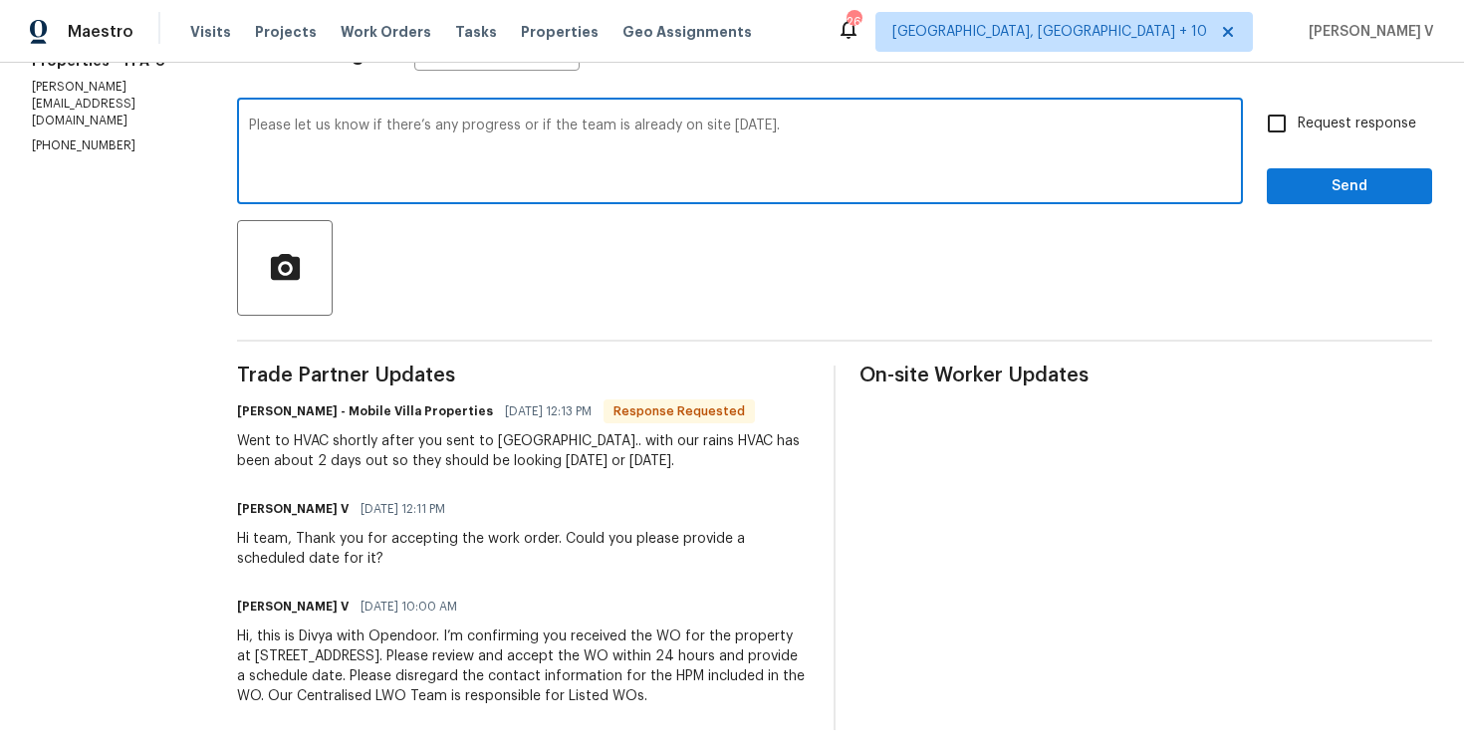
drag, startPoint x: 510, startPoint y: 125, endPoint x: 908, endPoint y: 128, distance: 398.4
click at [908, 128] on textarea "Please let us know if there’s any progress or if the team is already on site to…" at bounding box center [740, 154] width 982 height 70
click at [249, 122] on textarea "Please let us know if there’s any progress?" at bounding box center [740, 154] width 982 height 70
type textarea "Oh!! Please let us know if there’s any progress?"
click at [1326, 122] on span "Request response" at bounding box center [1357, 124] width 119 height 21
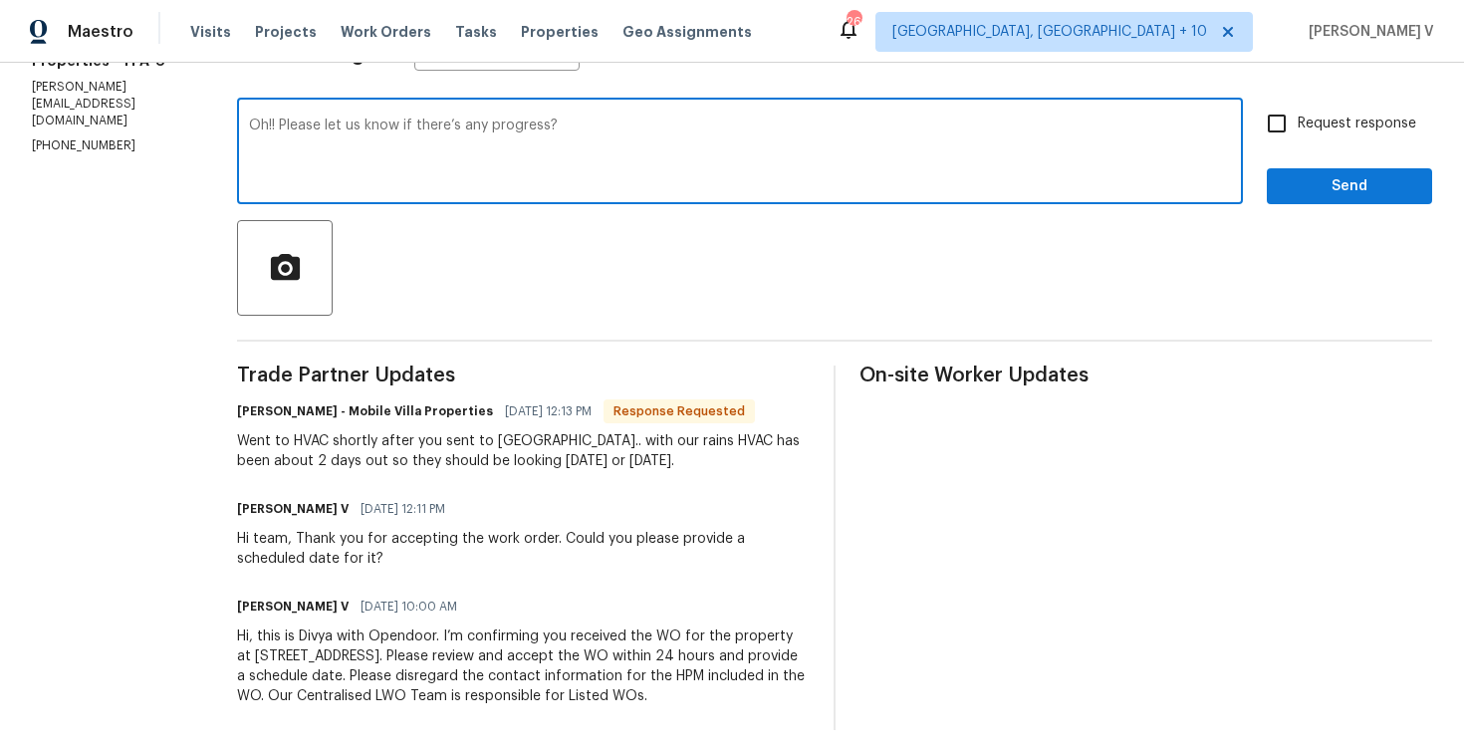
click at [1298, 122] on input "Request response" at bounding box center [1277, 124] width 42 height 42
checkbox input "true"
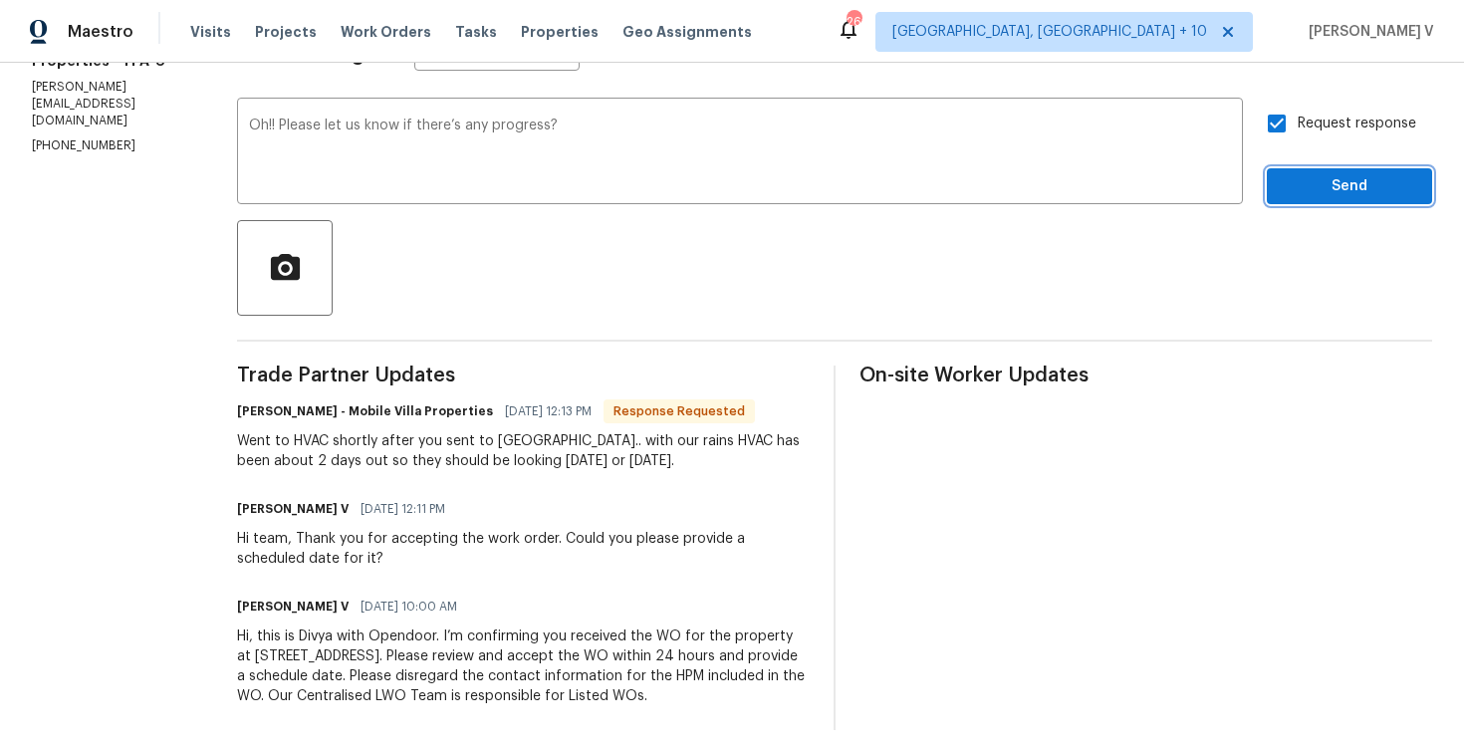
click at [1336, 181] on span "Send" at bounding box center [1349, 186] width 133 height 25
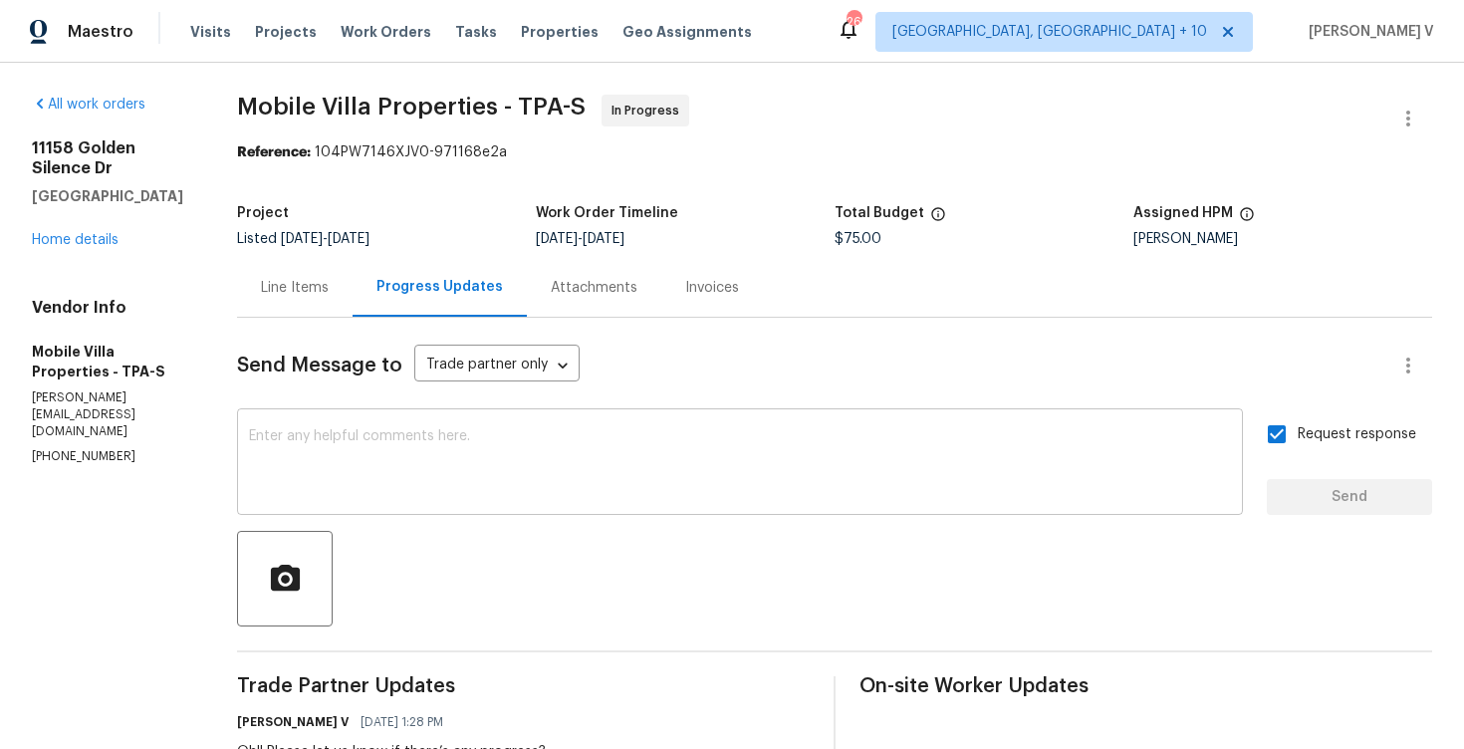
scroll to position [334, 0]
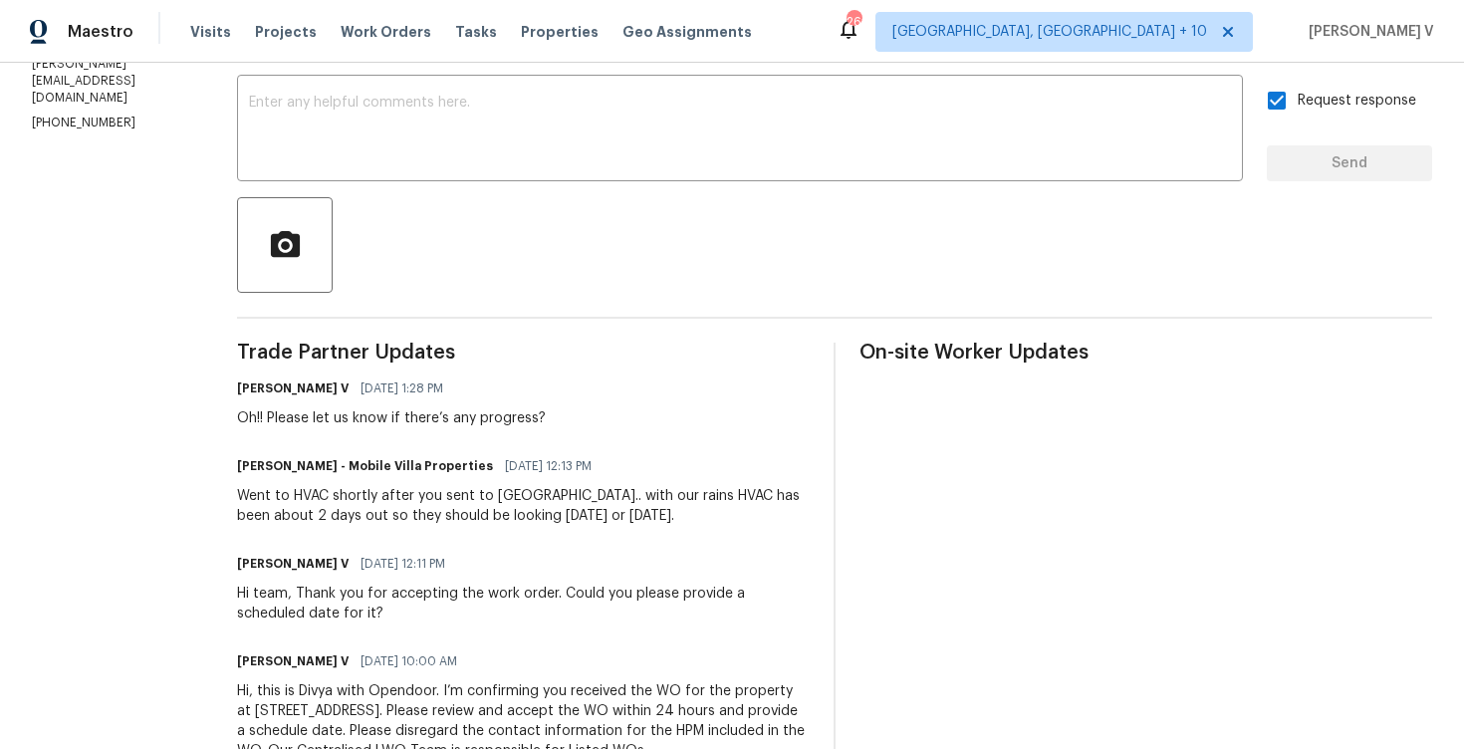
click at [294, 494] on div "Went to HVAC shortly after you sent to us.. with our rains HVAC has been about …" at bounding box center [523, 506] width 573 height 40
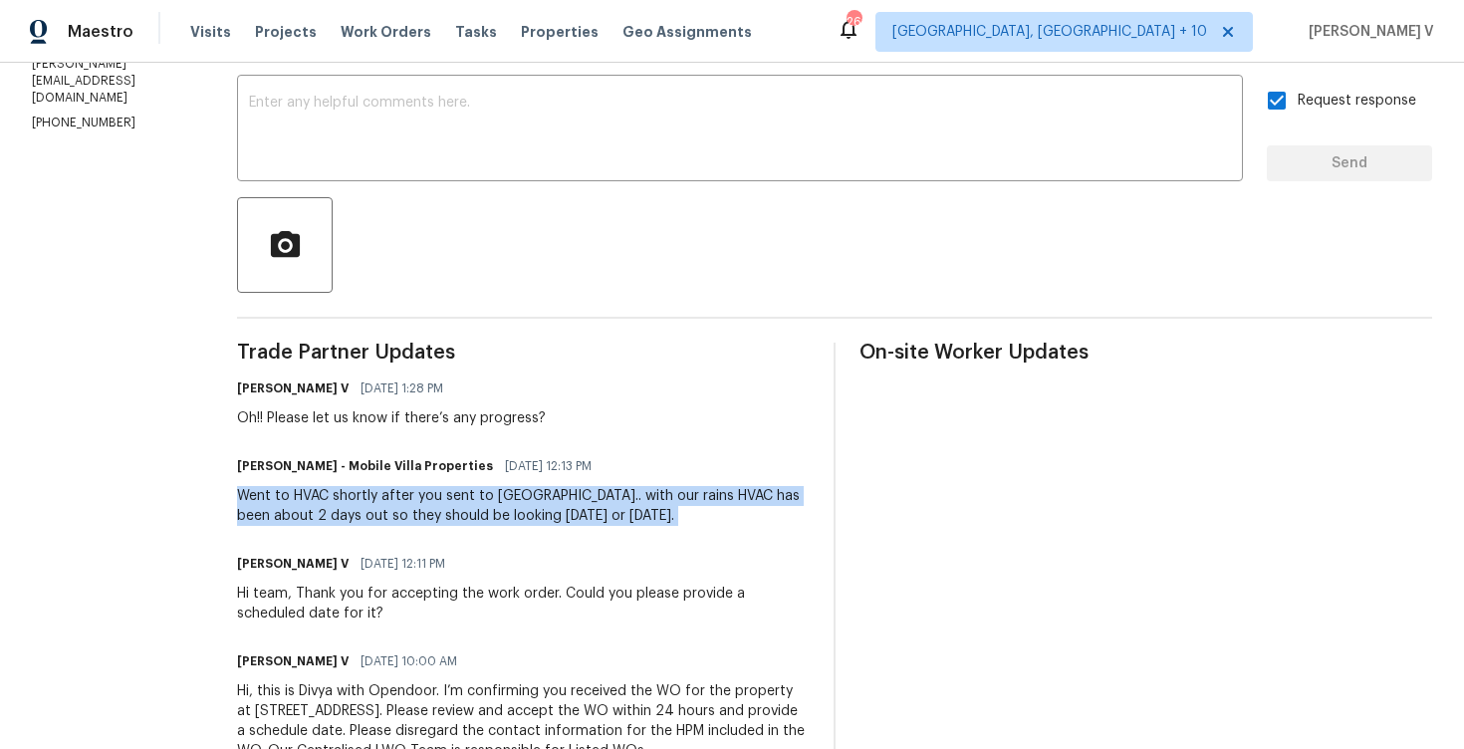
copy div "Went to HVAC shortly after you sent to us.. with our rains HVAC has been about …"
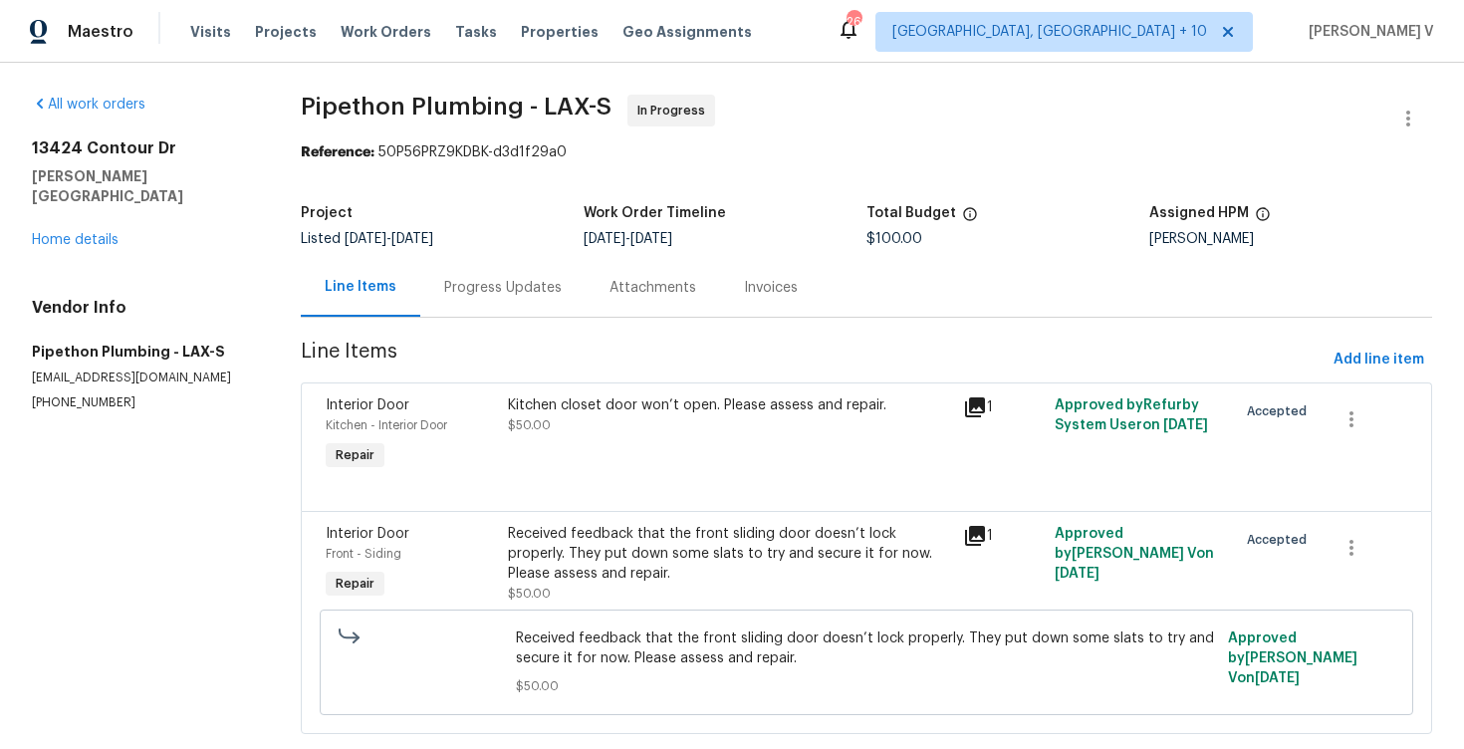
click at [446, 356] on span "Line Items" at bounding box center [813, 360] width 1025 height 37
click at [482, 301] on div "Progress Updates" at bounding box center [502, 287] width 165 height 59
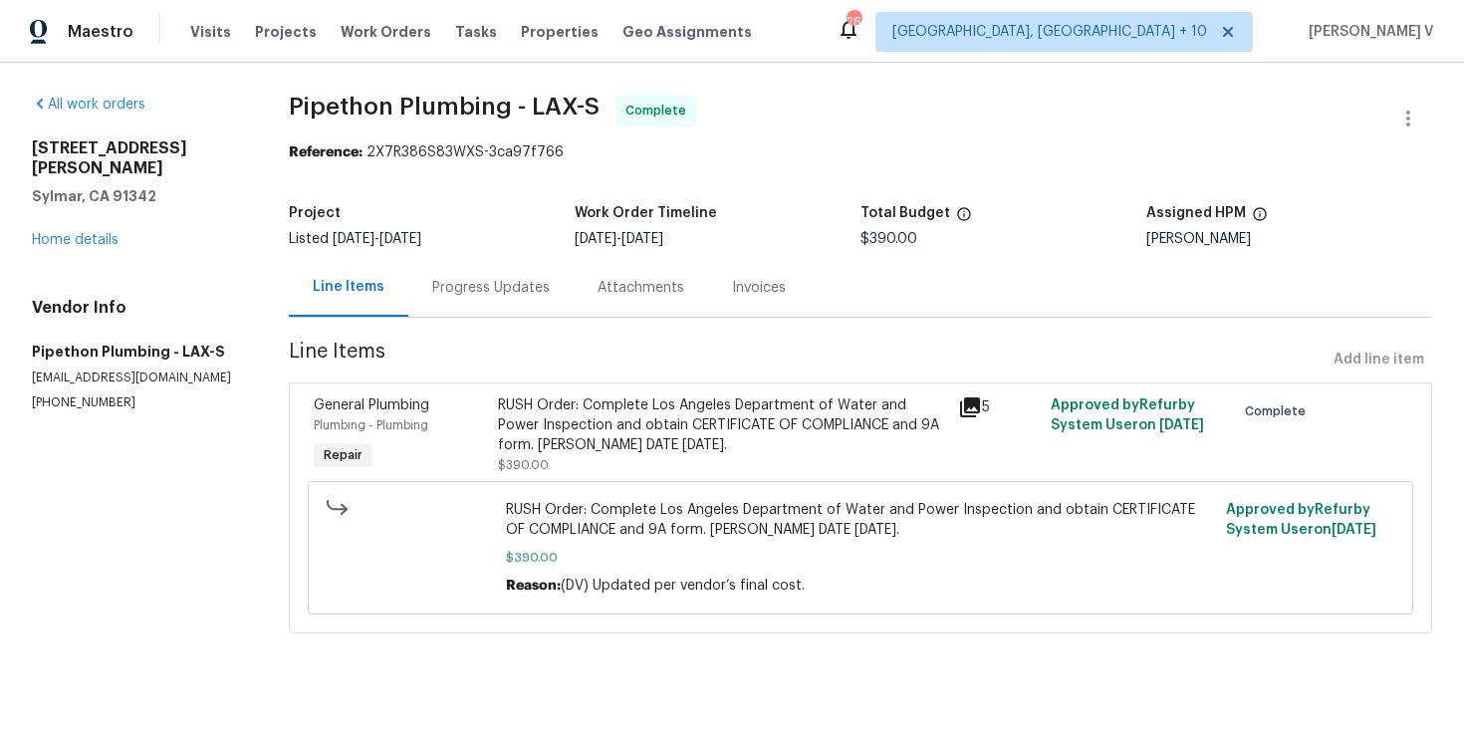
click at [520, 274] on div "Progress Updates" at bounding box center [490, 287] width 165 height 59
click at [506, 294] on div "Progress Updates" at bounding box center [491, 288] width 118 height 20
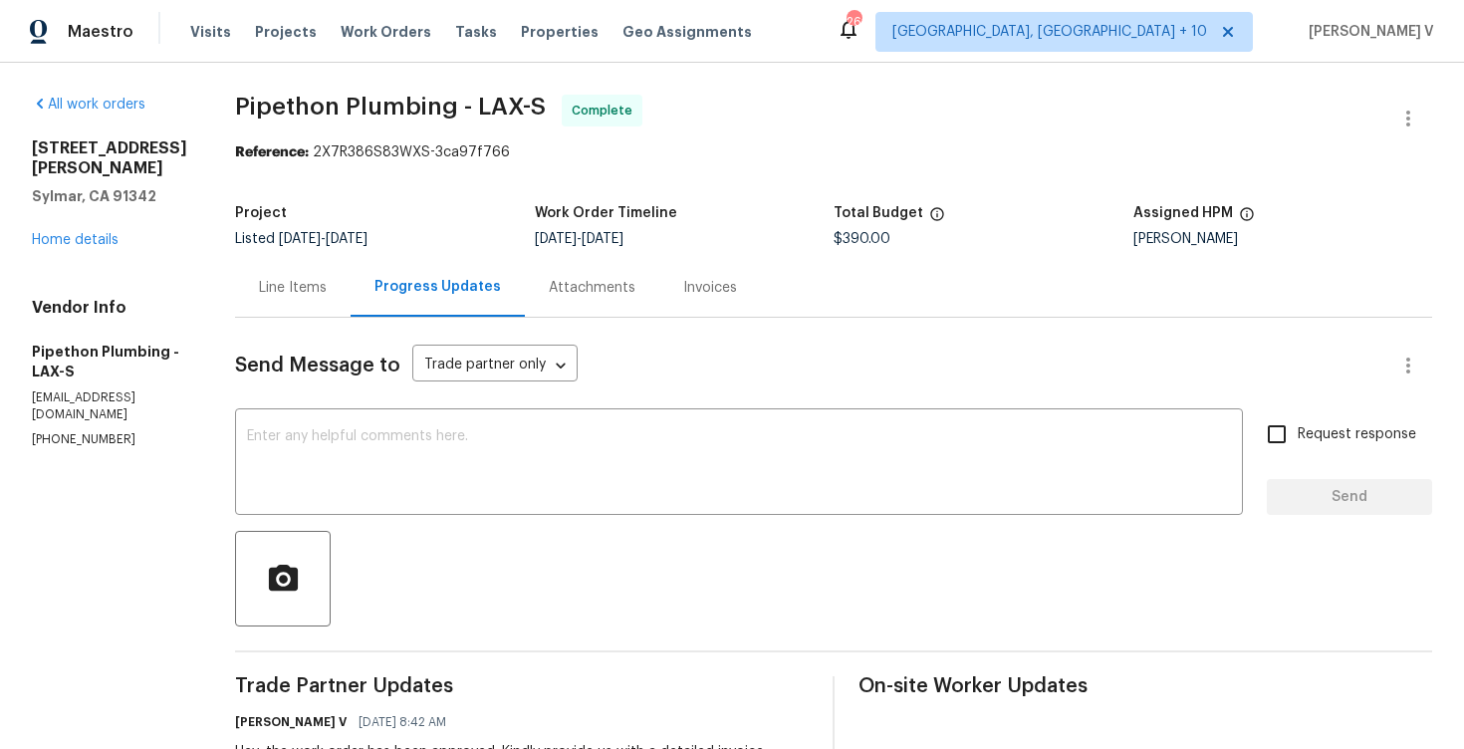
scroll to position [103, 0]
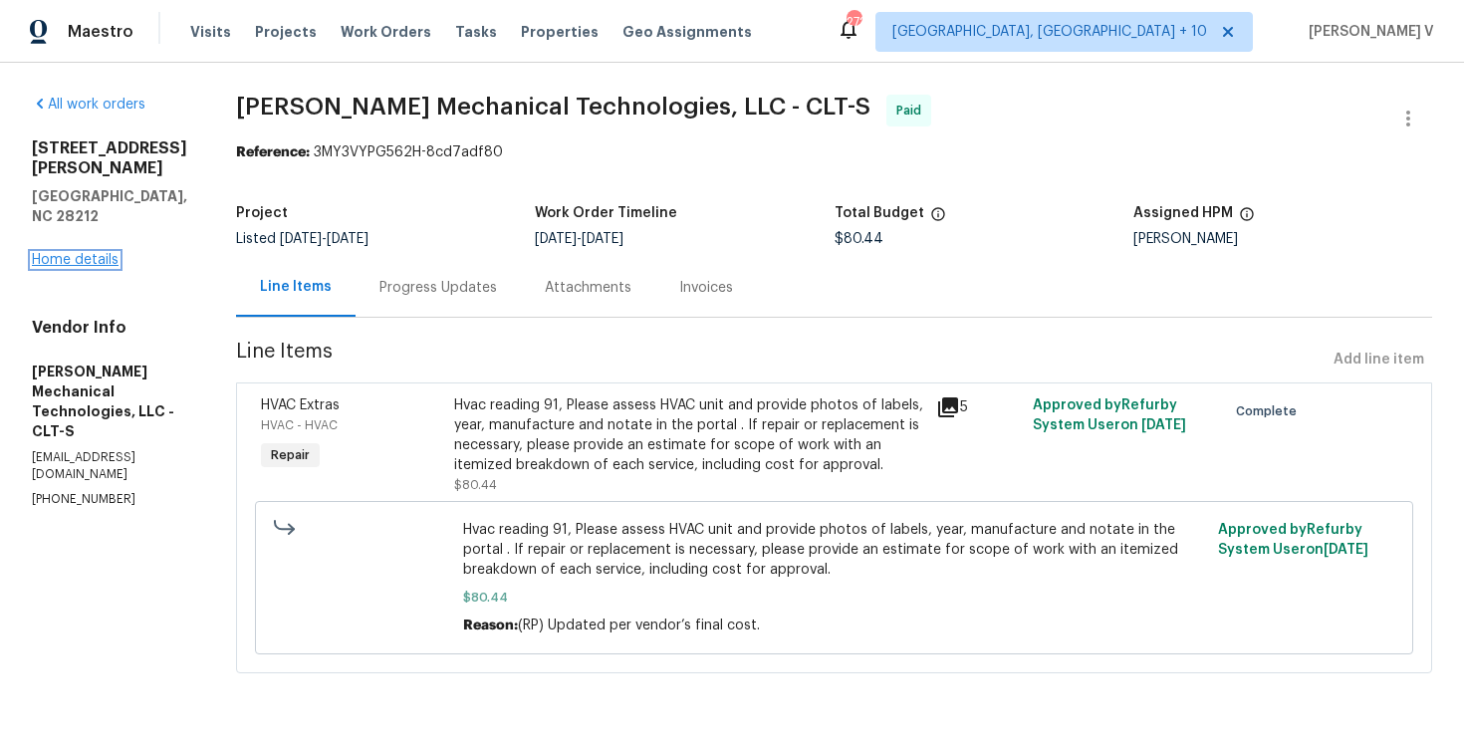
click at [78, 253] on link "Home details" at bounding box center [75, 260] width 87 height 14
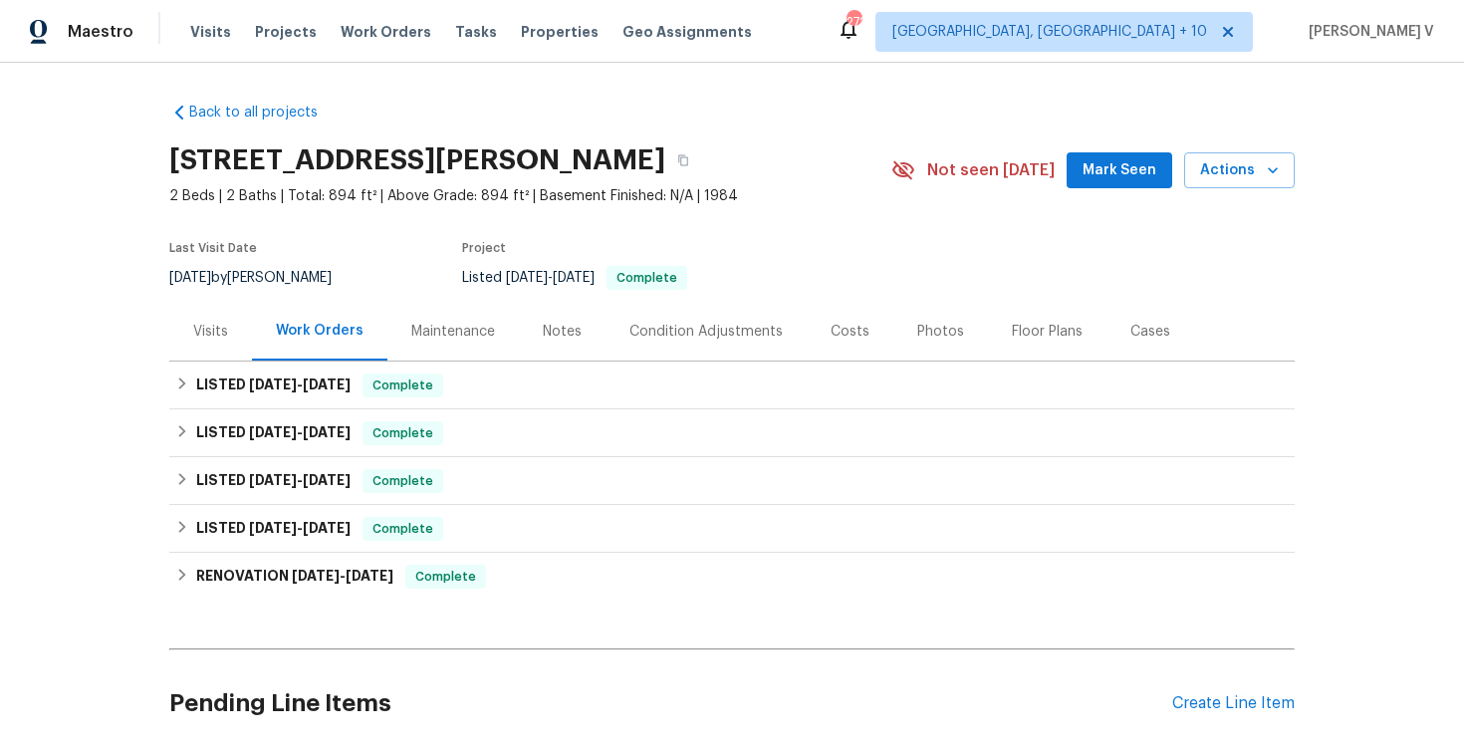
scroll to position [156, 0]
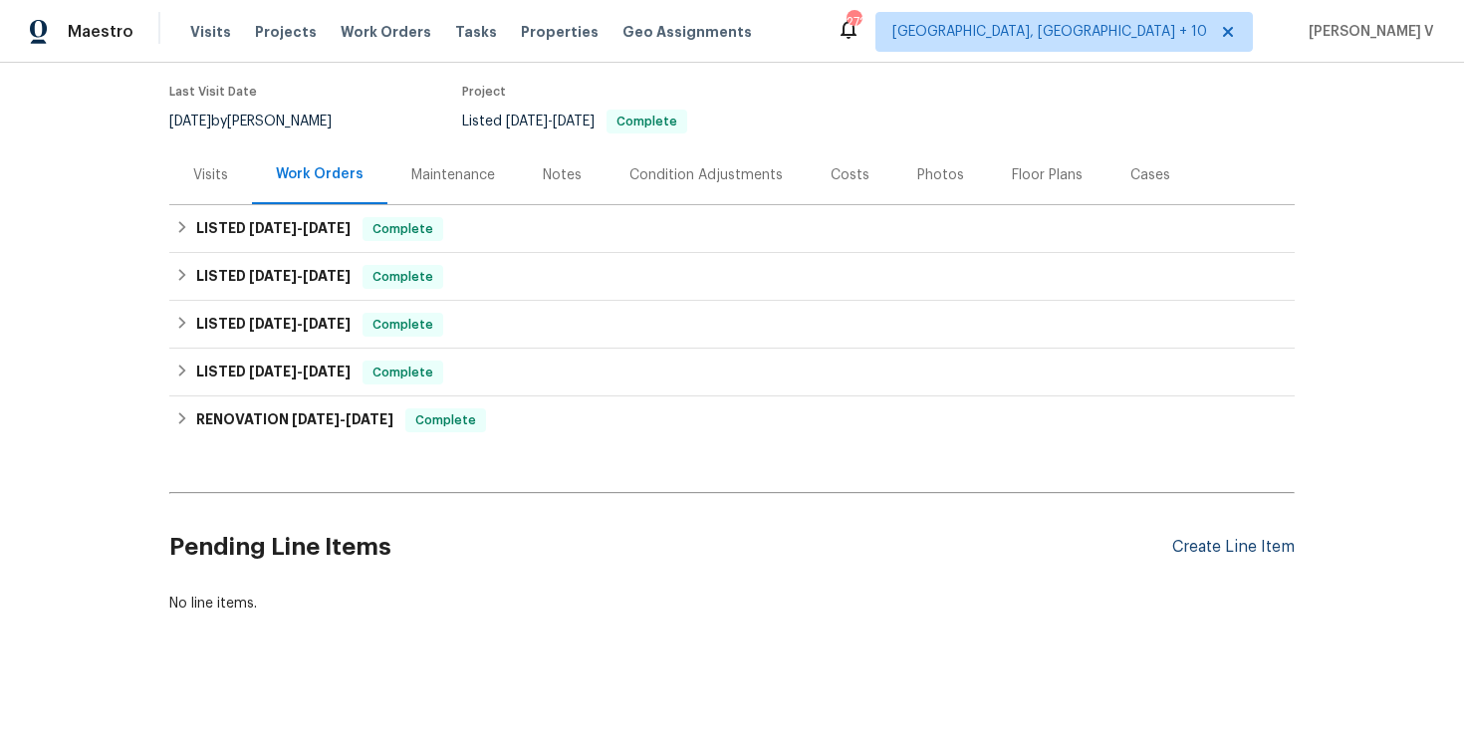
click at [1229, 543] on div "Create Line Item" at bounding box center [1233, 547] width 122 height 19
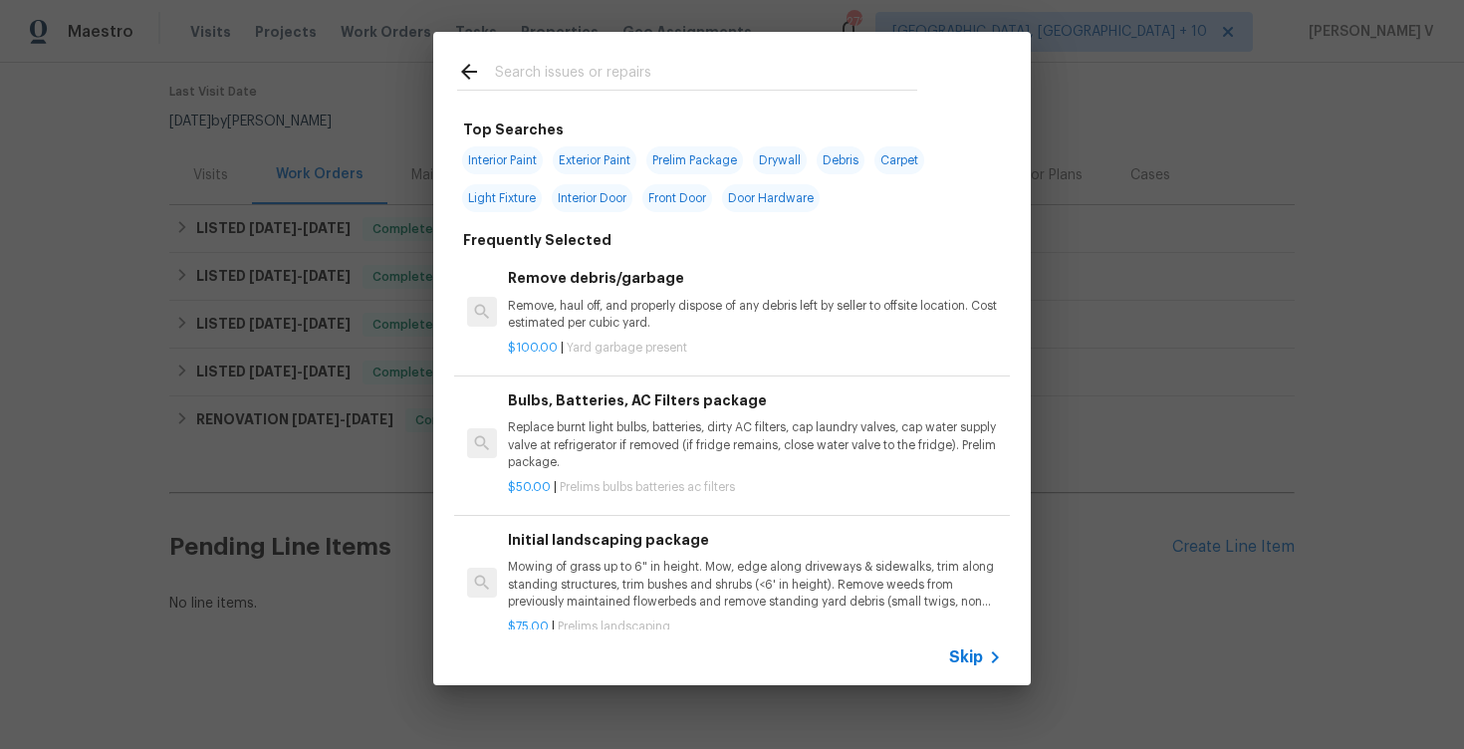
click at [951, 664] on span "Skip" at bounding box center [966, 657] width 34 height 20
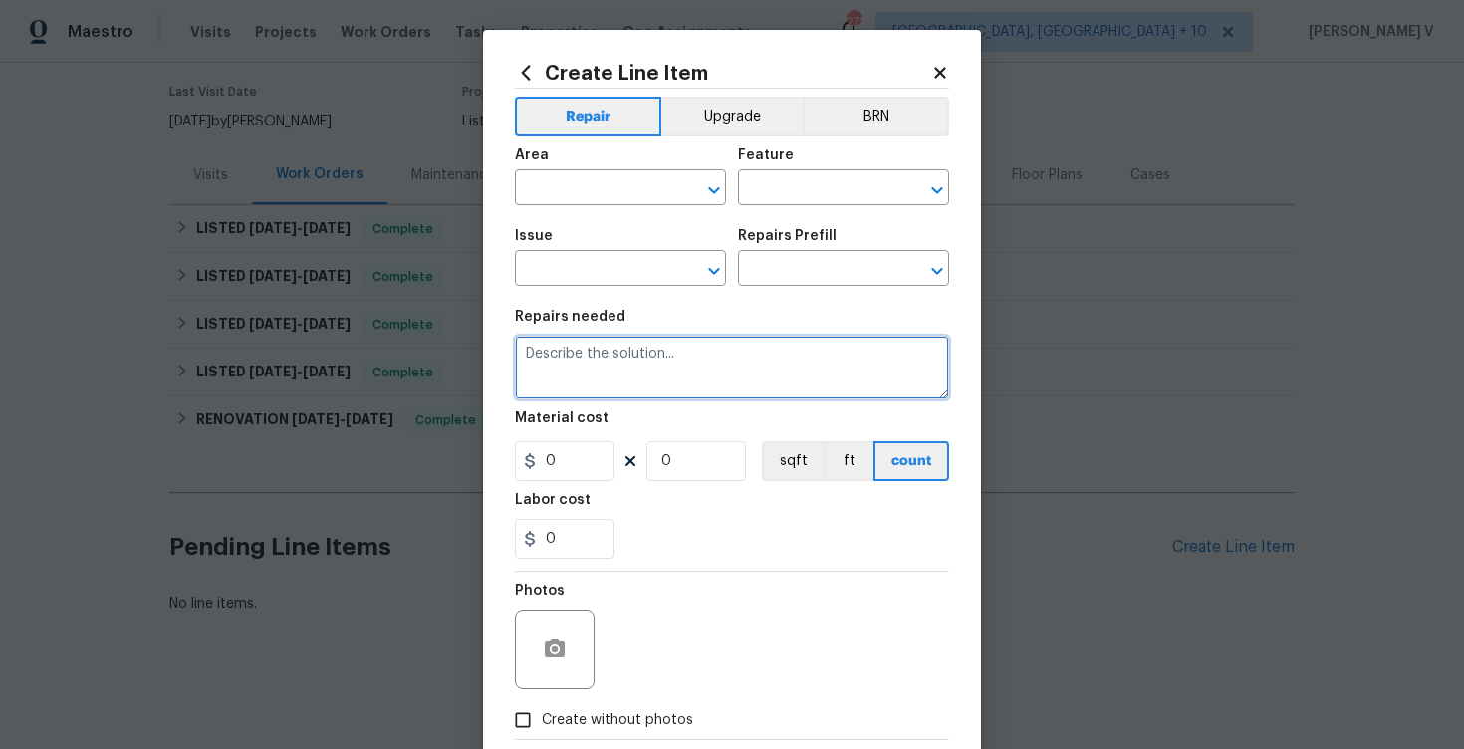
click at [701, 368] on textarea at bounding box center [732, 368] width 434 height 64
paste textarea "Inspect and repair the outdoor stairwell ceiling."
type textarea "Inspect and repair the outdoor stairwell ceiling."
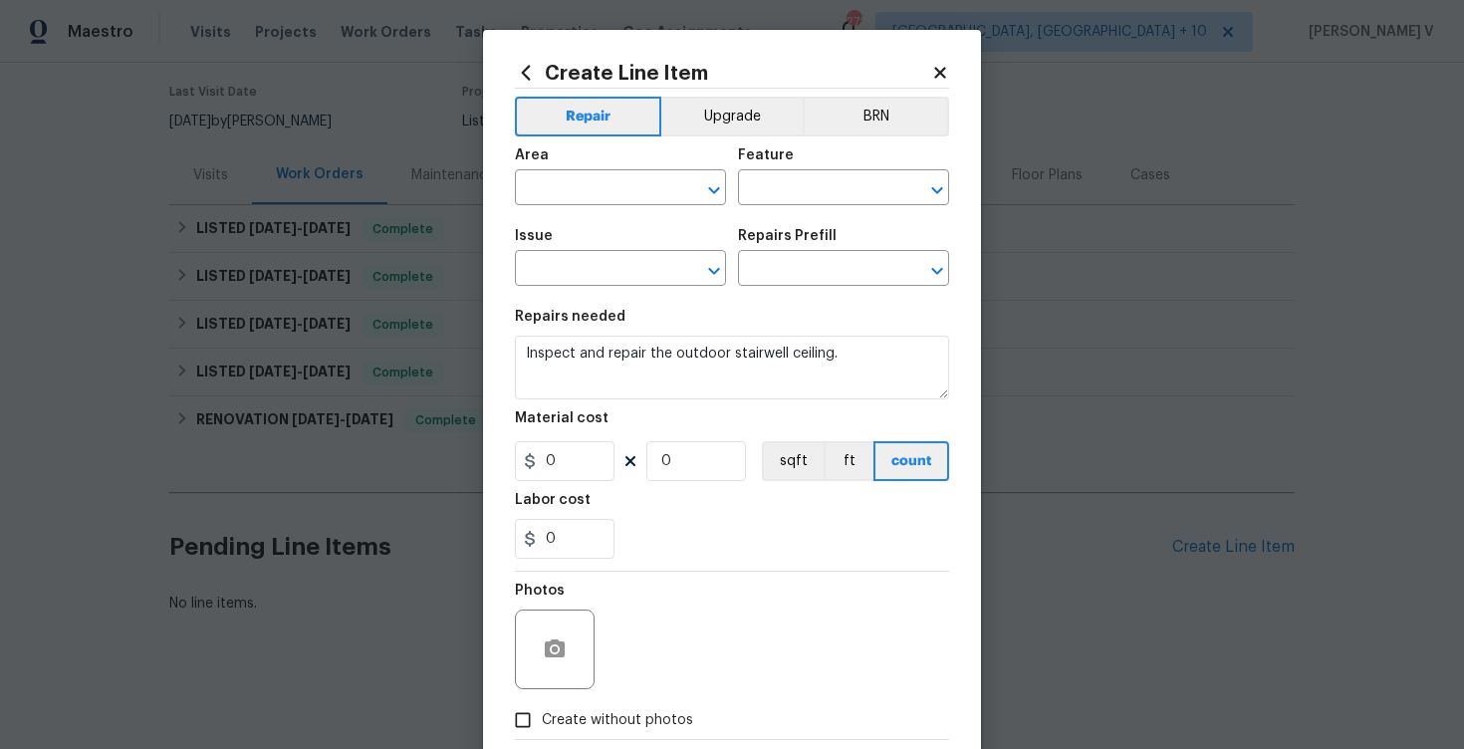
click at [604, 219] on span "Issue ​" at bounding box center [620, 257] width 211 height 81
click at [575, 188] on input "text" at bounding box center [592, 189] width 155 height 31
click at [607, 277] on li "Exterior Overall" at bounding box center [620, 267] width 211 height 33
type input "Exterior Overall"
click at [841, 199] on input "text" at bounding box center [815, 189] width 155 height 31
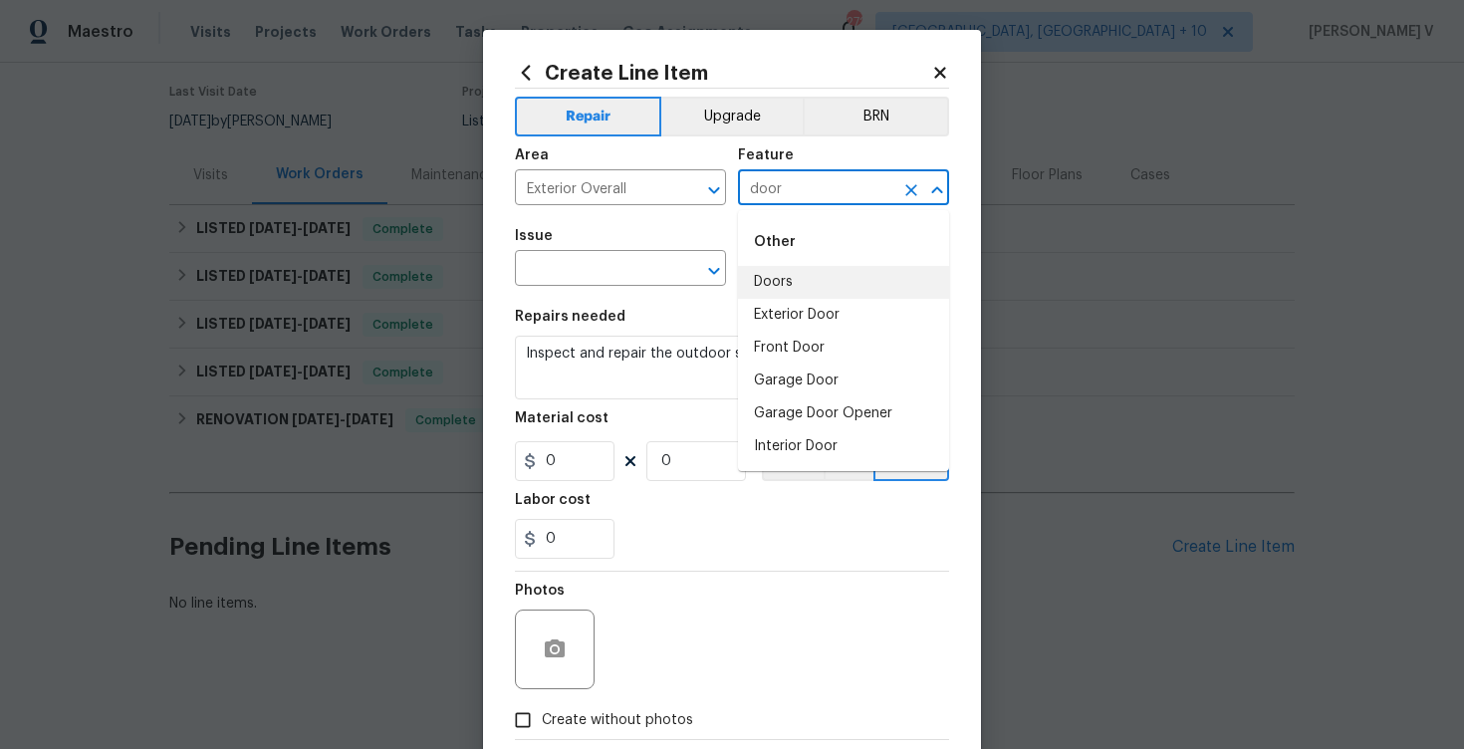
click at [837, 266] on li "Doors" at bounding box center [843, 282] width 211 height 33
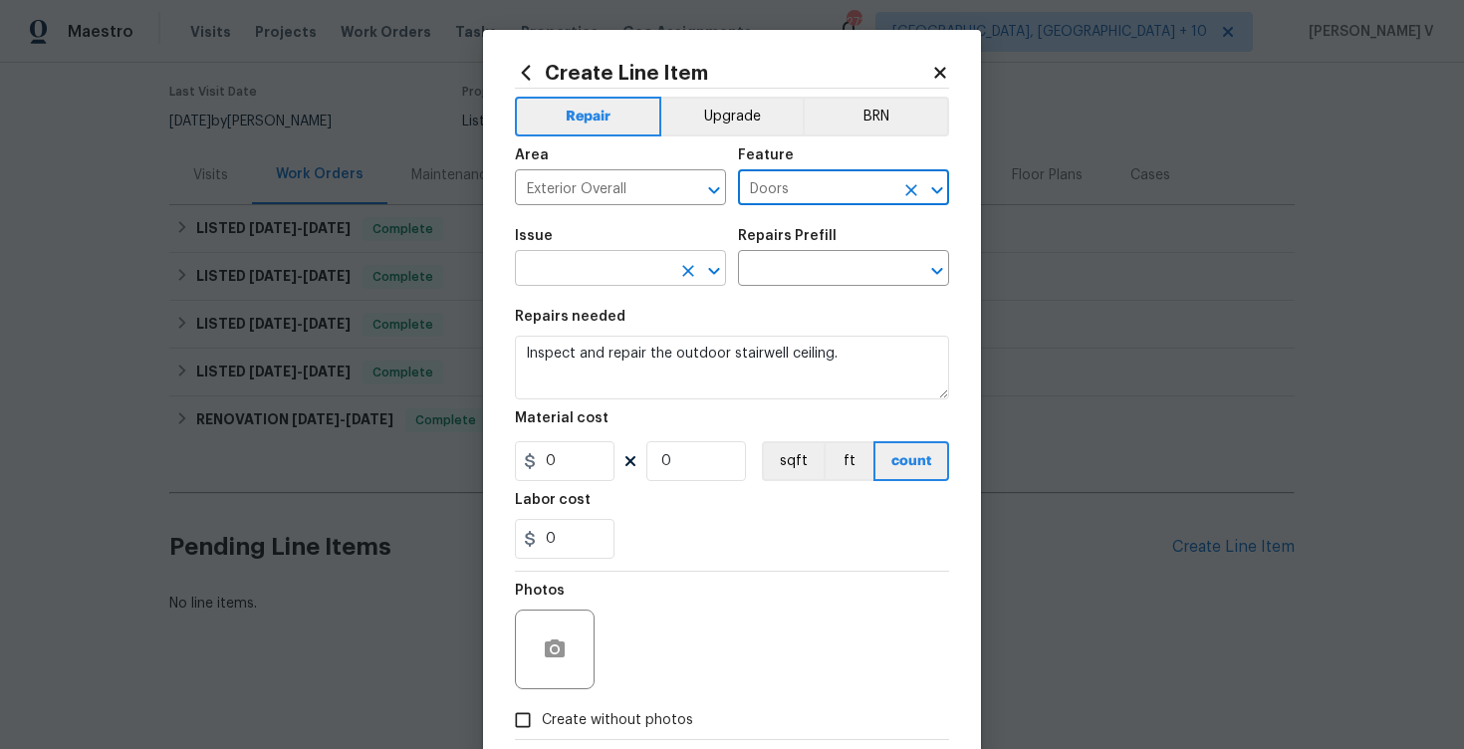
type input "Doors"
click at [575, 264] on input "text" at bounding box center [592, 270] width 155 height 31
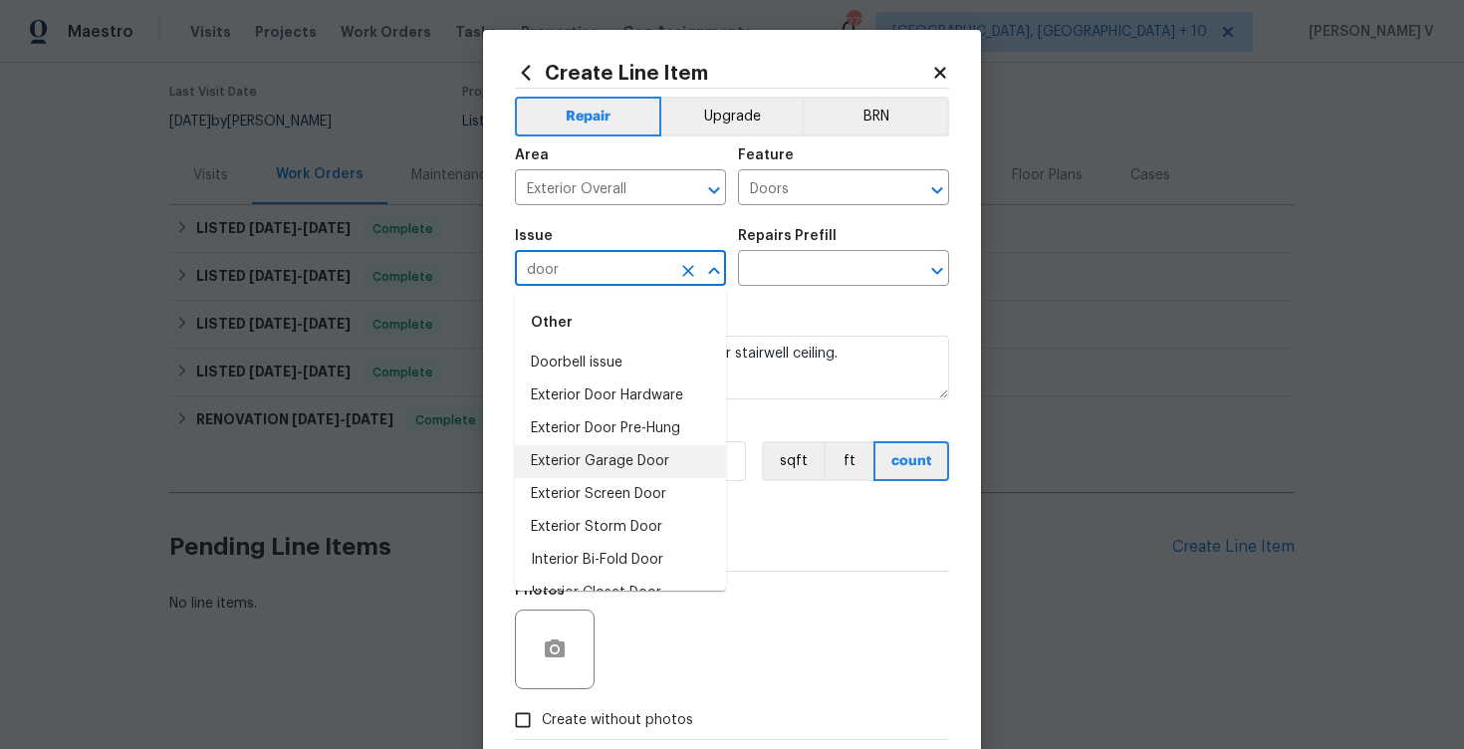
scroll to position [125, 0]
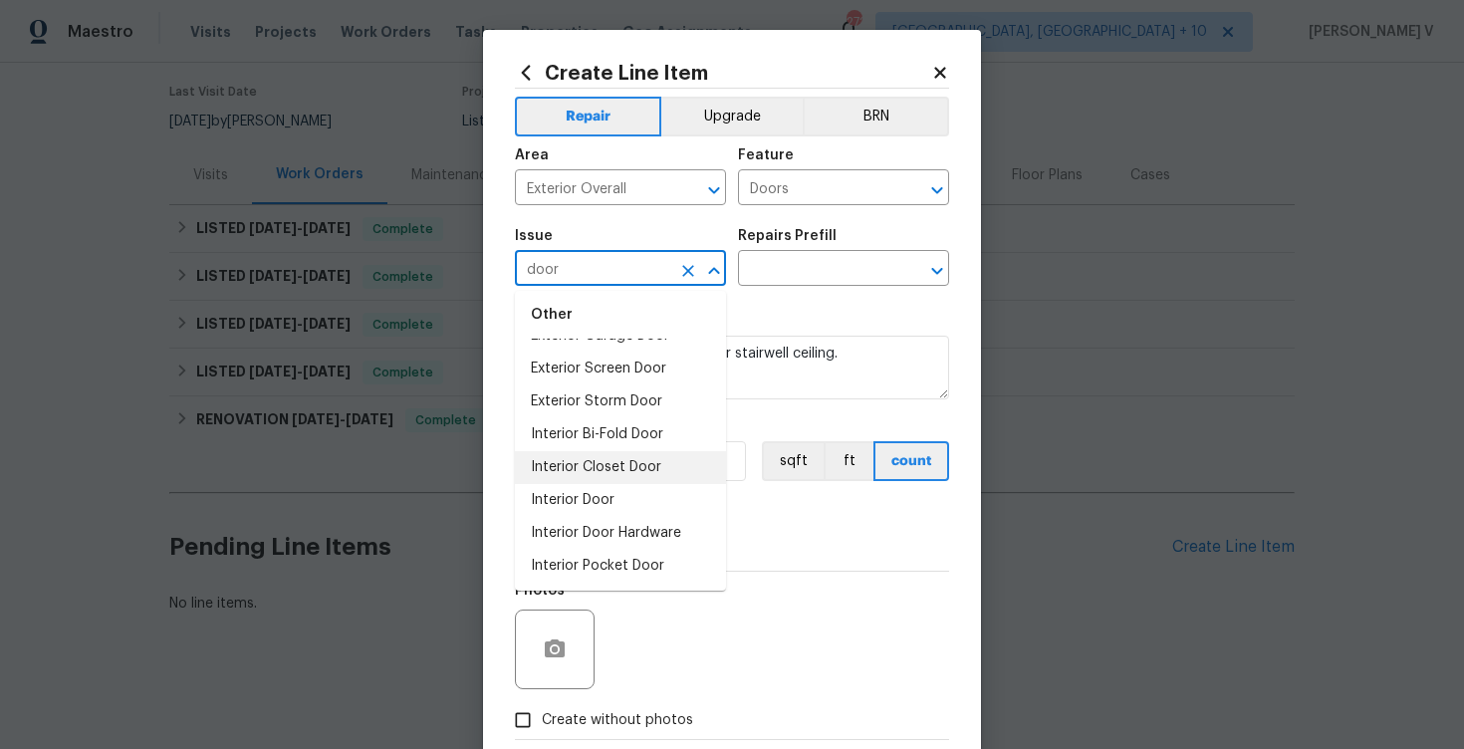
click at [600, 508] on li "Interior Door" at bounding box center [620, 500] width 211 height 33
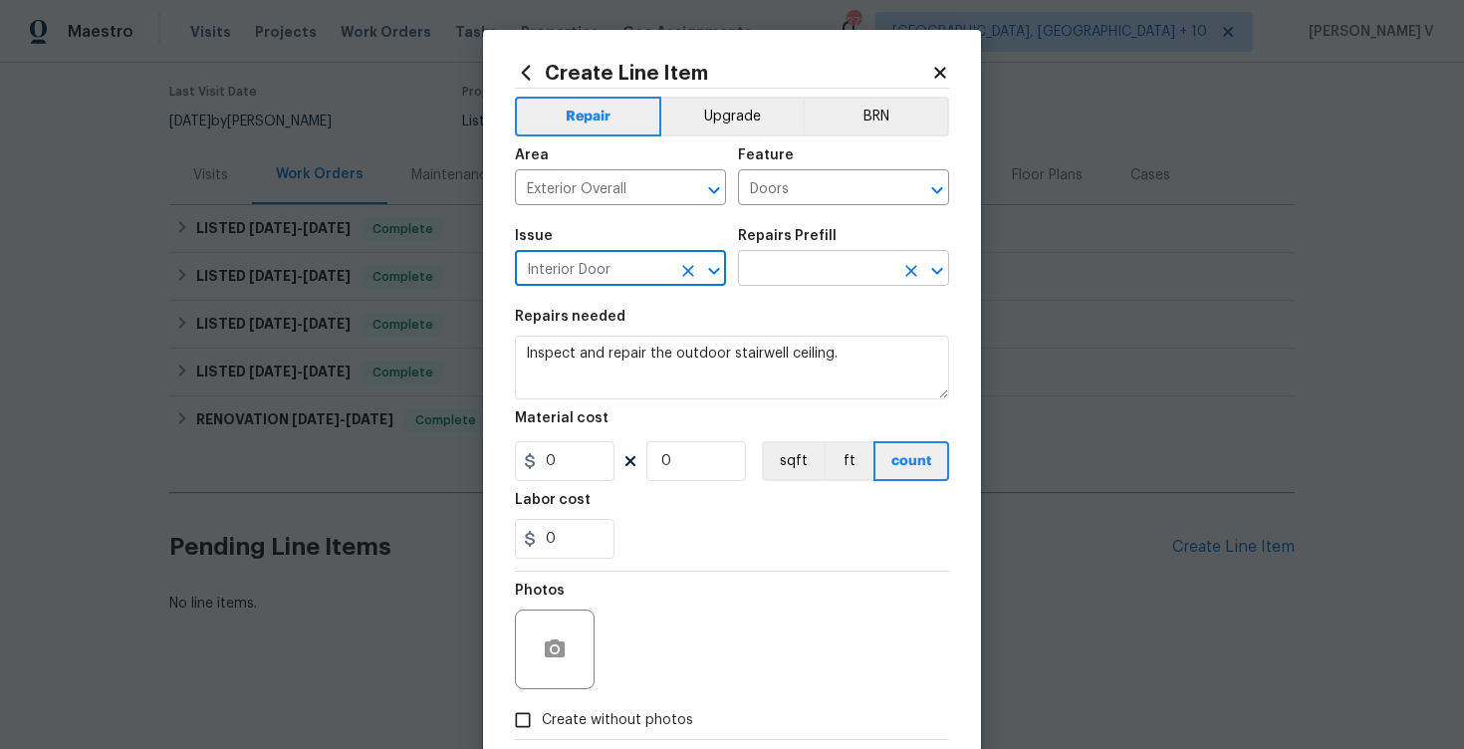
type input "Interior Door"
click at [804, 261] on input "text" at bounding box center [815, 270] width 155 height 31
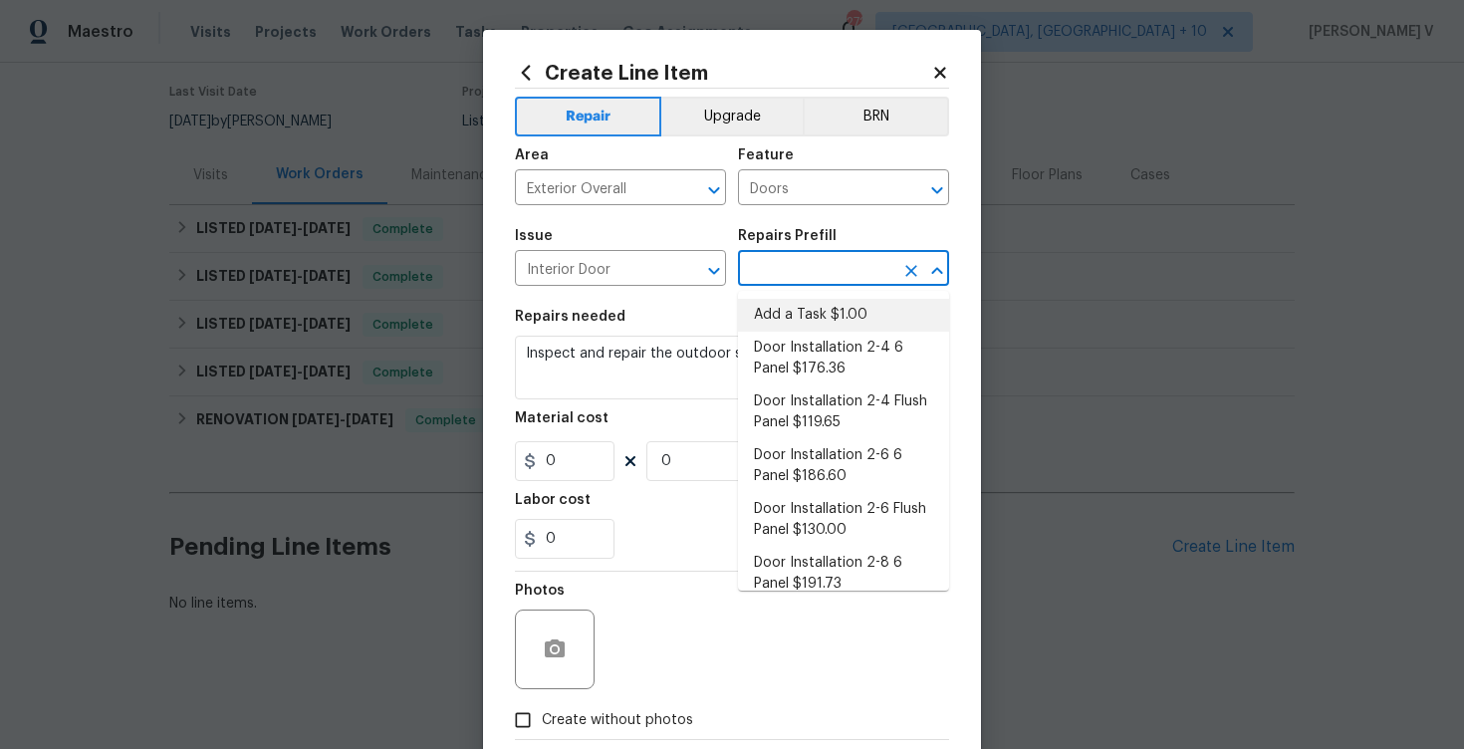
click at [788, 318] on li "Add a Task $1.00" at bounding box center [843, 315] width 211 height 33
type input "Interior Door"
type input "Add a Task $1.00"
type textarea "HPM to detail"
type input "1"
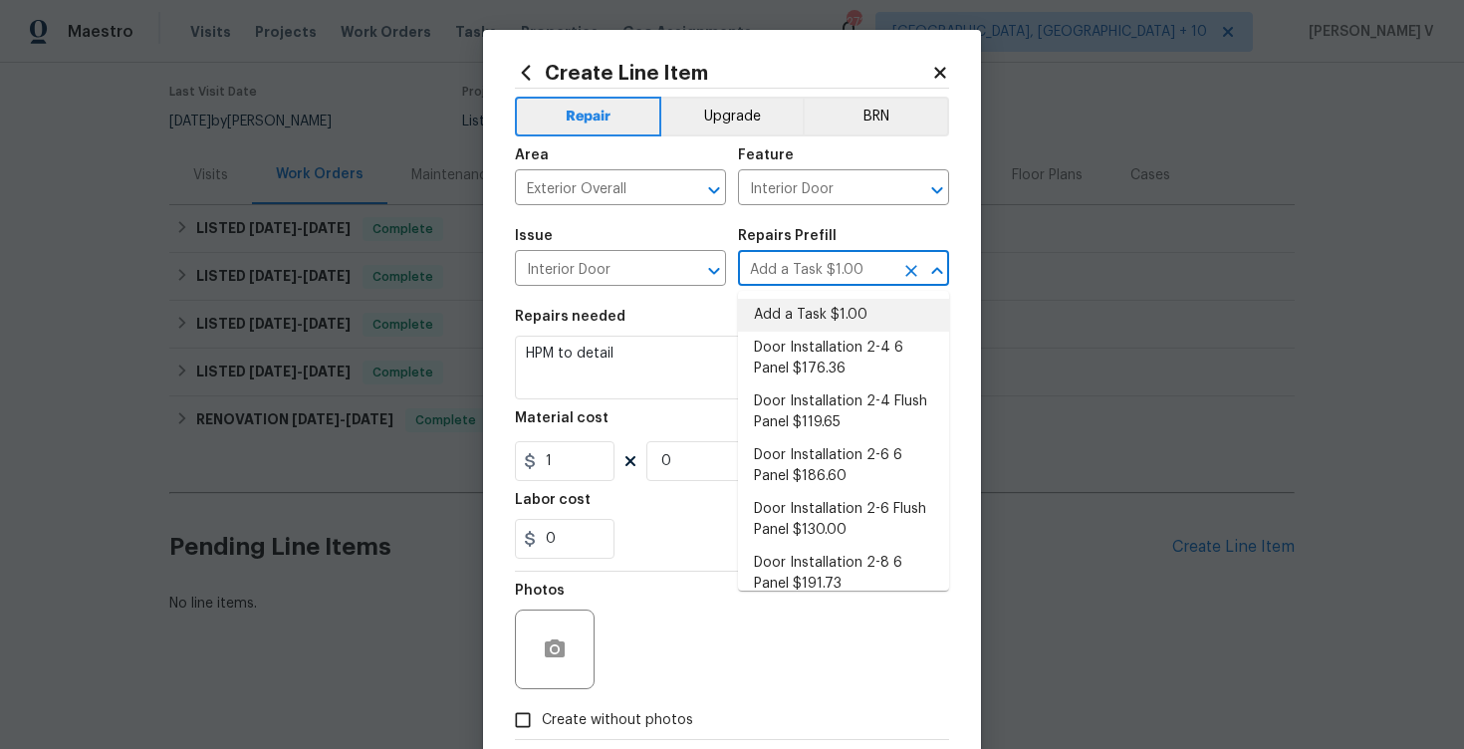
type input "1"
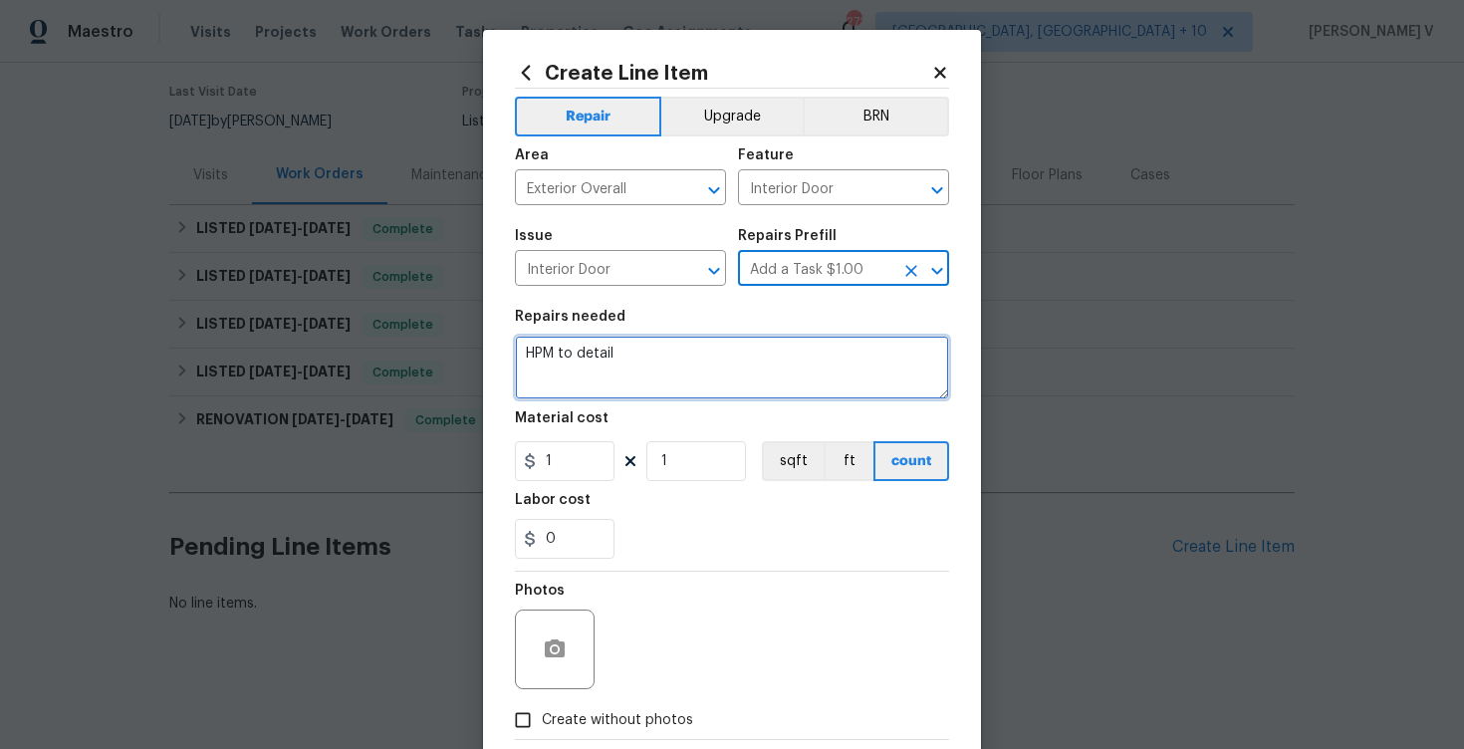
click at [710, 355] on textarea "HPM to detail" at bounding box center [732, 368] width 434 height 64
paste textarea "Inspect and repair the outdoor stairwell ceiling."
type textarea "Inspect and repair the outdoor stairwell ceiling."
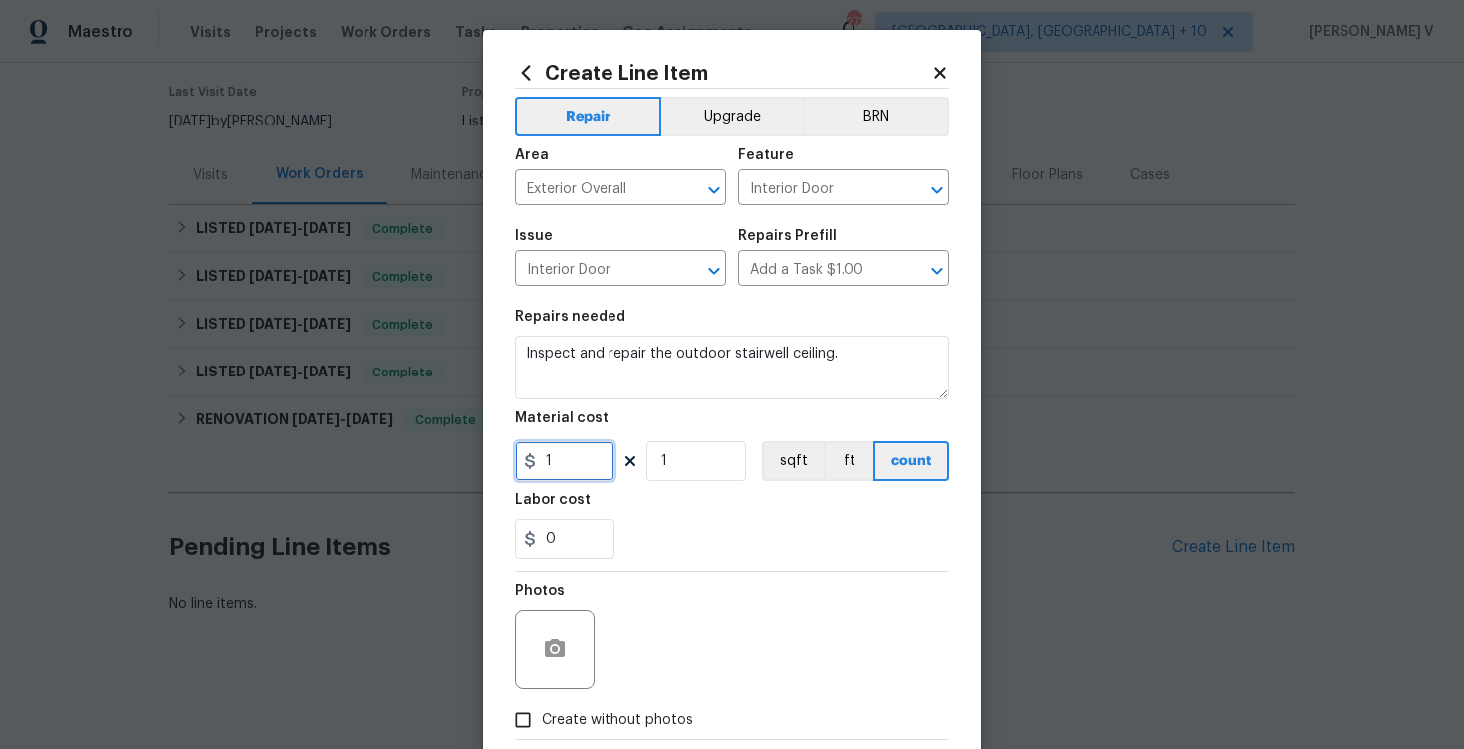
click at [563, 449] on input "1" at bounding box center [565, 461] width 100 height 40
type input "75"
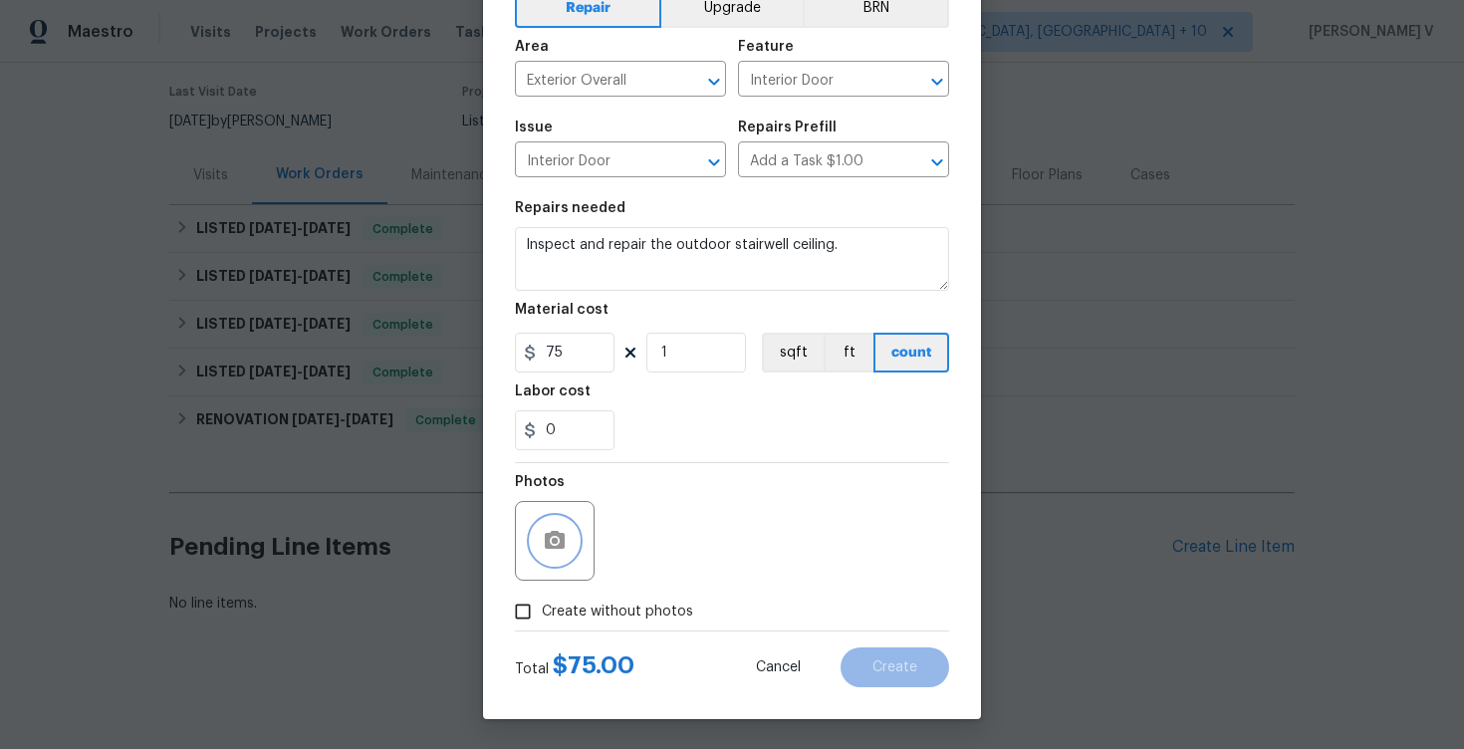
click at [568, 553] on button "button" at bounding box center [555, 541] width 48 height 48
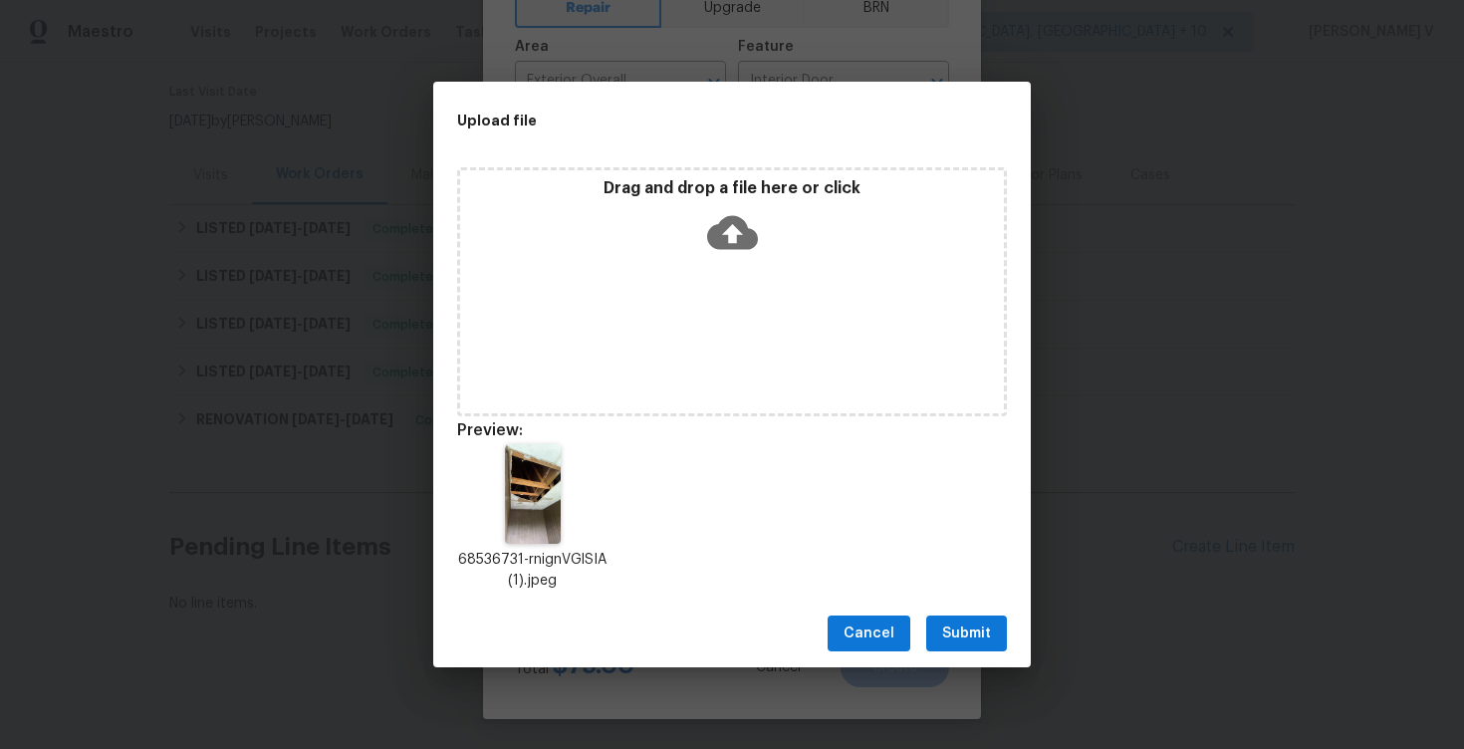
click at [955, 639] on span "Submit" at bounding box center [966, 633] width 49 height 25
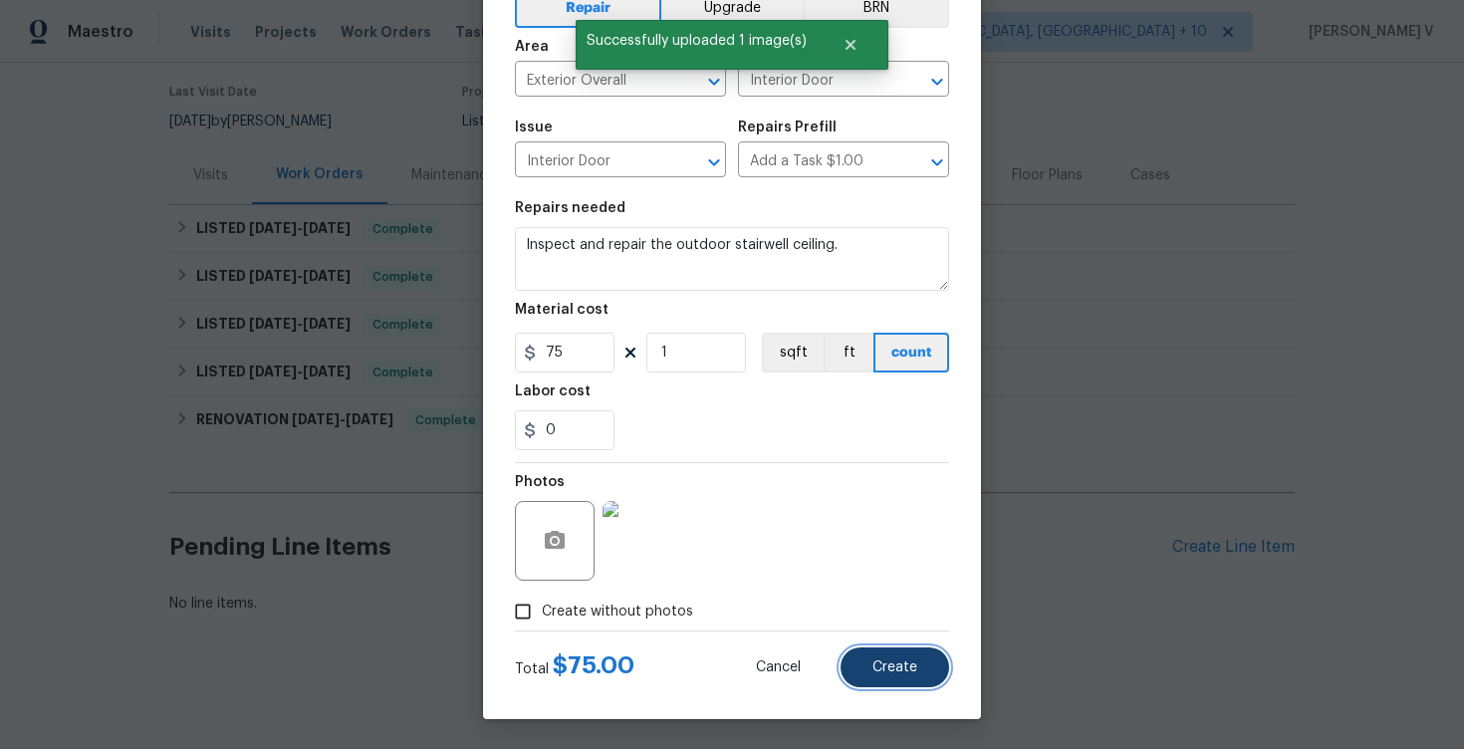
click at [886, 654] on button "Create" at bounding box center [895, 667] width 109 height 40
type input "0"
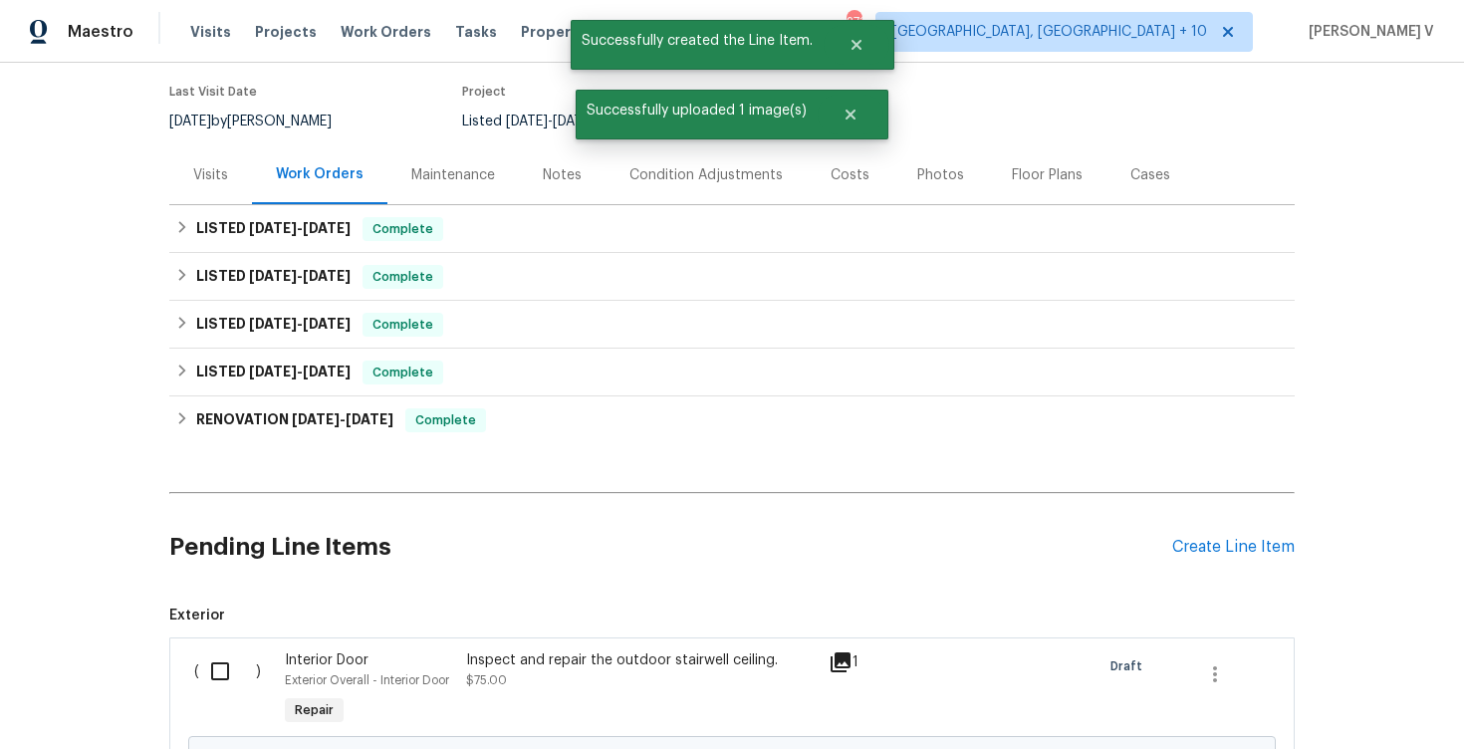
click at [237, 665] on input "checkbox" at bounding box center [227, 671] width 57 height 42
checkbox input "true"
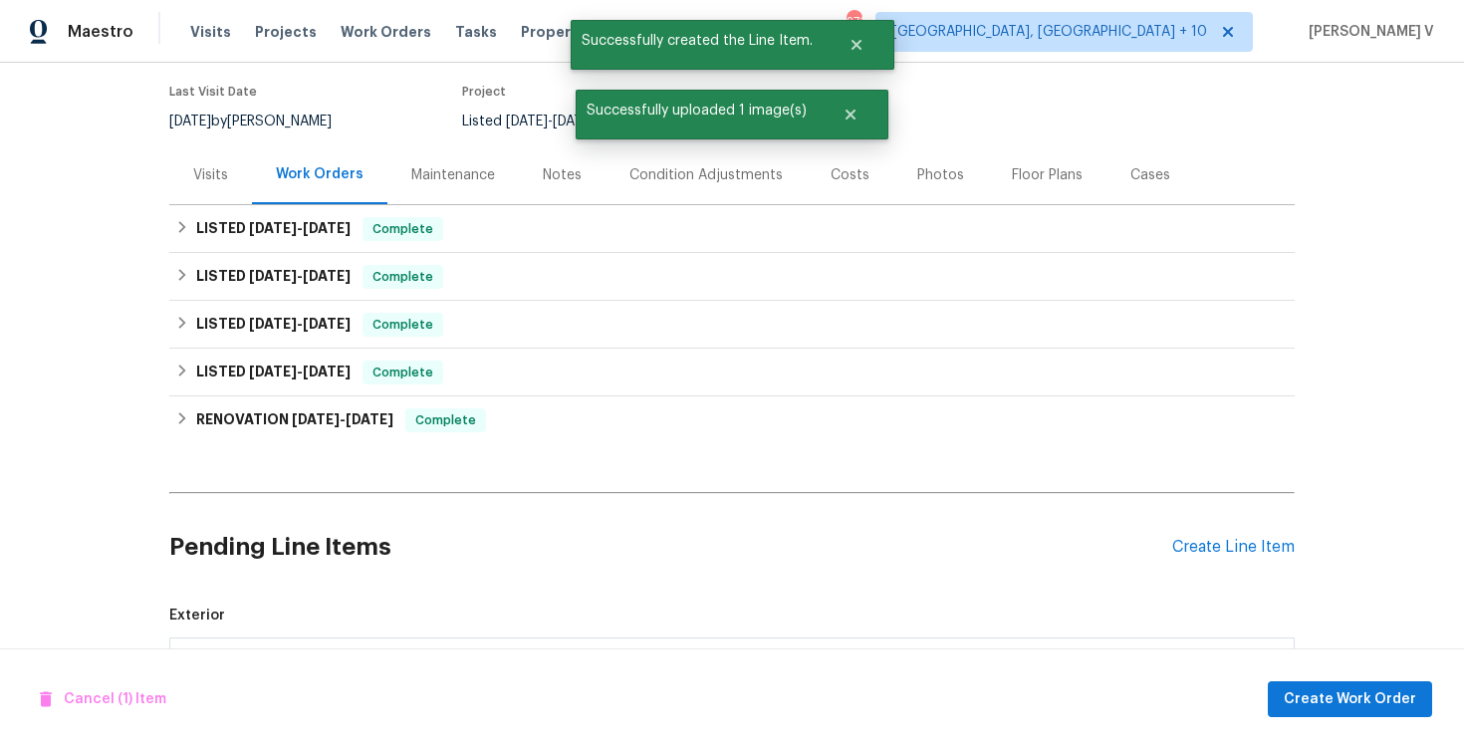
scroll to position [383, 0]
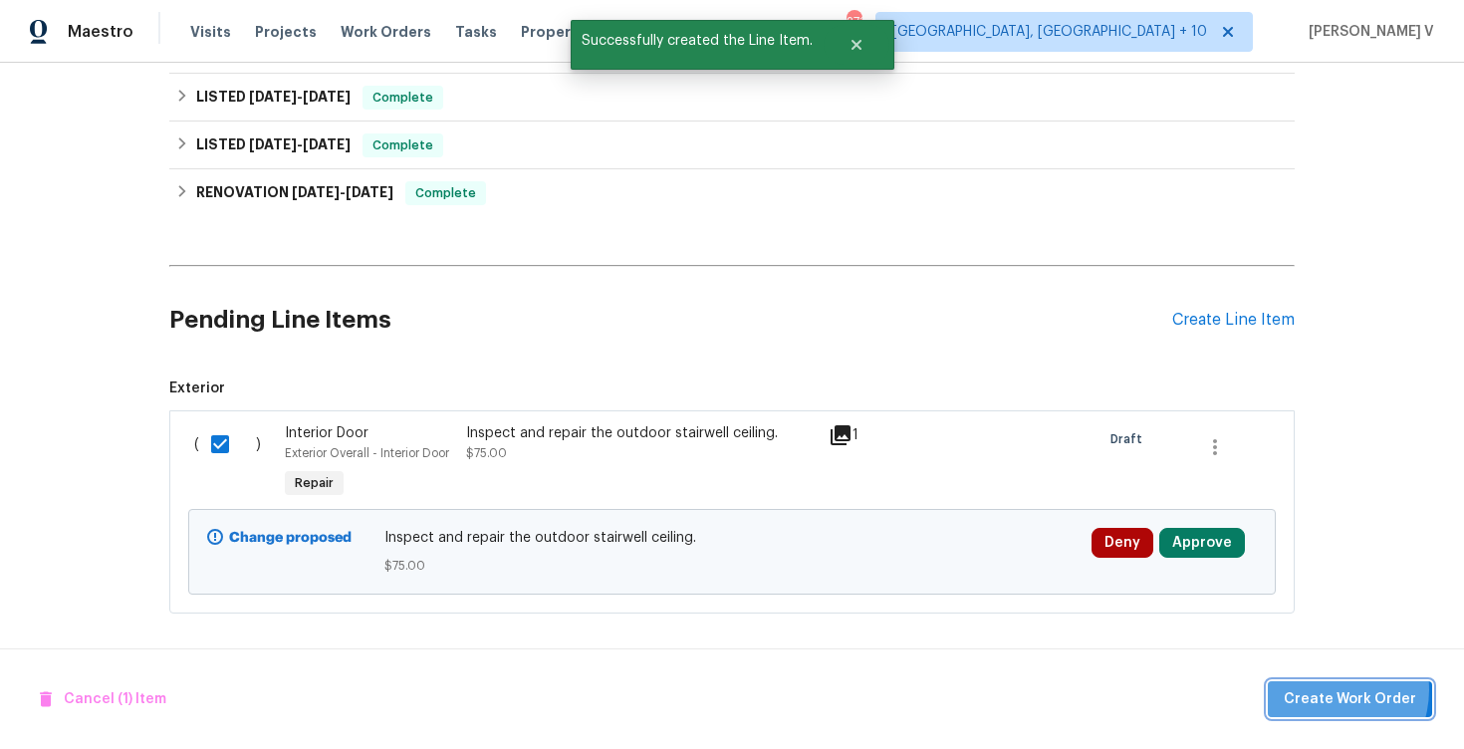
click at [1330, 689] on span "Create Work Order" at bounding box center [1350, 699] width 132 height 25
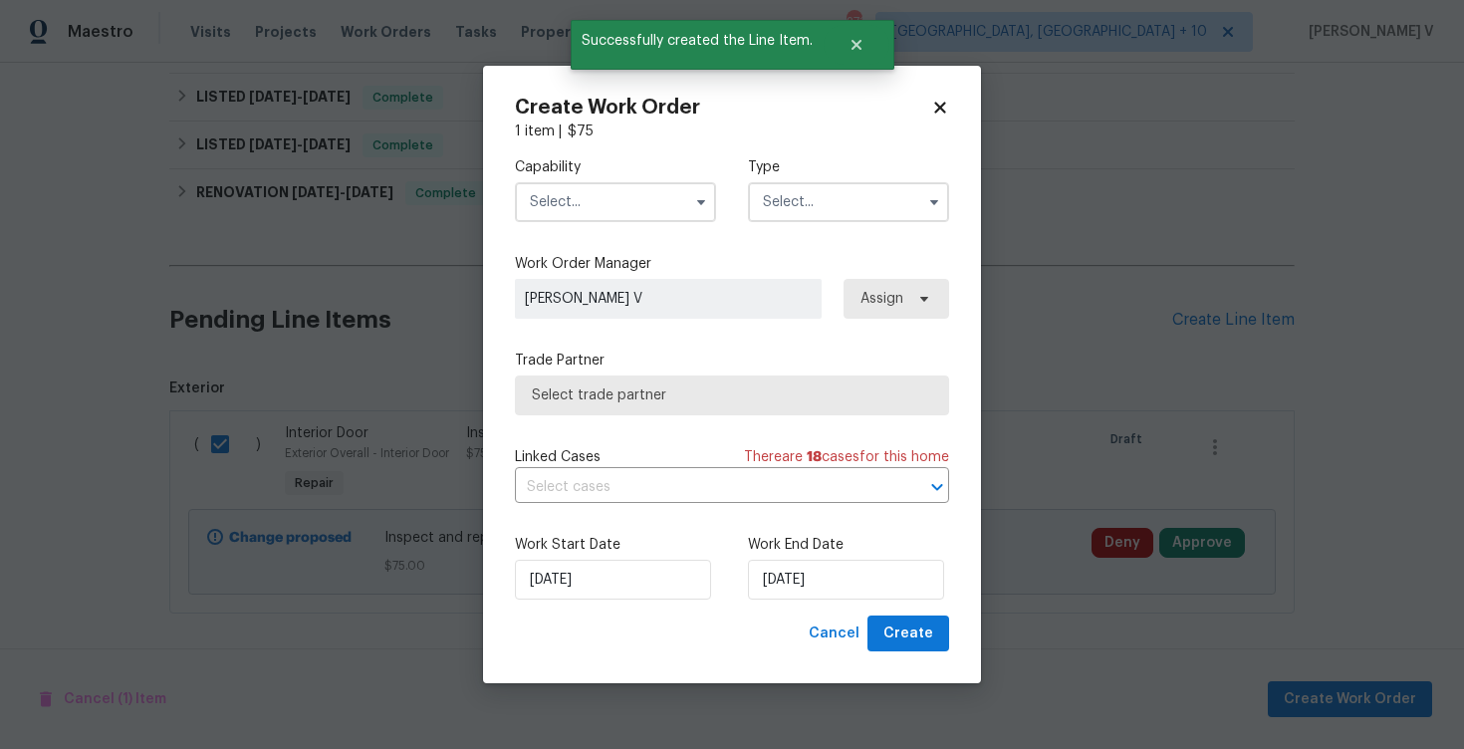
click at [615, 191] on input "text" at bounding box center [615, 202] width 201 height 40
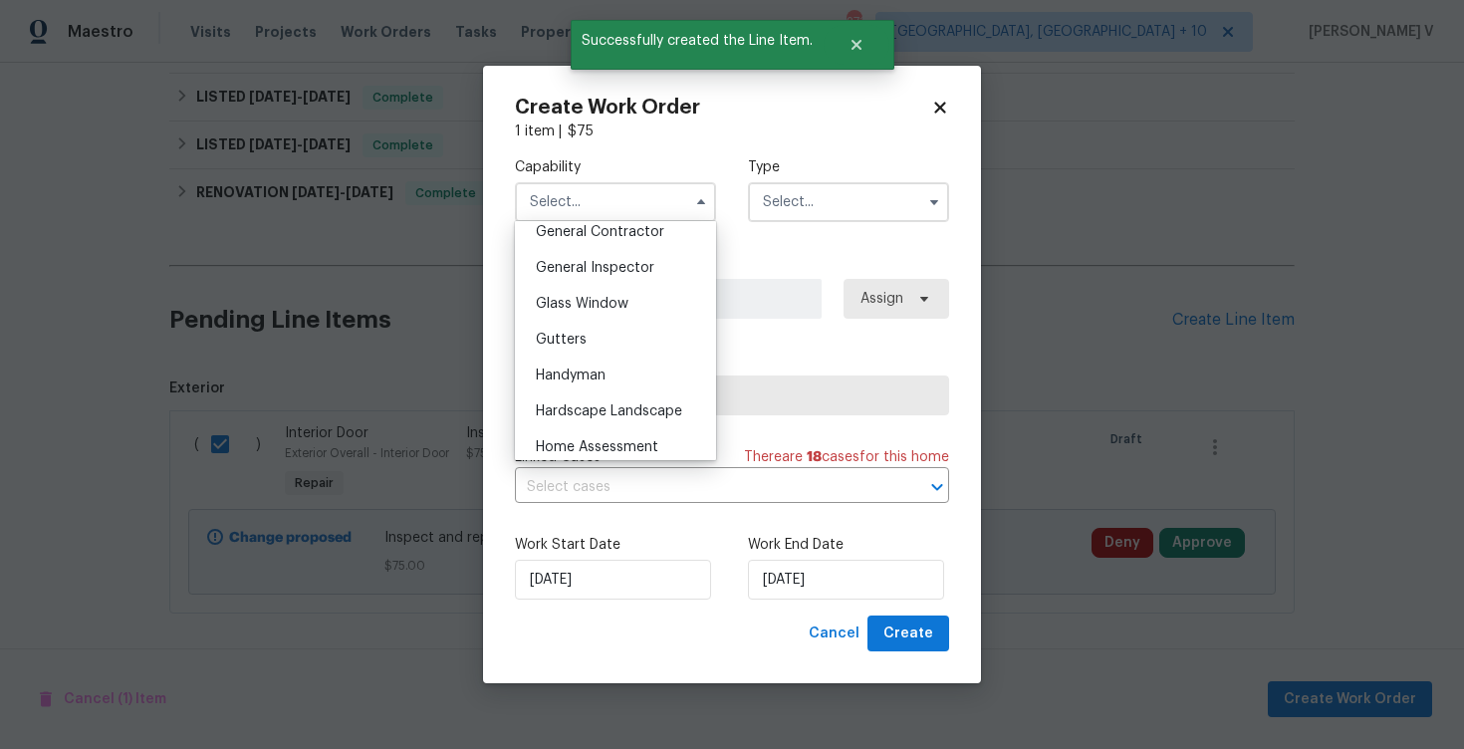
scroll to position [989, 0]
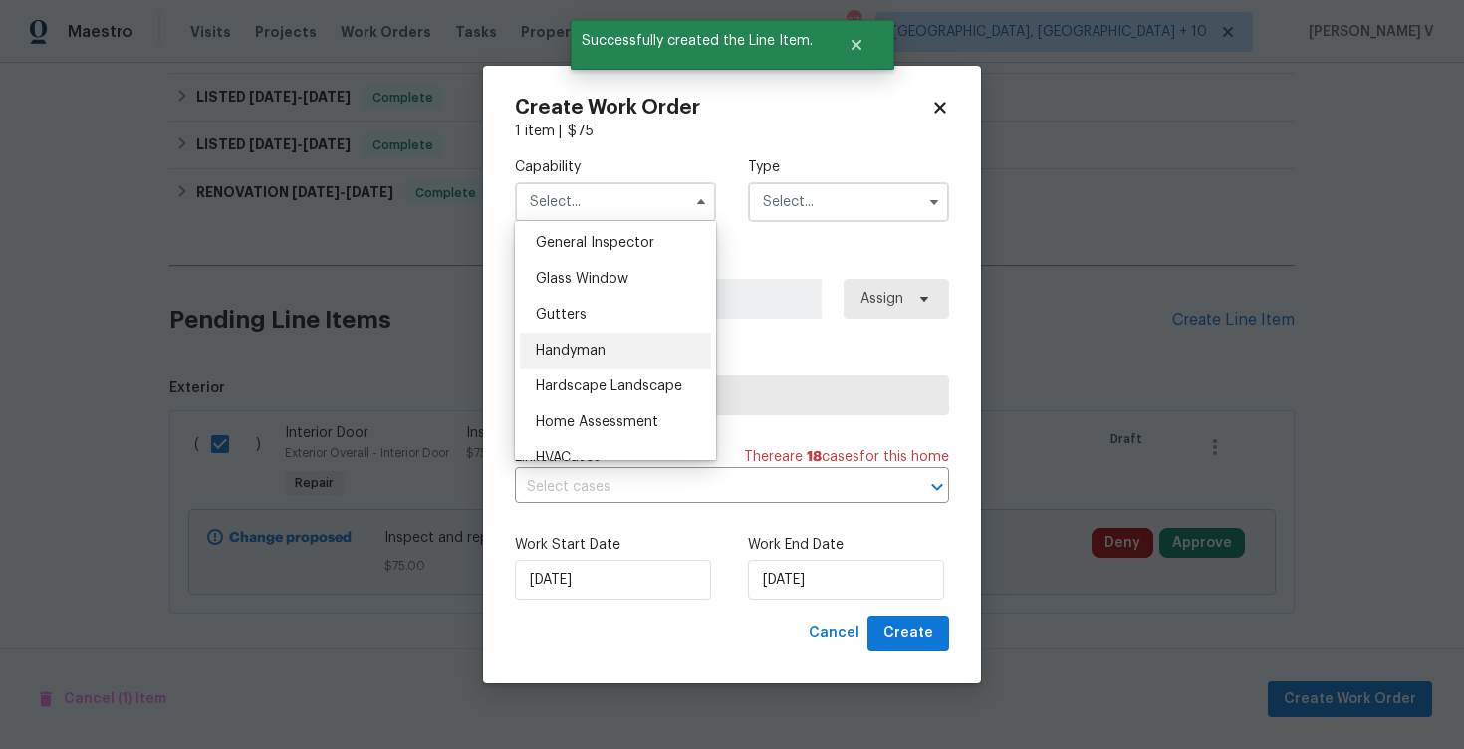
click at [596, 352] on span "Handyman" at bounding box center [571, 351] width 70 height 14
type input "Handyman"
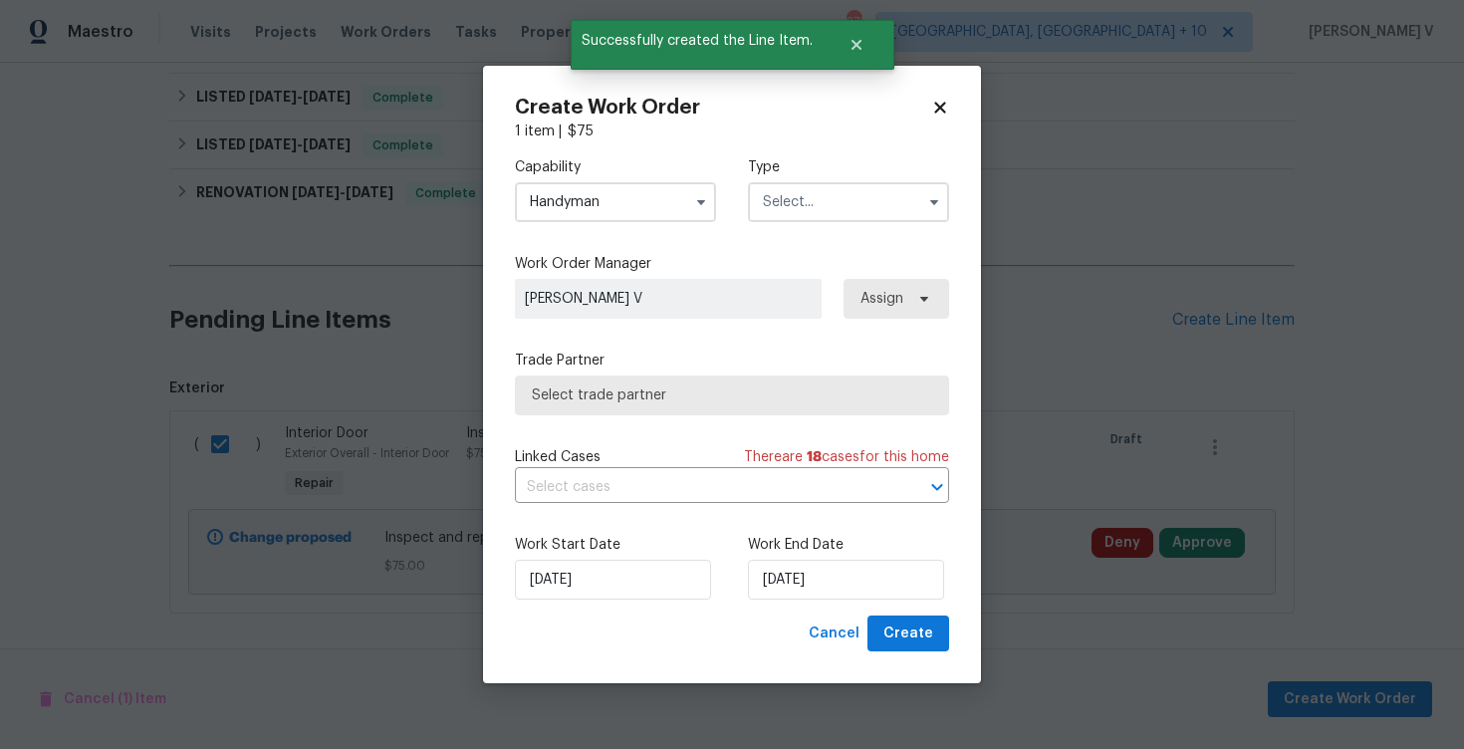
click at [820, 209] on input "text" at bounding box center [848, 202] width 201 height 40
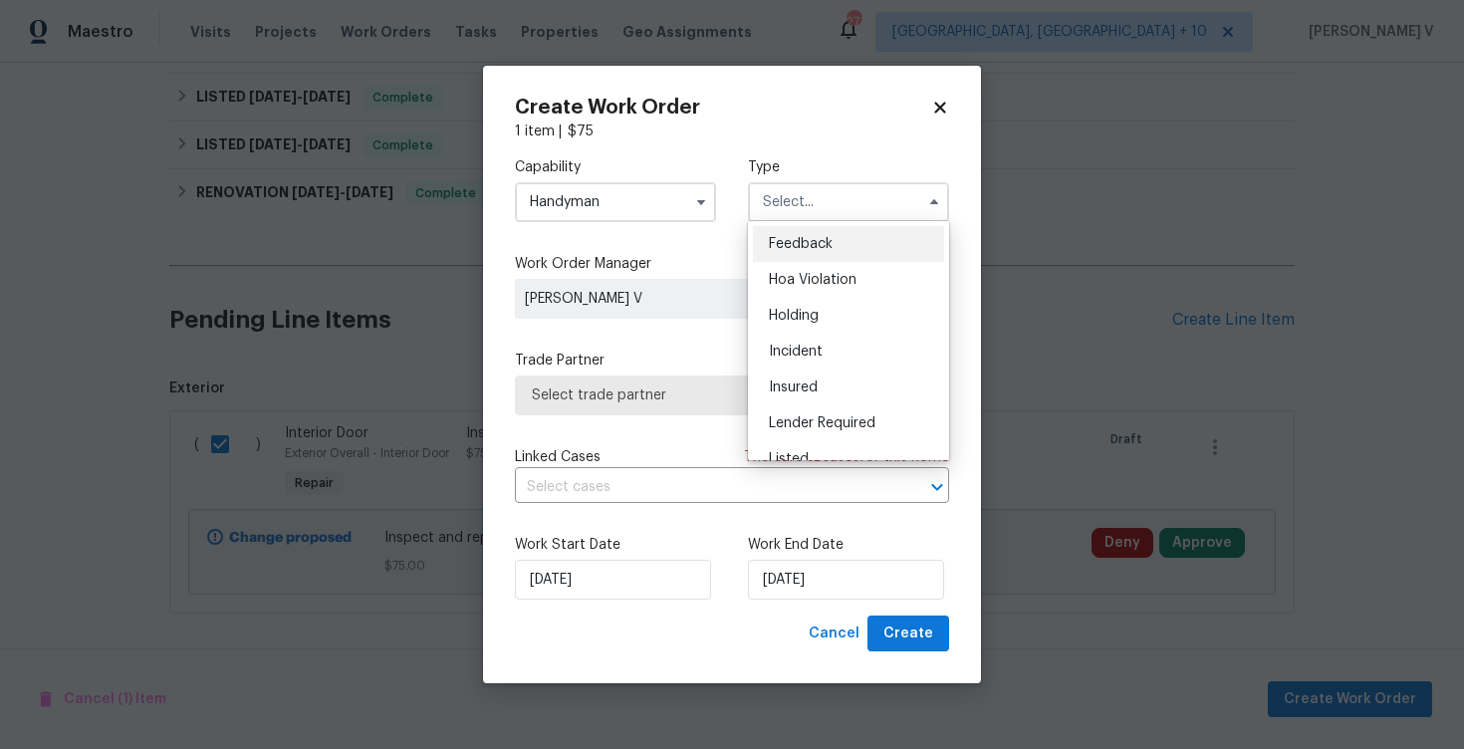
click at [806, 227] on div "Feedback" at bounding box center [848, 244] width 191 height 36
type input "Feedback"
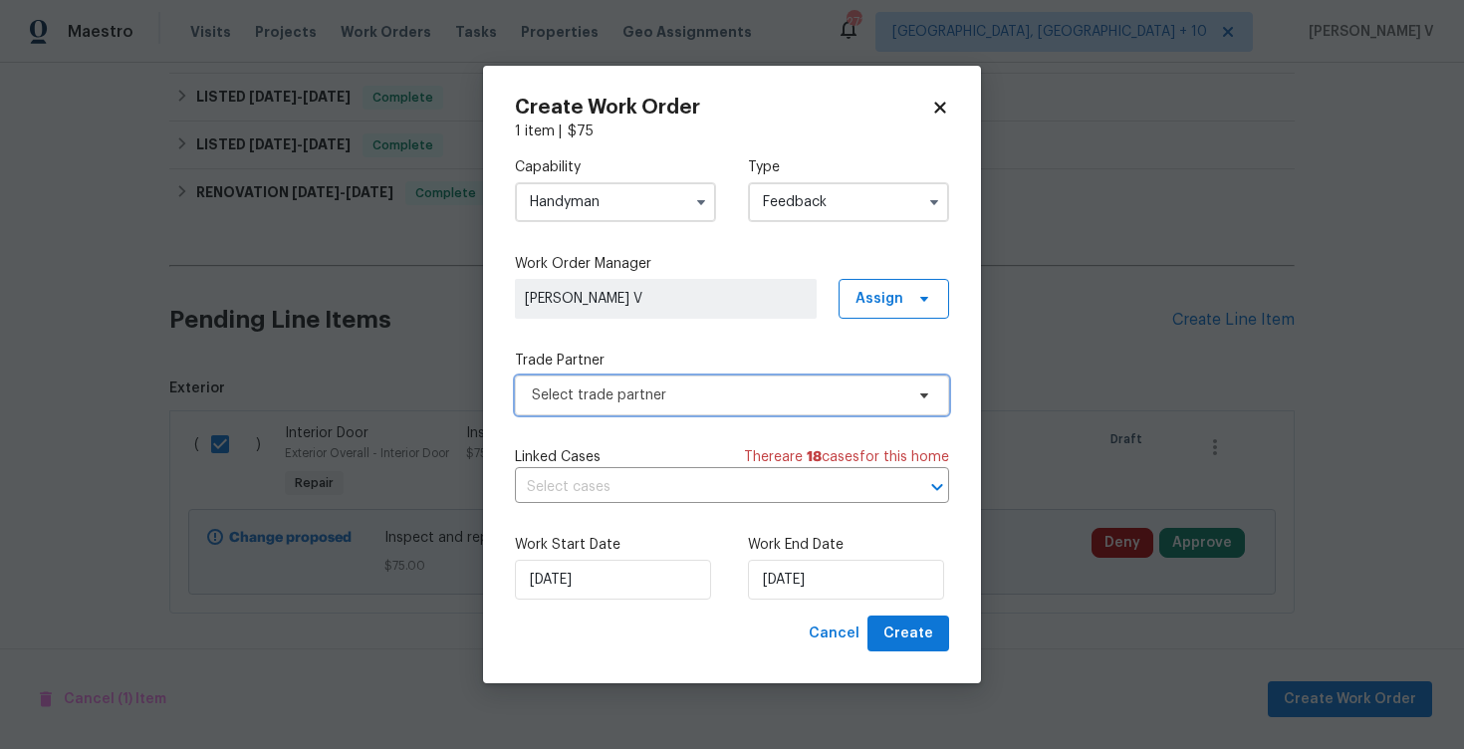
click at [676, 395] on span "Select trade partner" at bounding box center [717, 395] width 371 height 20
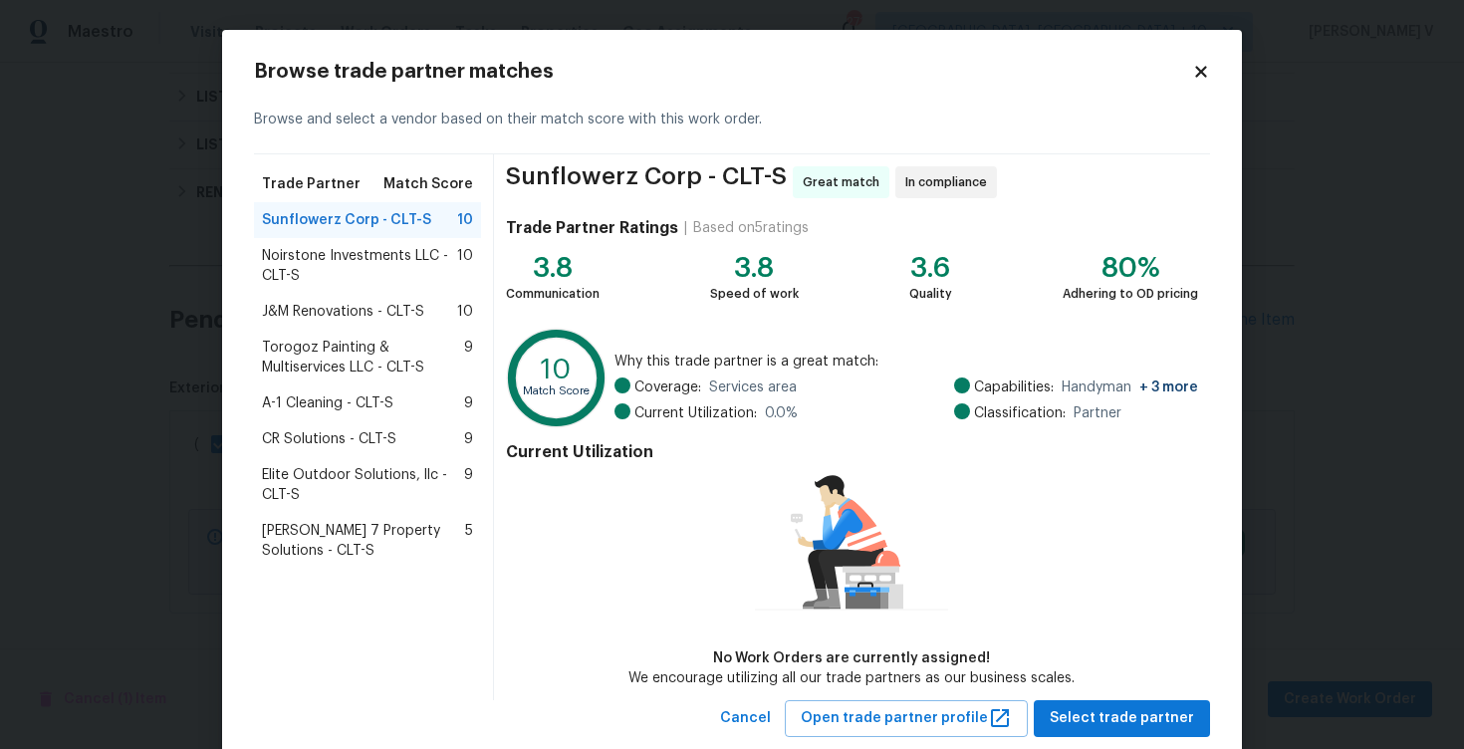
scroll to position [48, 0]
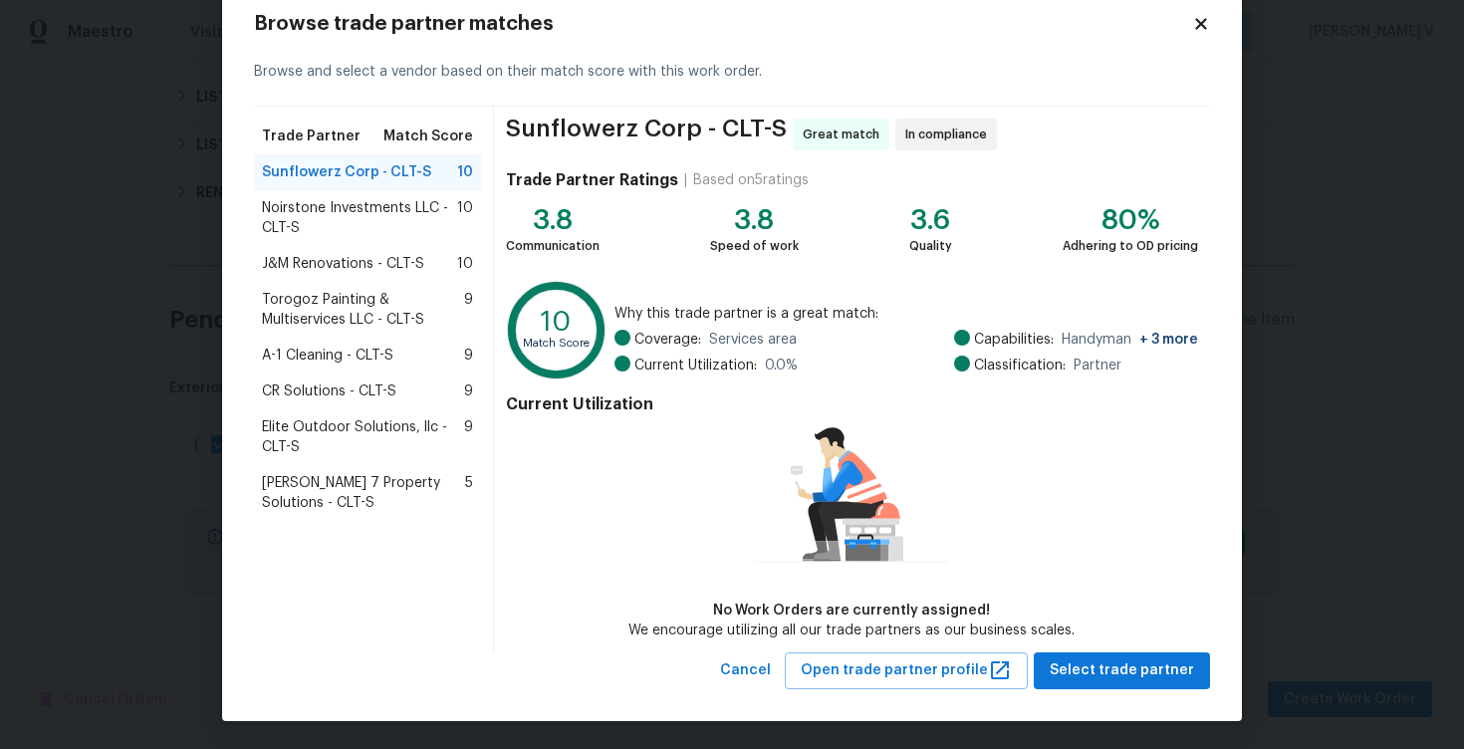
click at [372, 228] on span "Noirstone Investments LLC - CLT-S" at bounding box center [359, 218] width 195 height 40
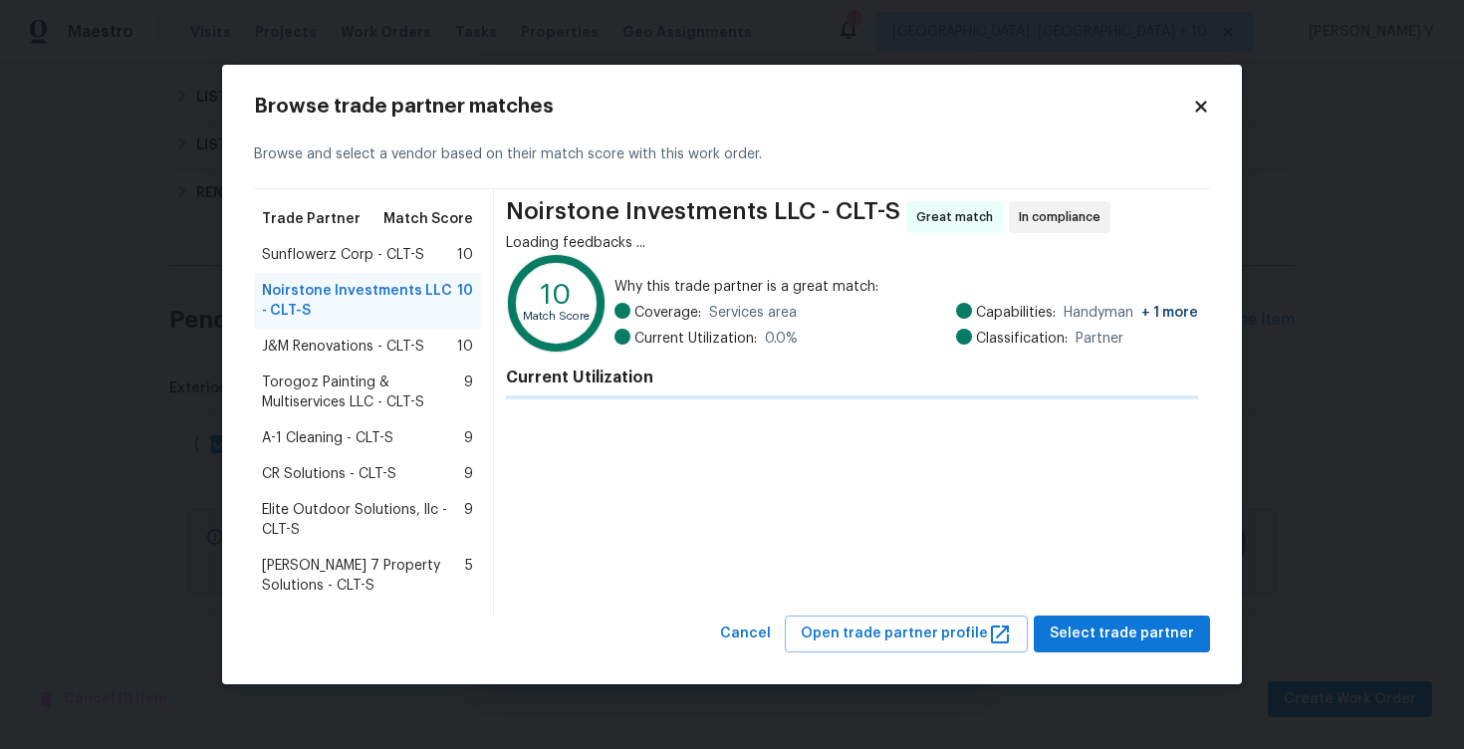
scroll to position [0, 0]
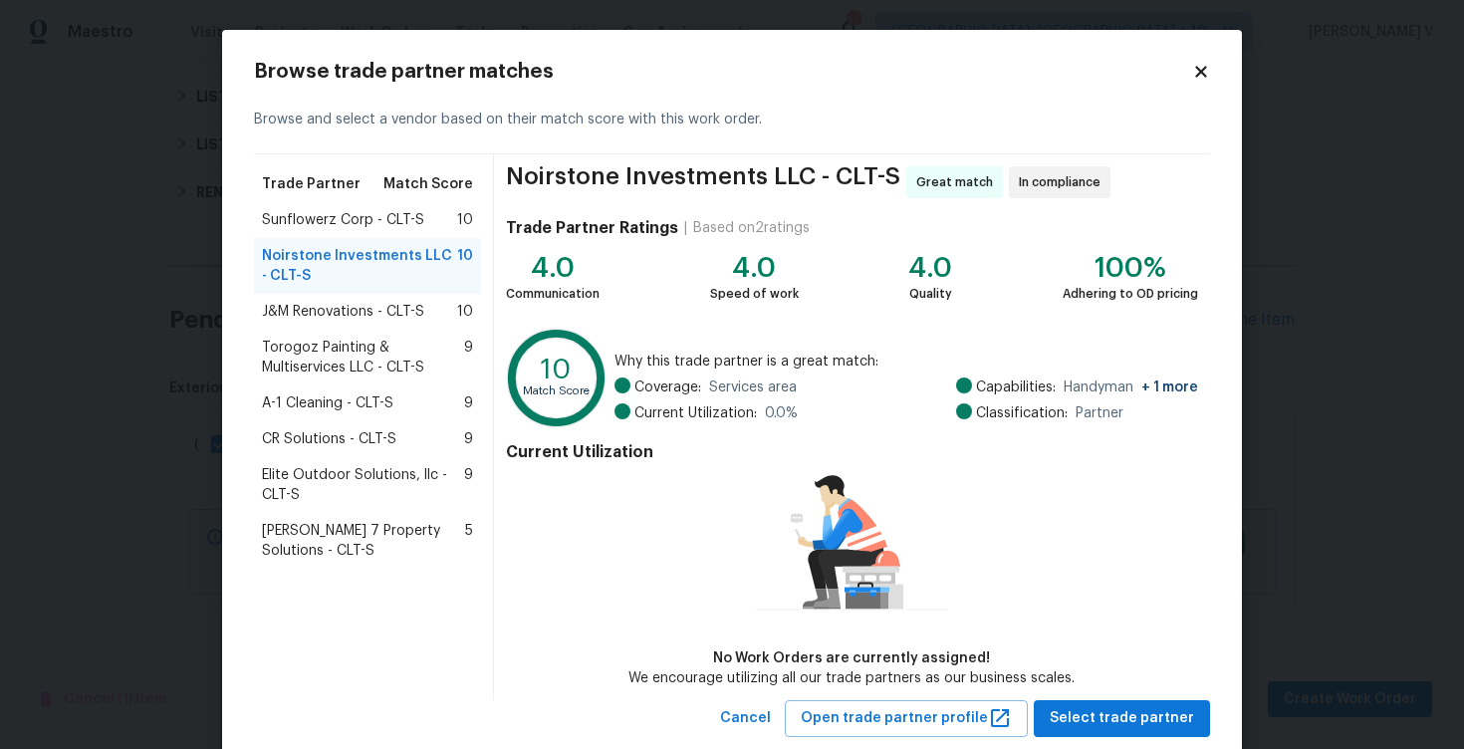
click at [403, 212] on span "Sunflowerz Corp - CLT-S" at bounding box center [343, 220] width 162 height 20
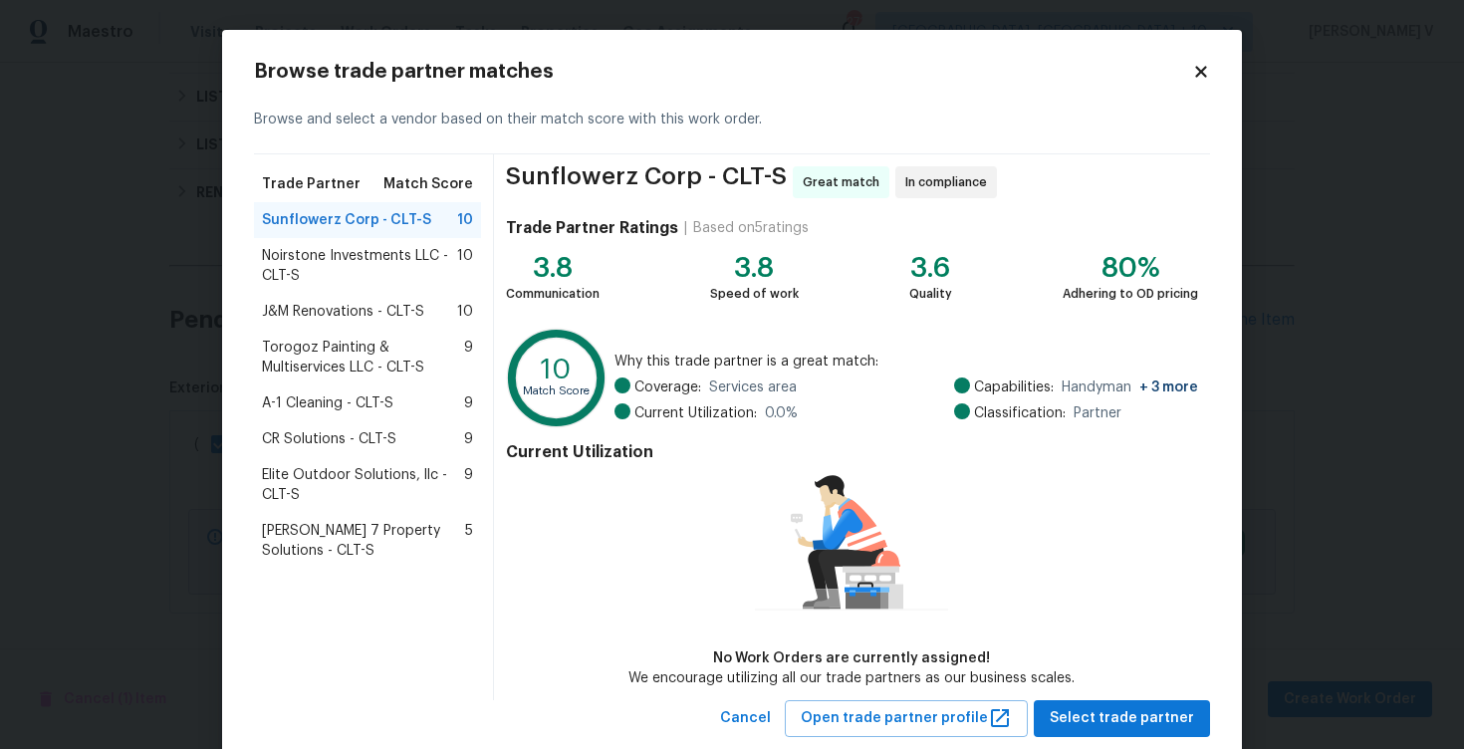
scroll to position [48, 0]
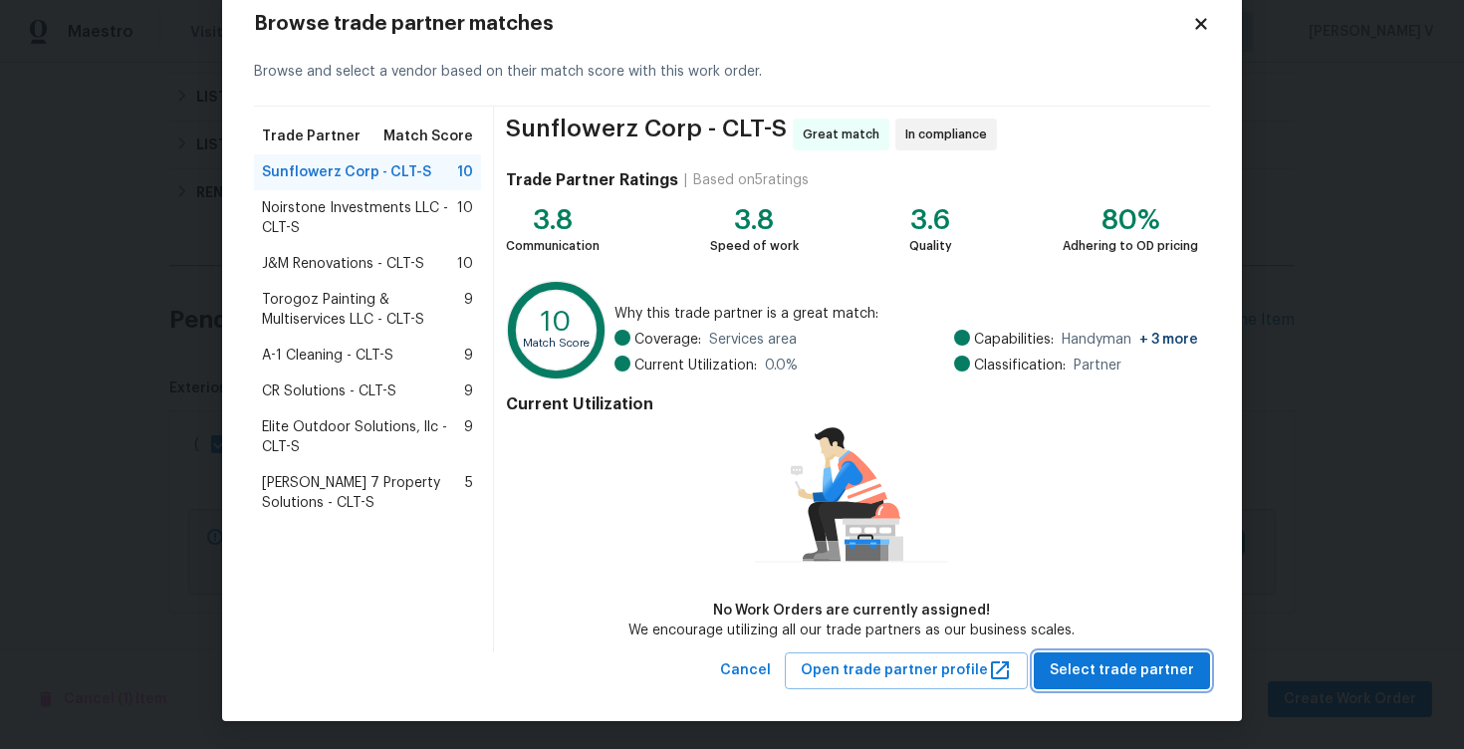
click at [1063, 662] on span "Select trade partner" at bounding box center [1122, 670] width 144 height 25
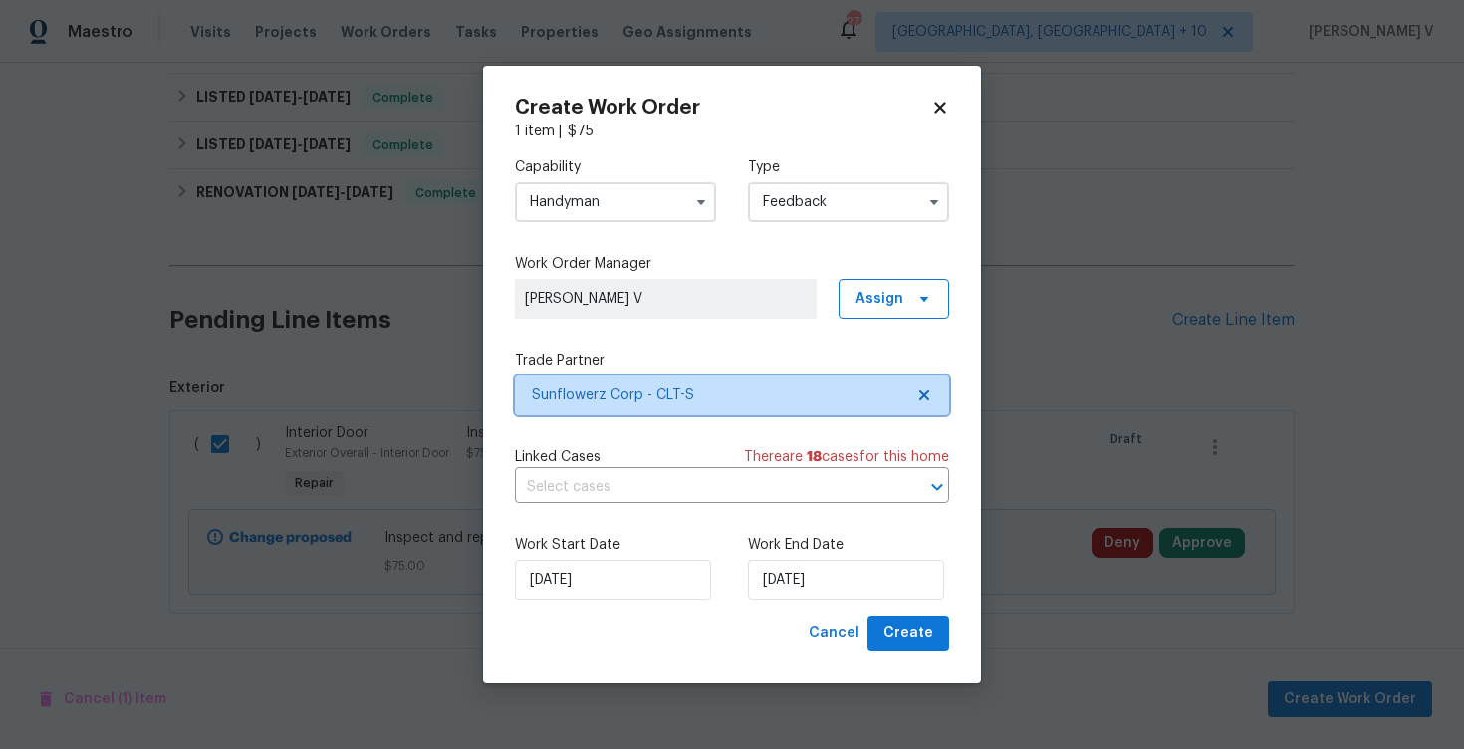
scroll to position [0, 0]
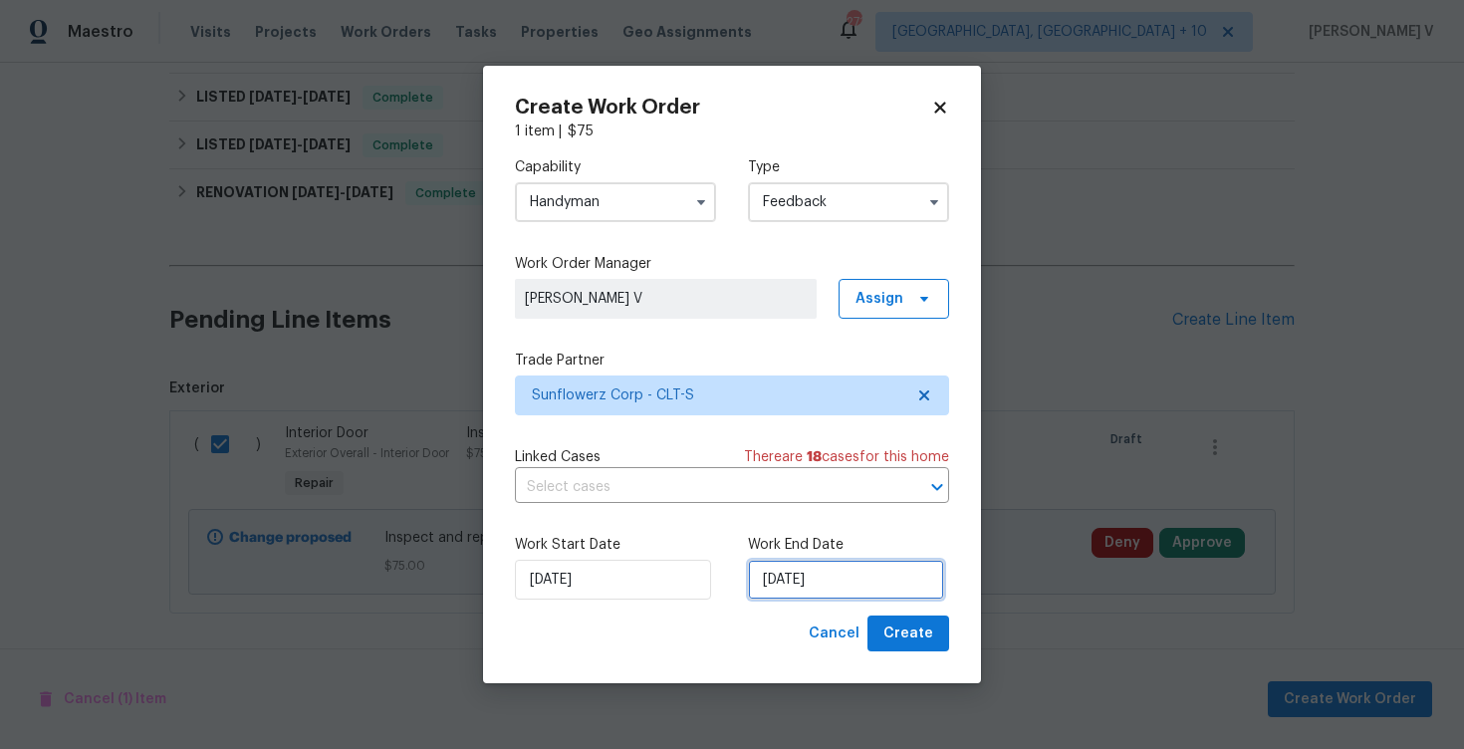
click at [798, 583] on input "20/08/2025" at bounding box center [846, 580] width 196 height 40
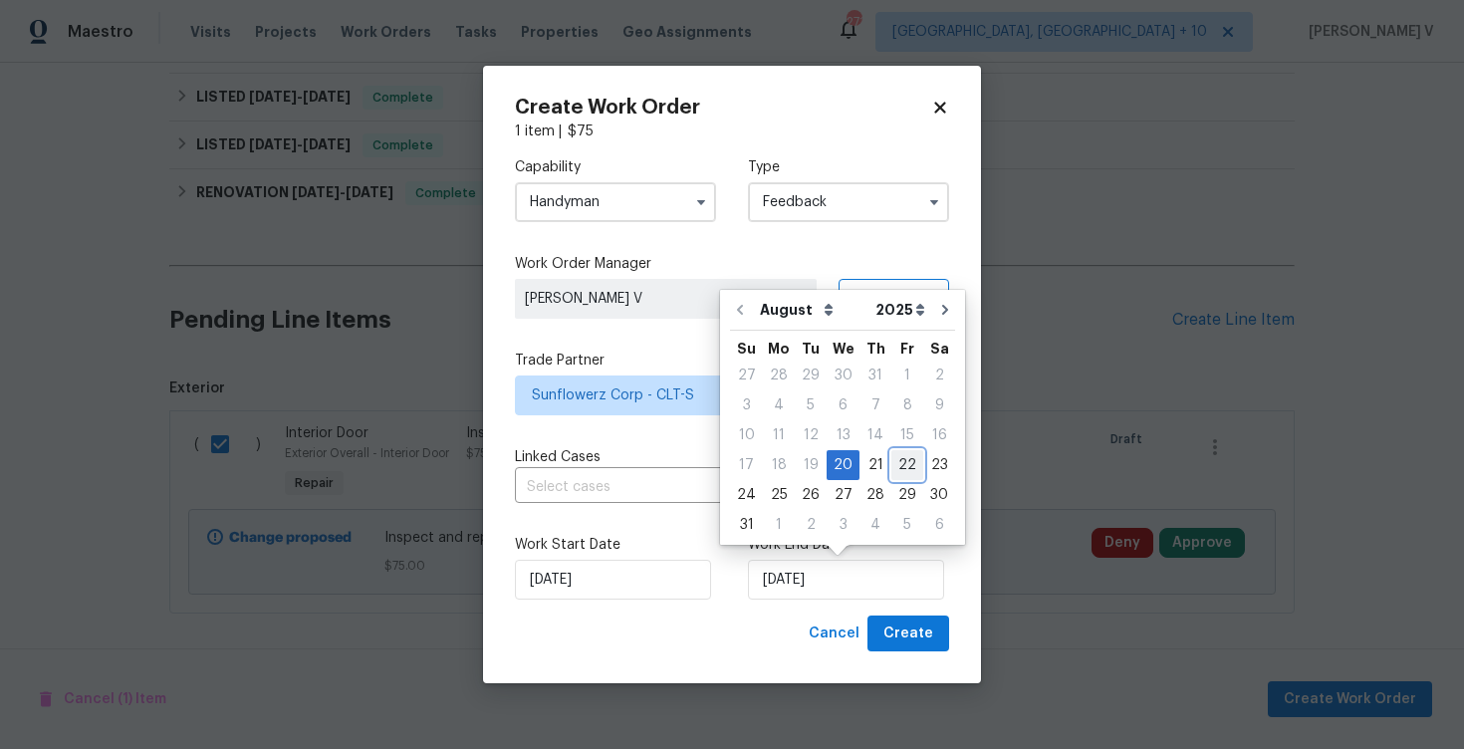
click at [894, 472] on div "22" at bounding box center [907, 465] width 32 height 28
type input "22/08/2025"
click at [920, 596] on input "22/08/2025" at bounding box center [846, 580] width 196 height 40
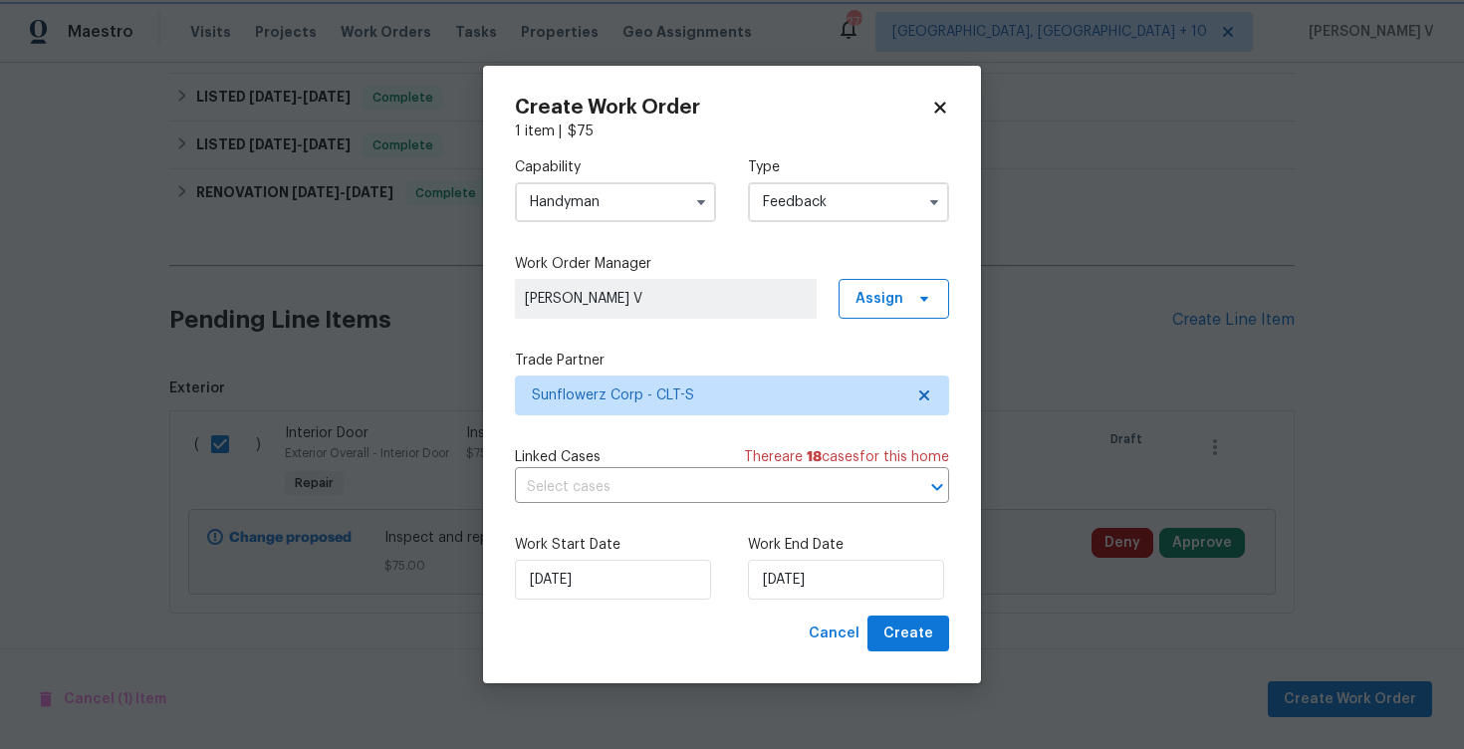
click at [919, 613] on div "Work Start Date 20/08/2025 Work End Date 22/08/2025" at bounding box center [732, 567] width 434 height 97
click at [902, 623] on span "Create" at bounding box center [908, 633] width 50 height 25
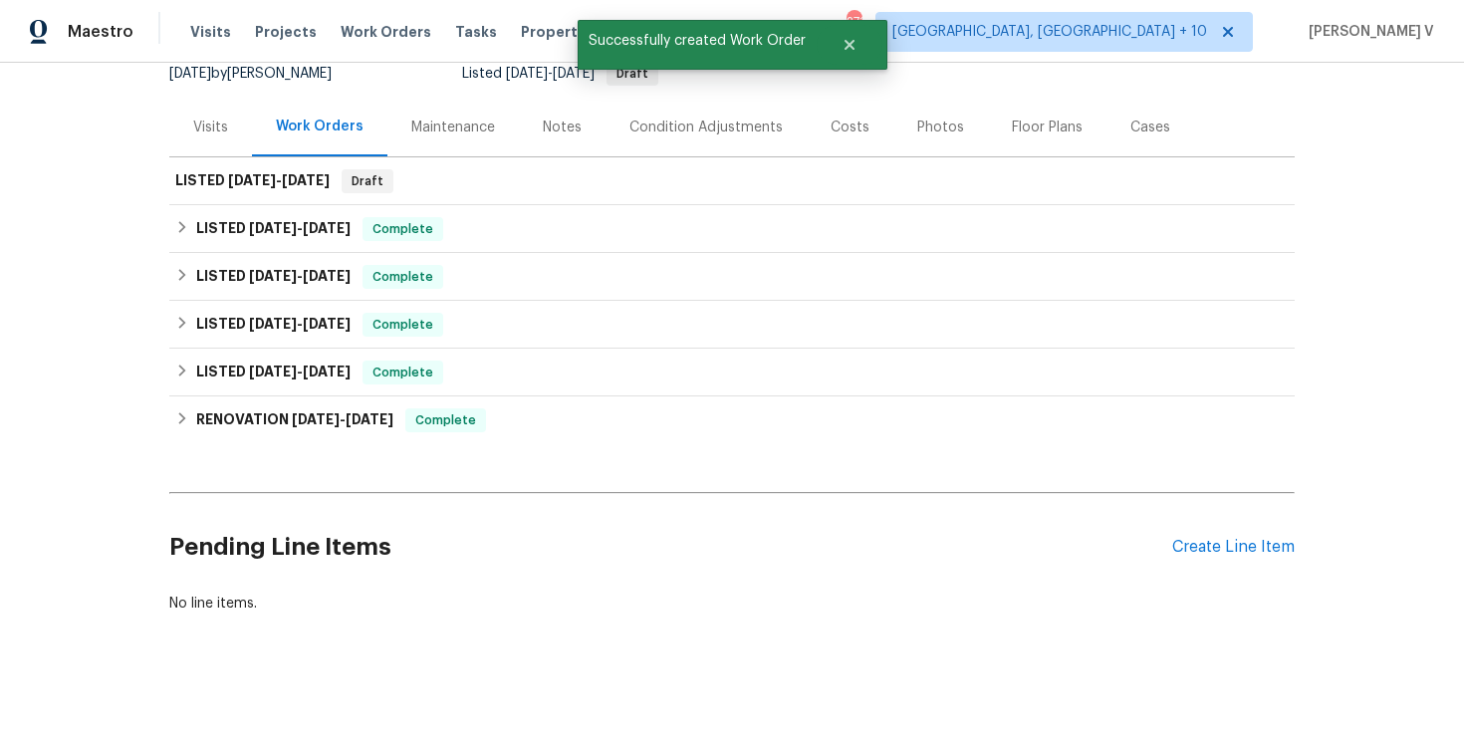
scroll to position [204, 0]
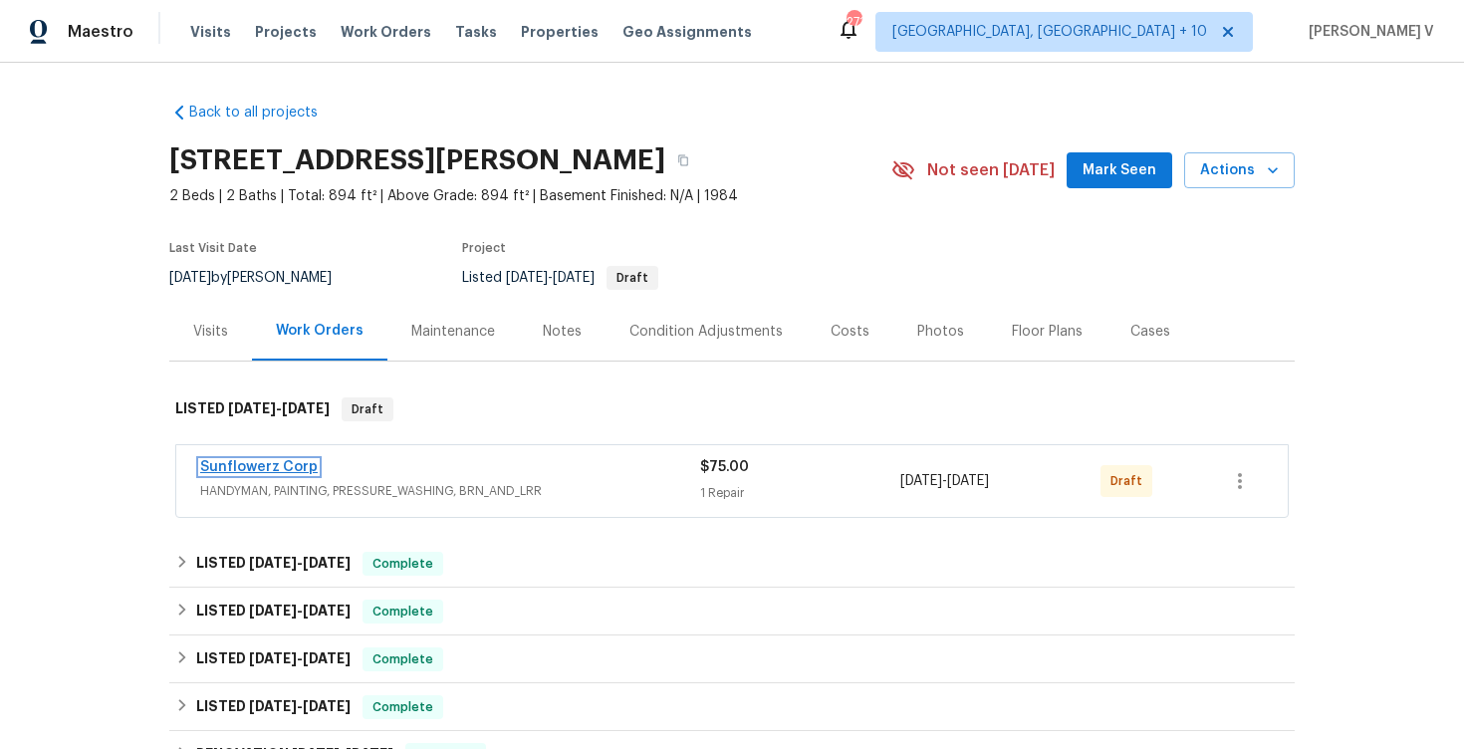
click at [234, 466] on link "Sunflowerz Corp" at bounding box center [259, 467] width 118 height 14
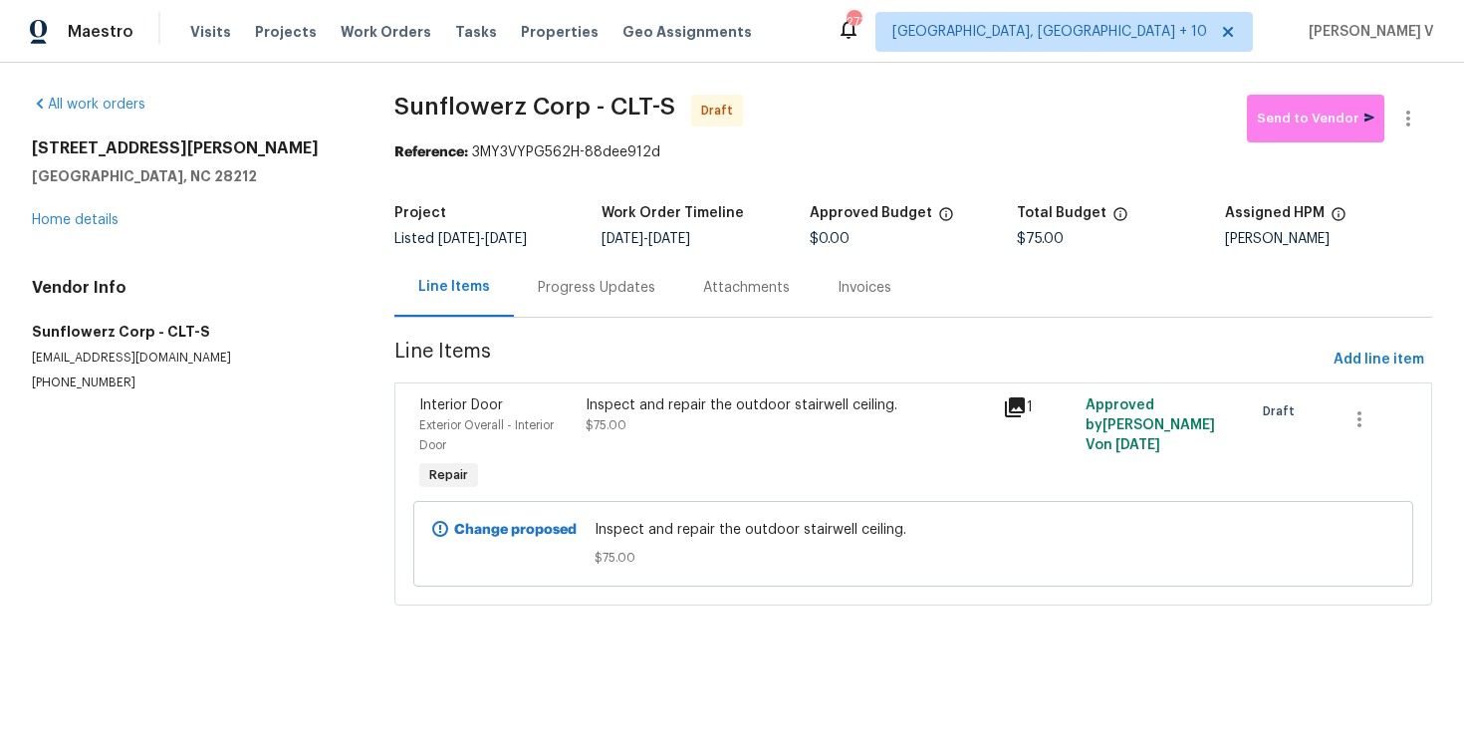
click at [600, 269] on div "Progress Updates" at bounding box center [596, 287] width 165 height 59
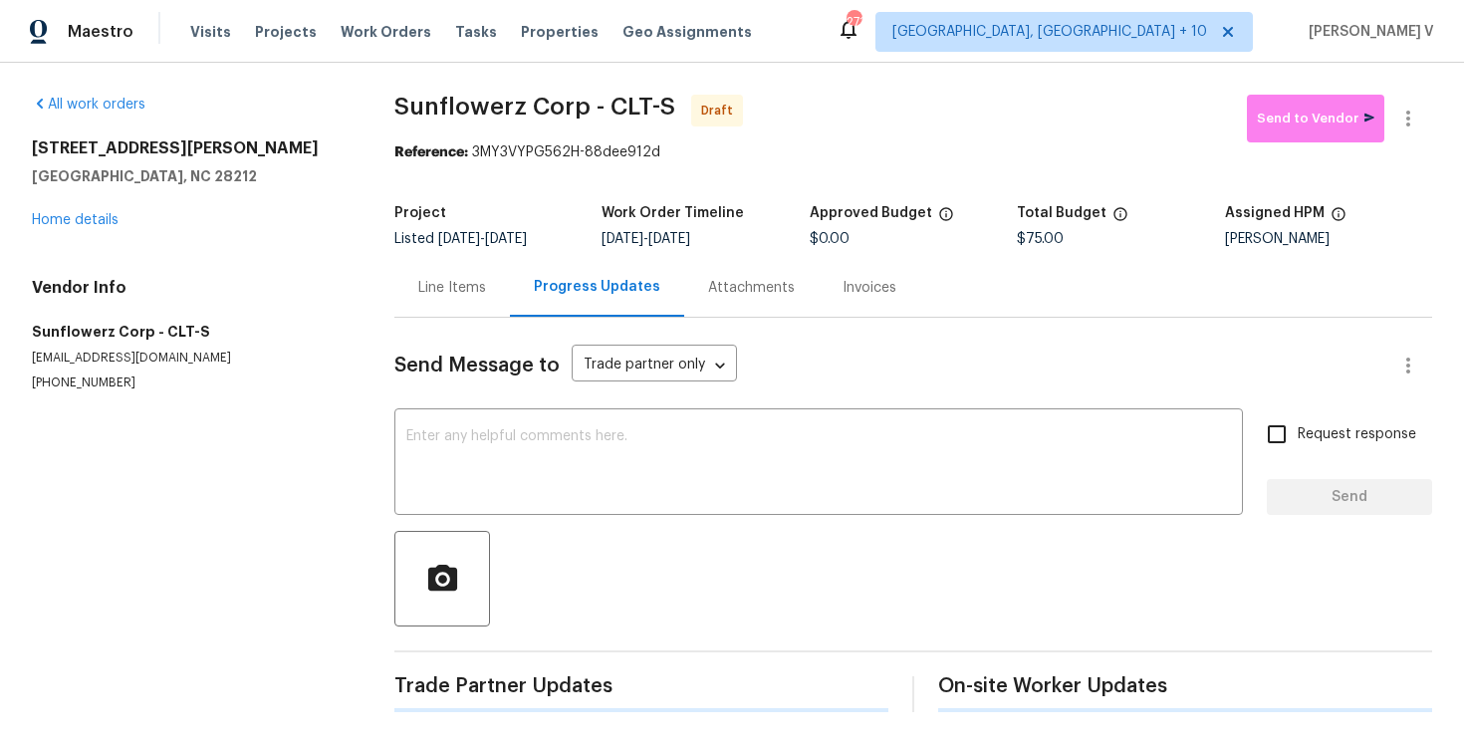
click at [578, 405] on div "Send Message to Trade partner only Trade partner only ​ x ​ Request response Se…" at bounding box center [913, 515] width 1038 height 394
click at [542, 442] on textarea at bounding box center [818, 464] width 825 height 70
paste textarea "Hi, this is Divya with Opendoor. I’m confirming you received the WO for the pro…"
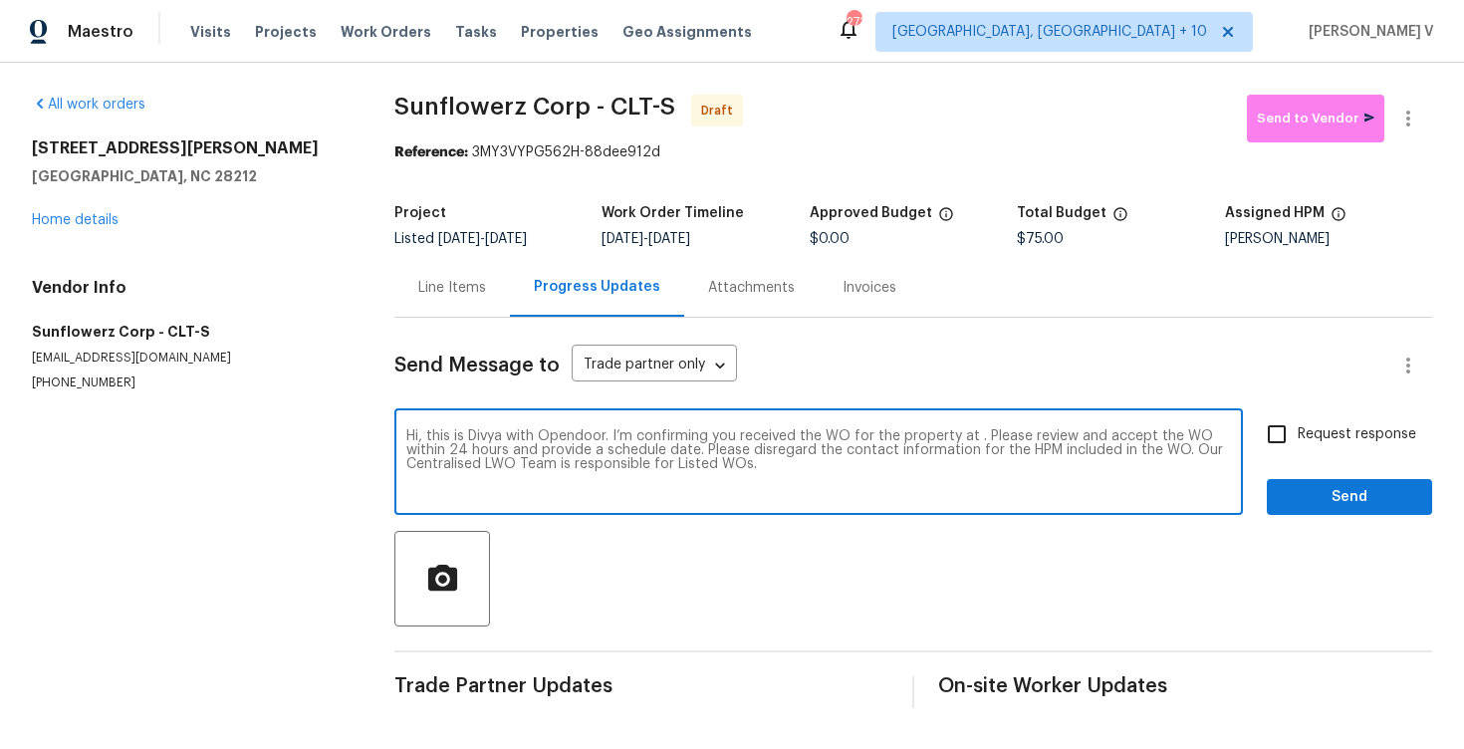
click at [977, 436] on textarea "Hi, this is Divya with Opendoor. I’m confirming you received the WO for the pro…" at bounding box center [818, 464] width 825 height 70
paste textarea "8069 Cedar Glen Dr, Charlotte, NC 28212"
type textarea "Hi, this is Divya with Opendoor. I’m confirming you received the WO for the pro…"
click at [1305, 447] on label "Request response" at bounding box center [1336, 434] width 160 height 42
click at [1298, 447] on input "Request response" at bounding box center [1277, 434] width 42 height 42
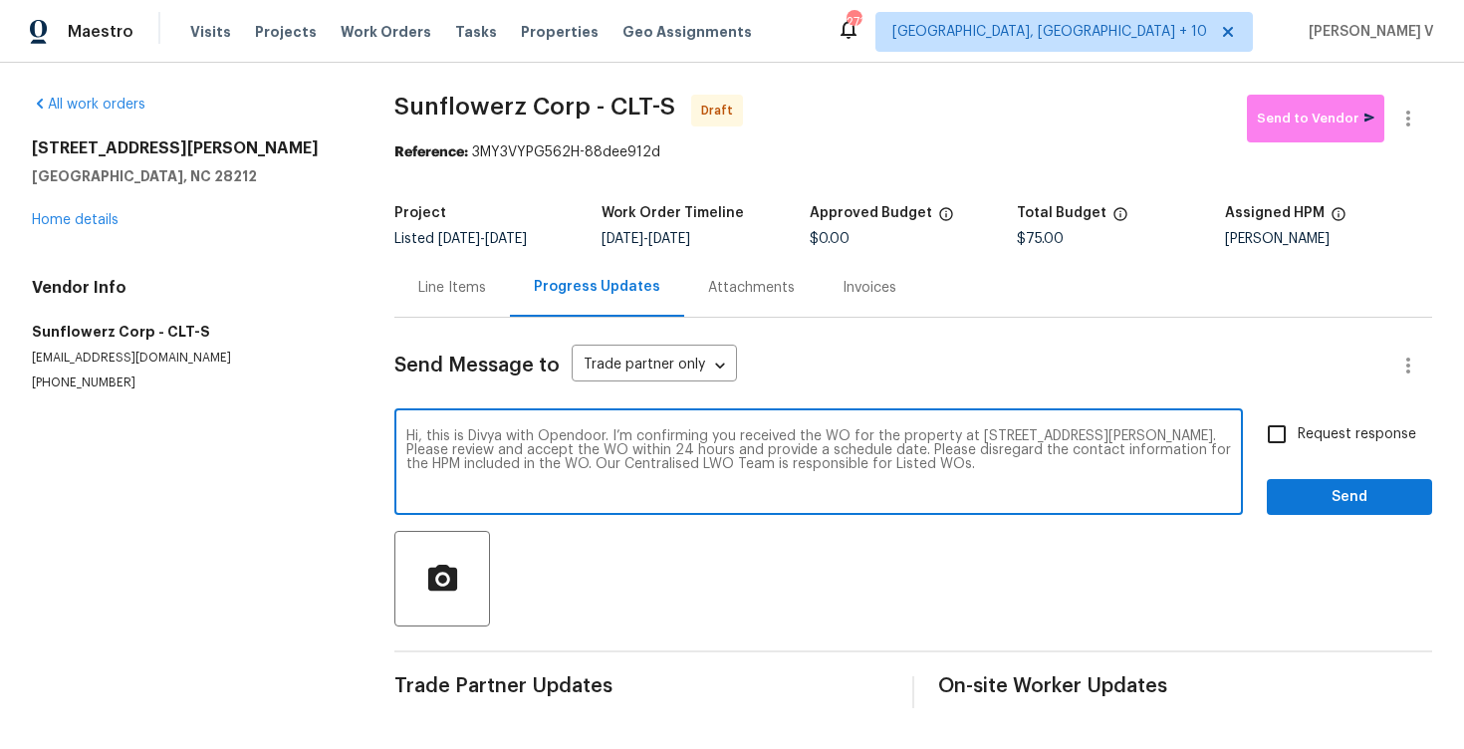
checkbox input "true"
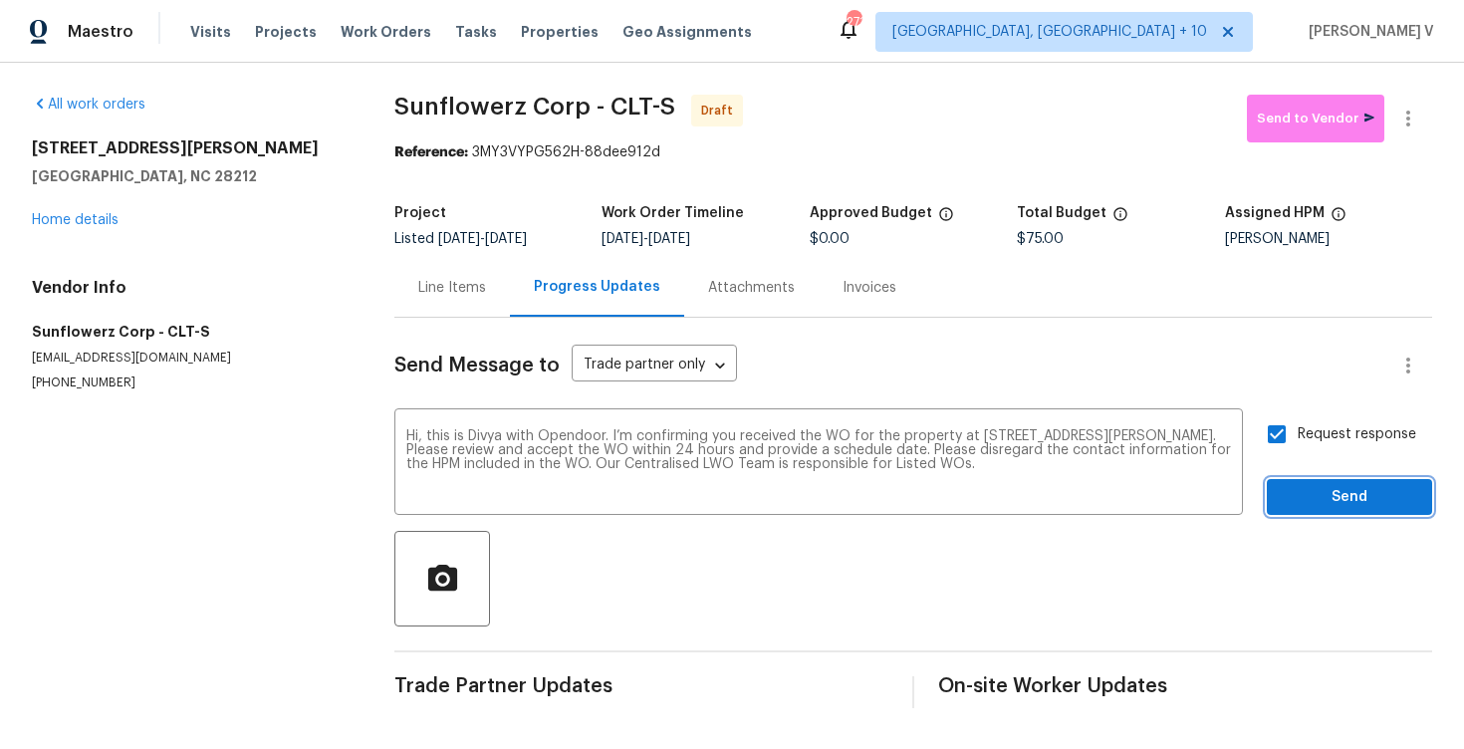
click at [1325, 504] on span "Send" at bounding box center [1349, 497] width 133 height 25
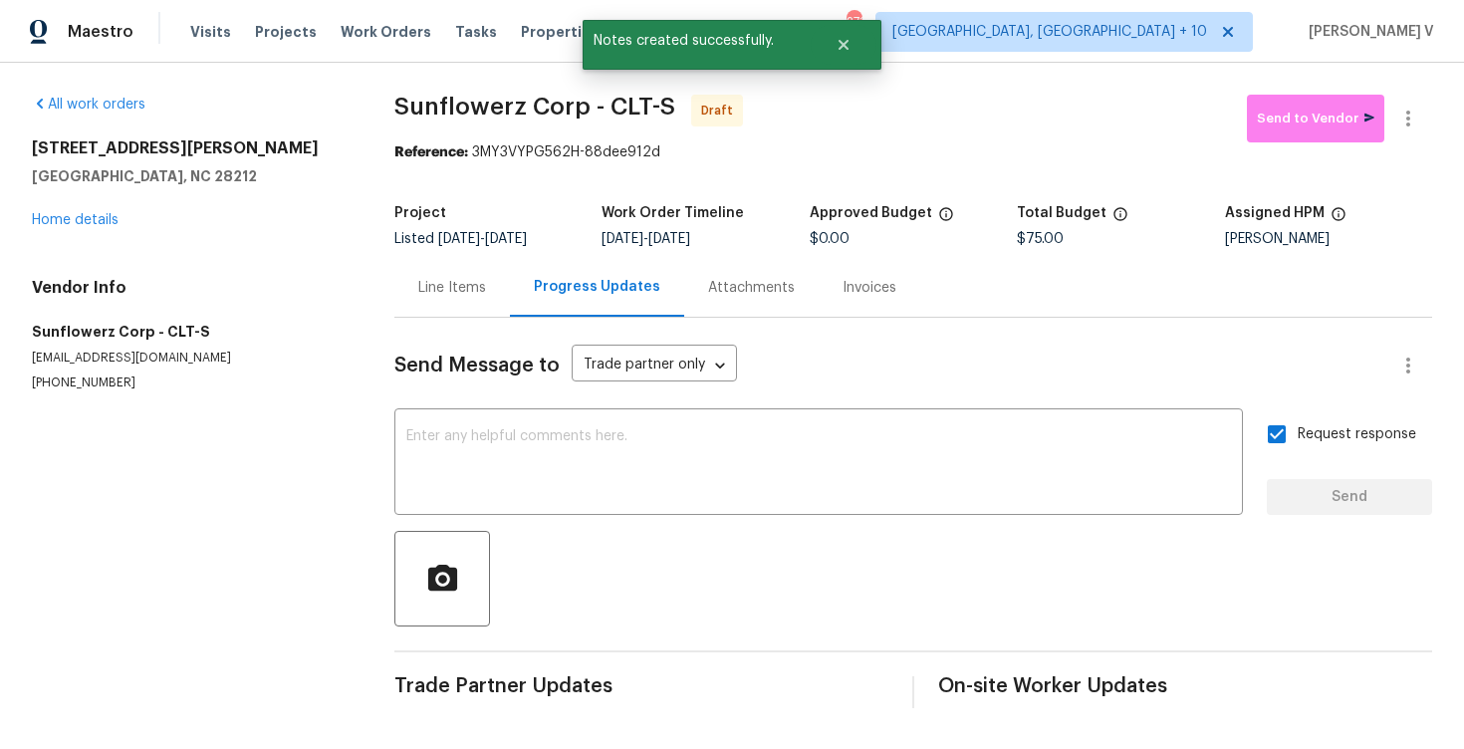
click at [1395, 94] on div "All work orders 8069 Cedar Glen Dr Charlotte, NC 28212 Home details Vendor Info…" at bounding box center [732, 401] width 1464 height 677
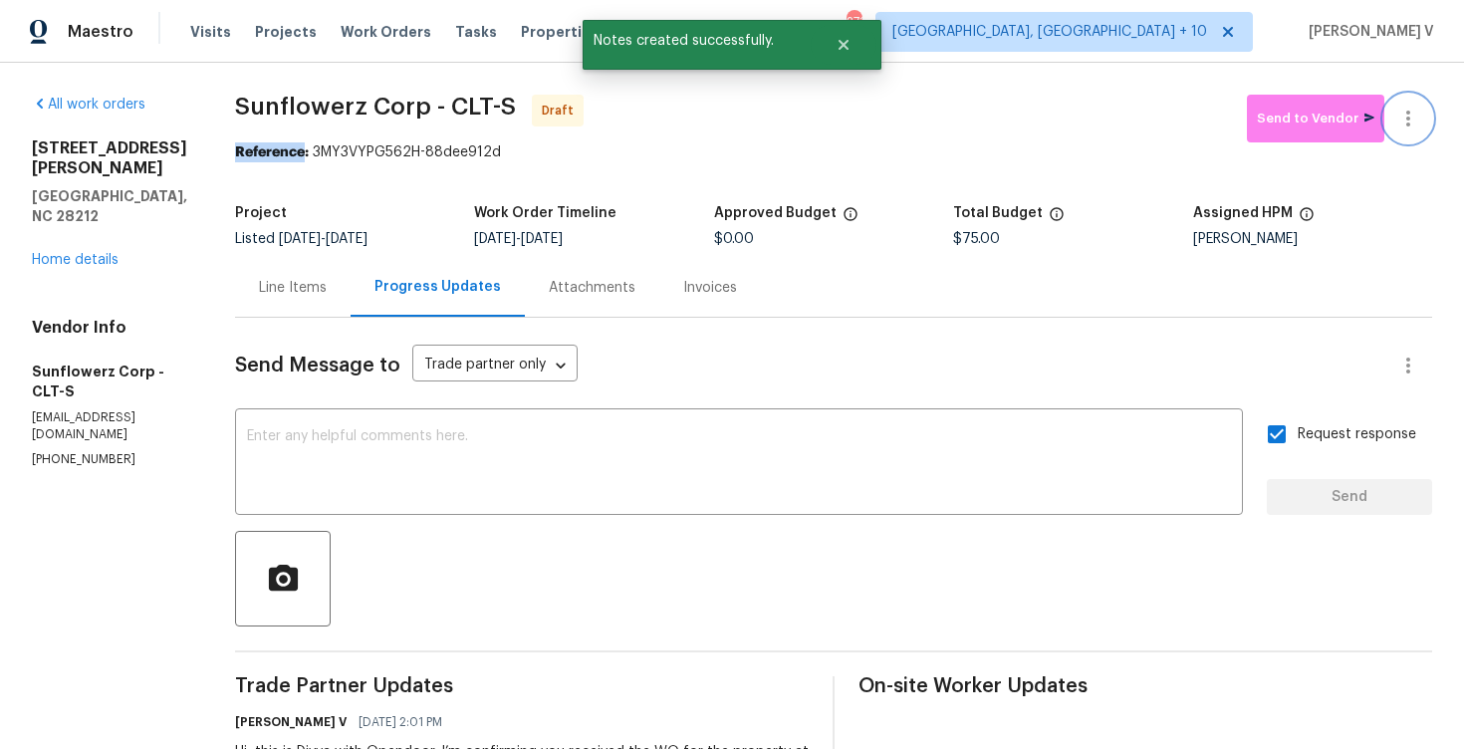
click at [1411, 114] on icon "button" at bounding box center [1408, 119] width 24 height 24
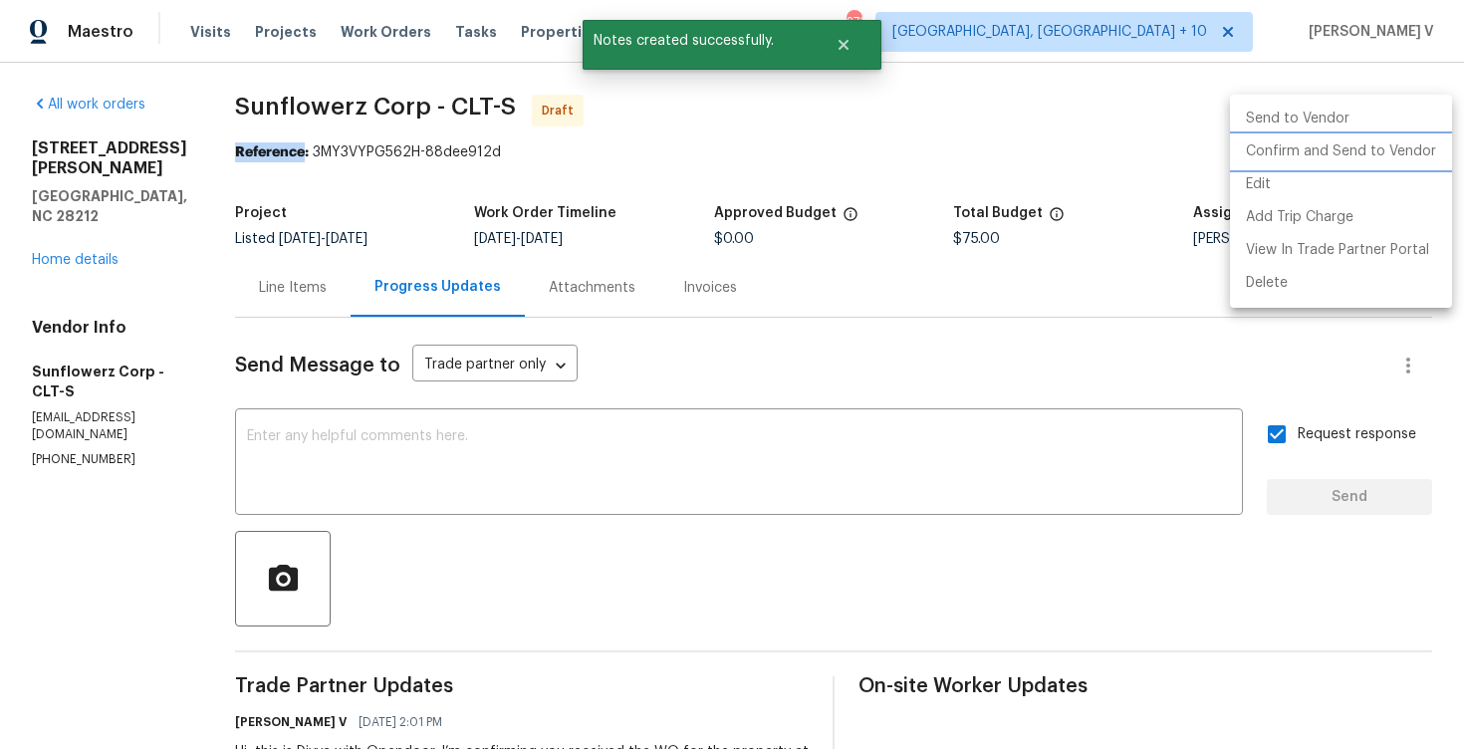
click at [1330, 153] on li "Confirm and Send to Vendor" at bounding box center [1341, 151] width 222 height 33
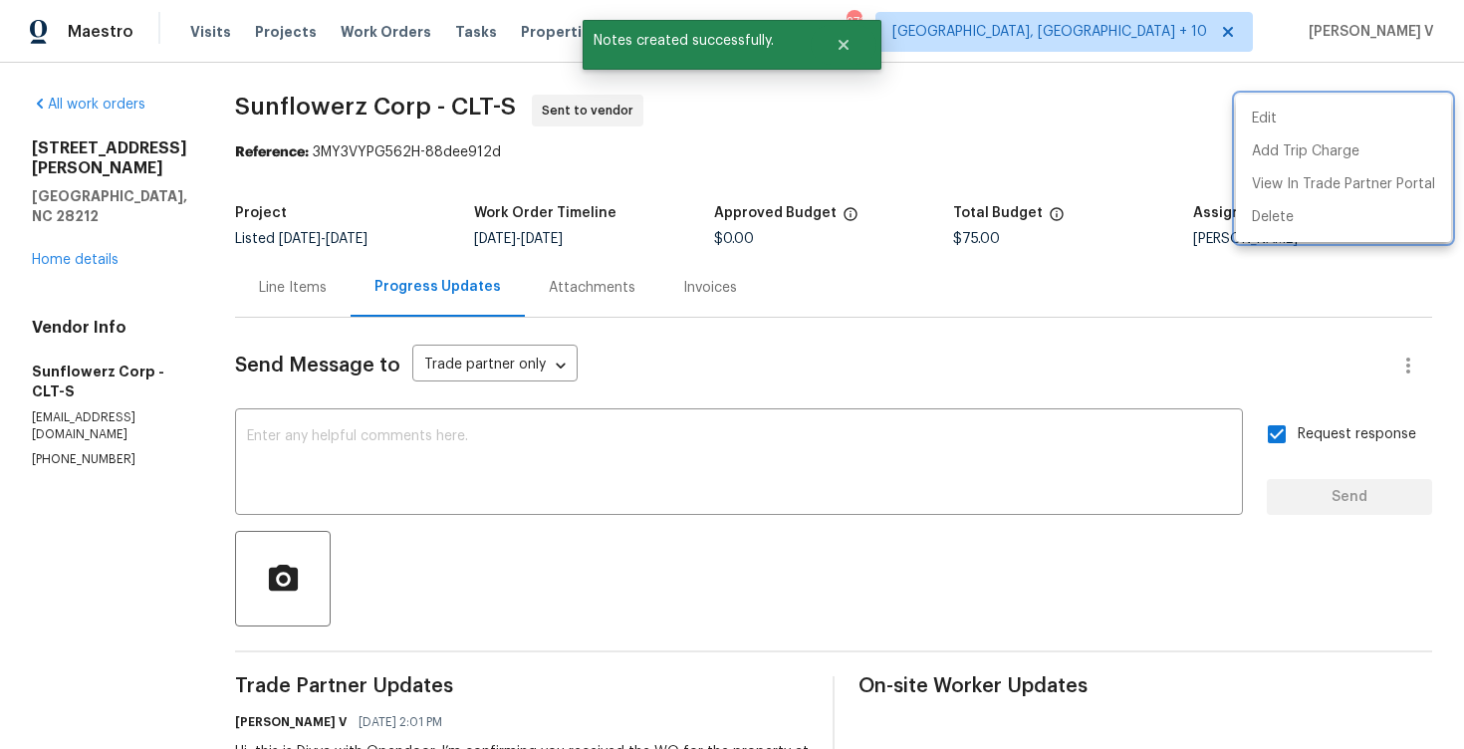
click at [316, 149] on div at bounding box center [732, 374] width 1464 height 749
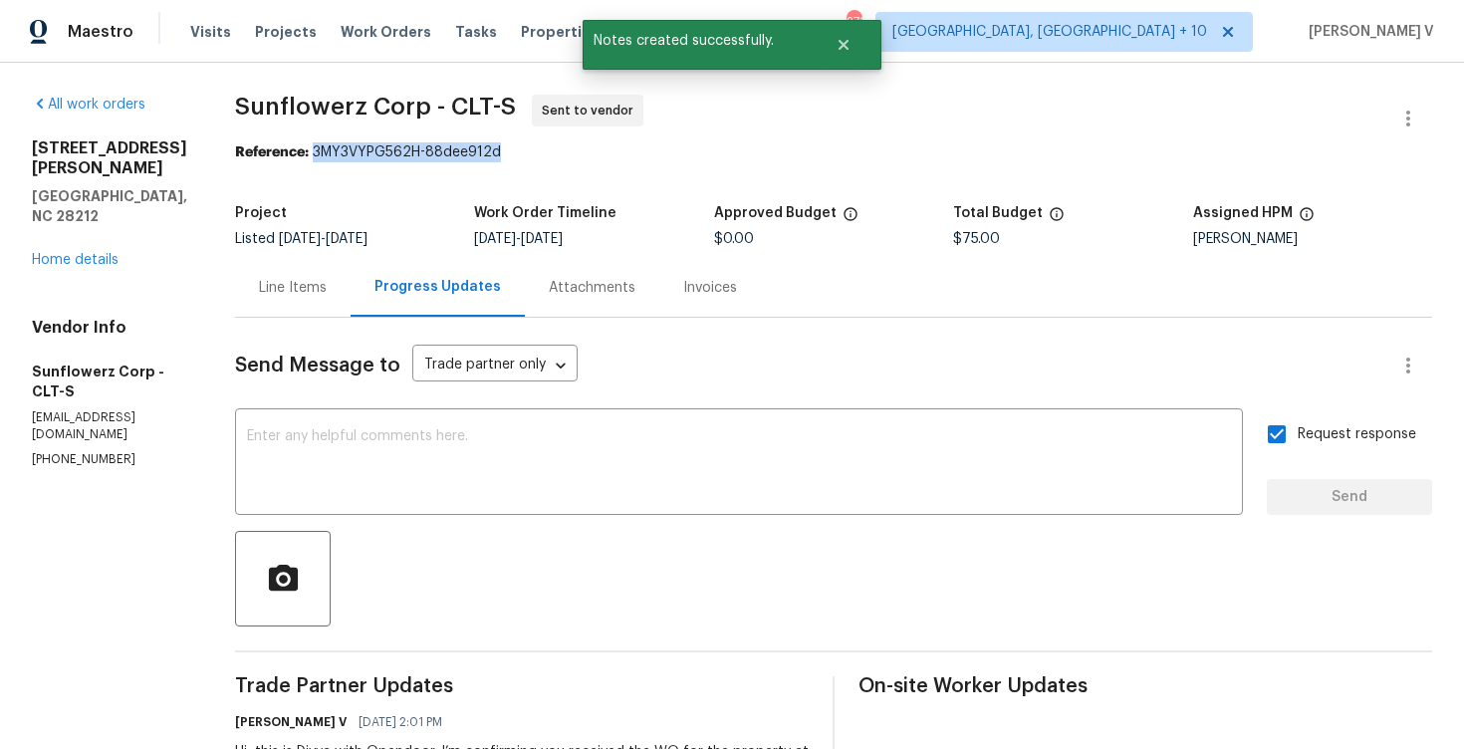
drag, startPoint x: 316, startPoint y: 149, endPoint x: 645, endPoint y: 147, distance: 329.6
click at [645, 148] on div "Reference: 3MY3VYPG562H-88dee912d" at bounding box center [833, 152] width 1197 height 20
copy div "3MY3VYPG562H-88dee912d"
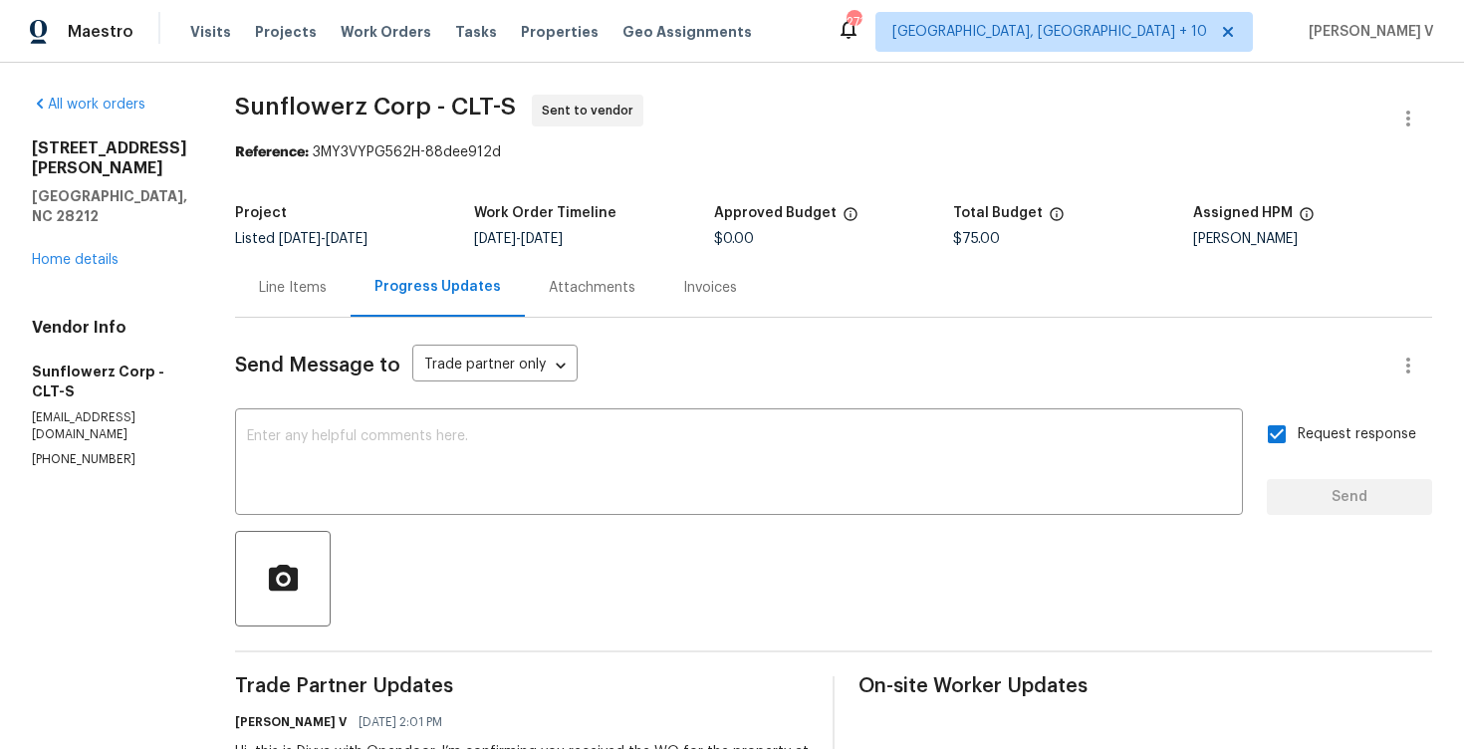
click at [116, 207] on div "8069 Cedar Glen Dr Charlotte, NC 28212 Home details" at bounding box center [109, 203] width 155 height 131
click at [116, 209] on div "8069 Cedar Glen Dr Charlotte, NC 28212 Home details" at bounding box center [109, 203] width 155 height 131
click at [107, 227] on div "8069 Cedar Glen Dr Charlotte, NC 28212 Home details" at bounding box center [109, 203] width 155 height 131
click at [104, 253] on link "Home details" at bounding box center [75, 260] width 87 height 14
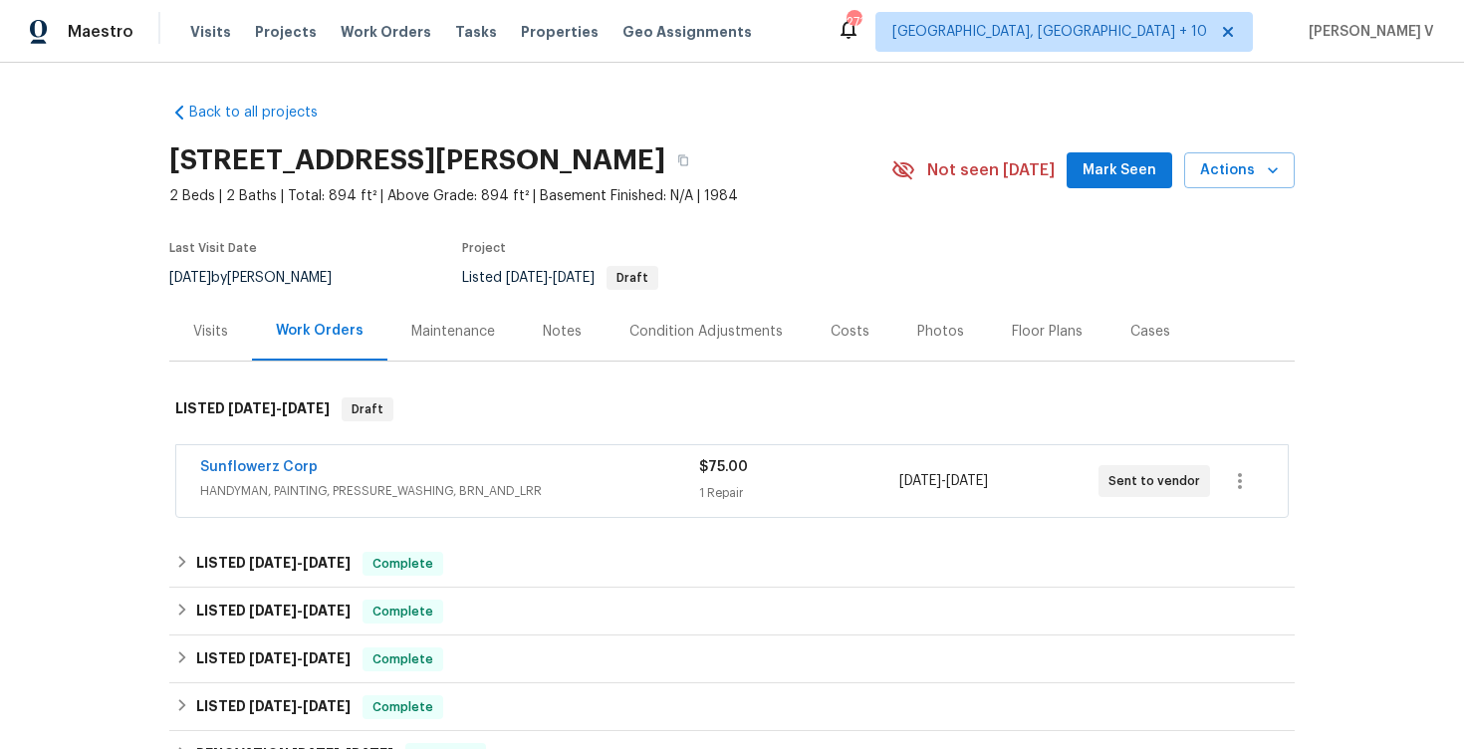
drag, startPoint x: 179, startPoint y: 478, endPoint x: 394, endPoint y: 477, distance: 215.1
click at [394, 477] on div "Sunflowerz Corp HANDYMAN, PAINTING, PRESSURE_WASHING, BRN_AND_LRR $75.00 1 Repa…" at bounding box center [731, 481] width 1111 height 72
drag, startPoint x: 320, startPoint y: 461, endPoint x: 172, endPoint y: 461, distance: 147.4
click at [172, 461] on div "Sunflowerz Corp HANDYMAN, PAINTING, PRESSURE_WASHING, BRN_AND_LRR $75.00 1 Repa…" at bounding box center [731, 482] width 1125 height 83
copy link "Sunflowerz Corp"
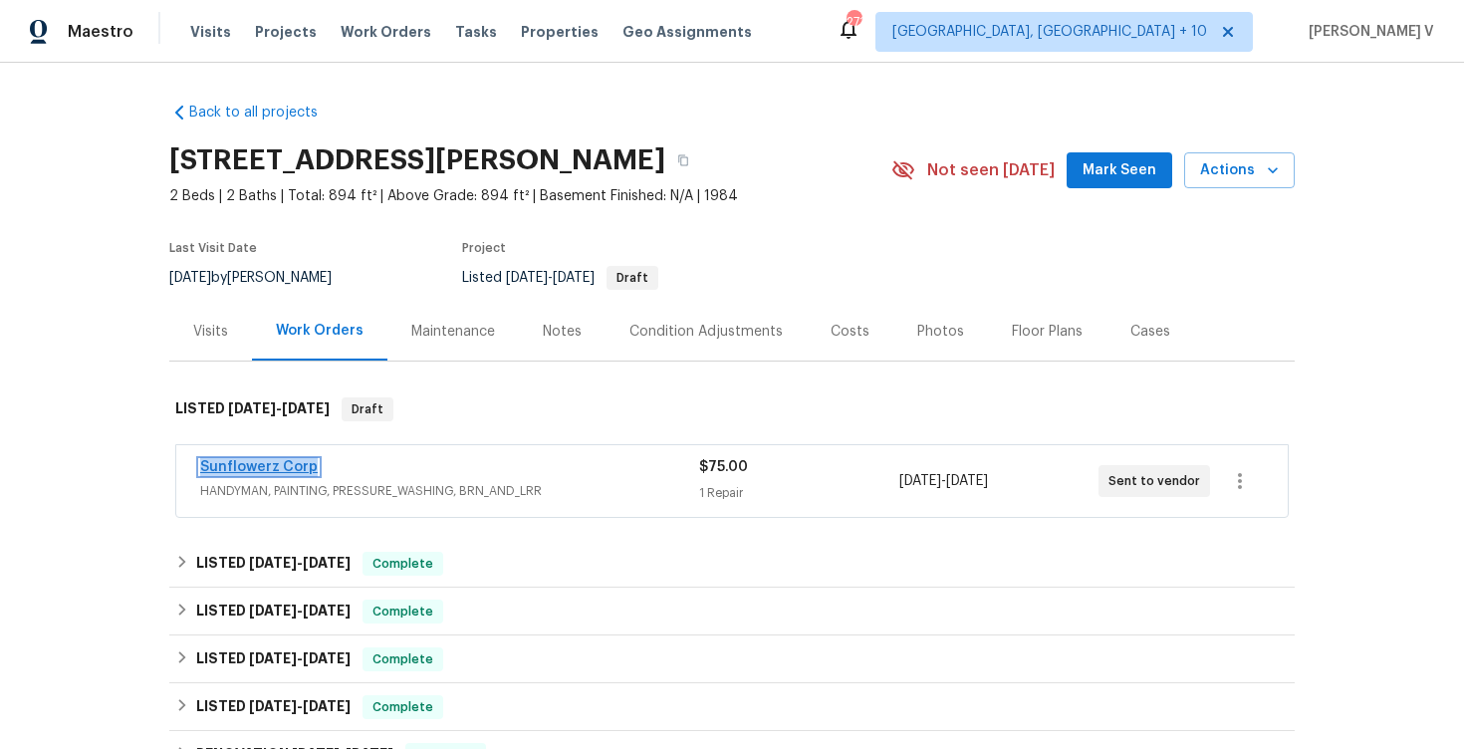
click at [287, 469] on link "Sunflowerz Corp" at bounding box center [259, 467] width 118 height 14
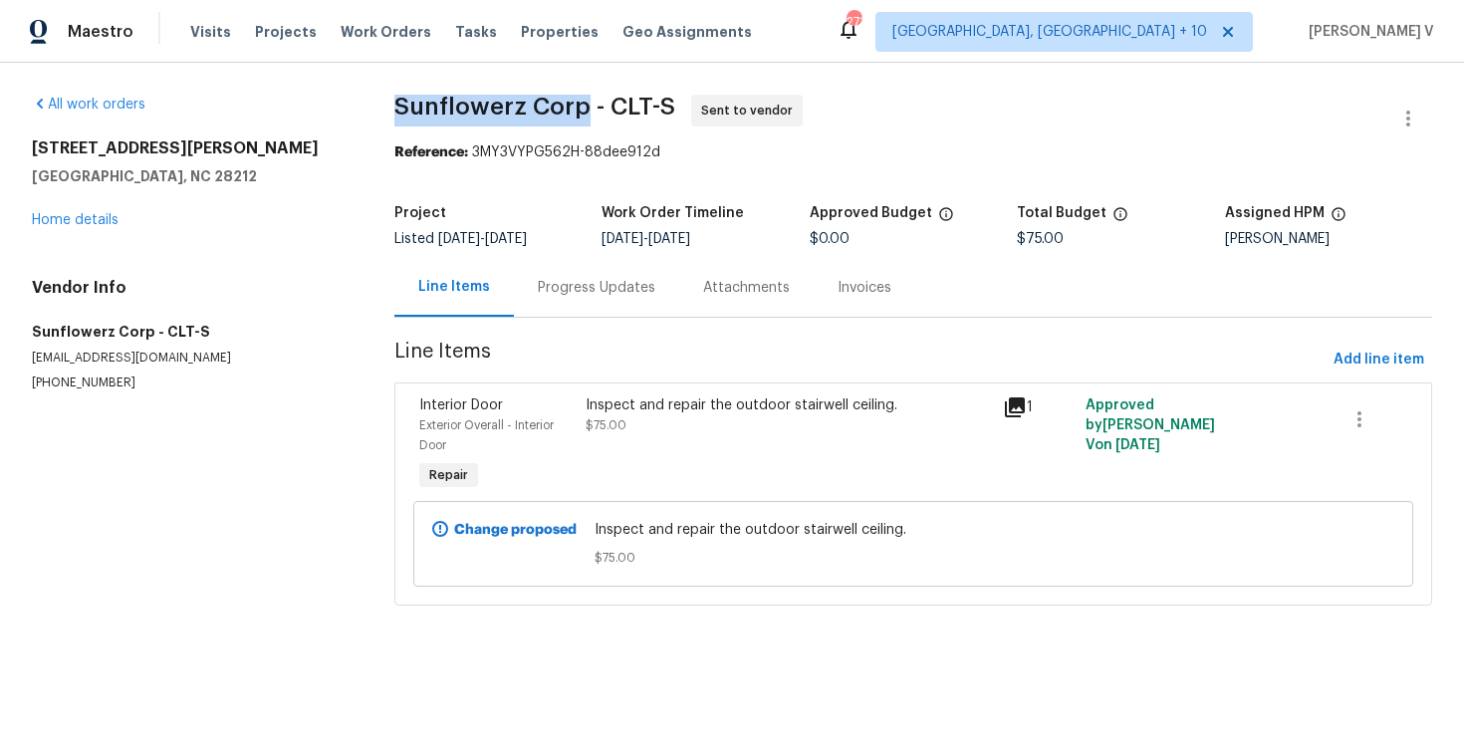
drag, startPoint x: 393, startPoint y: 119, endPoint x: 581, endPoint y: 113, distance: 187.3
click at [581, 113] on div "All work orders 8069 Cedar Glen Dr Charlotte, NC 28212 Home details Vendor Info…" at bounding box center [732, 362] width 1464 height 599
copy span "Sunflowerz Corp"
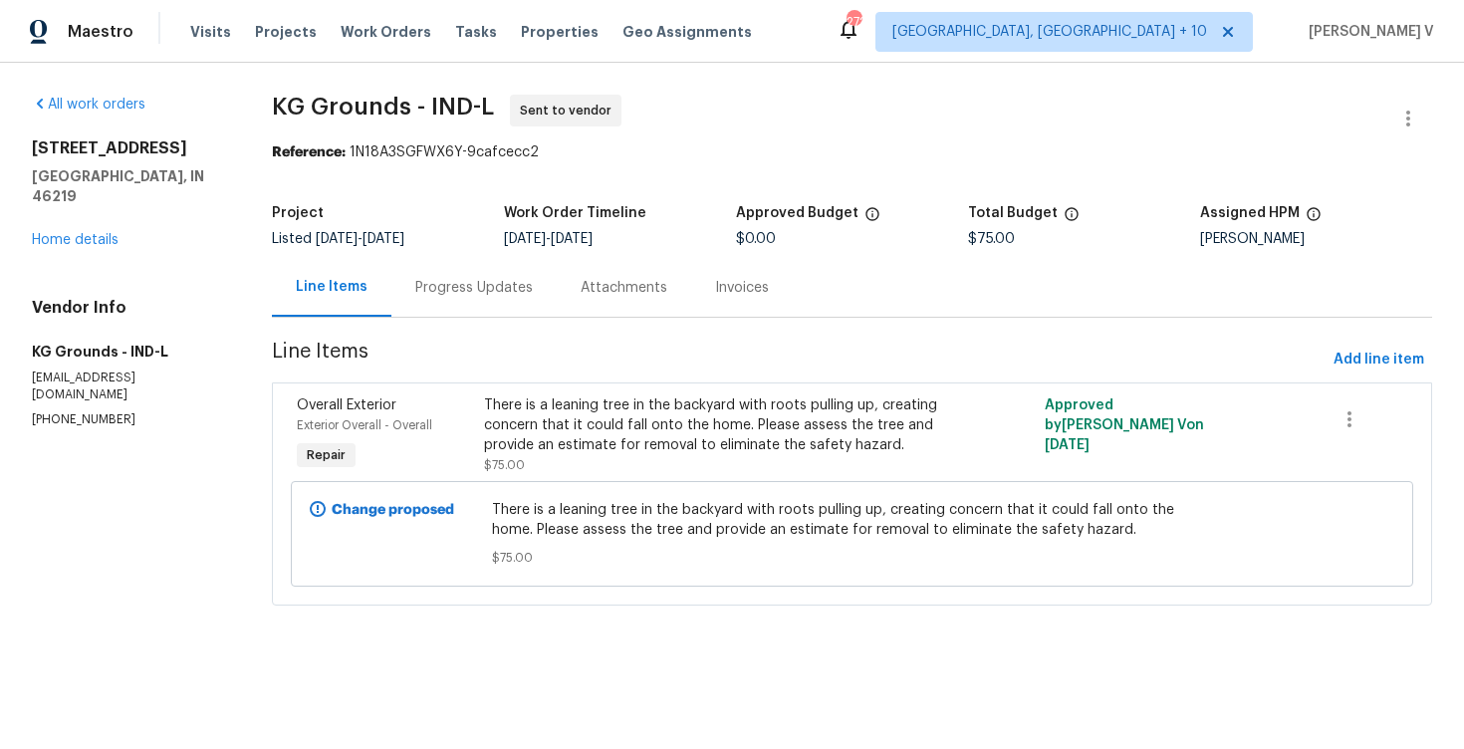
click at [498, 294] on div "Progress Updates" at bounding box center [474, 288] width 118 height 20
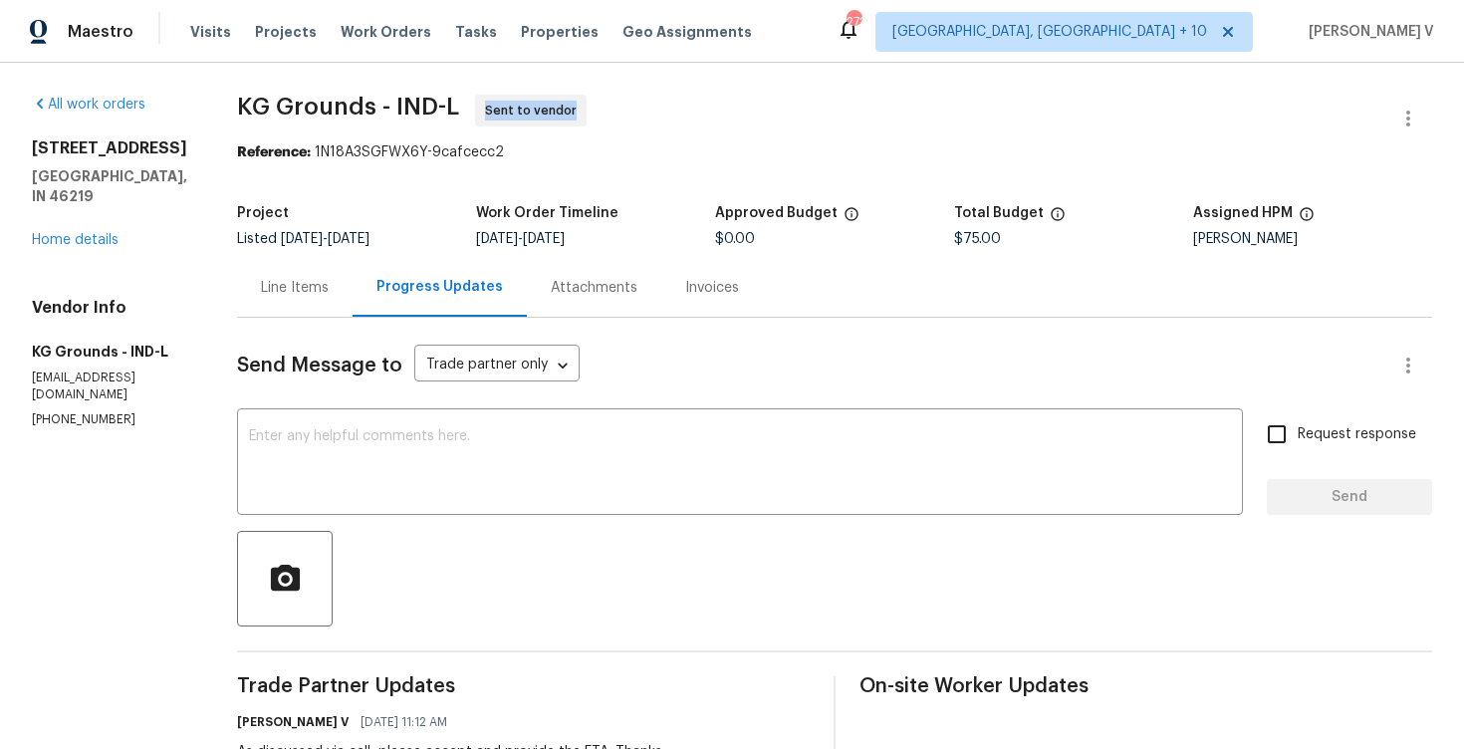
drag, startPoint x: 468, startPoint y: 109, endPoint x: 715, endPoint y: 101, distance: 247.1
click at [715, 101] on span "KG Grounds - IND-L Sent to vendor" at bounding box center [810, 119] width 1147 height 48
